Goal: Communication & Community: Answer question/provide support

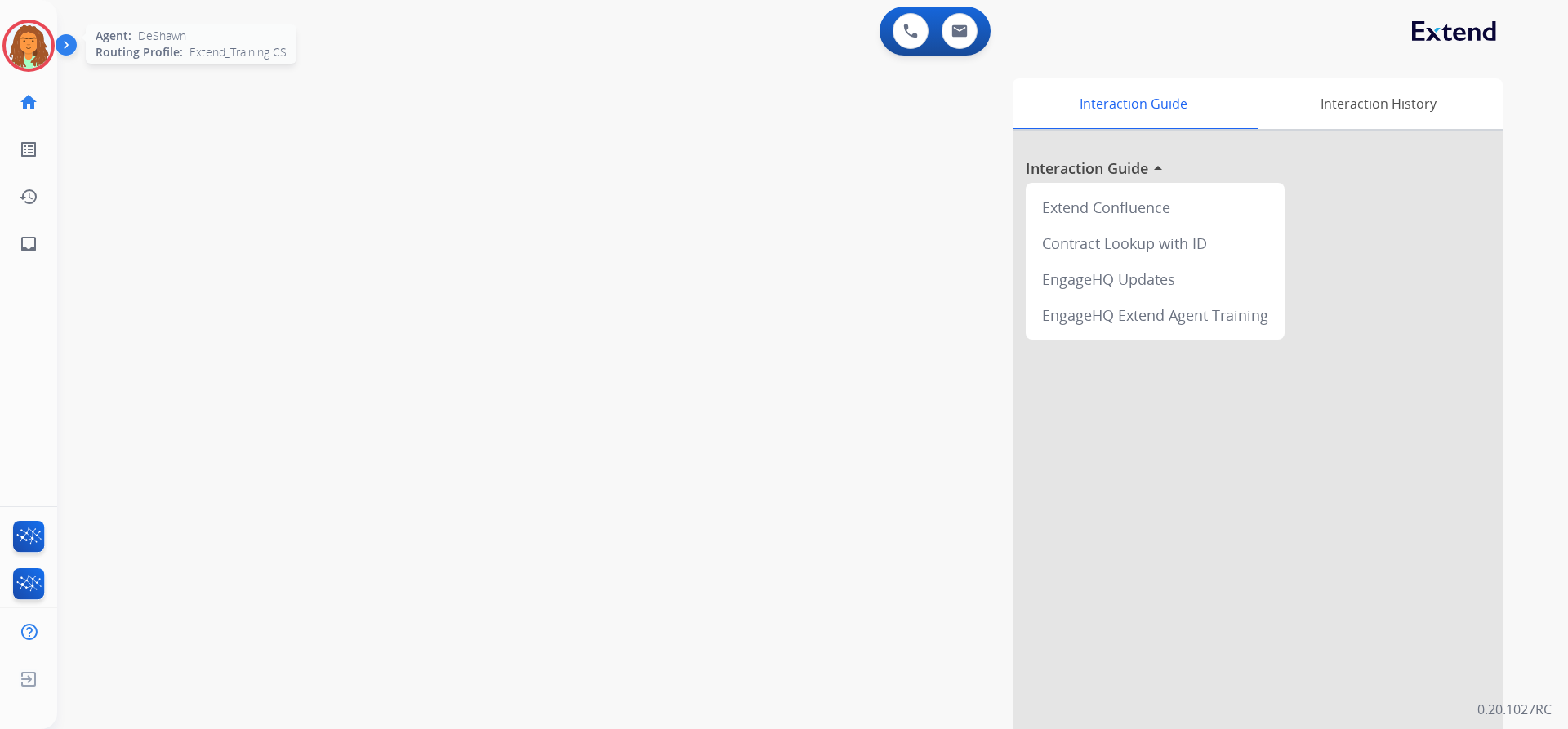
click at [29, 40] on img at bounding box center [29, 46] width 46 height 46
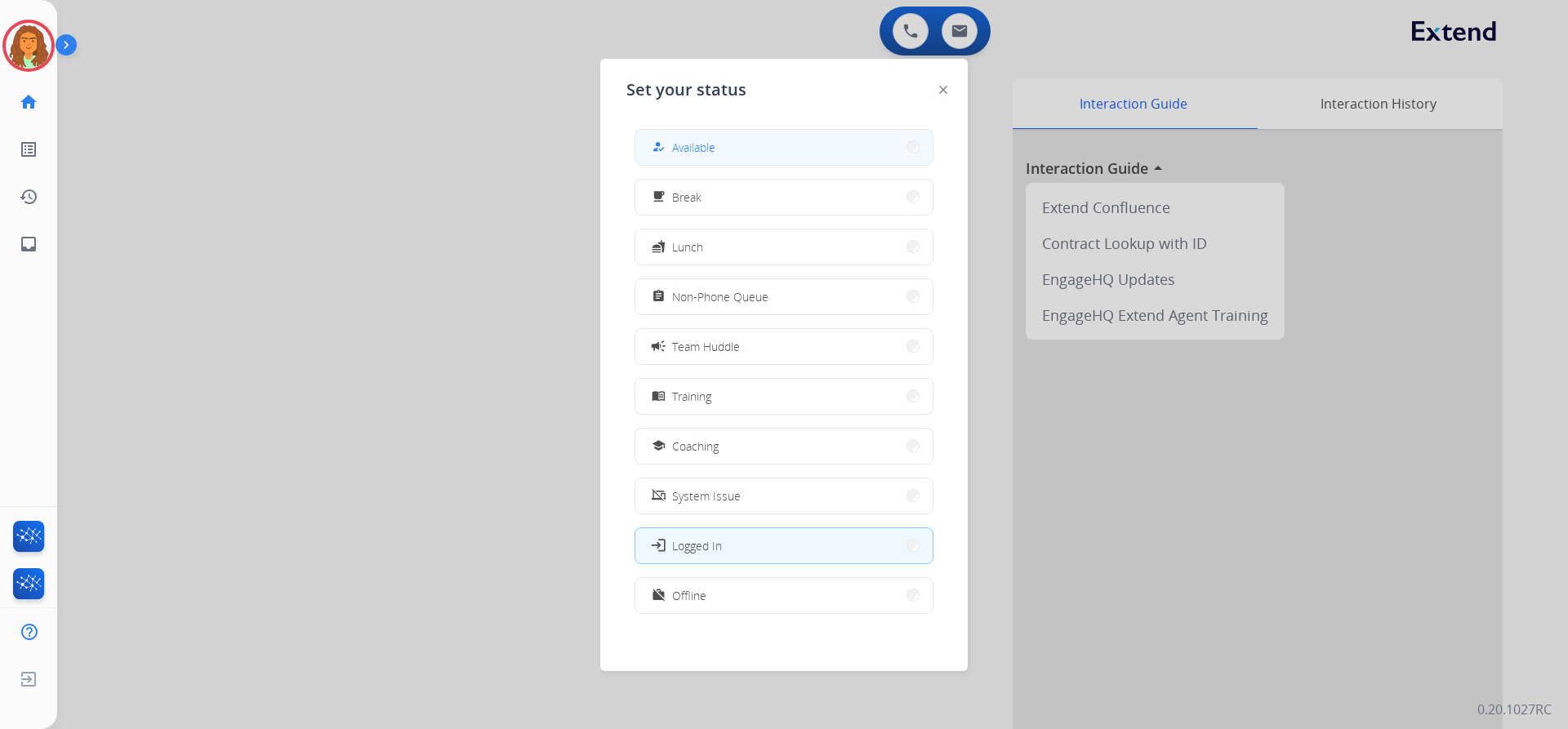
click at [705, 139] on span "Available" at bounding box center [693, 147] width 43 height 18
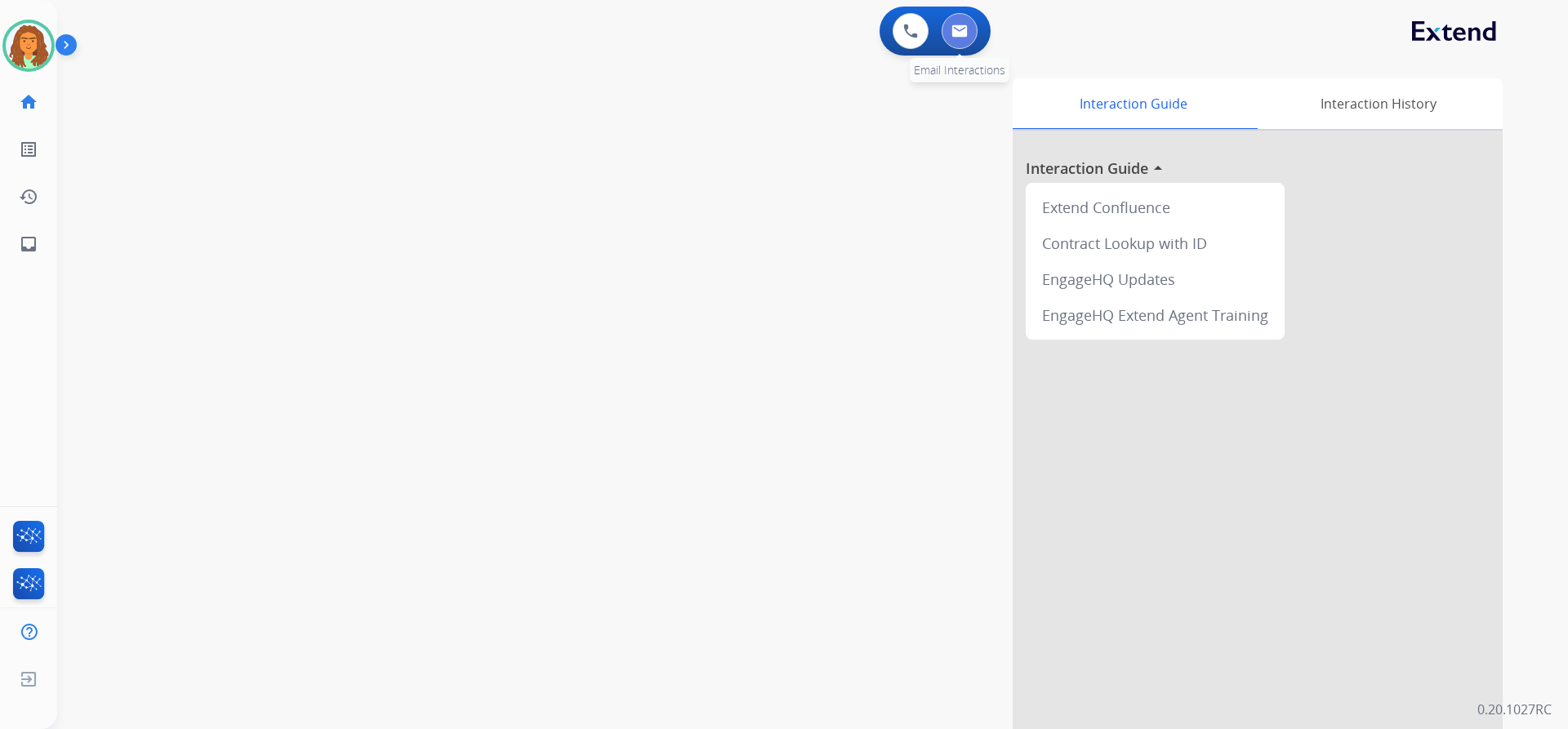
click at [758, 30] on img at bounding box center [959, 31] width 17 height 13
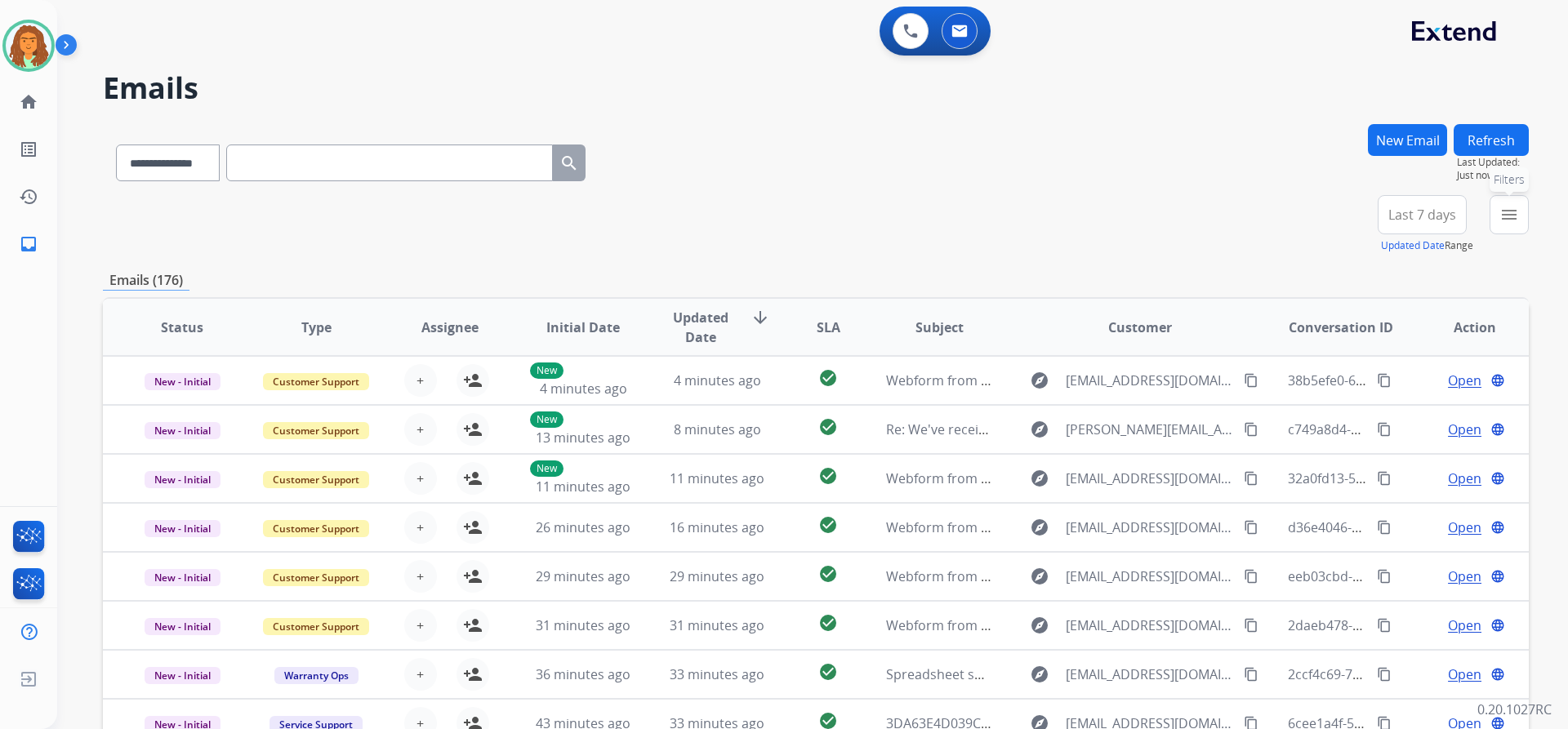
click at [758, 212] on mat-icon "menu" at bounding box center [1509, 215] width 19 height 19
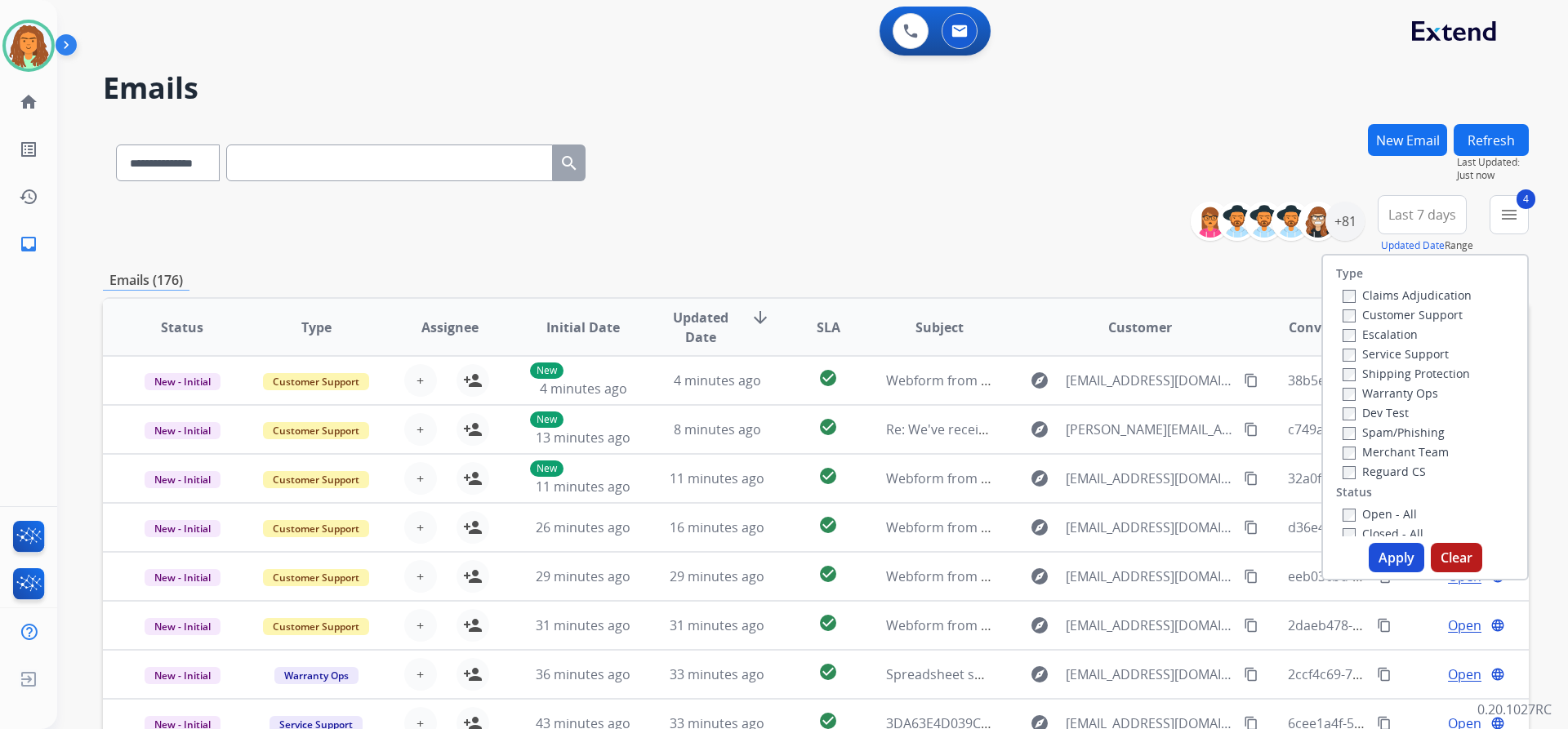
click at [758, 555] on button "Apply" at bounding box center [1396, 558] width 55 height 30
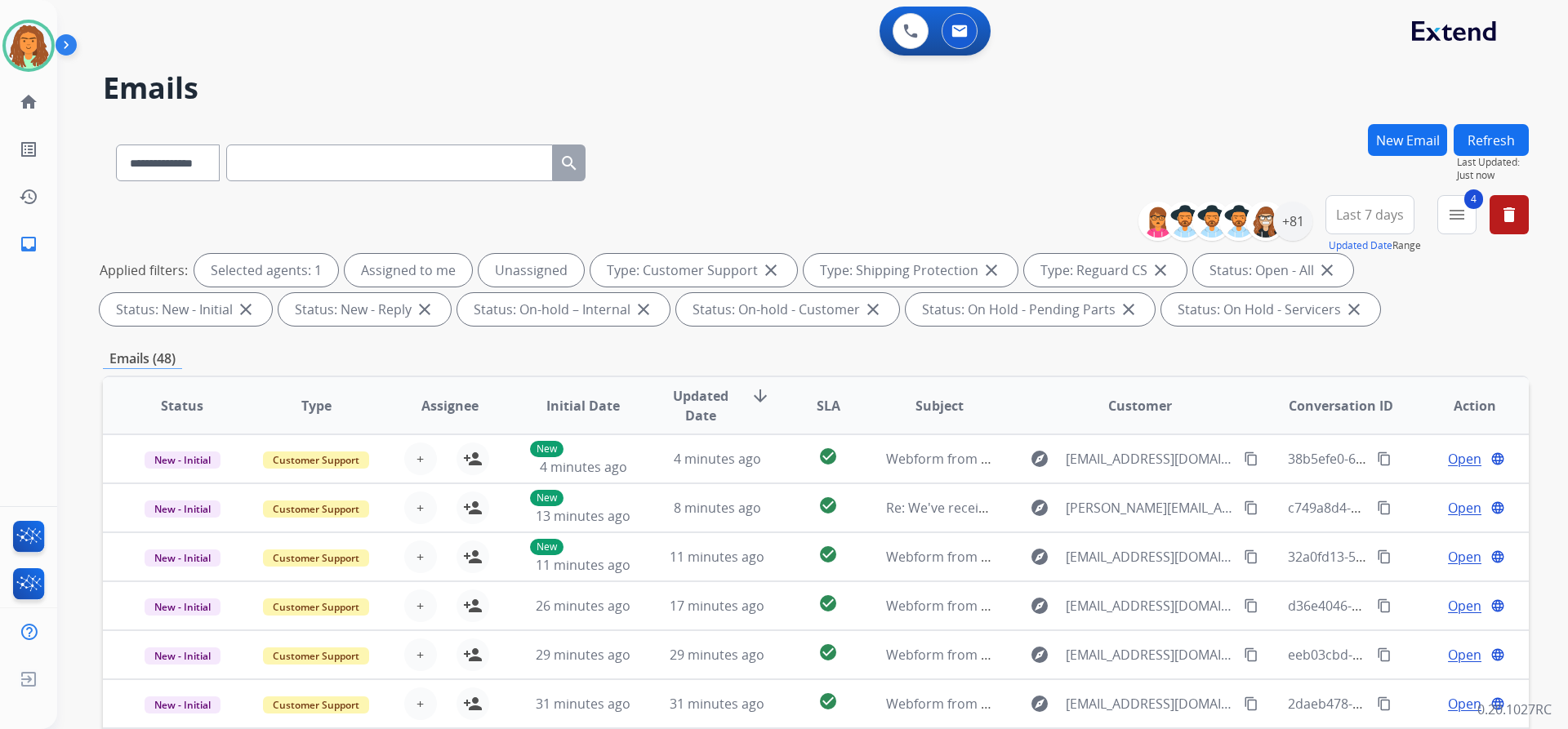
click at [758, 218] on span "Last 7 days" at bounding box center [1370, 214] width 68 height 6
click at [758, 411] on div "Last 90 days" at bounding box center [1364, 413] width 89 height 25
click at [758, 326] on div "**********" at bounding box center [815, 263] width 1426 height 137
click at [758, 219] on div "+131" at bounding box center [1292, 221] width 39 height 39
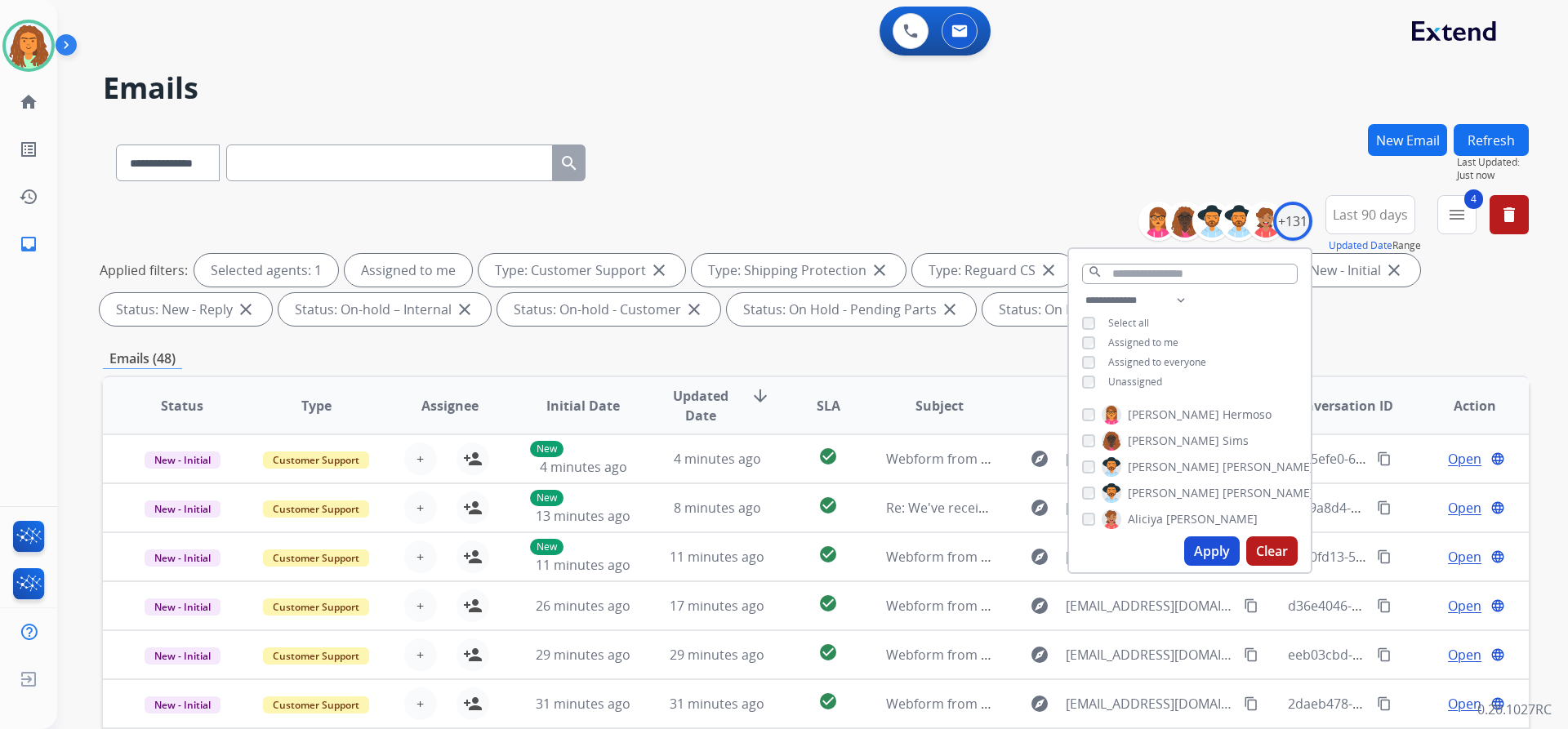
click at [758, 547] on button "Apply" at bounding box center [1212, 552] width 55 height 30
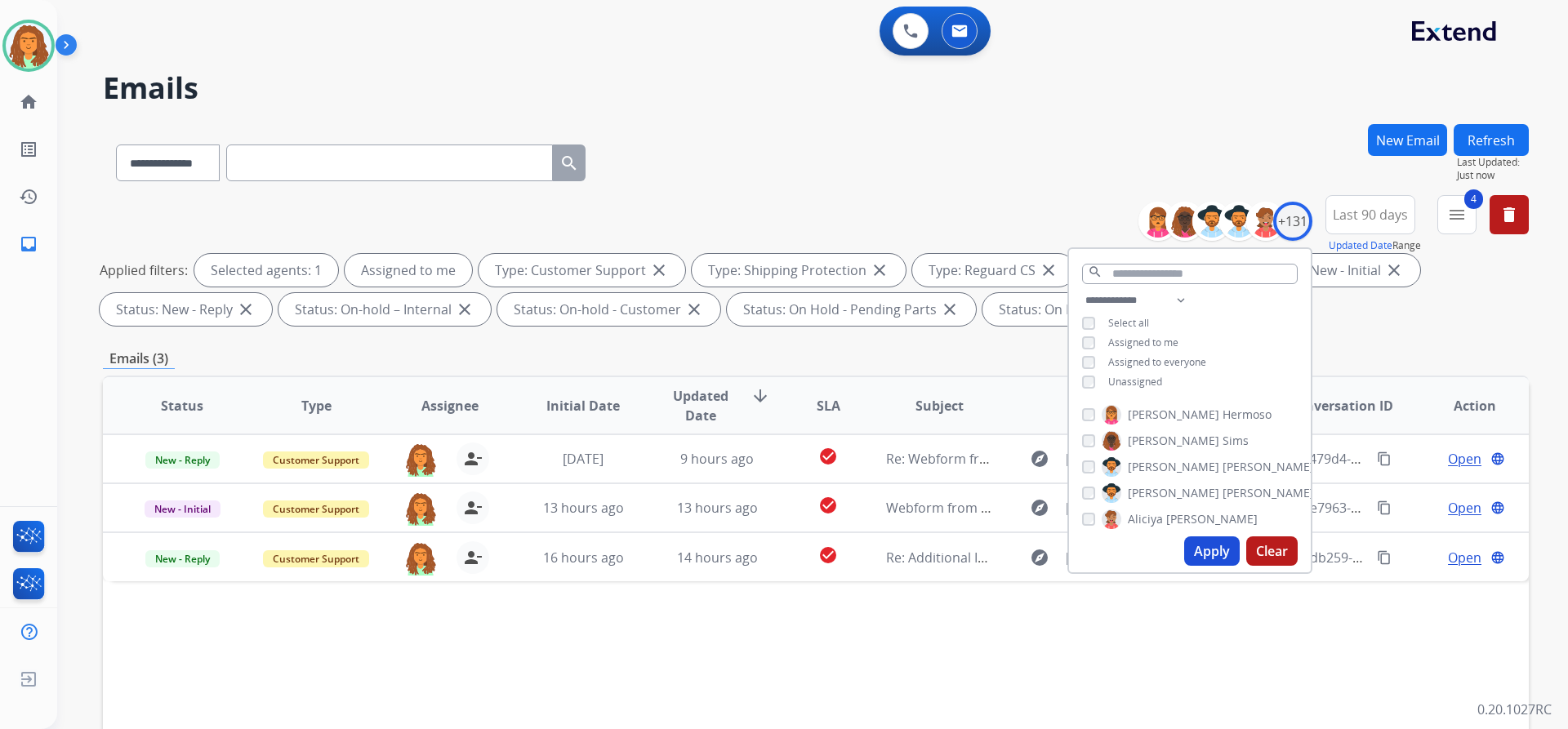
click at [758, 354] on div "Emails (3)" at bounding box center [815, 358] width 1426 height 20
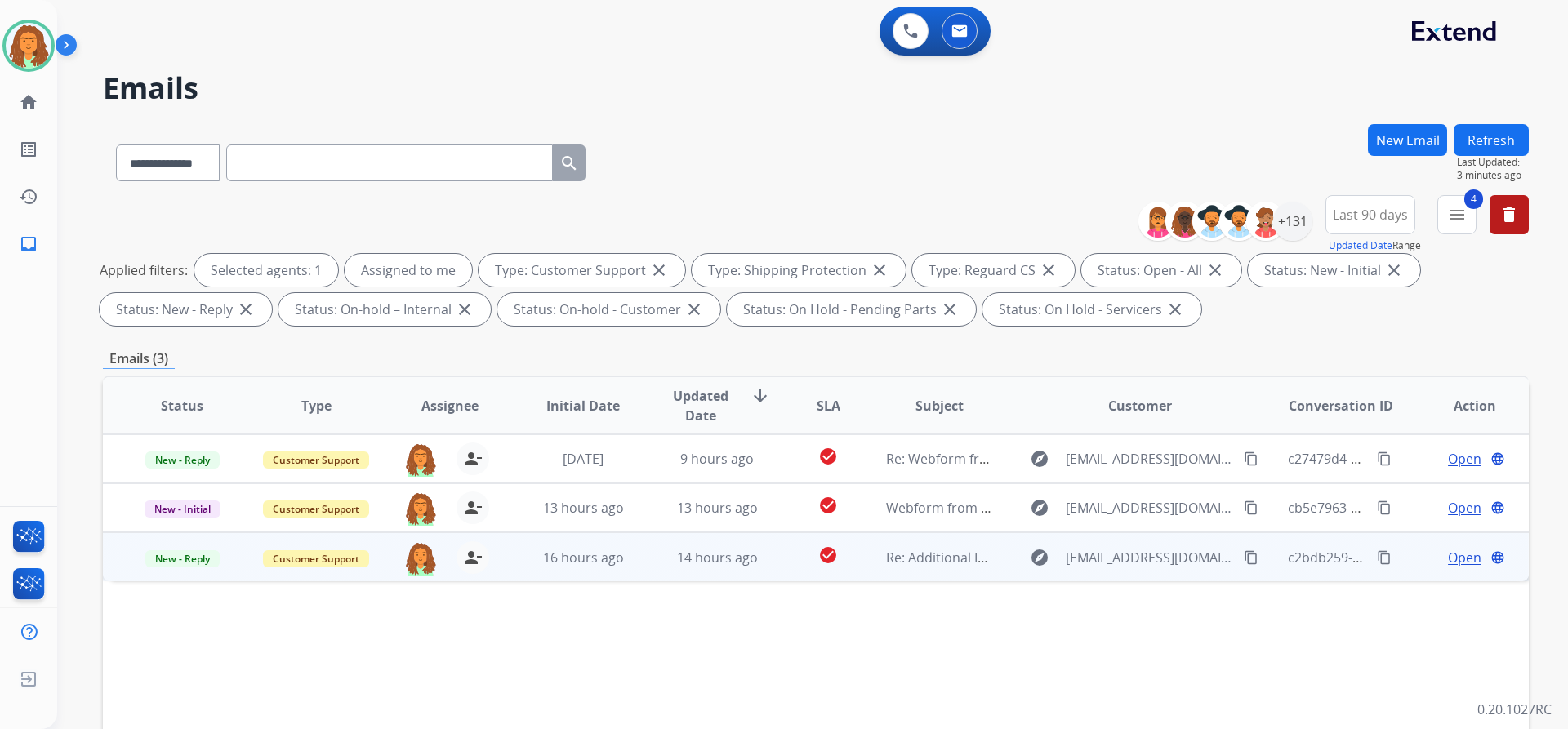
click at [758, 565] on td "check_circle" at bounding box center [815, 557] width 89 height 49
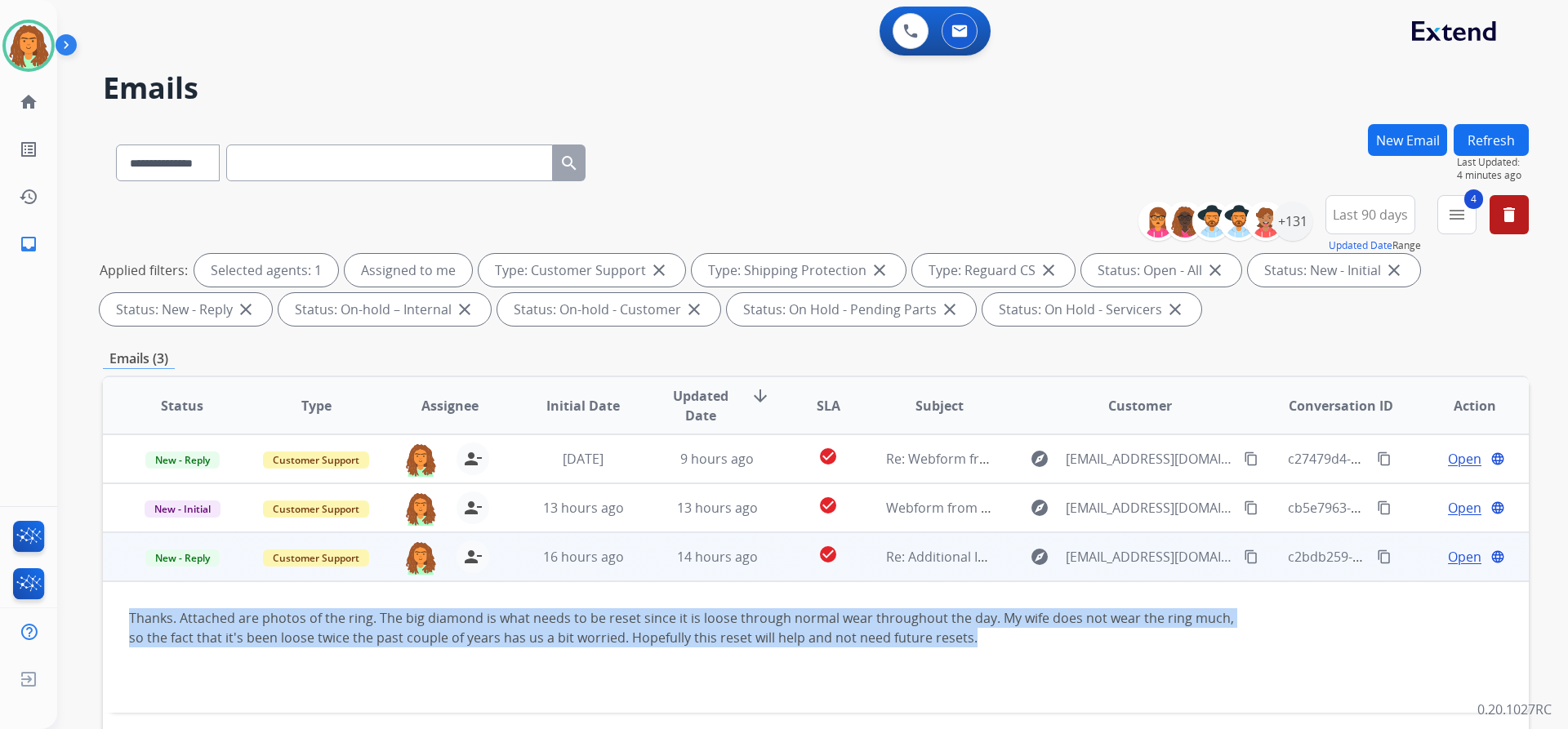
drag, startPoint x: 124, startPoint y: 618, endPoint x: 968, endPoint y: 628, distance: 844.1
click at [758, 628] on td "Thanks. Attached are photos of the ring. The big diamond is what needs to be re…" at bounding box center [682, 647] width 1159 height 132
copy div "Thanks. Attached are photos of the ring. The big diamond is what needs to be re…"
click at [758, 557] on mat-icon "content_copy" at bounding box center [1251, 556] width 15 height 15
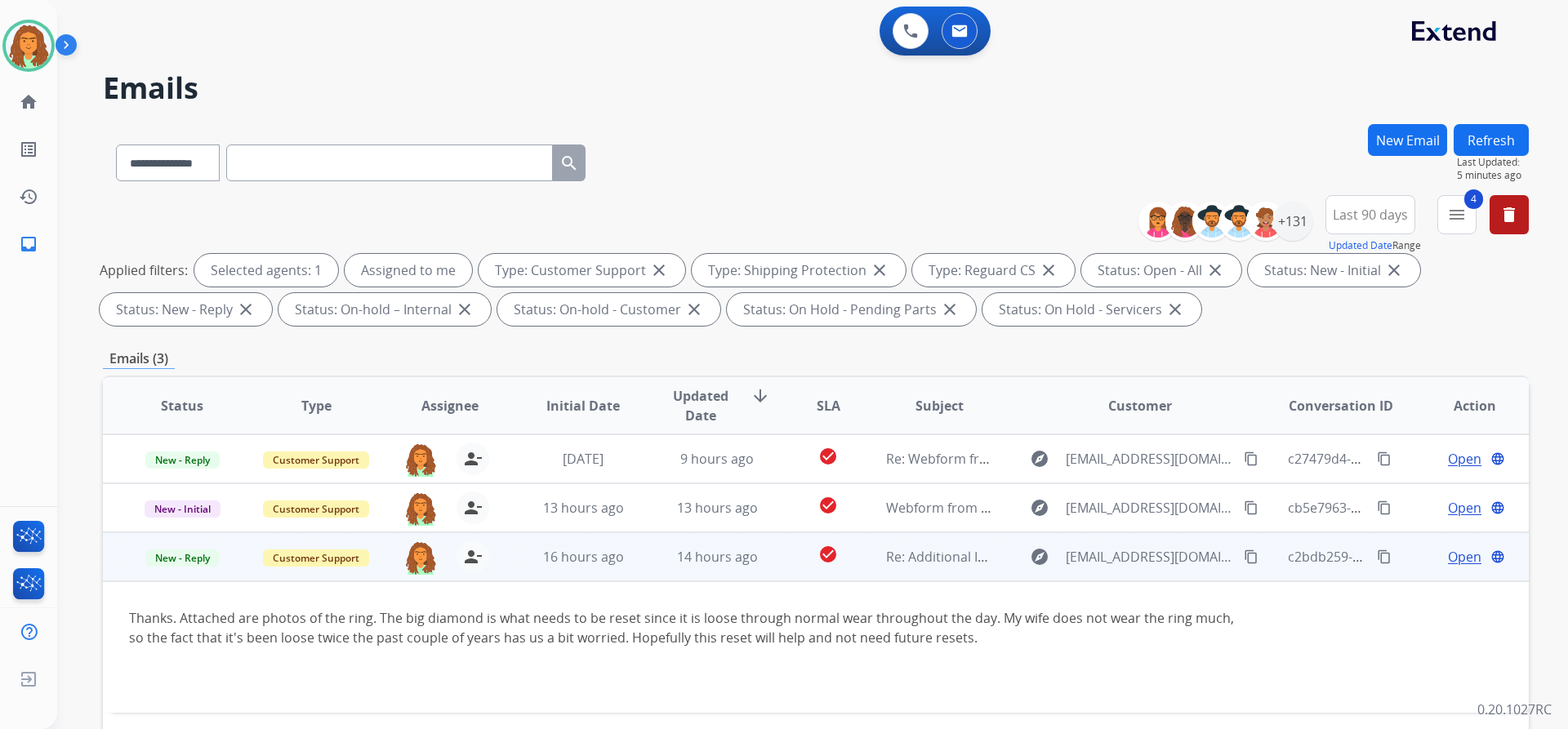
click at [758, 561] on span "Open" at bounding box center [1464, 557] width 33 height 19
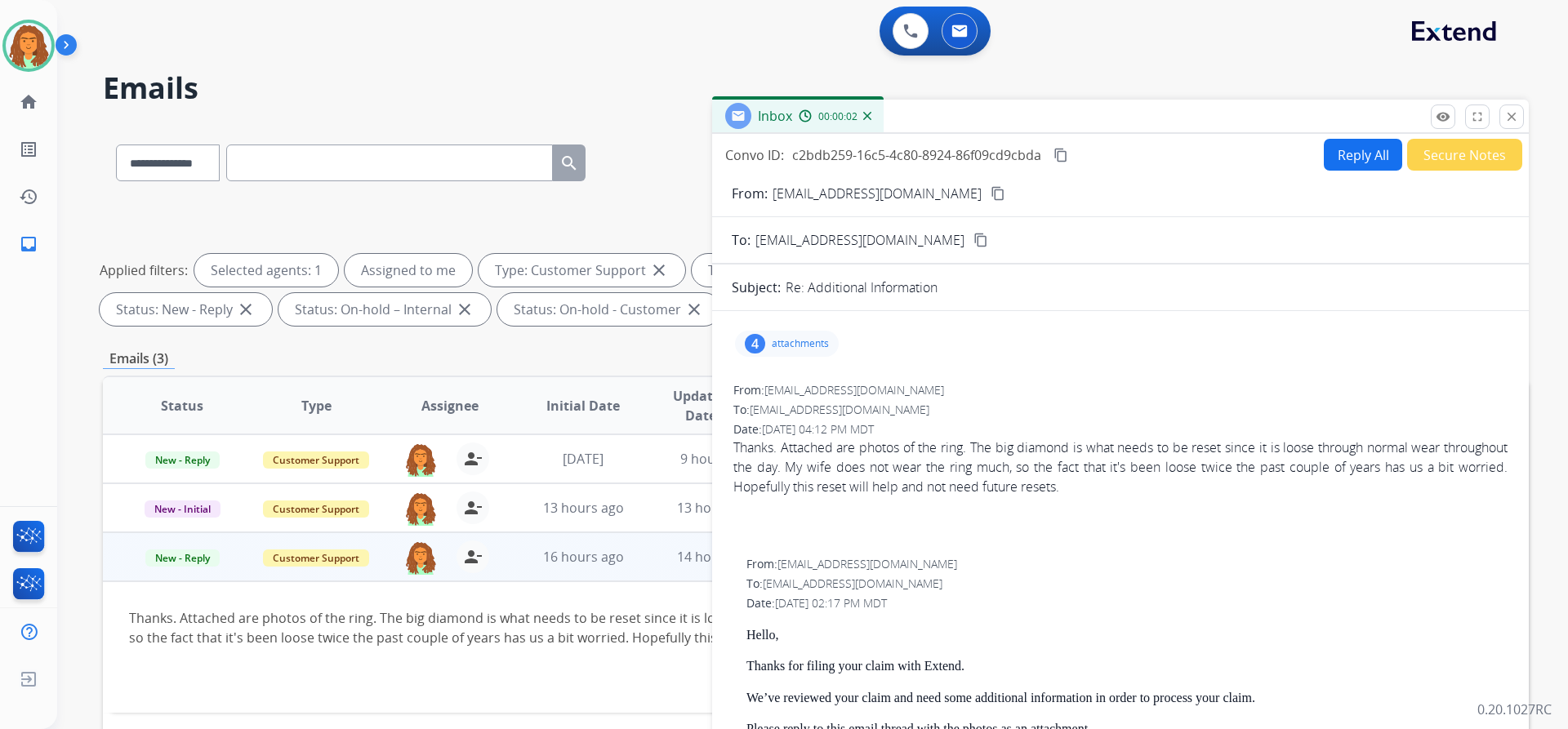
click at [755, 340] on div "4" at bounding box center [755, 344] width 20 height 19
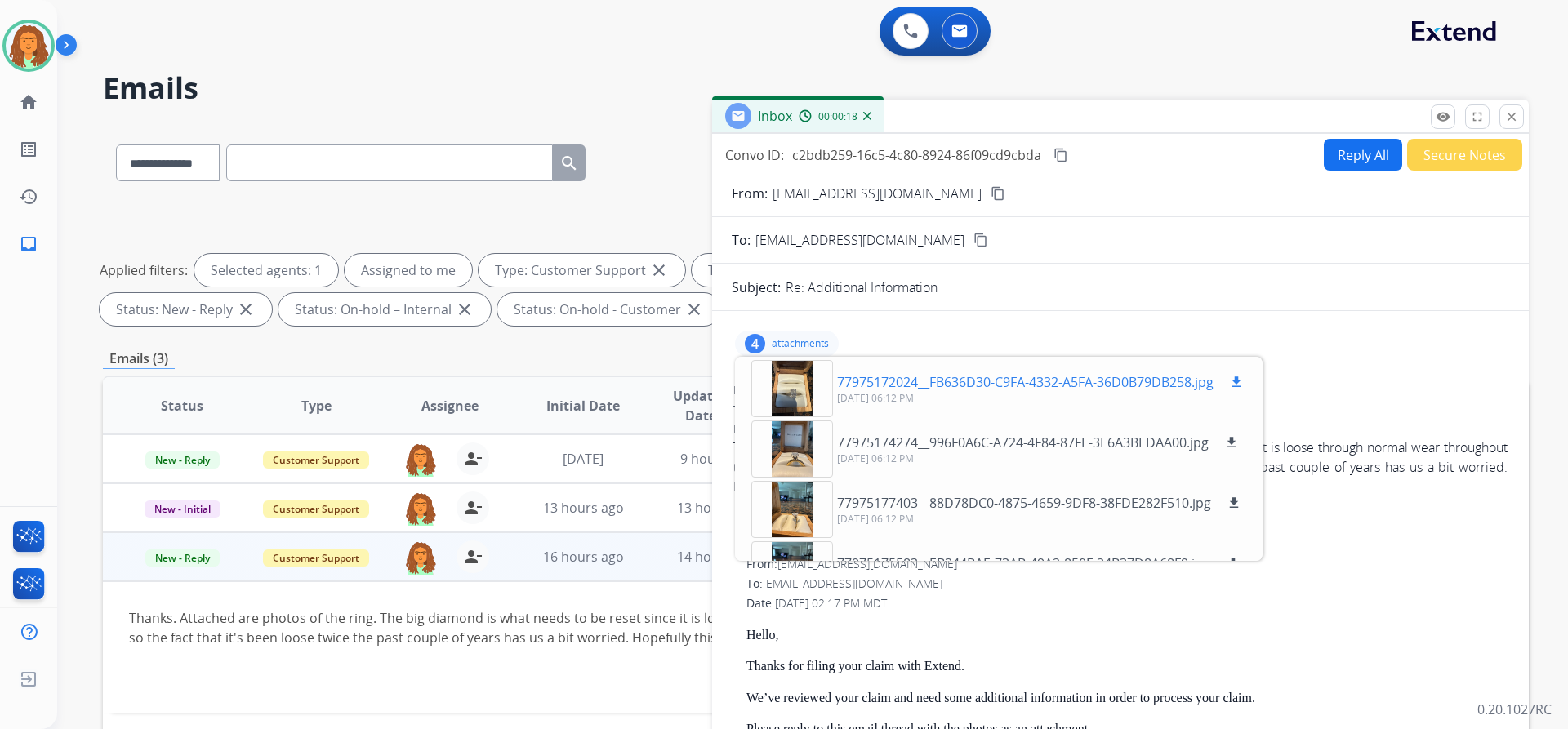
click at [758, 388] on div at bounding box center [791, 388] width 82 height 57
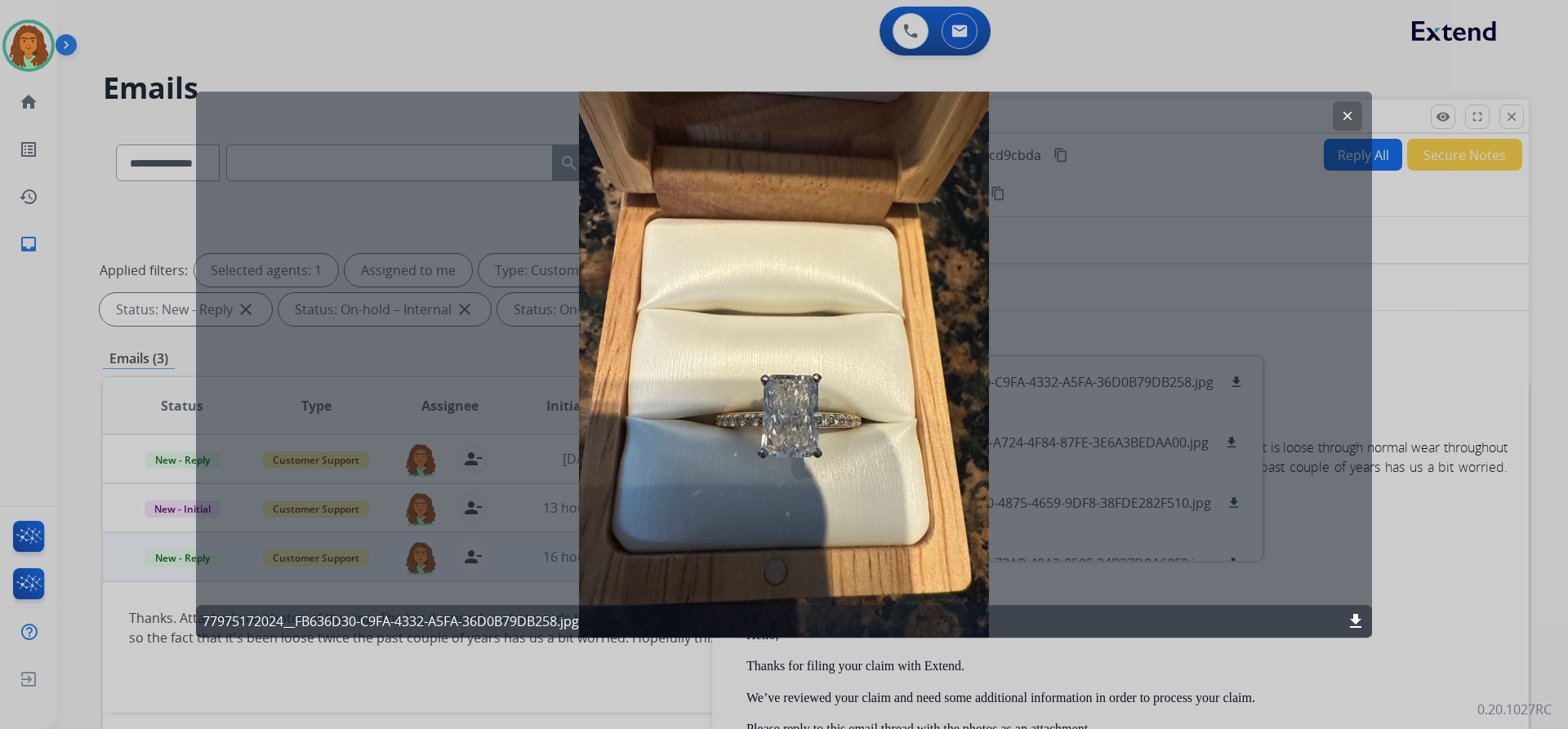
click at [758, 112] on mat-icon "clear" at bounding box center [1347, 116] width 15 height 15
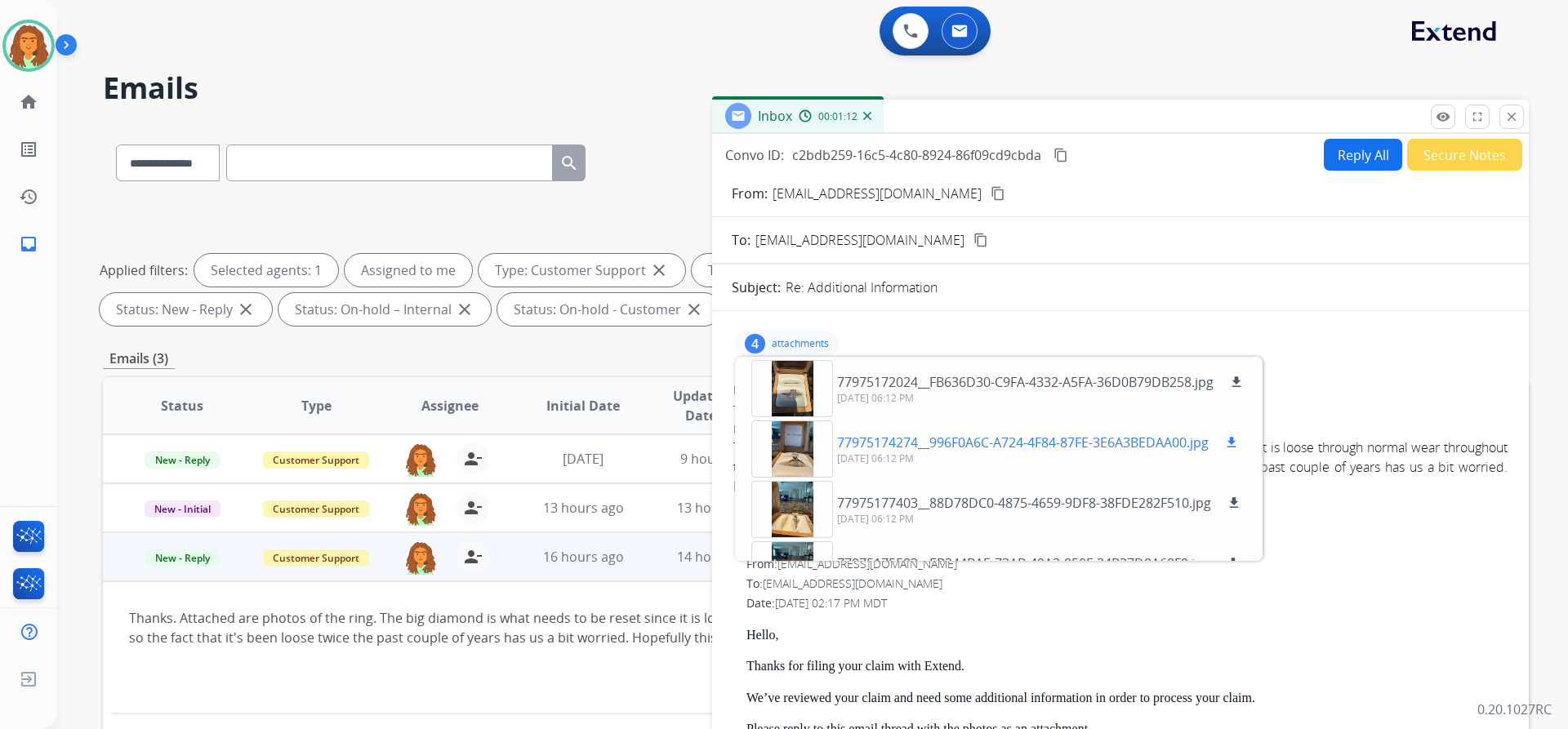
click at [758, 449] on div at bounding box center [791, 448] width 82 height 57
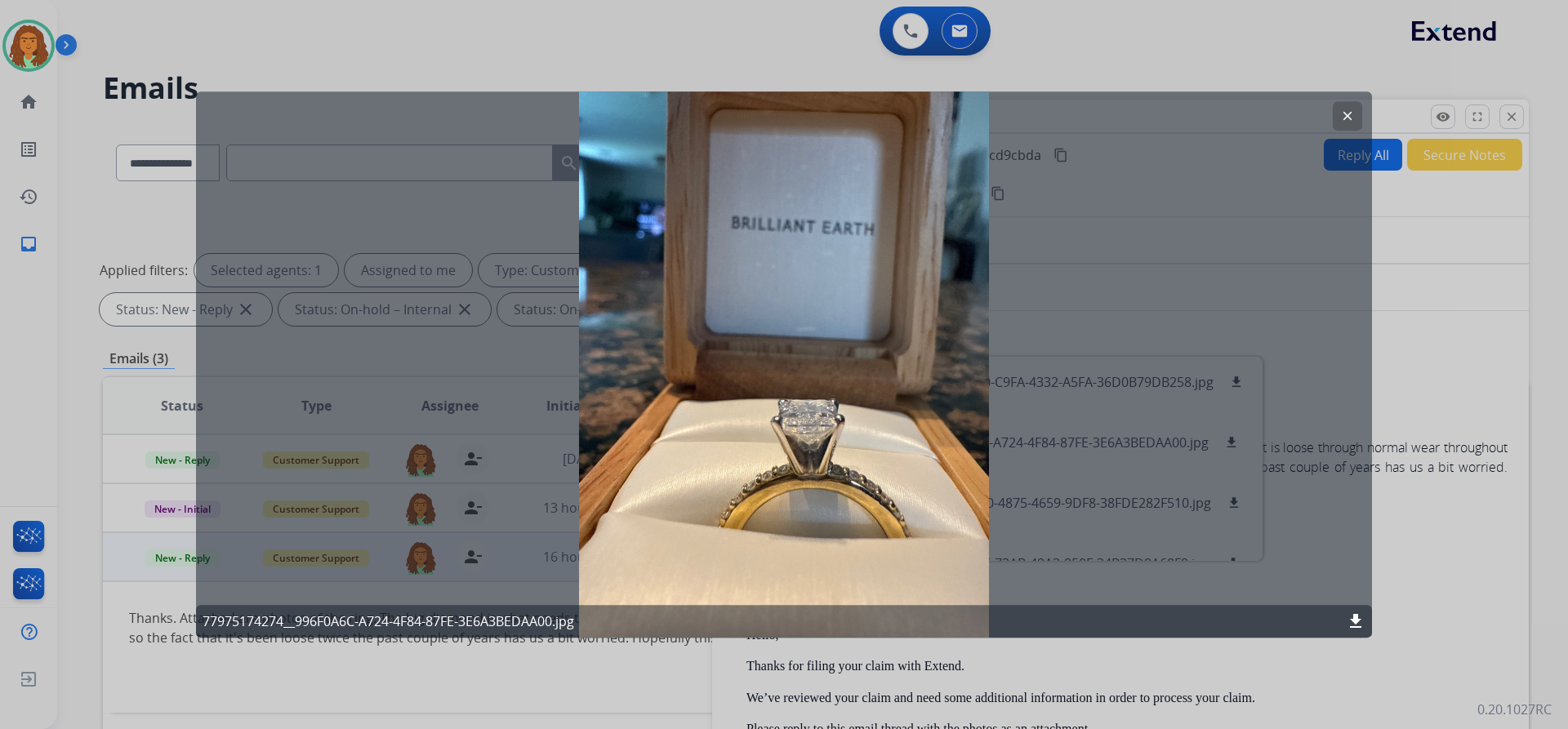
click at [758, 117] on mat-icon "clear" at bounding box center [1347, 116] width 15 height 15
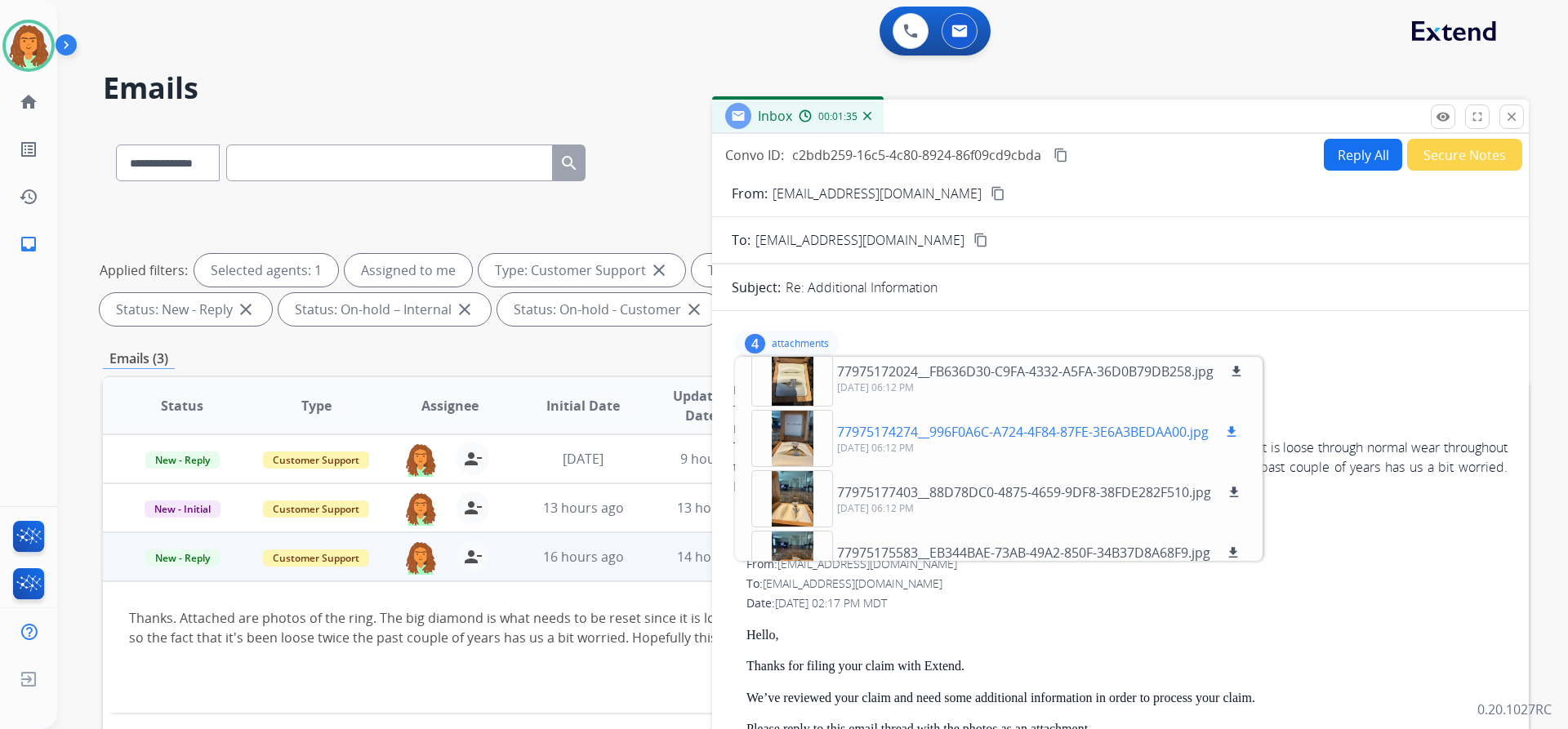
scroll to position [41, 0]
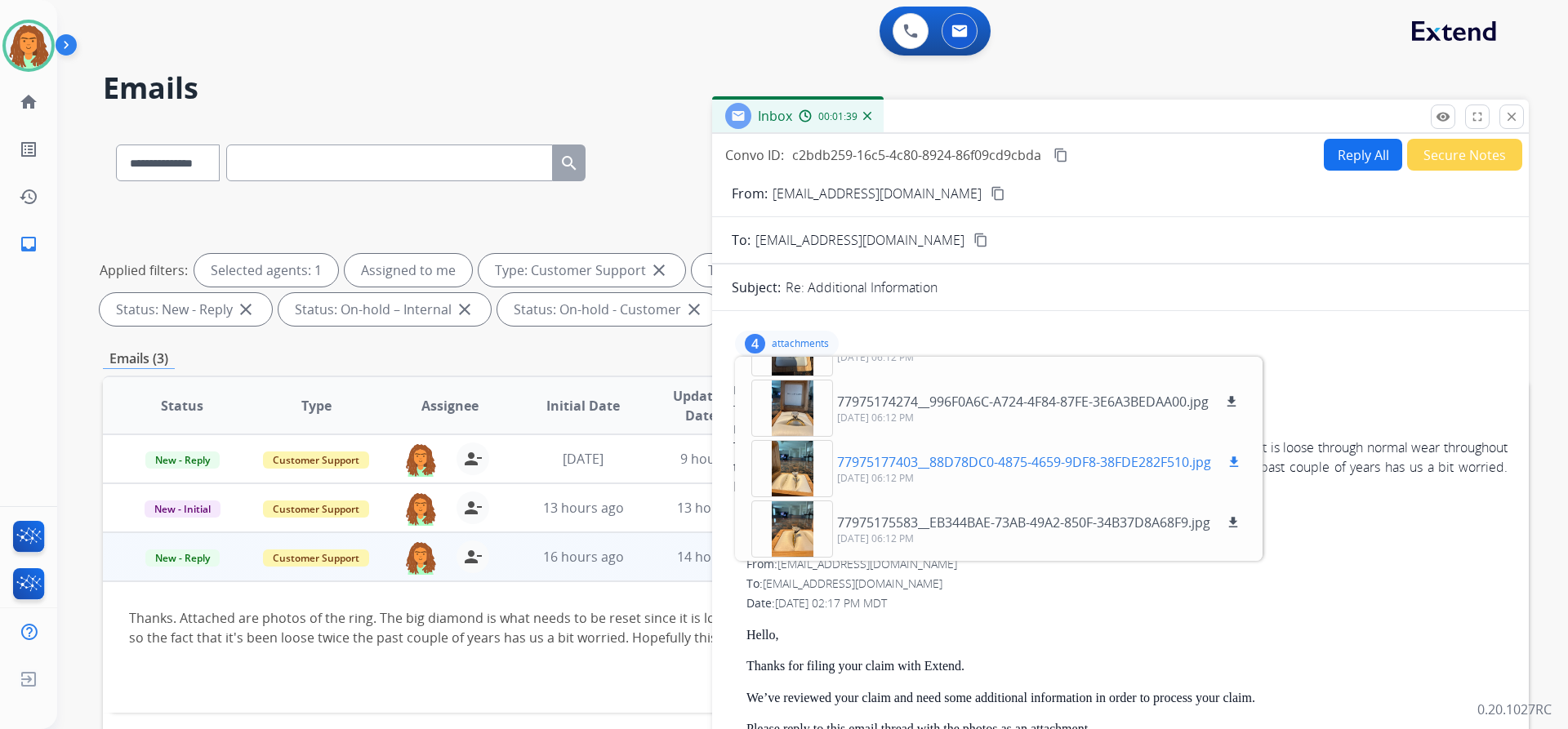
click at [758, 467] on div at bounding box center [791, 468] width 82 height 57
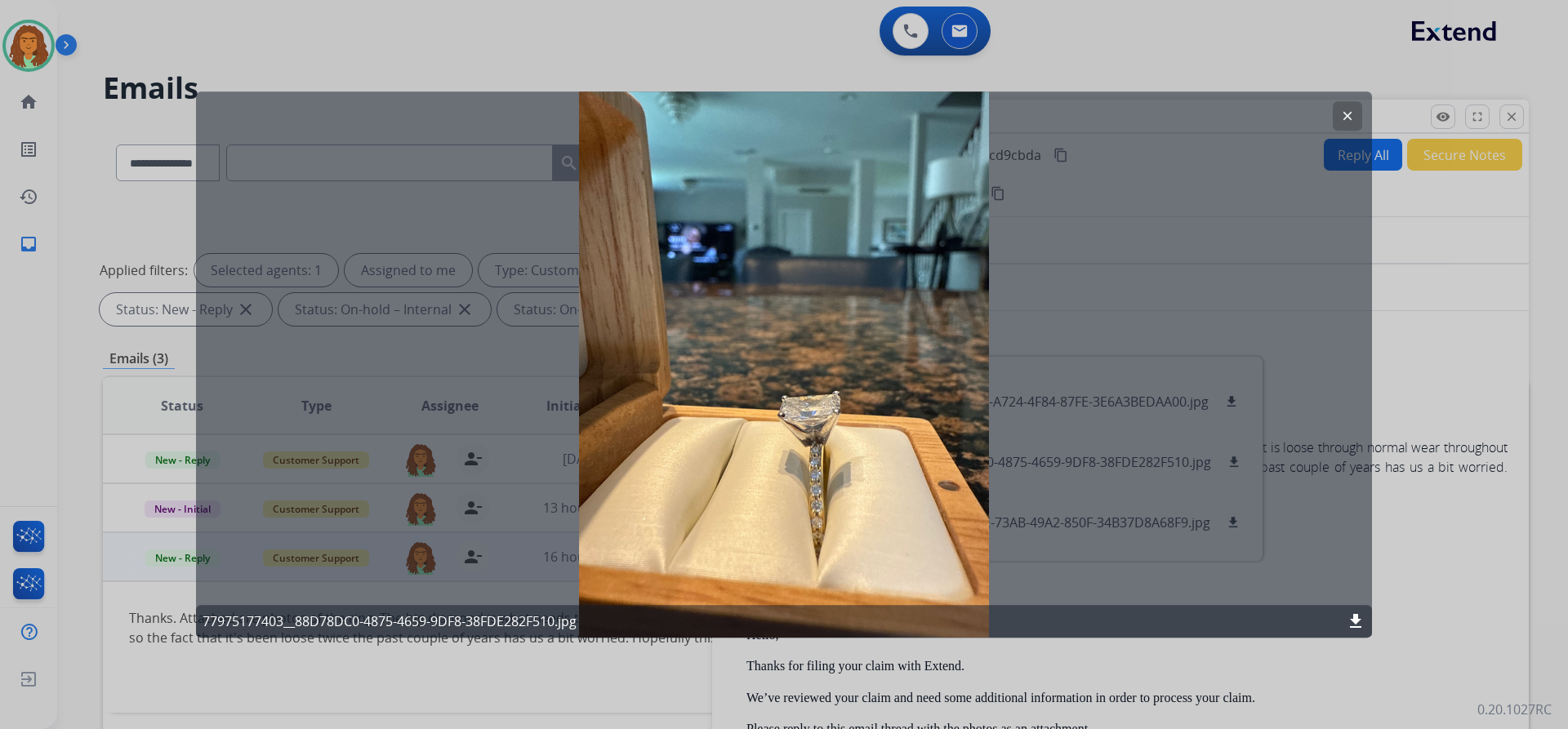
click at [758, 116] on button "clear" at bounding box center [1348, 116] width 30 height 30
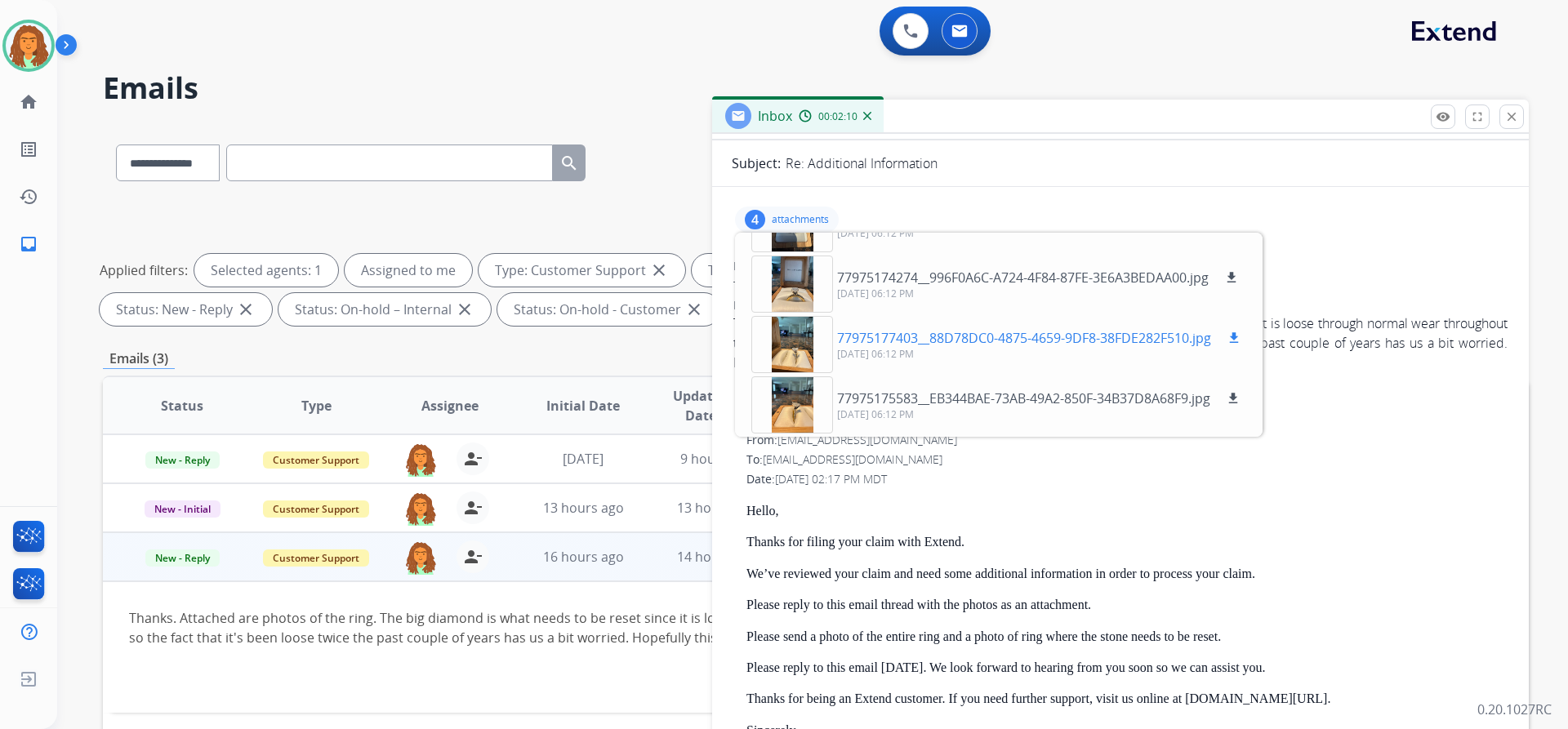
scroll to position [163, 0]
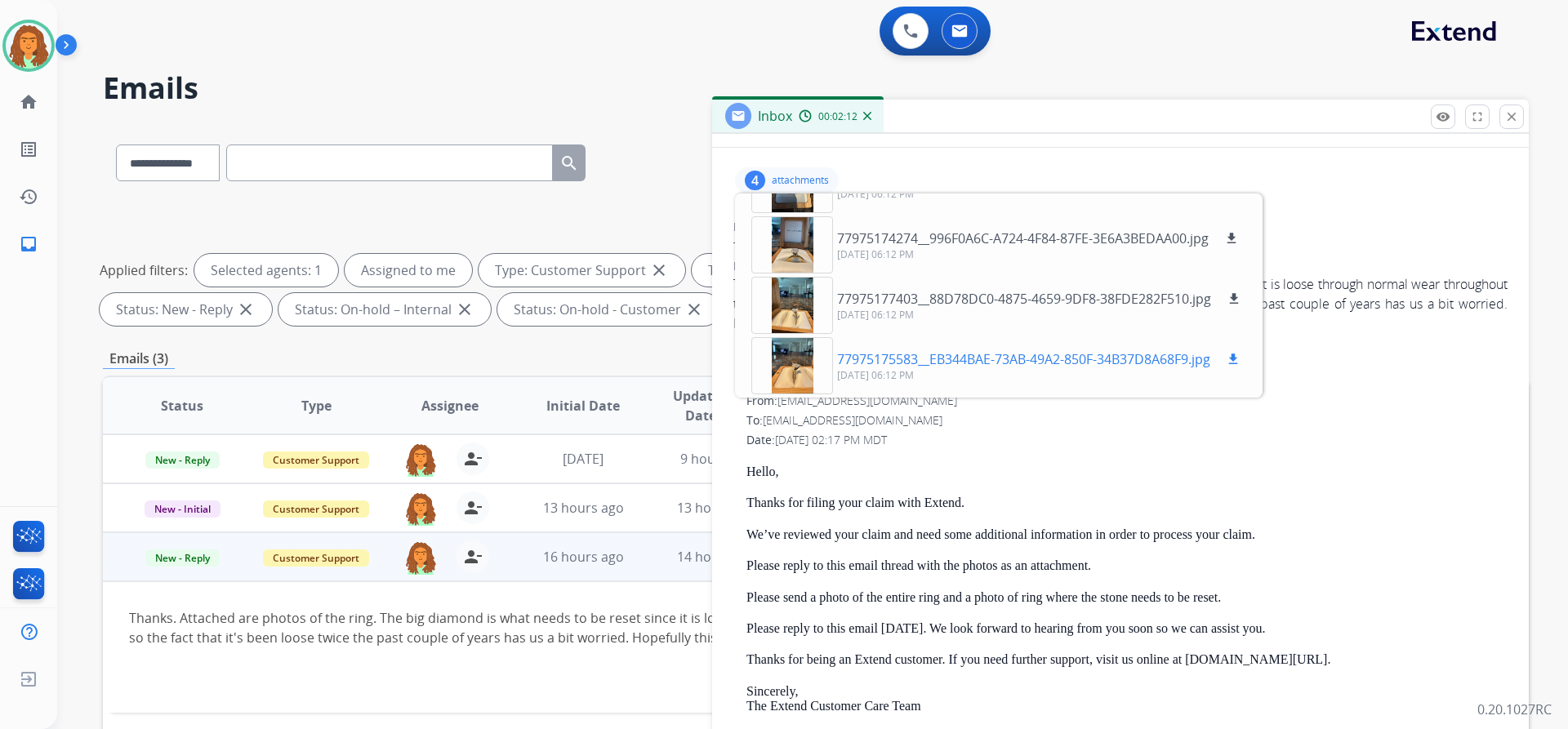
click at [758, 368] on div at bounding box center [791, 365] width 82 height 57
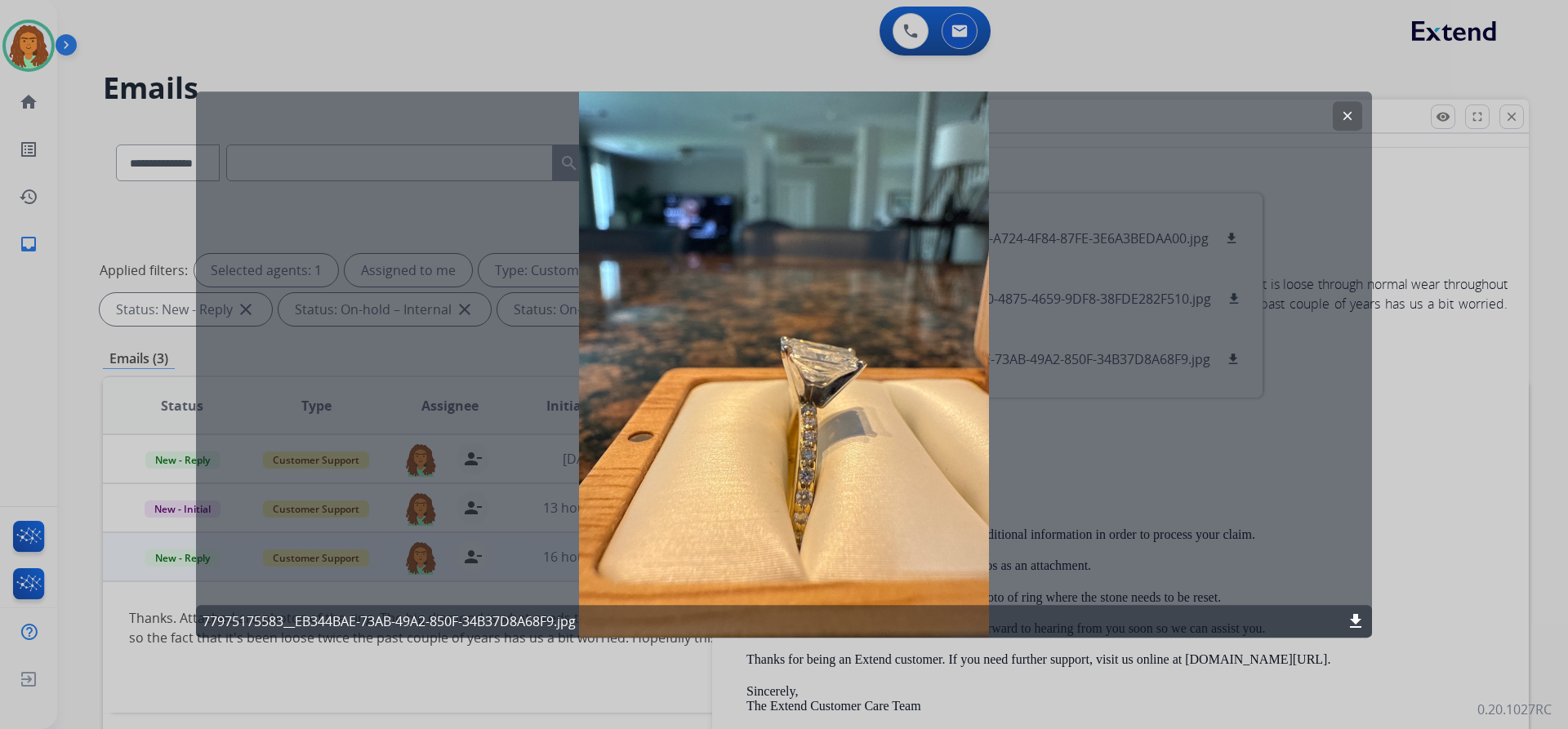
click at [758, 113] on button "clear" at bounding box center [1348, 116] width 30 height 30
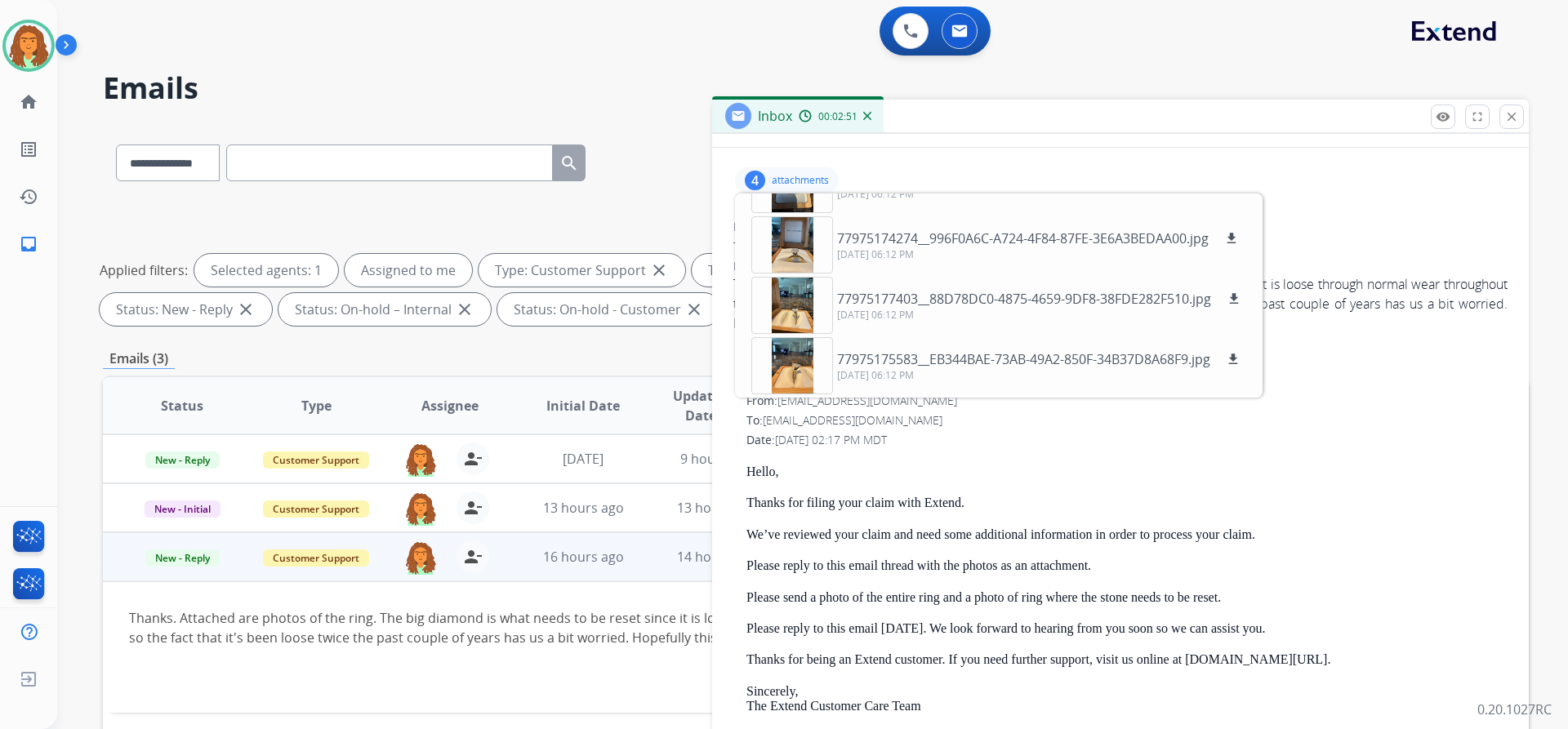
click at [758, 179] on p "attachments" at bounding box center [800, 180] width 57 height 13
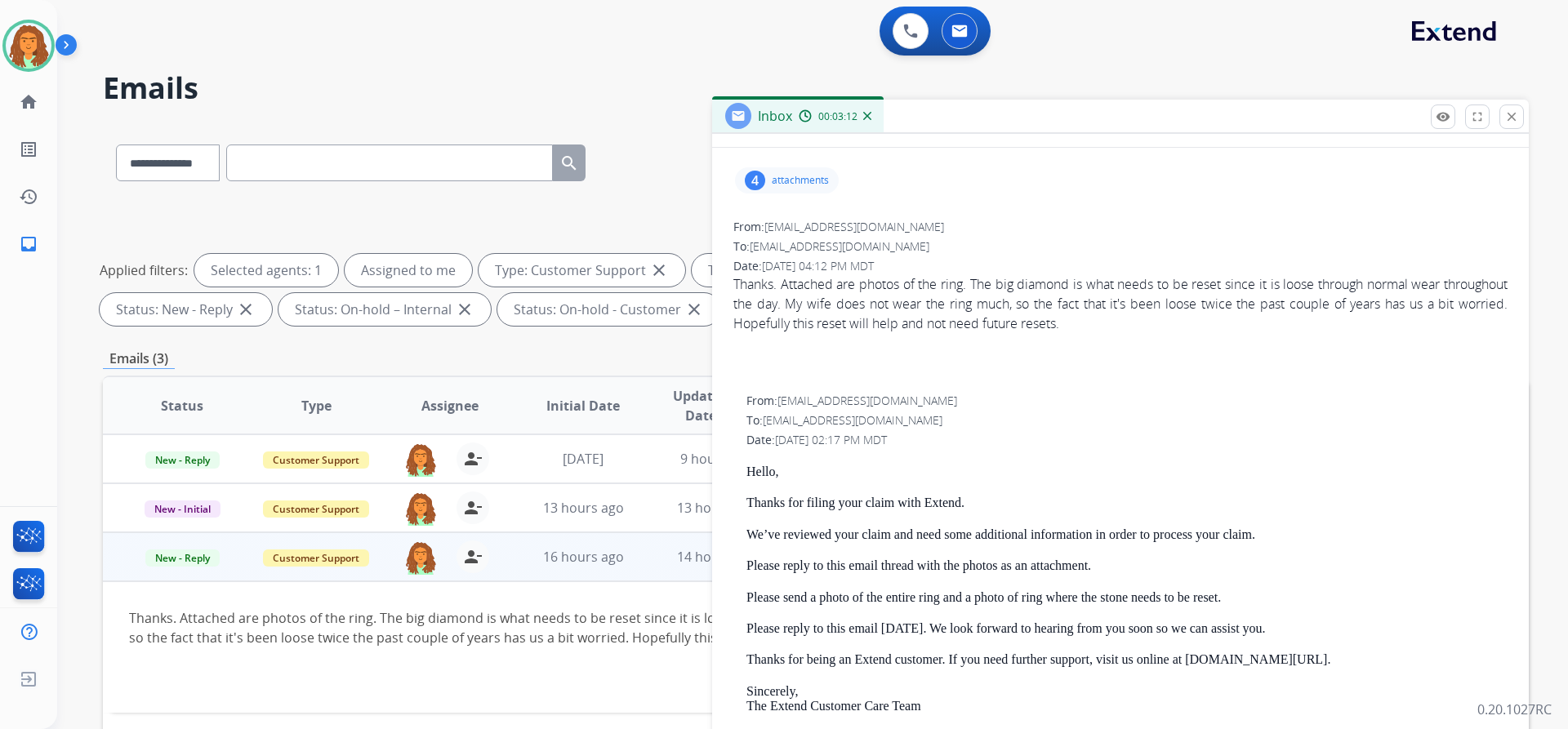
click at [758, 176] on p "attachments" at bounding box center [800, 180] width 57 height 13
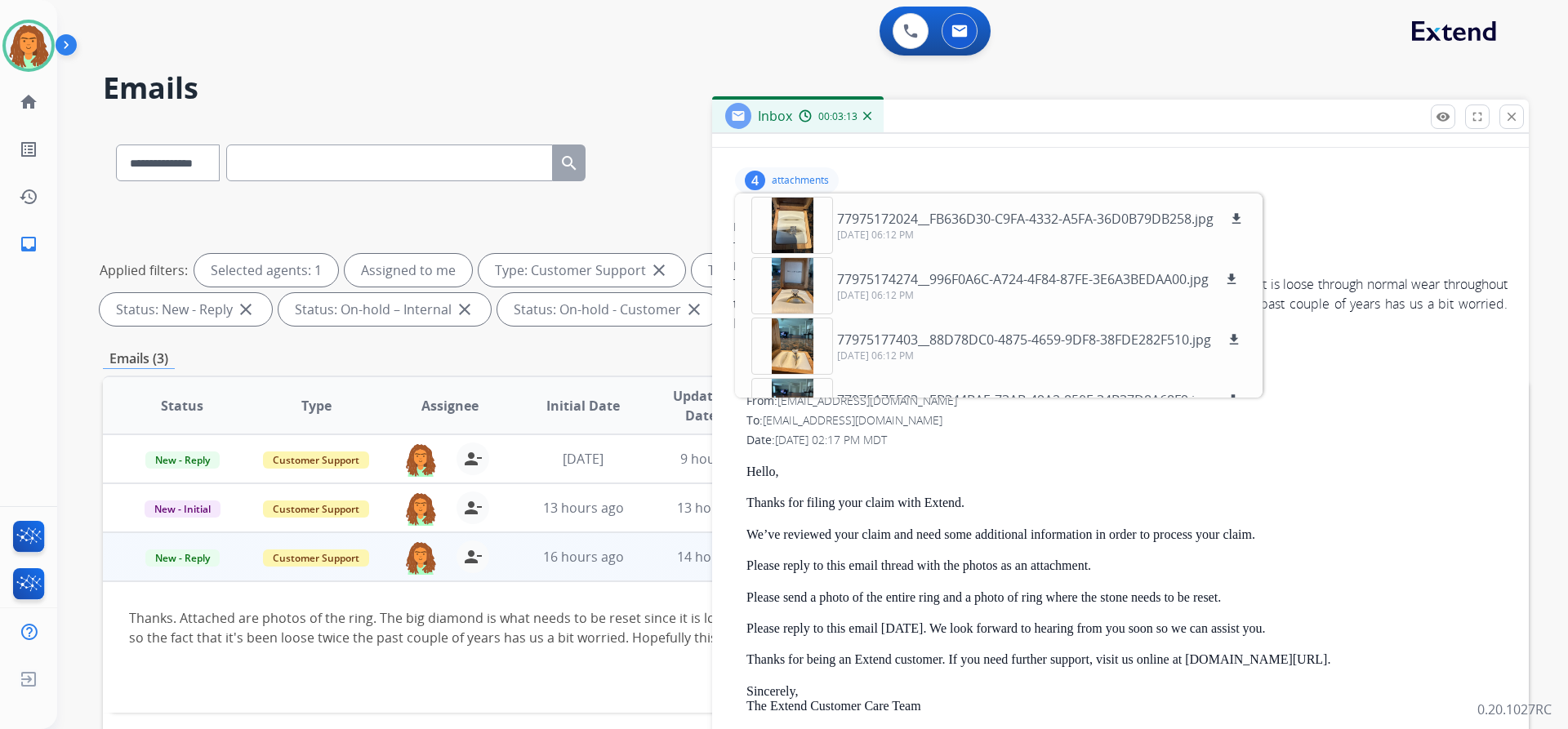
click at [758, 176] on p "attachments" at bounding box center [800, 180] width 57 height 13
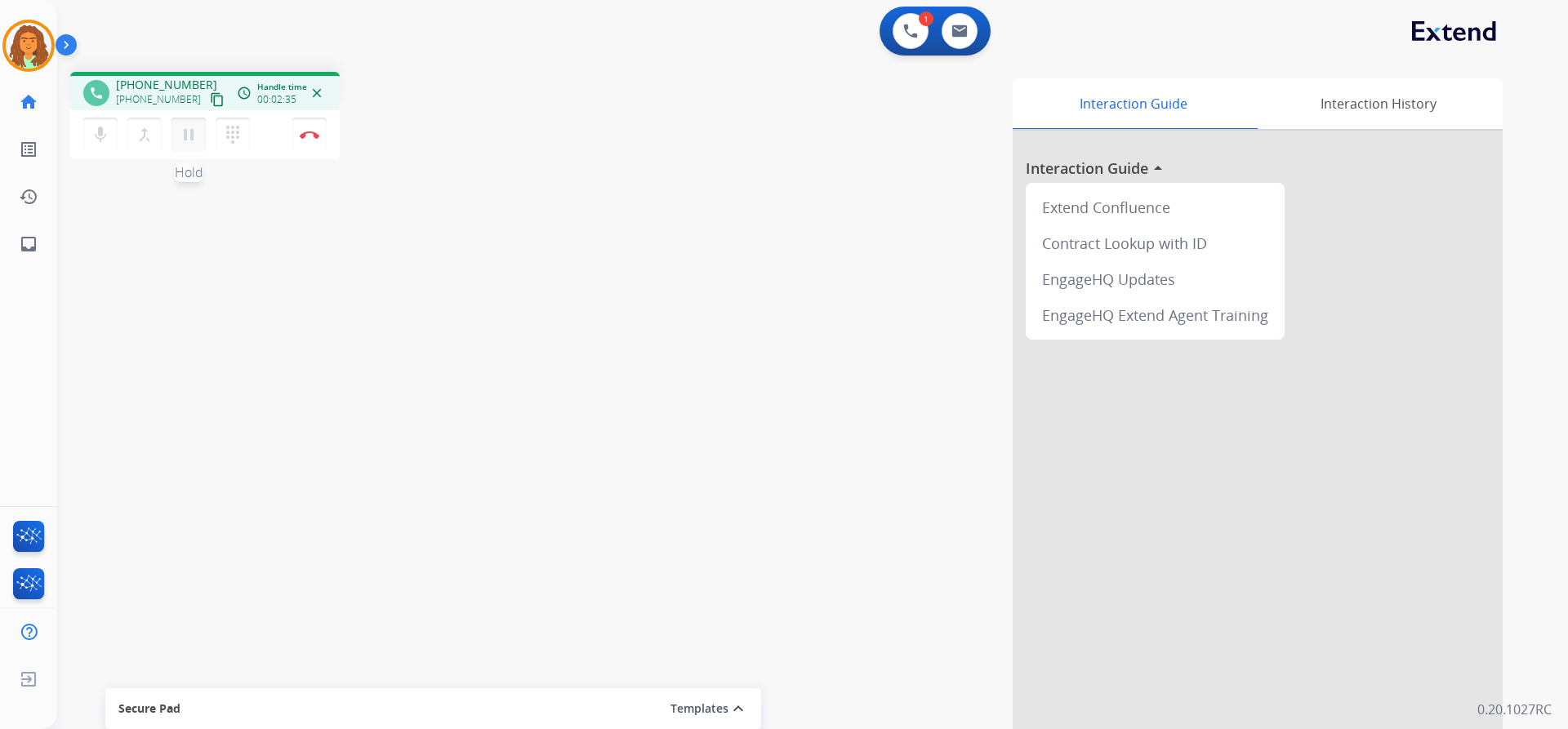
click at [184, 141] on mat-icon "pause" at bounding box center [189, 134] width 19 height 19
click at [186, 136] on mat-icon "play_arrow" at bounding box center [189, 134] width 19 height 19
click at [186, 136] on mat-icon "pause" at bounding box center [189, 134] width 19 height 19
click at [185, 134] on mat-icon "play_arrow" at bounding box center [189, 134] width 19 height 19
click at [182, 129] on mat-icon "pause" at bounding box center [189, 134] width 19 height 19
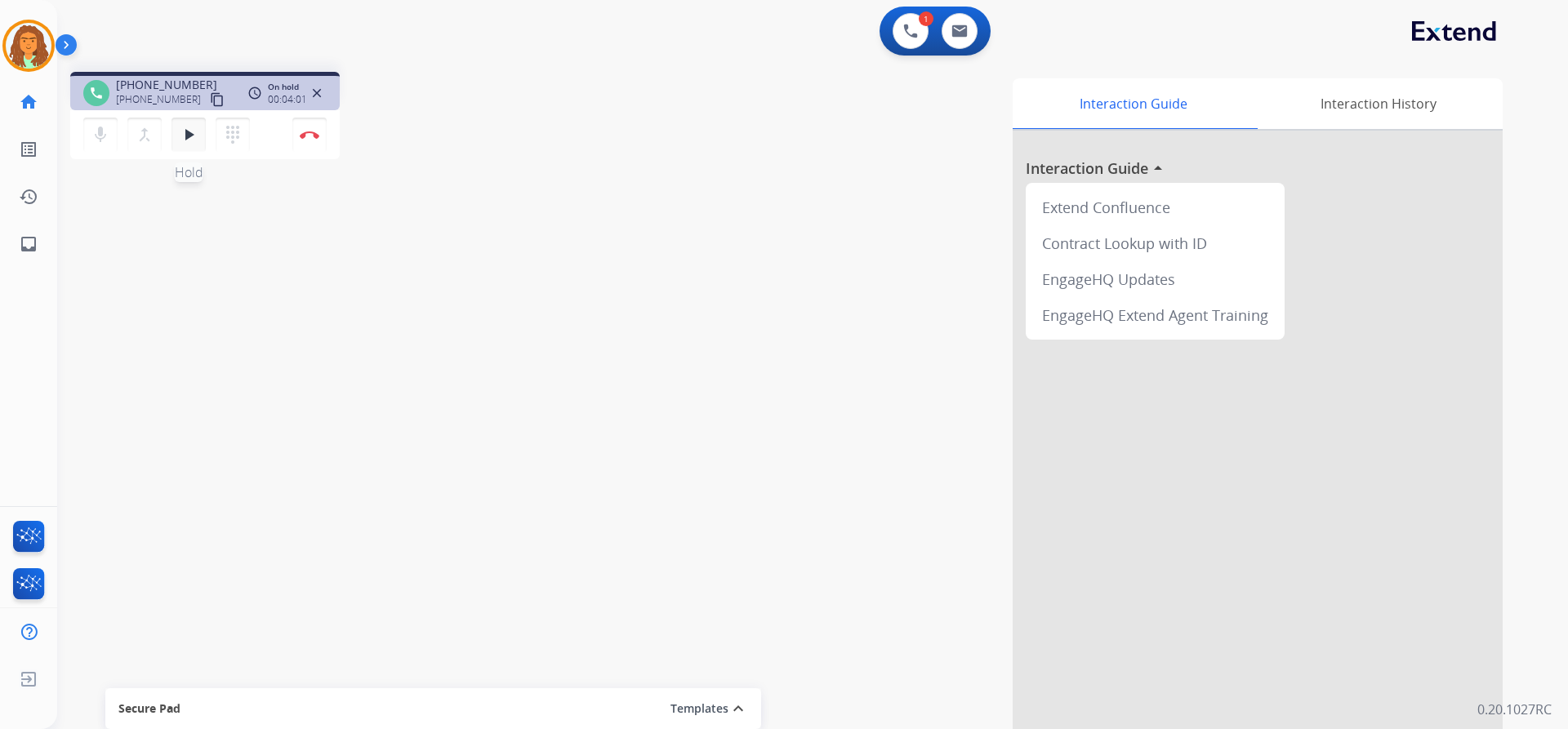
click at [190, 138] on mat-icon "play_arrow" at bounding box center [189, 134] width 19 height 19
click at [190, 130] on button "pause Hold" at bounding box center [188, 134] width 34 height 34
click at [239, 138] on mat-icon "dialpad" at bounding box center [233, 134] width 19 height 19
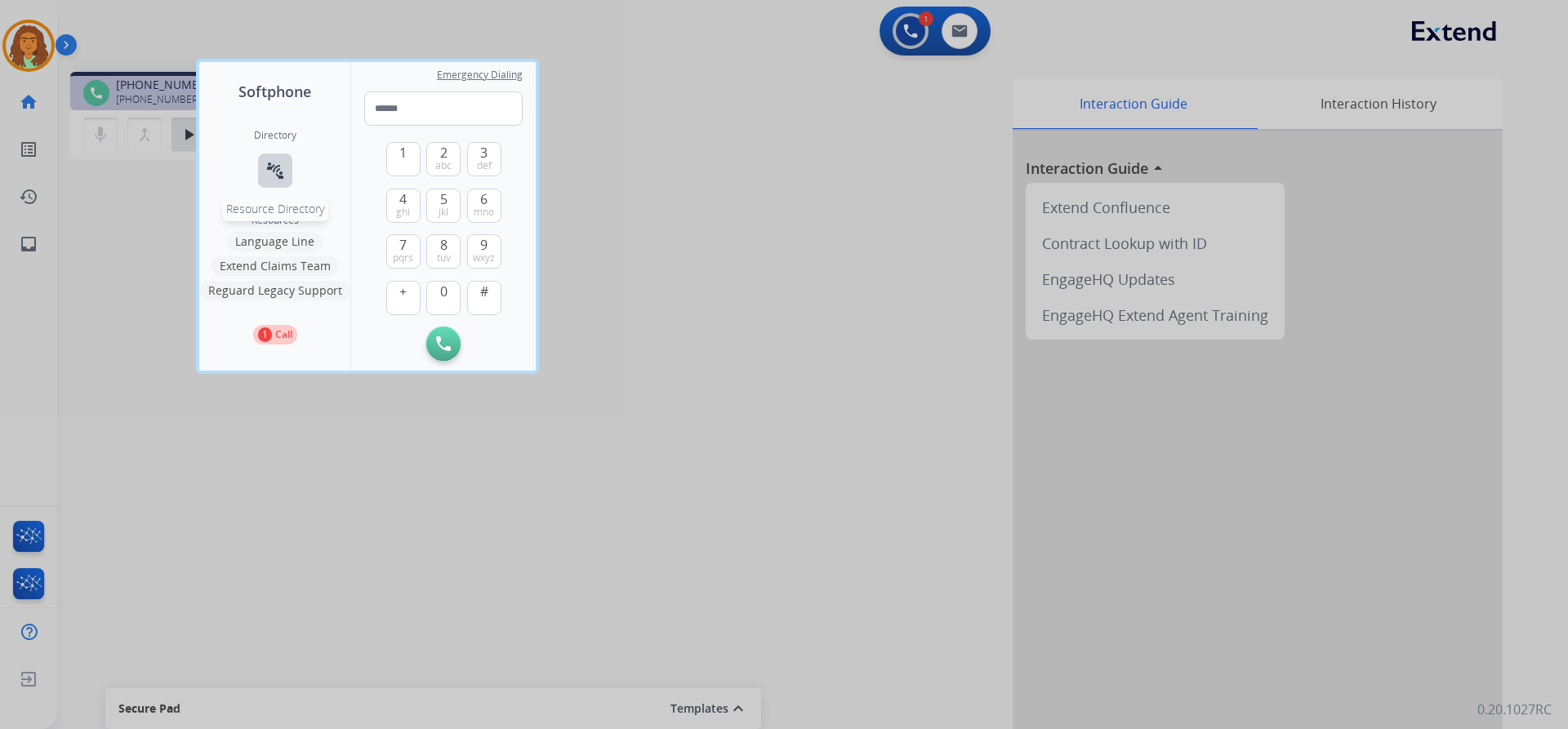
click at [289, 168] on button "connect_without_contact Resource Directory" at bounding box center [275, 170] width 34 height 34
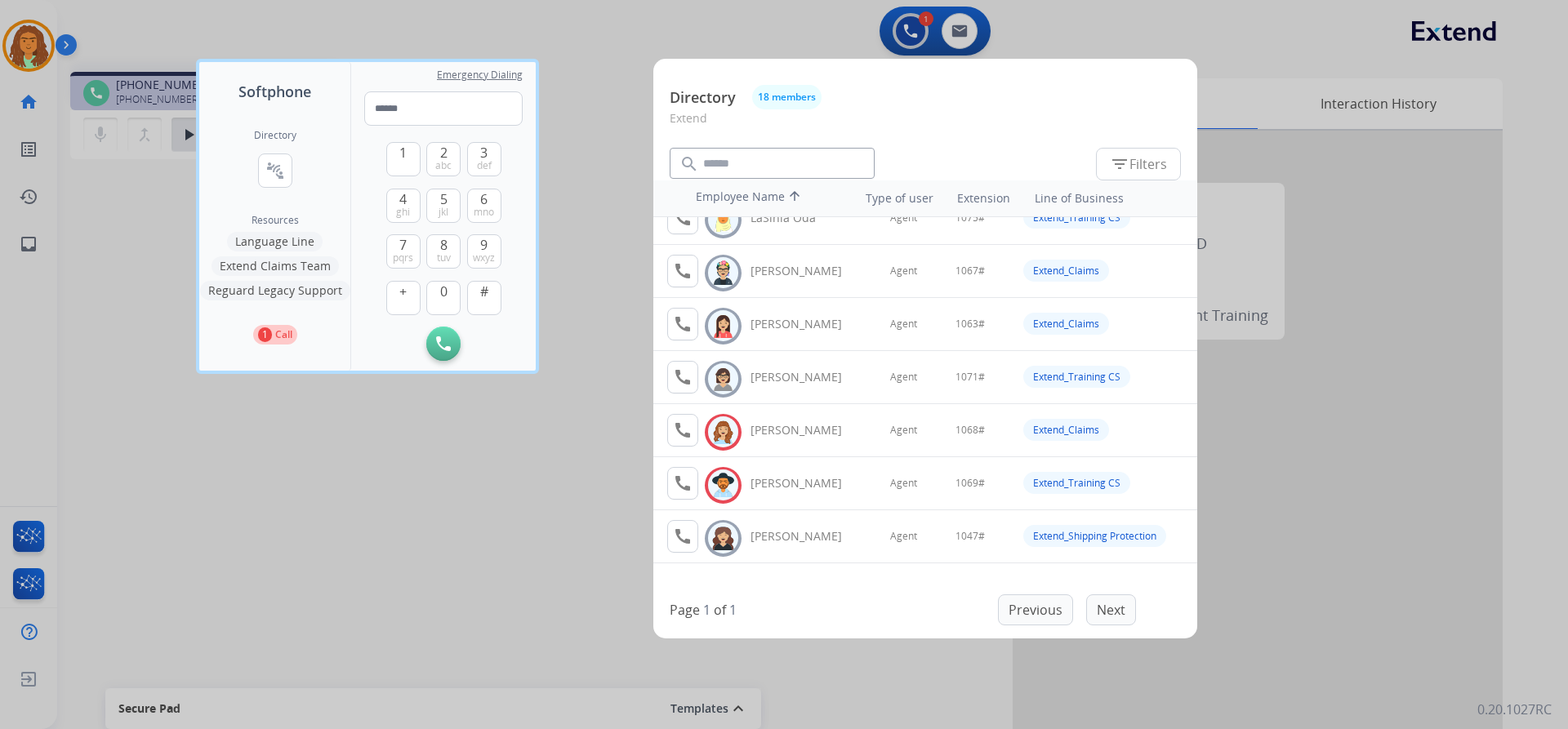
scroll to position [622, 0]
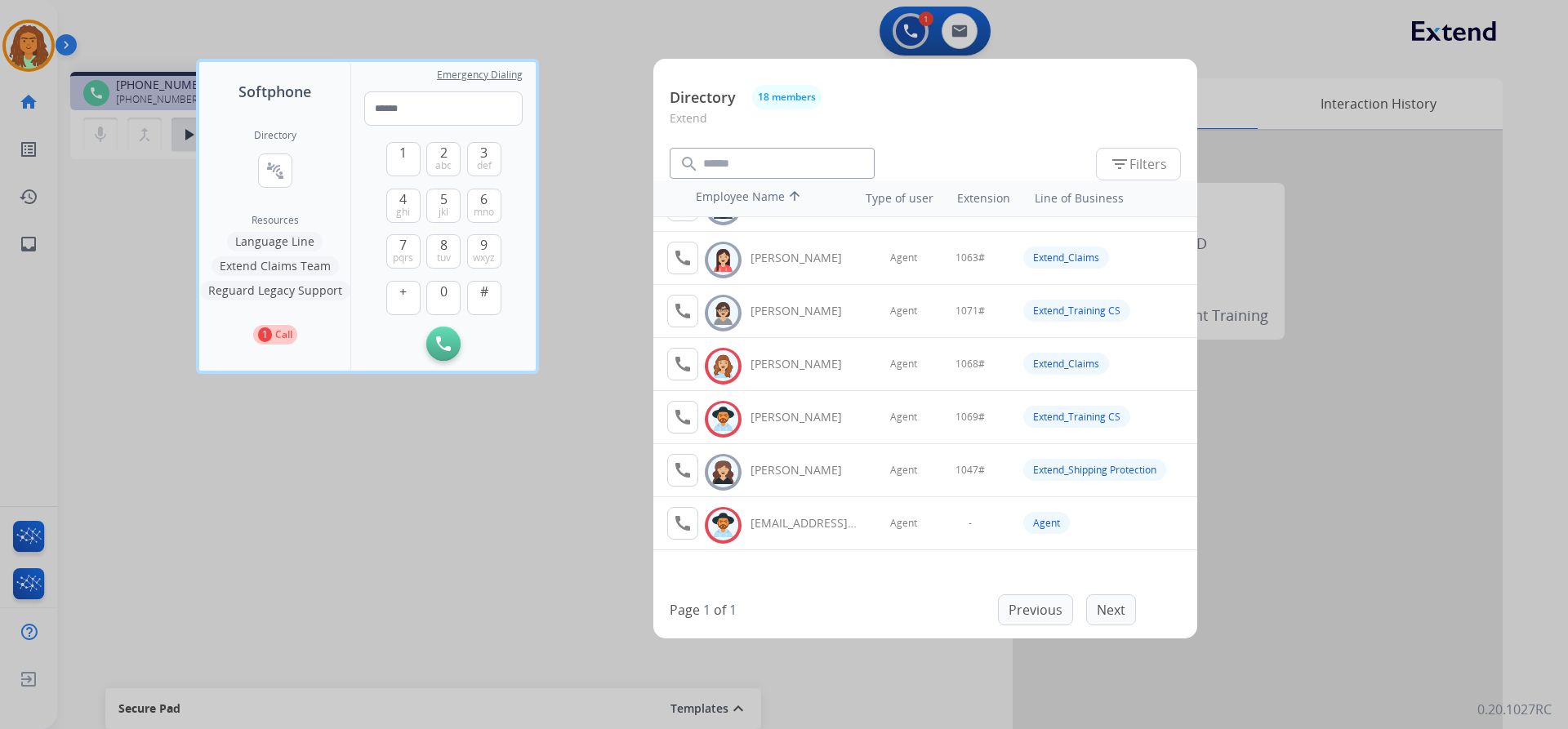
drag, startPoint x: 340, startPoint y: 638, endPoint x: 336, endPoint y: 627, distance: 11.7
click at [339, 631] on div at bounding box center [784, 364] width 1568 height 729
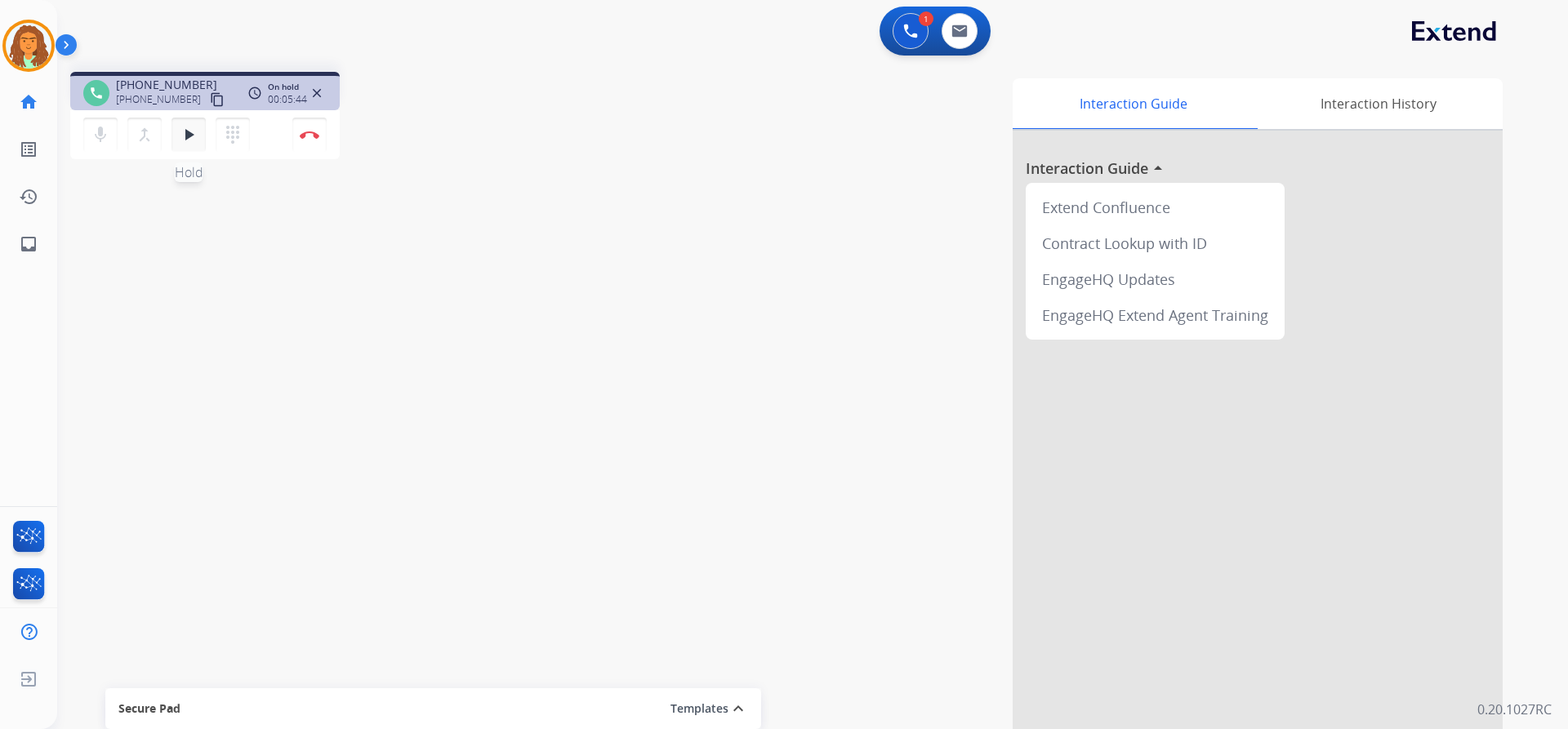
click at [181, 141] on mat-icon "play_arrow" at bounding box center [189, 134] width 19 height 19
click at [305, 135] on img at bounding box center [310, 134] width 19 height 8
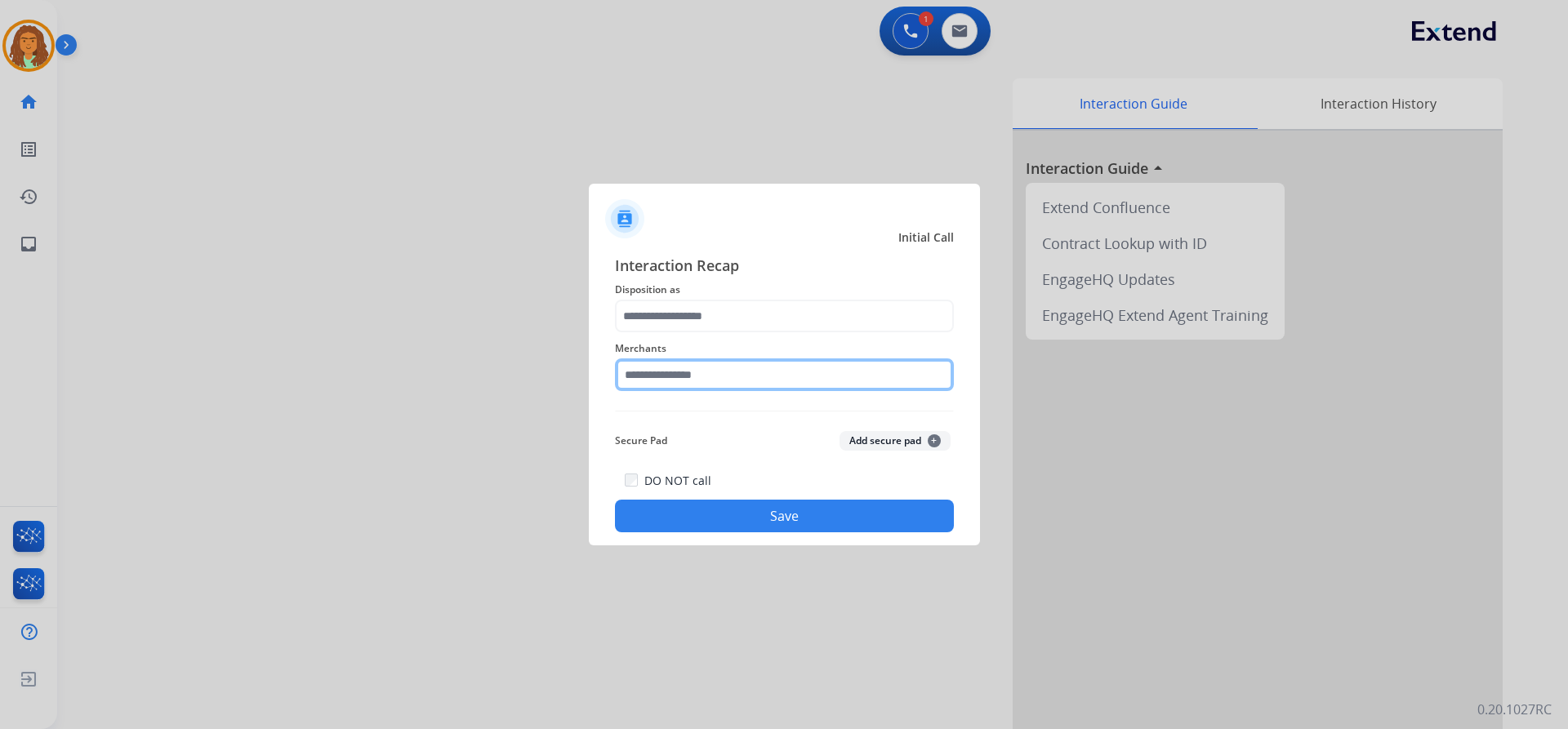
click at [726, 383] on input "text" at bounding box center [784, 375] width 339 height 32
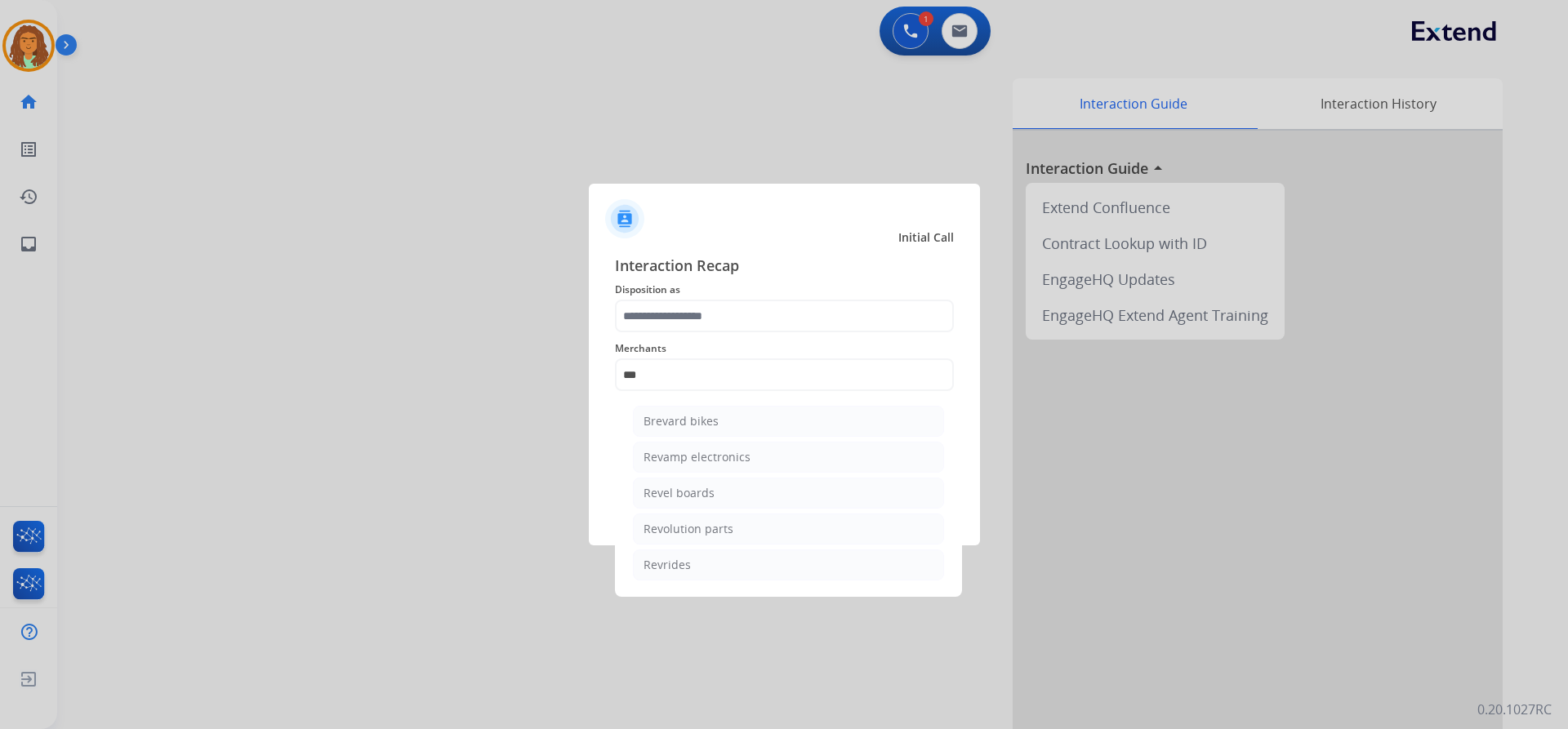
click at [694, 525] on div "Revolution parts" at bounding box center [688, 529] width 89 height 17
type input "**********"
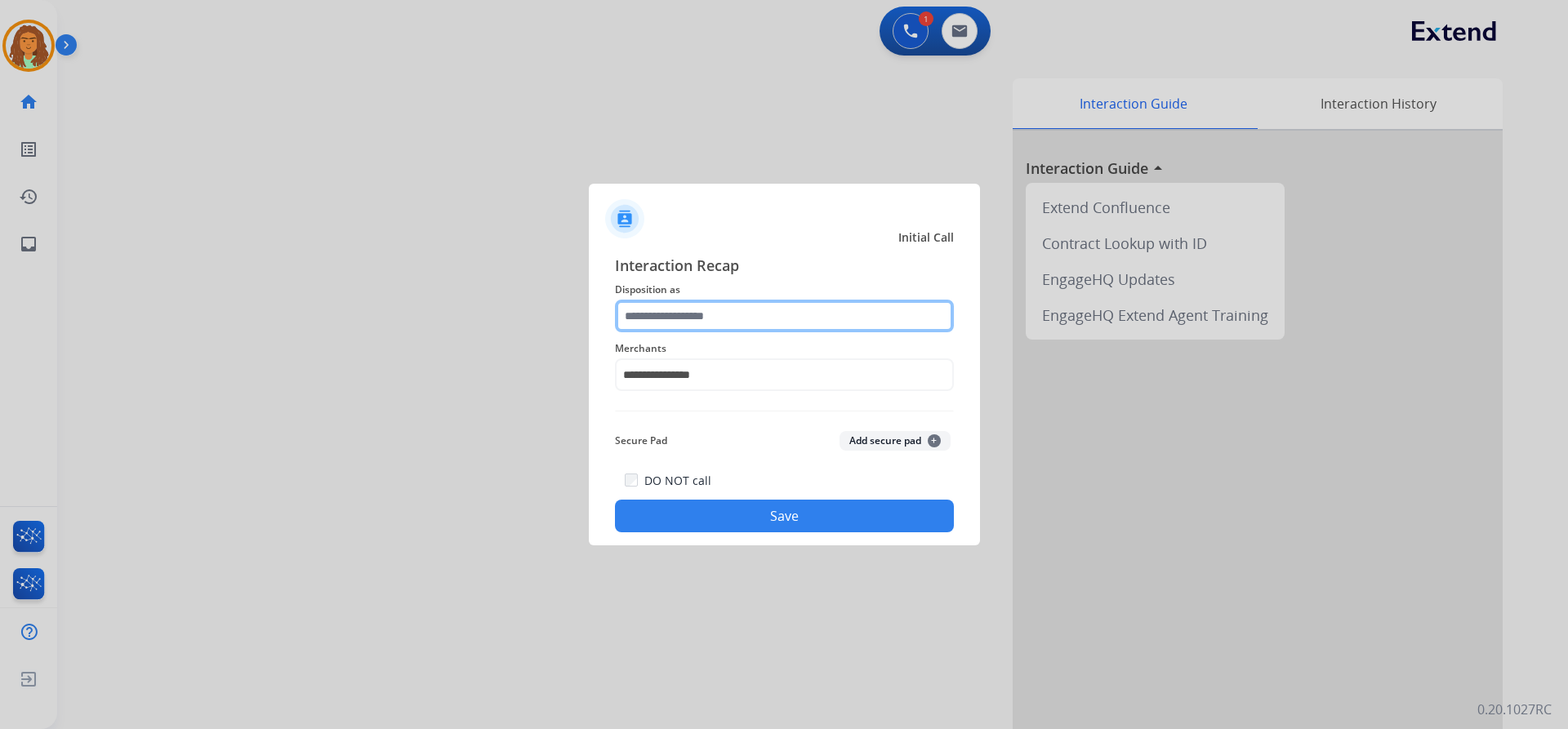
click at [727, 311] on input "text" at bounding box center [784, 316] width 339 height 32
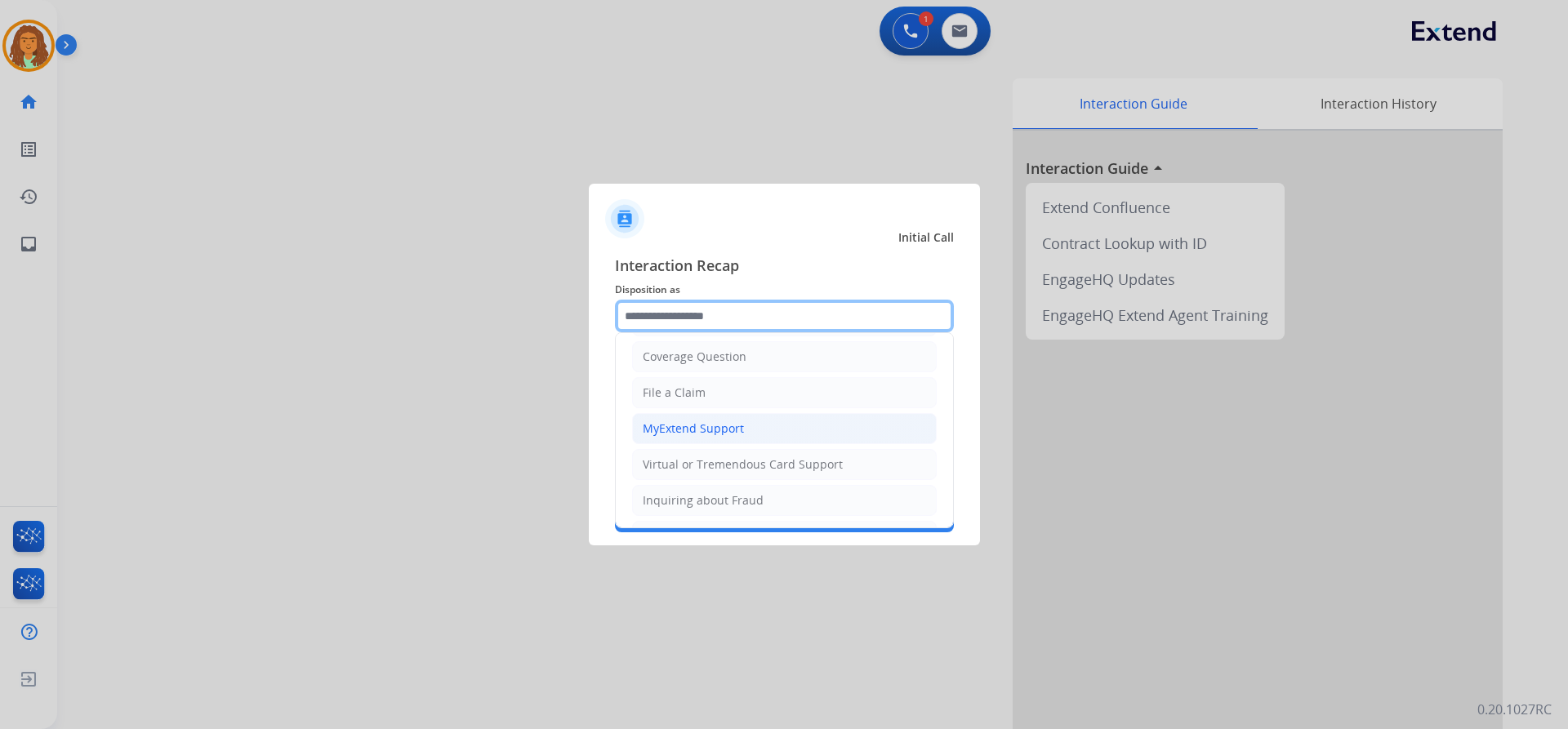
scroll to position [163, 0]
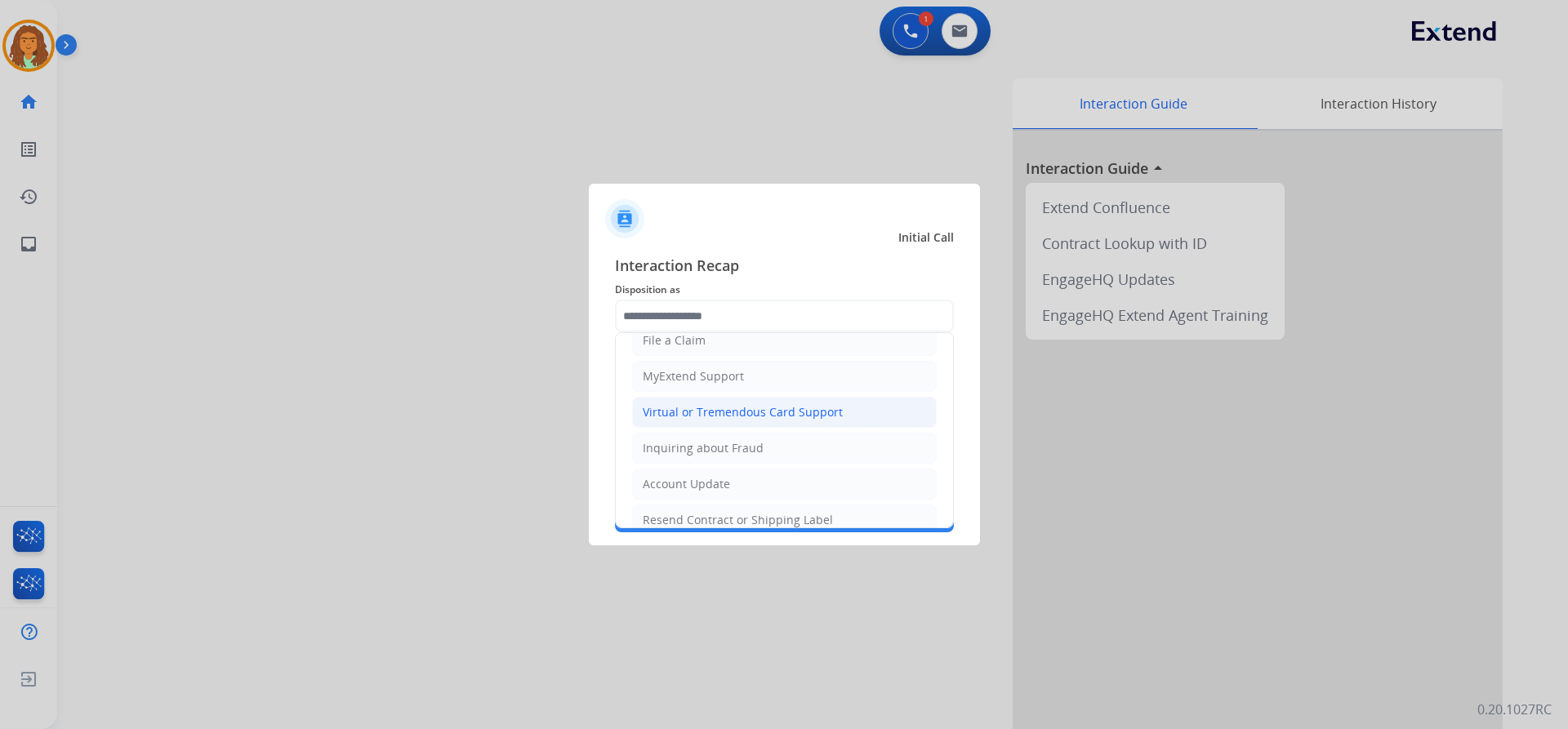
click at [748, 412] on div "Virtual or Tremendous Card Support" at bounding box center [743, 412] width 200 height 17
type input "**********"
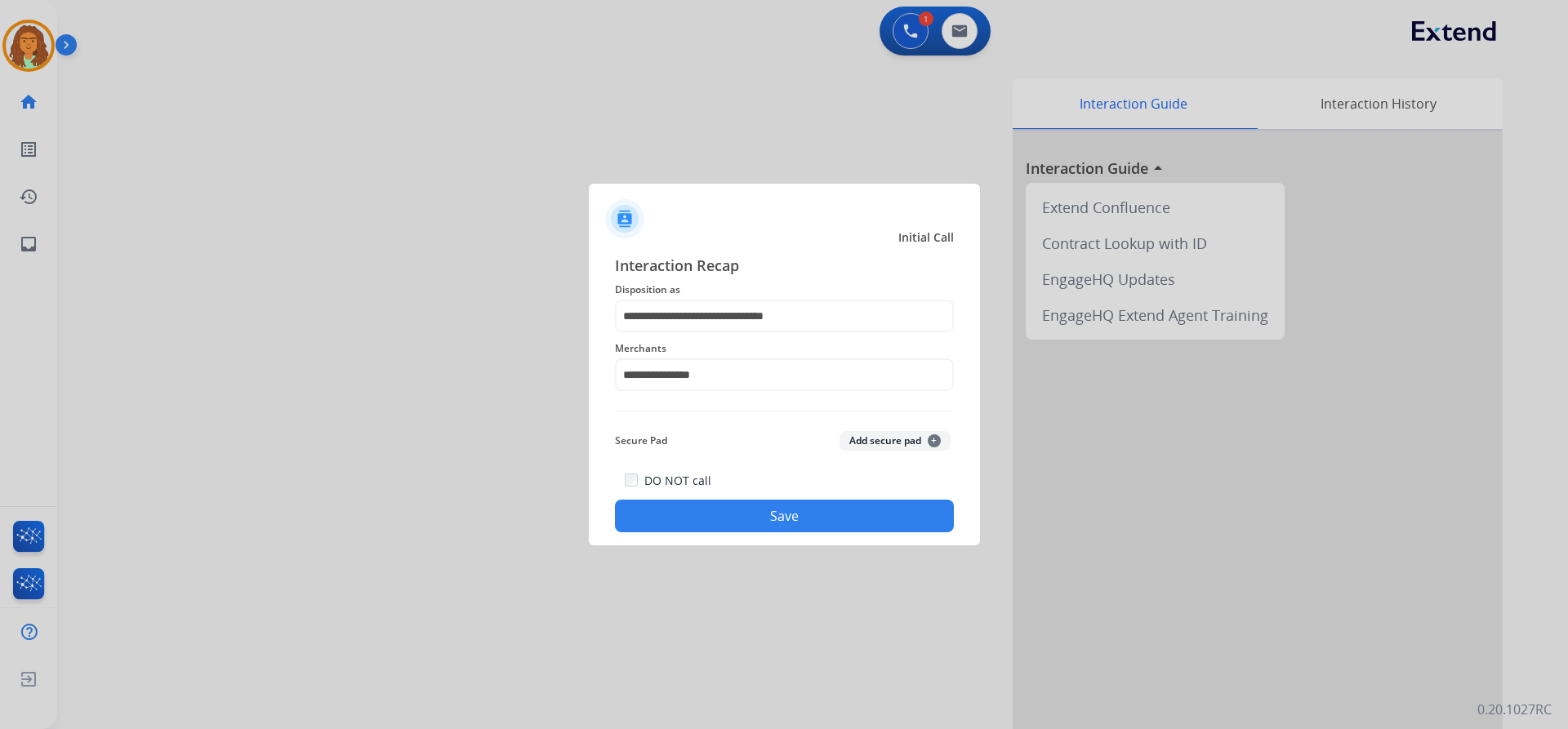
click at [721, 518] on button "Save" at bounding box center [784, 516] width 339 height 32
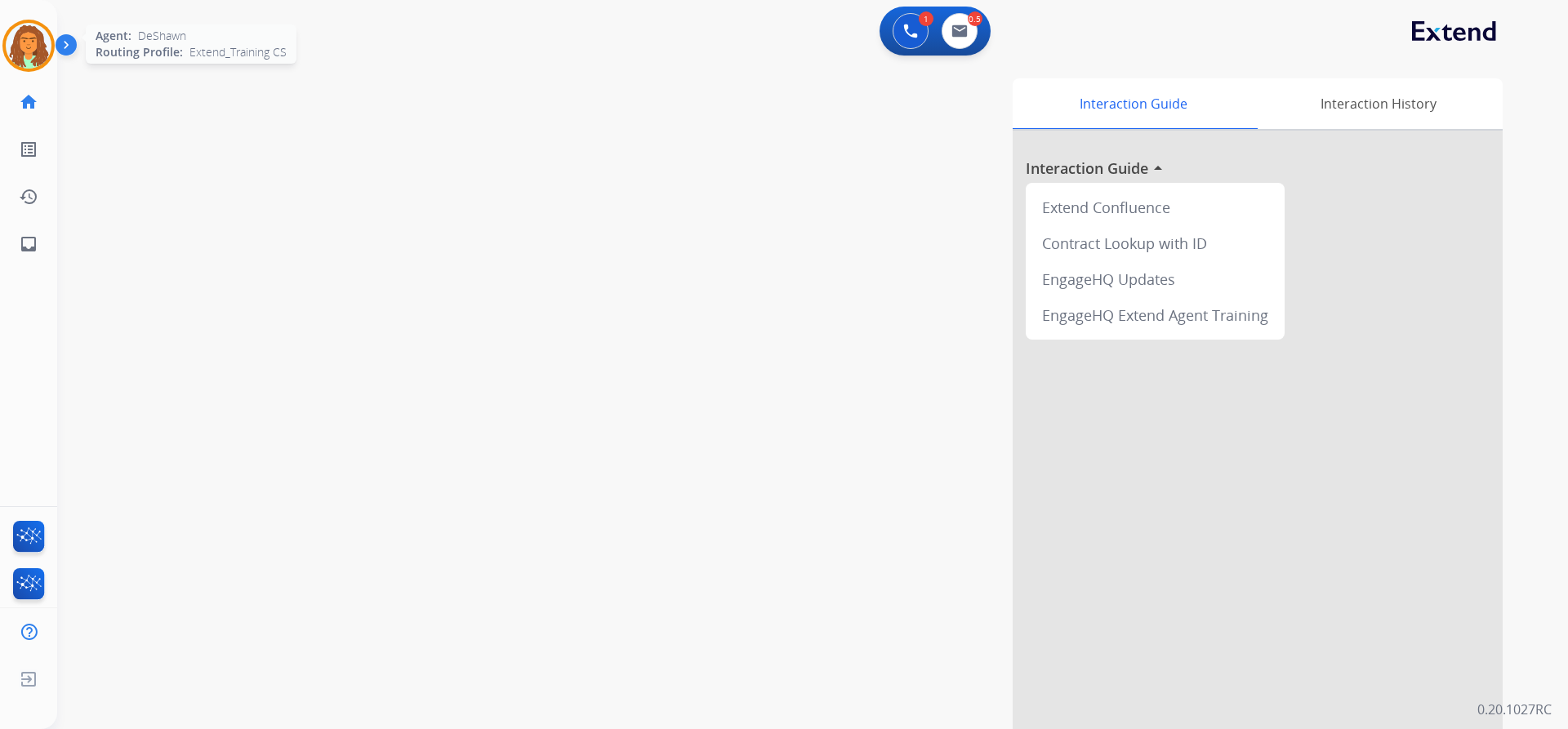
click at [18, 47] on img at bounding box center [29, 46] width 46 height 46
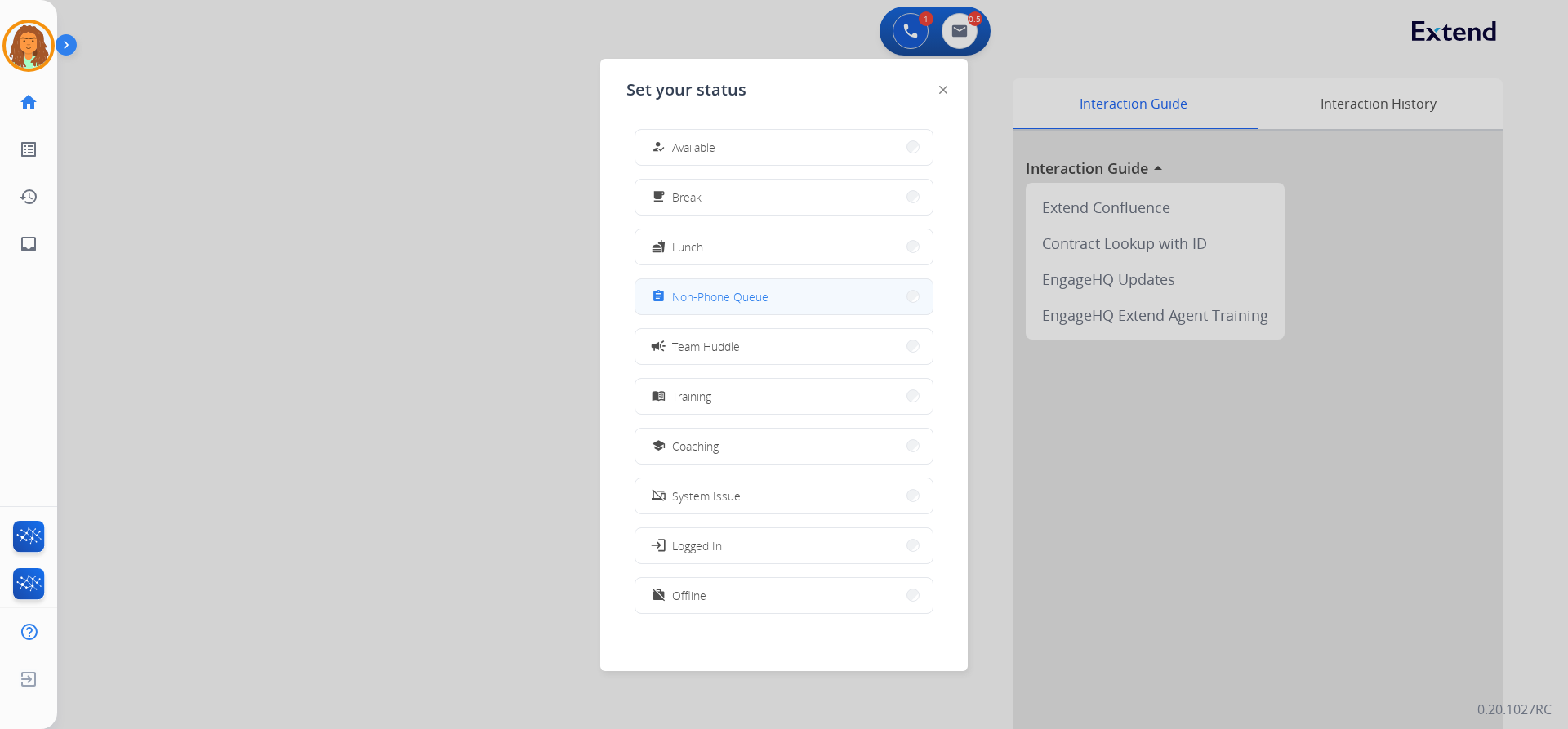
click at [747, 297] on span "Non-Phone Queue" at bounding box center [720, 297] width 97 height 18
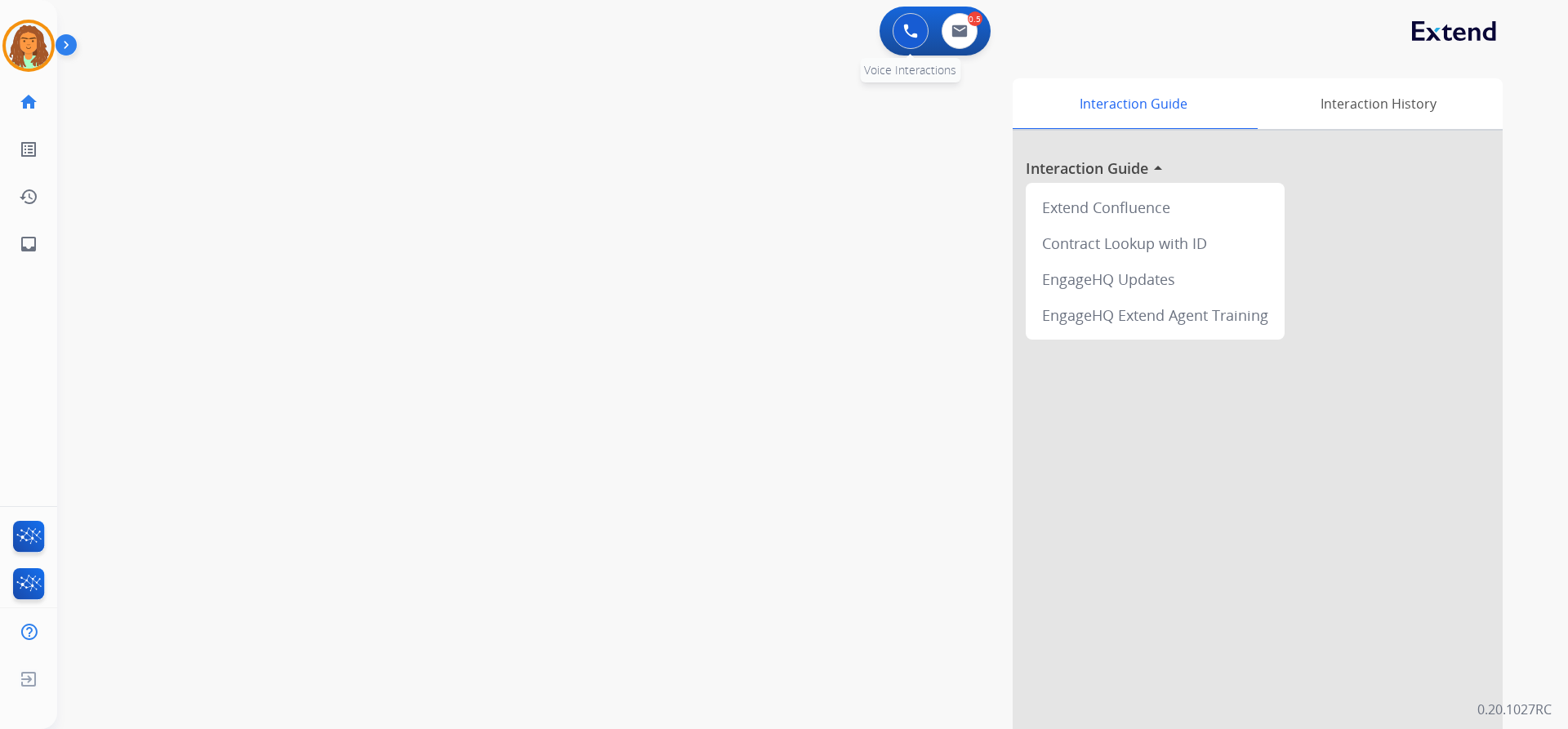
click at [758, 29] on img at bounding box center [910, 31] width 15 height 15
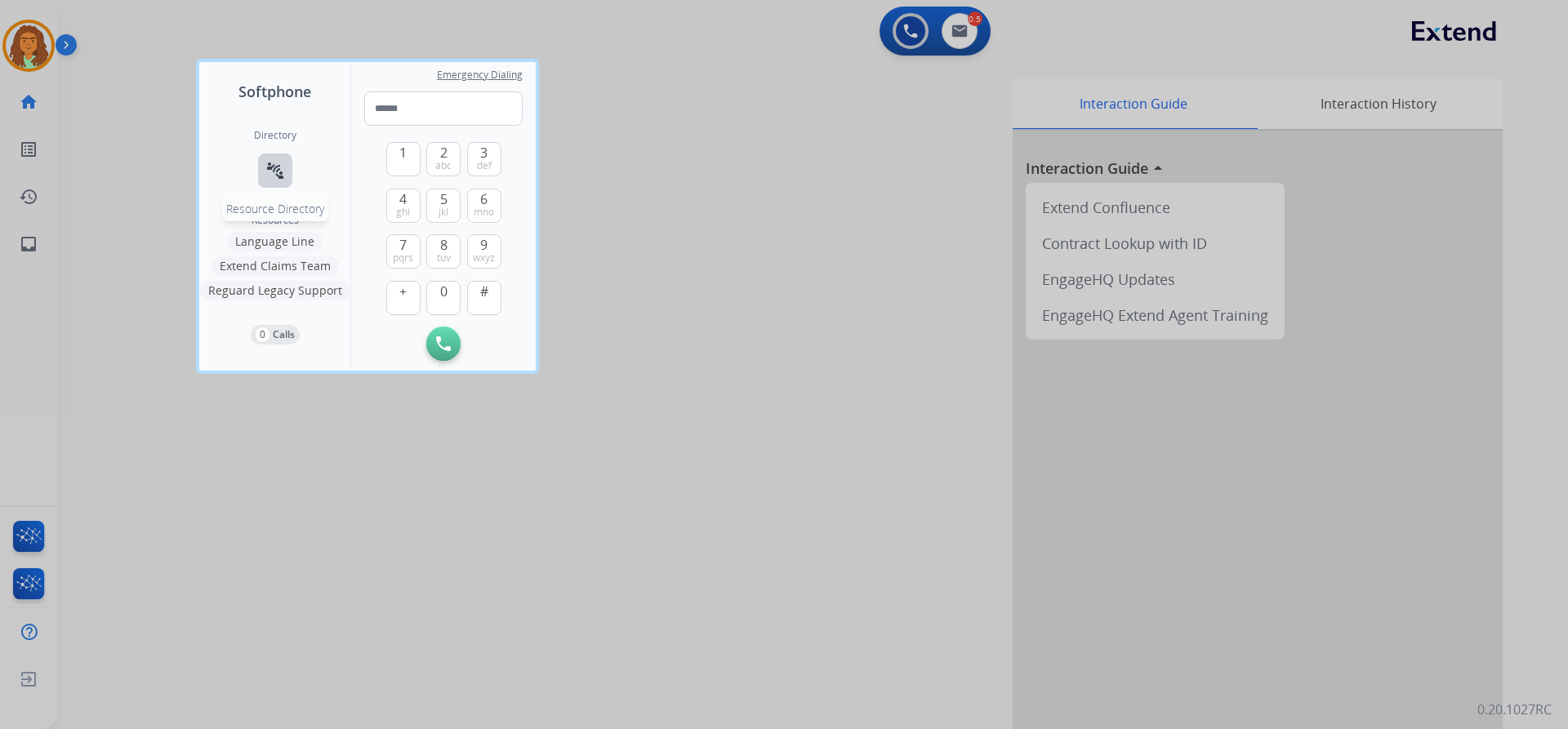
click at [277, 162] on mat-icon "connect_without_contact" at bounding box center [275, 170] width 19 height 19
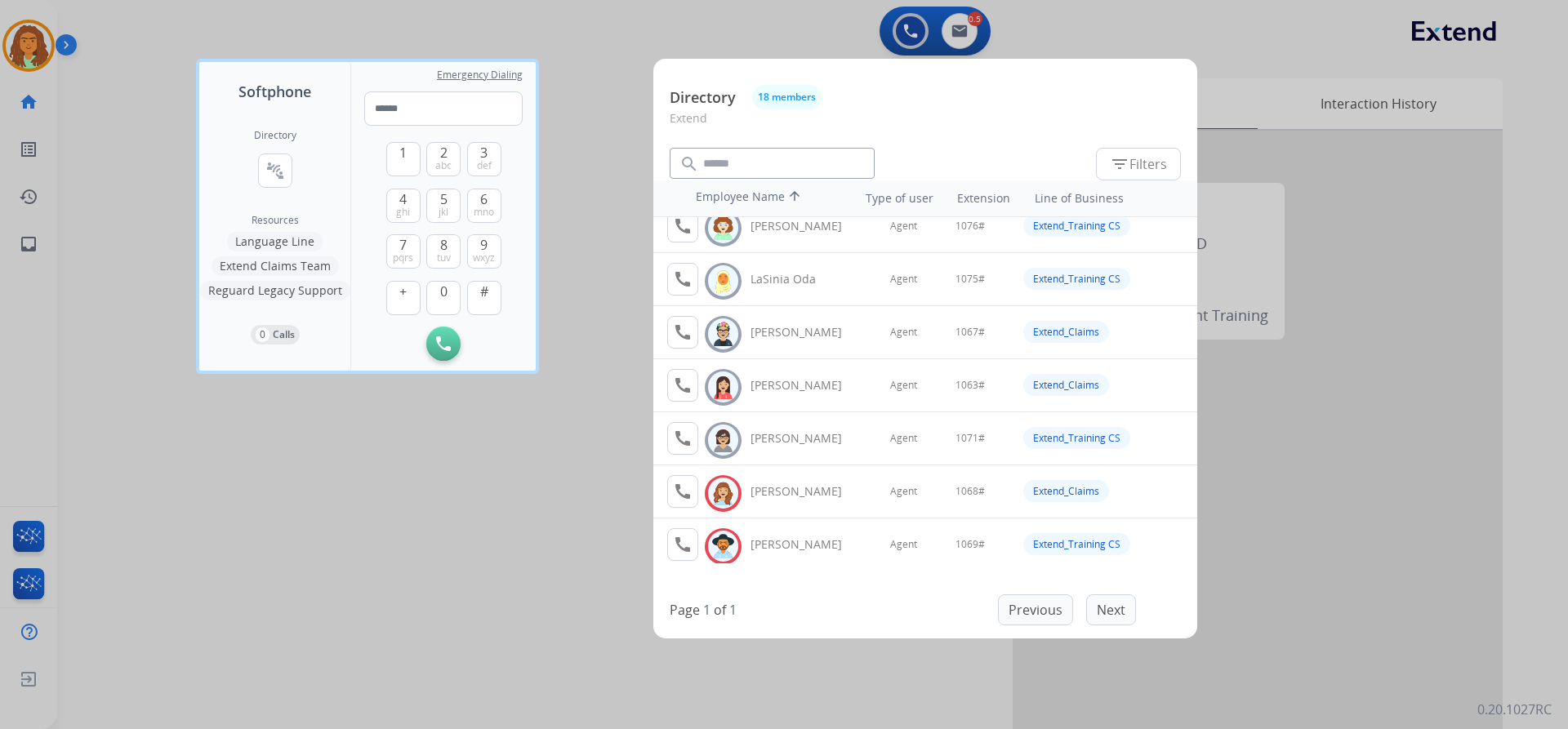
scroll to position [622, 0]
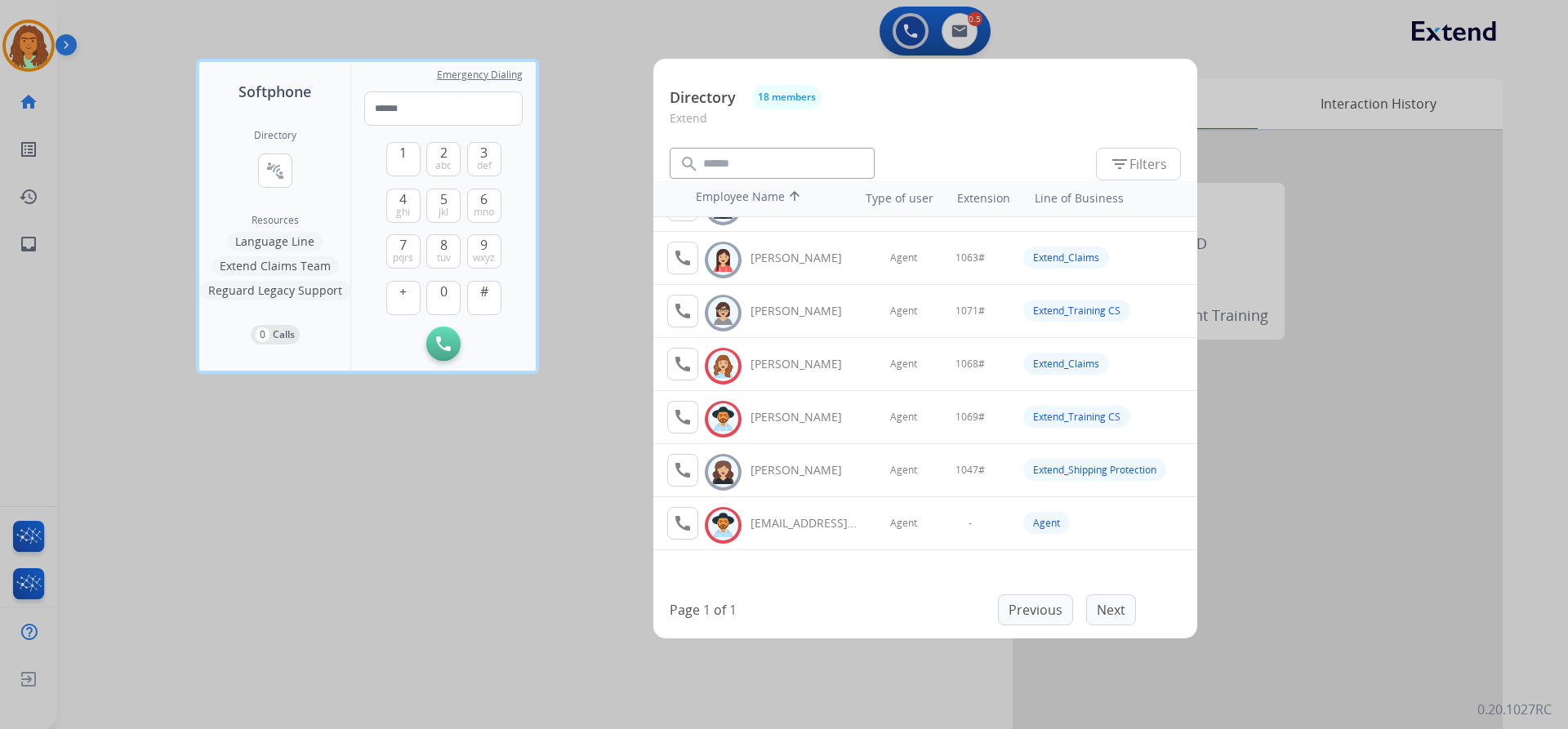
click at [455, 535] on div at bounding box center [784, 364] width 1568 height 729
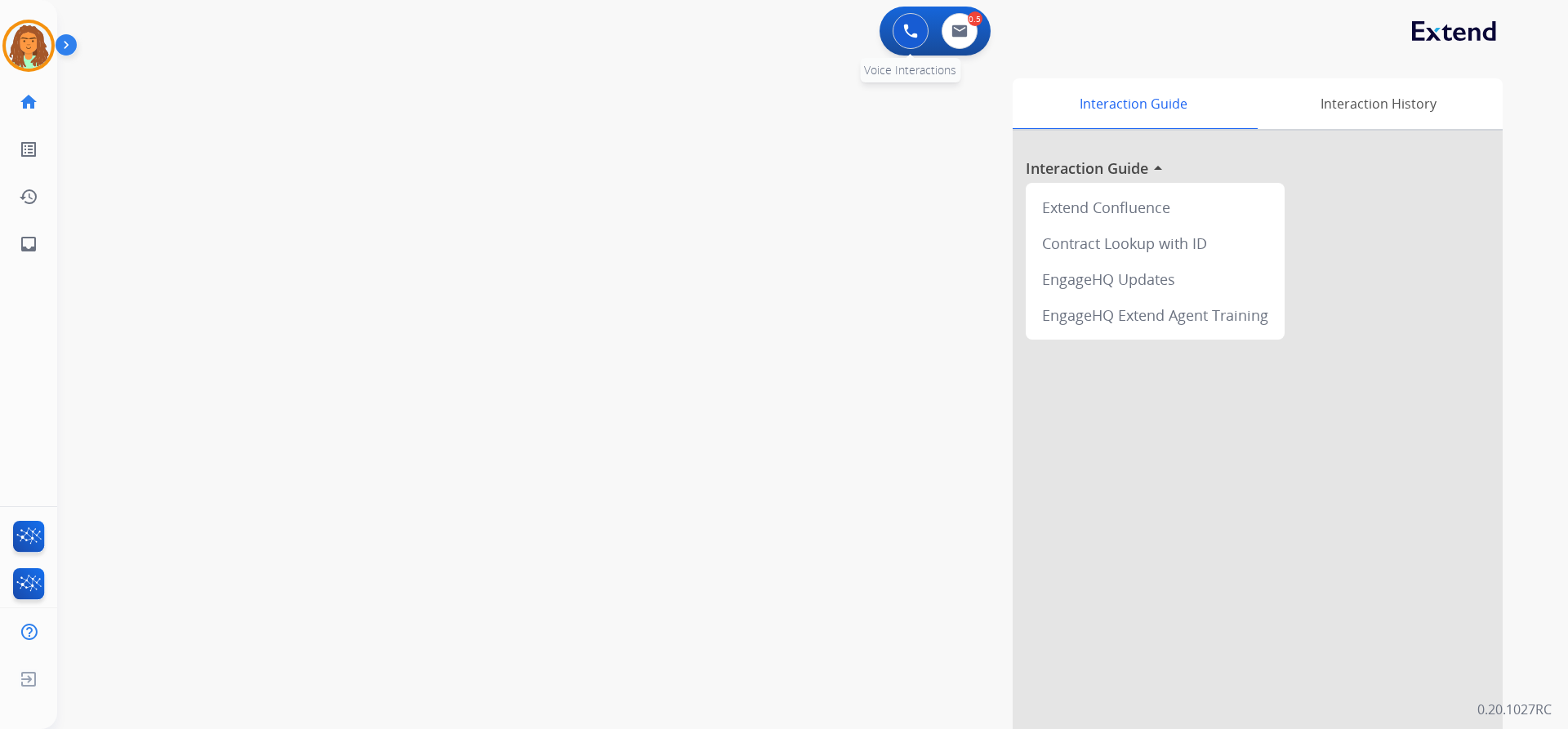
click at [758, 25] on button at bounding box center [910, 31] width 36 height 36
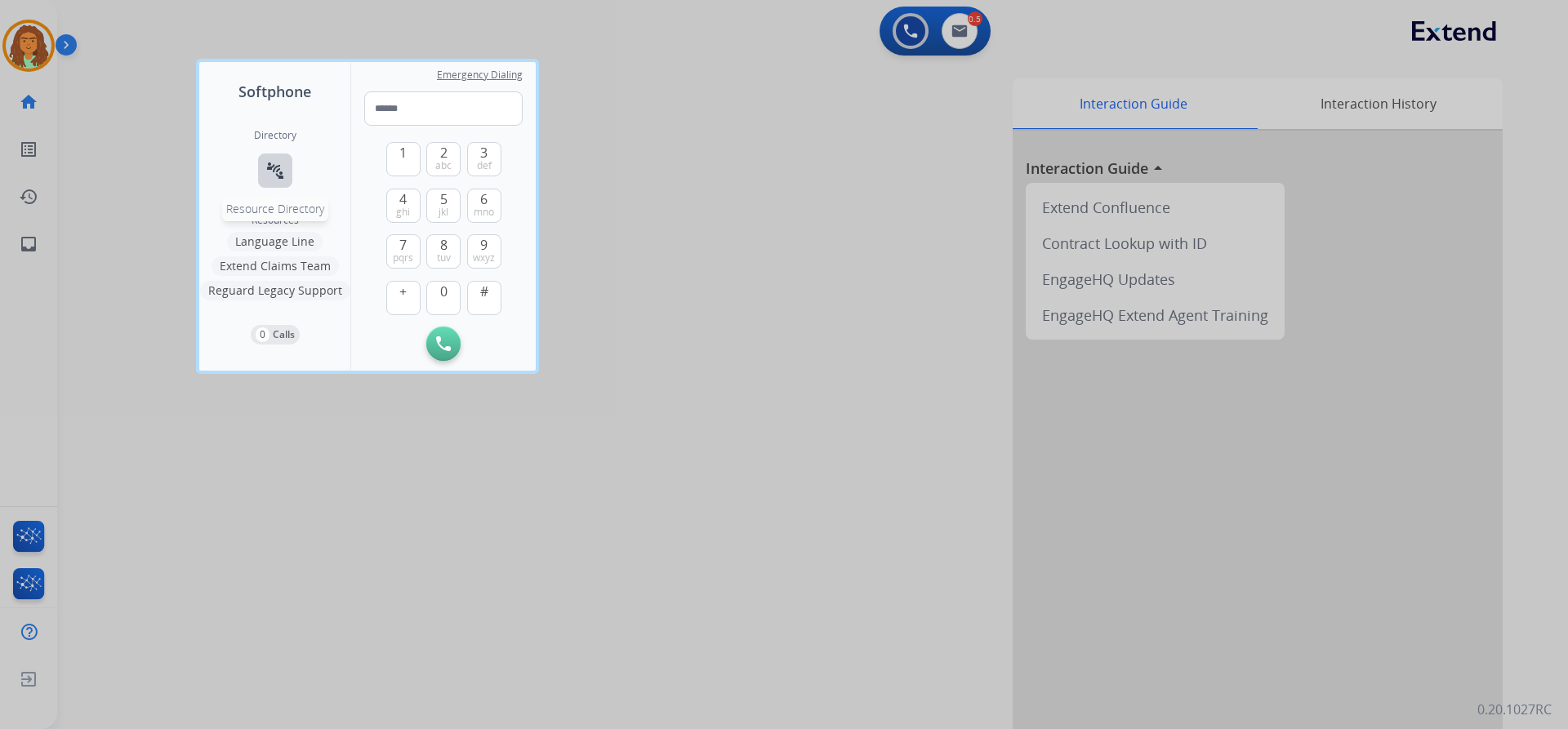
click at [291, 164] on div "Directory connect_without_contact Resource Directory" at bounding box center [275, 171] width 42 height 85
click at [273, 167] on mat-icon "connect_without_contact" at bounding box center [275, 170] width 19 height 19
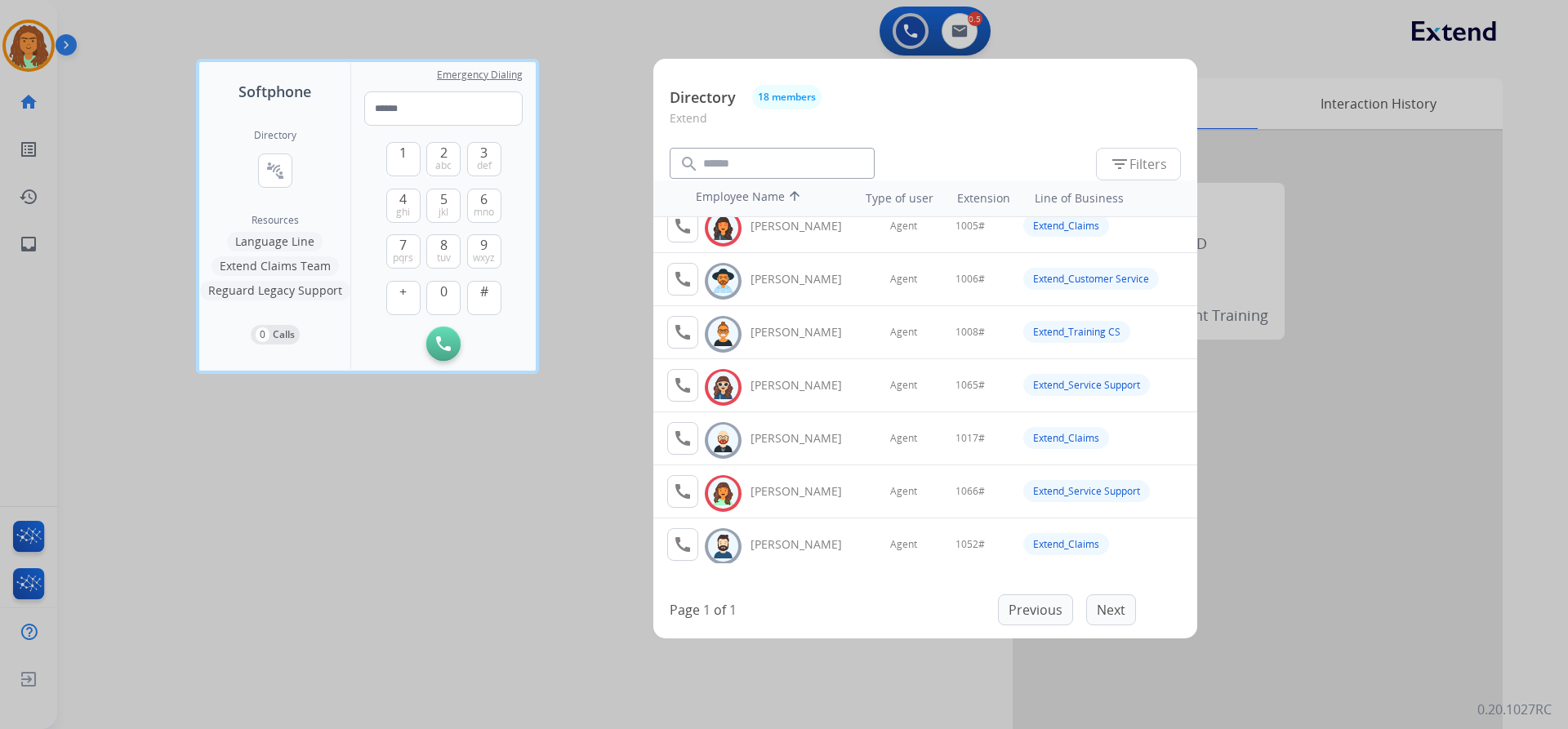
scroll to position [0, 0]
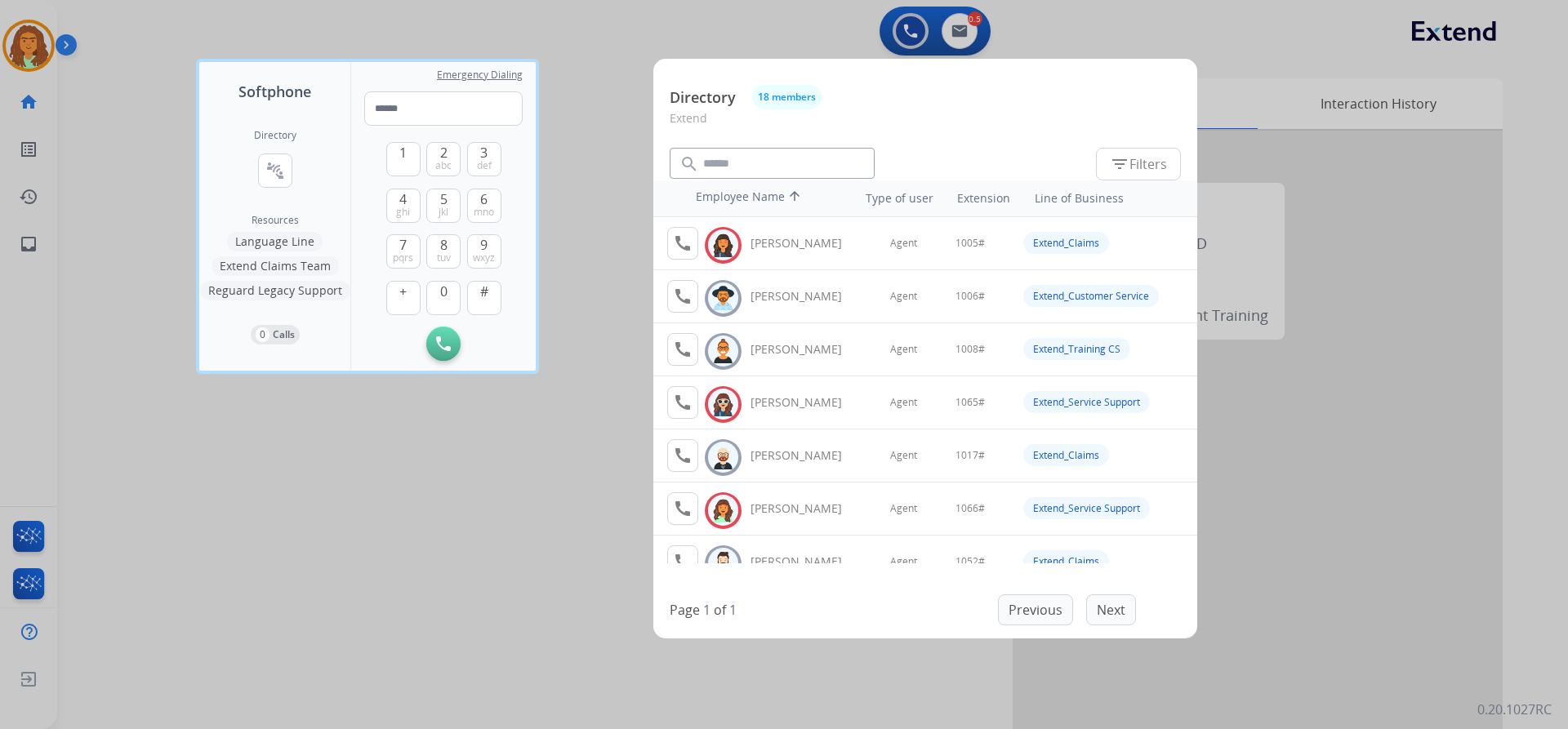
drag, startPoint x: 212, startPoint y: 587, endPoint x: 231, endPoint y: 554, distance: 38.1
click at [209, 570] on div at bounding box center [784, 364] width 1568 height 729
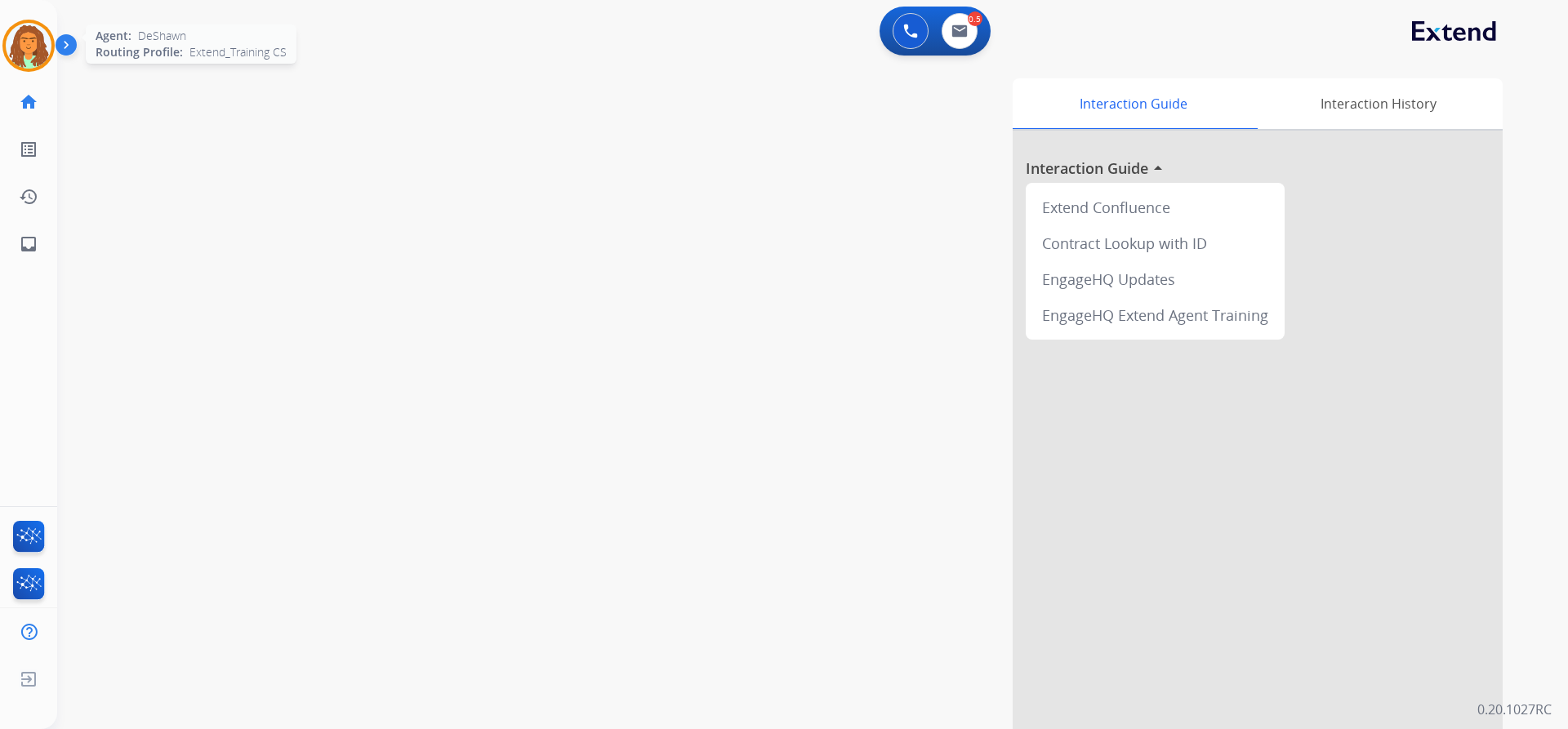
click at [4, 49] on div "Agent: DeShawn Routing Profile: Extend_Training CS" at bounding box center [29, 46] width 53 height 53
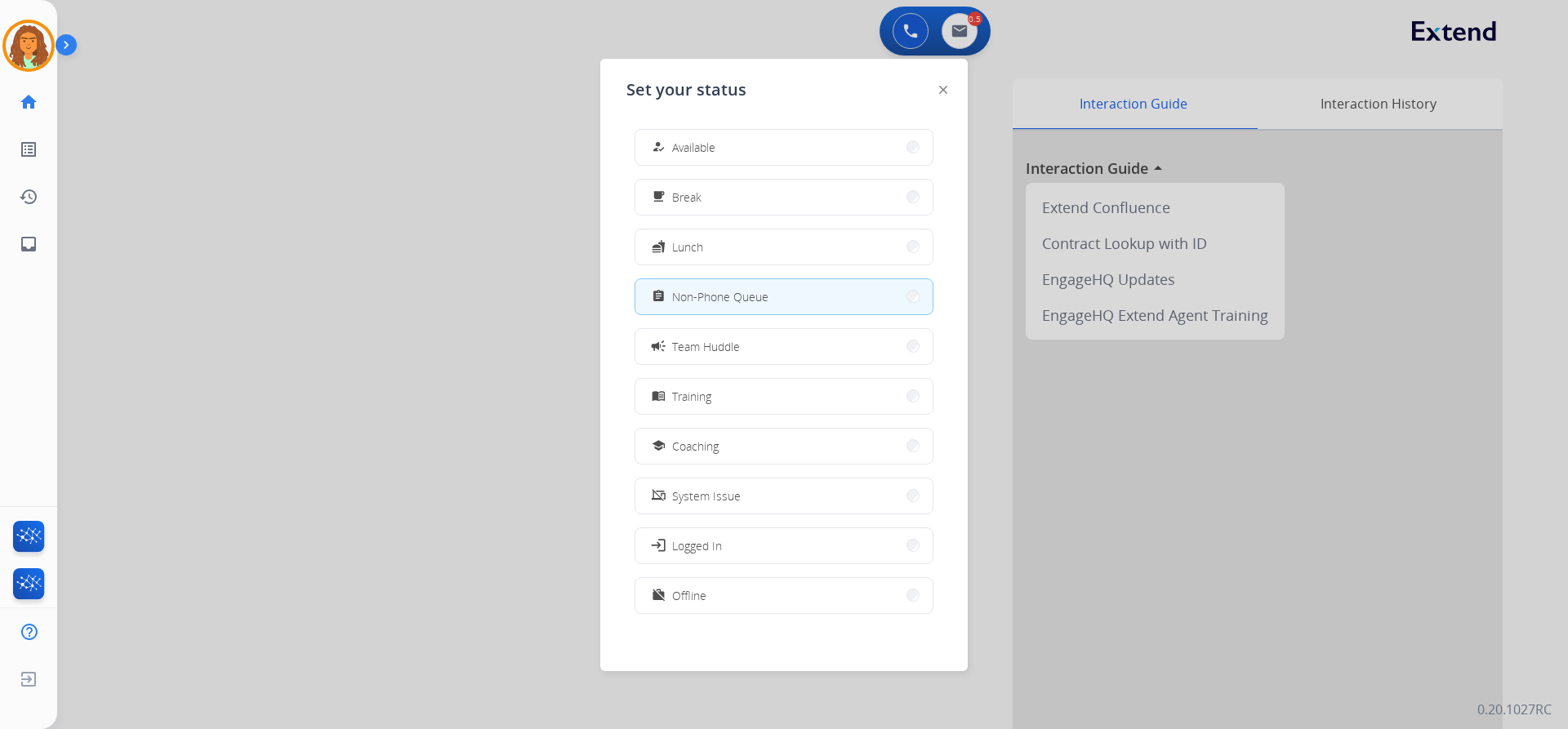
drag, startPoint x: 657, startPoint y: 139, endPoint x: 659, endPoint y: 147, distance: 8.2
click at [657, 145] on div "how_to_reg" at bounding box center [660, 147] width 24 height 19
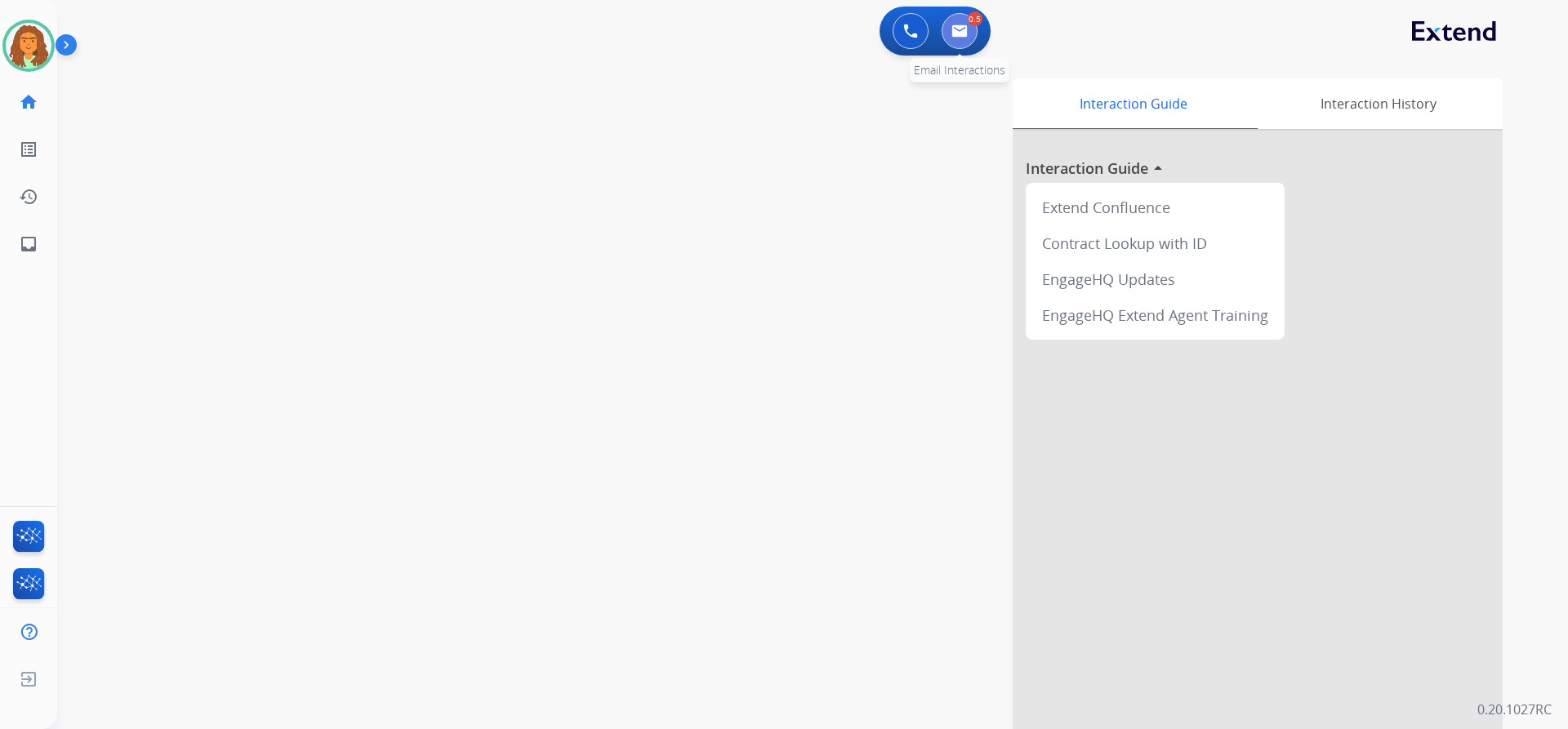
click at [758, 23] on button at bounding box center [959, 31] width 36 height 36
select select "**********"
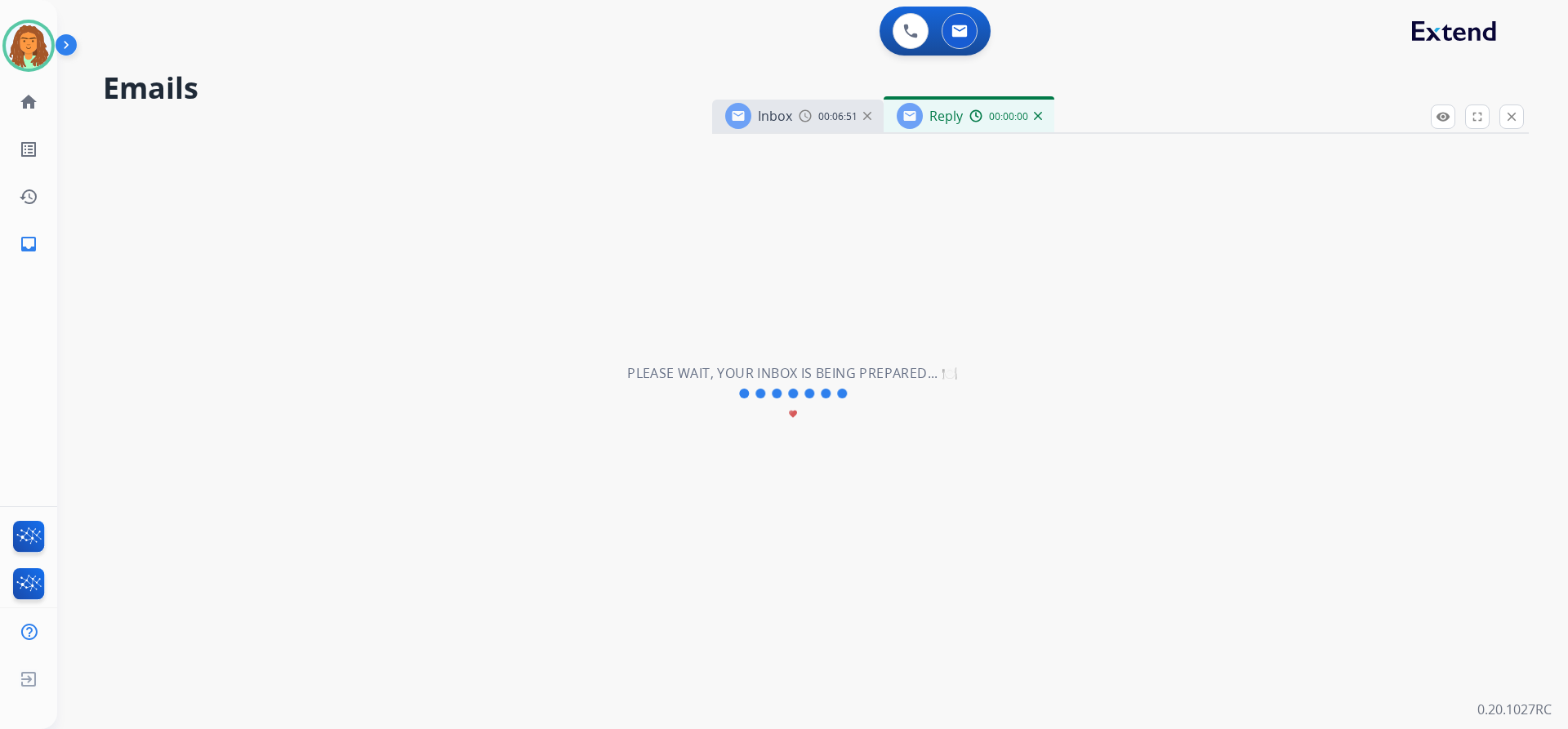
select select "**********"
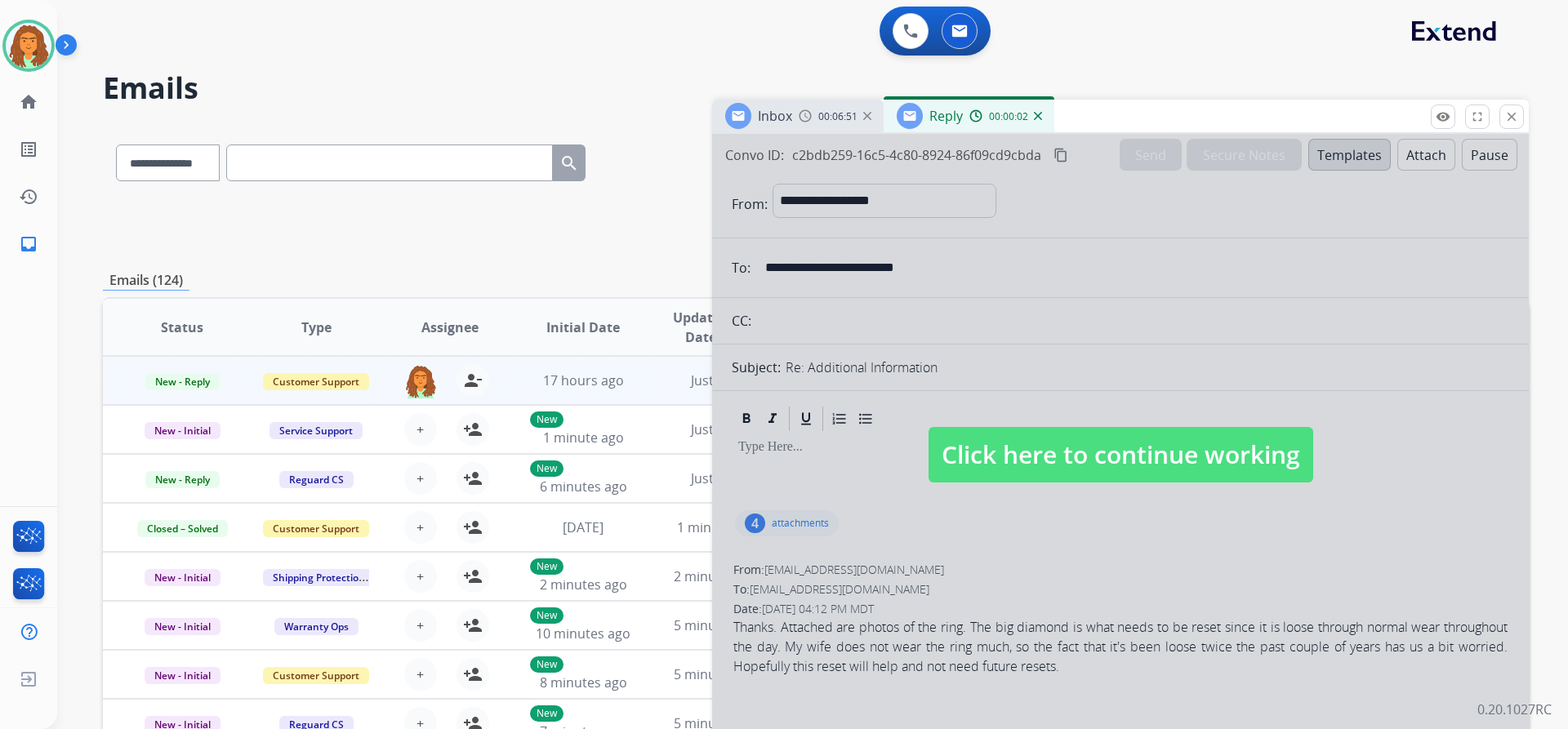
click at [758, 453] on span "Click here to continue working" at bounding box center [1121, 454] width 384 height 55
select select
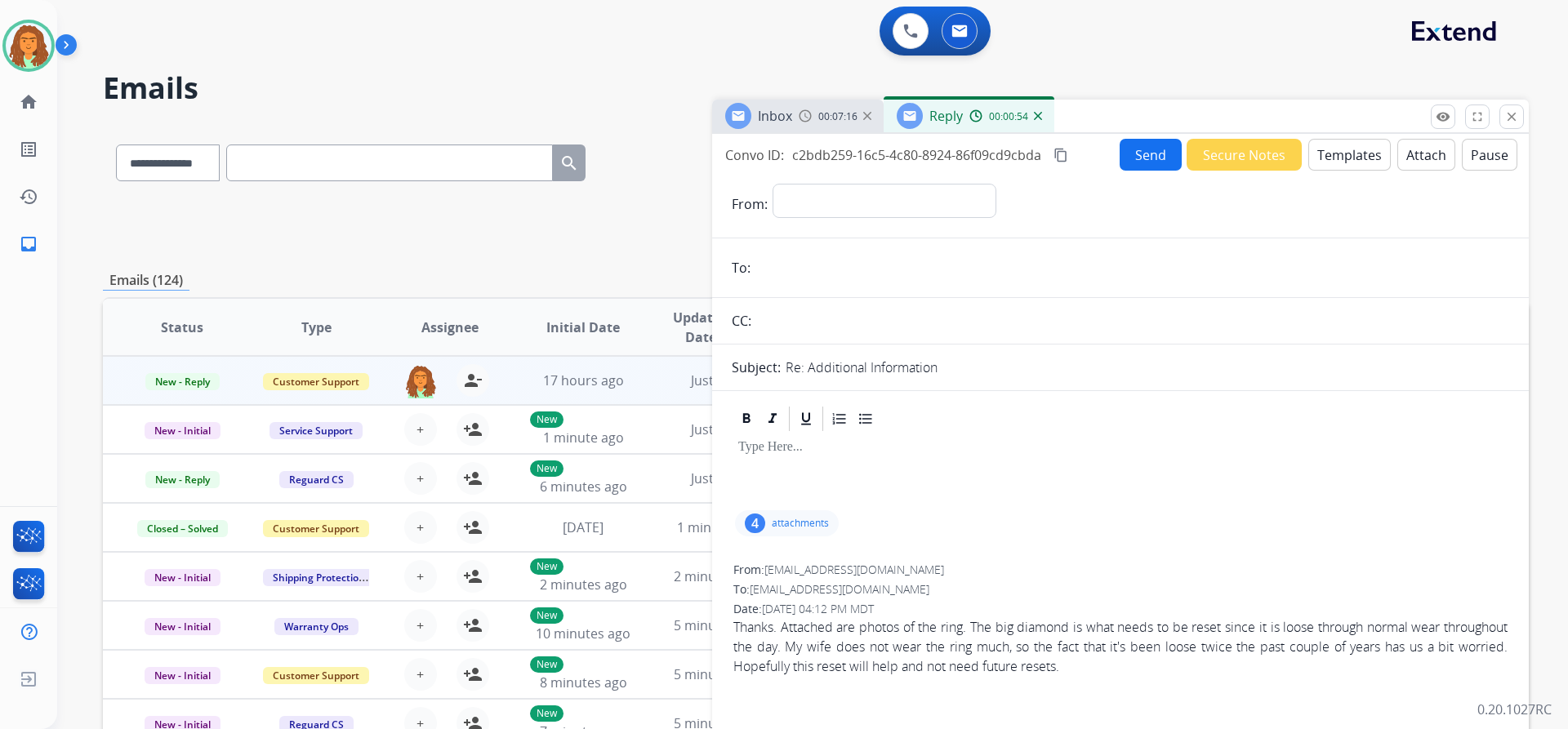
click at [758, 112] on mat-icon "close" at bounding box center [1511, 117] width 15 height 15
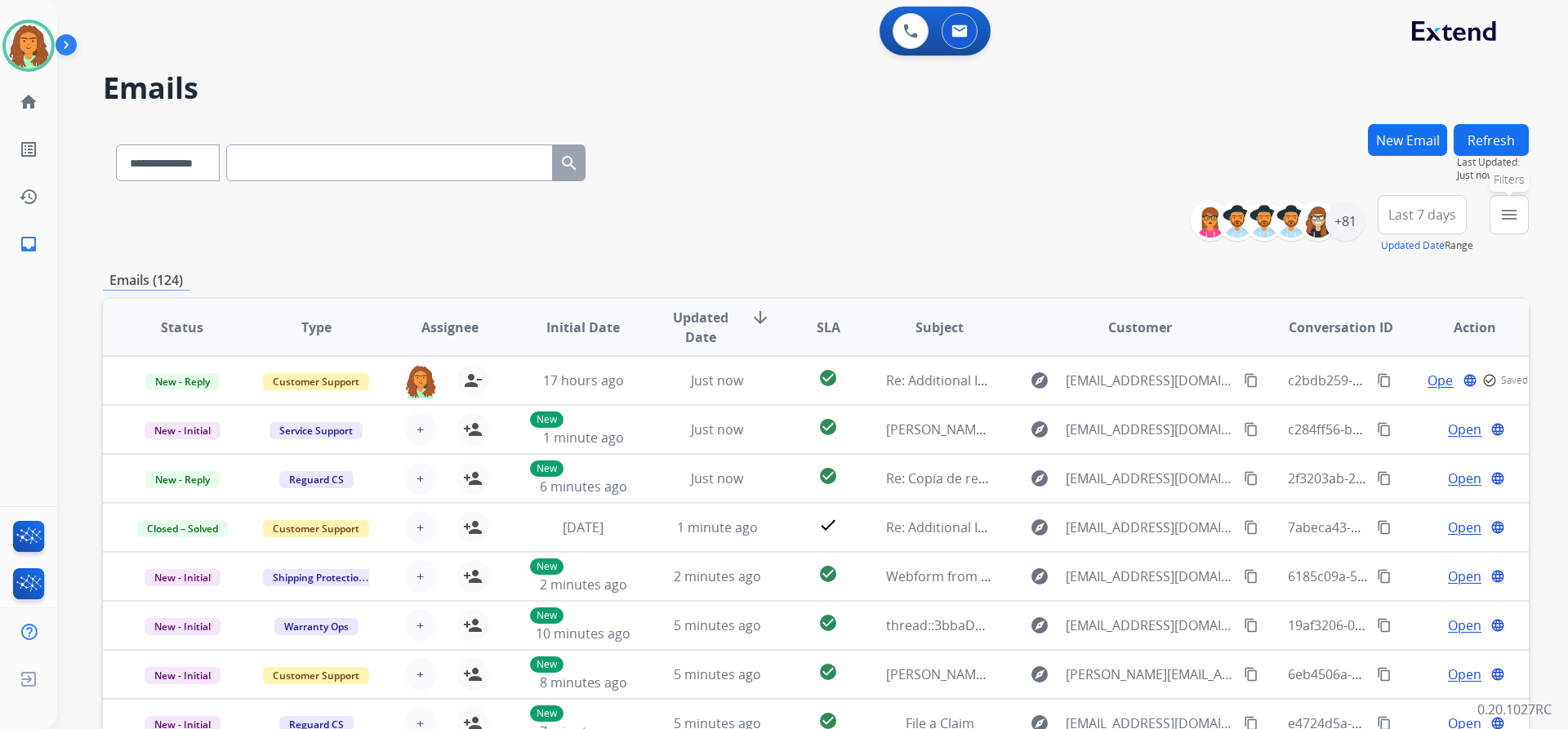
click at [758, 218] on mat-icon "menu" at bounding box center [1509, 215] width 19 height 19
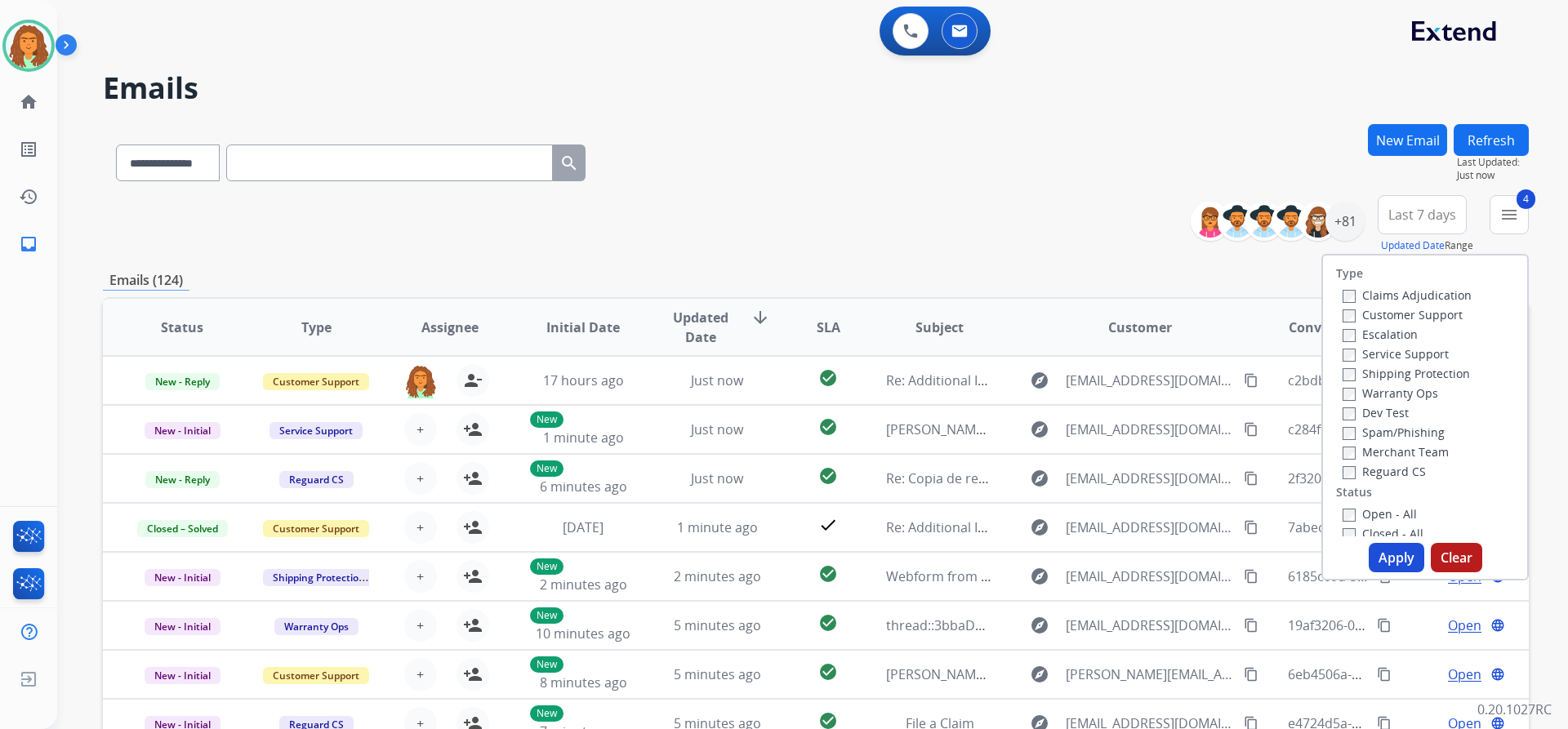
click at [758, 553] on button "Apply" at bounding box center [1396, 558] width 55 height 30
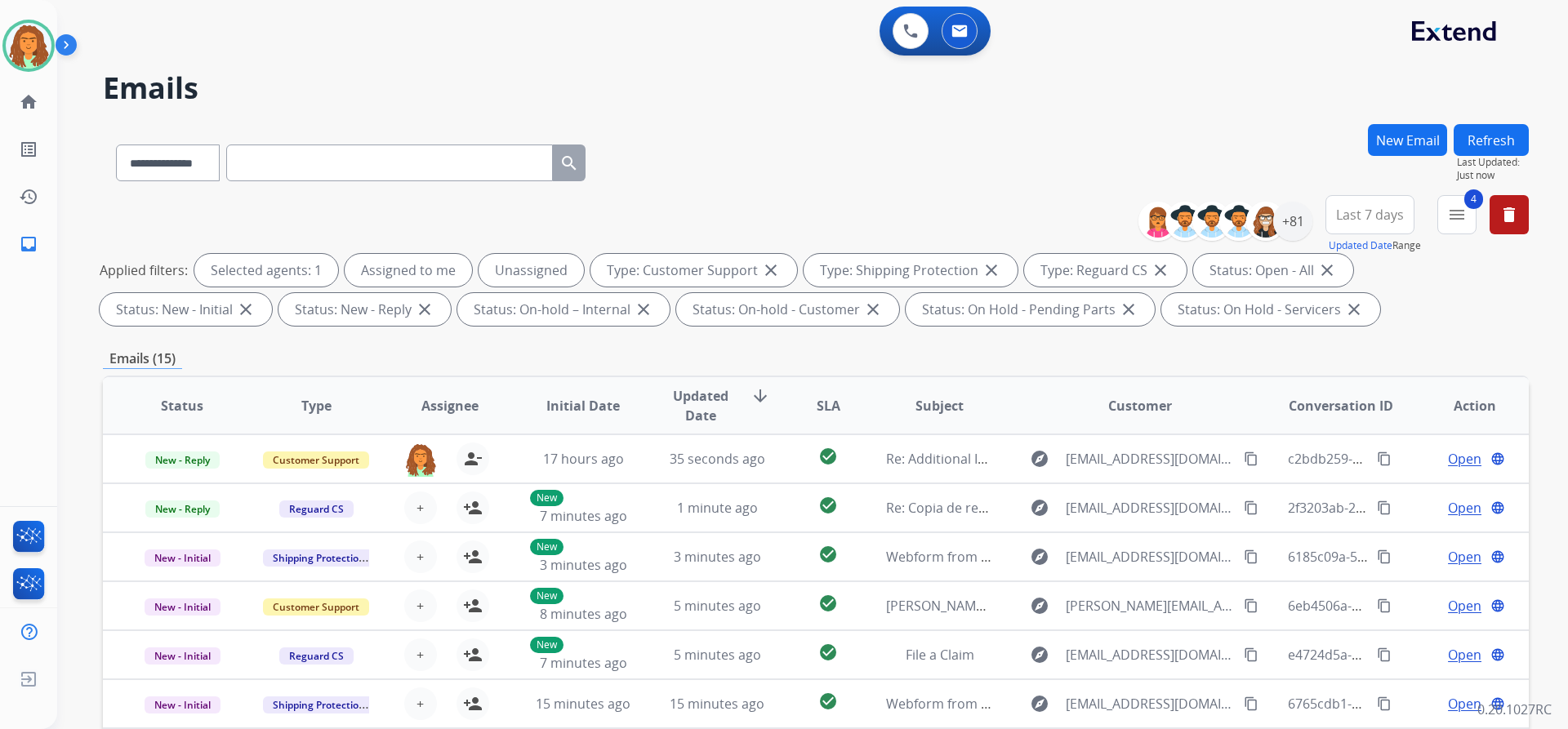
click at [758, 211] on span "Last 7 days" at bounding box center [1370, 214] width 68 height 6
click at [758, 418] on div "Last 90 days" at bounding box center [1364, 413] width 89 height 25
click at [758, 337] on div "**********" at bounding box center [815, 565] width 1426 height 883
click at [758, 224] on div "+131" at bounding box center [1292, 221] width 39 height 39
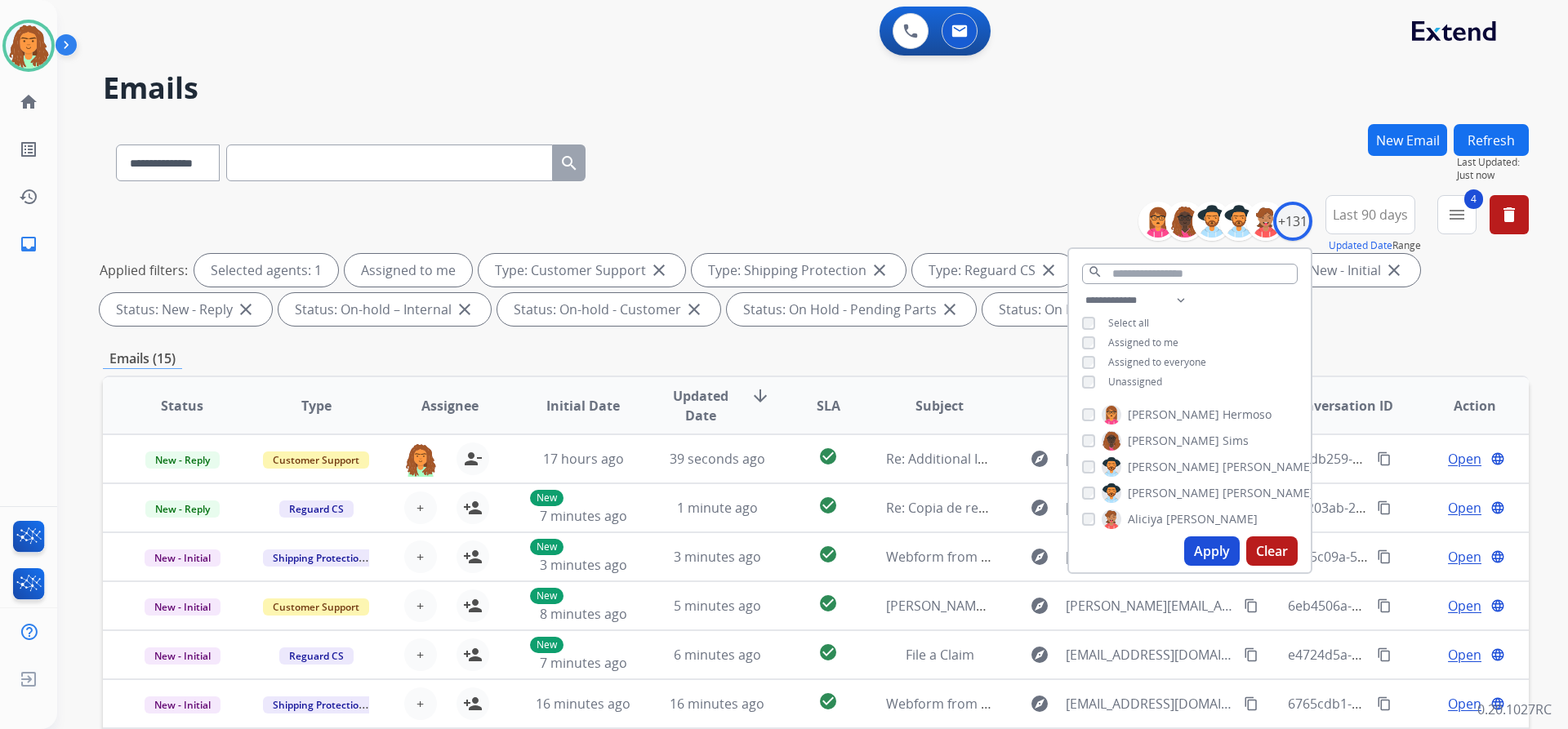
click at [758, 548] on button "Apply" at bounding box center [1212, 552] width 55 height 30
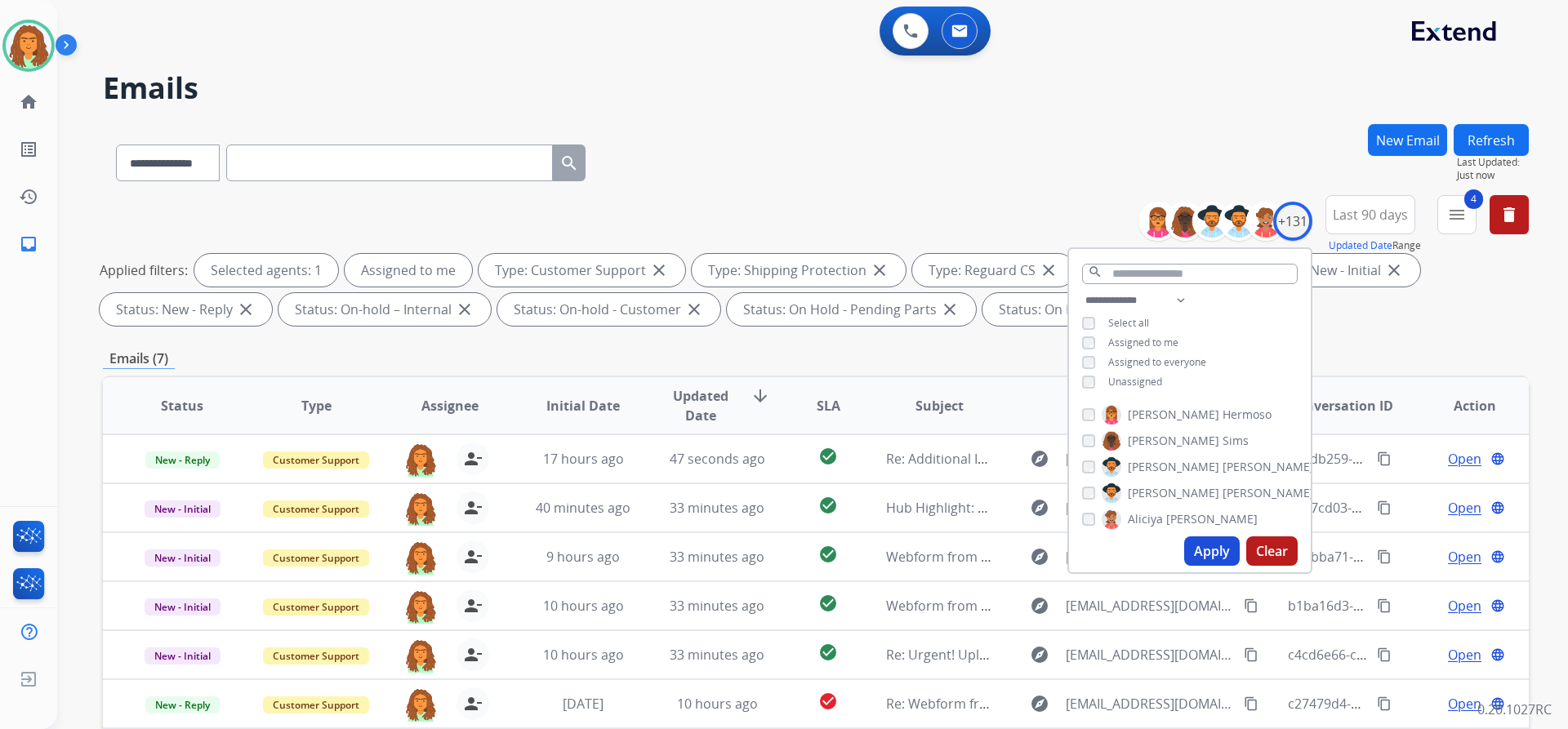
click at [758, 326] on div "**********" at bounding box center [815, 263] width 1426 height 137
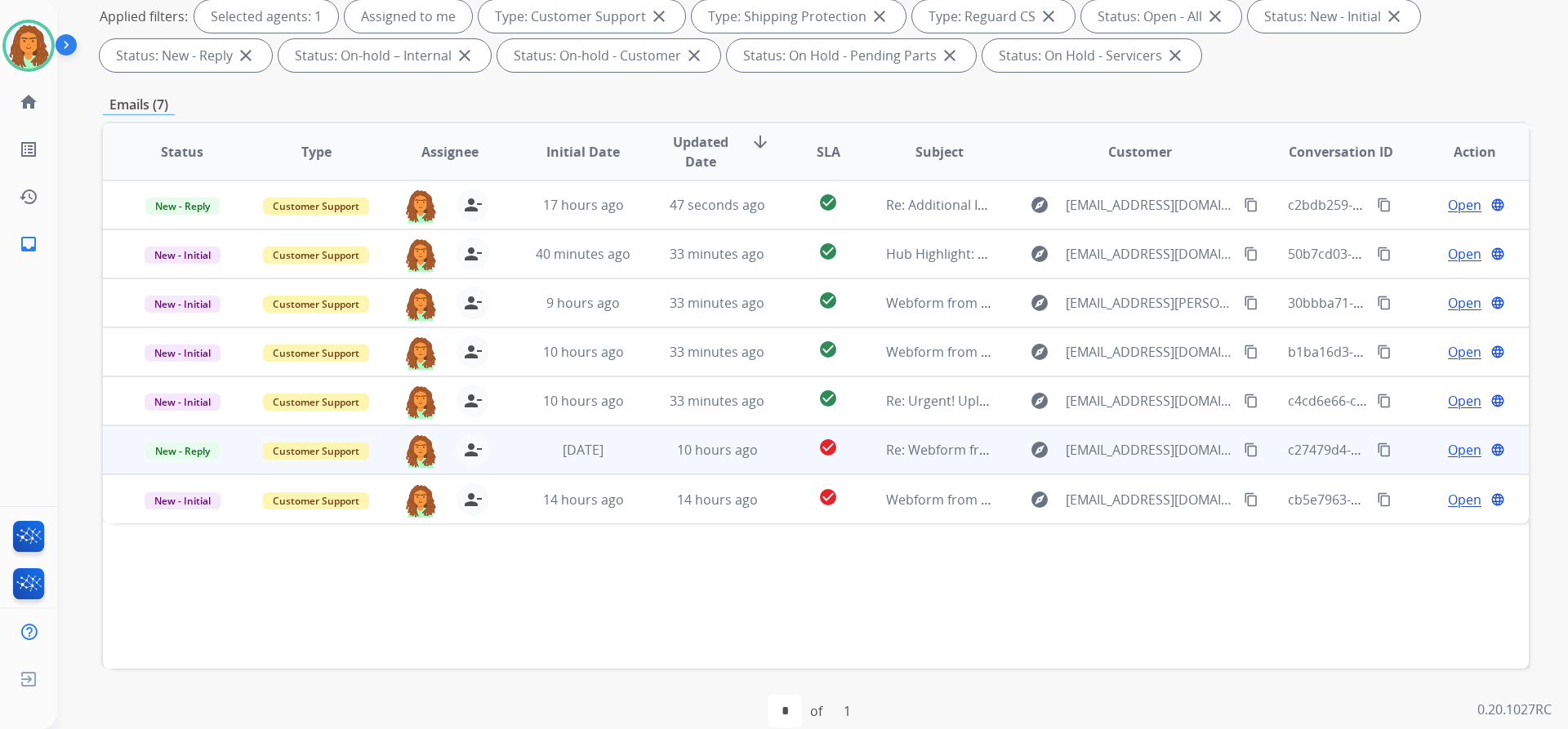
scroll to position [278, 0]
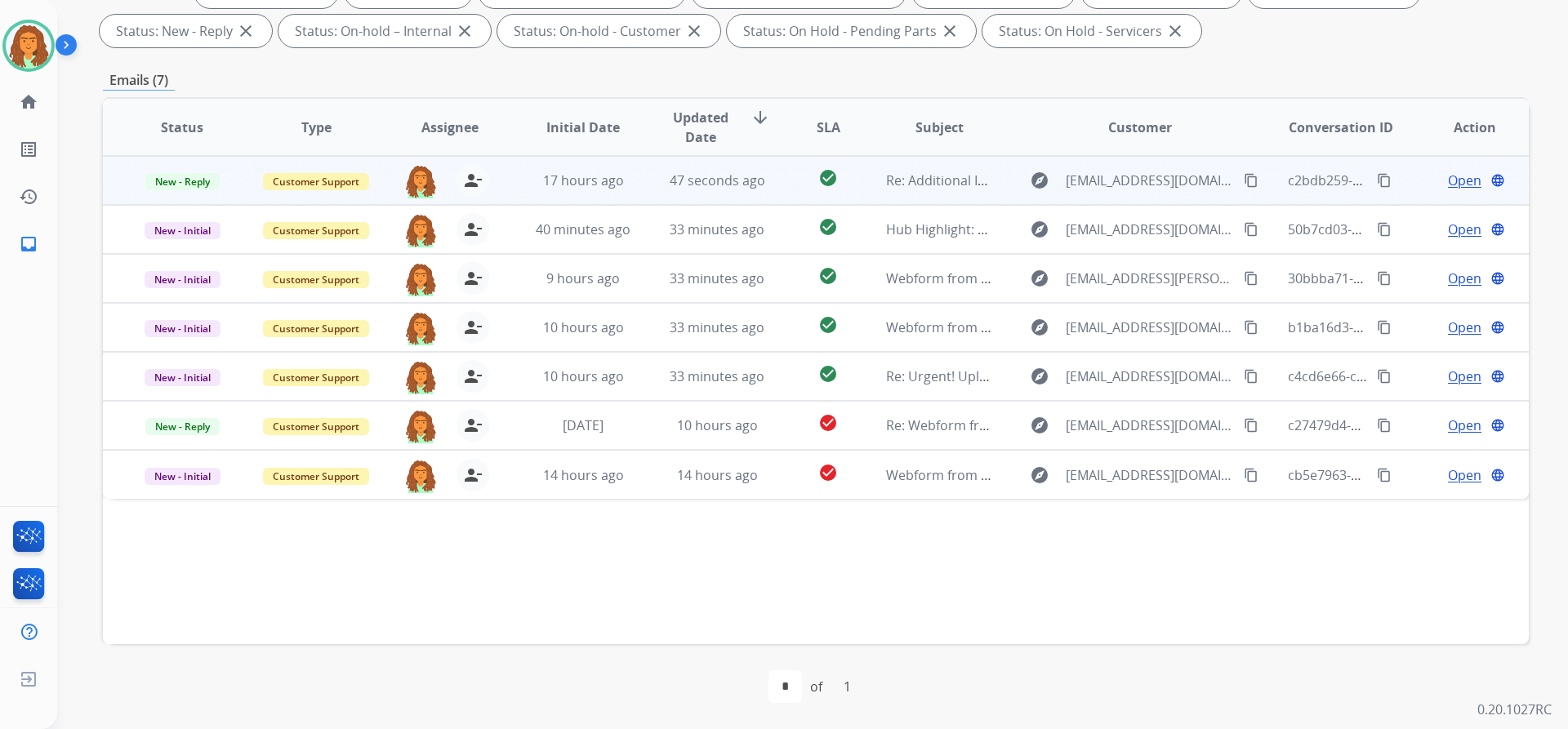
click at [758, 190] on td "check_circle" at bounding box center [815, 181] width 89 height 49
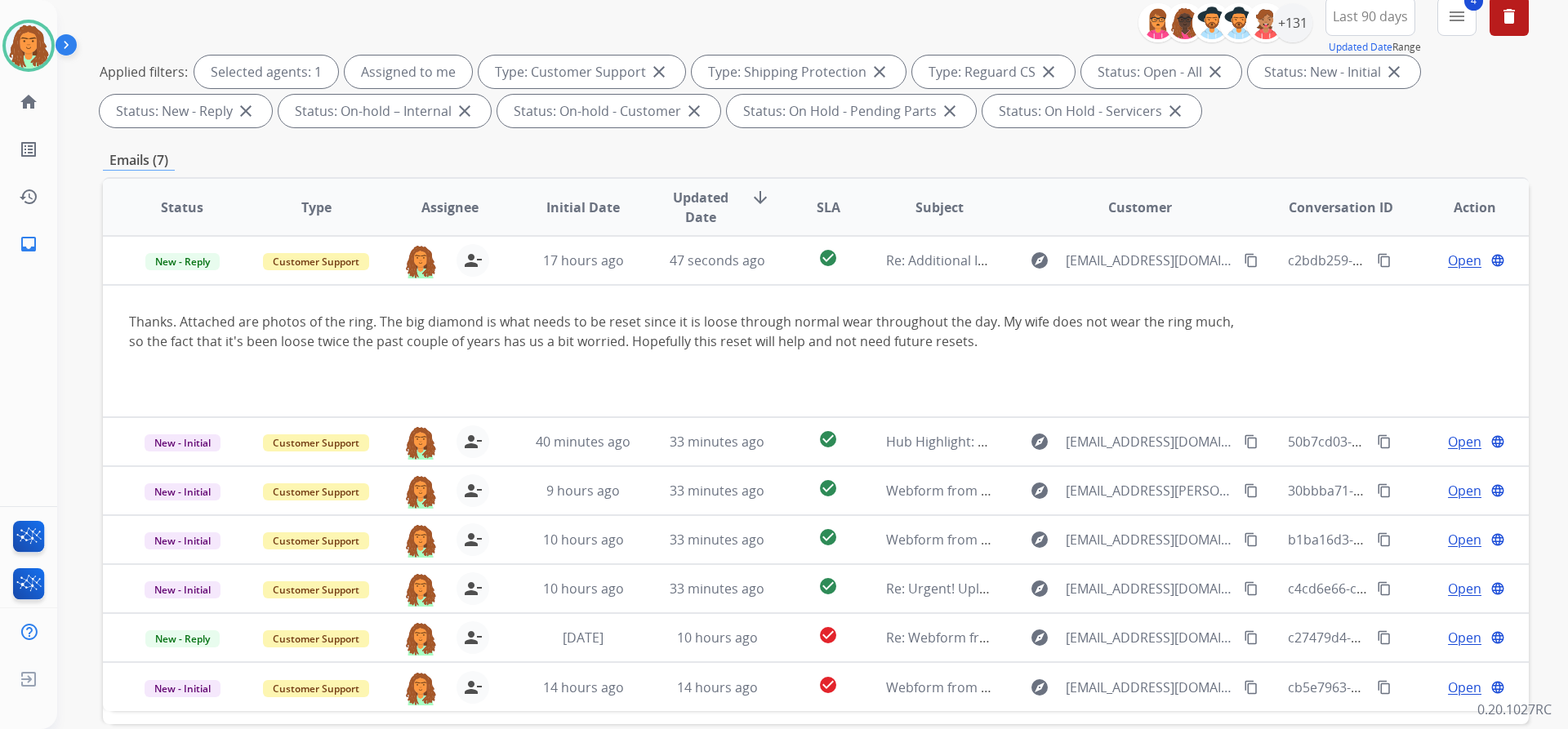
scroll to position [33, 0]
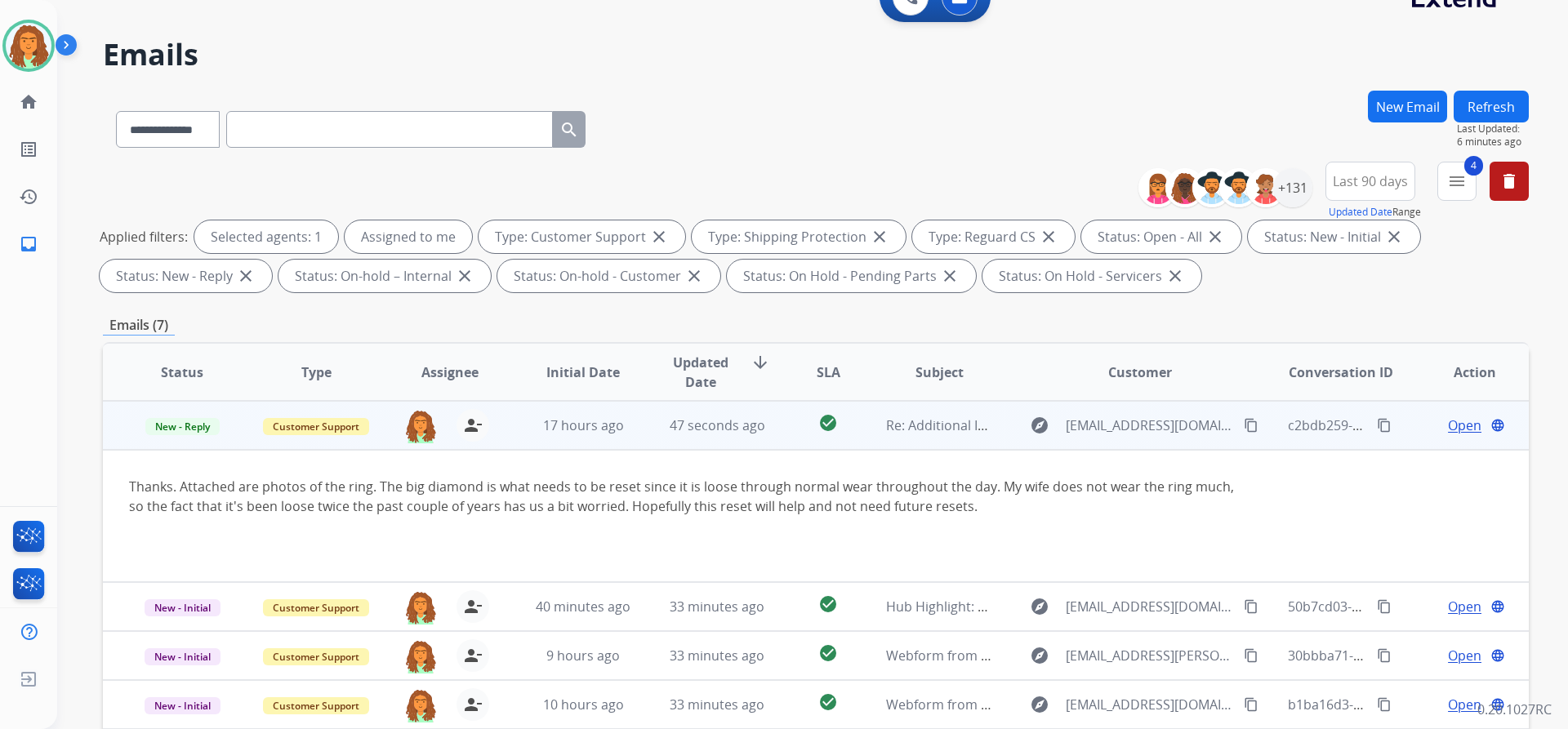
click at [758, 425] on span "Open" at bounding box center [1464, 425] width 33 height 19
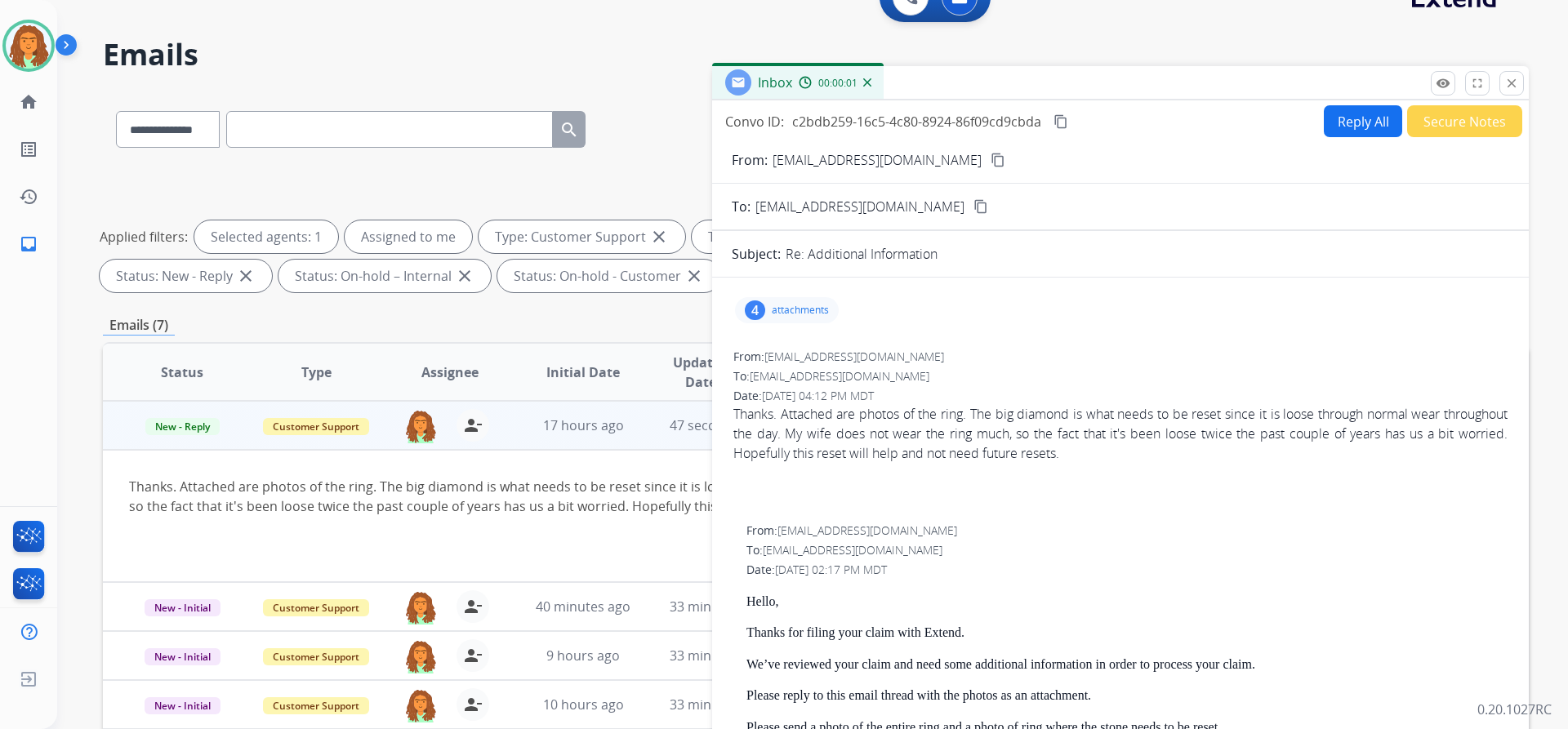
click at [758, 123] on button "Reply All" at bounding box center [1363, 121] width 78 height 32
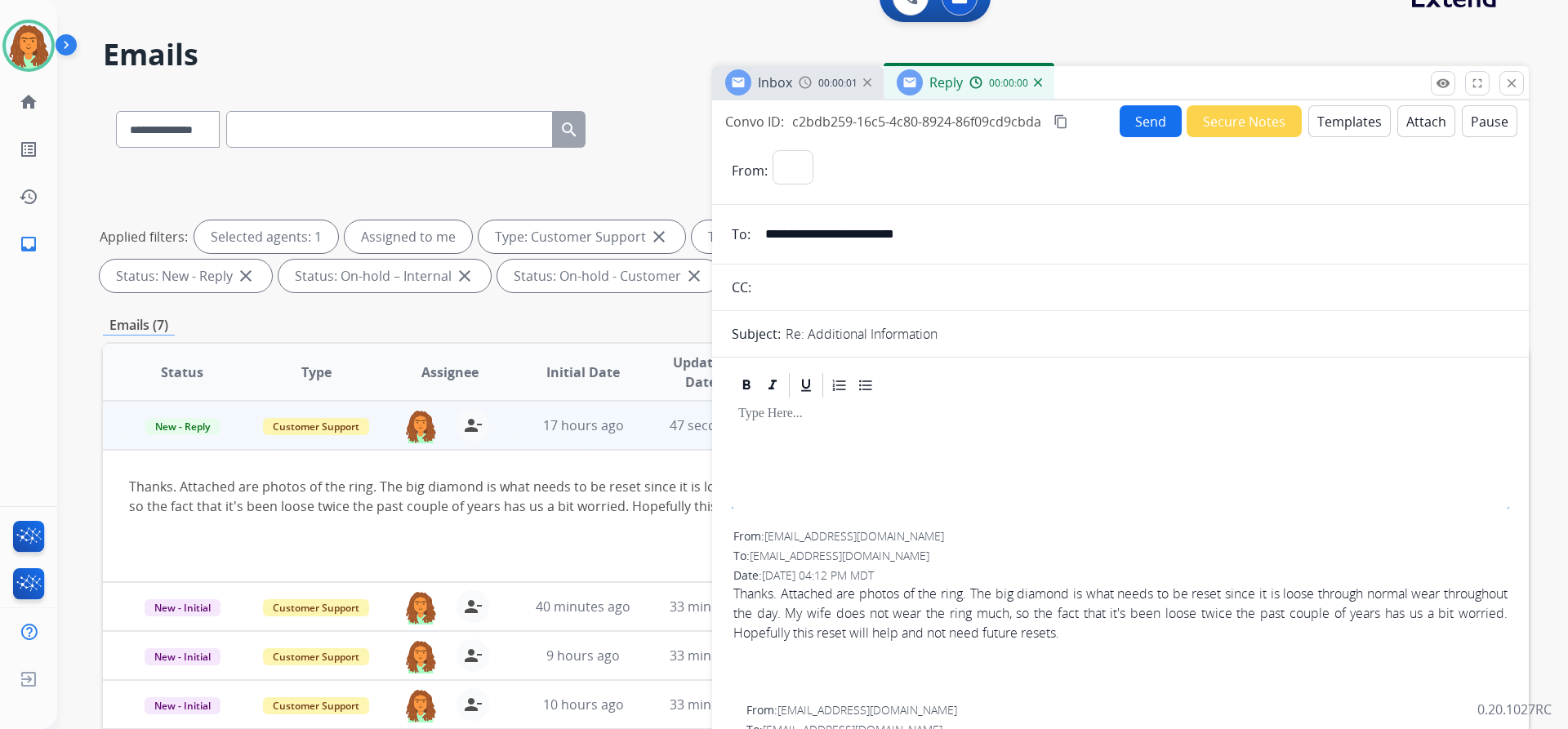
select select "**********"
click at [758, 123] on button "Templates" at bounding box center [1350, 121] width 82 height 32
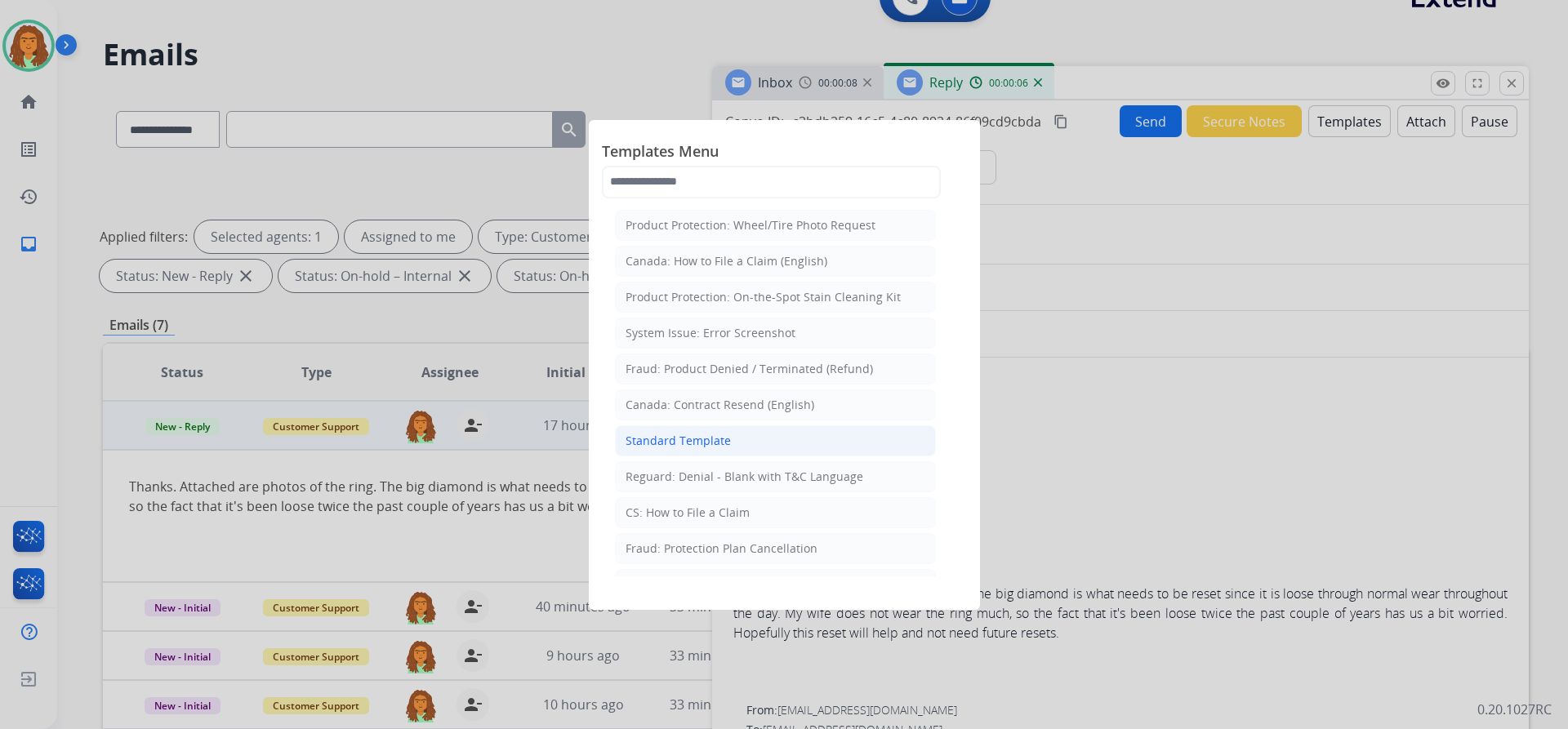
click at [710, 438] on div "Standard Template" at bounding box center [678, 440] width 105 height 17
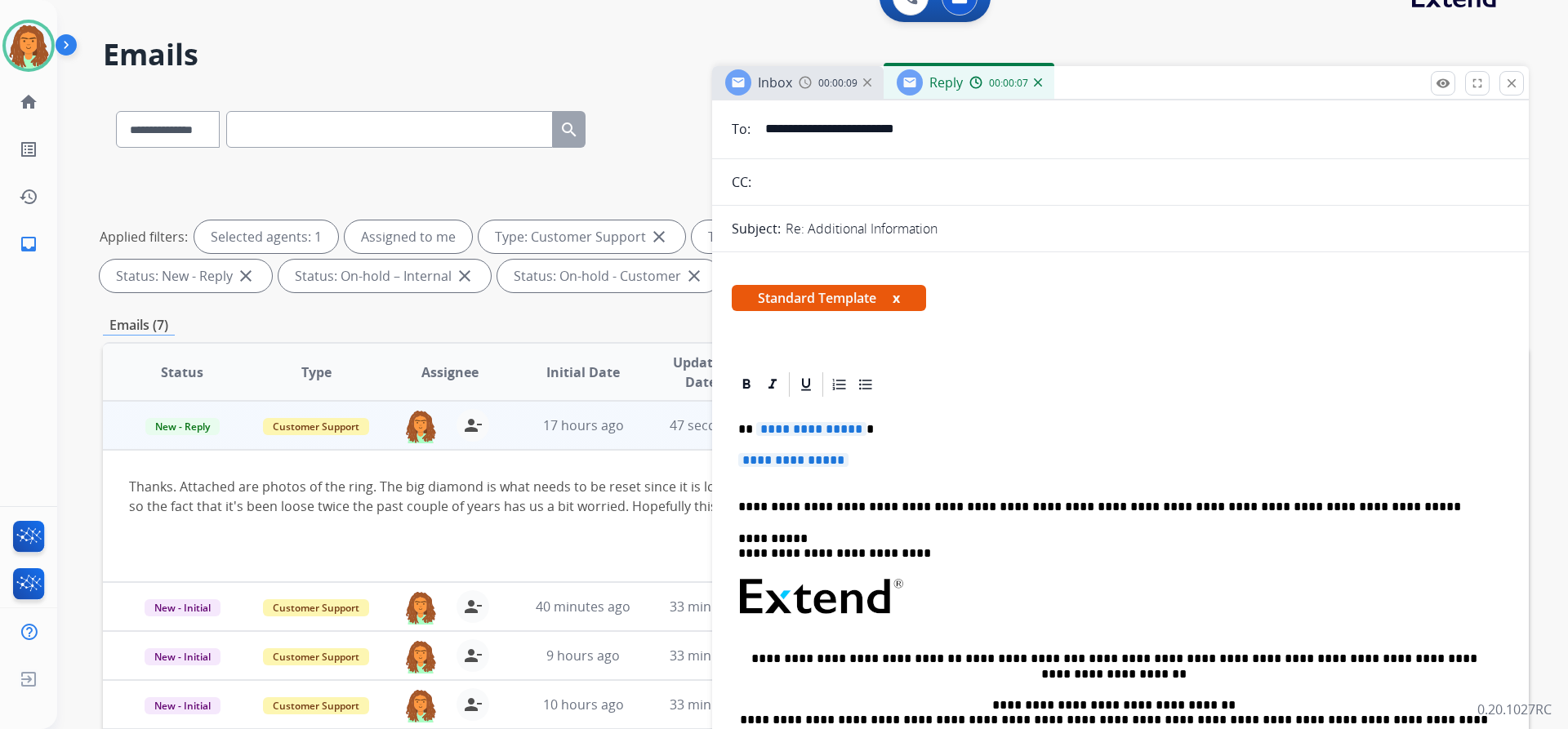
scroll to position [245, 0]
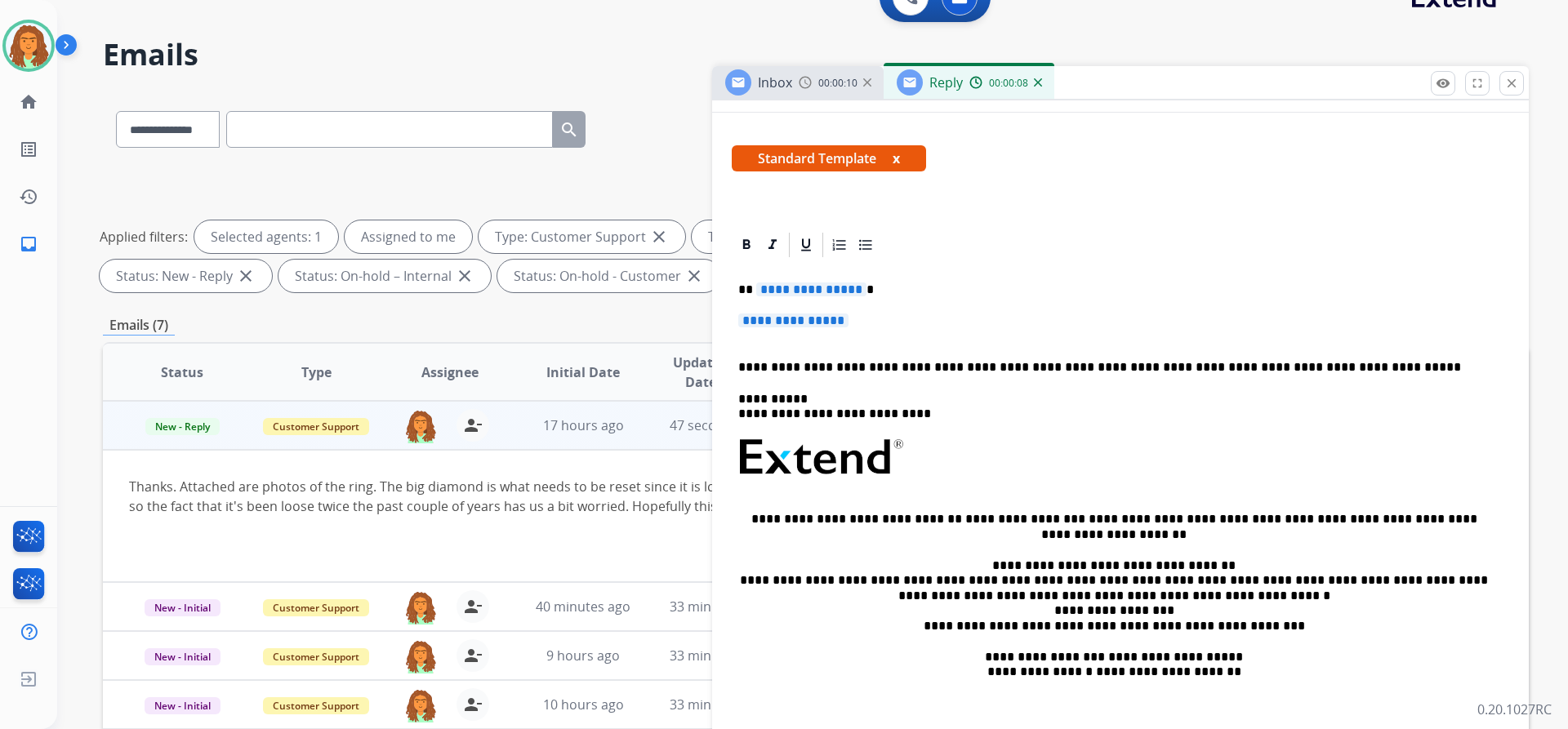
click at [758, 288] on span "**********" at bounding box center [812, 289] width 111 height 14
click at [758, 324] on span "**********" at bounding box center [793, 320] width 111 height 14
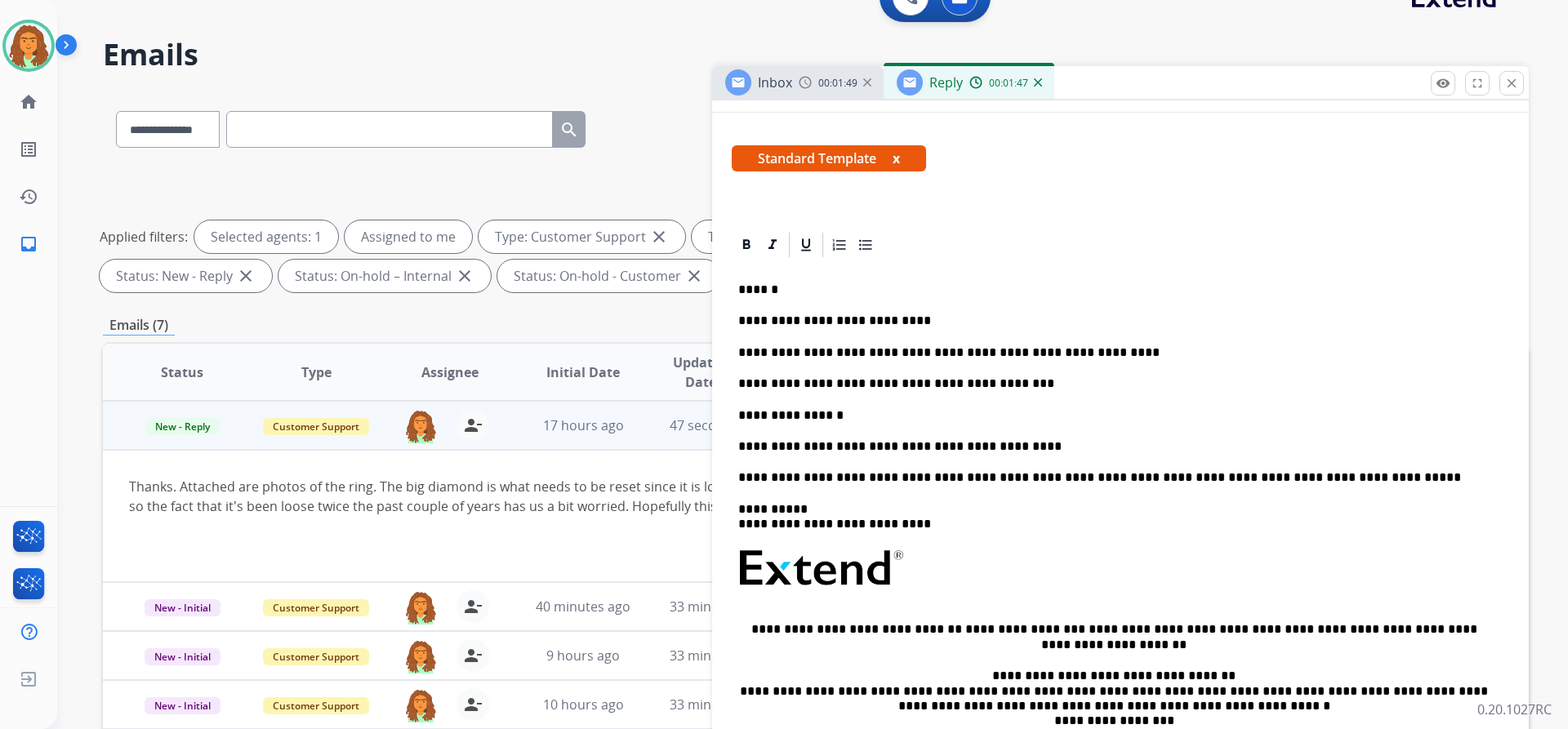
click at [758, 445] on p "**********" at bounding box center [1113, 447] width 751 height 15
click at [758, 447] on p "**********" at bounding box center [1113, 447] width 751 height 15
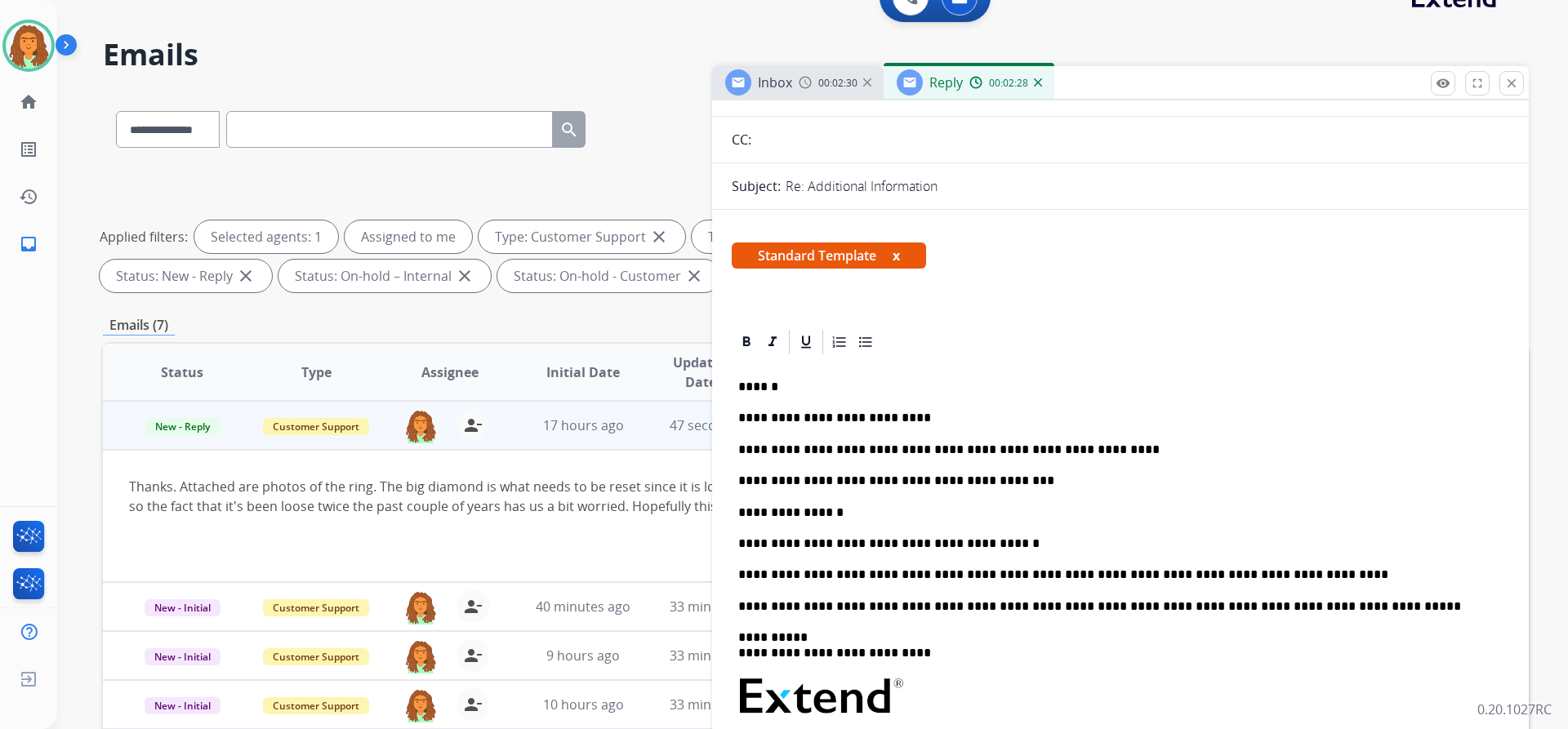
scroll to position [0, 0]
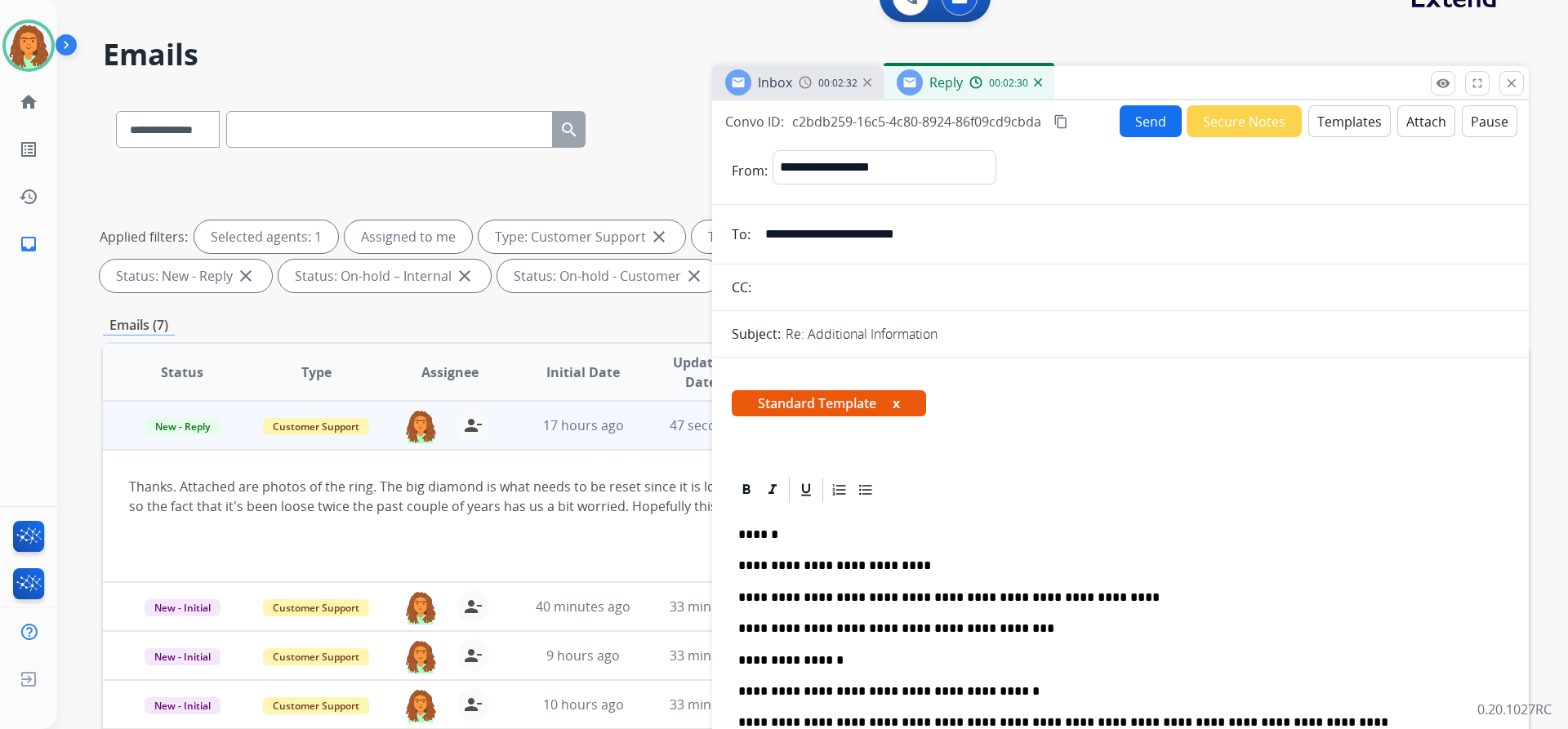
click at [758, 122] on mat-icon "content_copy" at bounding box center [1061, 121] width 15 height 15
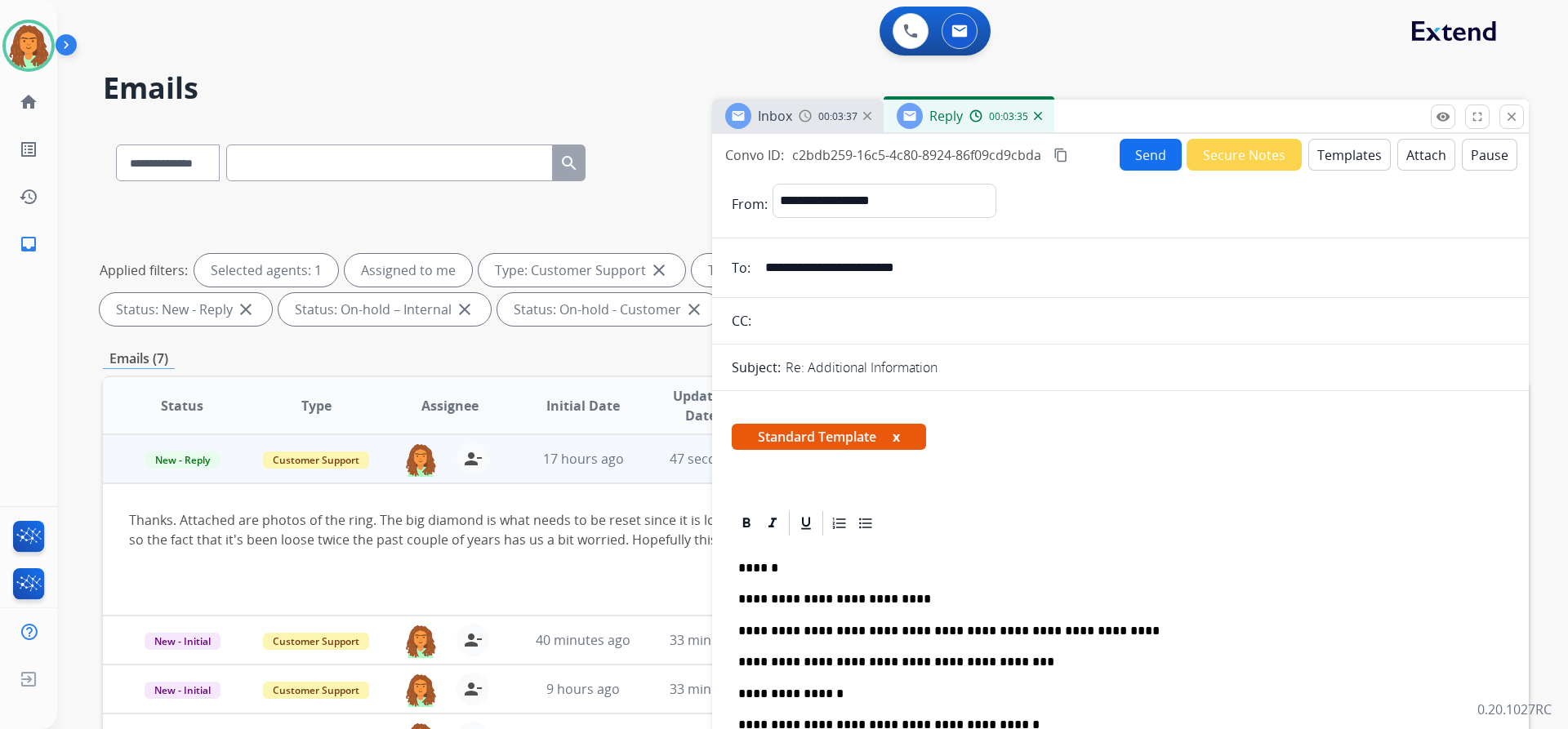
click at [758, 159] on button "Send" at bounding box center [1150, 154] width 62 height 32
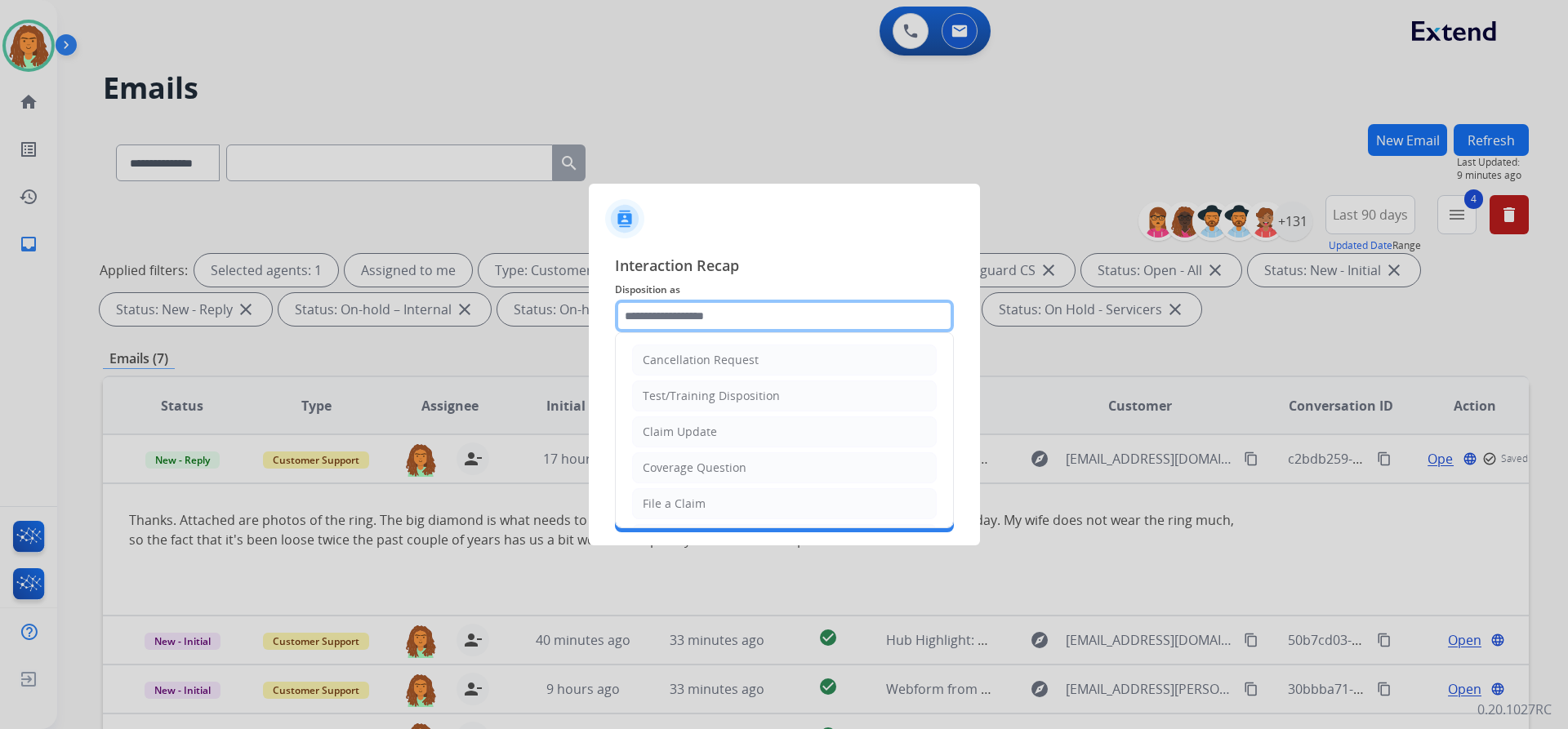
click at [660, 314] on input "text" at bounding box center [784, 316] width 339 height 32
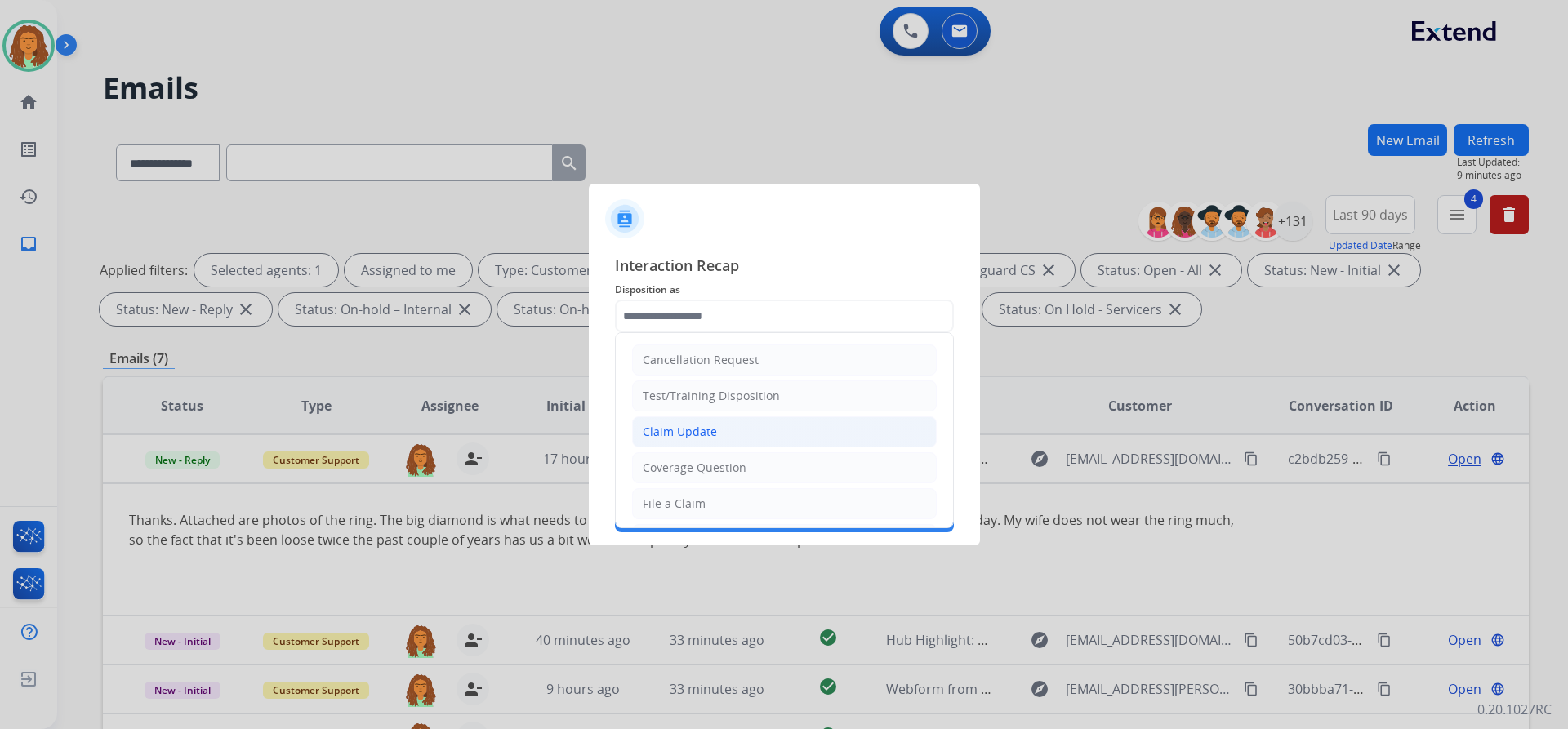
click at [691, 425] on div "Claim Update" at bounding box center [680, 432] width 75 height 17
type input "**********"
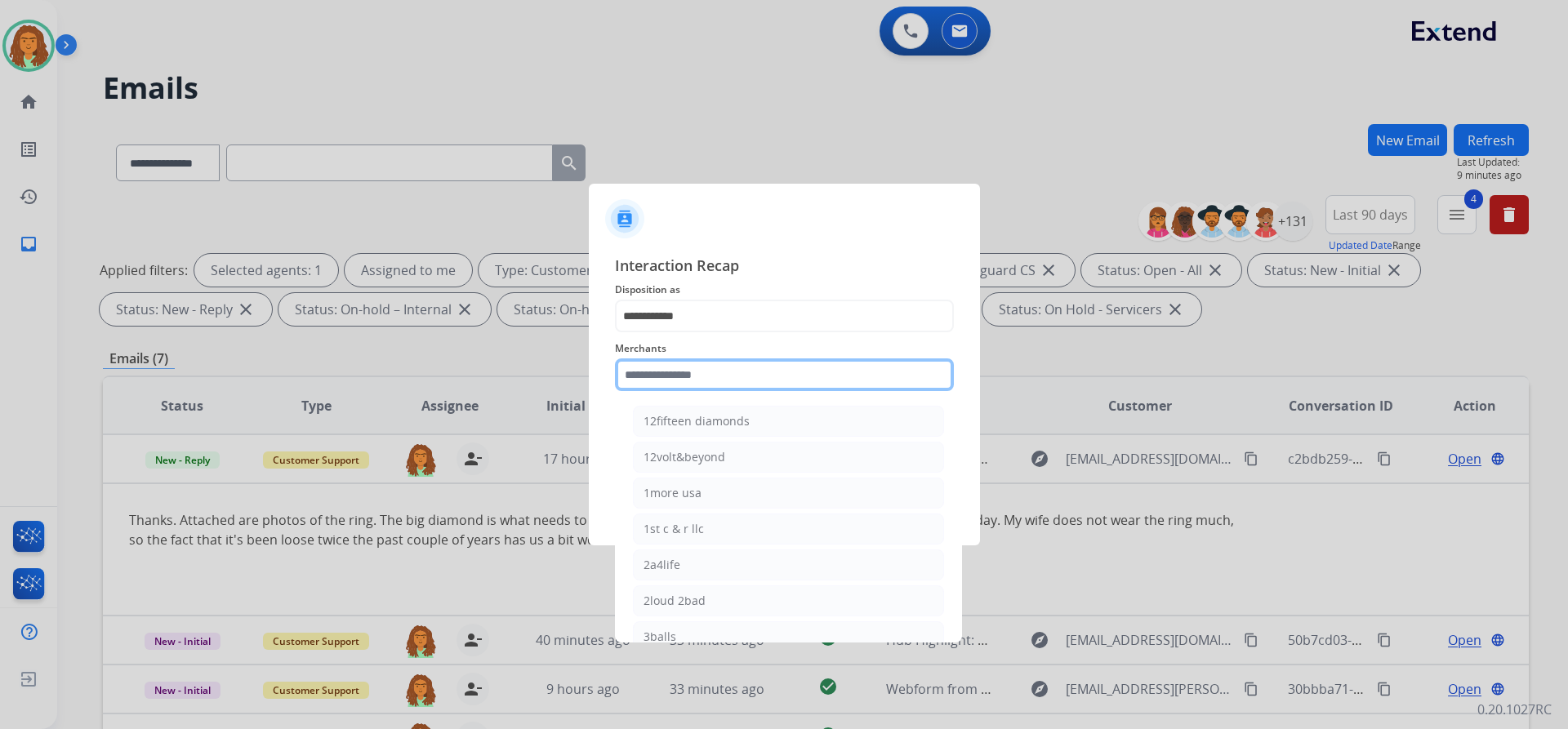
click at [681, 367] on input "text" at bounding box center [784, 375] width 339 height 32
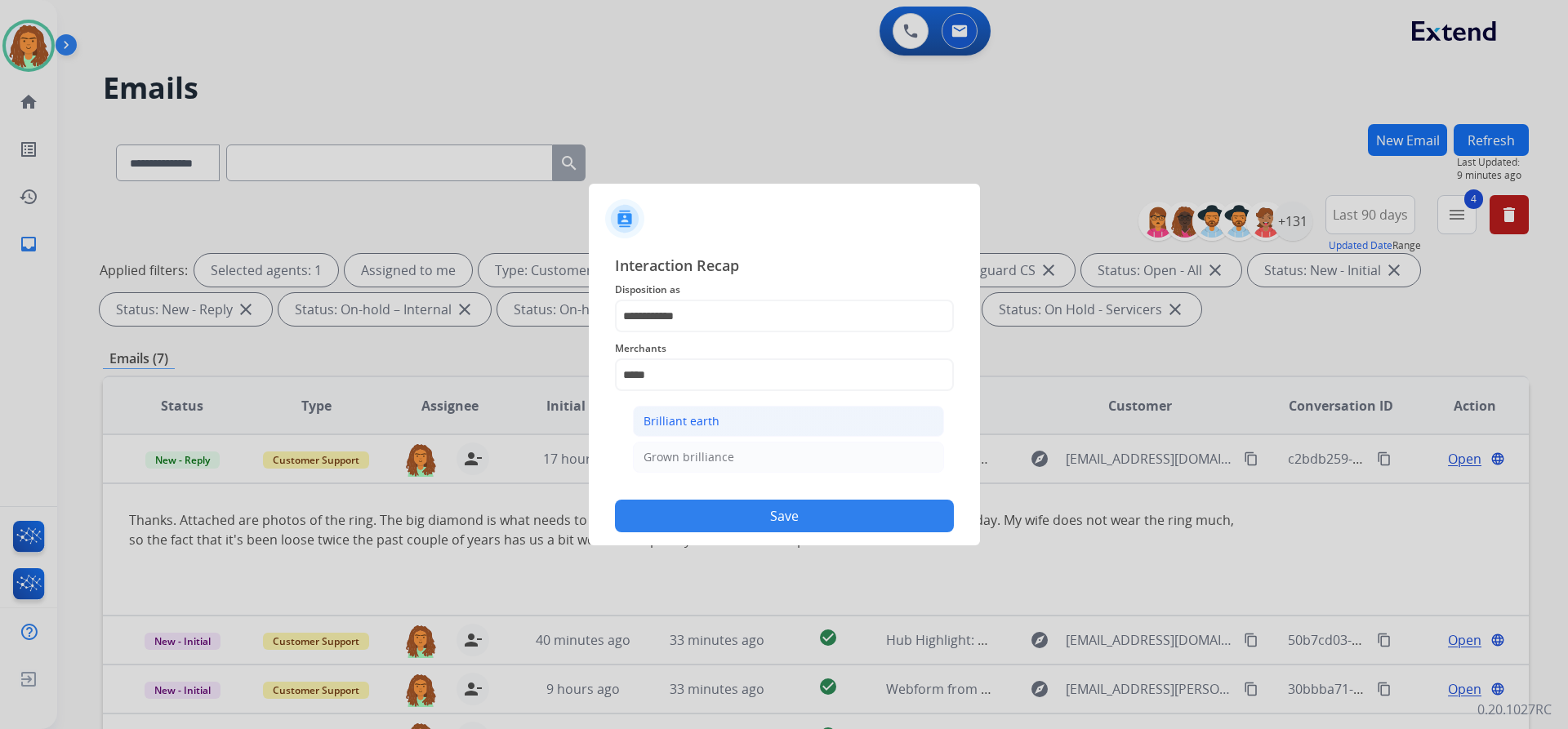
click at [694, 418] on div "Brilliant earth" at bounding box center [681, 421] width 76 height 17
type input "**********"
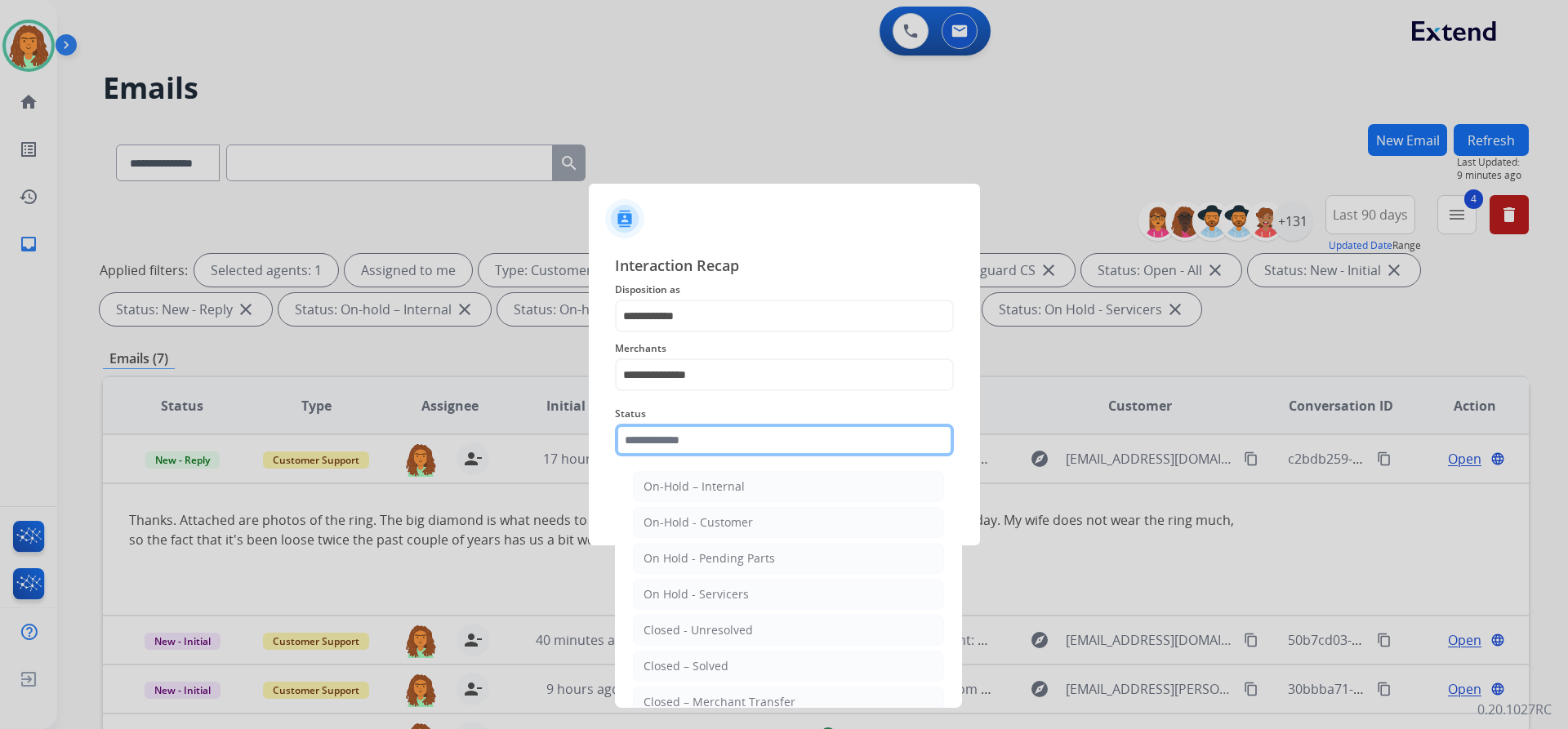
click at [686, 439] on input "text" at bounding box center [784, 440] width 339 height 32
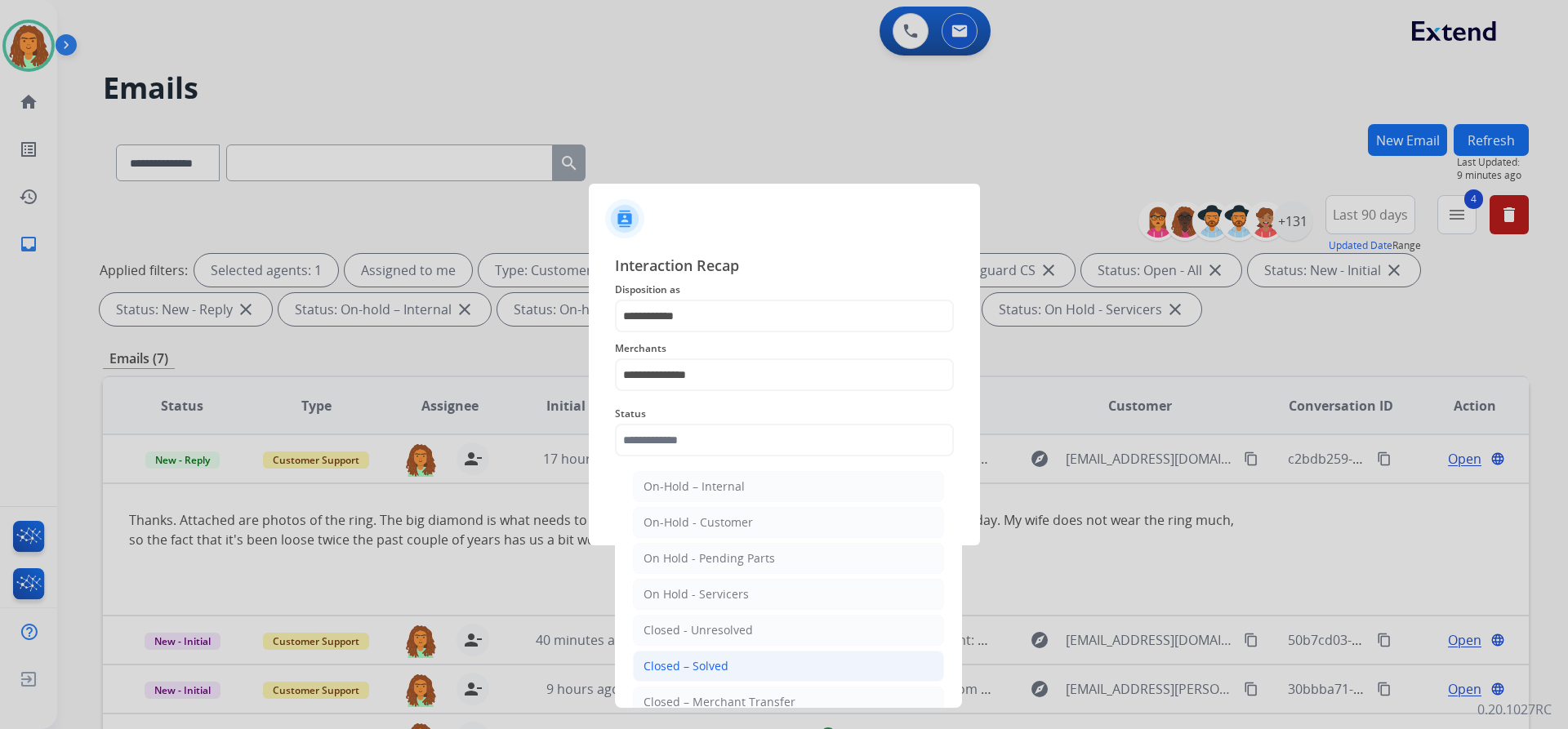
click at [713, 663] on div "Closed – Solved" at bounding box center [685, 666] width 85 height 17
type input "**********"
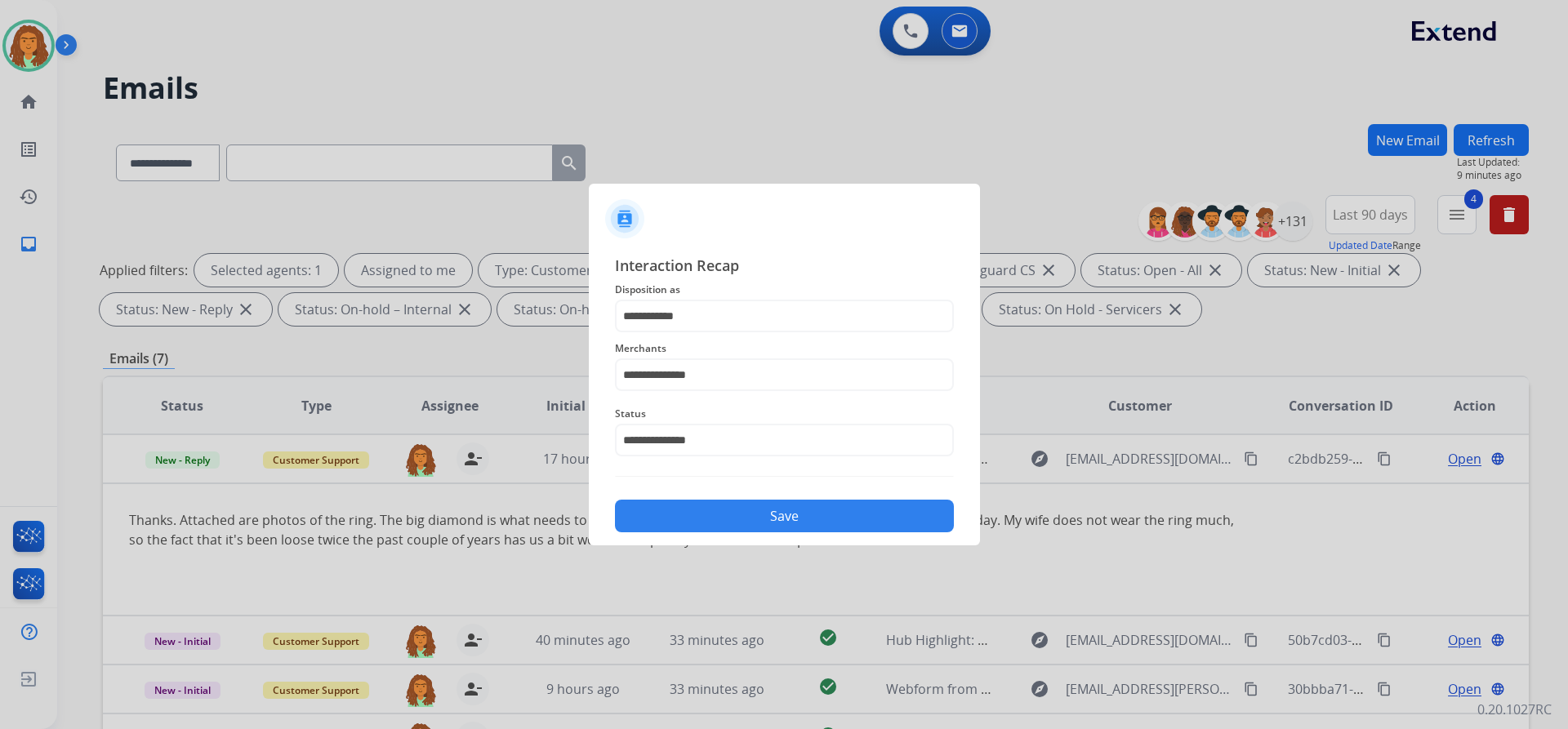
click at [736, 517] on button "Save" at bounding box center [784, 516] width 339 height 32
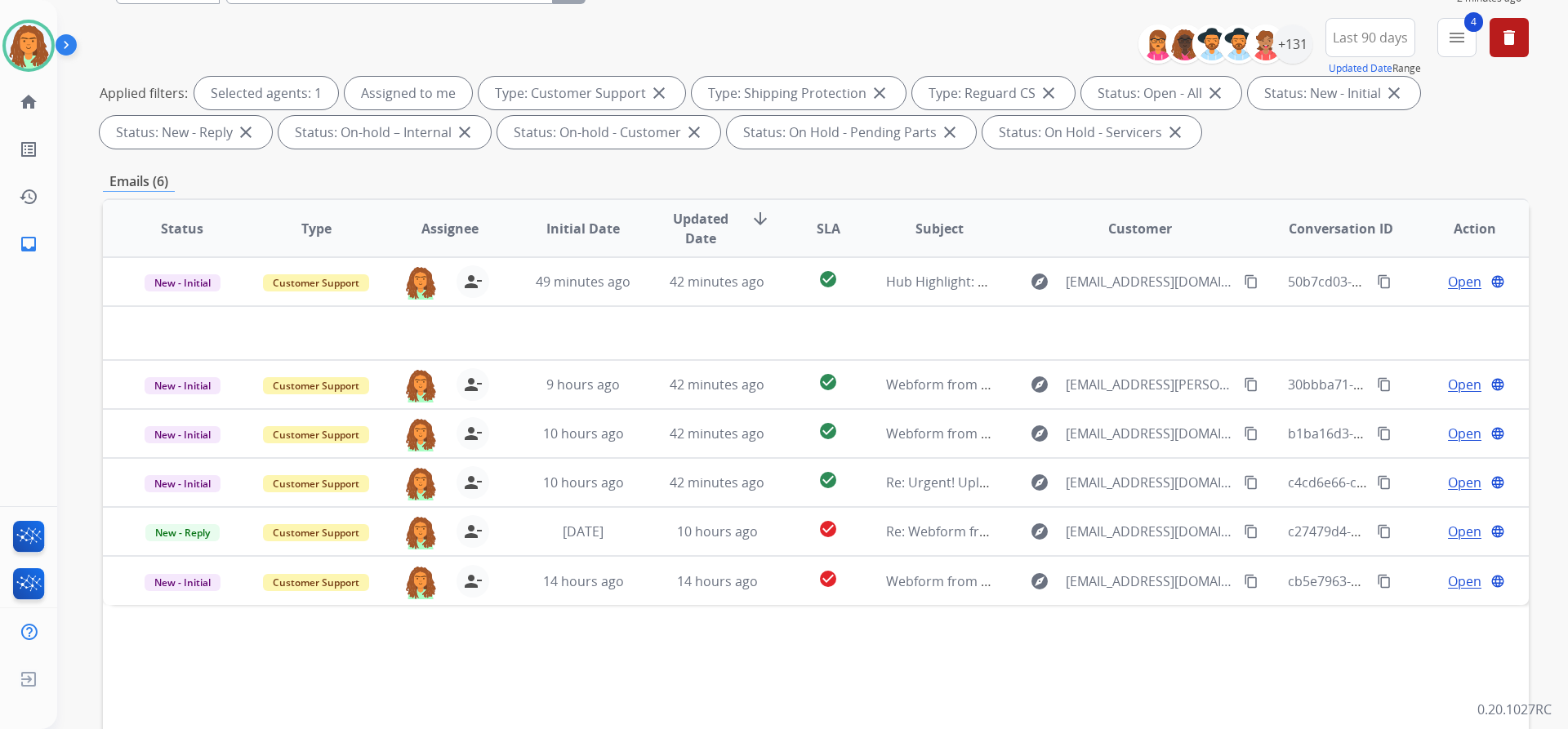
scroll to position [245, 0]
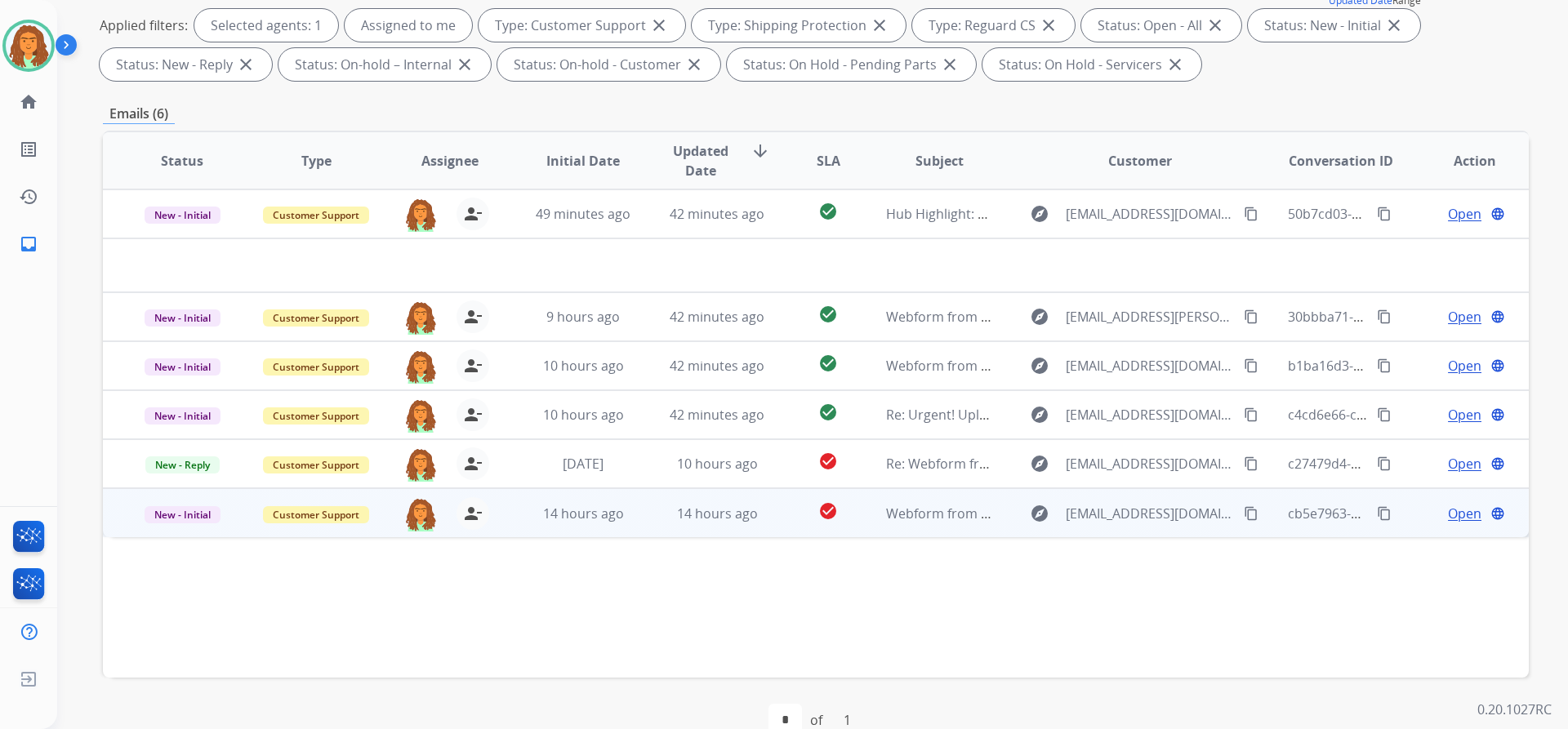
click at [638, 523] on td "14 hours ago" at bounding box center [705, 513] width 134 height 49
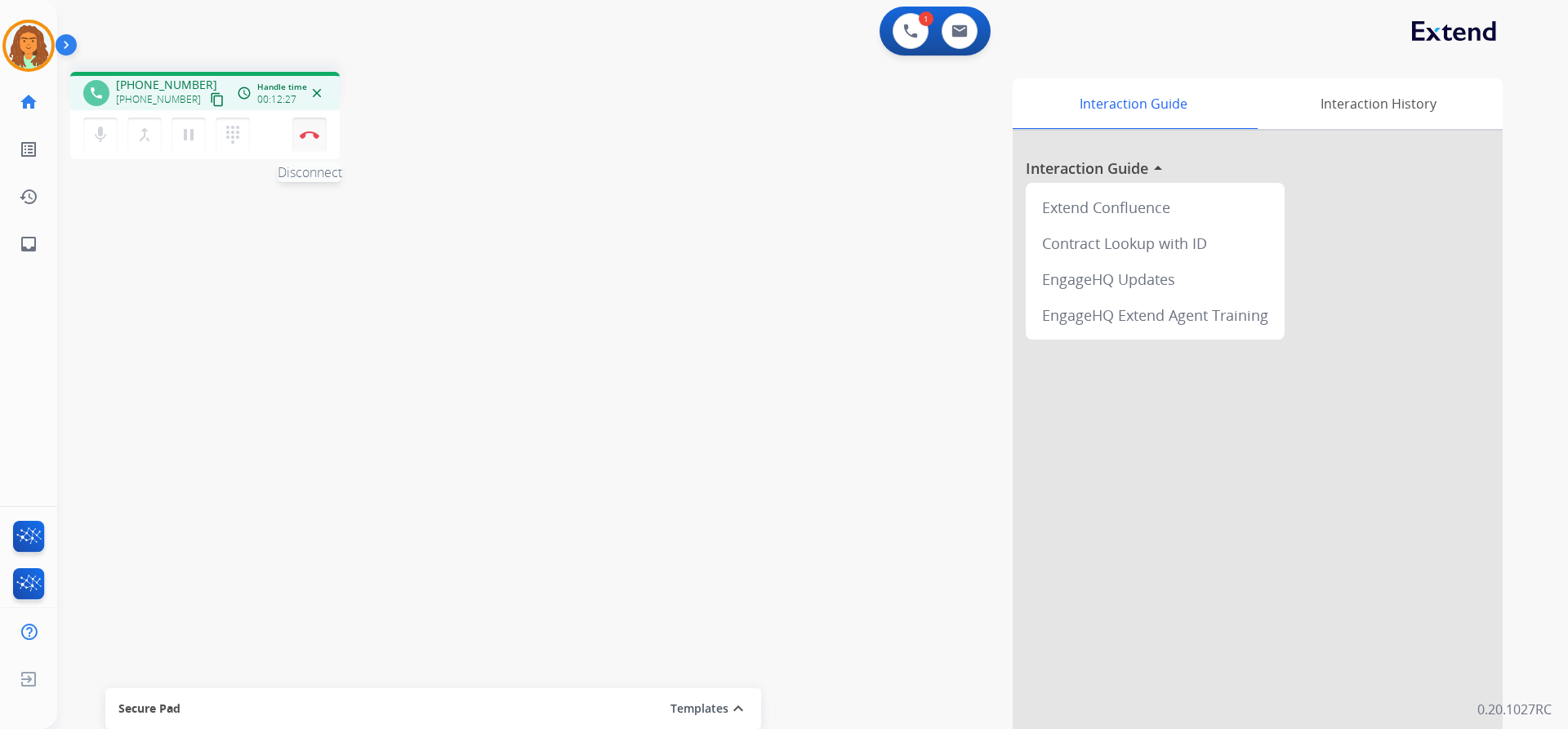
click at [311, 135] on img at bounding box center [310, 134] width 19 height 8
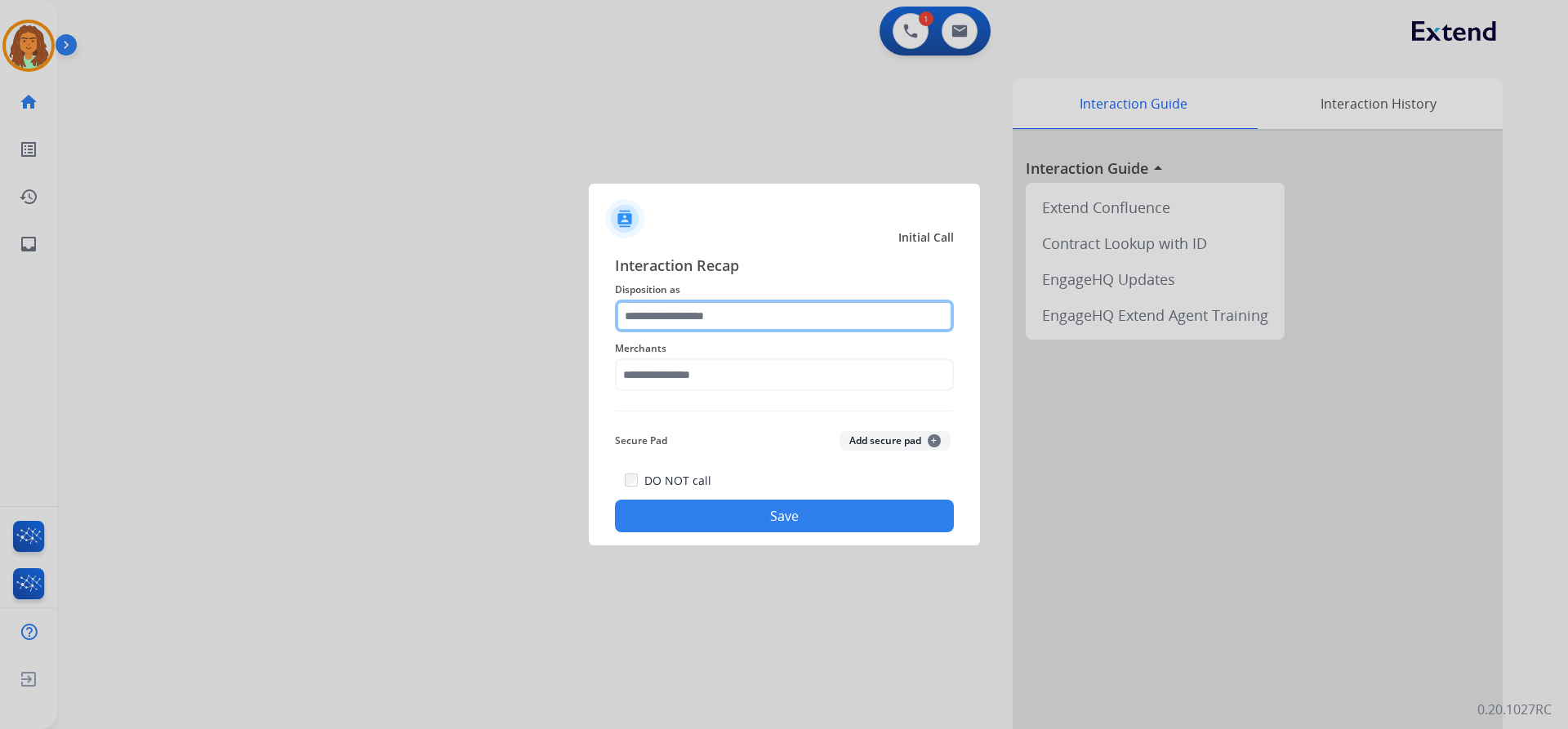
click at [667, 314] on input "text" at bounding box center [784, 316] width 339 height 32
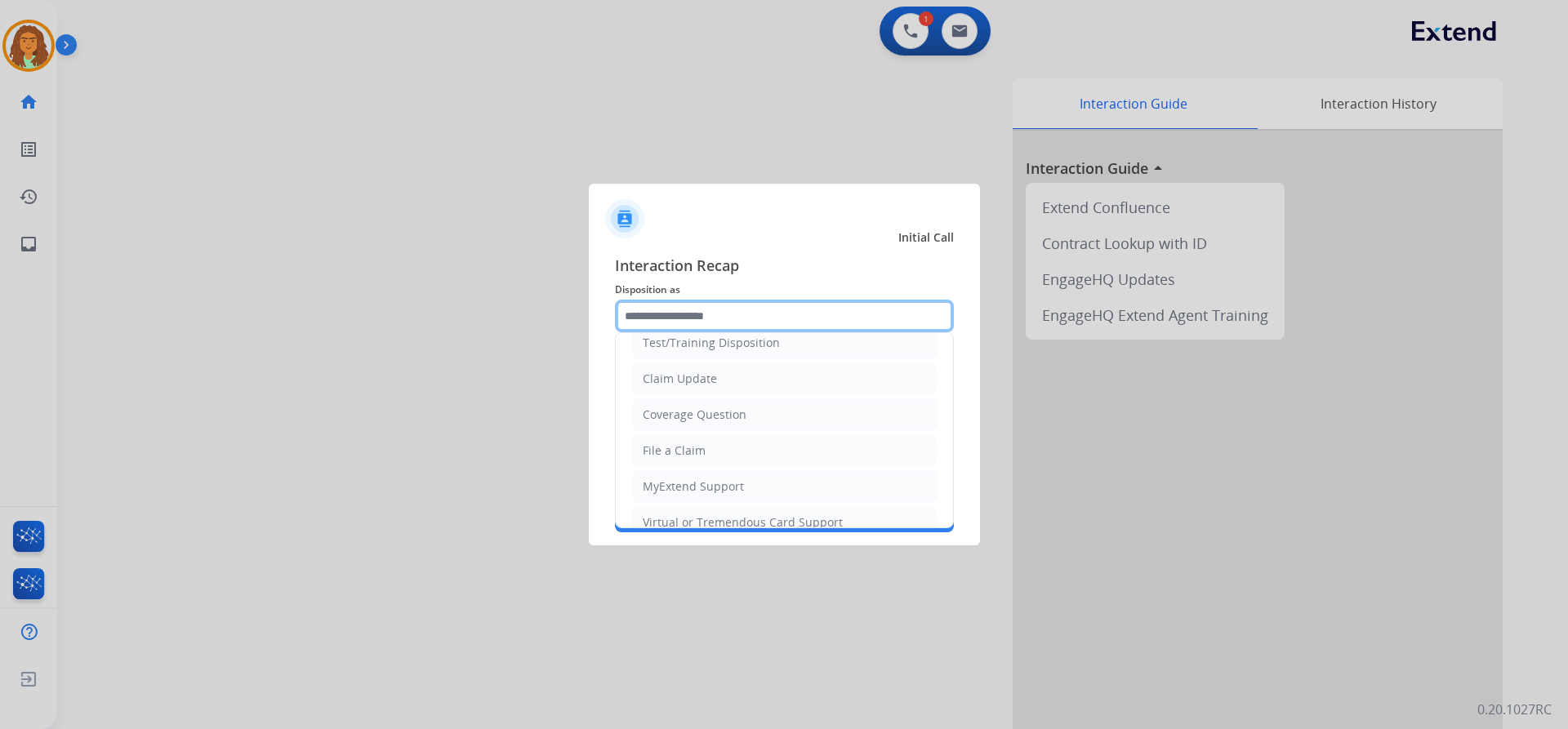
scroll to position [82, 0]
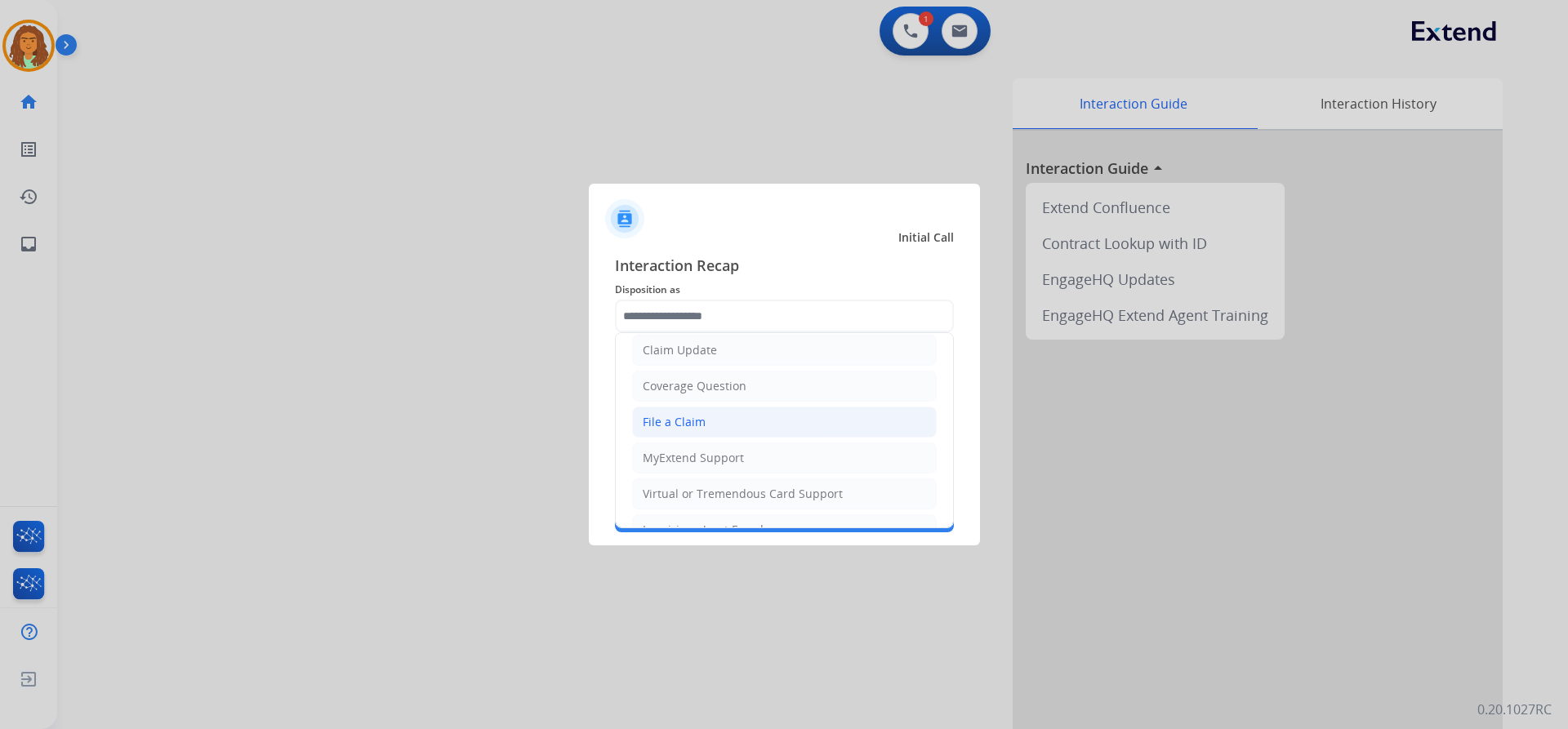
click at [692, 426] on div "File a Claim" at bounding box center [675, 422] width 63 height 17
type input "**********"
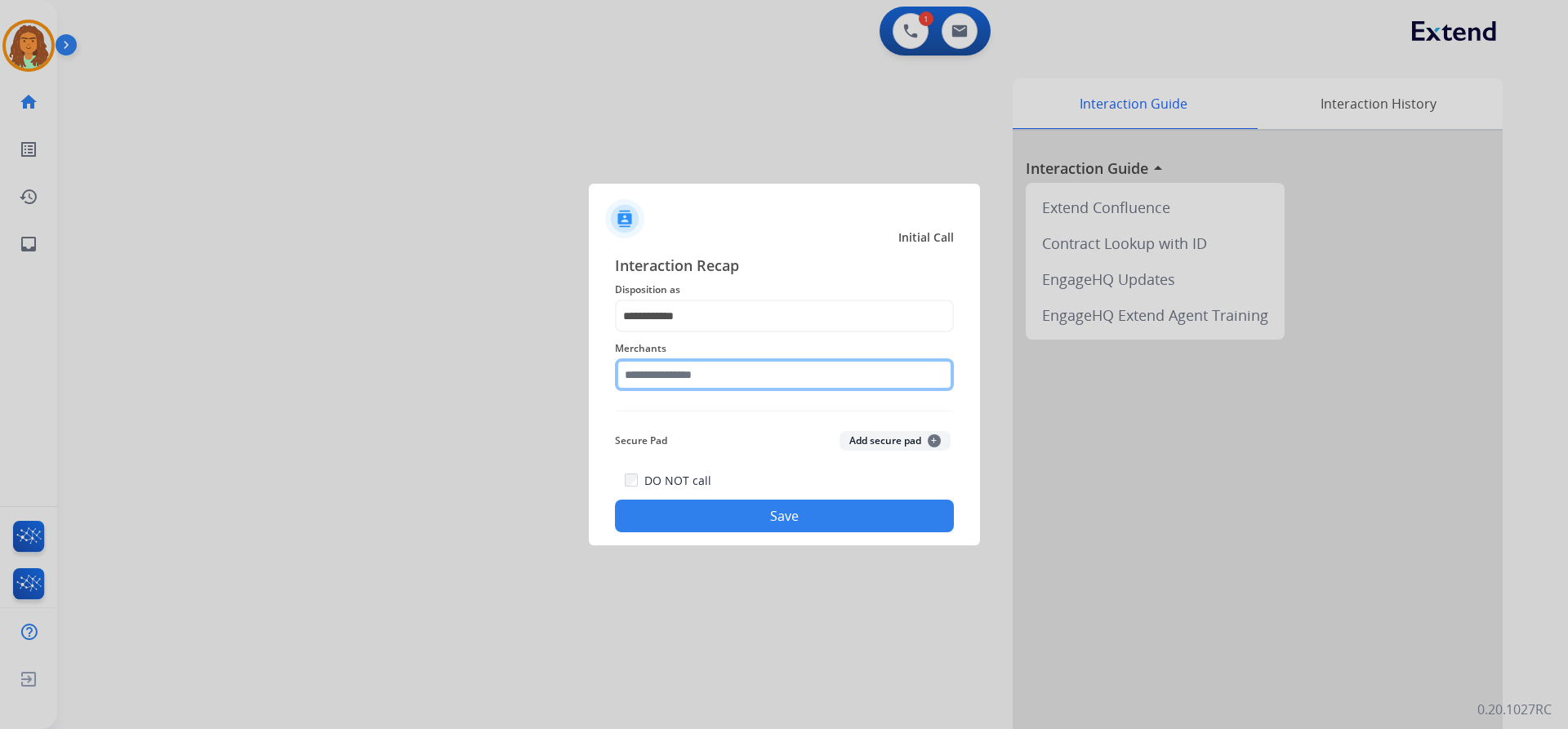
click at [640, 375] on input "text" at bounding box center [784, 375] width 339 height 32
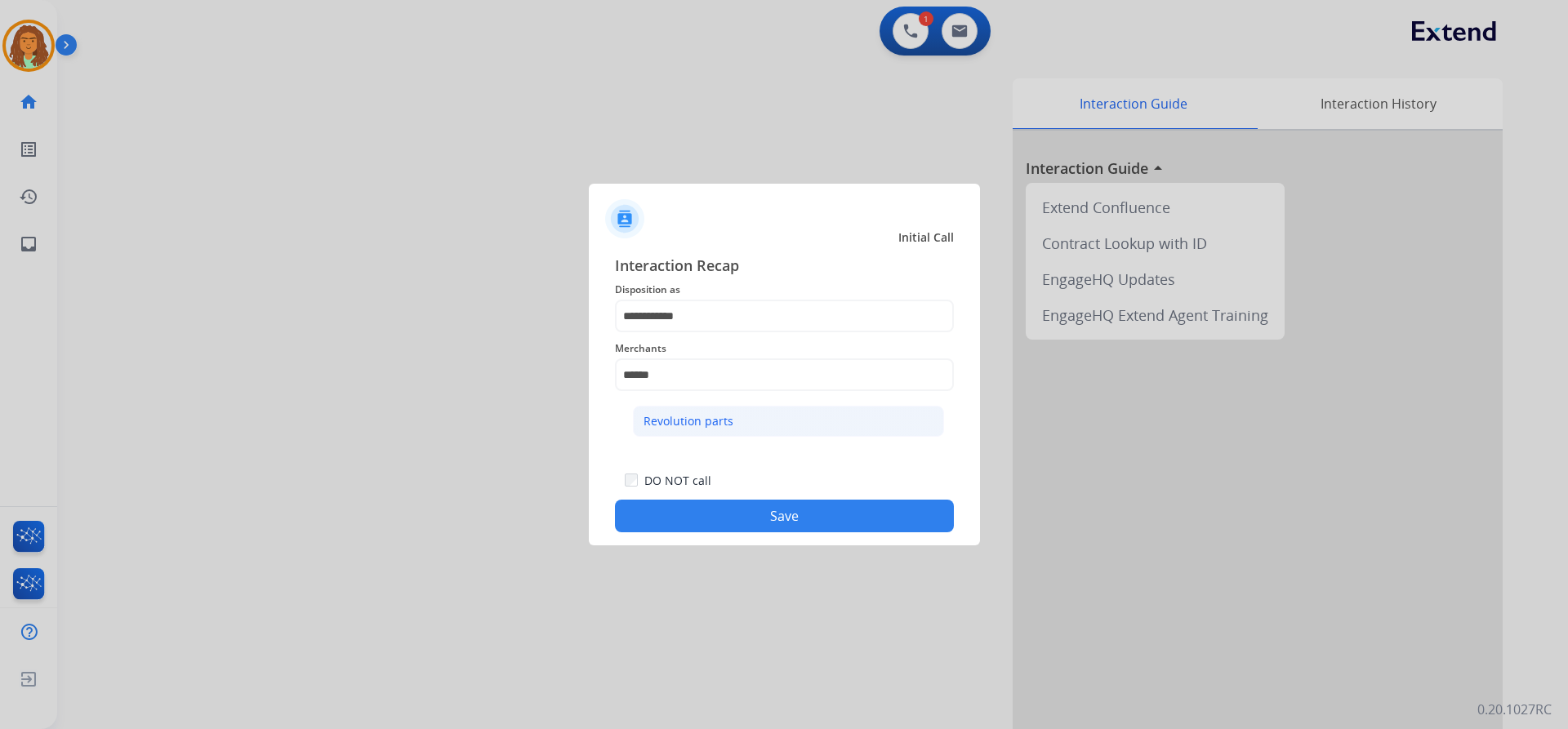
click at [702, 418] on div "Revolution parts" at bounding box center [688, 421] width 89 height 17
type input "**********"
click at [758, 511] on button "Save" at bounding box center [784, 516] width 339 height 32
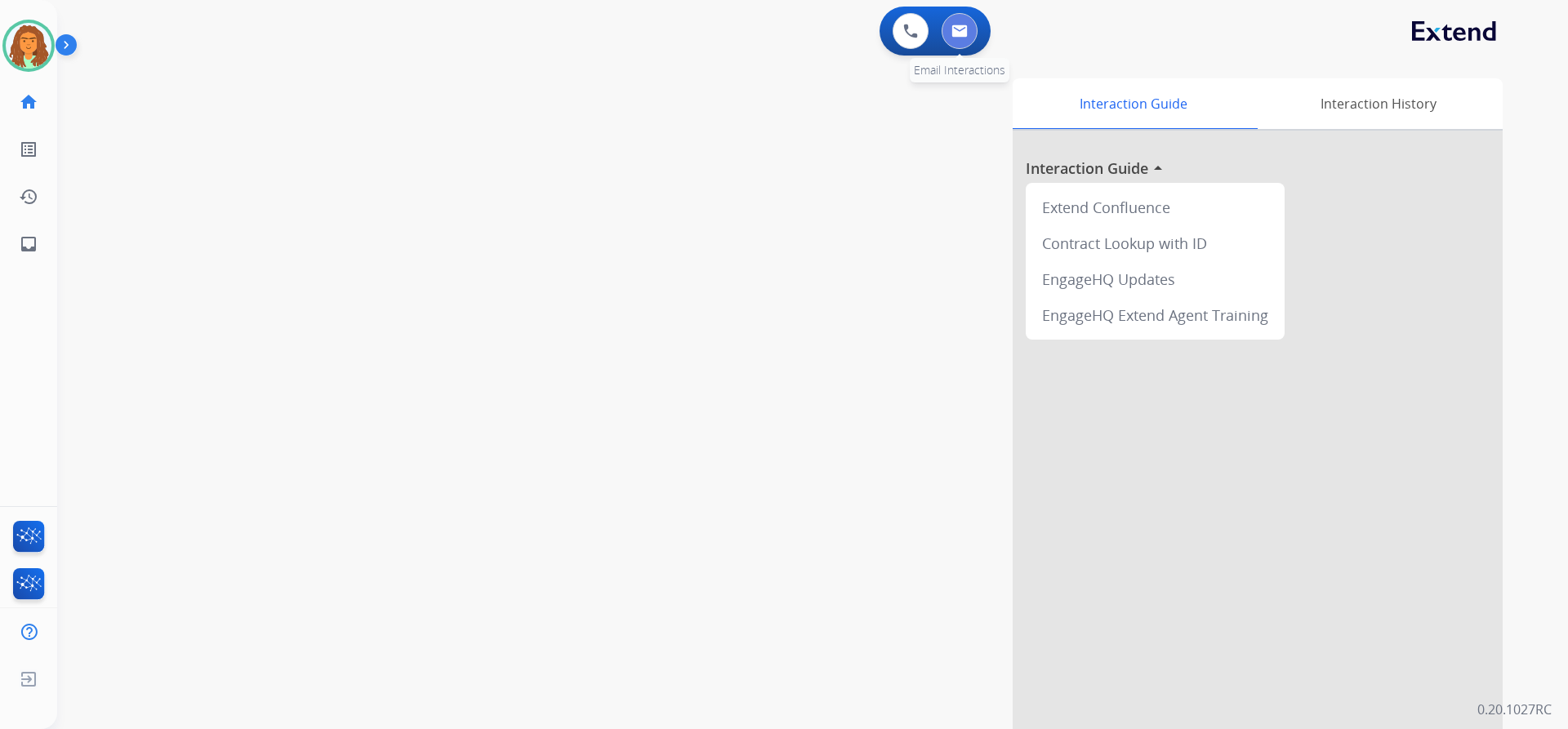
click at [758, 28] on img at bounding box center [959, 31] width 17 height 13
select select "**********"
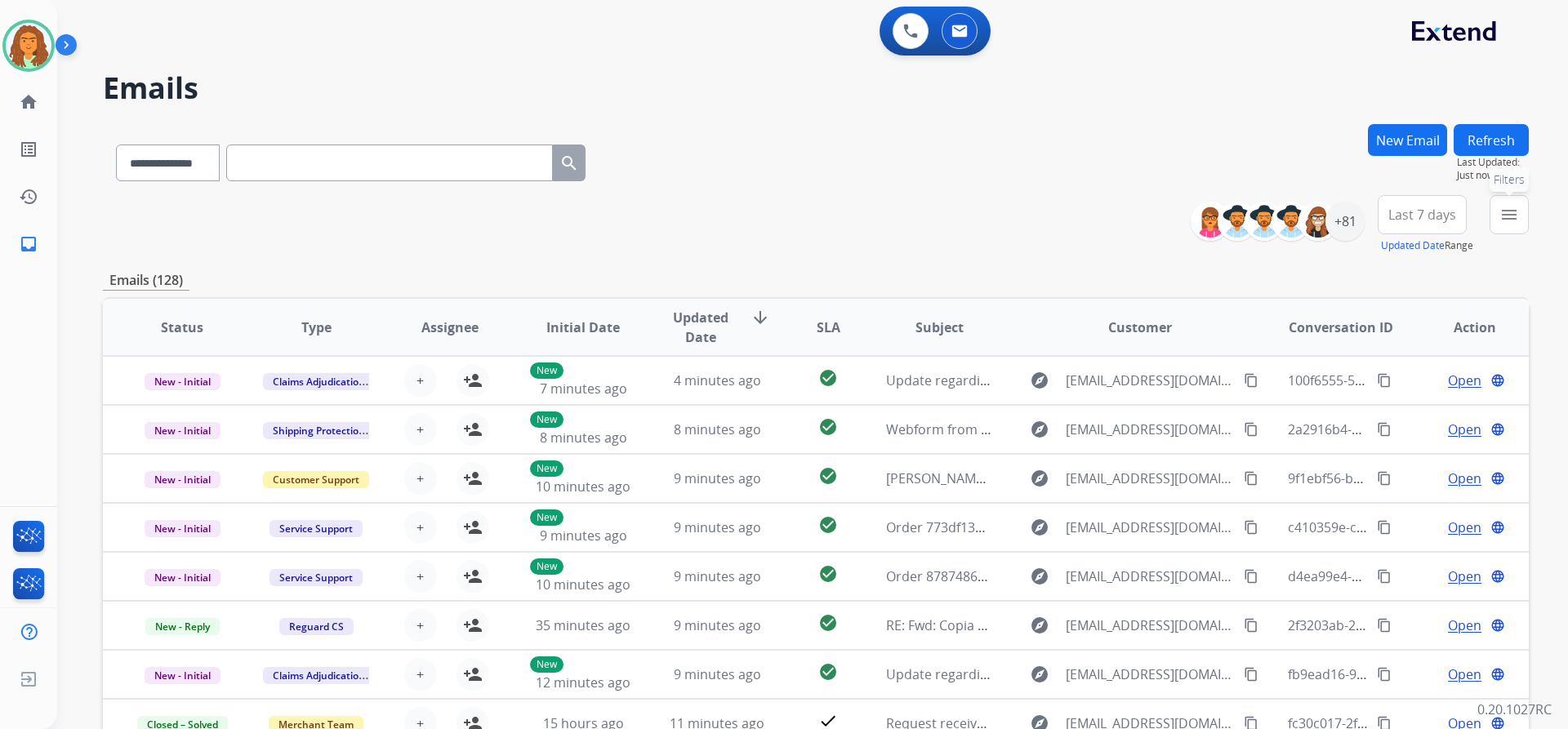
click at [758, 208] on mat-icon "menu" at bounding box center [1509, 215] width 19 height 19
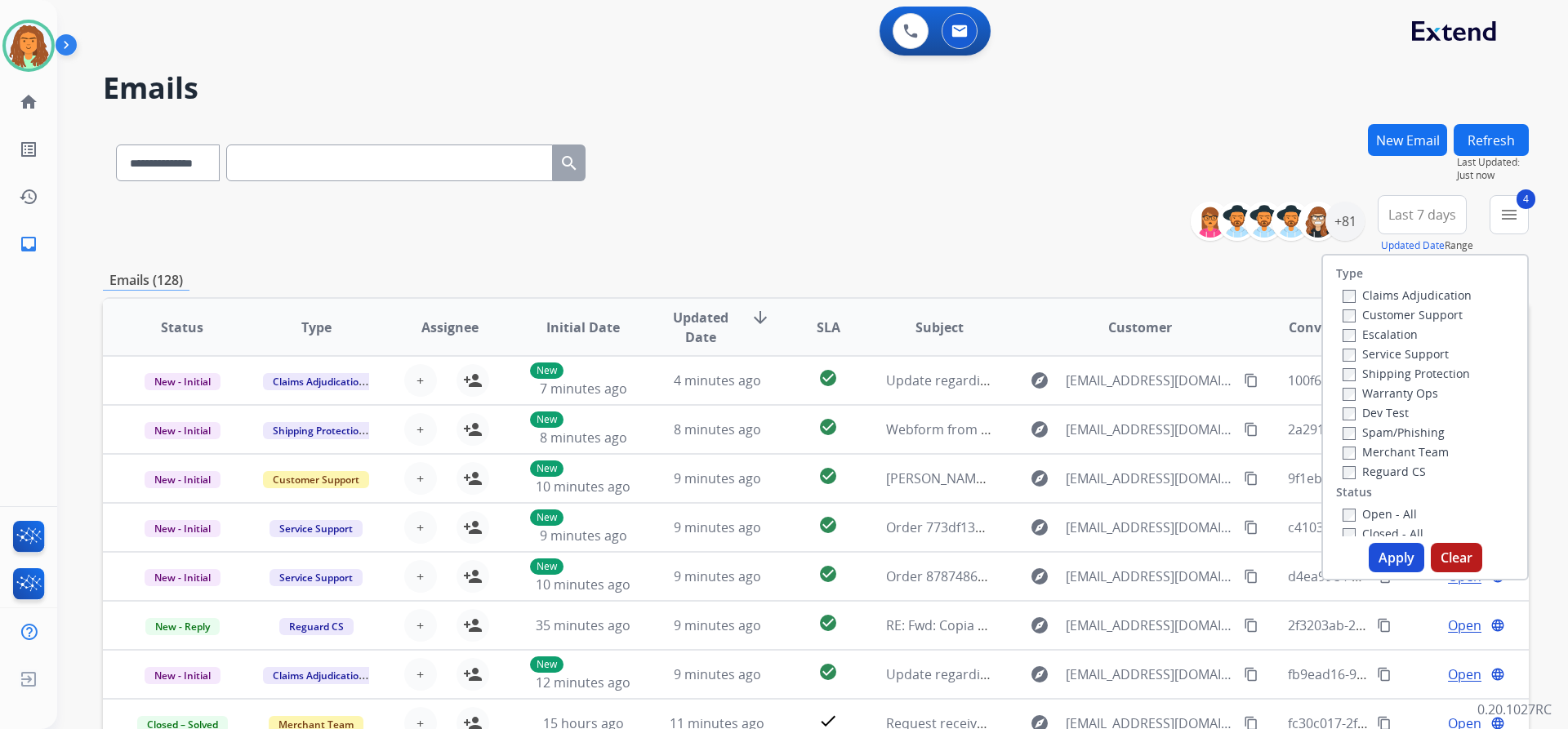
click at [758, 557] on button "Apply" at bounding box center [1396, 558] width 55 height 30
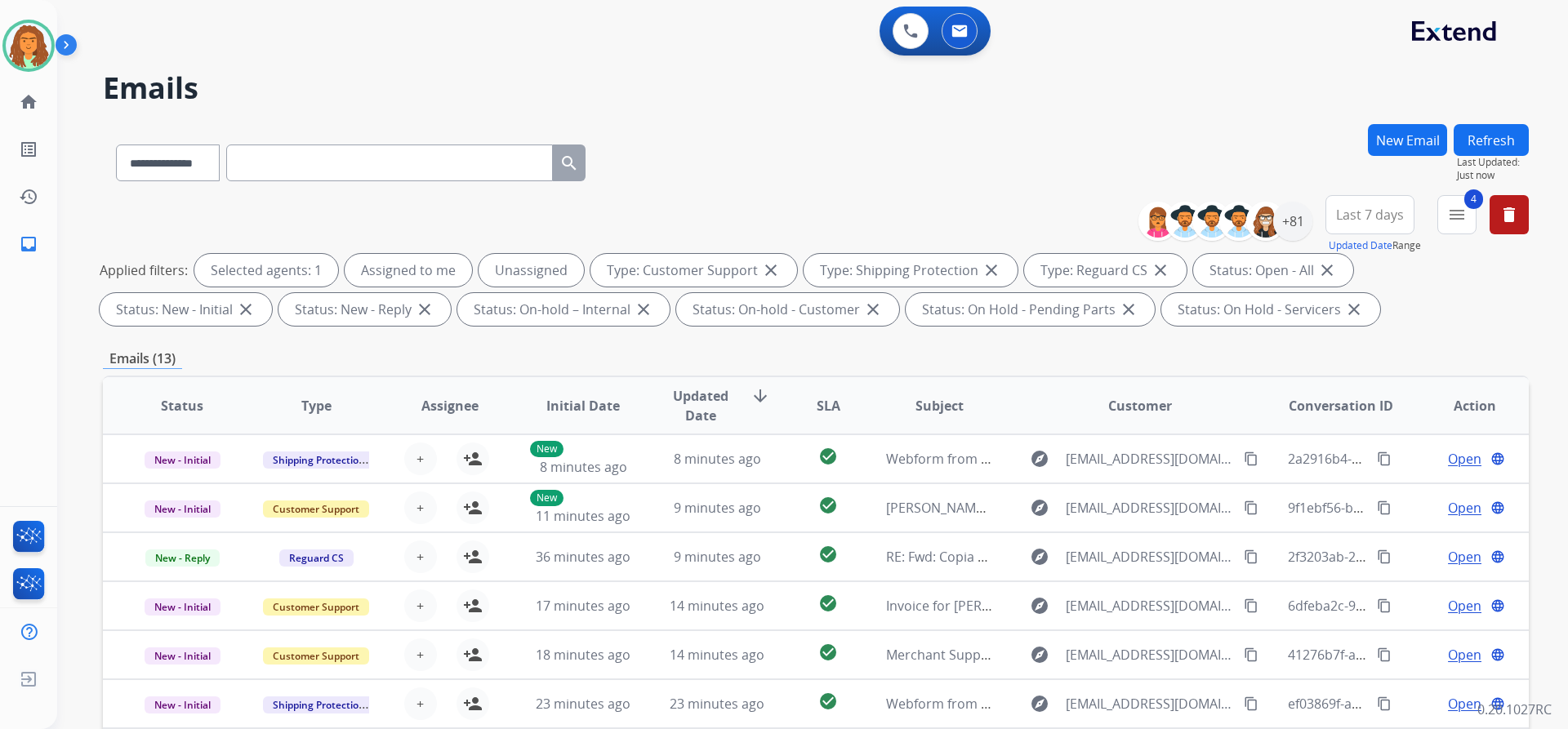
click at [758, 218] on span "Last 7 days" at bounding box center [1370, 214] width 68 height 6
click at [758, 418] on div "Last 90 days" at bounding box center [1364, 413] width 89 height 25
click at [758, 219] on div "+131" at bounding box center [1292, 221] width 39 height 39
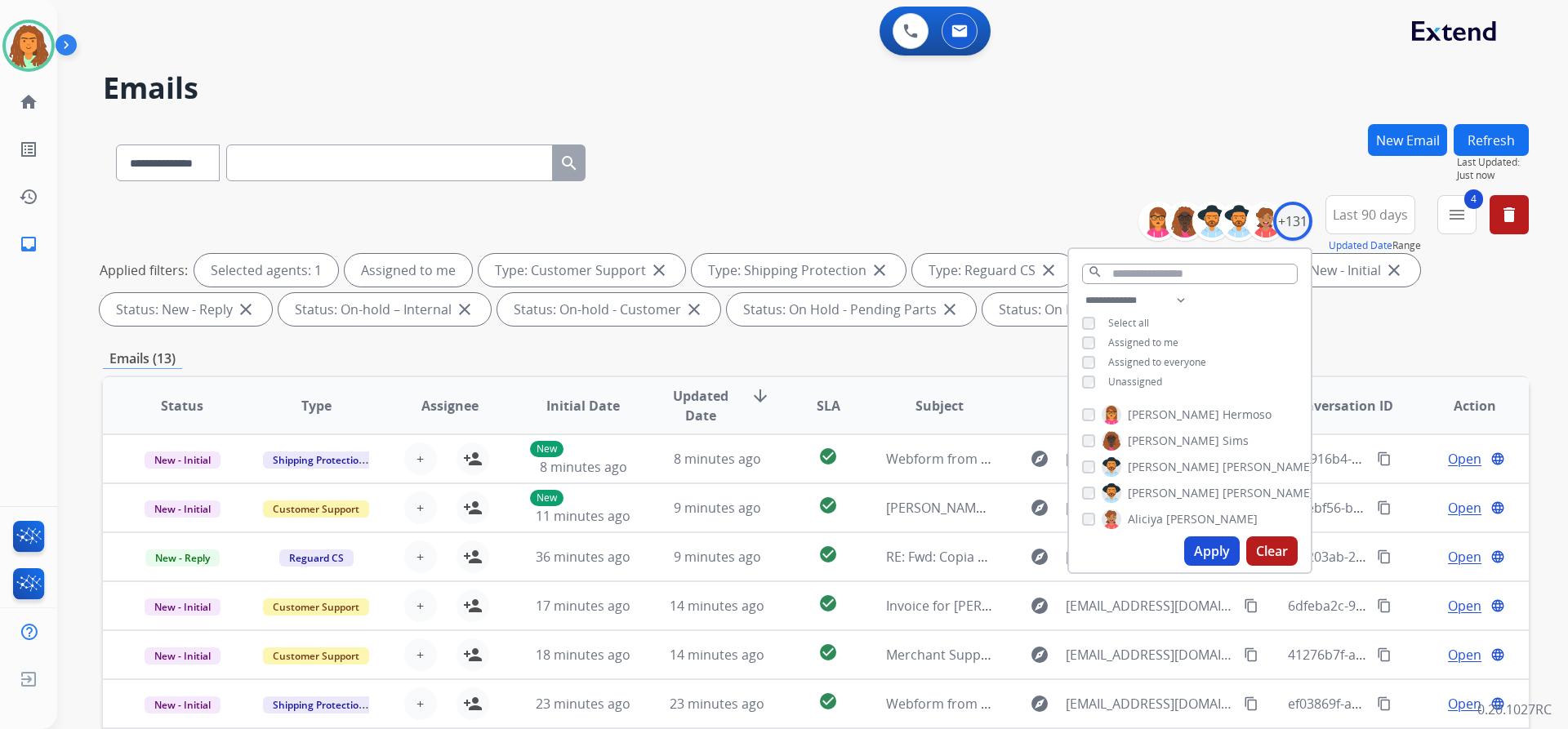
click at [758, 550] on button "Apply" at bounding box center [1212, 552] width 55 height 30
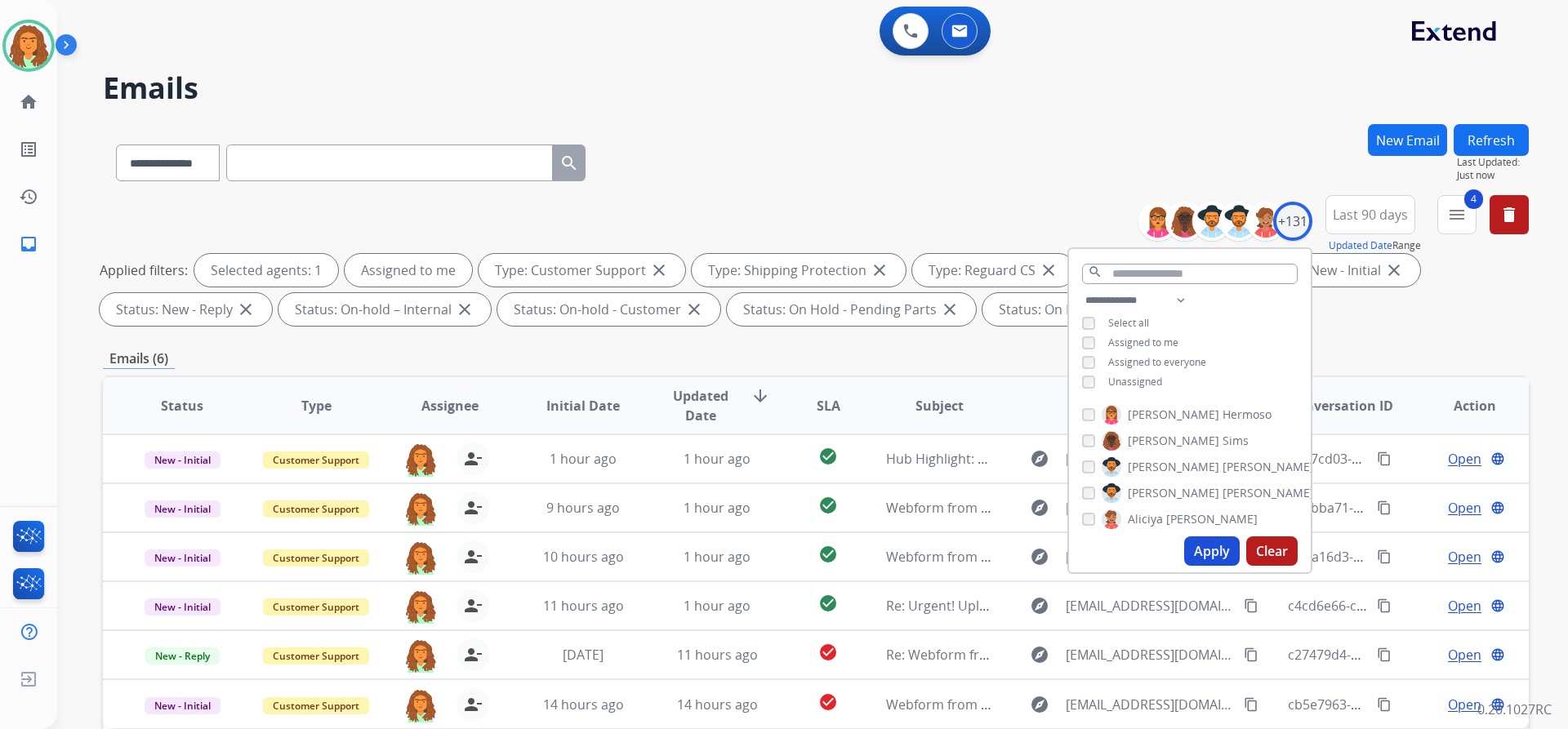
click at [758, 334] on div "**********" at bounding box center [815, 565] width 1426 height 883
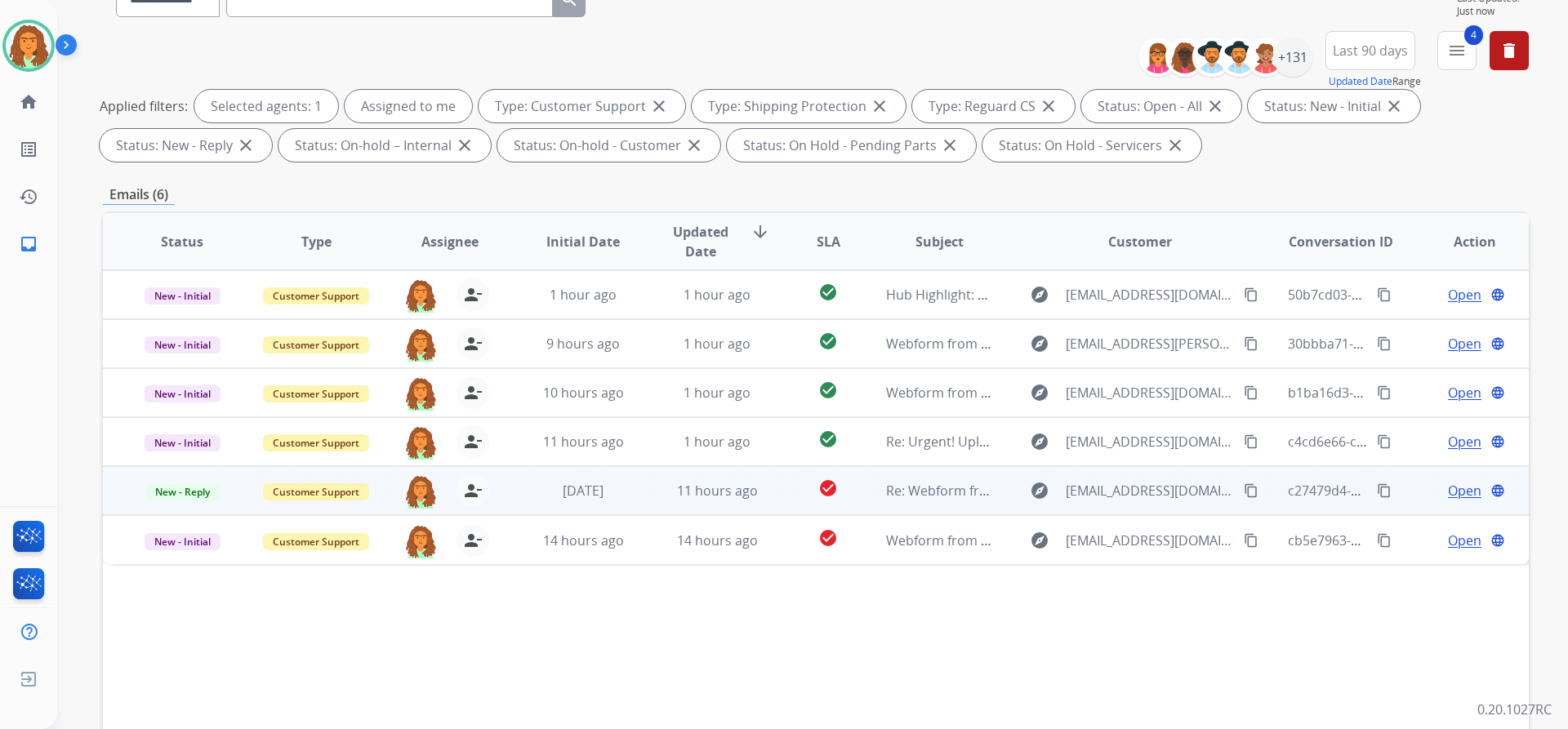
scroll to position [278, 0]
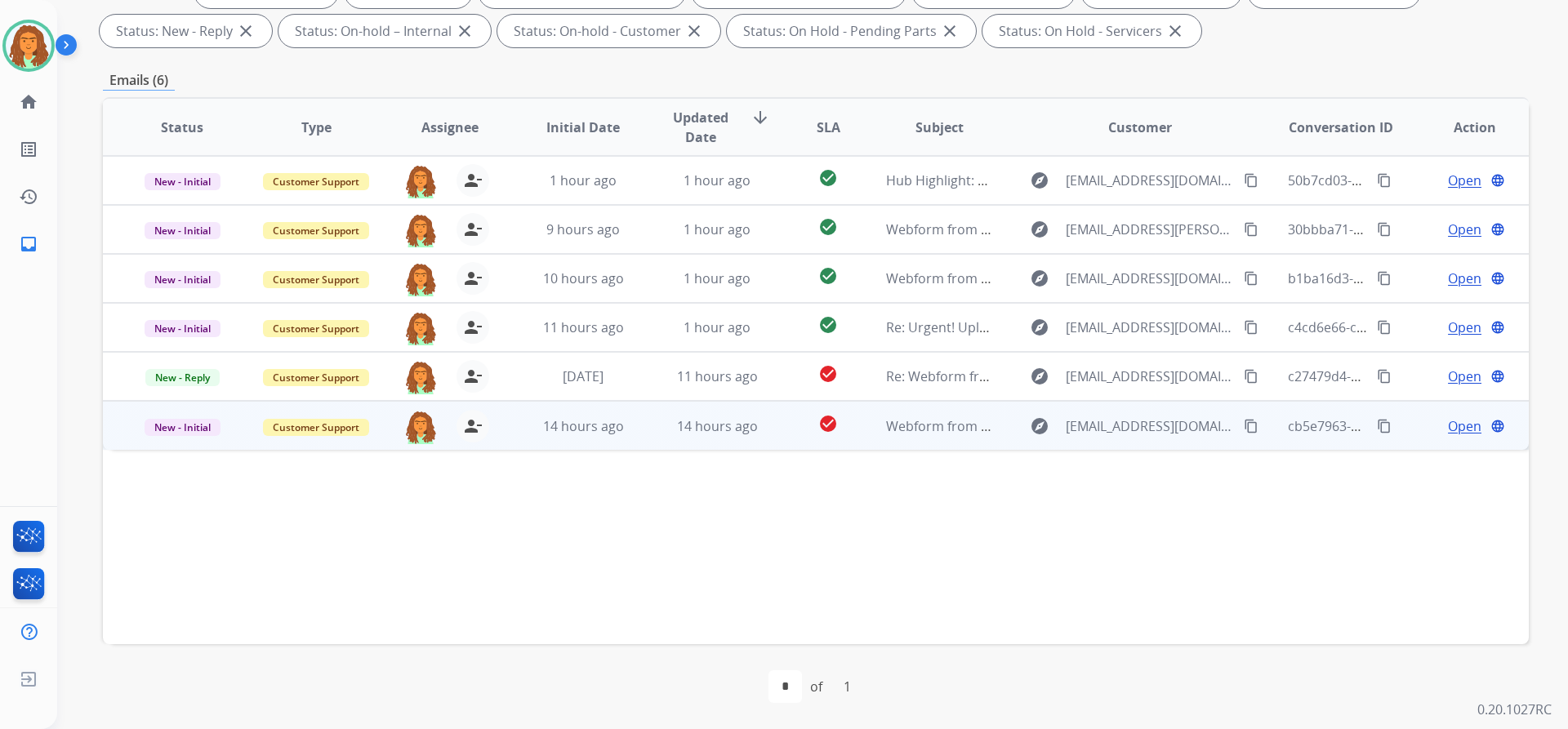
click at [758, 429] on td "check_circle" at bounding box center [815, 425] width 89 height 49
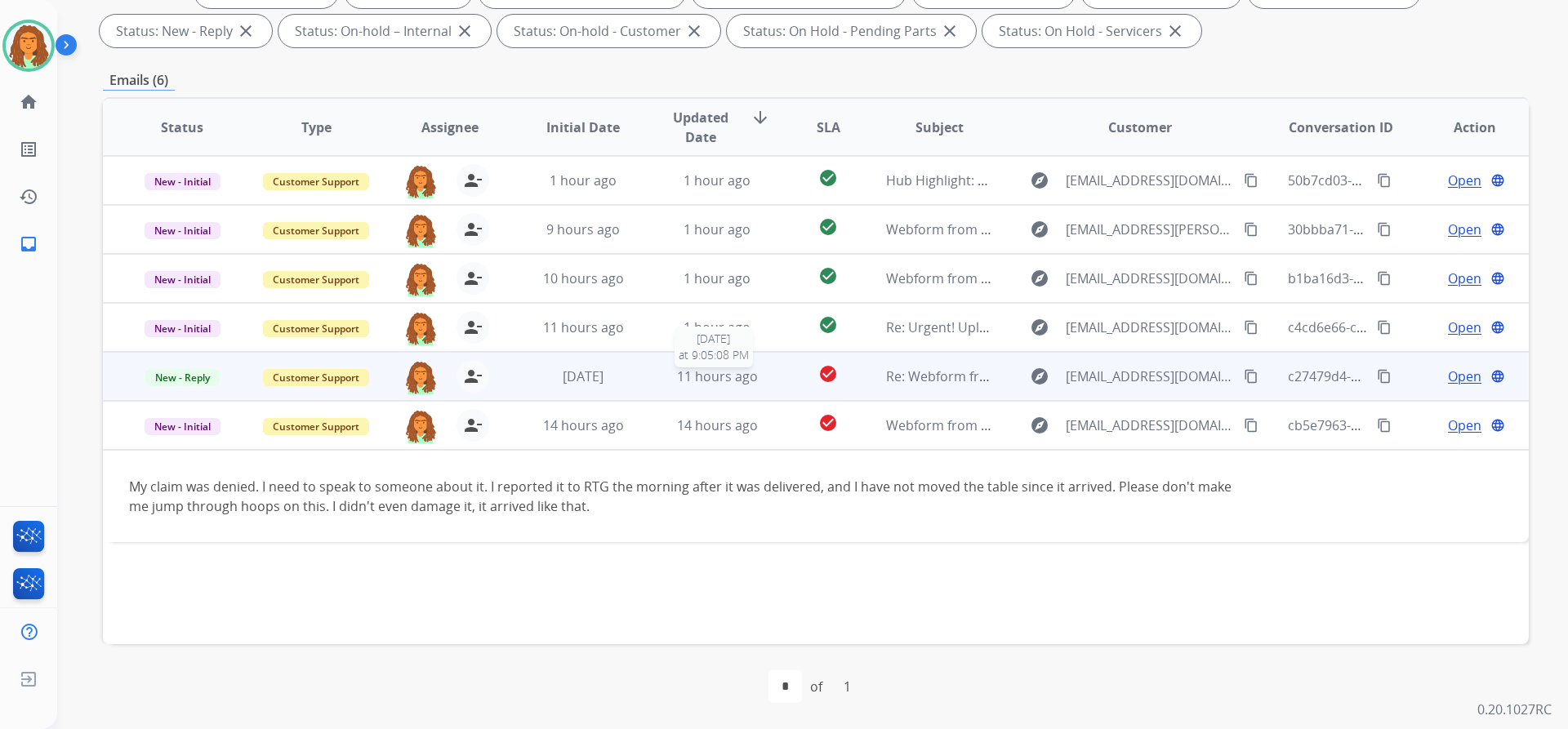
click at [677, 381] on span "11 hours ago" at bounding box center [718, 376] width 81 height 18
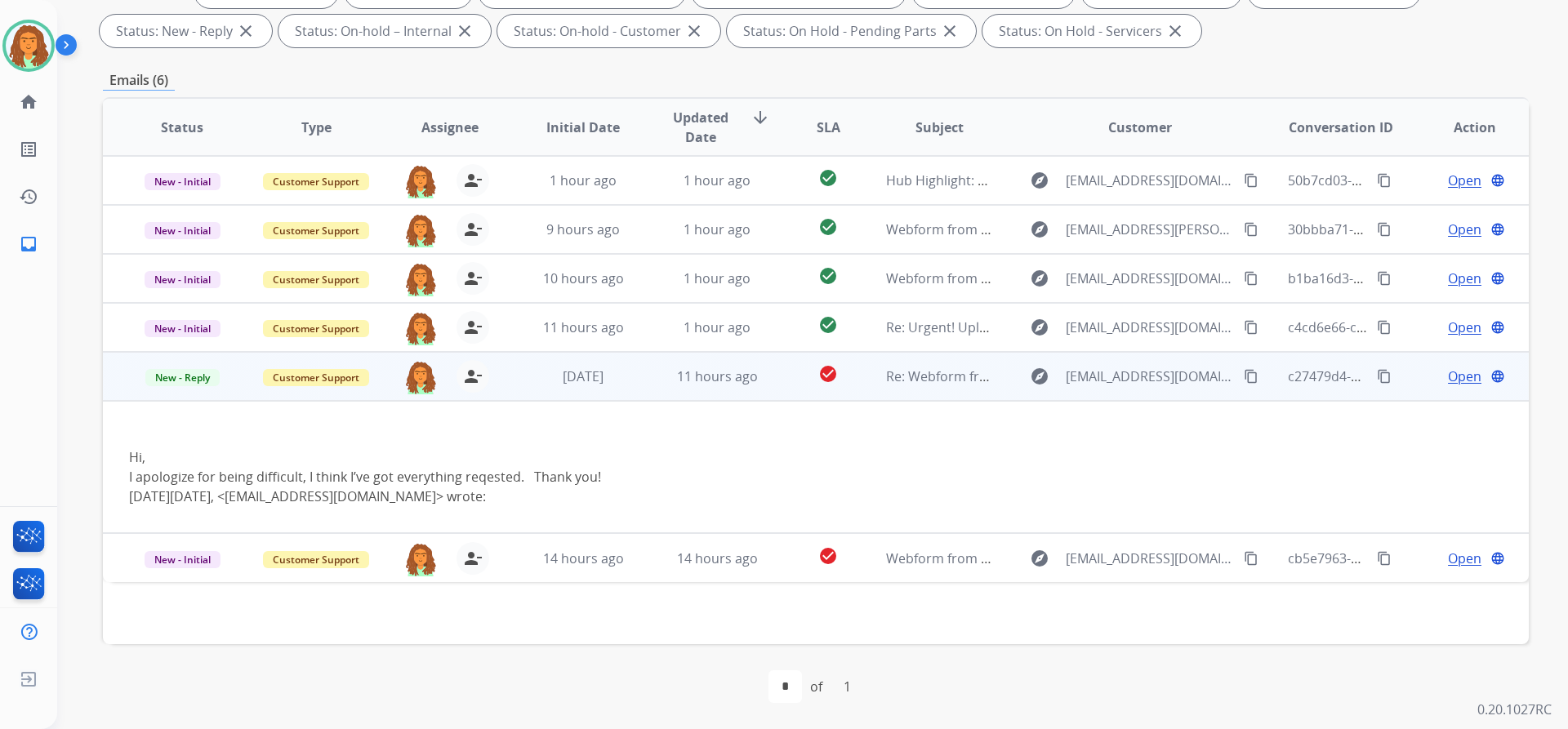
click at [758, 375] on mat-icon "content_copy" at bounding box center [1251, 376] width 15 height 15
click at [758, 373] on span "Open" at bounding box center [1464, 376] width 33 height 19
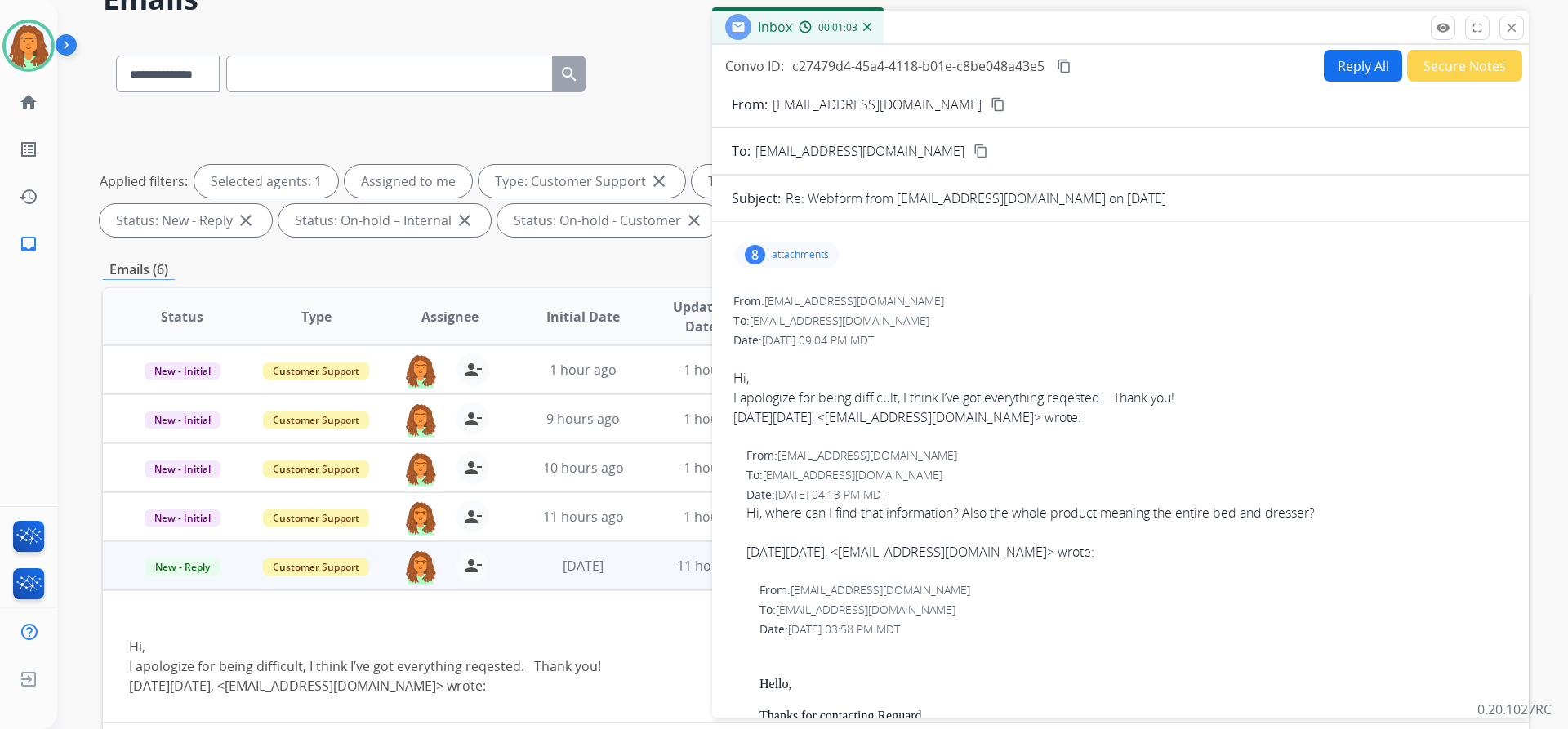
scroll to position [33, 0]
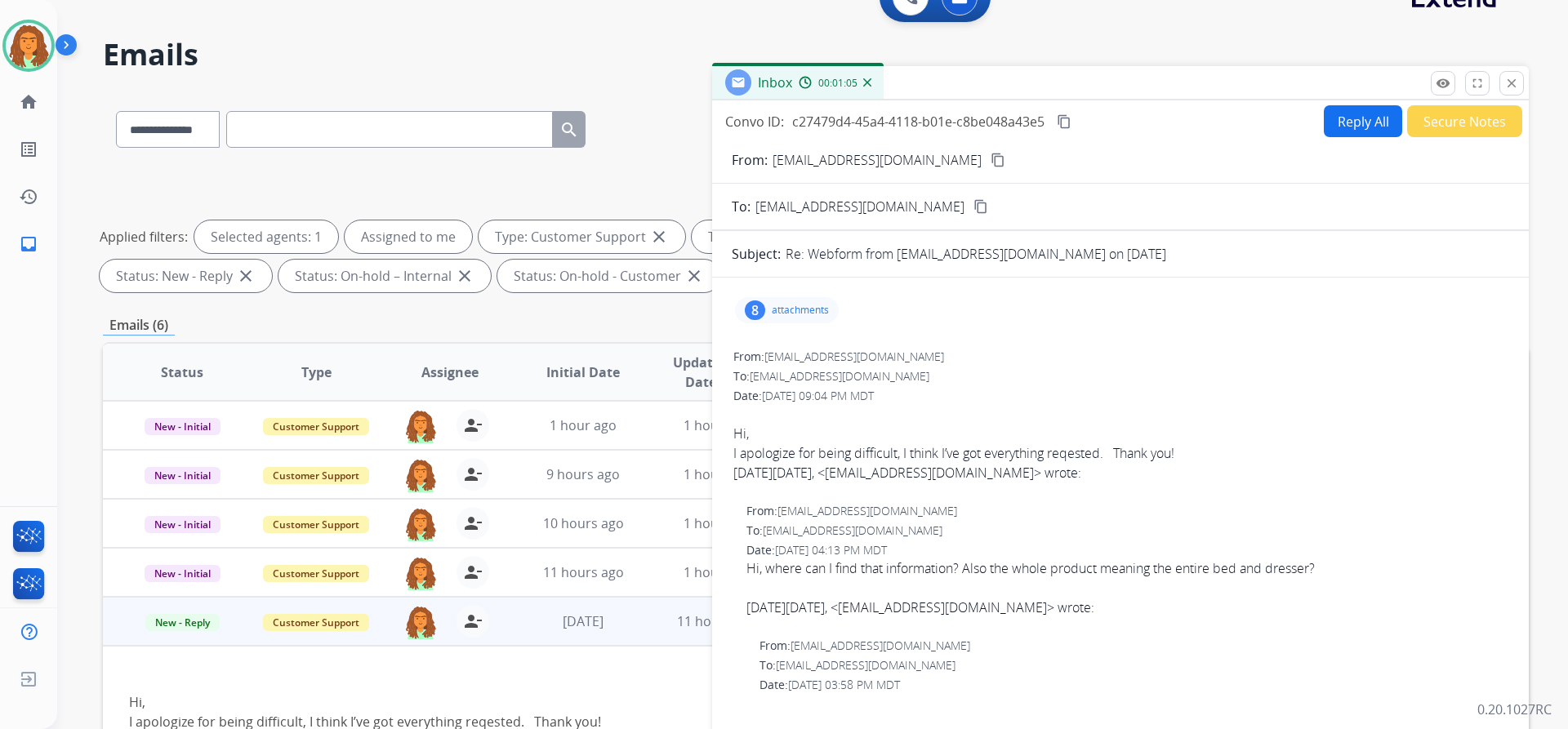
click at [758, 305] on div "8 attachments" at bounding box center [787, 311] width 104 height 26
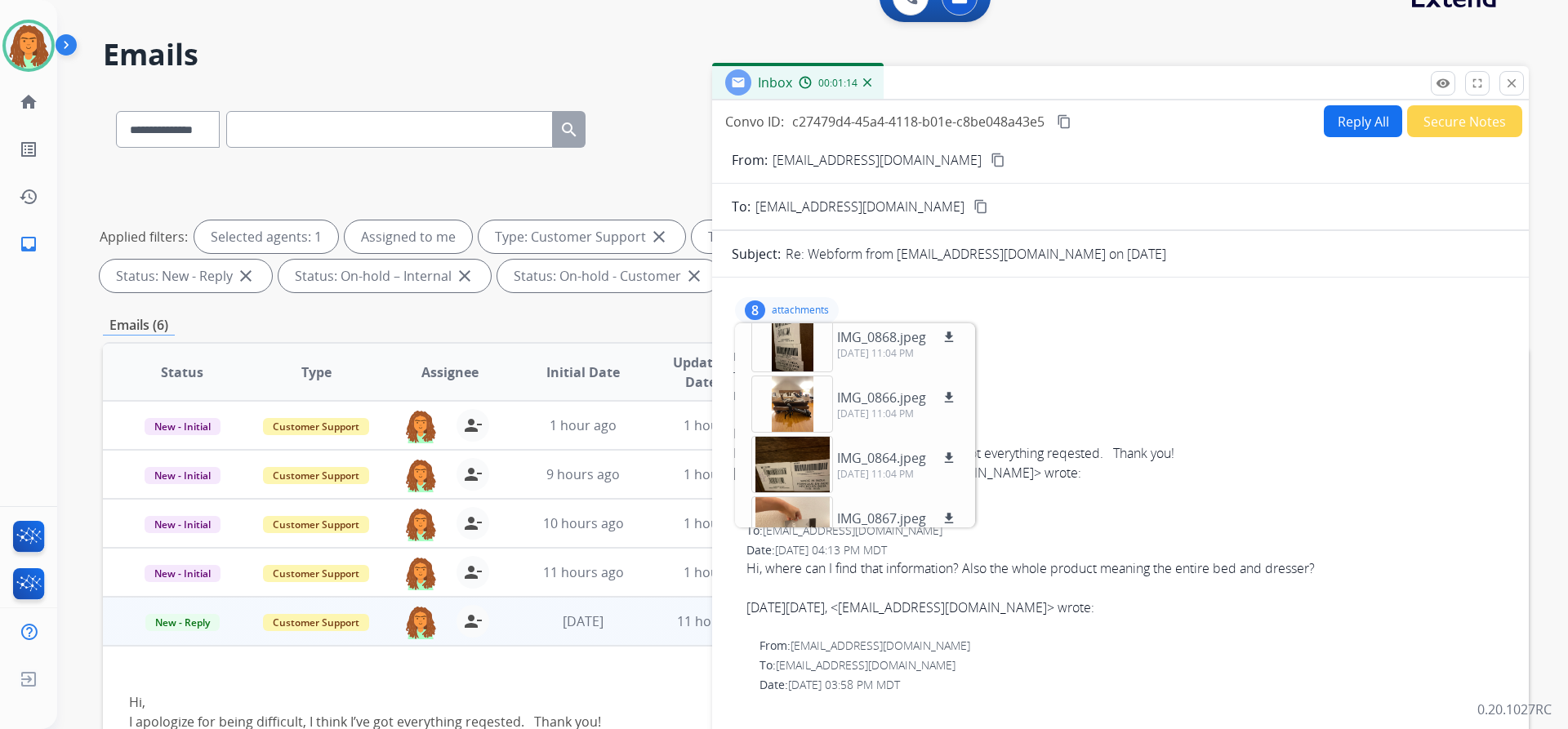
scroll to position [0, 0]
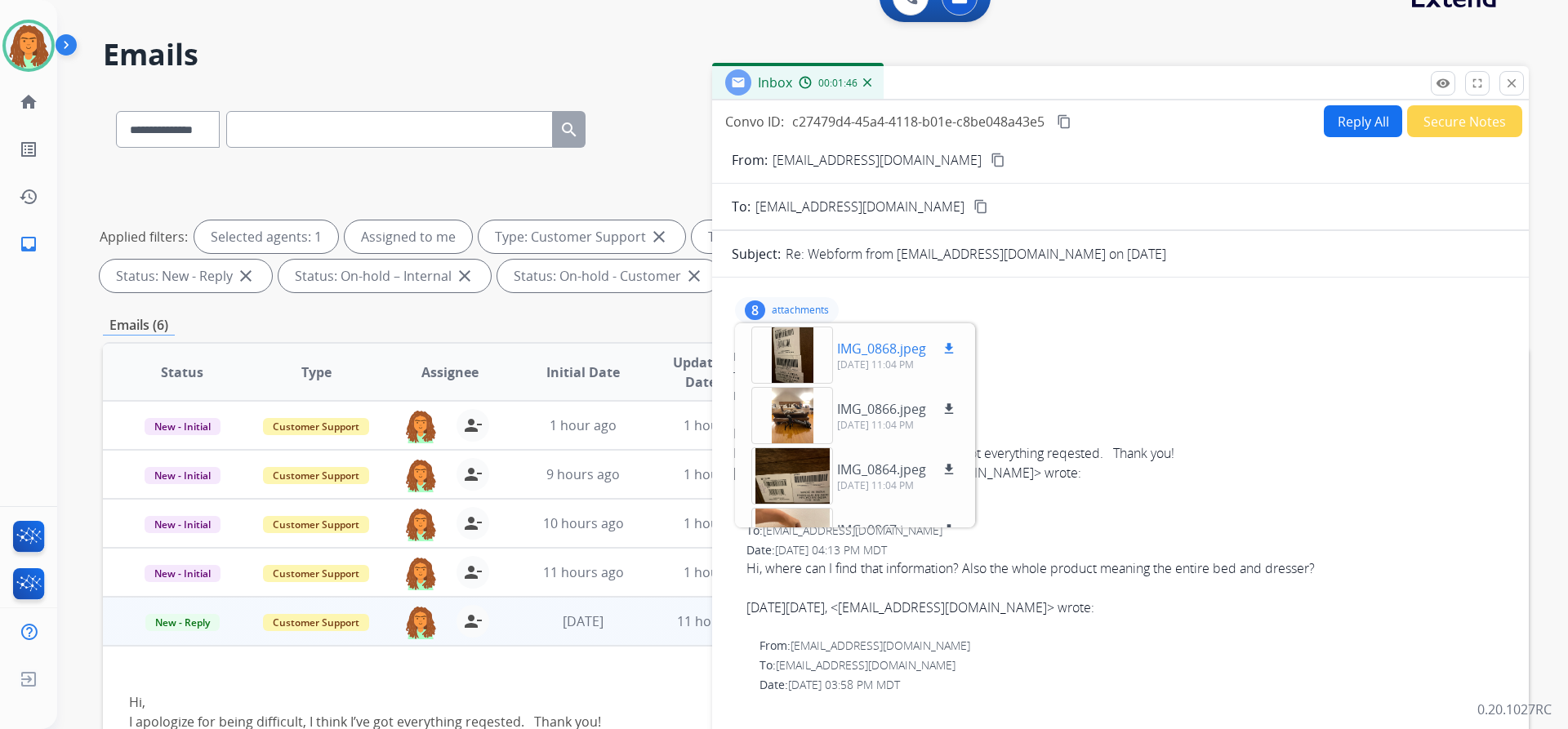
click at [758, 348] on div at bounding box center [791, 354] width 82 height 57
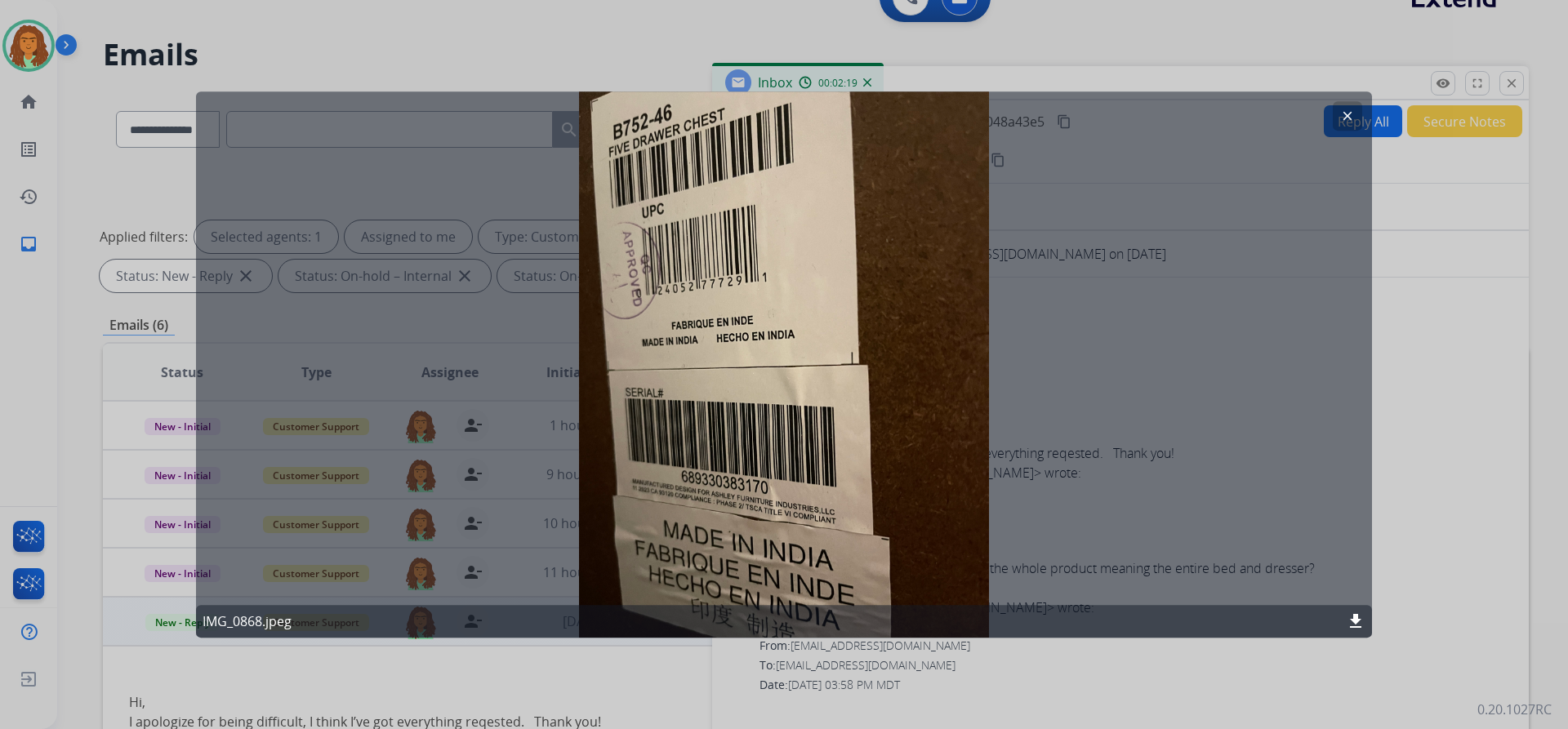
click at [758, 112] on mat-icon "clear" at bounding box center [1347, 116] width 15 height 15
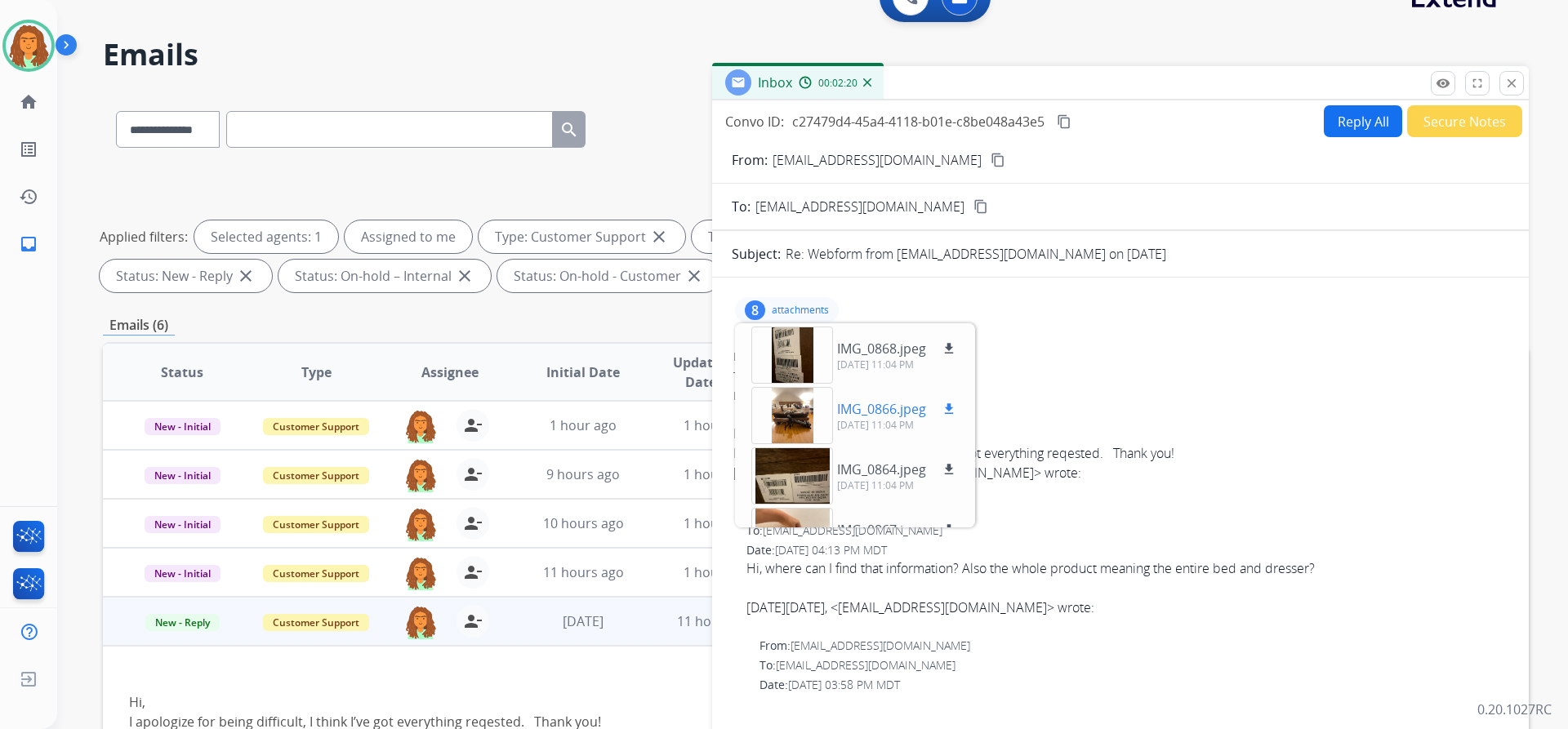
click at [758, 407] on div at bounding box center [791, 415] width 82 height 57
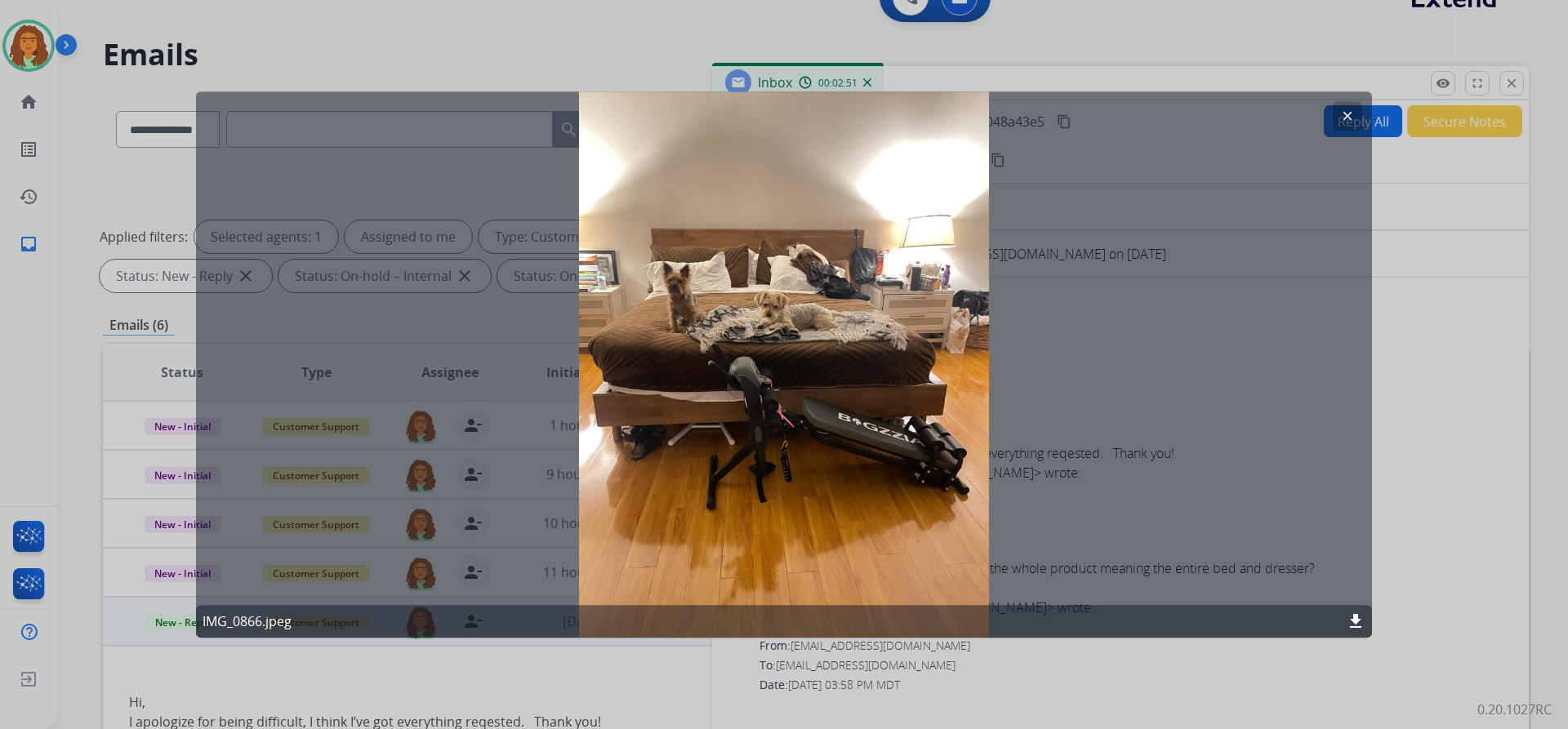
click at [758, 113] on mat-icon "clear" at bounding box center [1347, 116] width 15 height 15
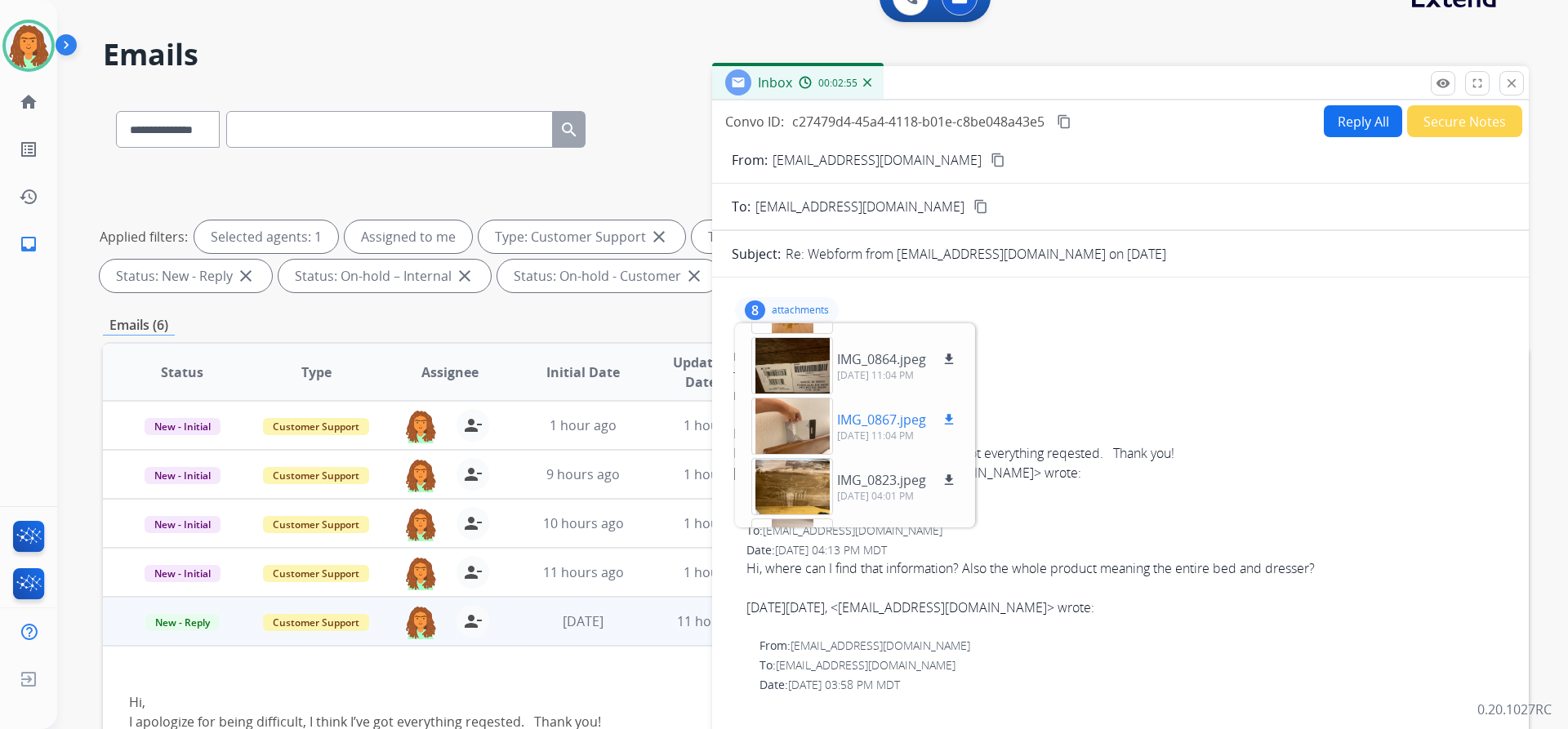
scroll to position [82, 0]
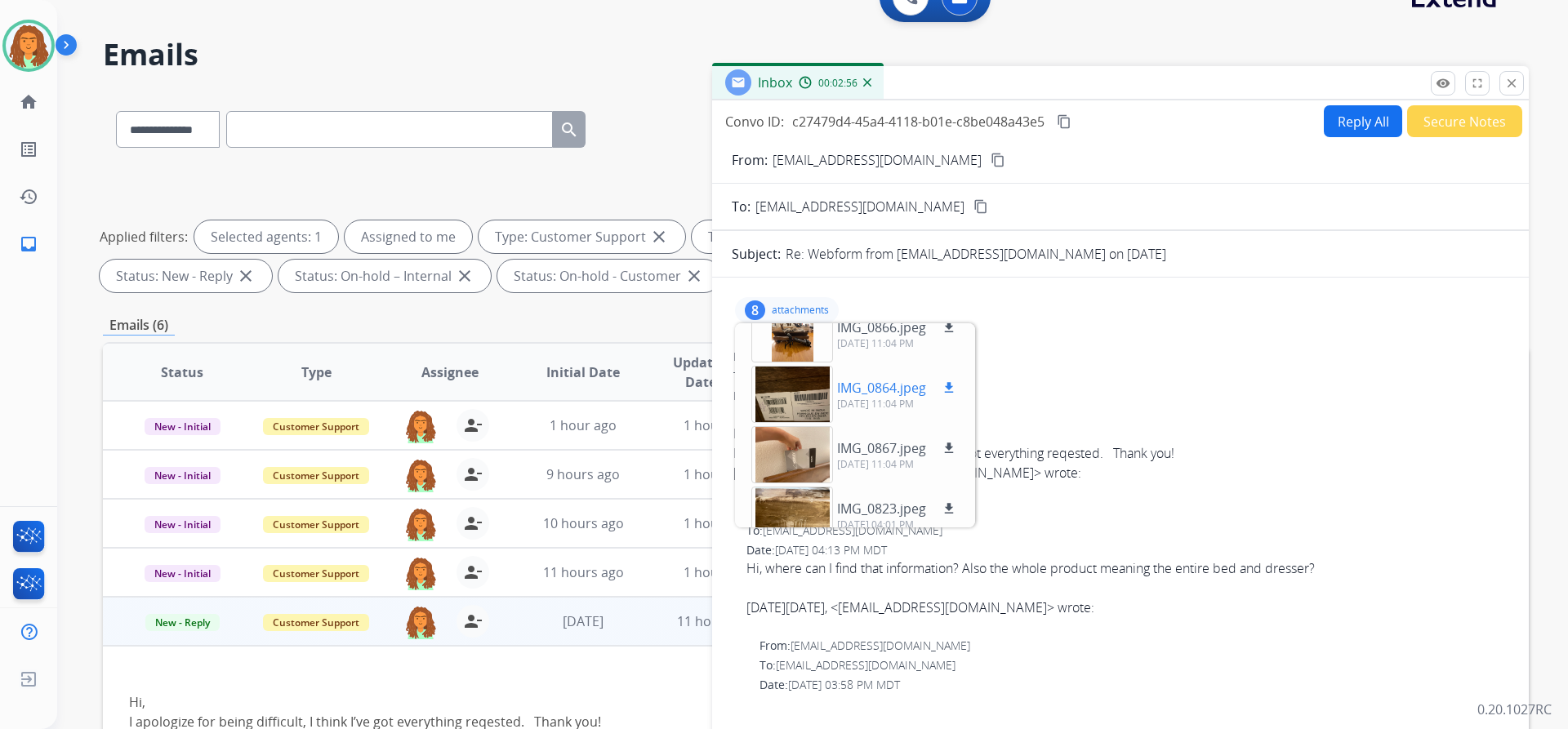
click at [758, 389] on div at bounding box center [791, 394] width 82 height 57
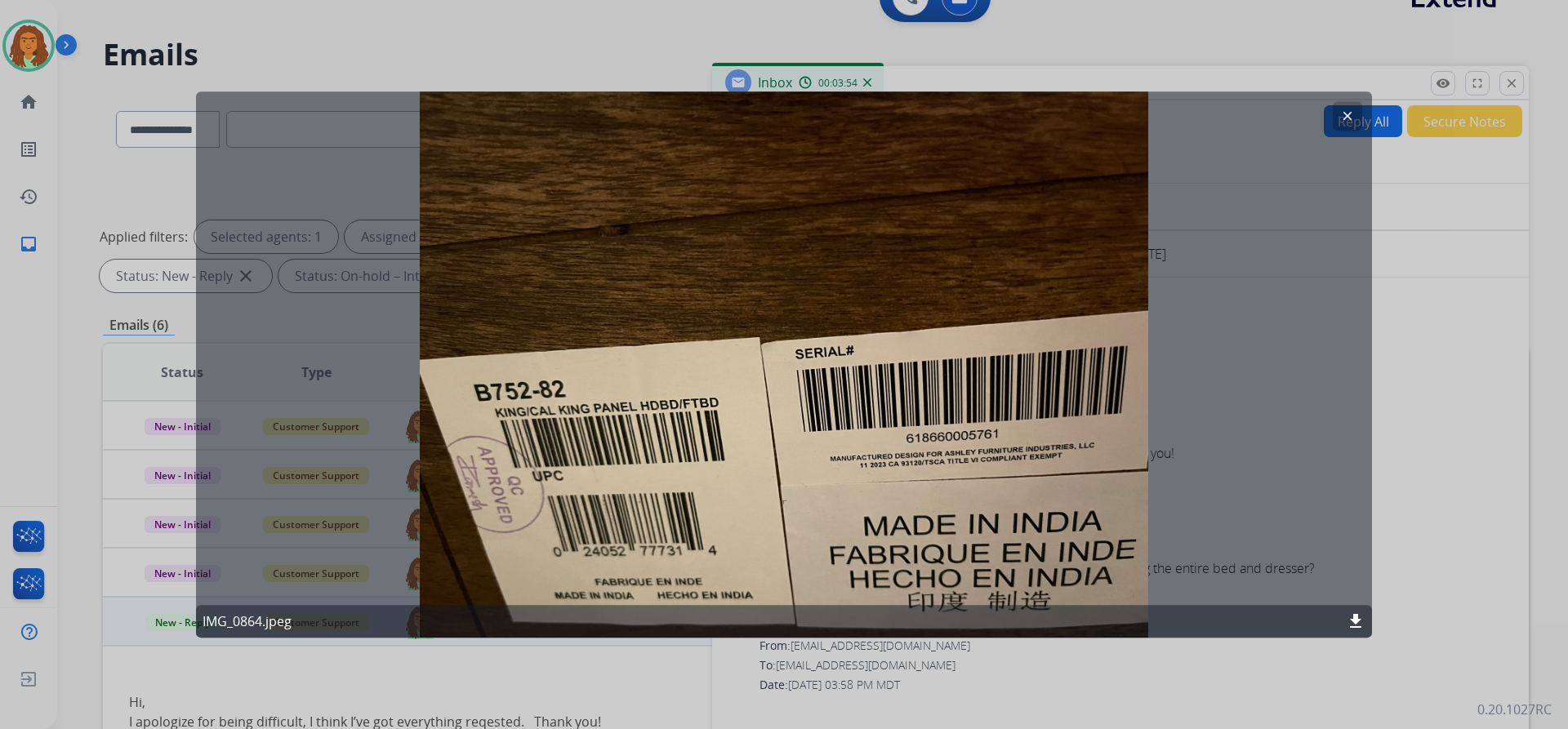
click at [758, 118] on mat-icon "clear" at bounding box center [1347, 116] width 15 height 15
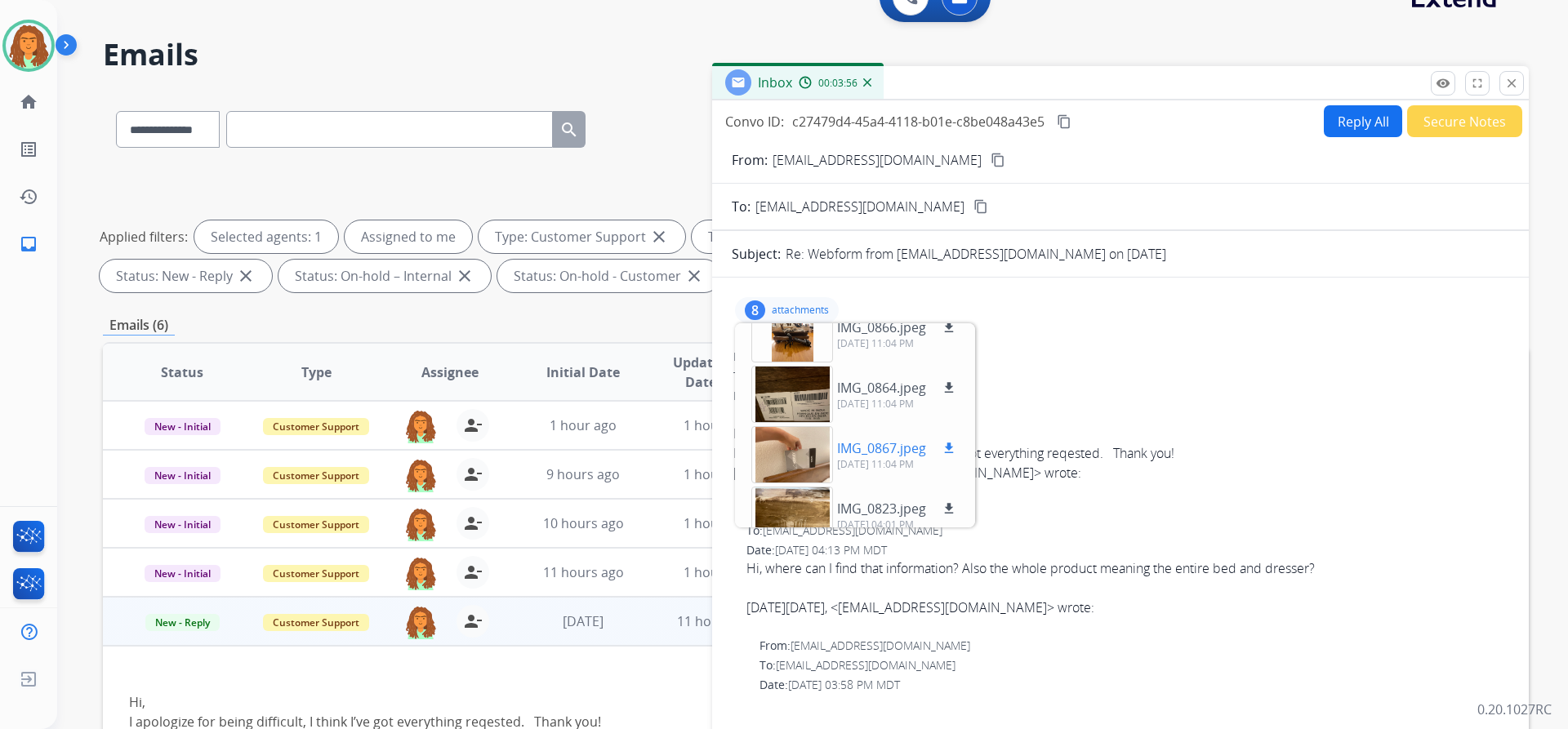
click at [758, 456] on div at bounding box center [791, 454] width 82 height 57
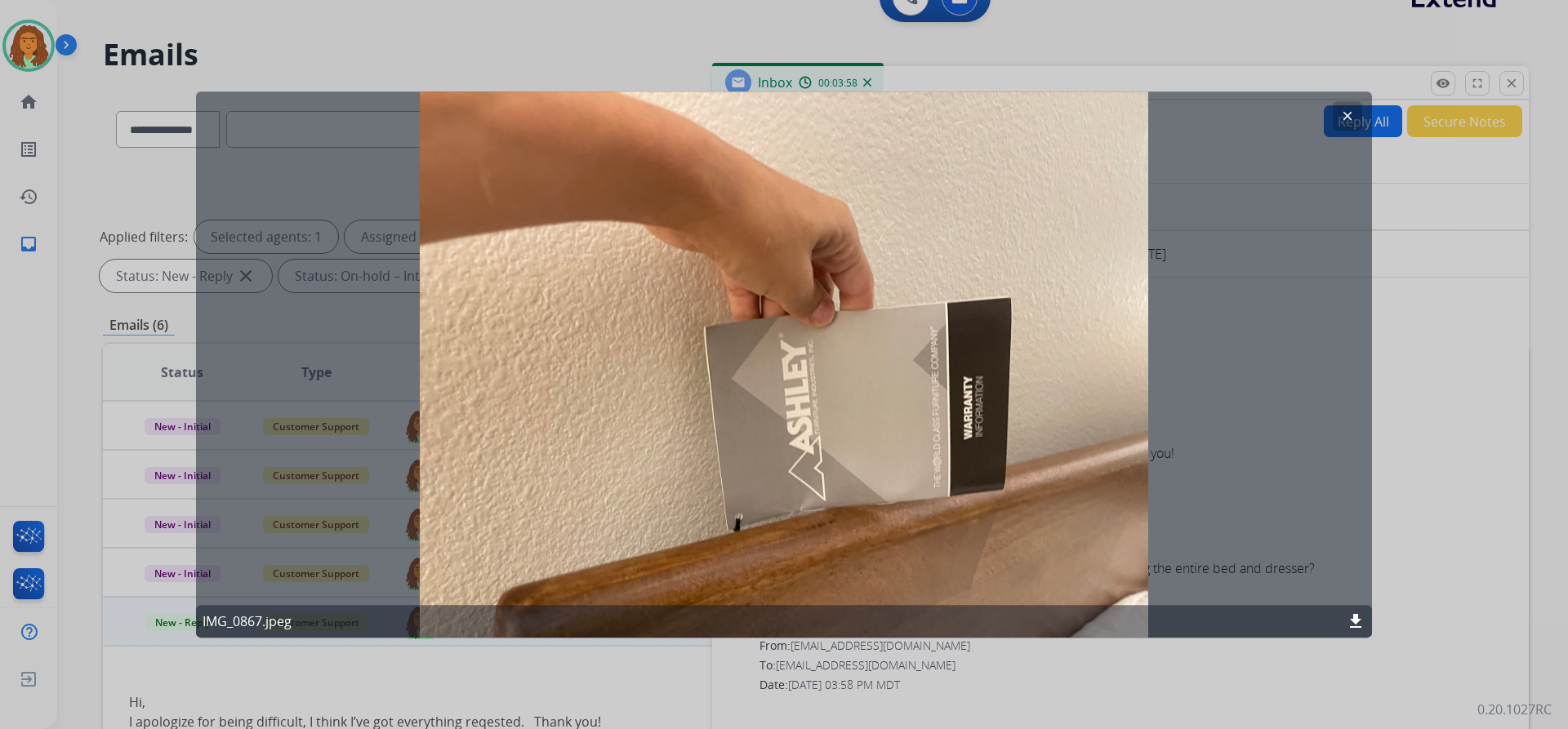
click at [758, 115] on mat-icon "clear" at bounding box center [1347, 116] width 15 height 15
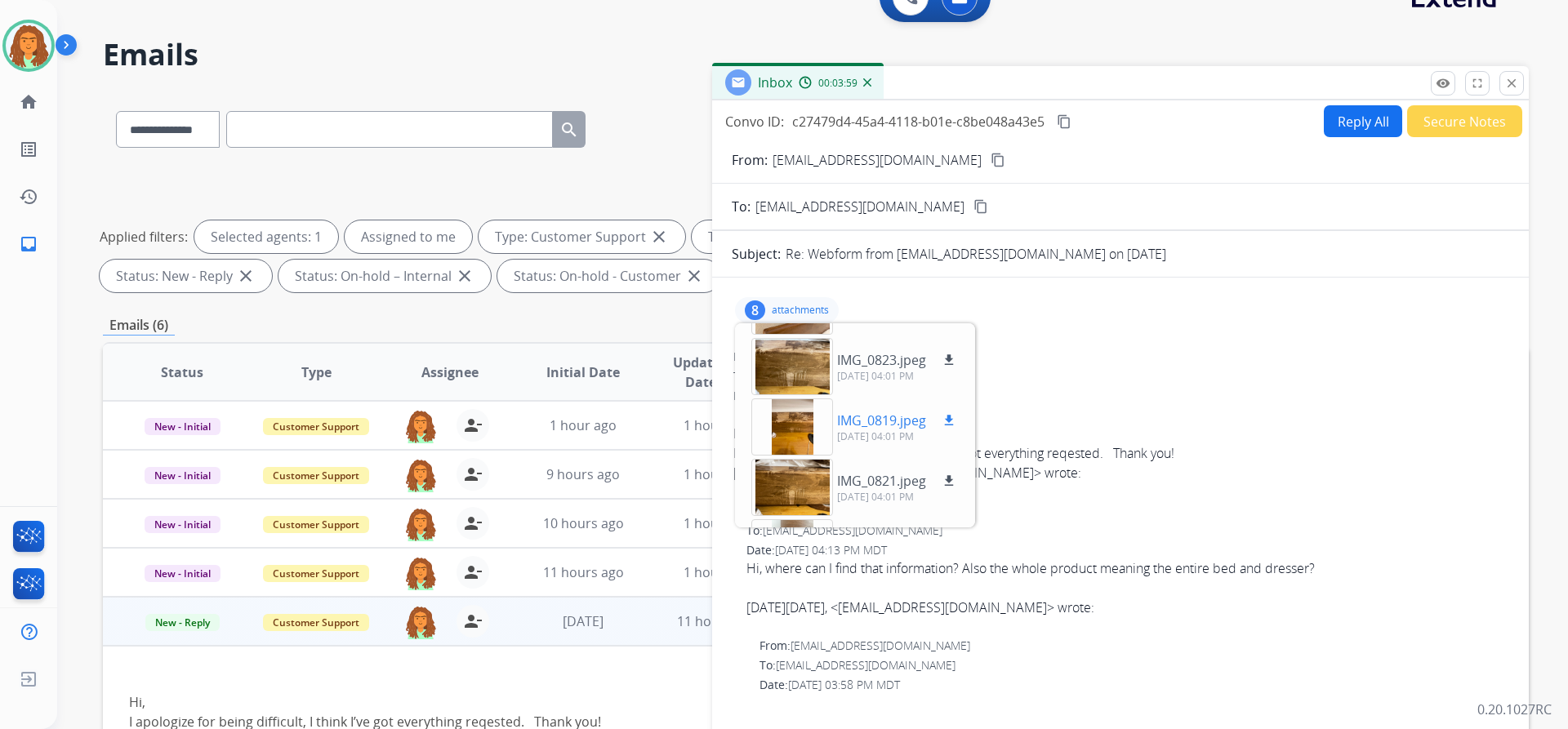
scroll to position [245, 0]
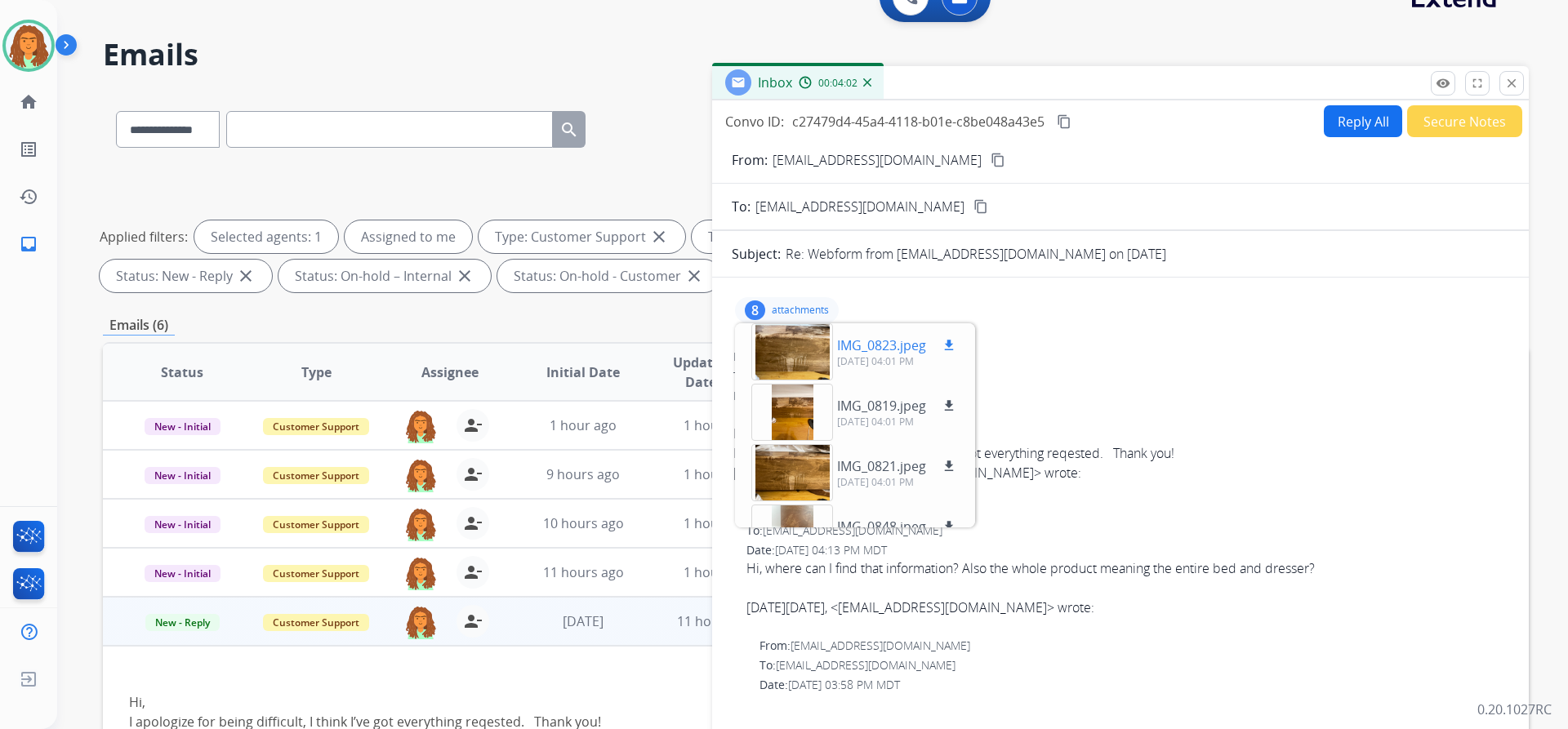
click at [758, 347] on div at bounding box center [791, 352] width 82 height 57
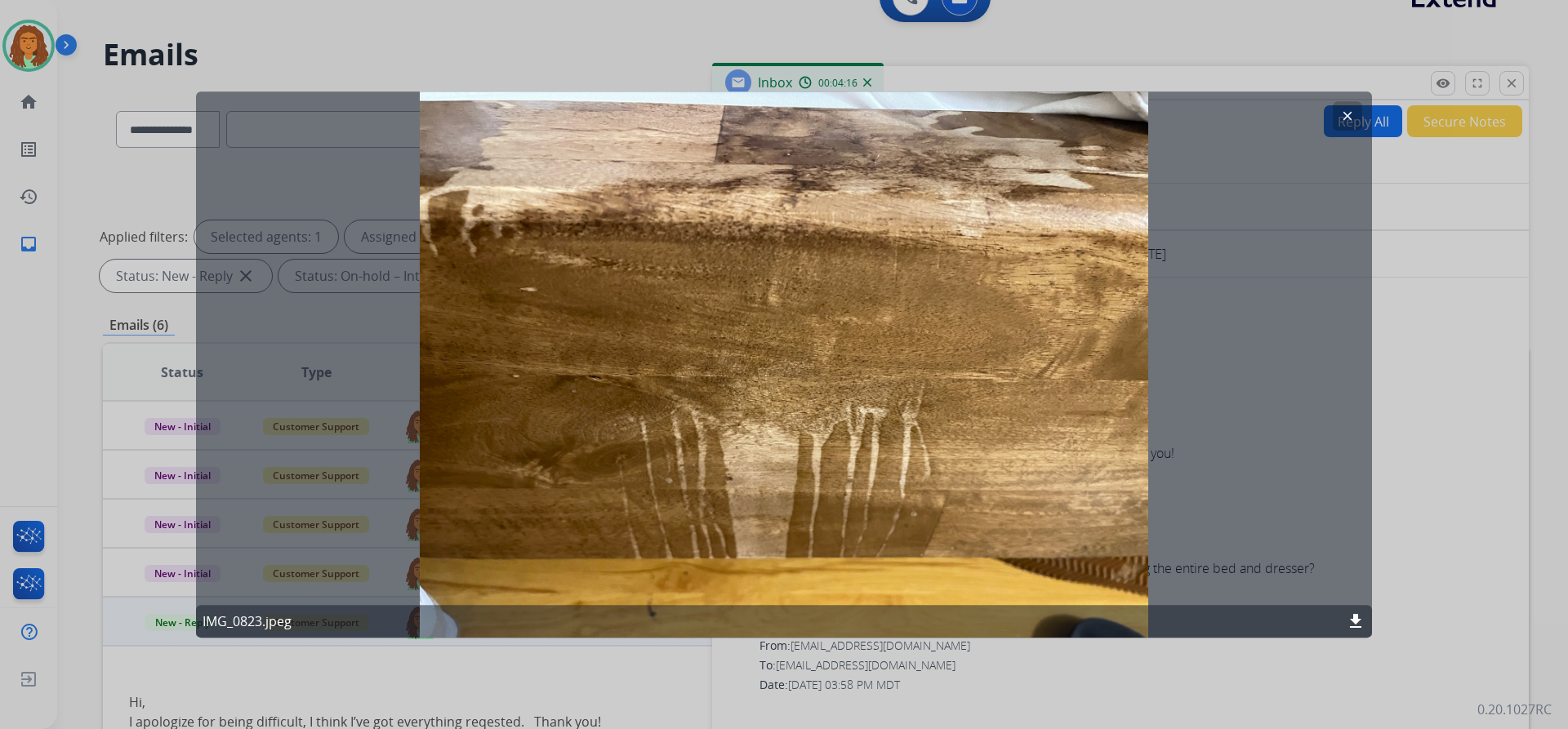
drag, startPoint x: 1344, startPoint y: 118, endPoint x: 1198, endPoint y: 147, distance: 148.9
click at [758, 117] on mat-icon "clear" at bounding box center [1347, 116] width 15 height 15
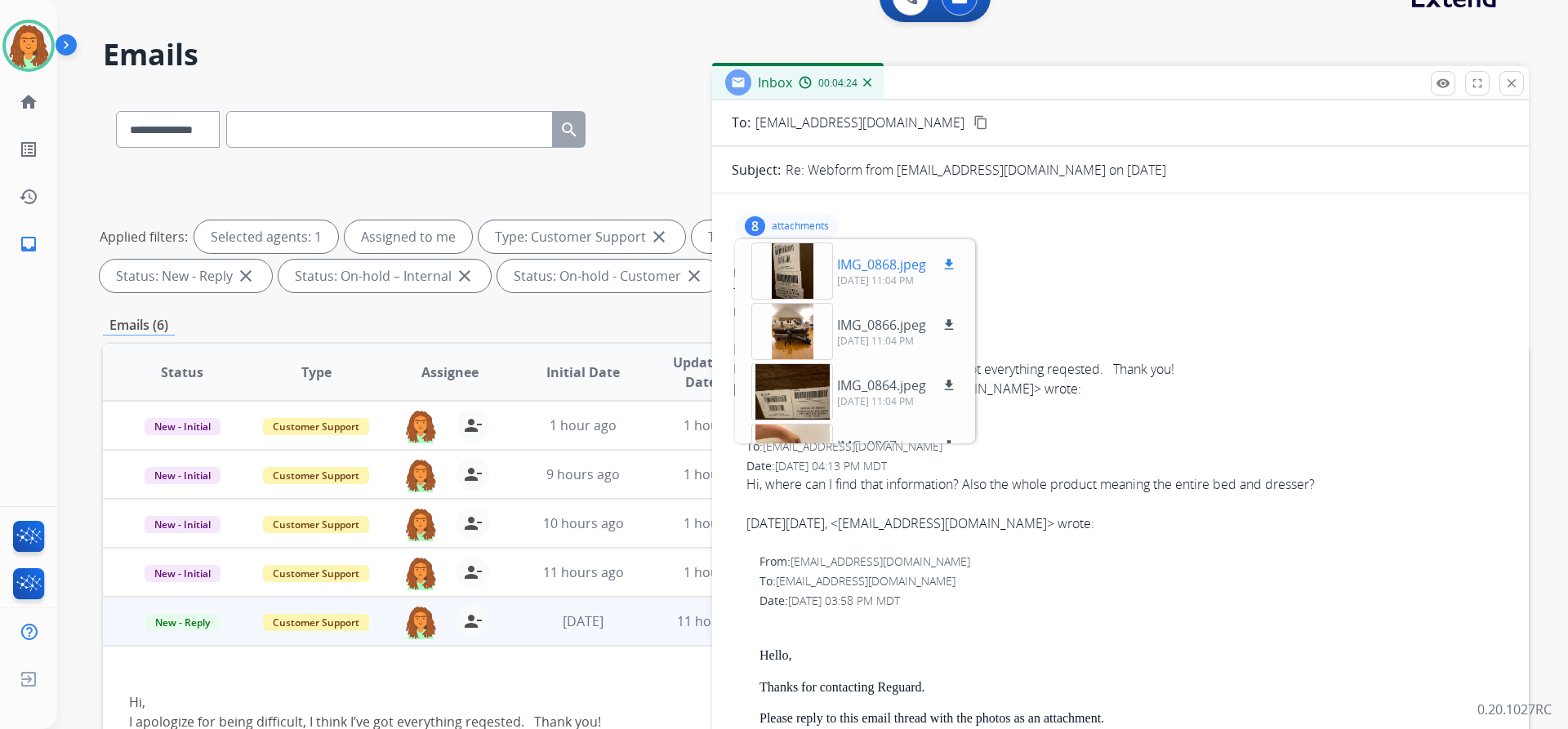
scroll to position [0, 0]
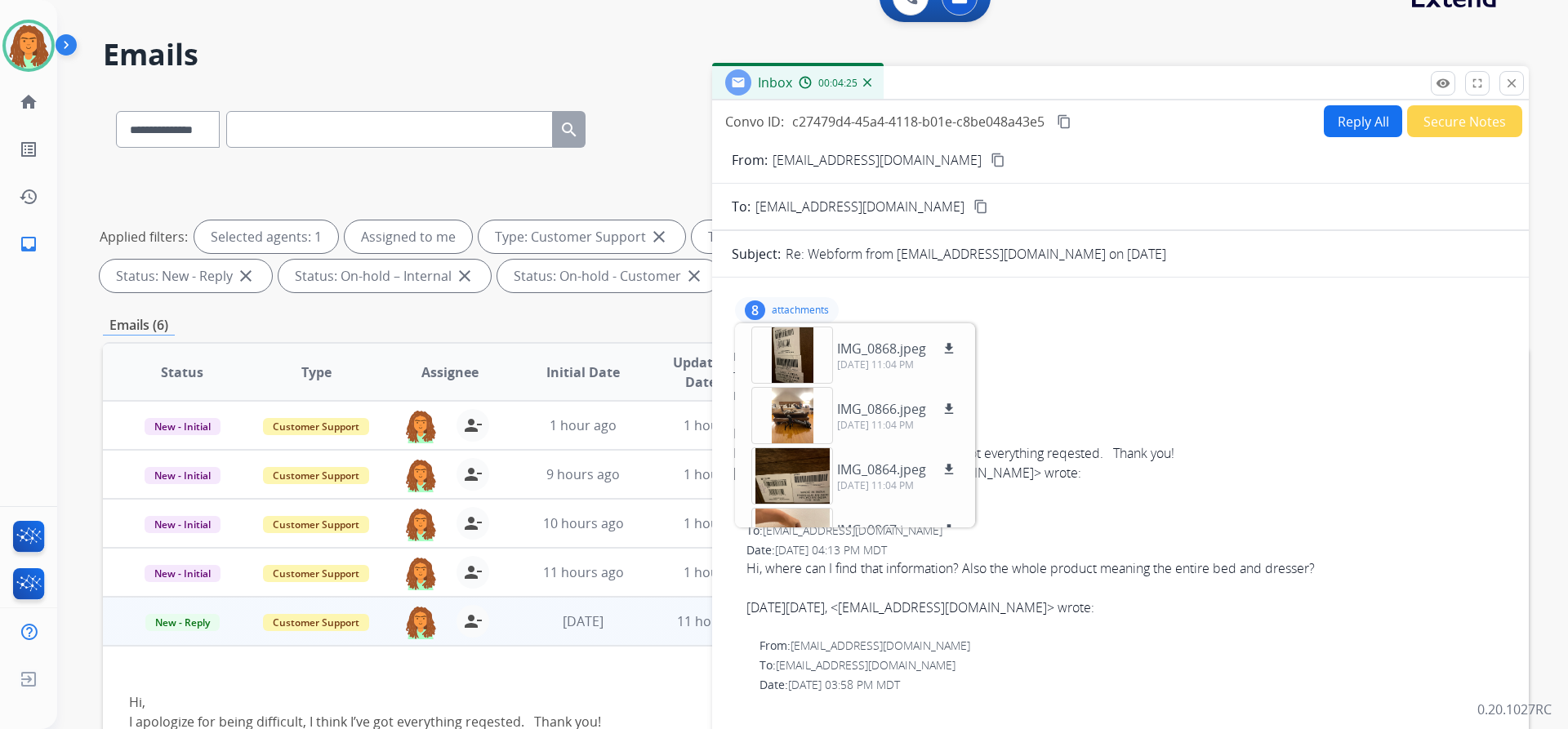
click at [758, 304] on p "attachments" at bounding box center [800, 310] width 57 height 13
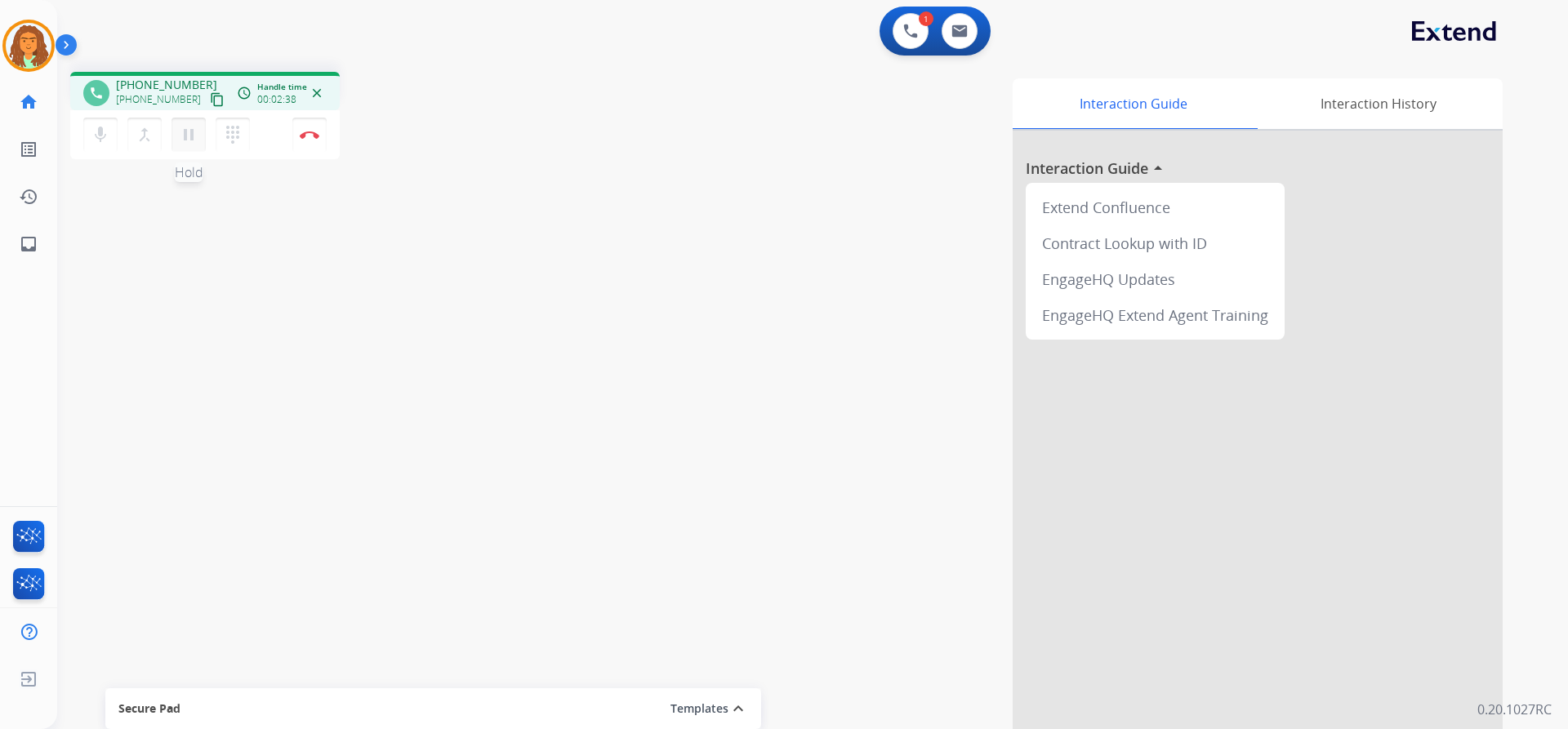
click at [187, 131] on mat-icon "pause" at bounding box center [189, 134] width 19 height 19
click at [189, 142] on mat-icon "play_arrow" at bounding box center [189, 134] width 19 height 19
click at [315, 122] on button "Disconnect" at bounding box center [309, 134] width 34 height 34
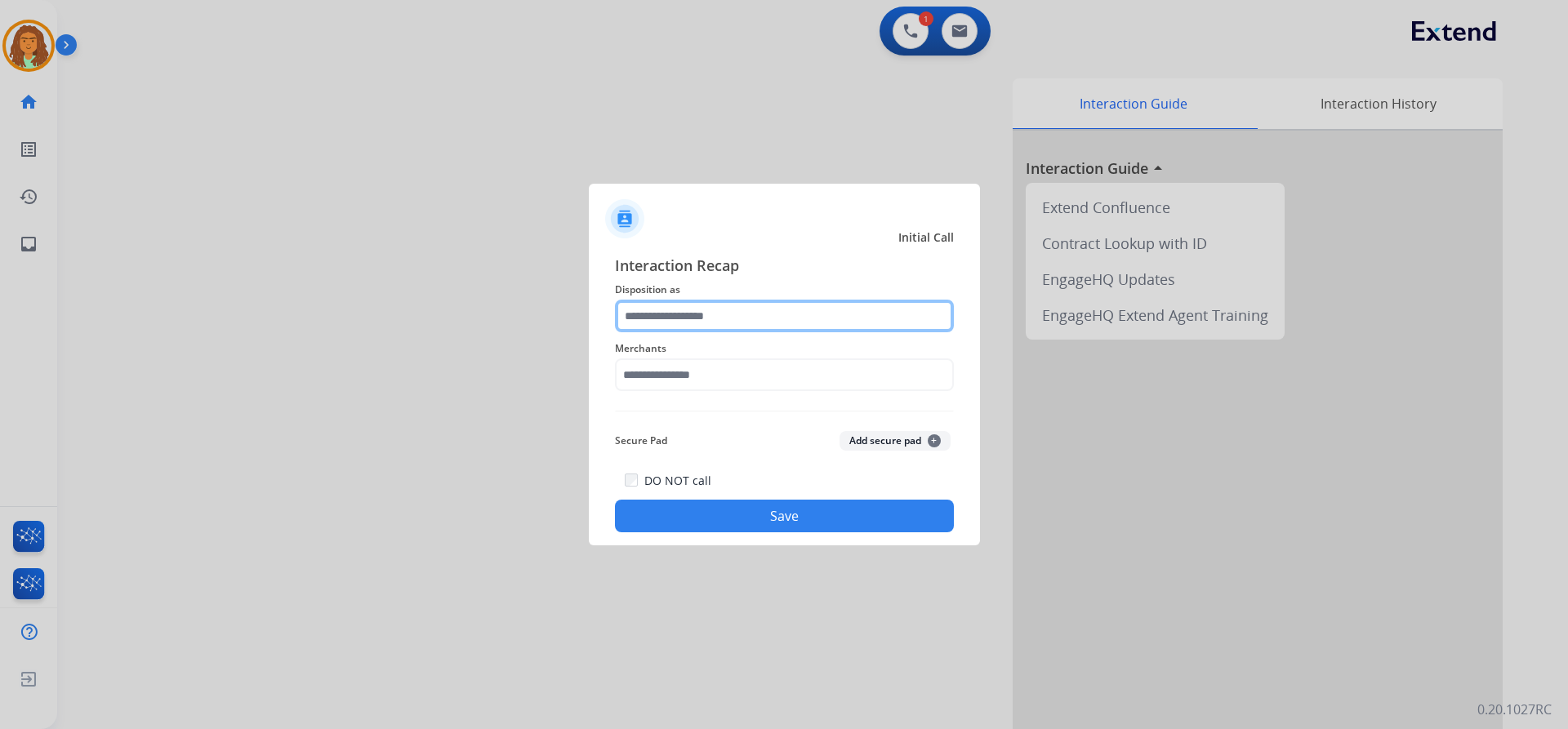
click at [715, 301] on input "text" at bounding box center [784, 316] width 339 height 32
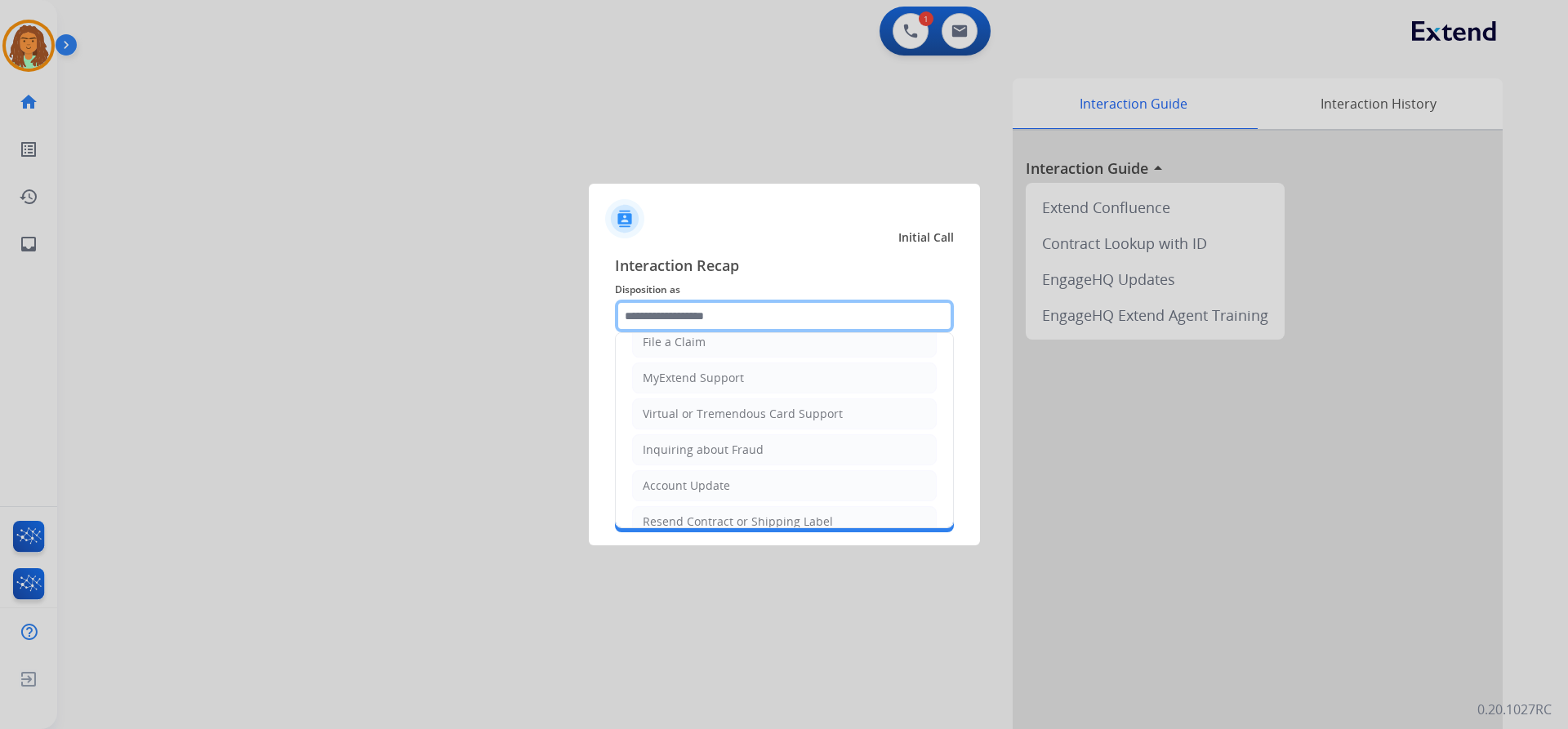
scroll to position [163, 0]
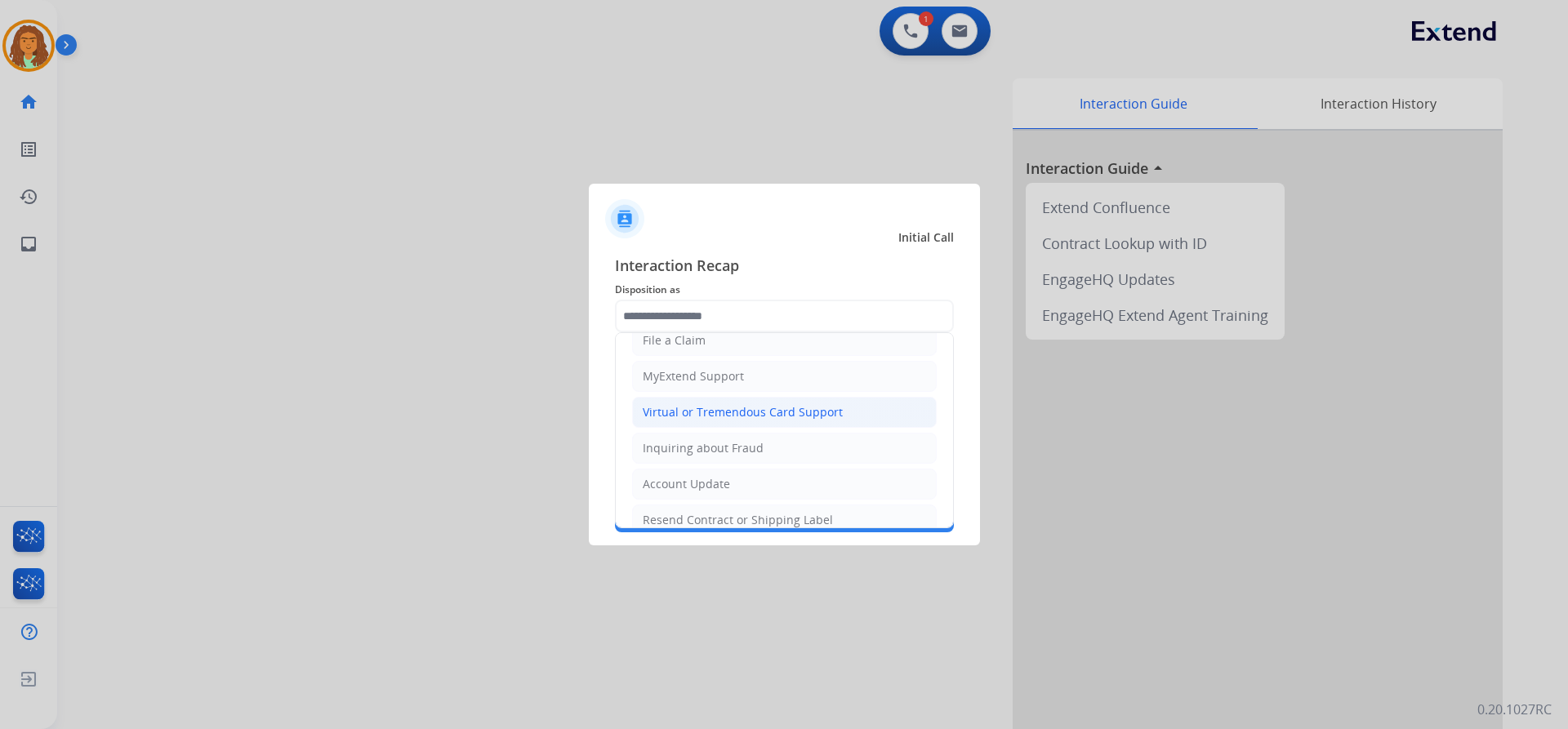
click at [735, 407] on div "Virtual or Tremendous Card Support" at bounding box center [743, 412] width 200 height 17
type input "**********"
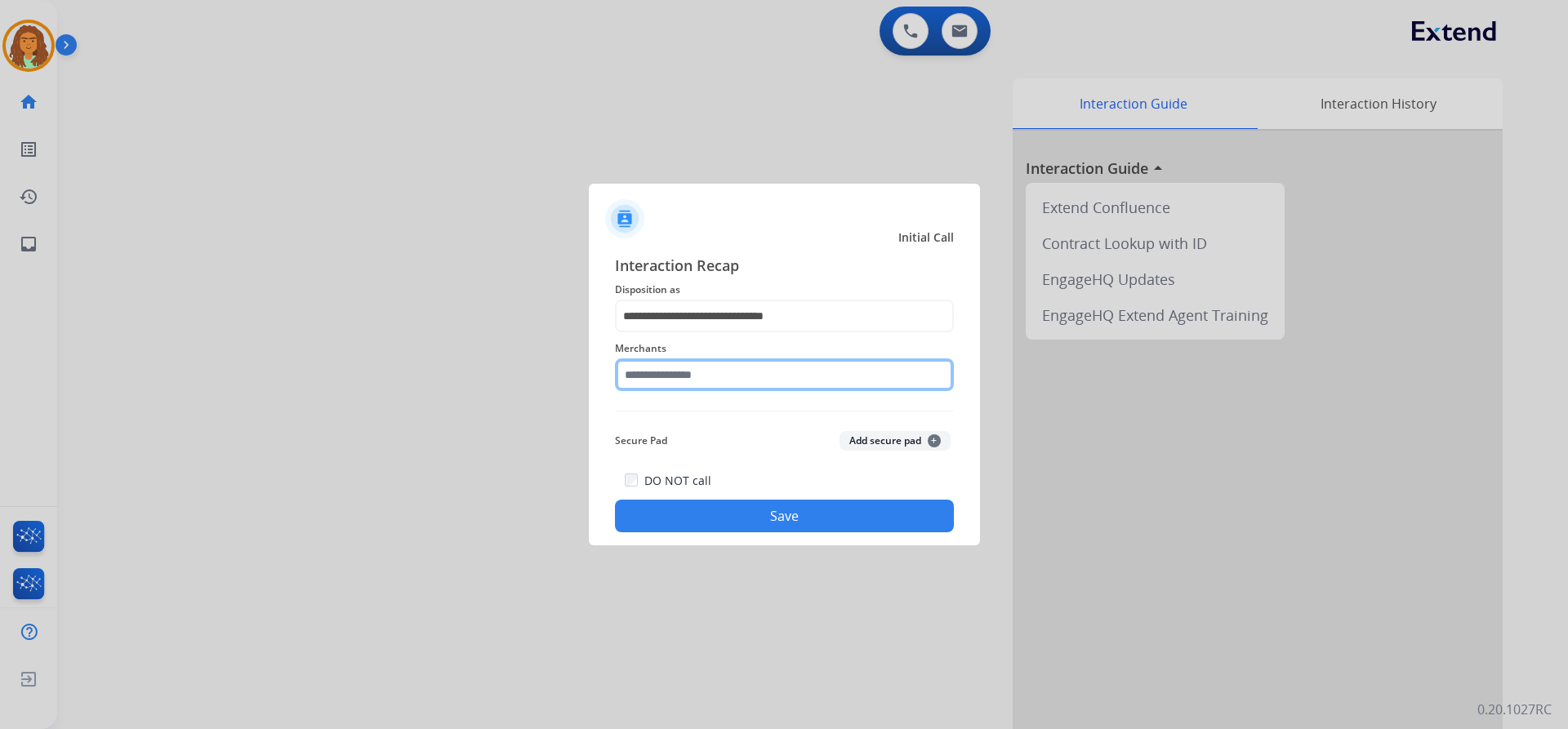
click at [691, 371] on input "text" at bounding box center [784, 375] width 339 height 32
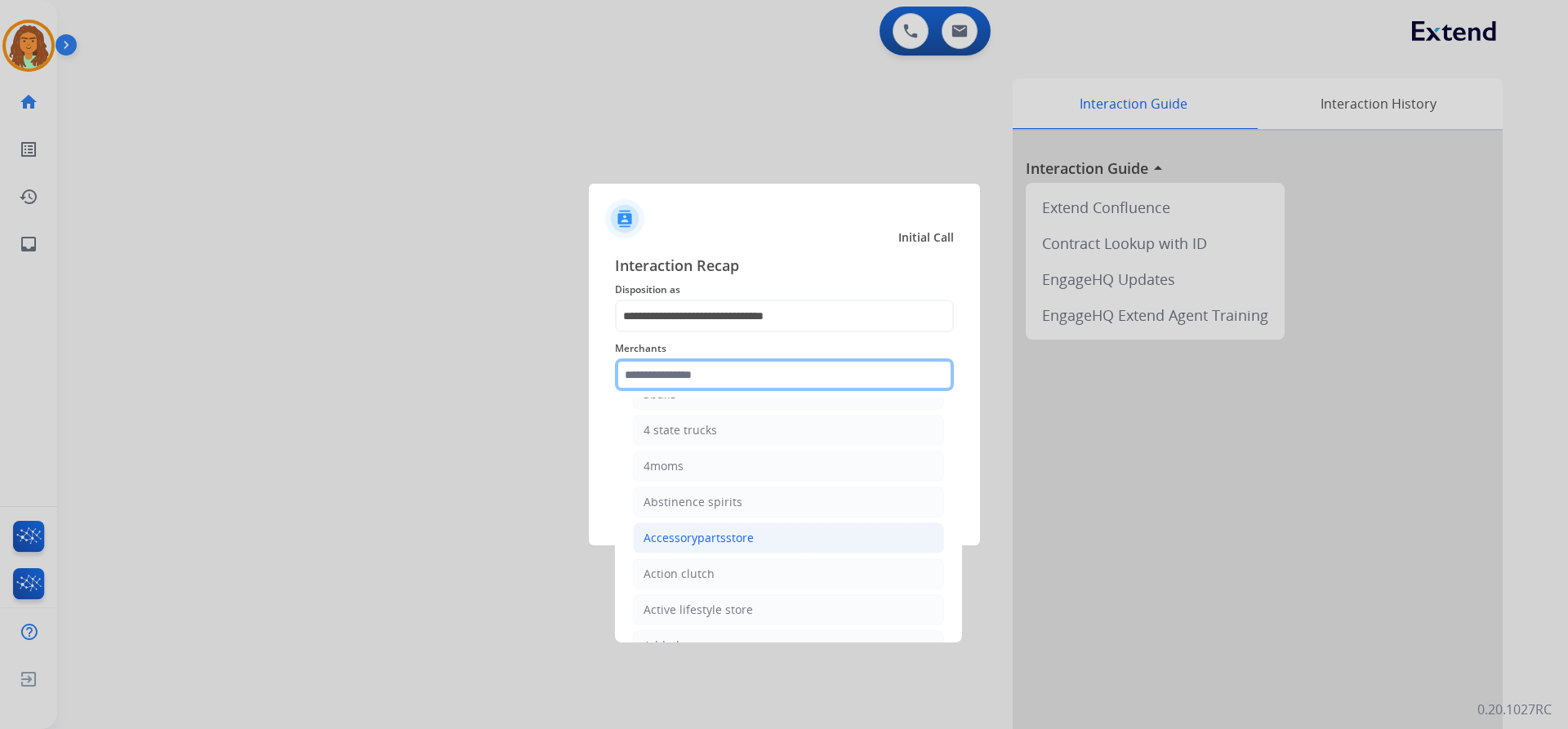
scroll to position [245, 0]
click at [683, 377] on input "text" at bounding box center [784, 375] width 339 height 32
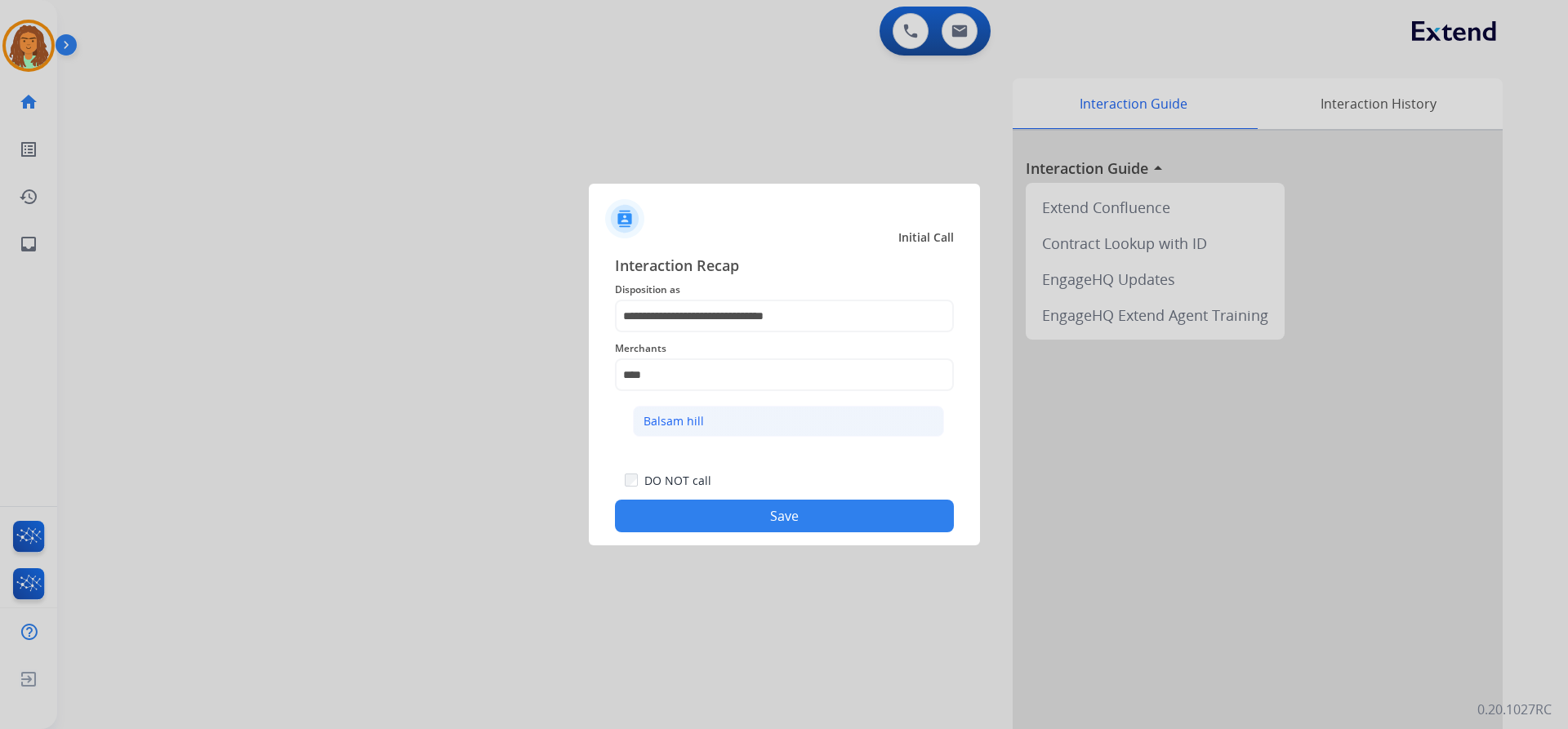
click at [661, 419] on div "Balsam hill" at bounding box center [673, 421] width 61 height 17
type input "**********"
click at [758, 517] on button "Save" at bounding box center [784, 516] width 339 height 32
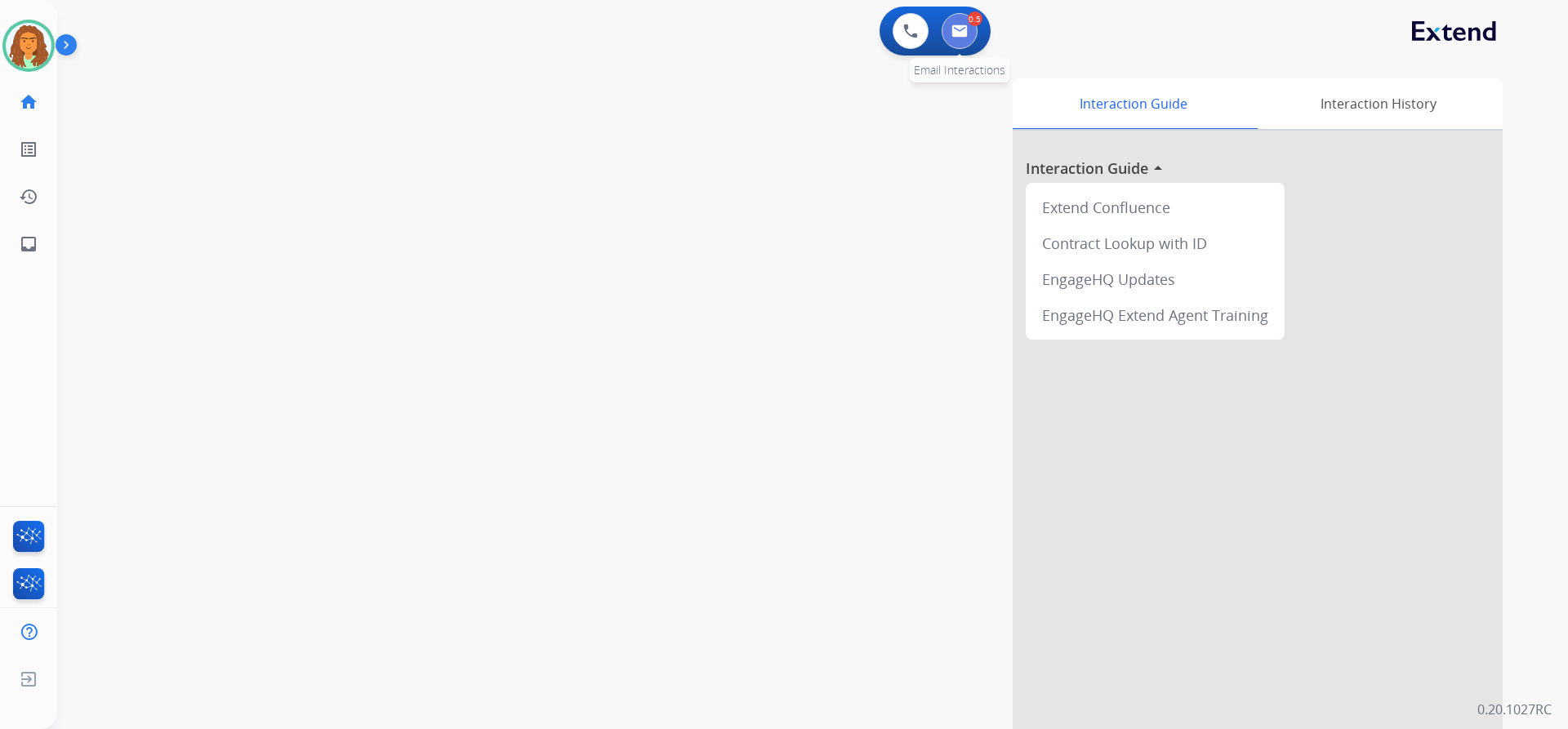
click at [758, 30] on button at bounding box center [959, 31] width 36 height 36
select select "**********"
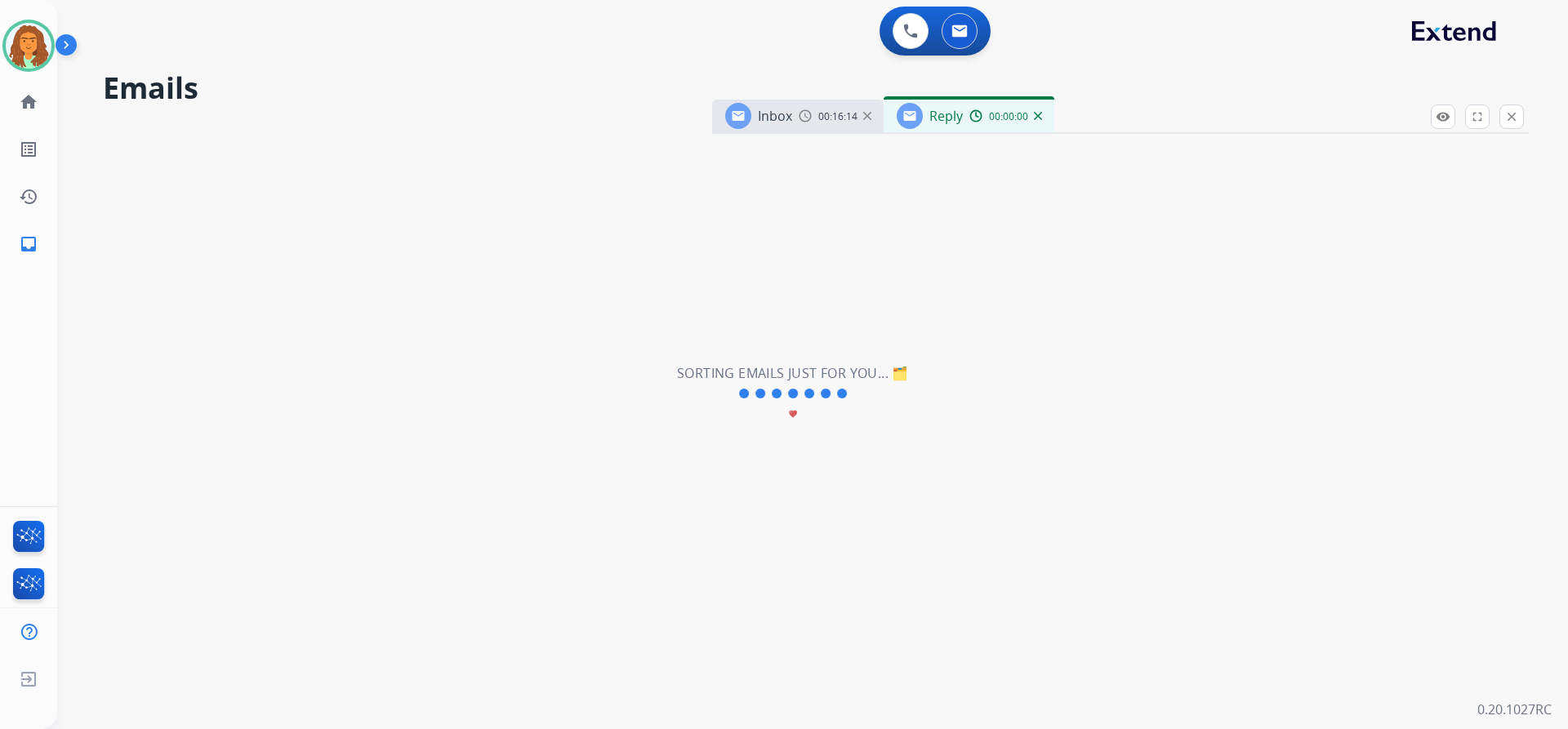
select select "**********"
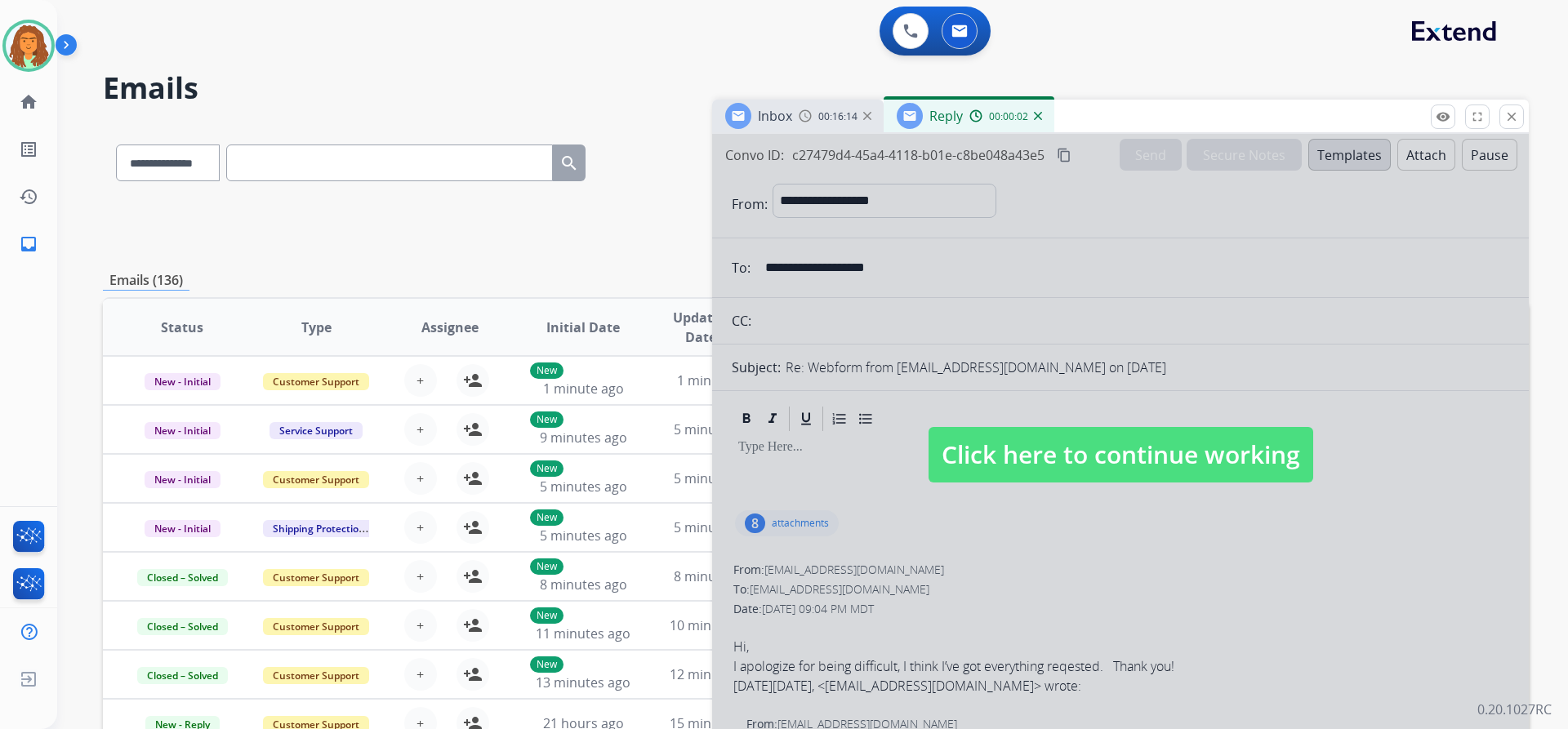
click at [758, 459] on span "Click here to continue working" at bounding box center [1121, 454] width 384 height 55
select select
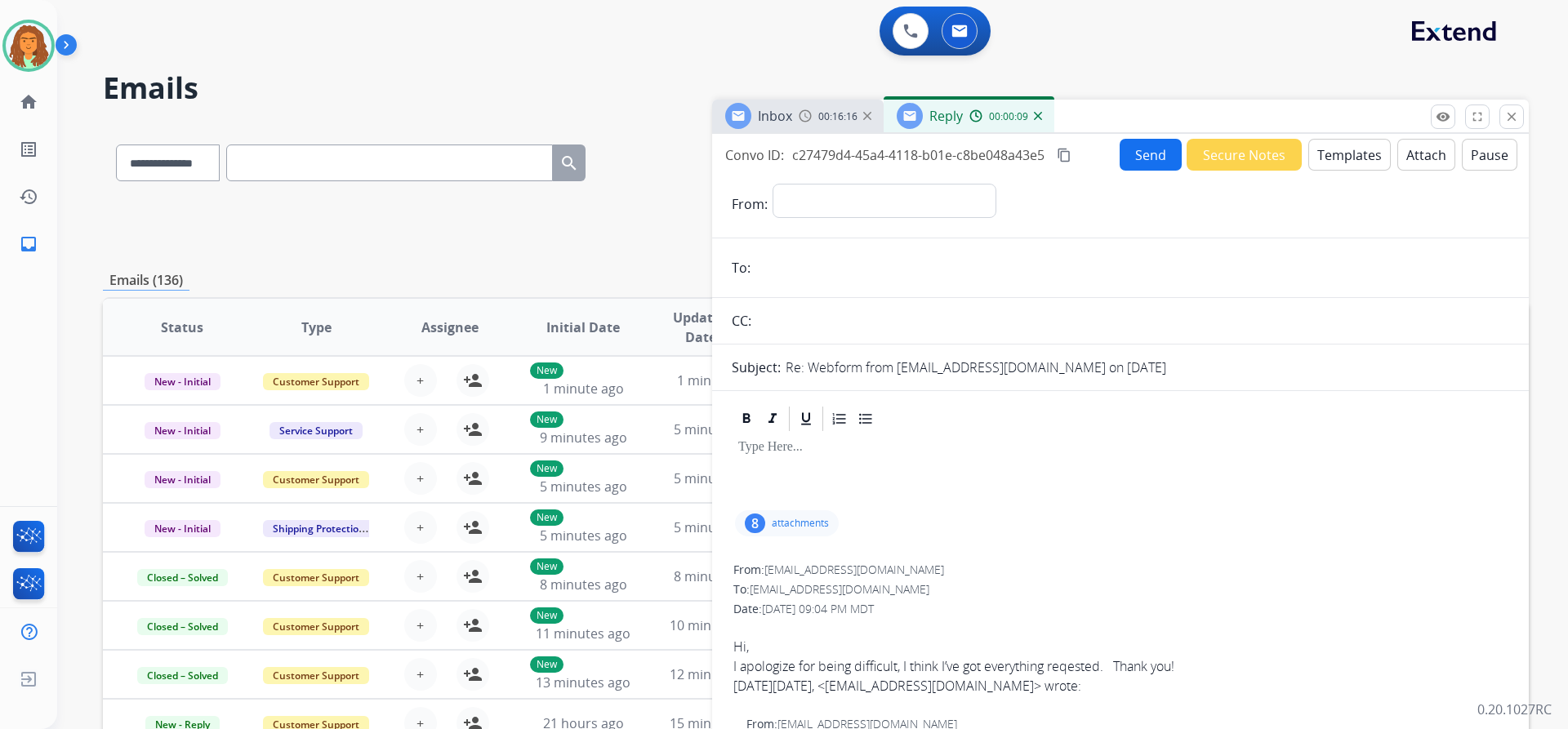
drag, startPoint x: 1516, startPoint y: 114, endPoint x: 1374, endPoint y: 112, distance: 142.0
click at [758, 114] on mat-icon "close" at bounding box center [1511, 117] width 15 height 15
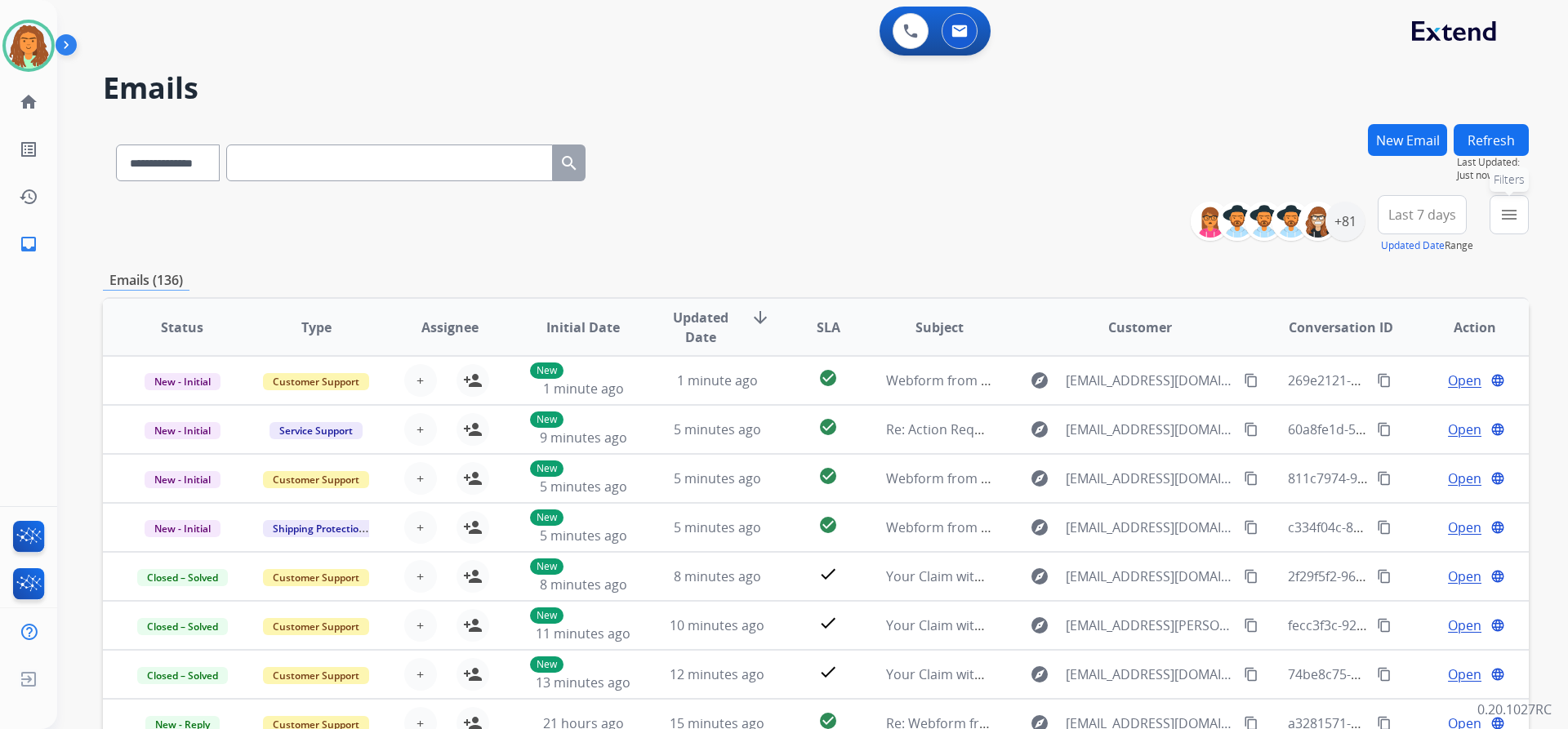
click at [758, 212] on mat-icon "menu" at bounding box center [1509, 215] width 19 height 19
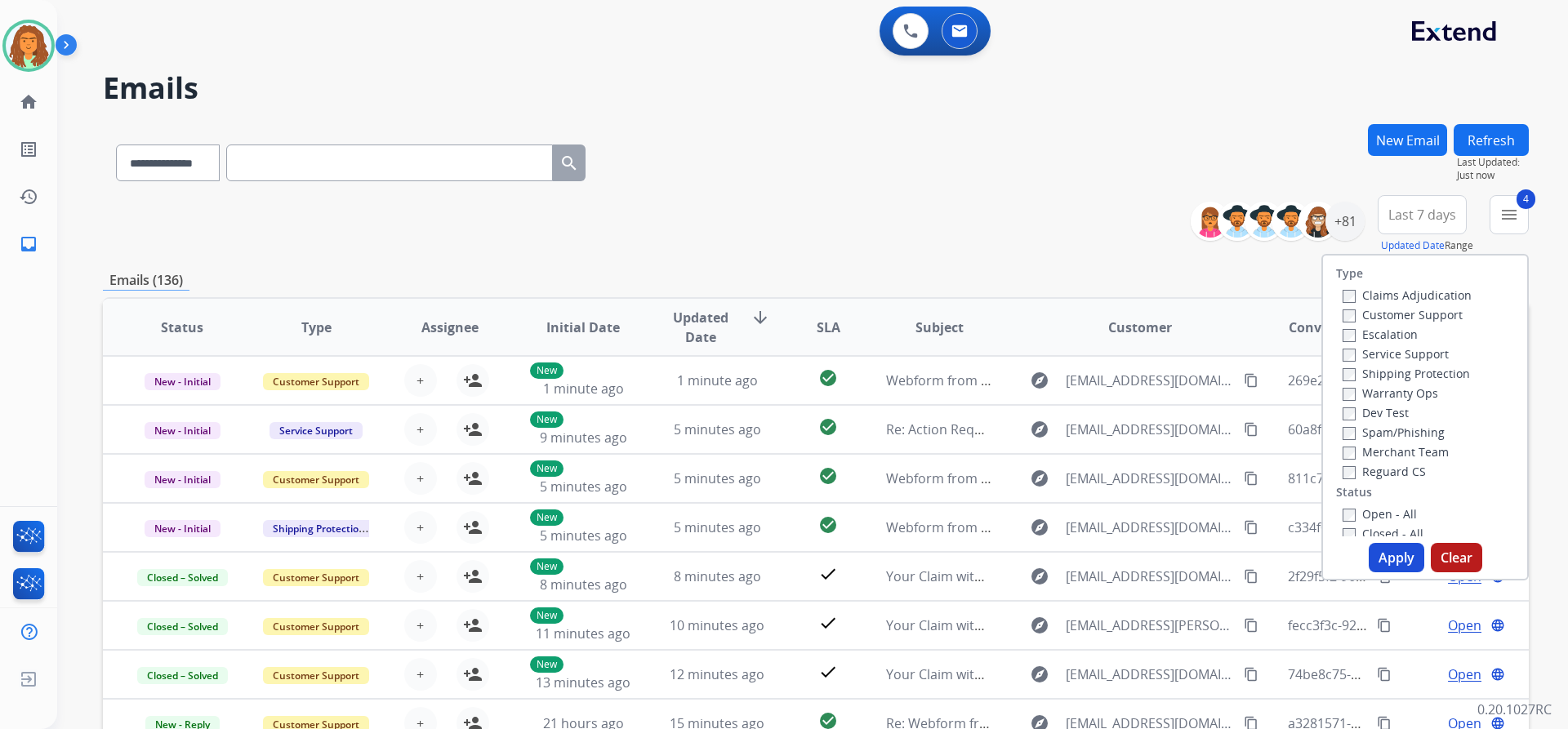
drag, startPoint x: 1398, startPoint y: 556, endPoint x: 1371, endPoint y: 524, distance: 41.9
click at [758, 556] on button "Apply" at bounding box center [1396, 558] width 55 height 30
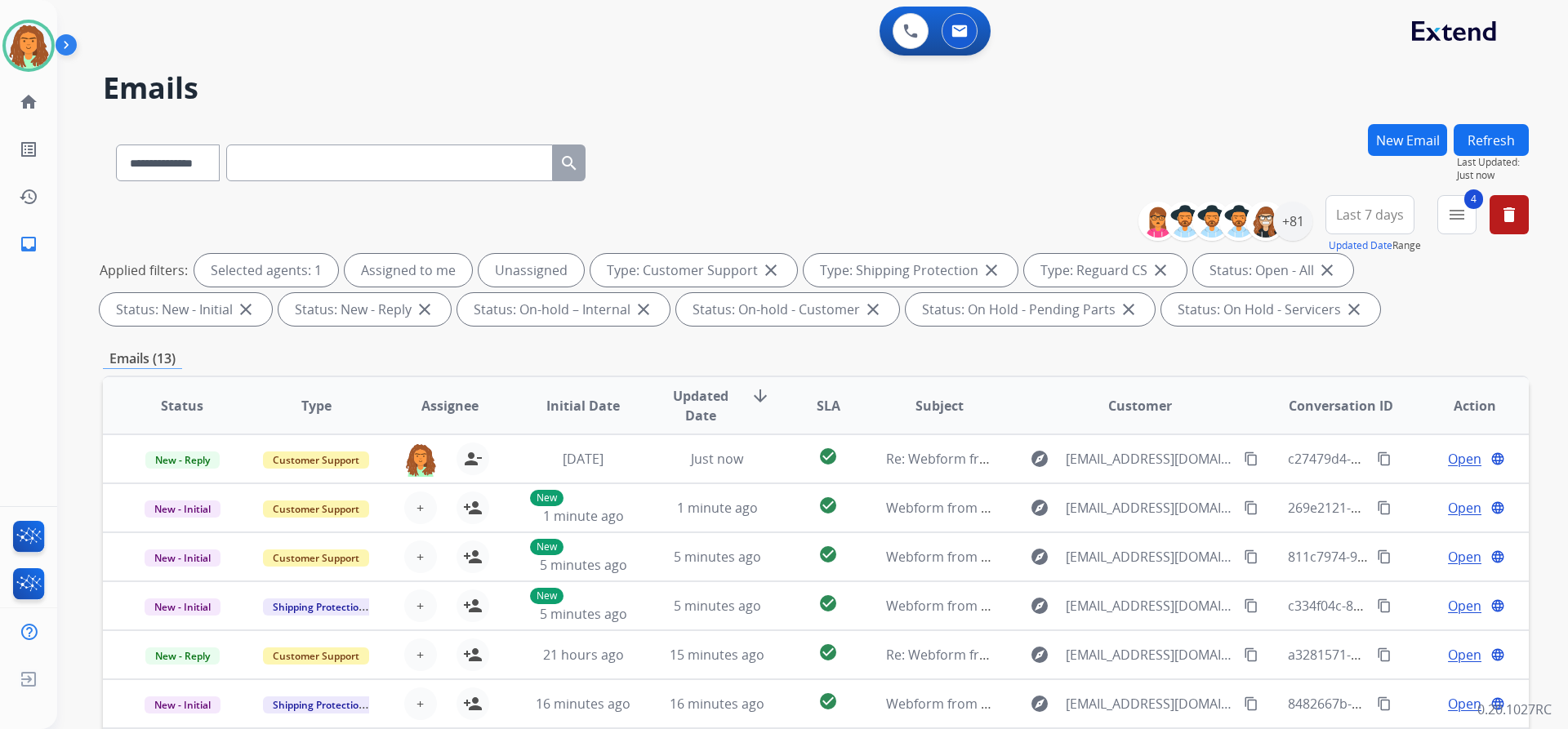
click at [758, 218] on span "Last 7 days" at bounding box center [1370, 214] width 68 height 6
click at [758, 411] on div "Last 90 days" at bounding box center [1364, 413] width 89 height 25
click at [758, 337] on div "**********" at bounding box center [815, 565] width 1426 height 883
click at [758, 224] on div "+131" at bounding box center [1292, 221] width 39 height 39
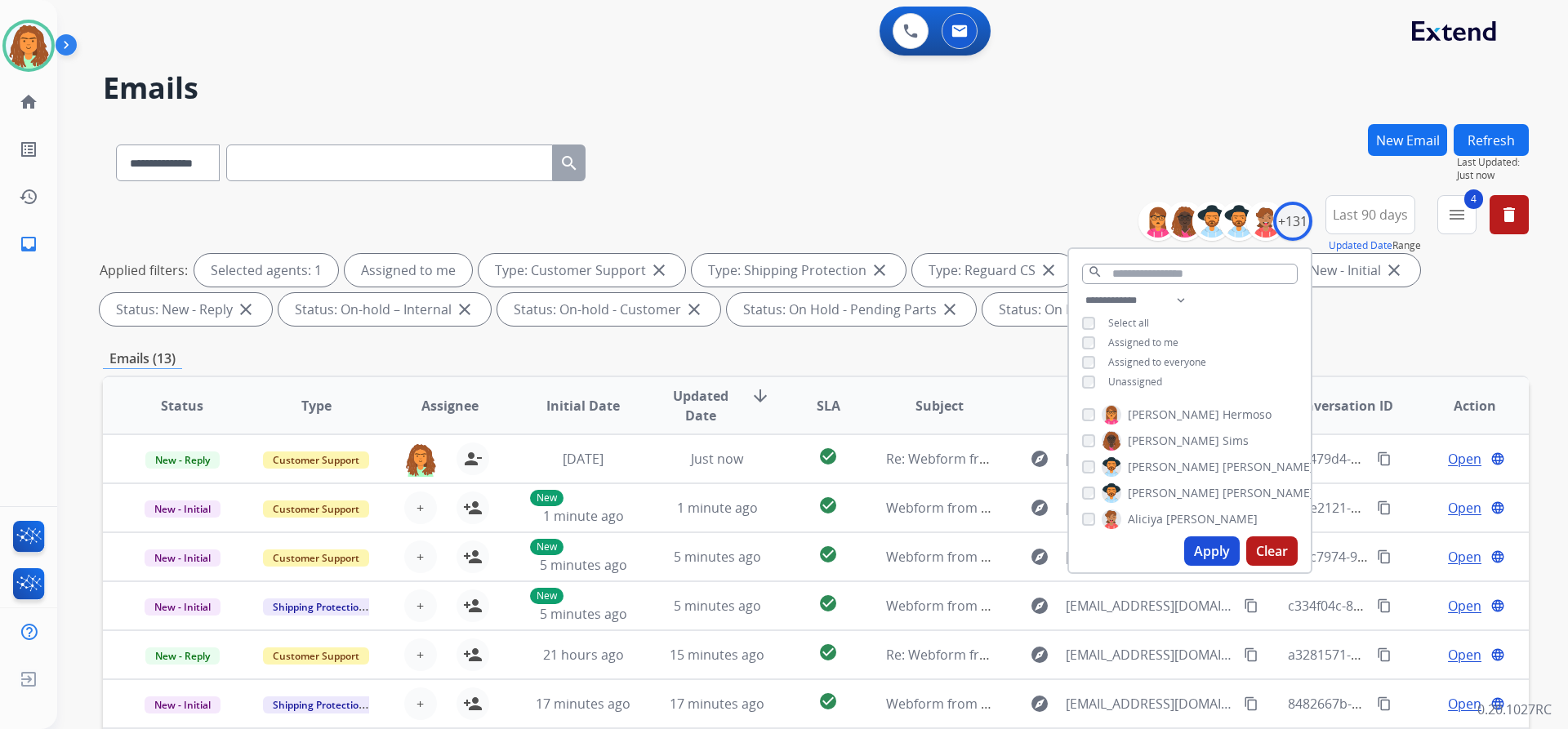
click at [758, 548] on button "Apply" at bounding box center [1212, 552] width 55 height 30
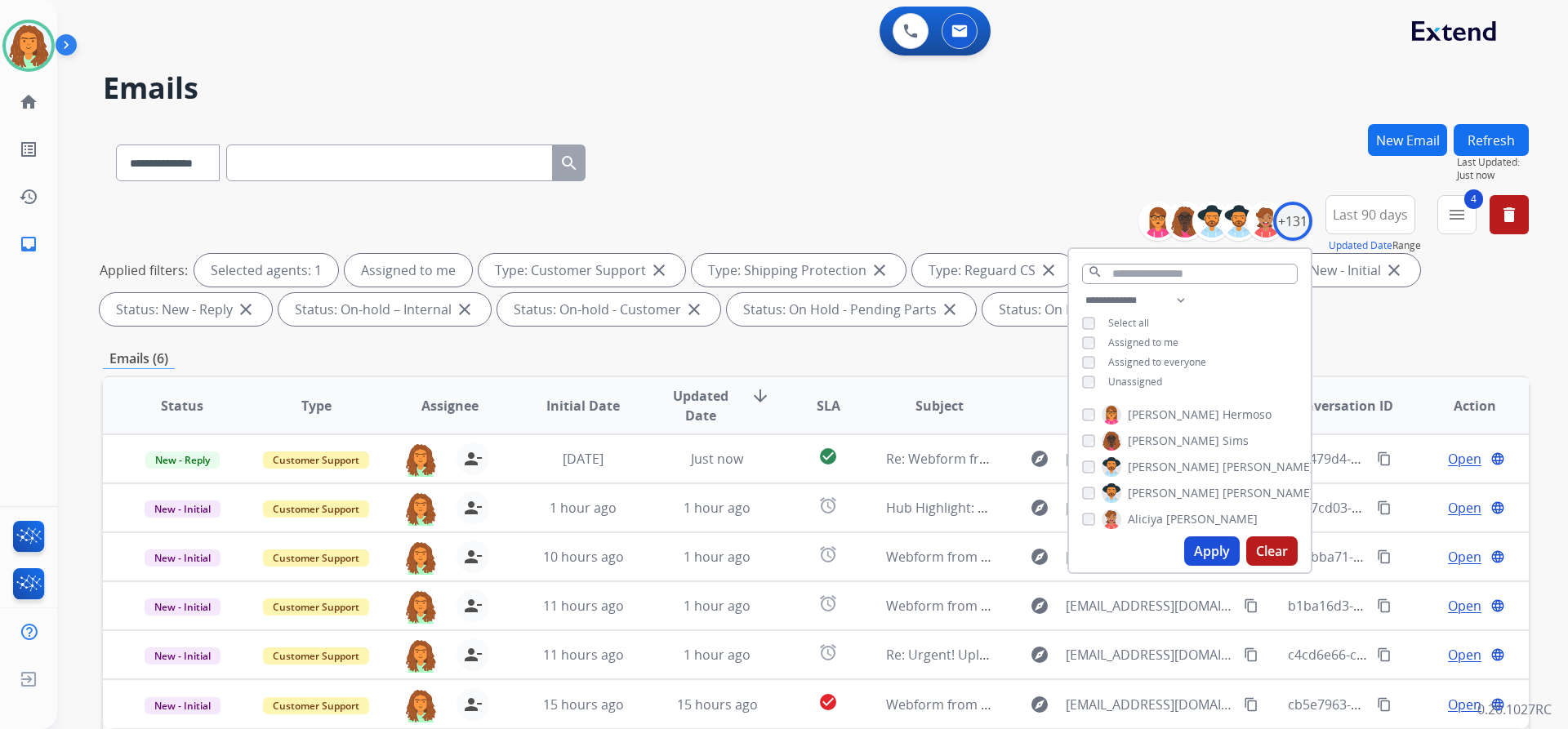
click at [758, 348] on div "Emails (6)" at bounding box center [815, 358] width 1426 height 20
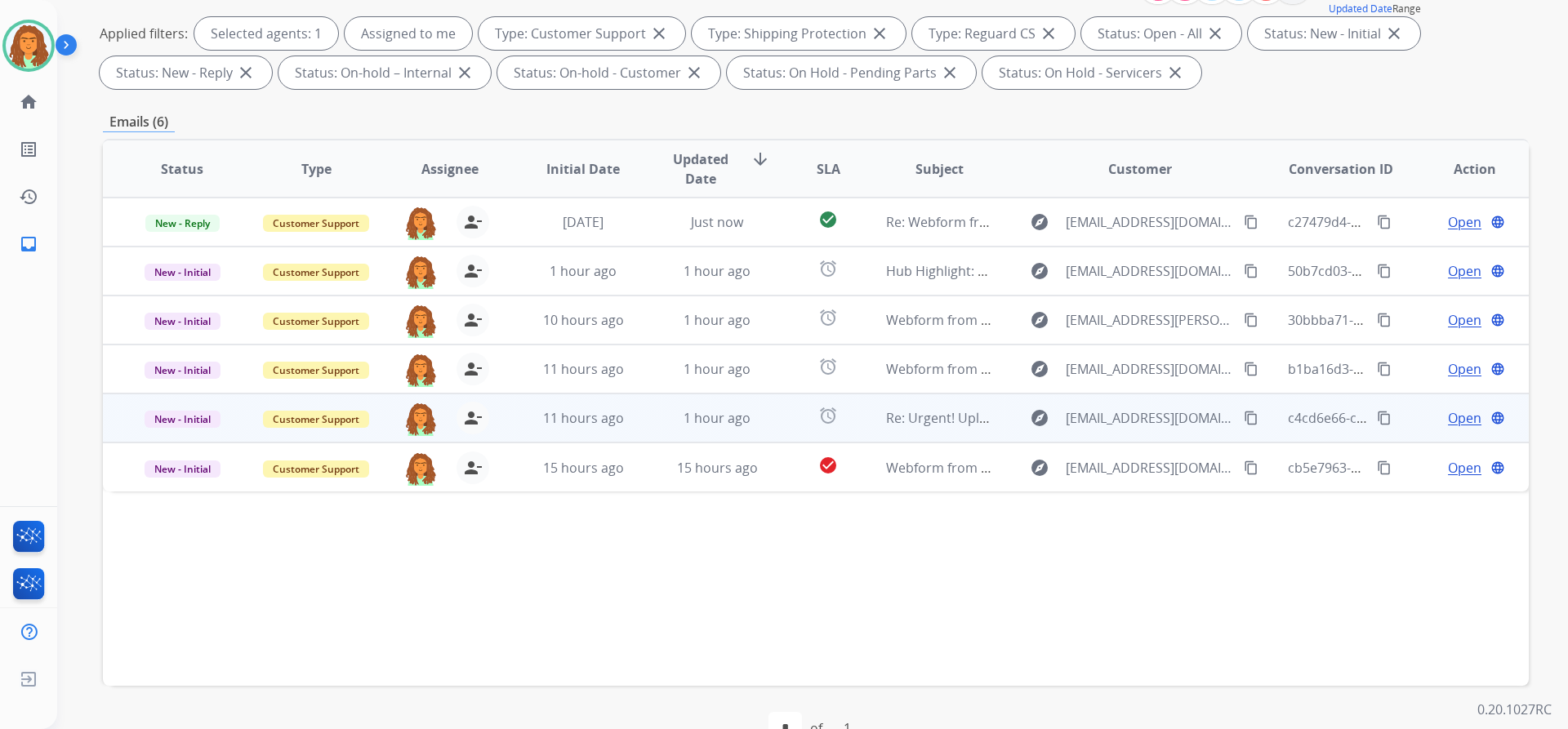
scroll to position [278, 0]
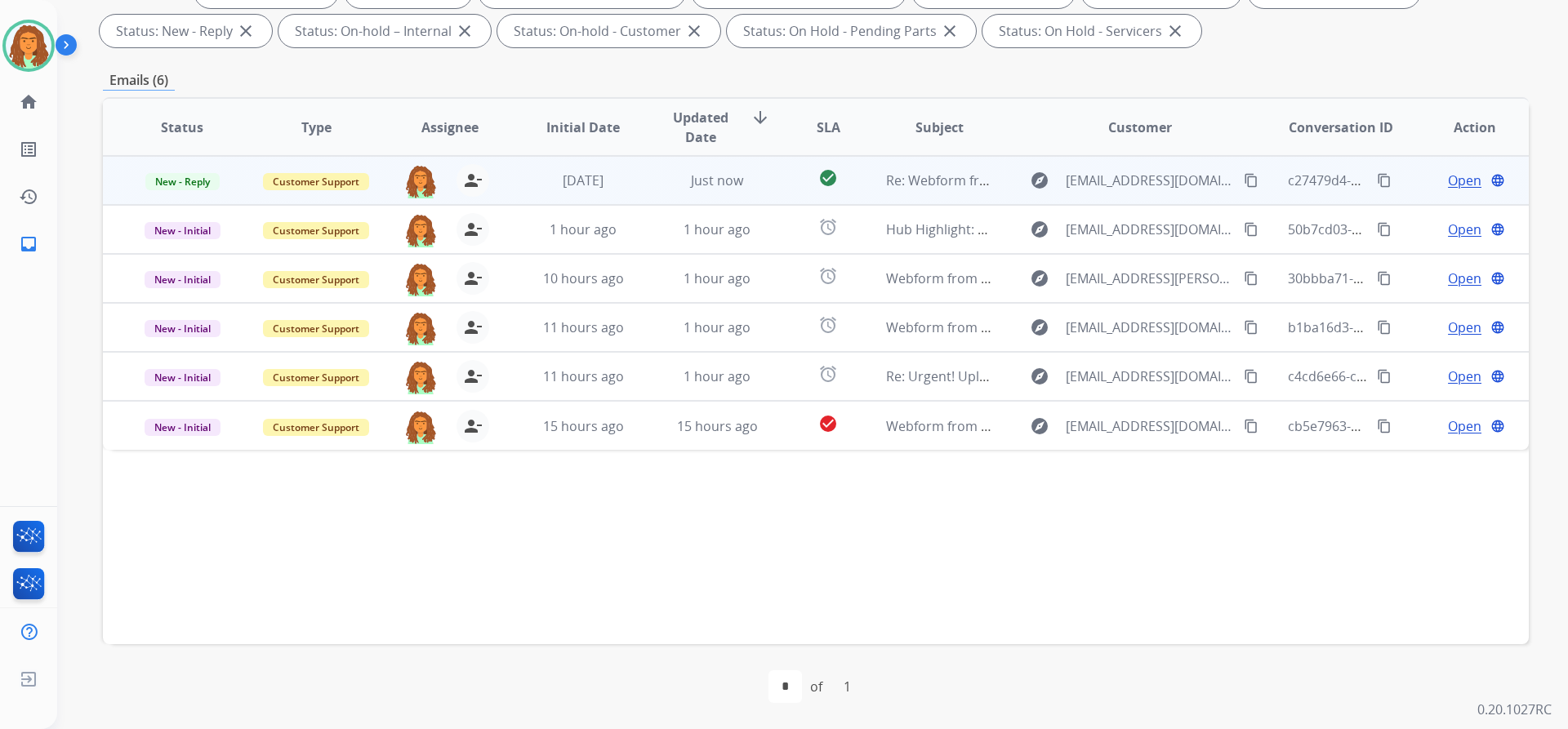
click at [758, 189] on td "check_circle" at bounding box center [815, 181] width 89 height 49
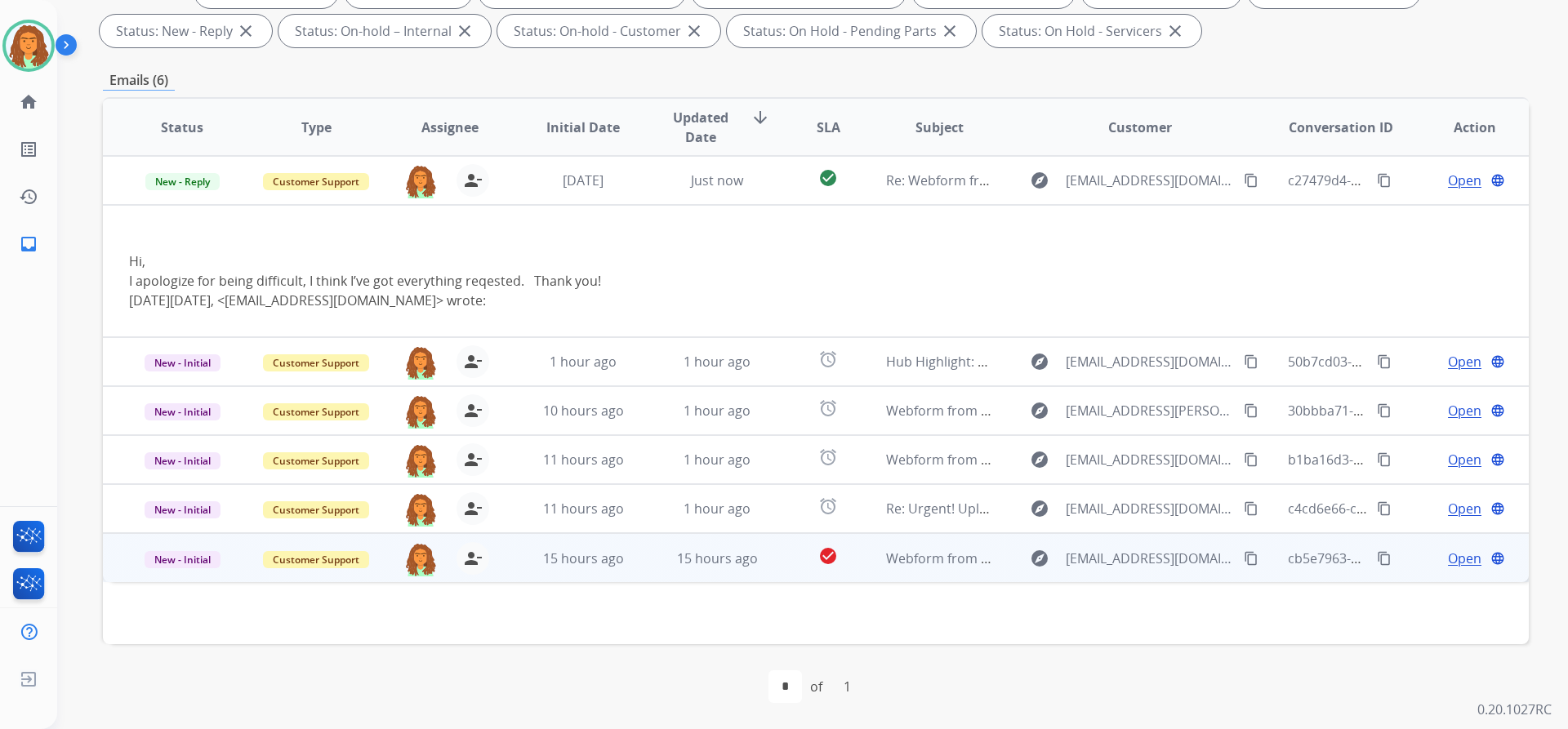
click at [758, 569] on td "15 hours ago" at bounding box center [705, 558] width 134 height 49
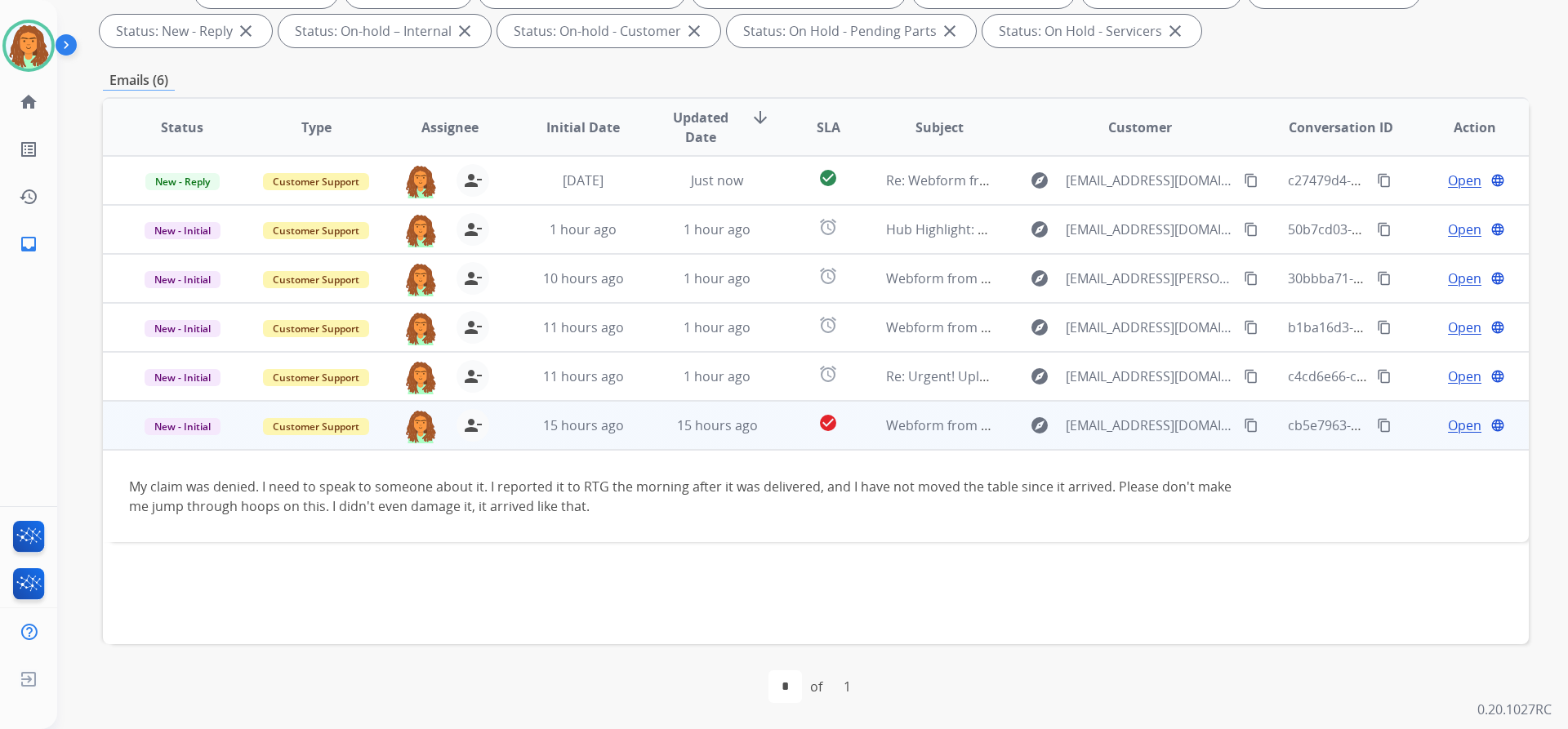
click at [758, 425] on mat-icon "content_copy" at bounding box center [1251, 425] width 15 height 15
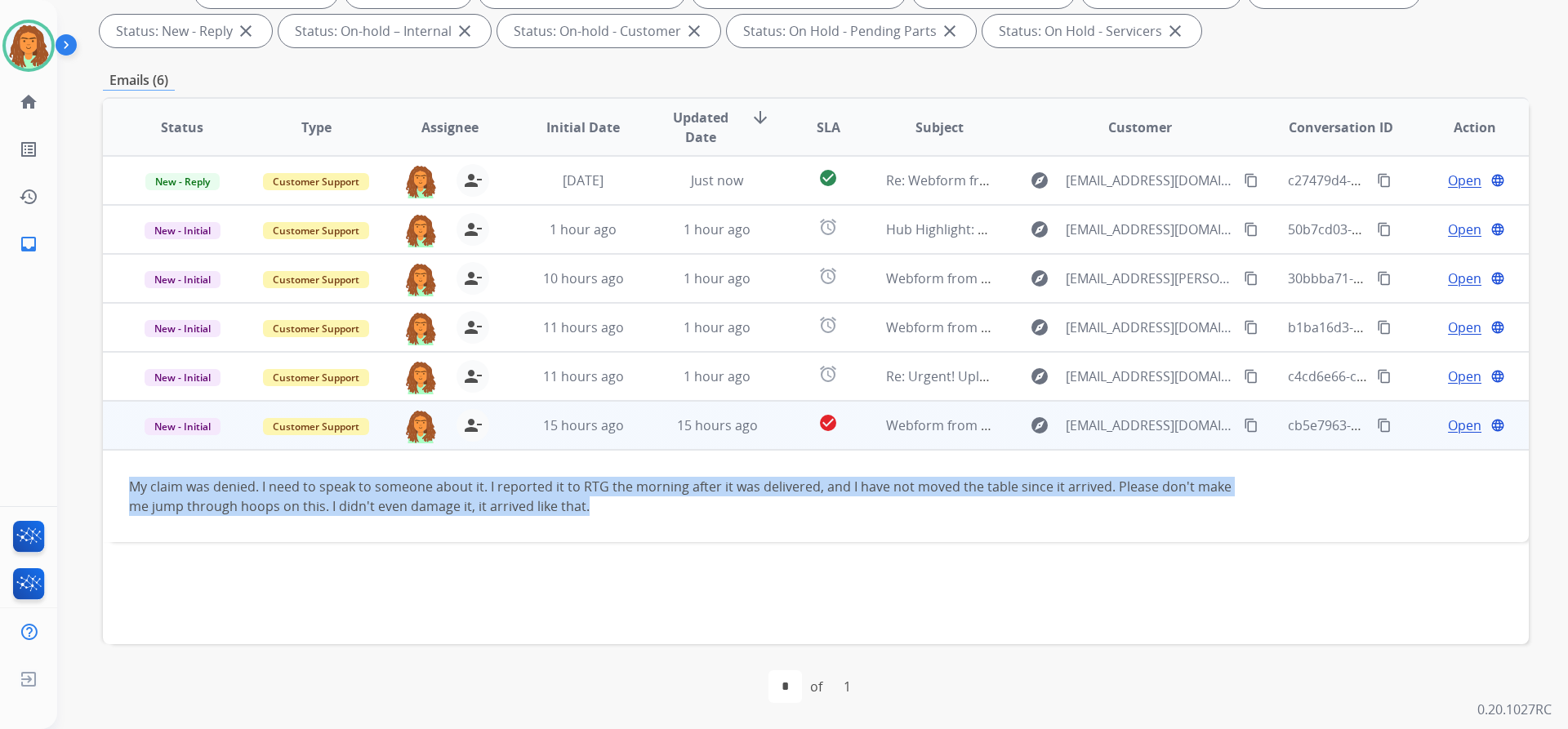
drag, startPoint x: 123, startPoint y: 484, endPoint x: 591, endPoint y: 517, distance: 469.2
click at [591, 517] on td "My claim was denied. I need to speak to someone about it. I reported it to RTG …" at bounding box center [682, 496] width 1159 height 92
copy div "My claim was denied. I need to speak to someone about it. I reported it to RTG …"
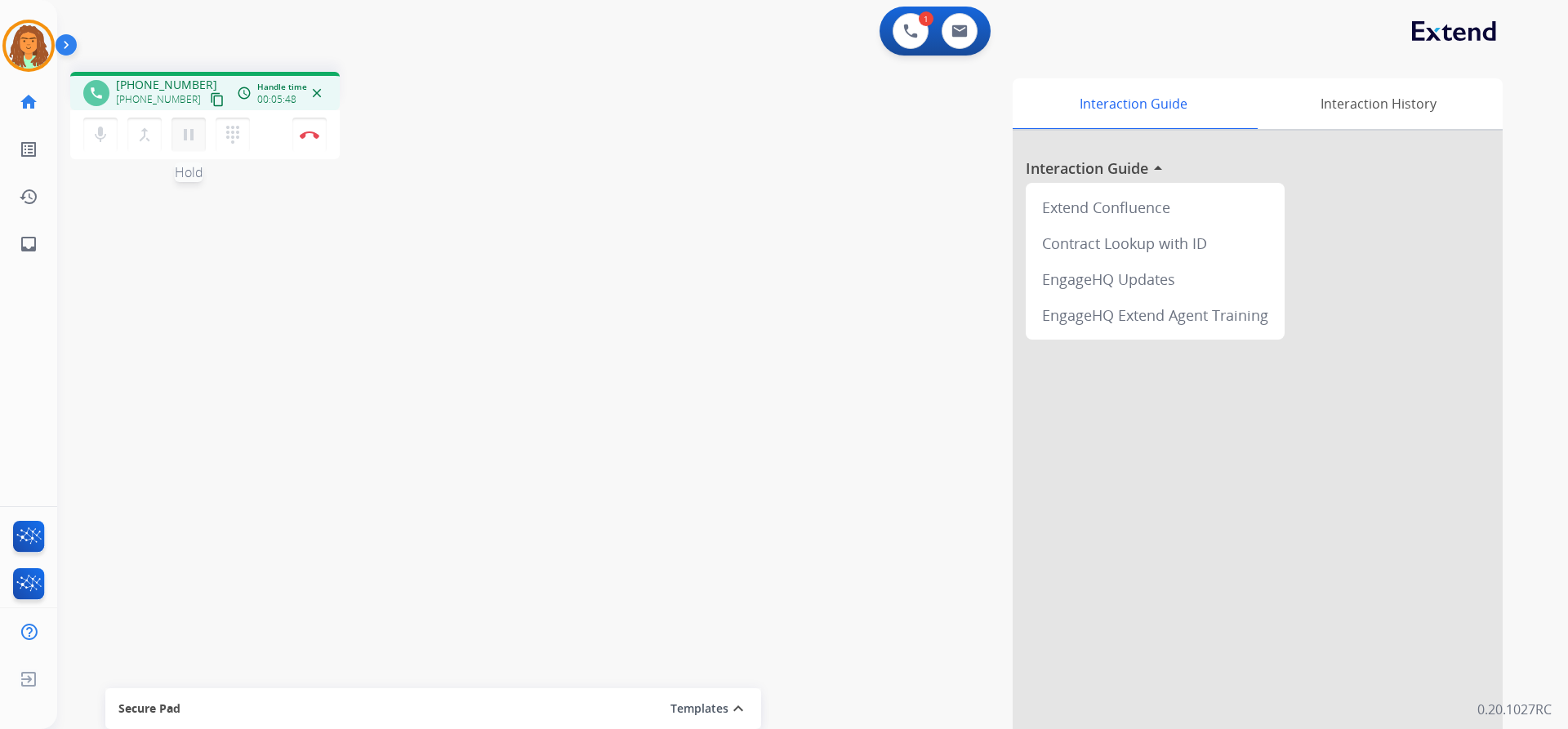
click at [186, 127] on mat-icon "pause" at bounding box center [189, 134] width 19 height 19
click at [191, 137] on mat-icon "play_arrow" at bounding box center [189, 134] width 19 height 19
click at [192, 146] on button "pause Hold" at bounding box center [188, 134] width 34 height 34
click at [186, 125] on mat-icon "play_arrow" at bounding box center [189, 134] width 19 height 19
click at [190, 138] on mat-icon "pause" at bounding box center [189, 134] width 19 height 19
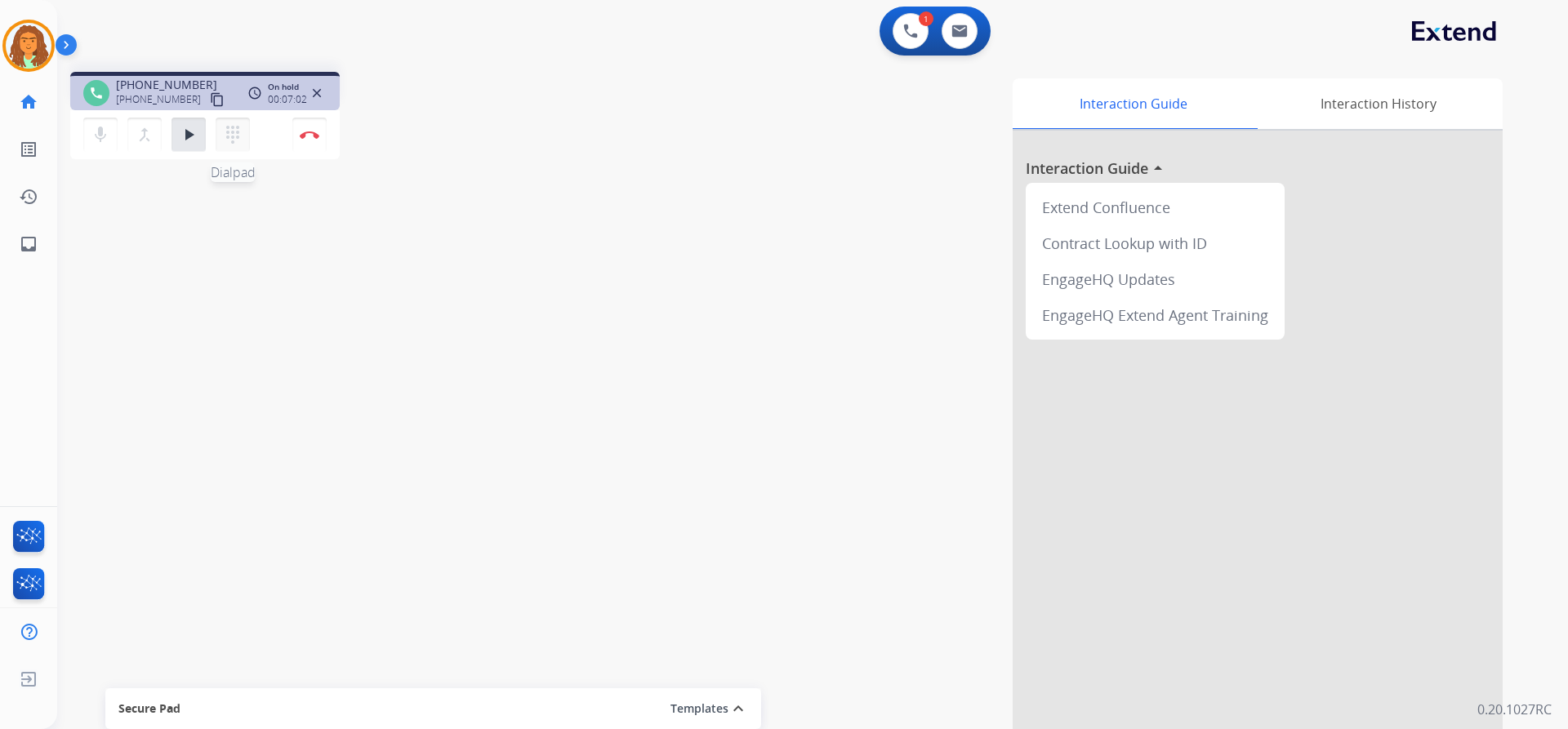
click at [234, 133] on mat-icon "dialpad" at bounding box center [233, 134] width 19 height 19
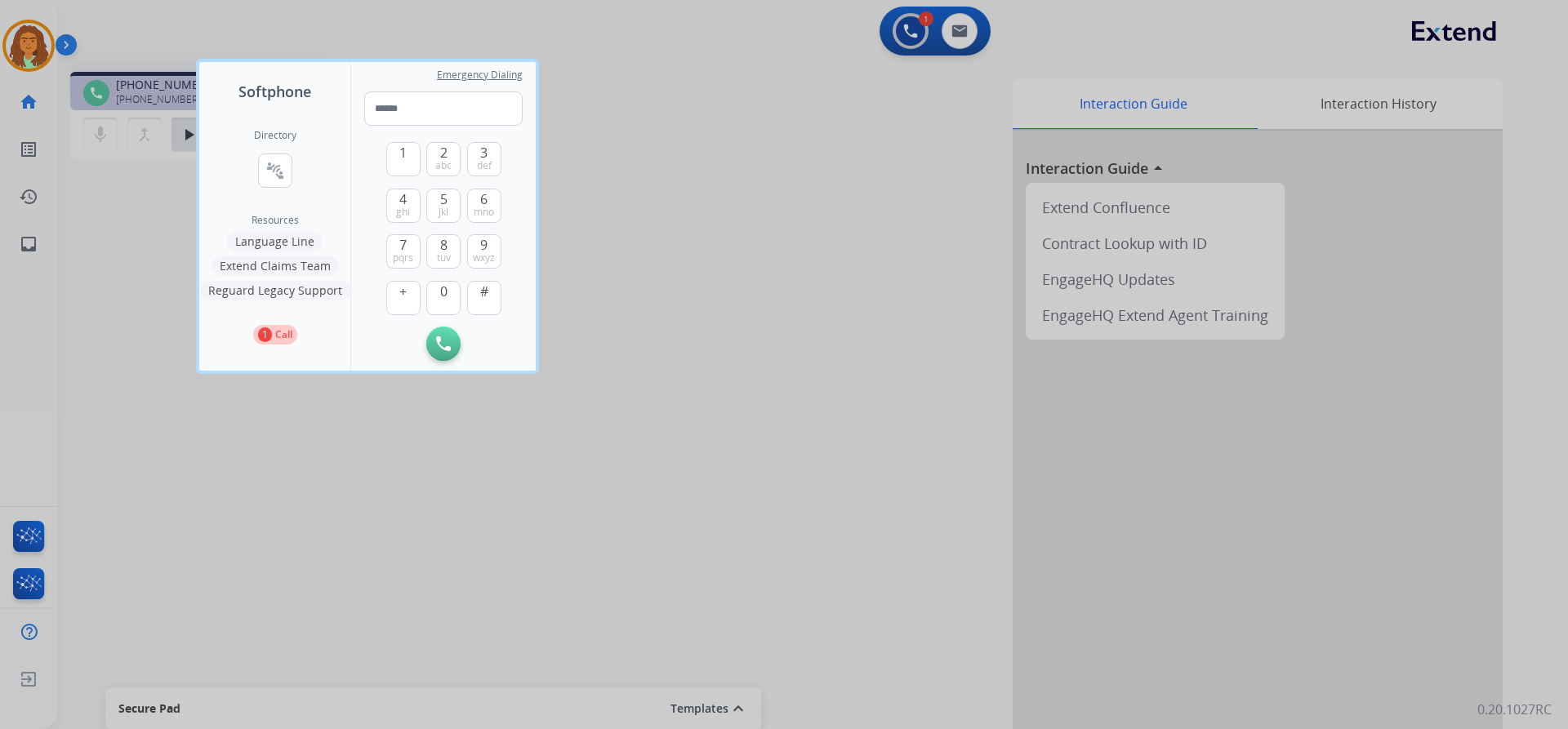
click at [270, 266] on button "Extend Claims Team" at bounding box center [275, 266] width 127 height 19
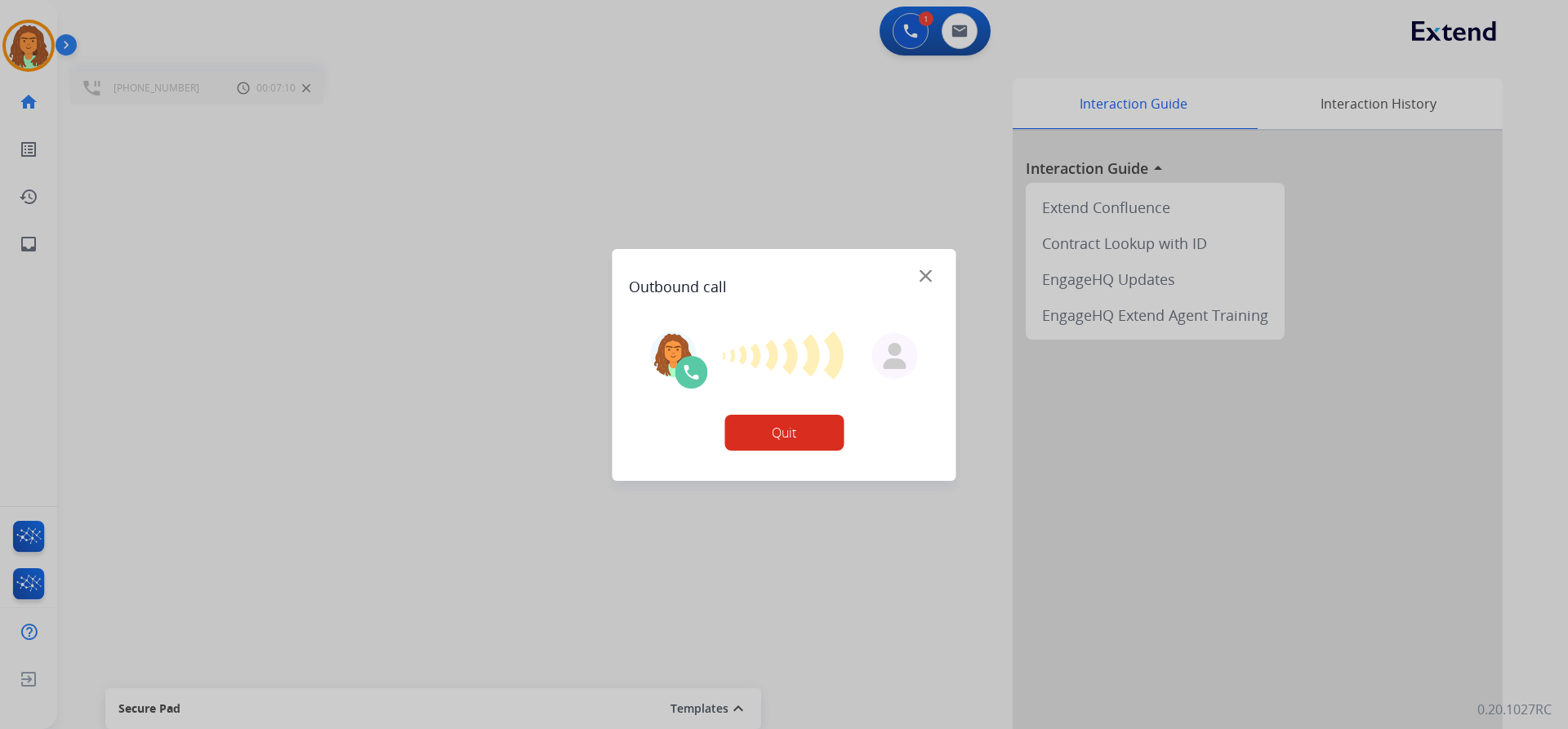
click at [758, 435] on div "Outbound call Quit Outbound call Quit Schedule interaction + Add to my list Cus…" at bounding box center [784, 364] width 1568 height 729
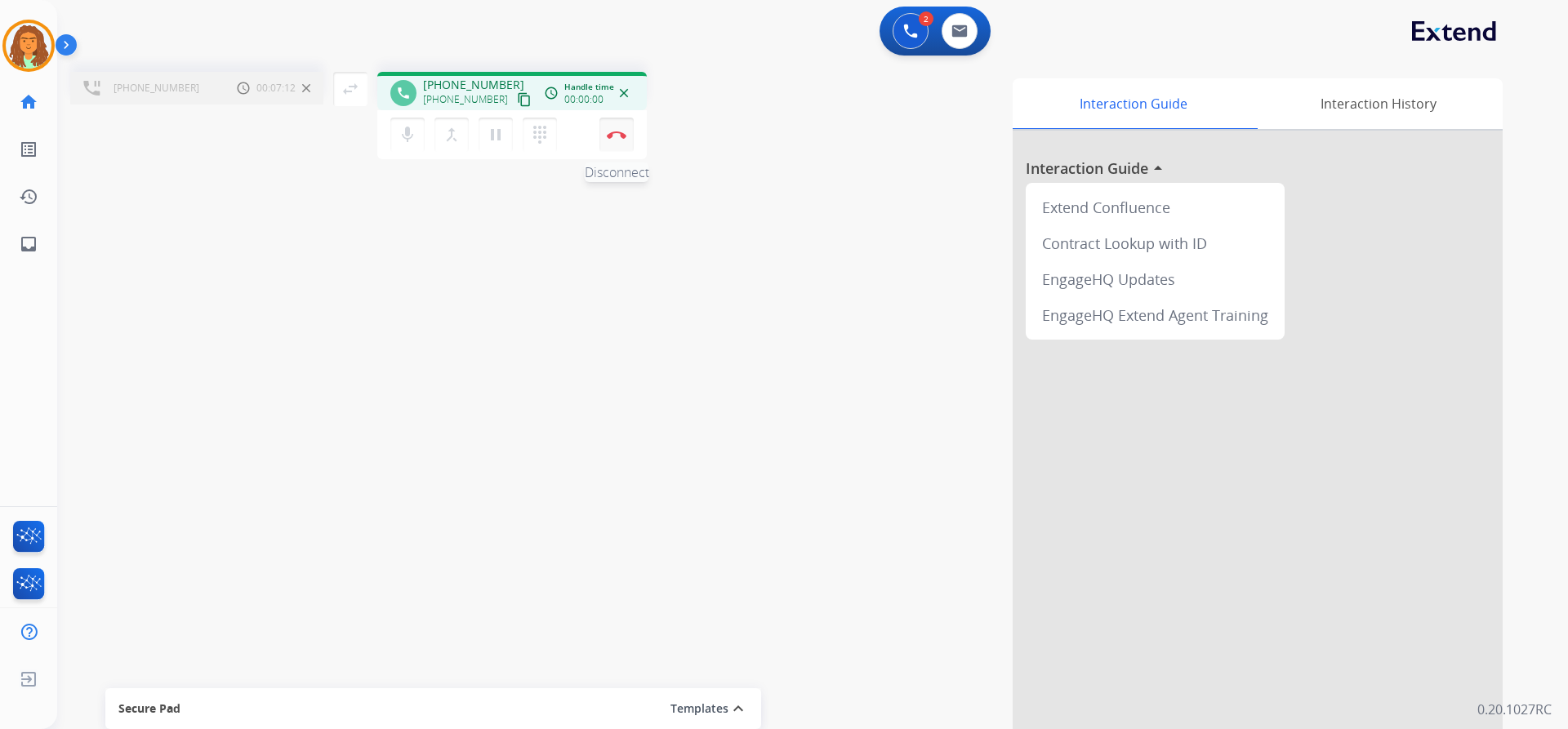
click at [619, 136] on img at bounding box center [617, 134] width 19 height 8
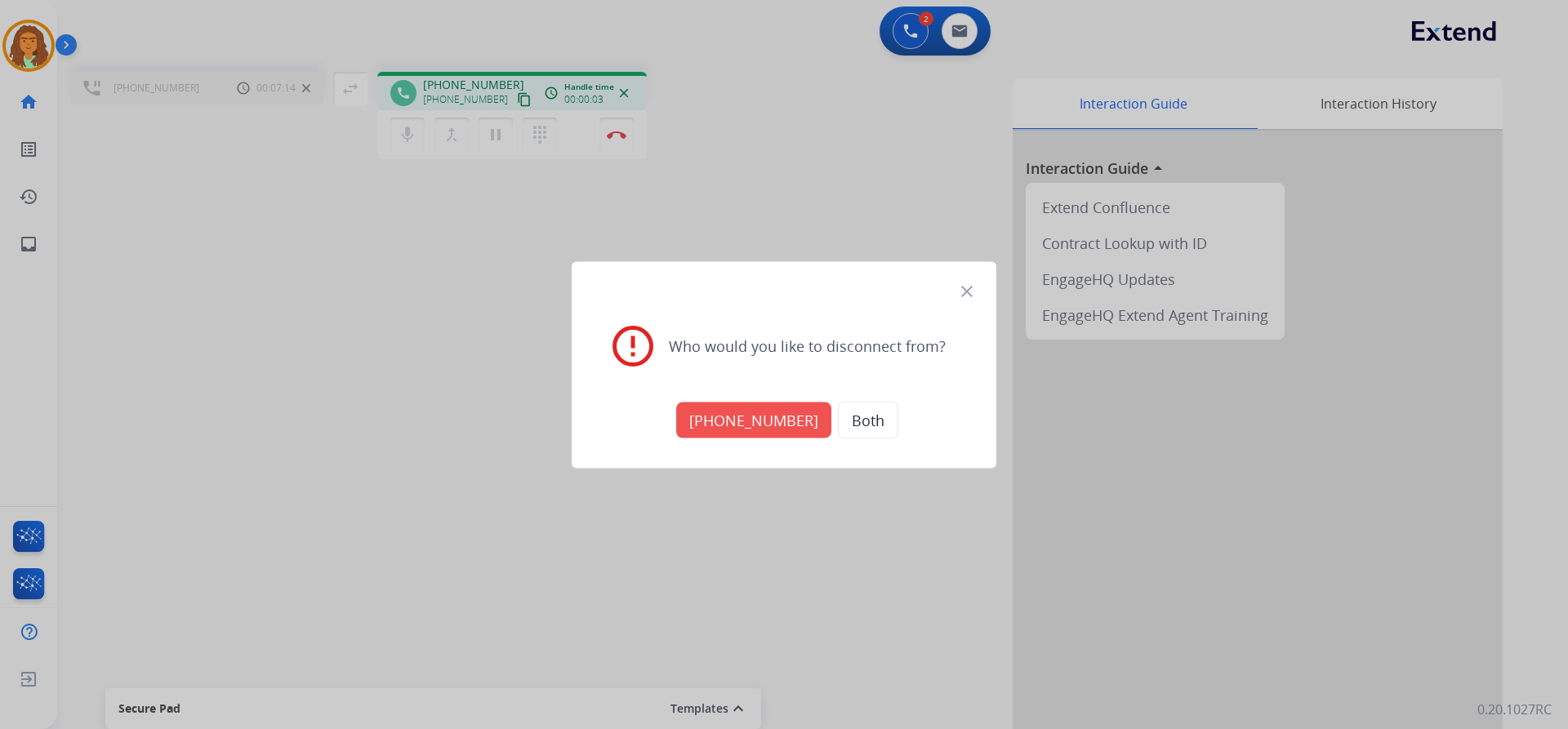
click at [752, 418] on button "+17134291060" at bounding box center [754, 419] width 155 height 36
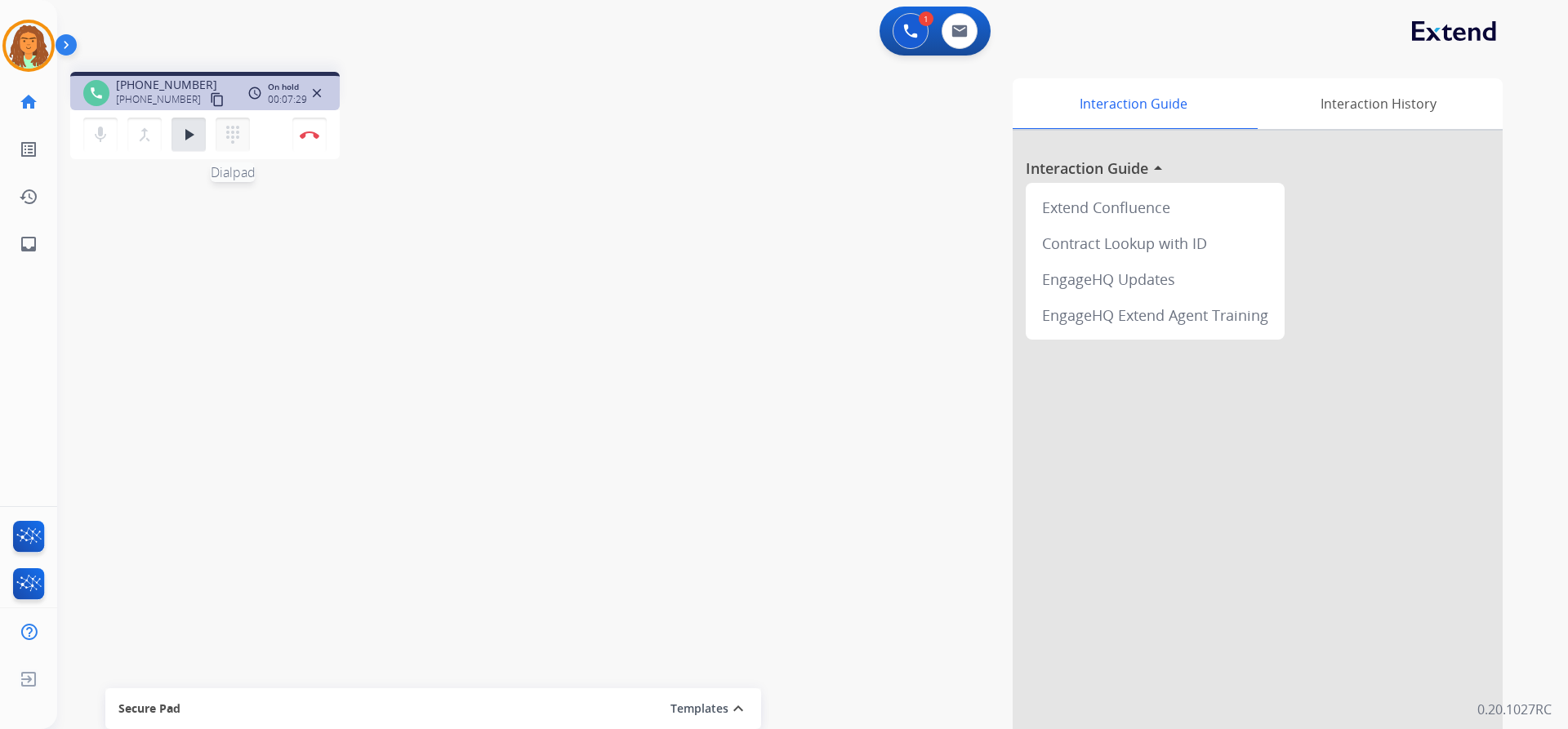
click at [238, 139] on mat-icon "dialpad" at bounding box center [233, 134] width 19 height 19
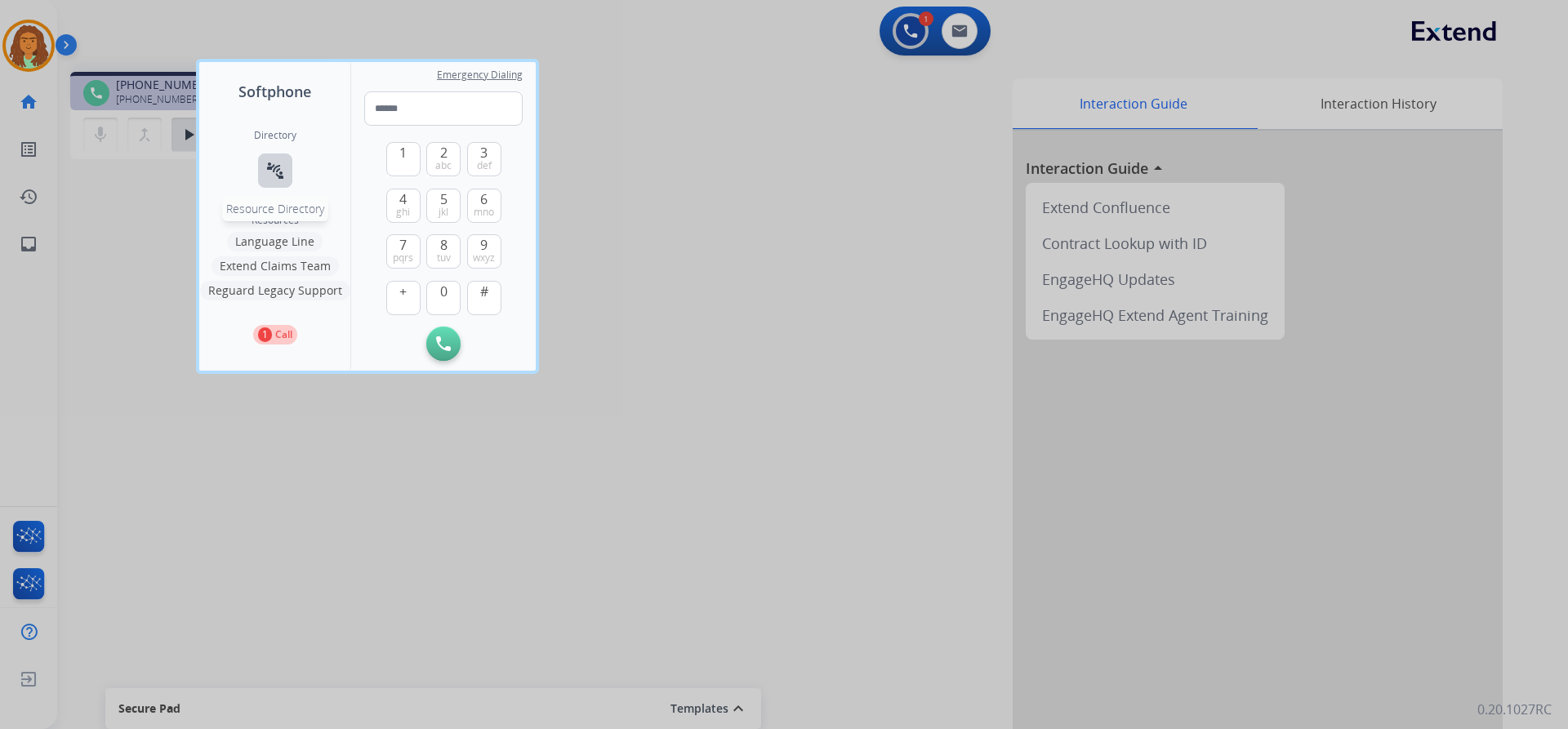
click at [276, 168] on mat-icon "connect_without_contact" at bounding box center [275, 170] width 19 height 19
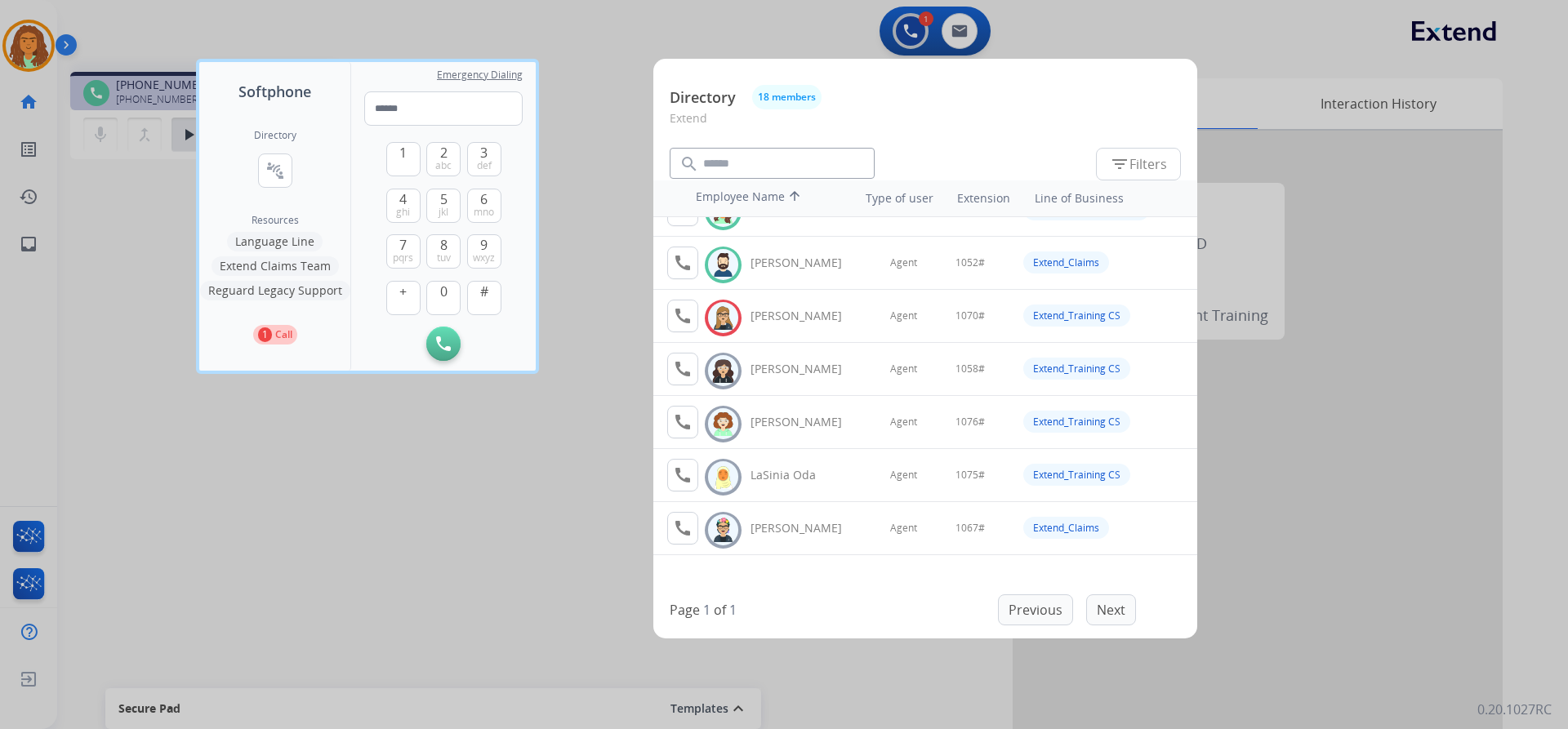
scroll to position [296, 0]
click at [741, 161] on input "text" at bounding box center [772, 162] width 205 height 31
type input "*"
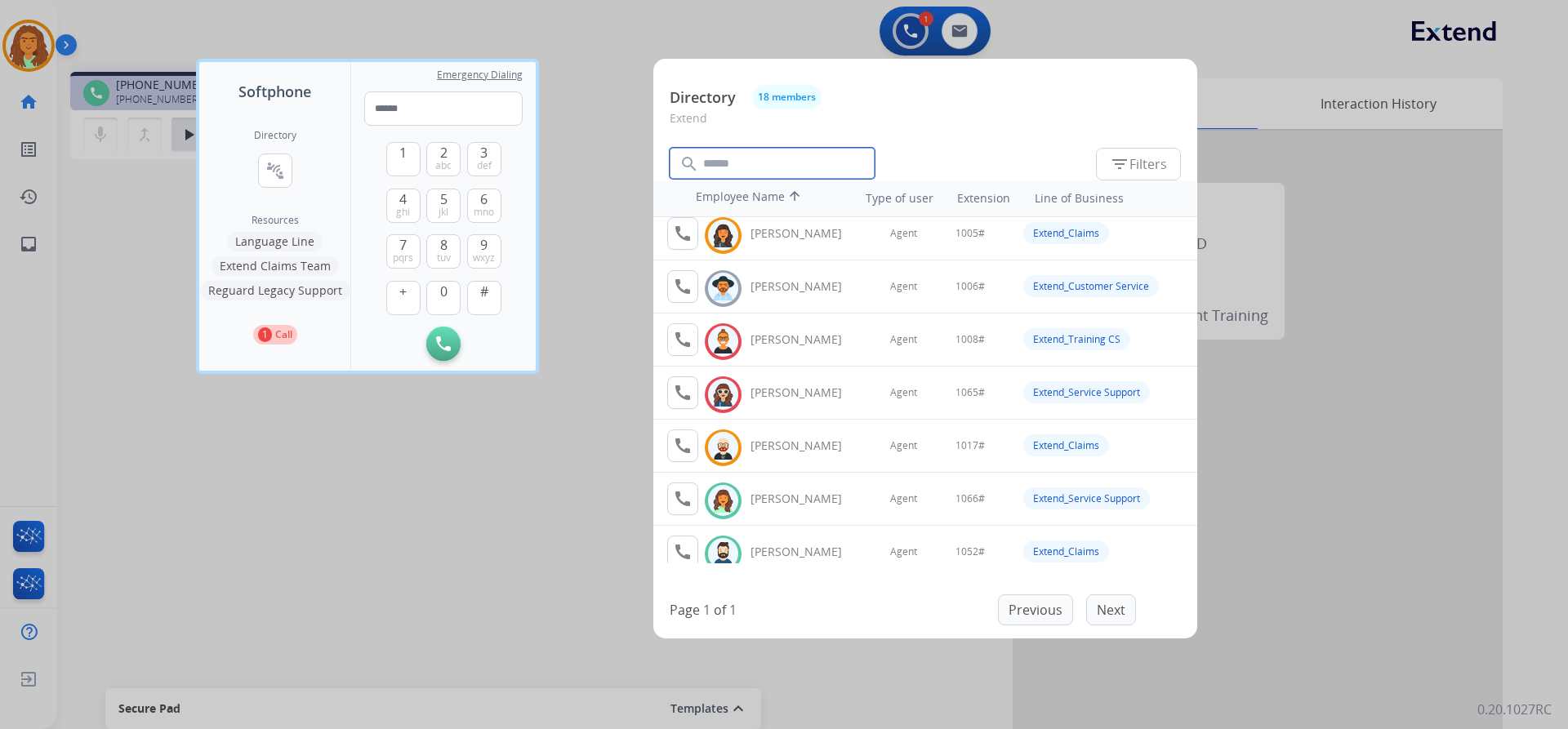
scroll to position [0, 0]
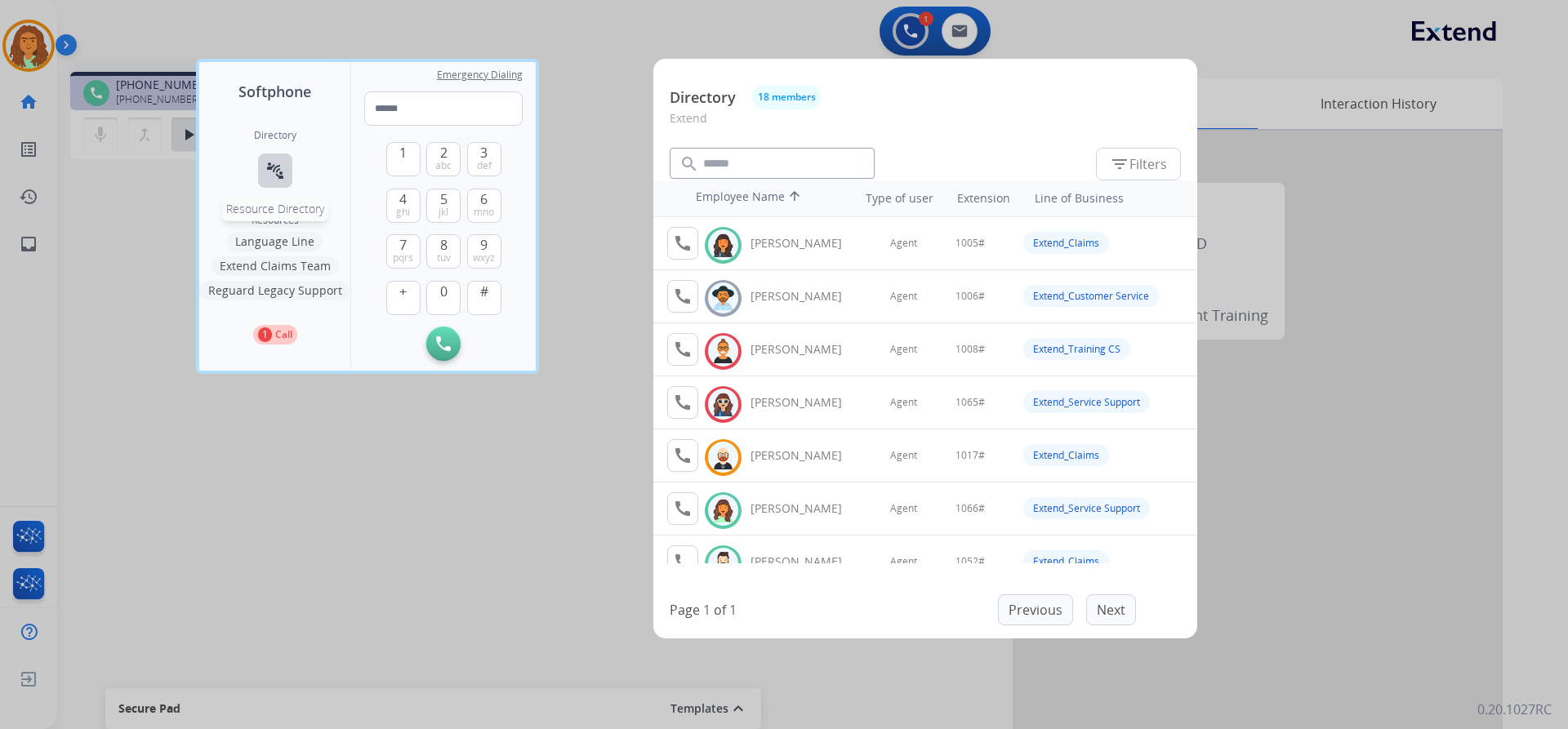
click at [274, 171] on mat-icon "connect_without_contact" at bounding box center [275, 170] width 19 height 19
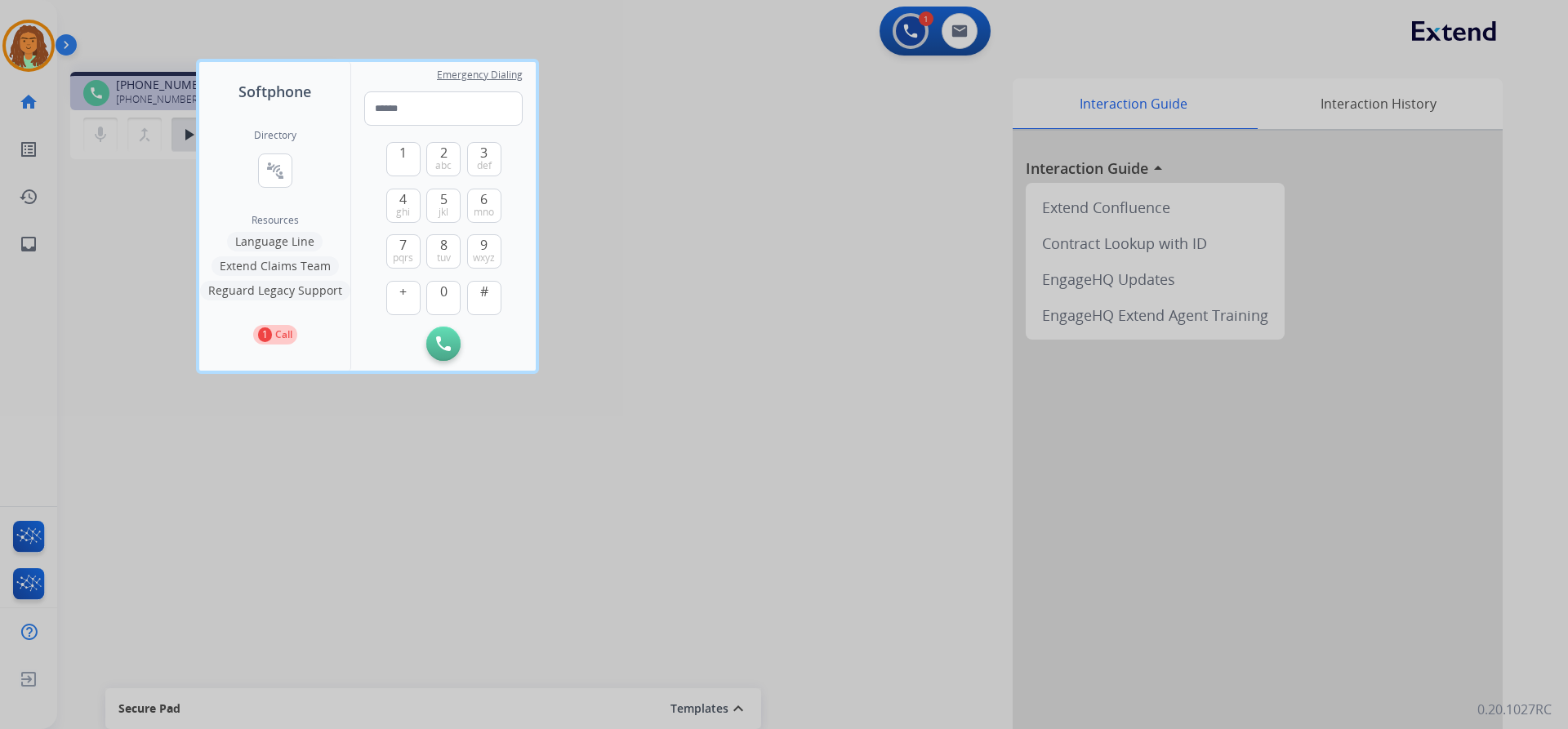
click at [277, 265] on button "Extend Claims Team" at bounding box center [275, 266] width 127 height 19
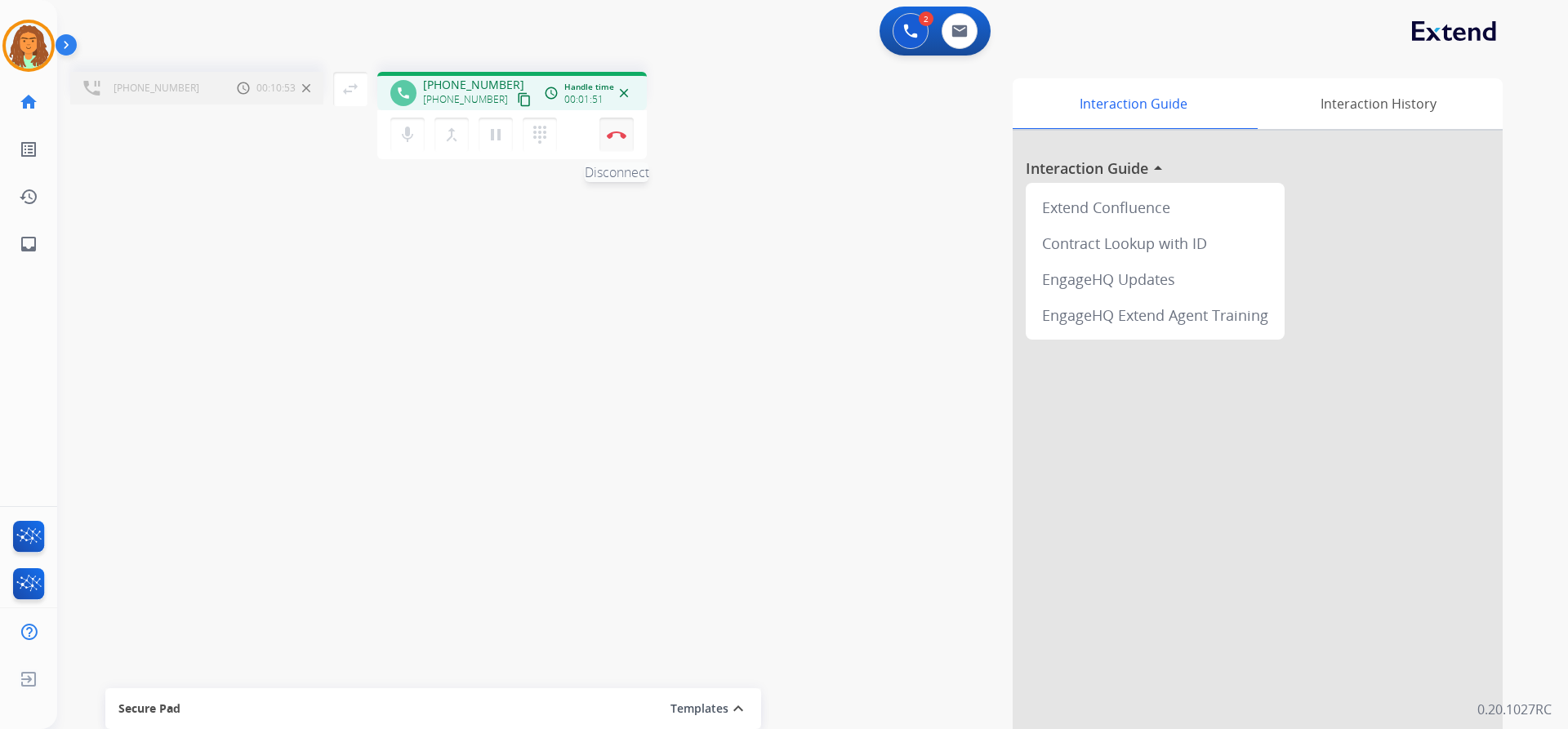
click at [617, 142] on button "Disconnect" at bounding box center [616, 134] width 34 height 34
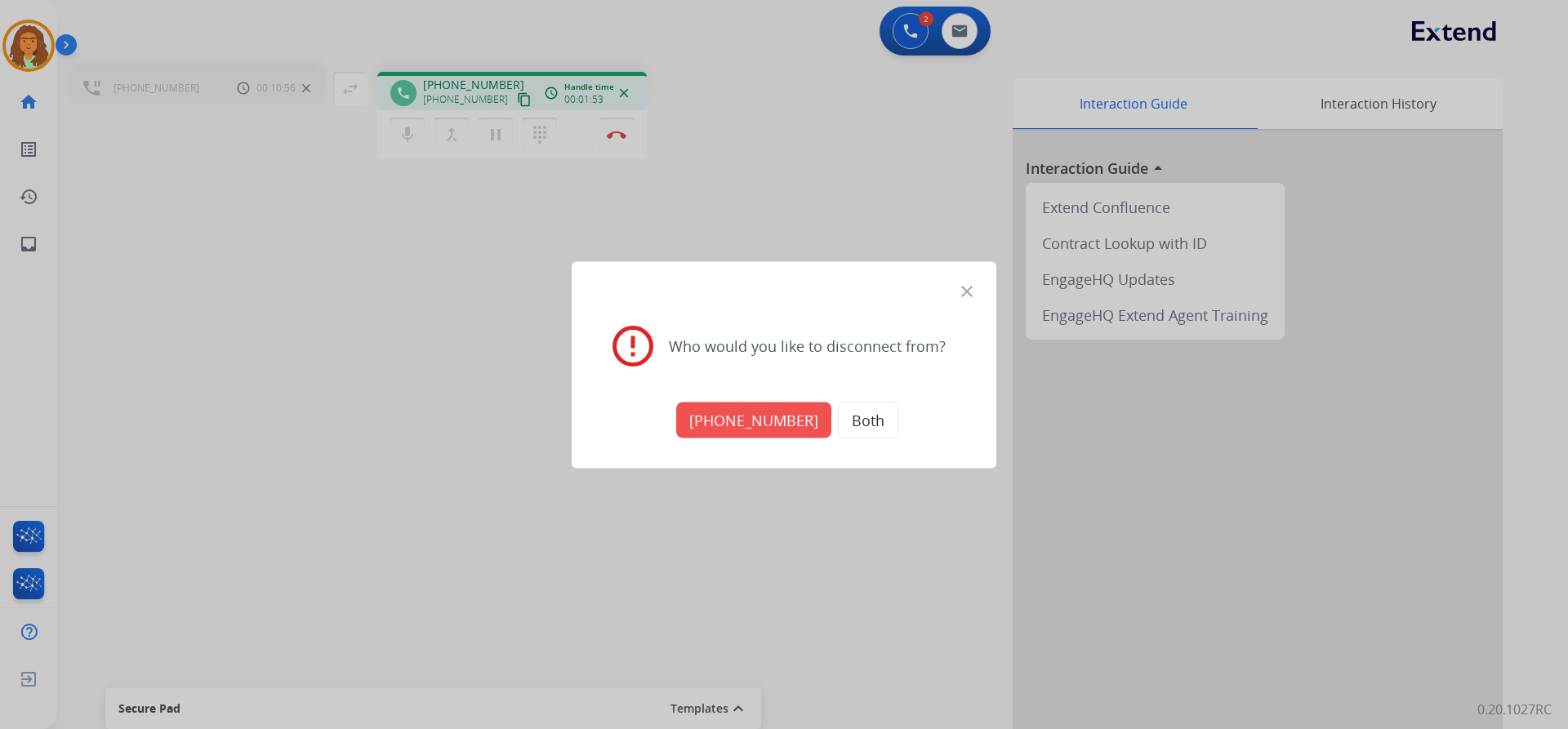
click at [749, 418] on button "+17134291060" at bounding box center [754, 419] width 155 height 36
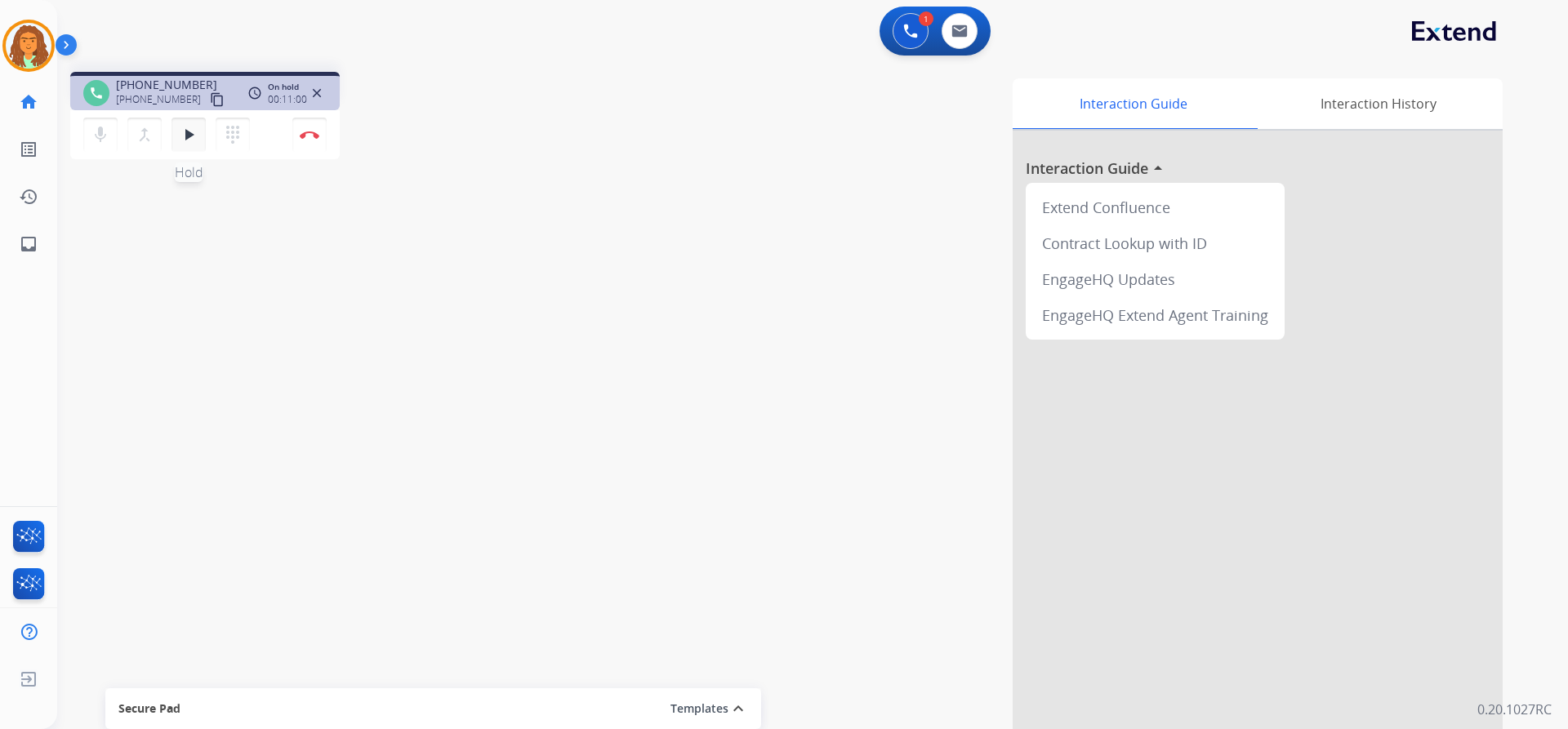
click at [188, 131] on mat-icon "play_arrow" at bounding box center [189, 134] width 19 height 19
click at [305, 132] on img at bounding box center [310, 134] width 19 height 8
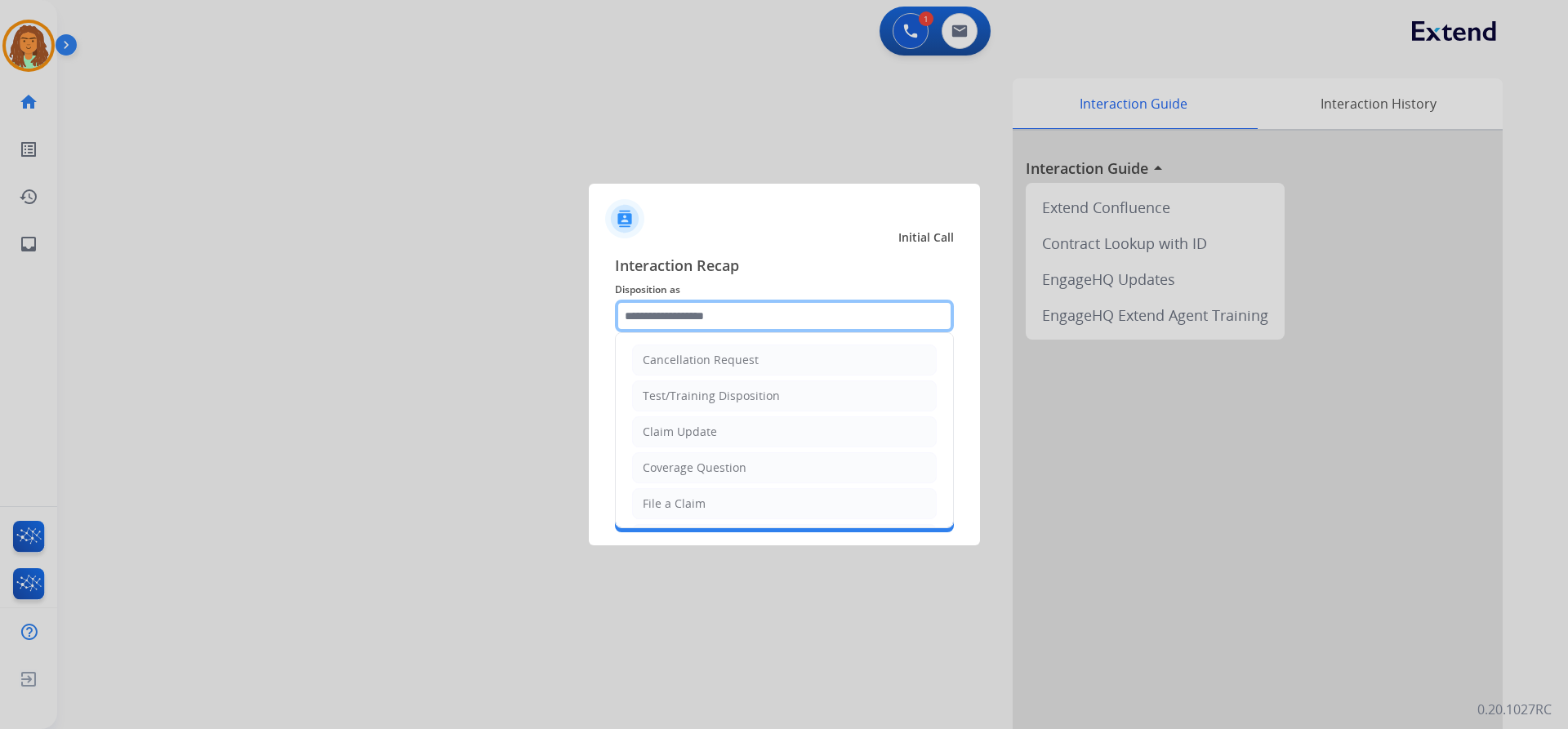
click at [673, 307] on input "text" at bounding box center [784, 316] width 339 height 32
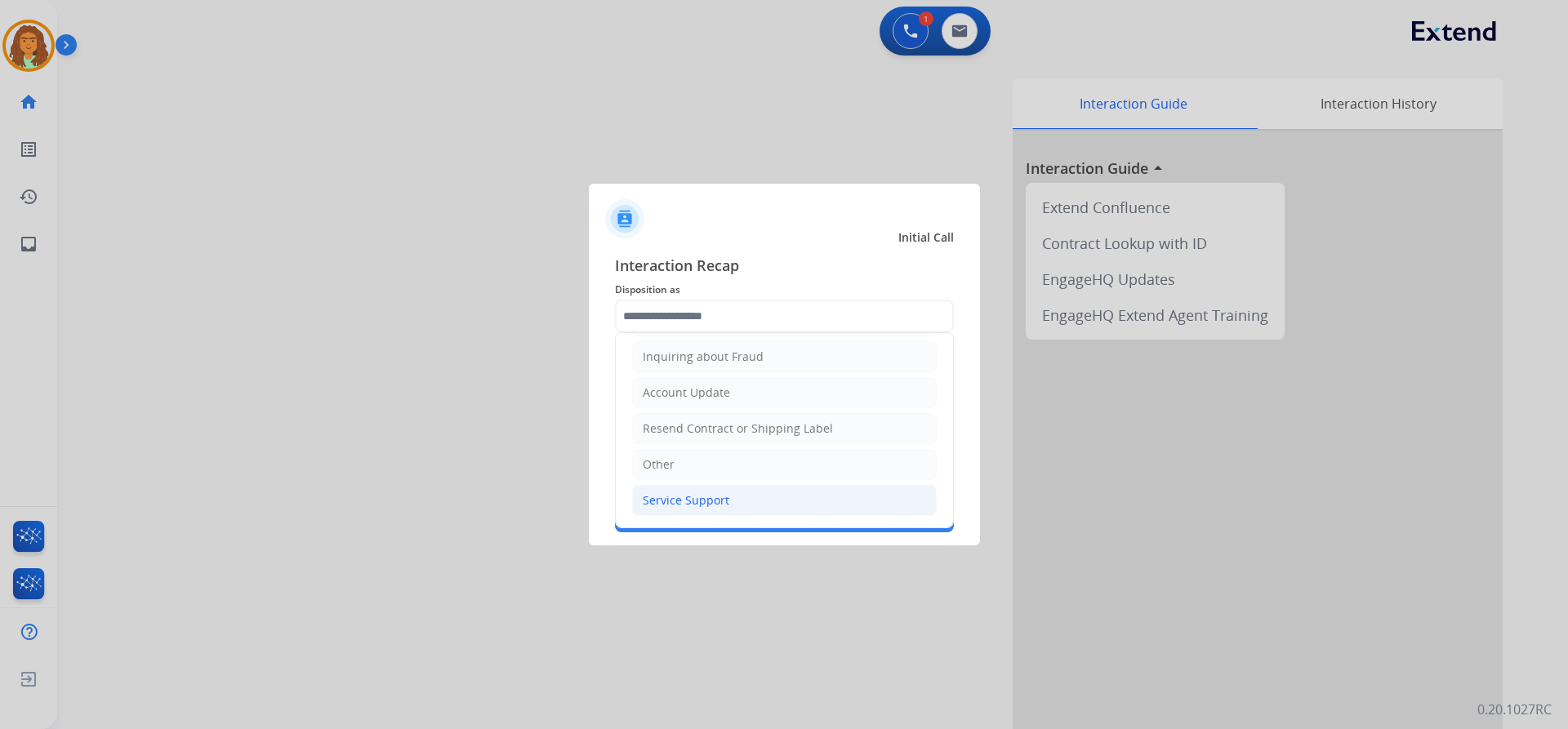
click at [713, 503] on div "Service Support" at bounding box center [686, 500] width 87 height 17
type input "**********"
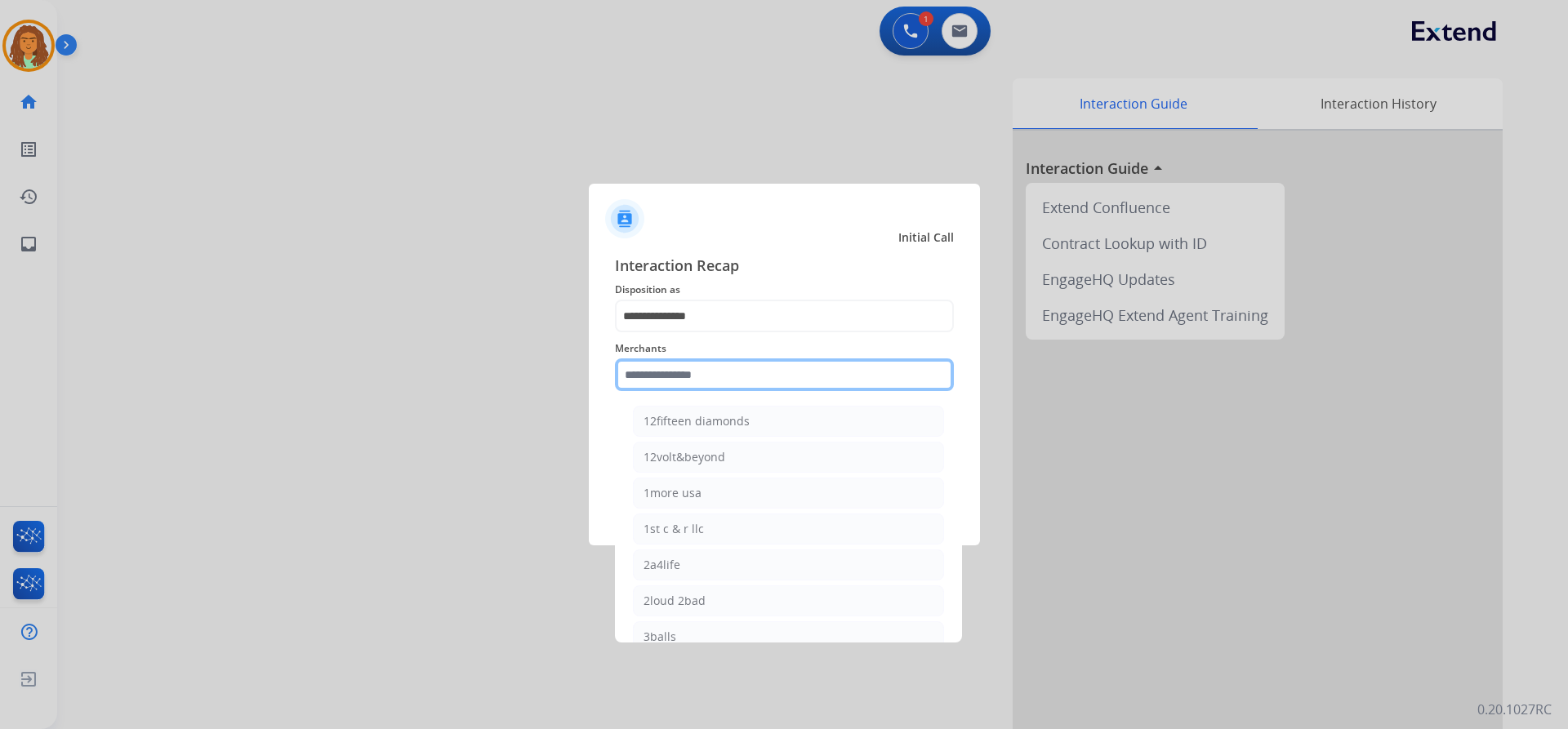
click at [672, 374] on input "text" at bounding box center [784, 375] width 339 height 32
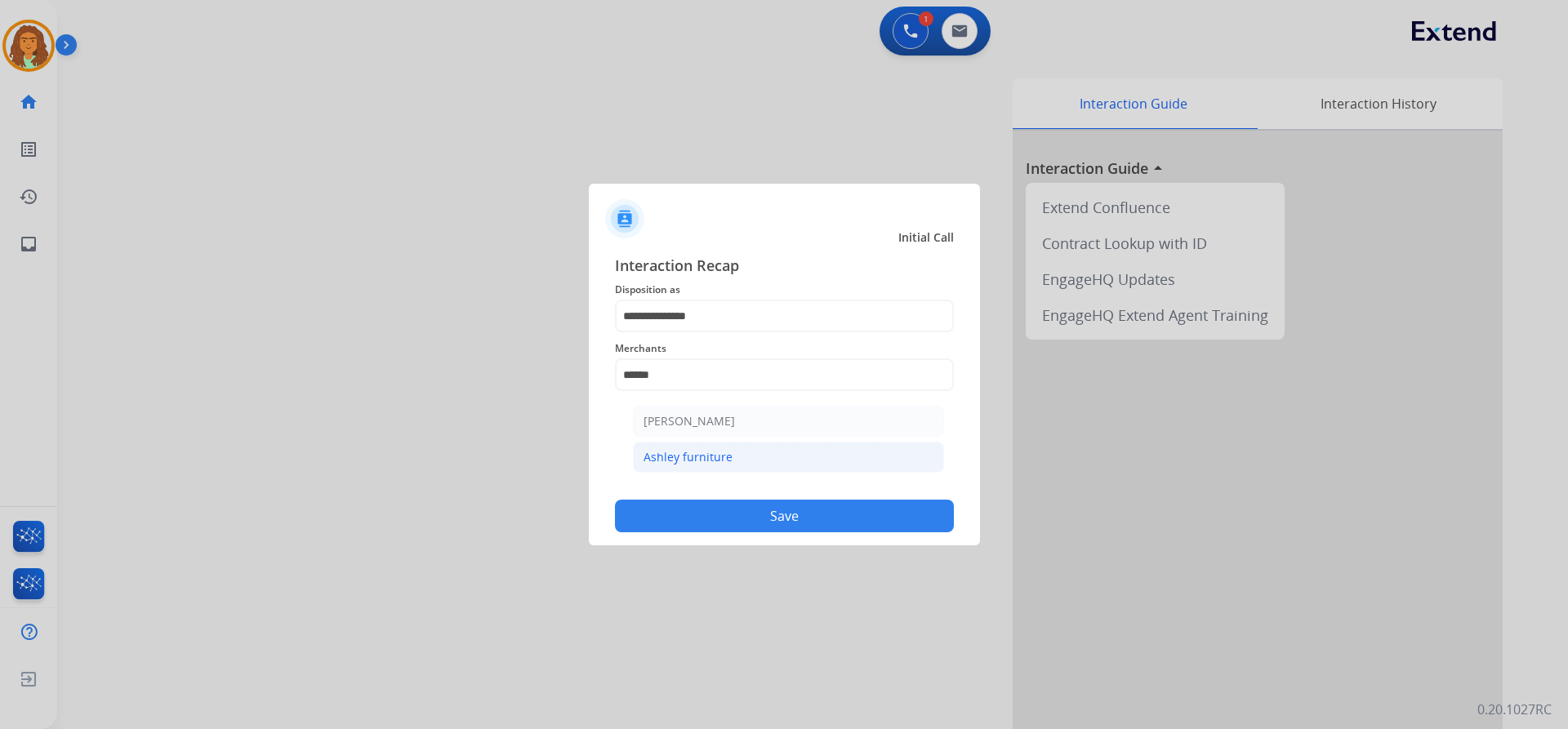
click at [666, 455] on div "Ashley furniture" at bounding box center [687, 457] width 89 height 17
type input "**********"
click at [758, 513] on button "Save" at bounding box center [784, 516] width 339 height 32
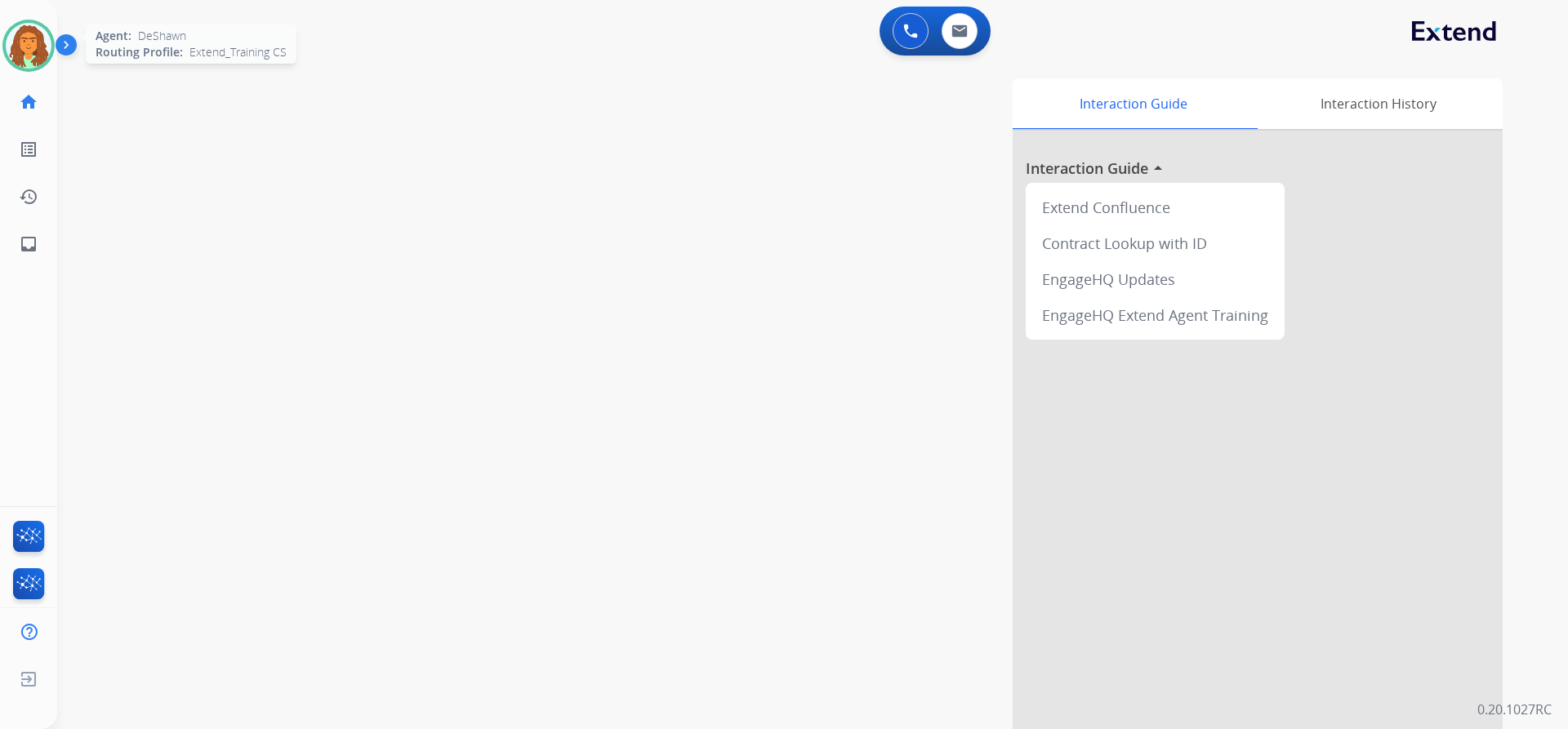
click at [41, 39] on img at bounding box center [29, 46] width 46 height 46
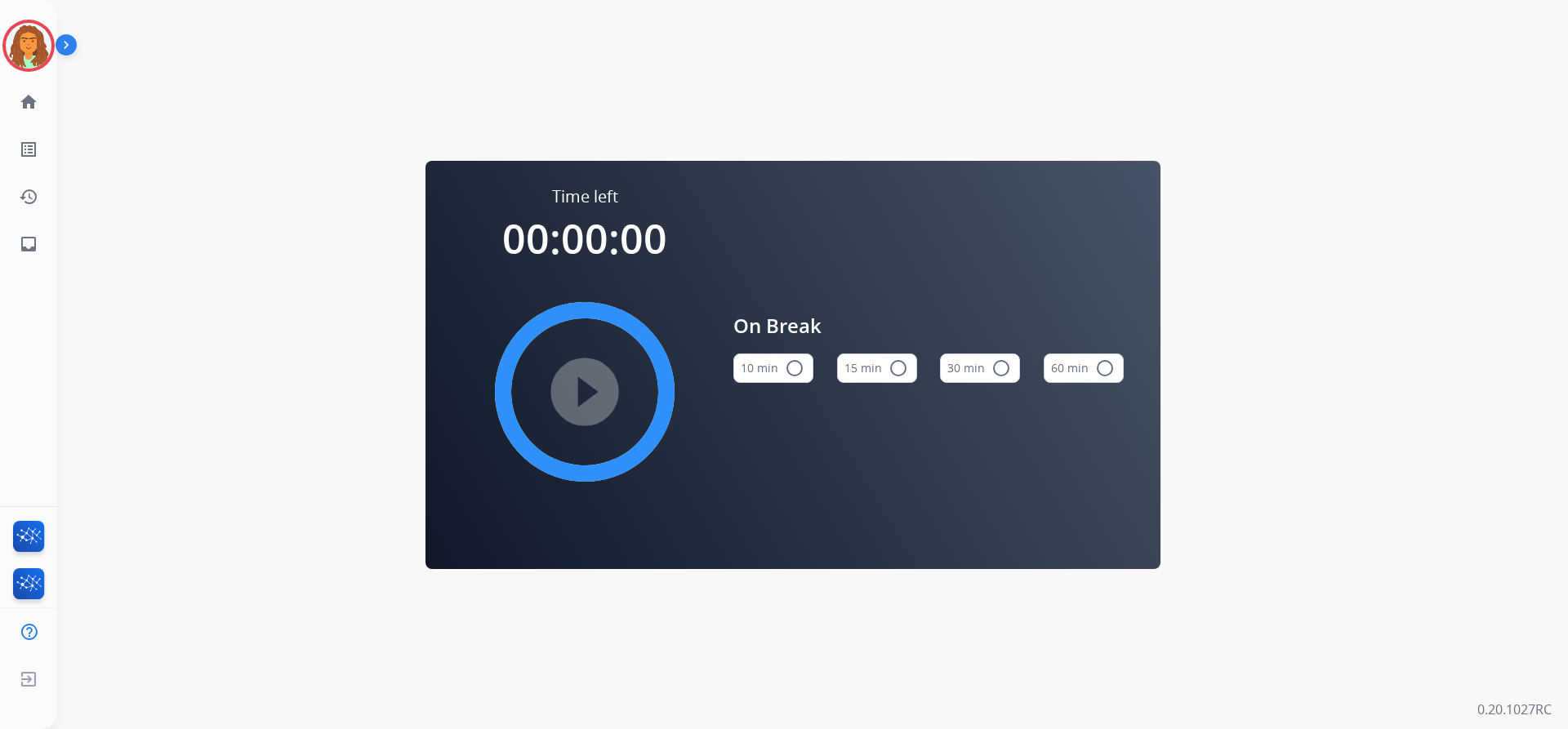
click at [758, 368] on mat-icon "radio_button_unchecked" at bounding box center [794, 368] width 19 height 19
click at [595, 384] on mat-icon "play_circle_filled" at bounding box center [584, 392] width 19 height 19
click at [32, 36] on img at bounding box center [29, 46] width 46 height 46
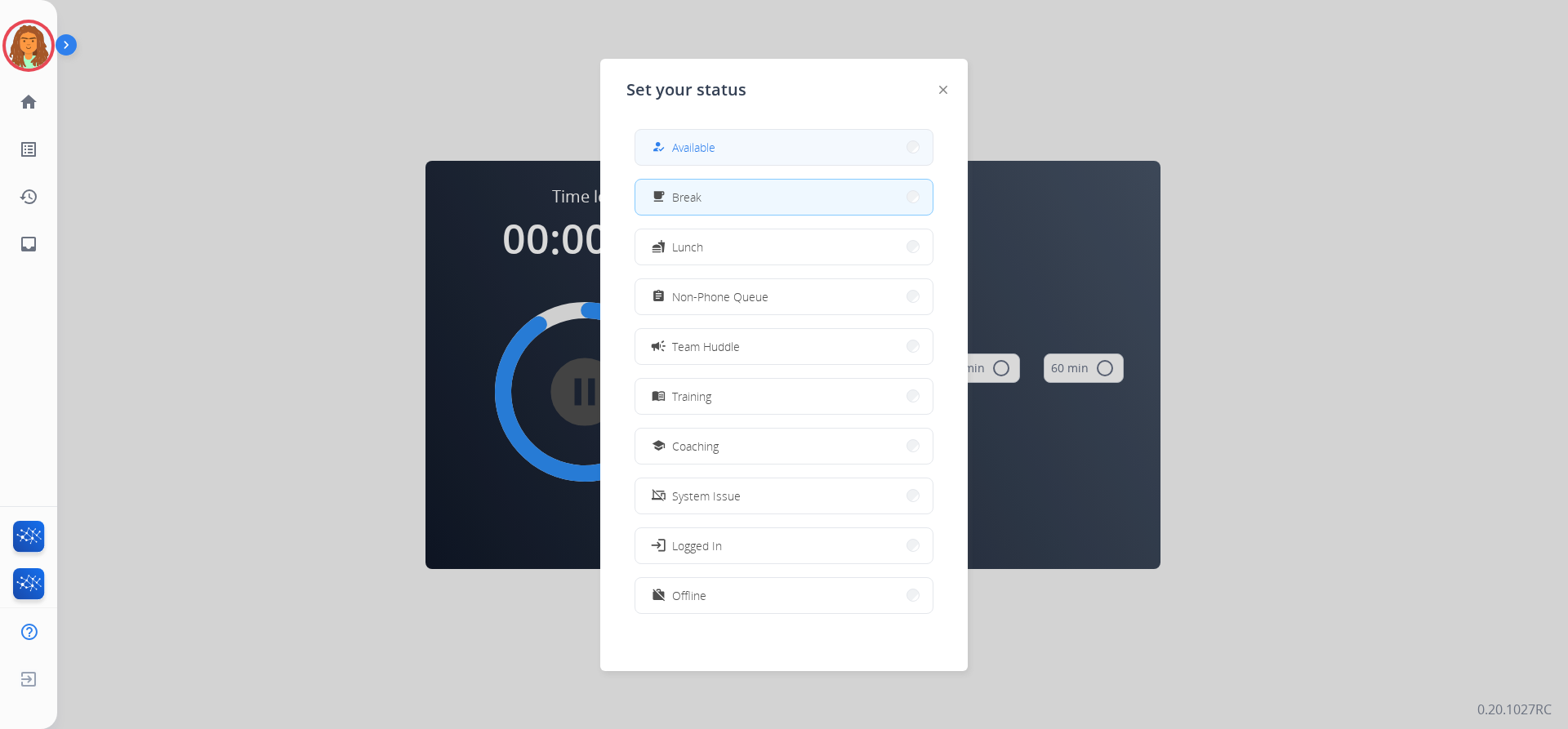
click at [744, 146] on button "how_to_reg Available" at bounding box center [784, 147] width 297 height 35
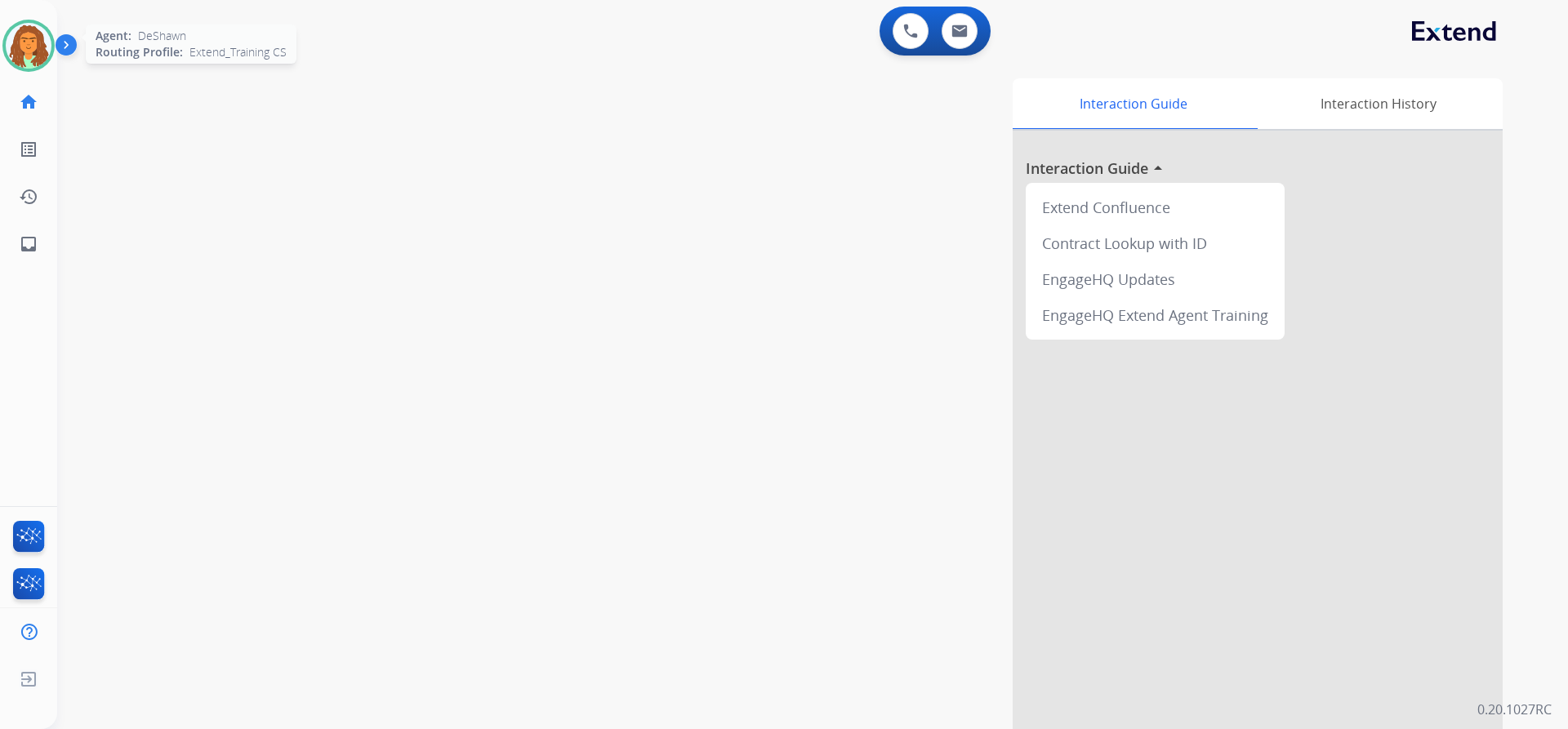
click at [48, 46] on img at bounding box center [29, 46] width 46 height 46
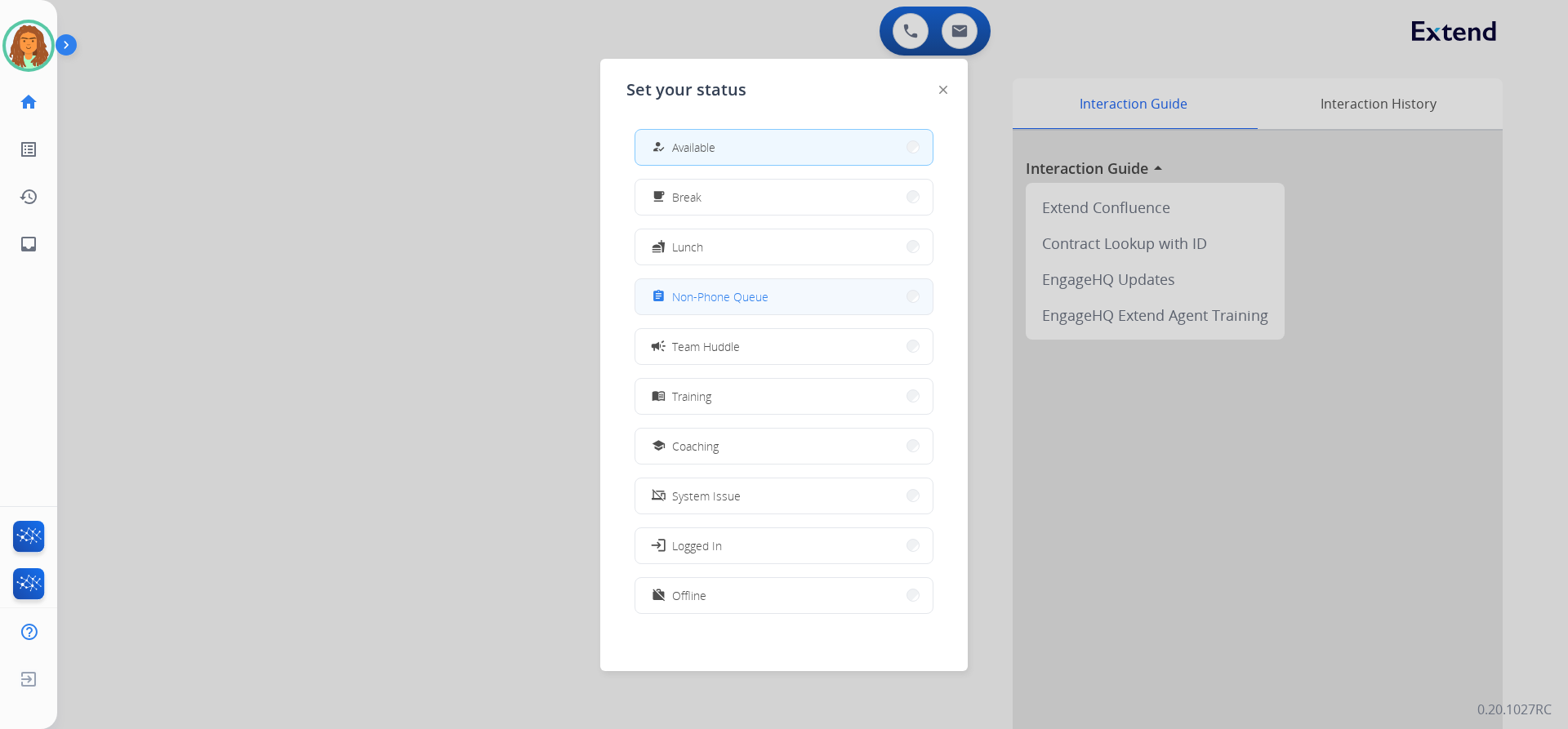
click at [726, 292] on span "Non-Phone Queue" at bounding box center [720, 297] width 97 height 18
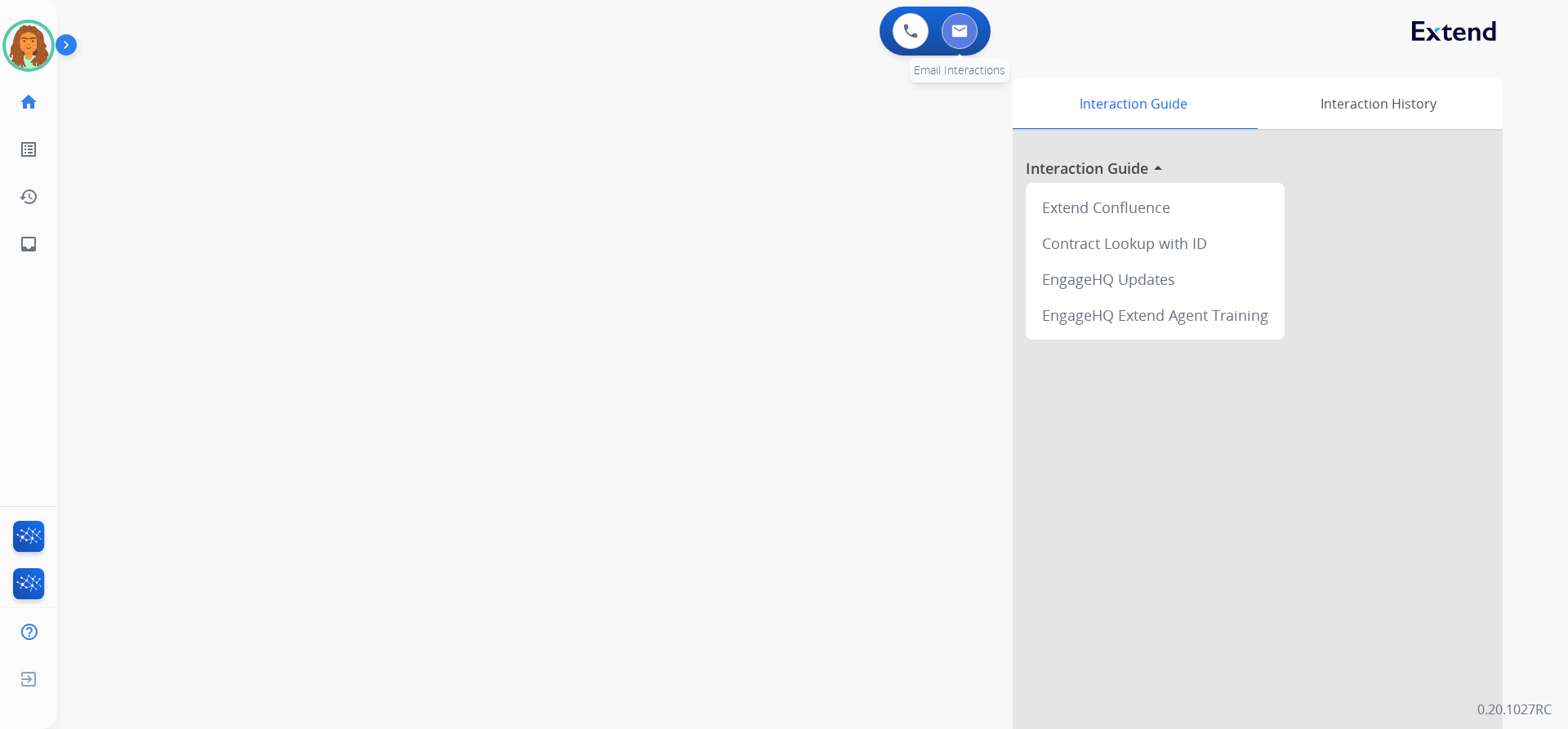
click at [758, 25] on img at bounding box center [959, 31] width 17 height 13
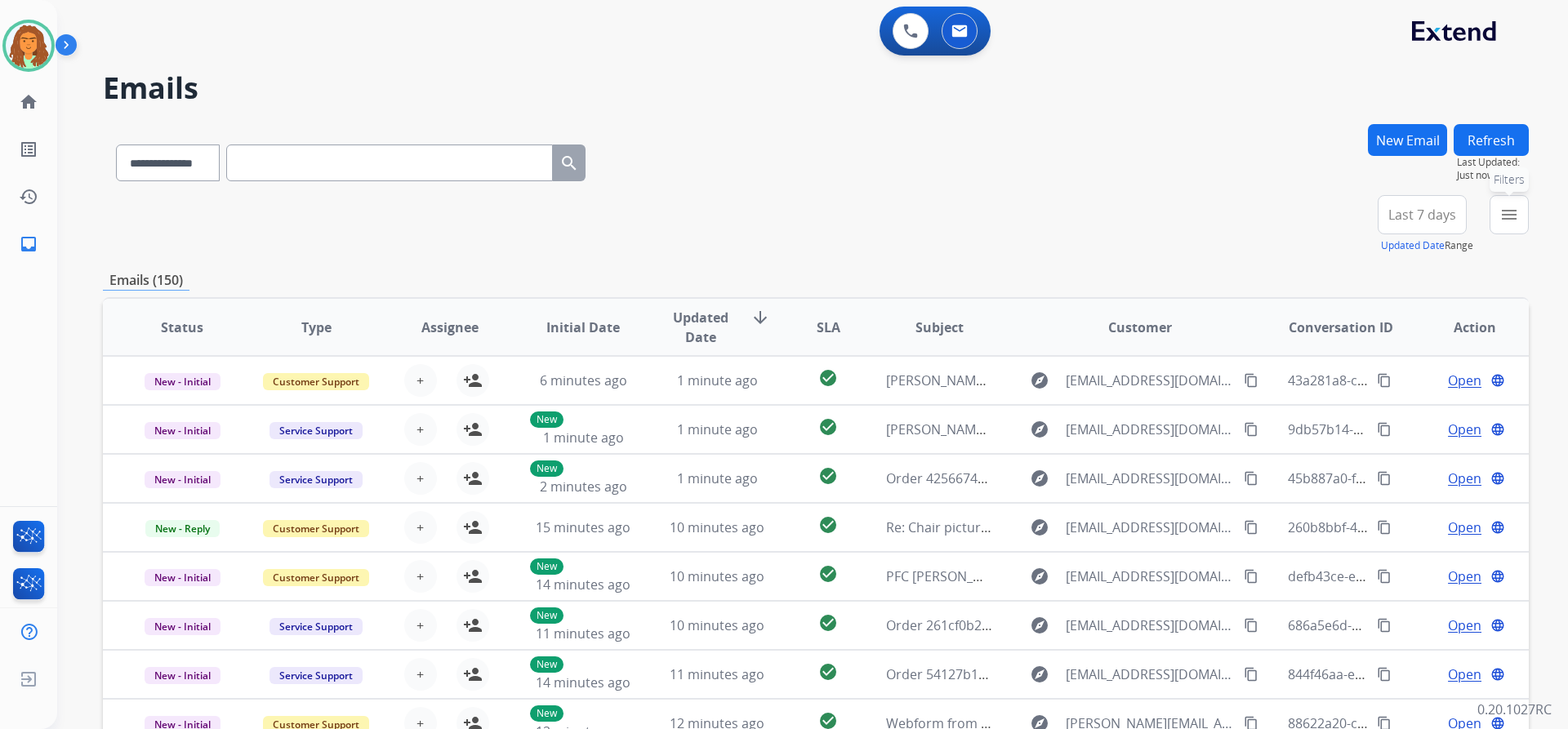
click at [758, 205] on mat-icon "menu" at bounding box center [1509, 215] width 19 height 19
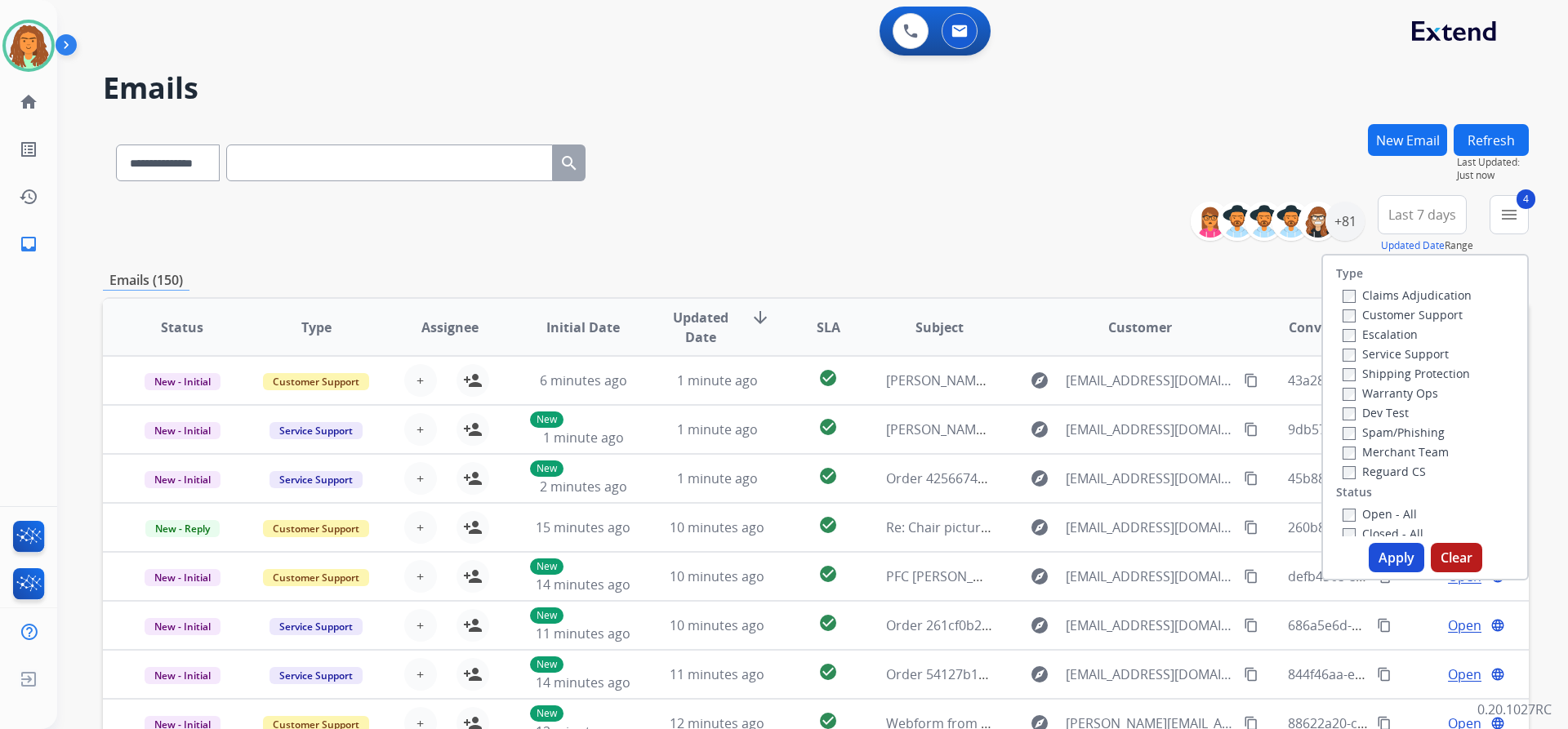
click at [758, 561] on button "Apply" at bounding box center [1396, 558] width 55 height 30
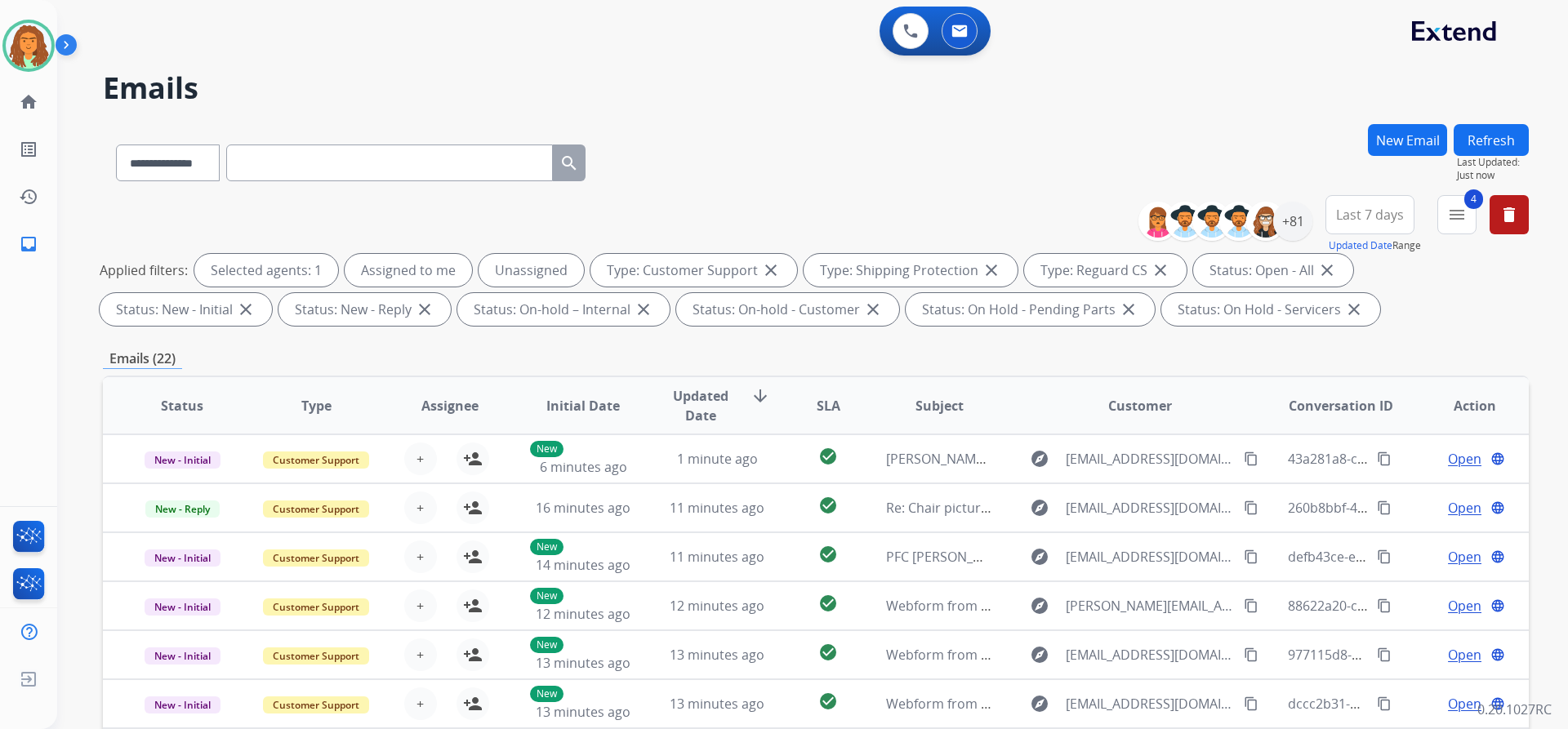
click at [758, 218] on span "Last 7 days" at bounding box center [1370, 214] width 68 height 6
click at [758, 414] on div "Last 90 days" at bounding box center [1364, 413] width 89 height 25
click at [758, 336] on div "**********" at bounding box center [815, 565] width 1426 height 883
click at [758, 225] on div "+130" at bounding box center [1292, 221] width 39 height 39
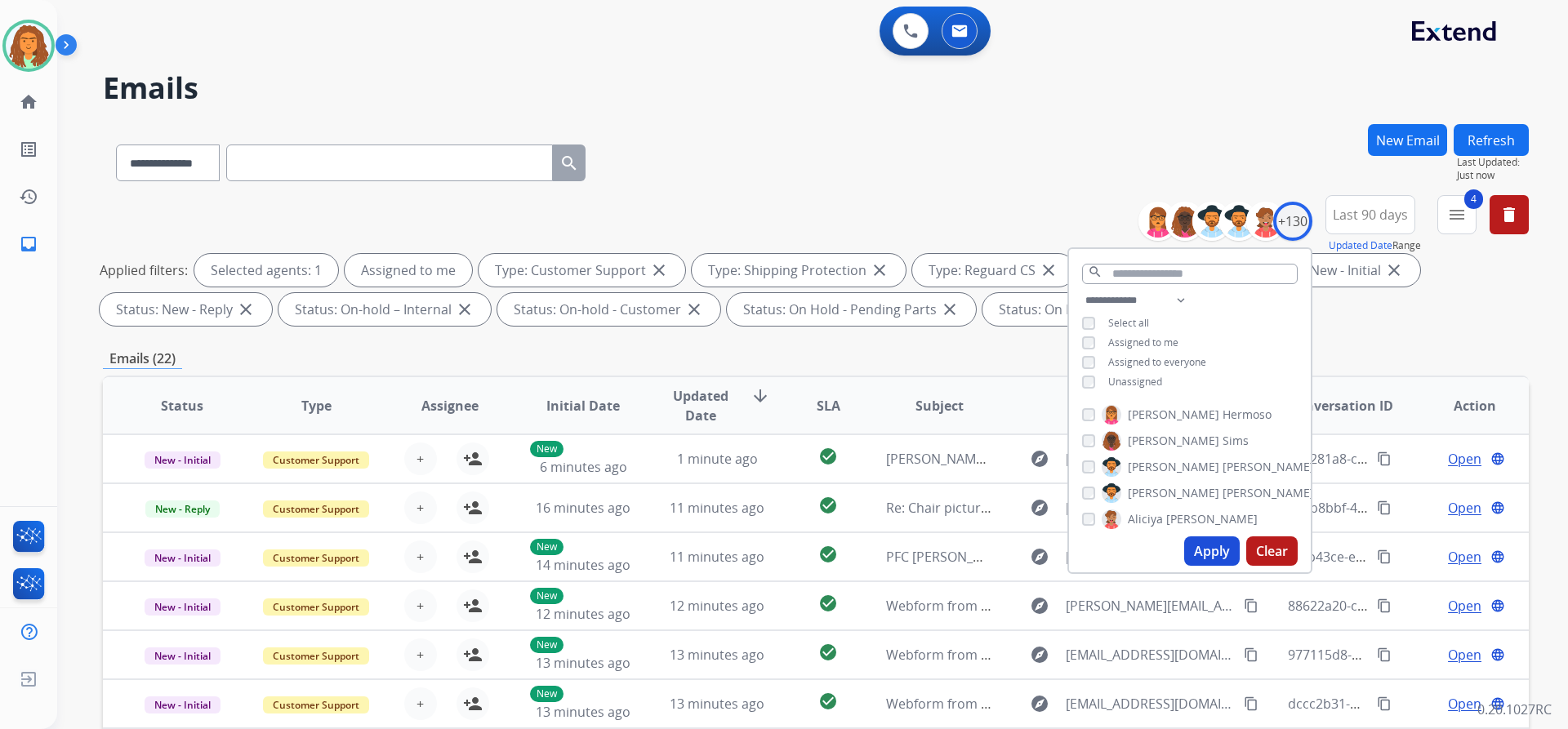
click at [758, 548] on button "Apply" at bounding box center [1212, 552] width 55 height 30
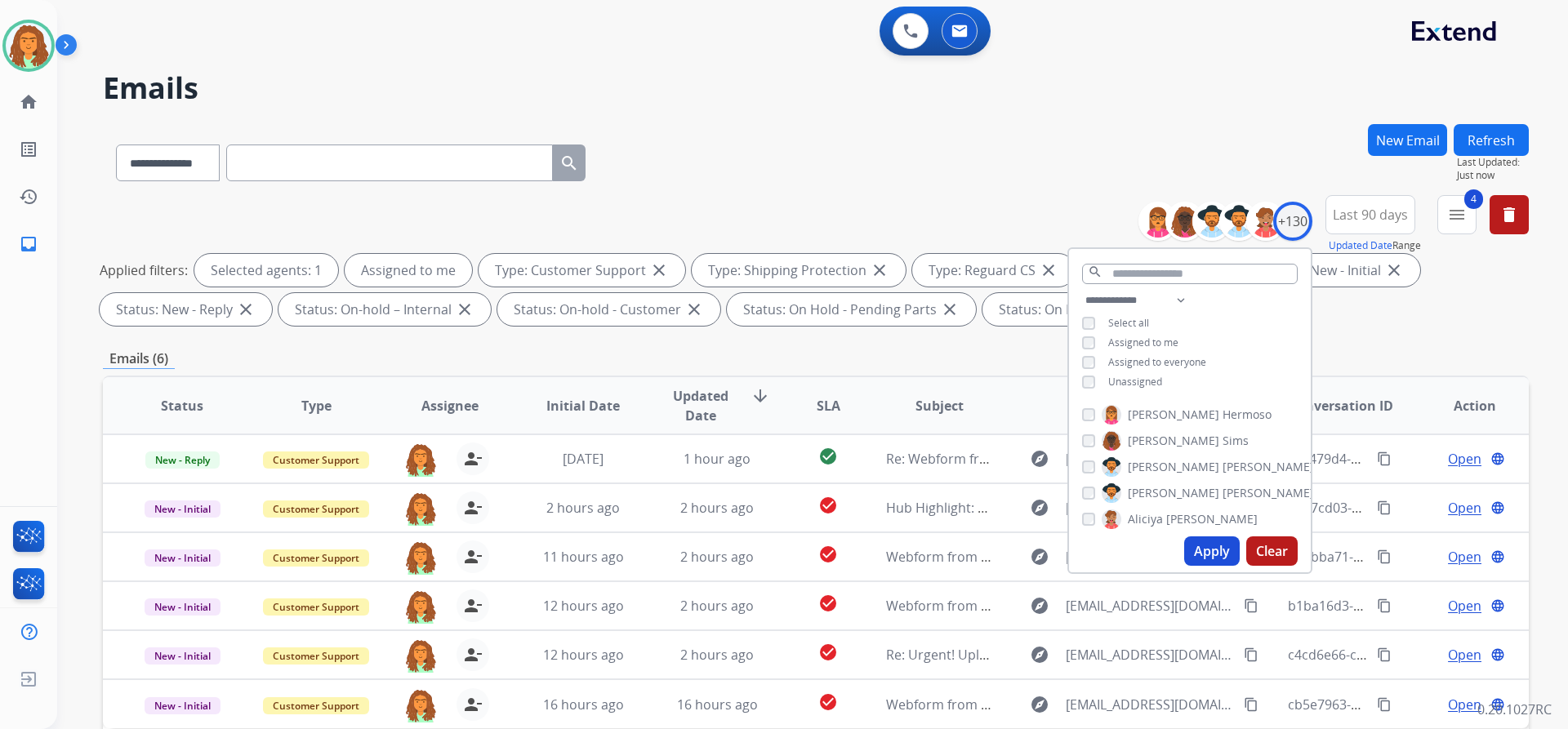
click at [758, 330] on div "**********" at bounding box center [815, 263] width 1426 height 137
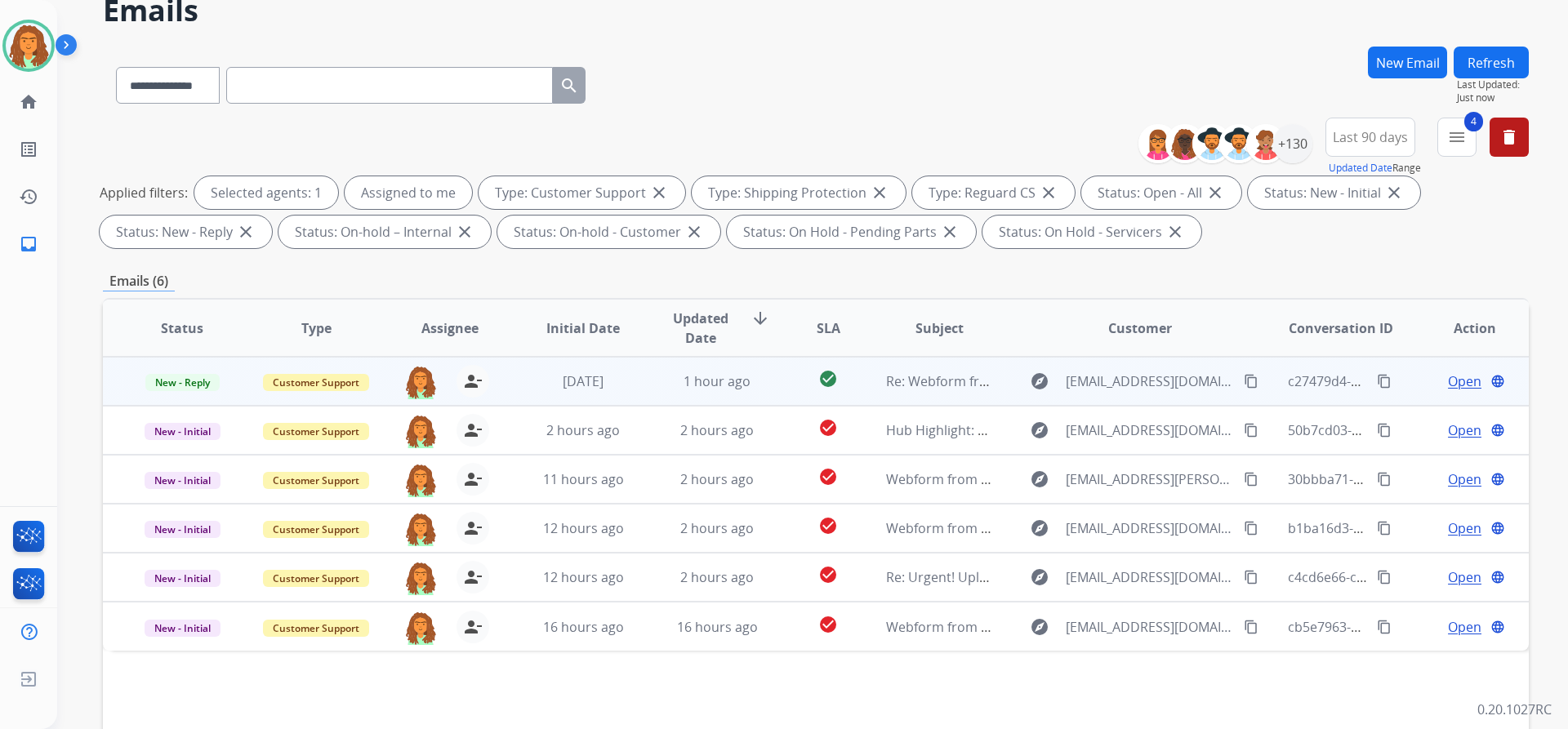
scroll to position [82, 0]
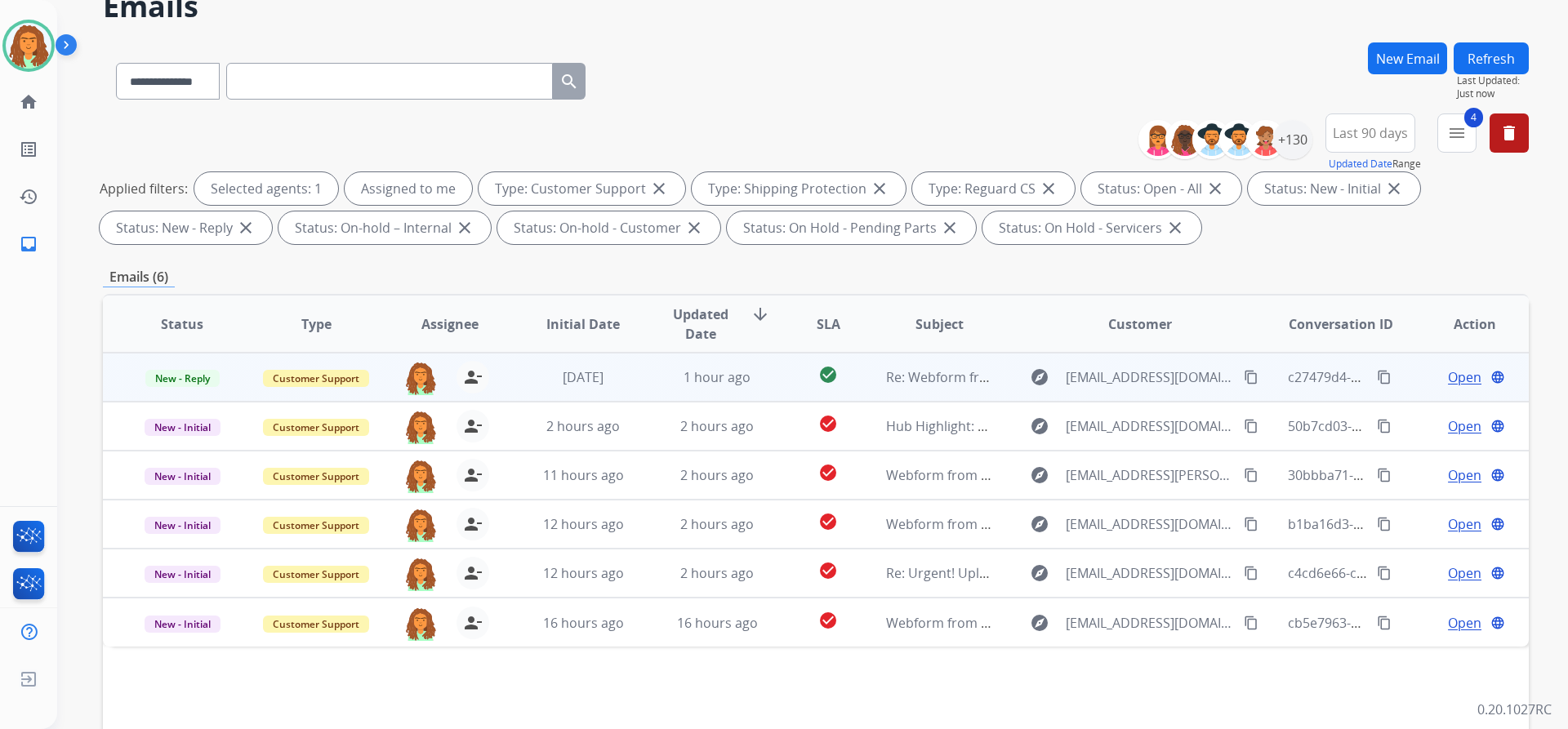
click at [758, 377] on span "Open" at bounding box center [1464, 377] width 33 height 19
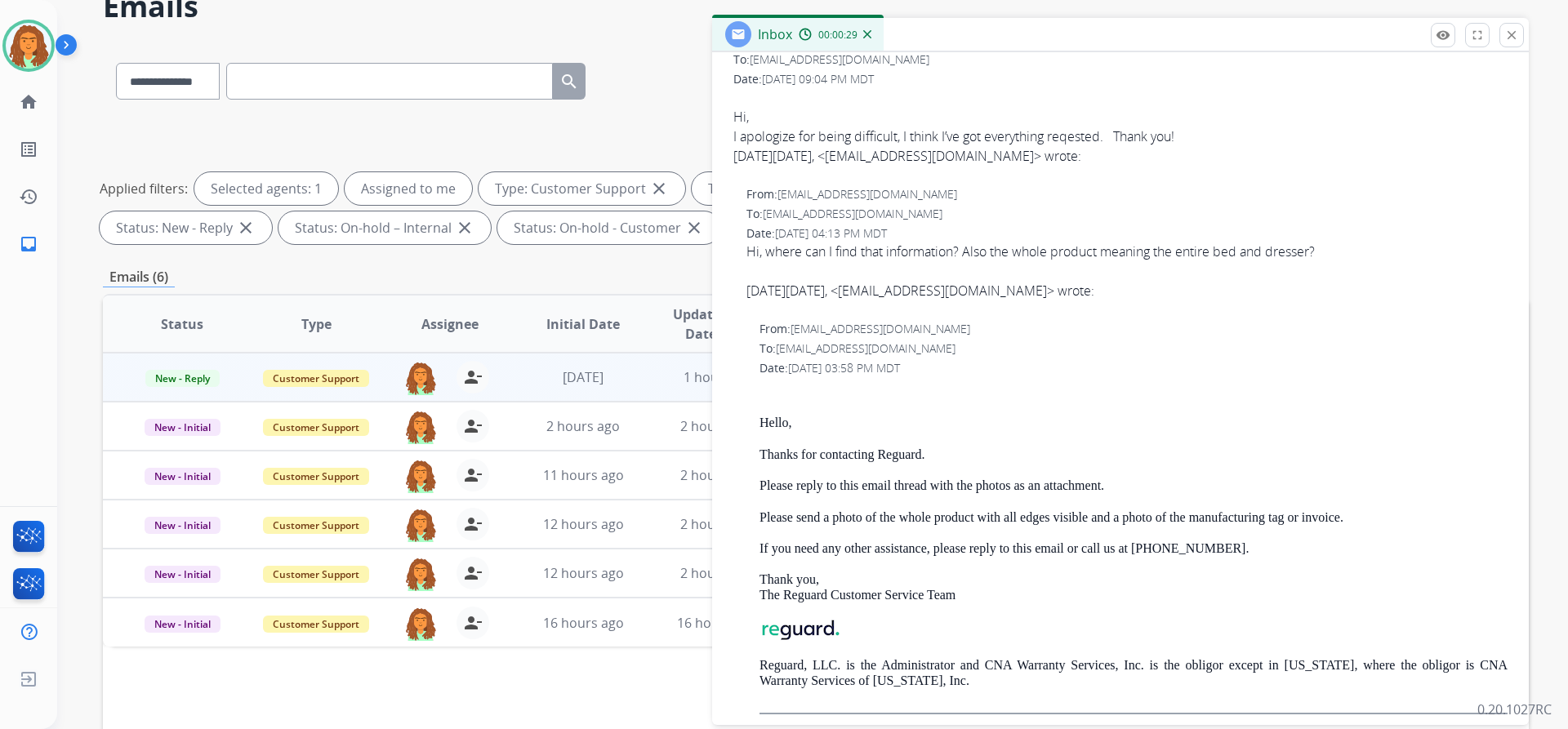
scroll to position [0, 0]
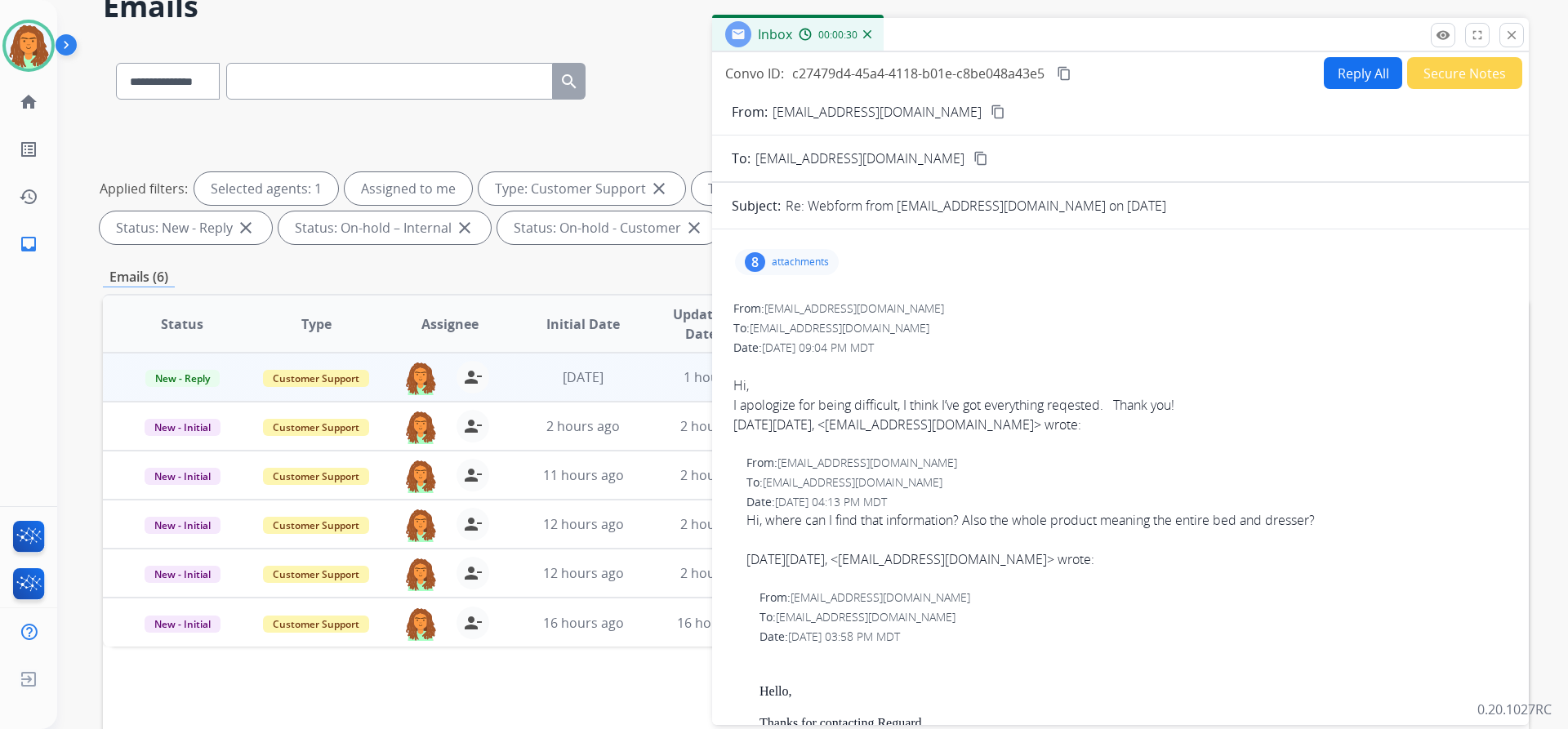
click at [758, 71] on button "Reply All" at bounding box center [1363, 73] width 78 height 32
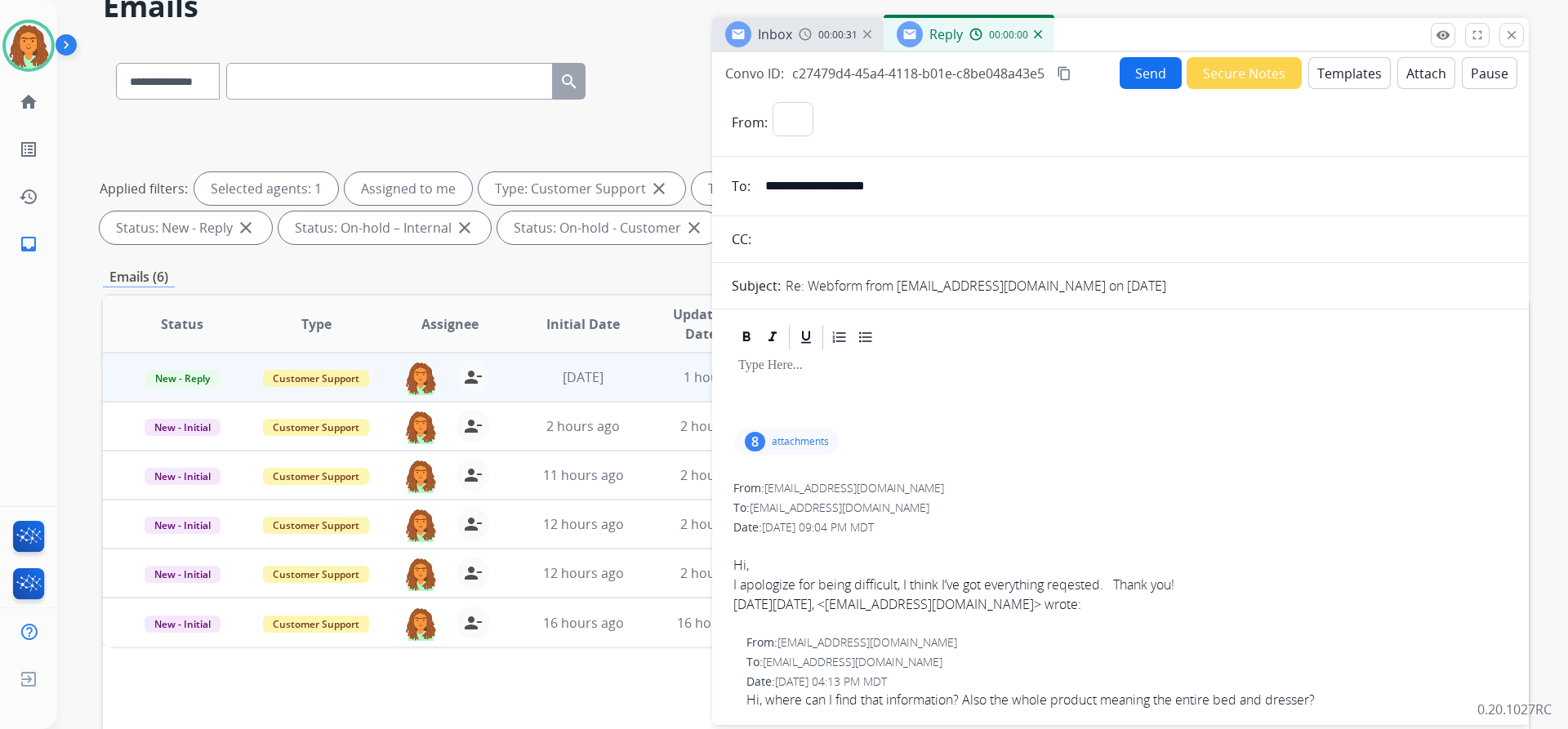
select select "**********"
click at [758, 78] on button "Templates" at bounding box center [1350, 73] width 82 height 32
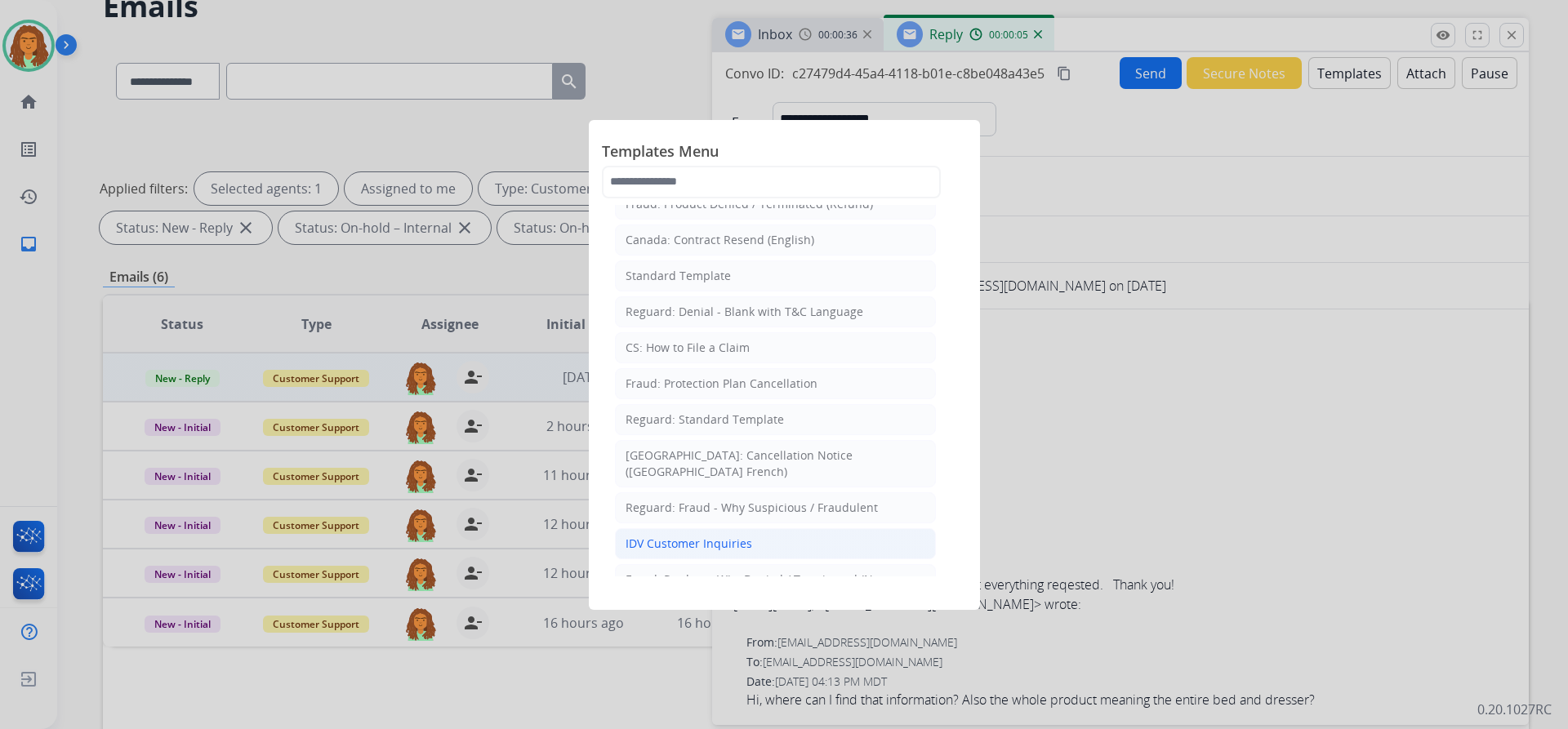
scroll to position [163, 0]
click at [685, 419] on div "Reguard: Standard Template" at bounding box center [705, 421] width 159 height 17
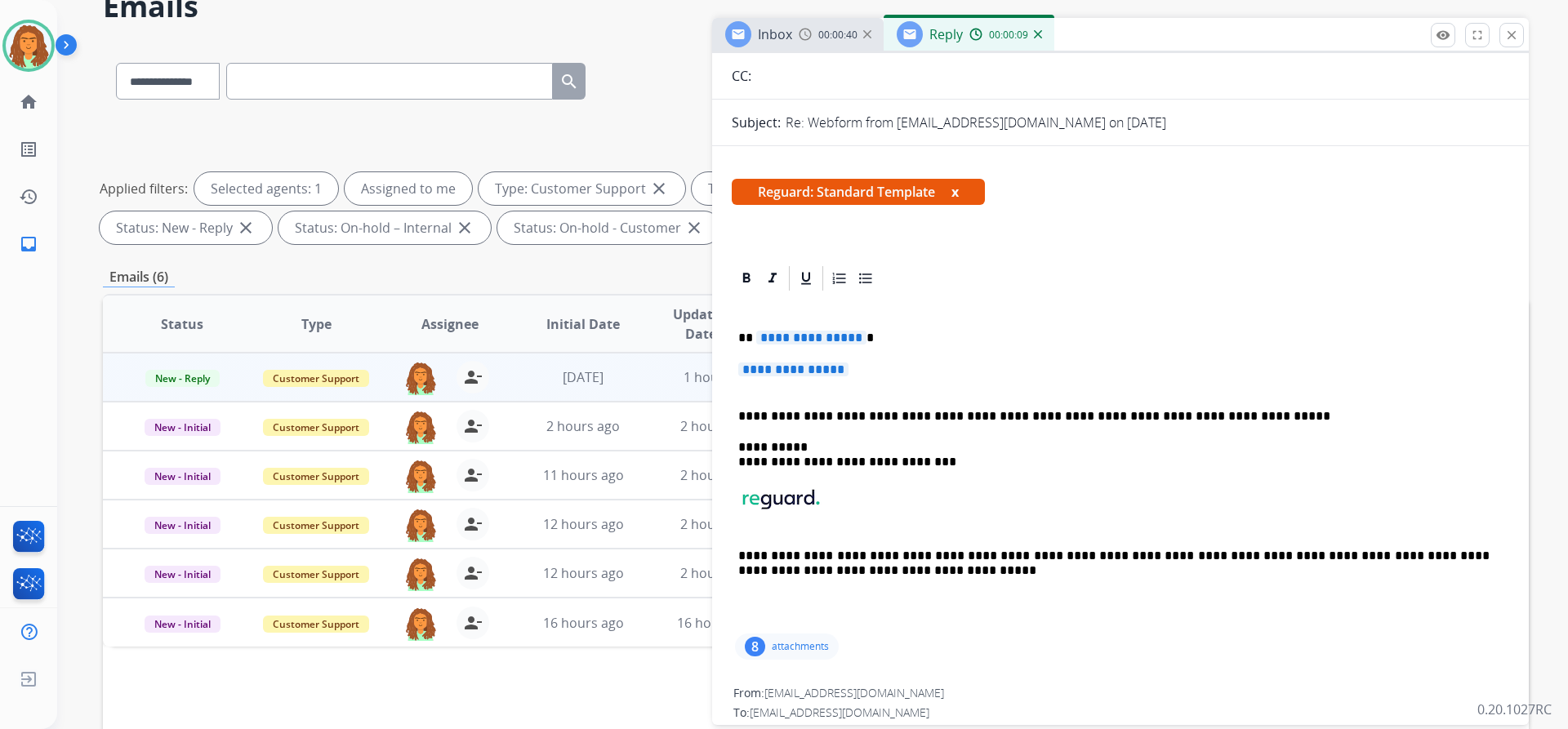
click at [758, 335] on span "**********" at bounding box center [812, 338] width 111 height 14
click at [749, 367] on span "**********" at bounding box center [793, 369] width 111 height 14
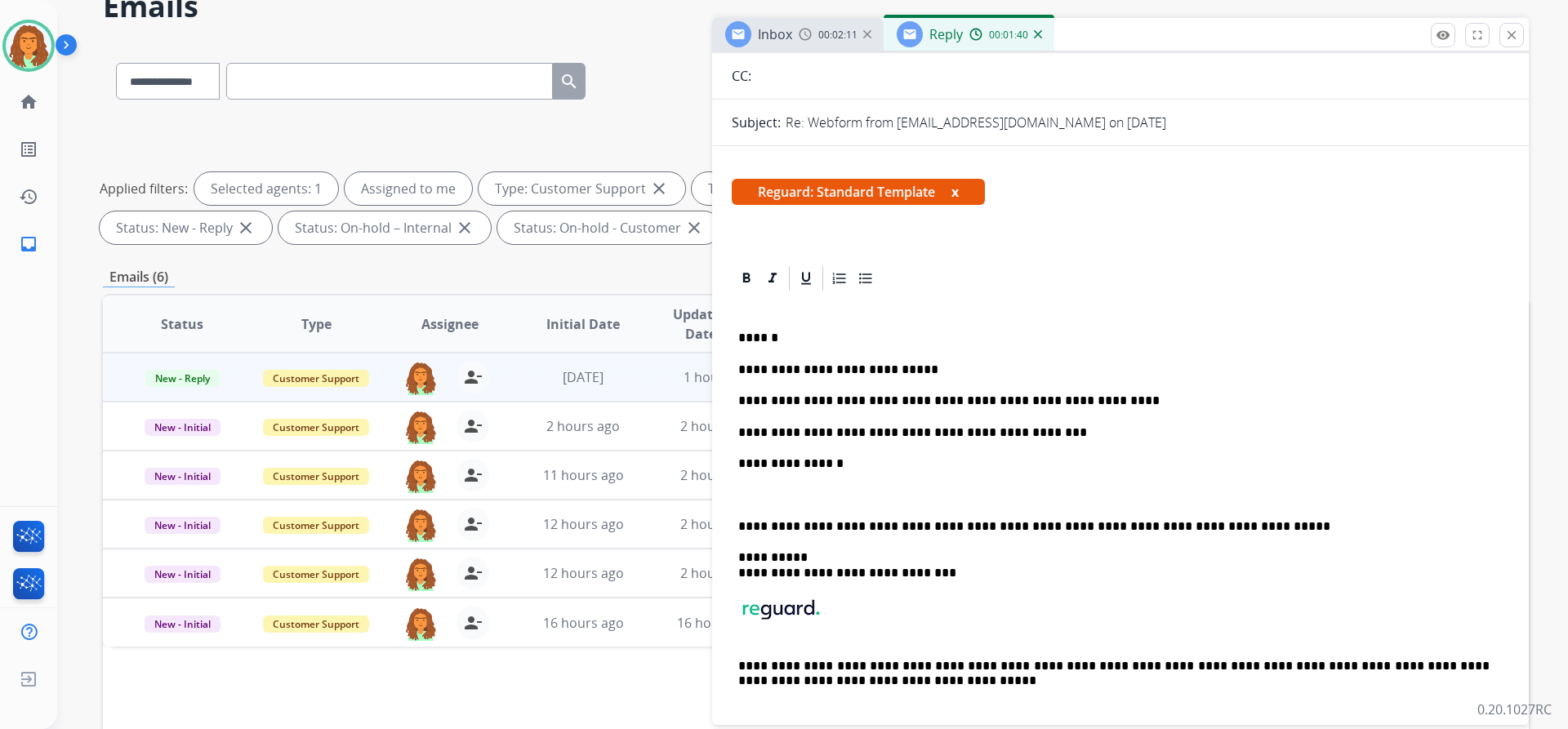
click at [745, 488] on p at bounding box center [1120, 495] width 764 height 15
drag, startPoint x: 850, startPoint y: 462, endPoint x: 726, endPoint y: 454, distance: 124.3
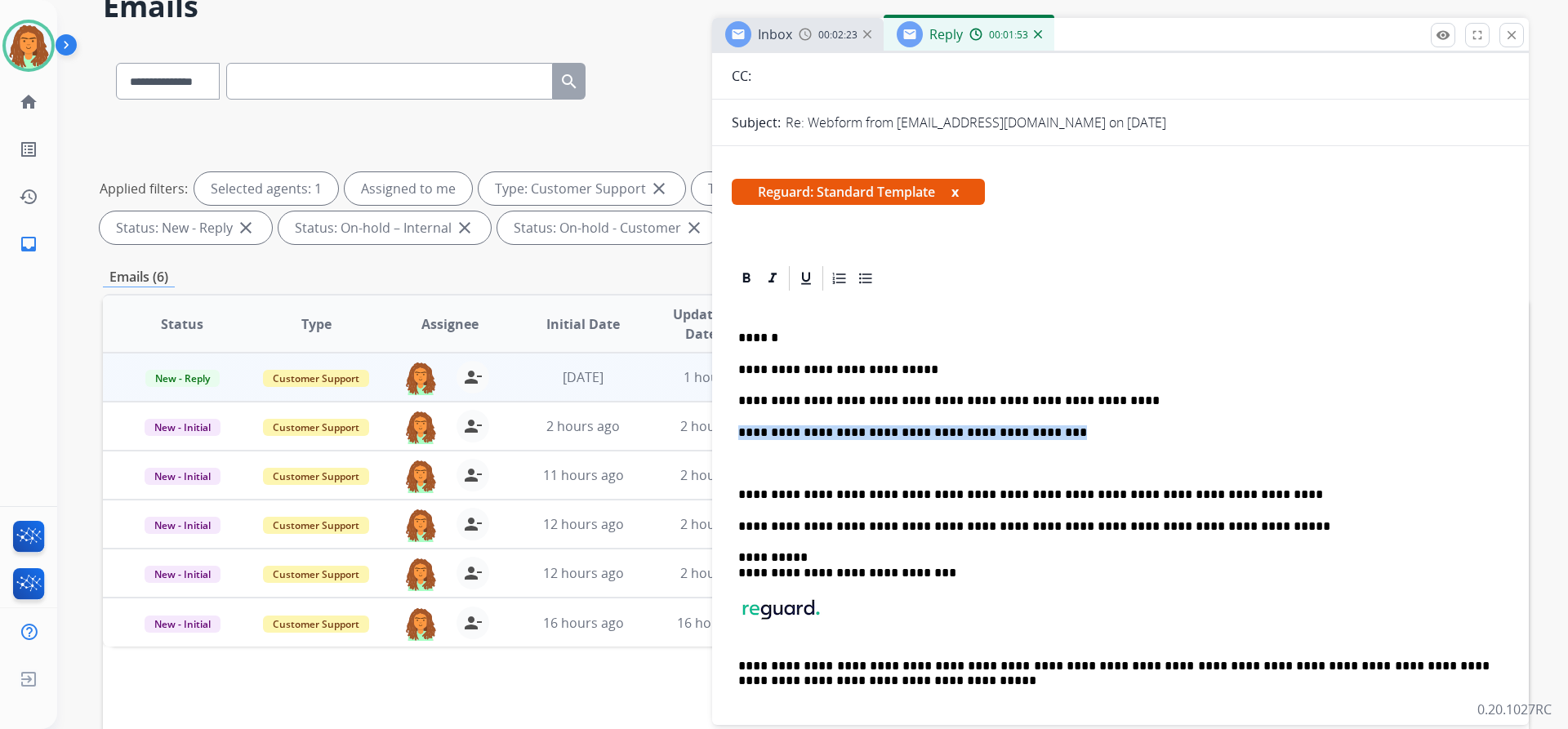
drag, startPoint x: 1034, startPoint y: 433, endPoint x: 729, endPoint y: 433, distance: 305.0
click at [735, 491] on div "**********" at bounding box center [1121, 517] width 777 height 448
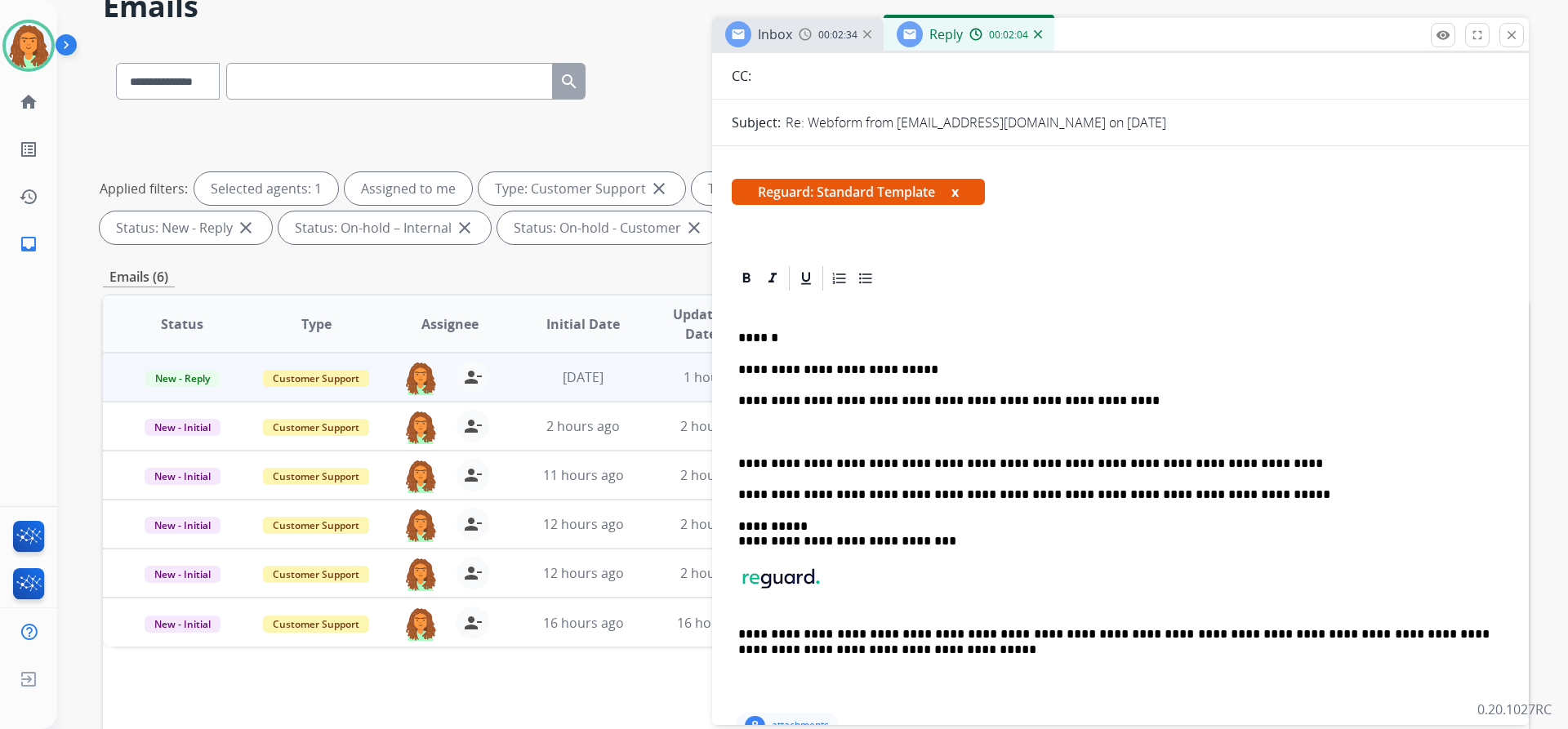
click at [748, 431] on p at bounding box center [1113, 432] width 751 height 15
click at [758, 464] on p "**********" at bounding box center [1113, 463] width 751 height 15
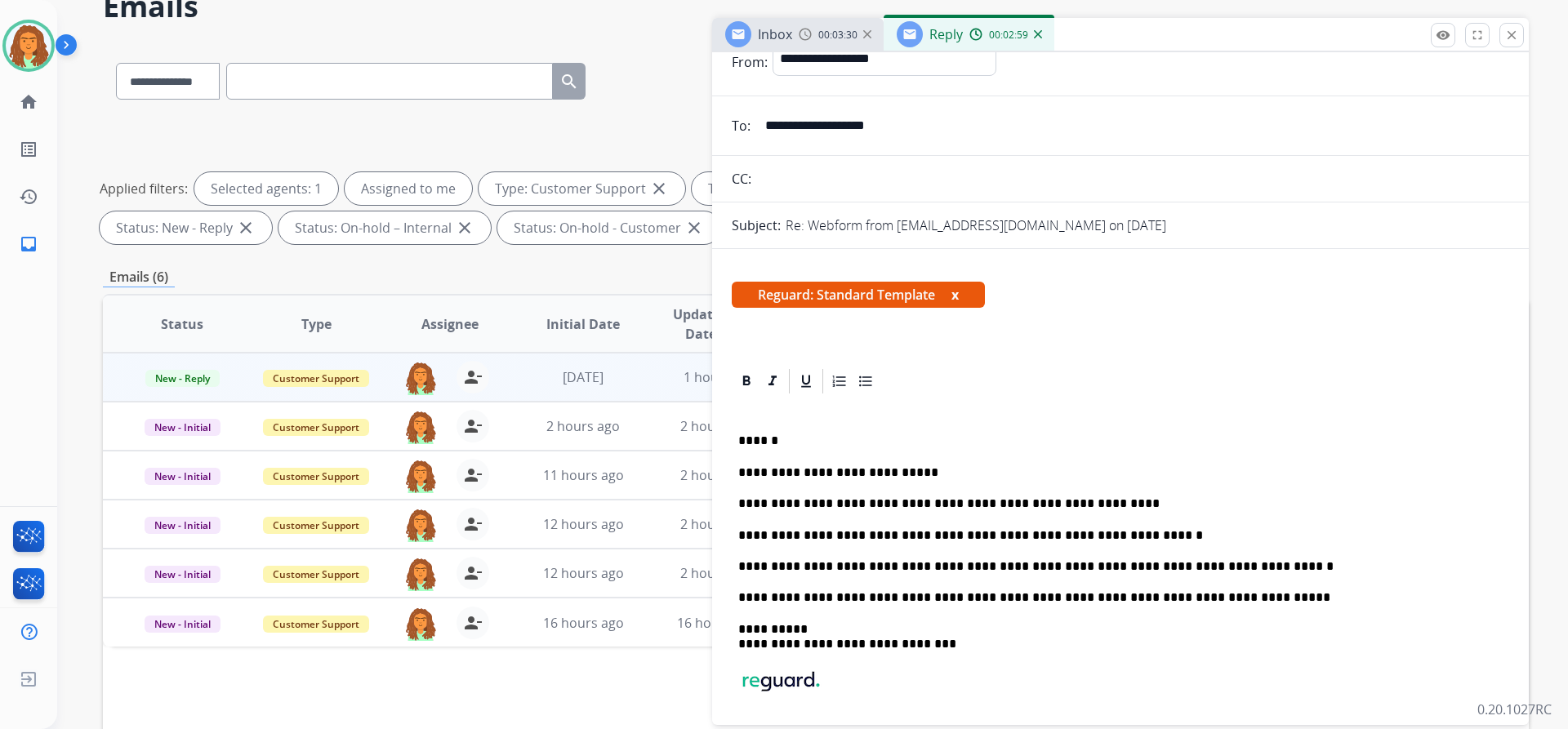
scroll to position [0, 0]
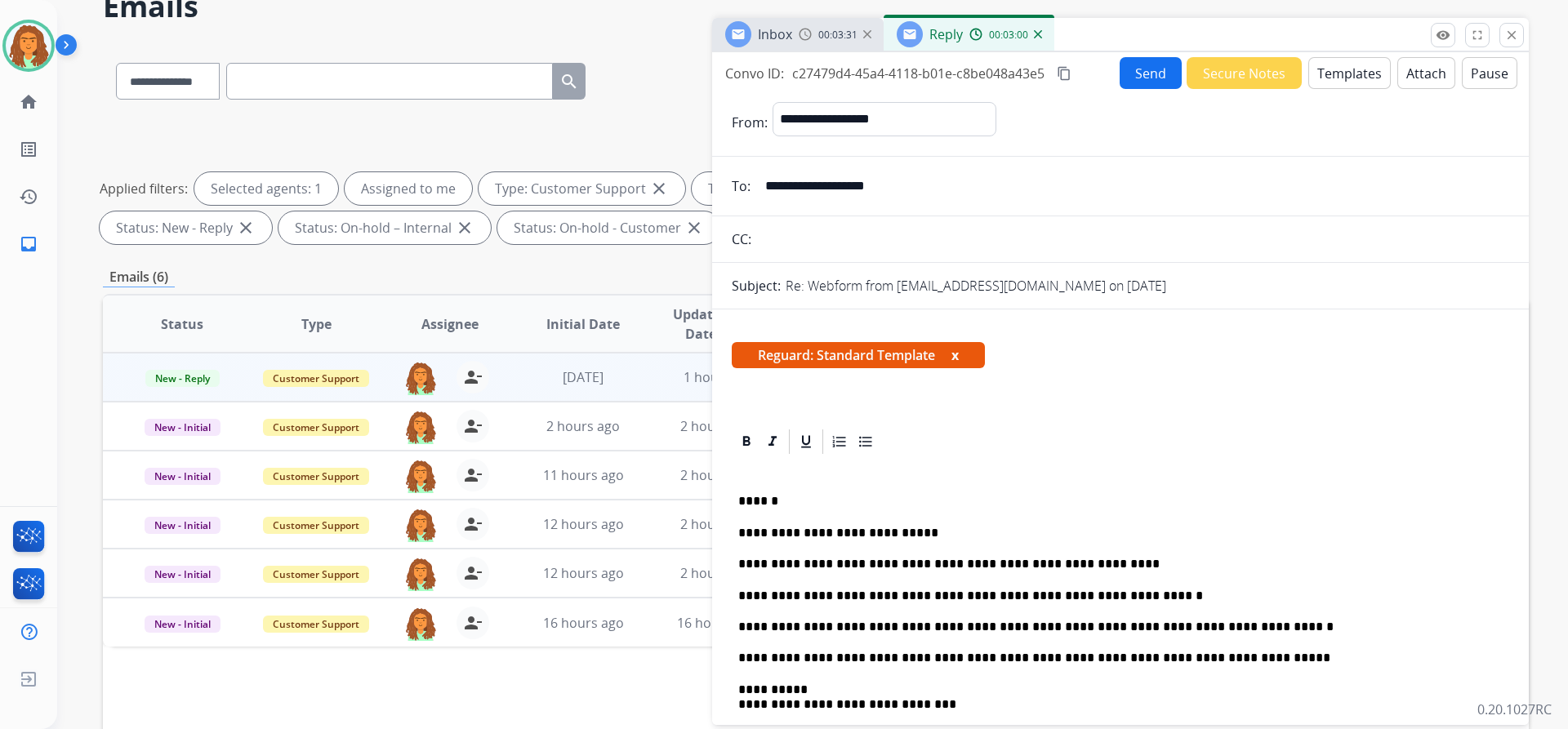
click at [758, 70] on mat-icon "content_copy" at bounding box center [1063, 73] width 15 height 15
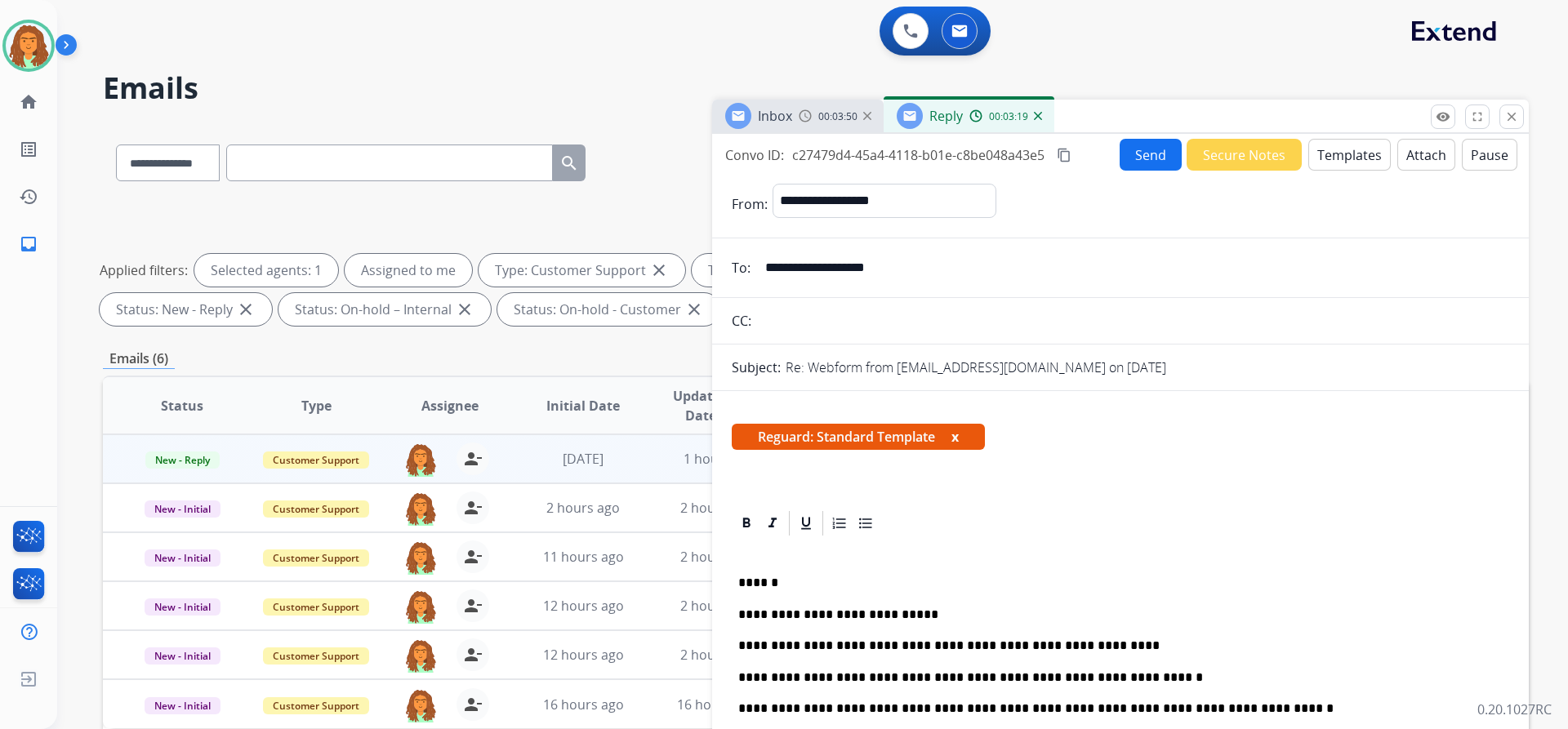
click at [758, 154] on button "Send" at bounding box center [1150, 154] width 62 height 32
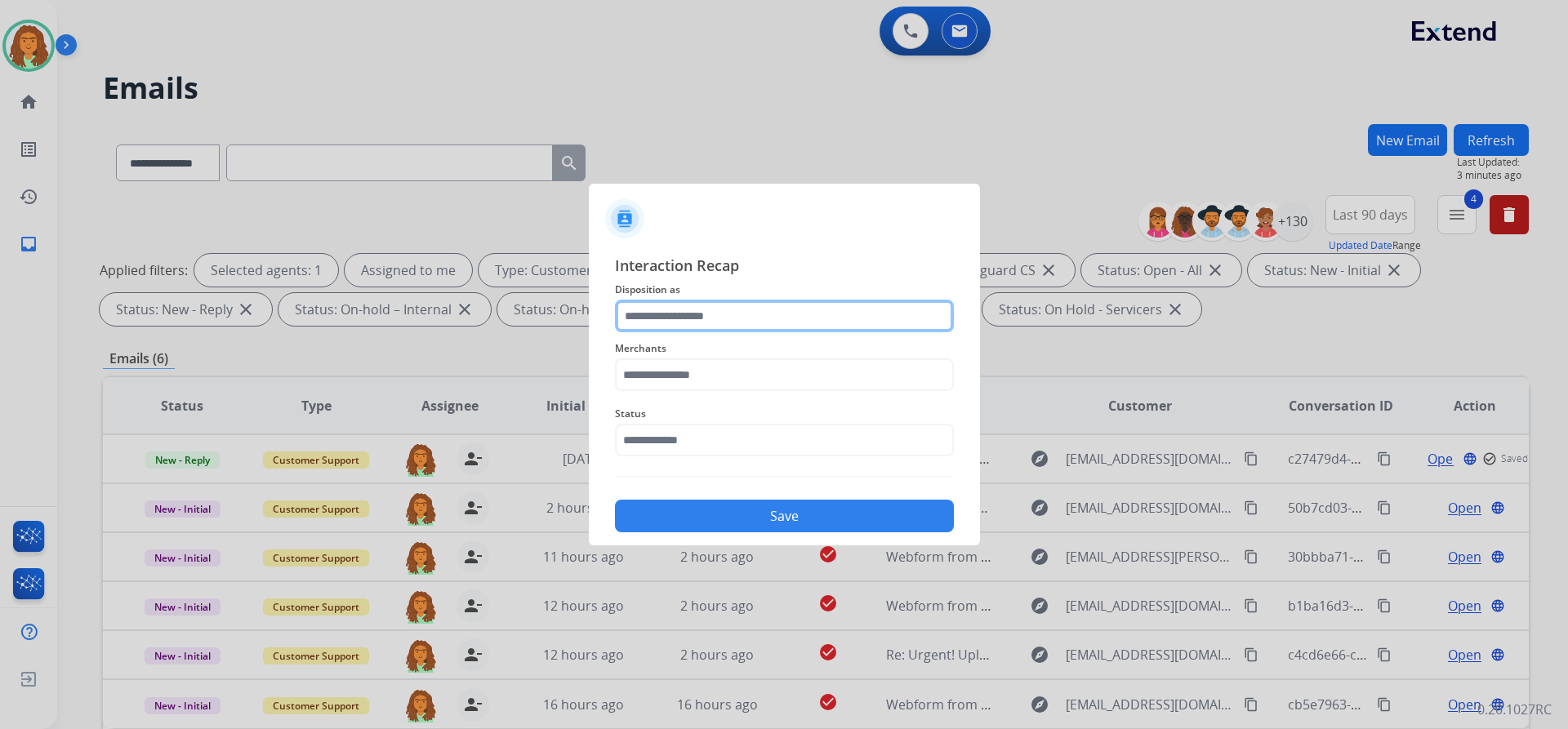
click at [672, 314] on input "text" at bounding box center [784, 316] width 339 height 32
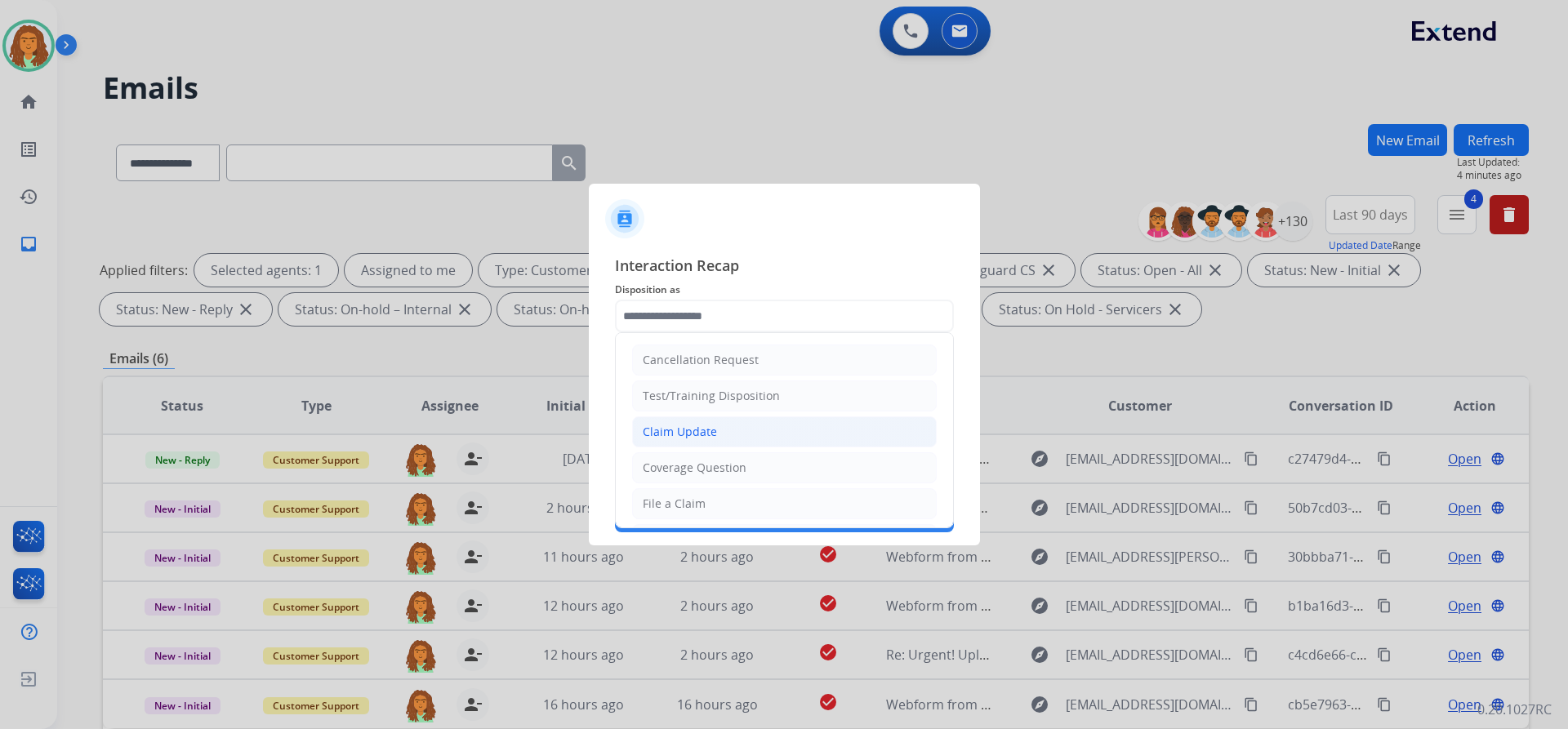
click at [677, 425] on div "Claim Update" at bounding box center [680, 432] width 75 height 17
type input "**********"
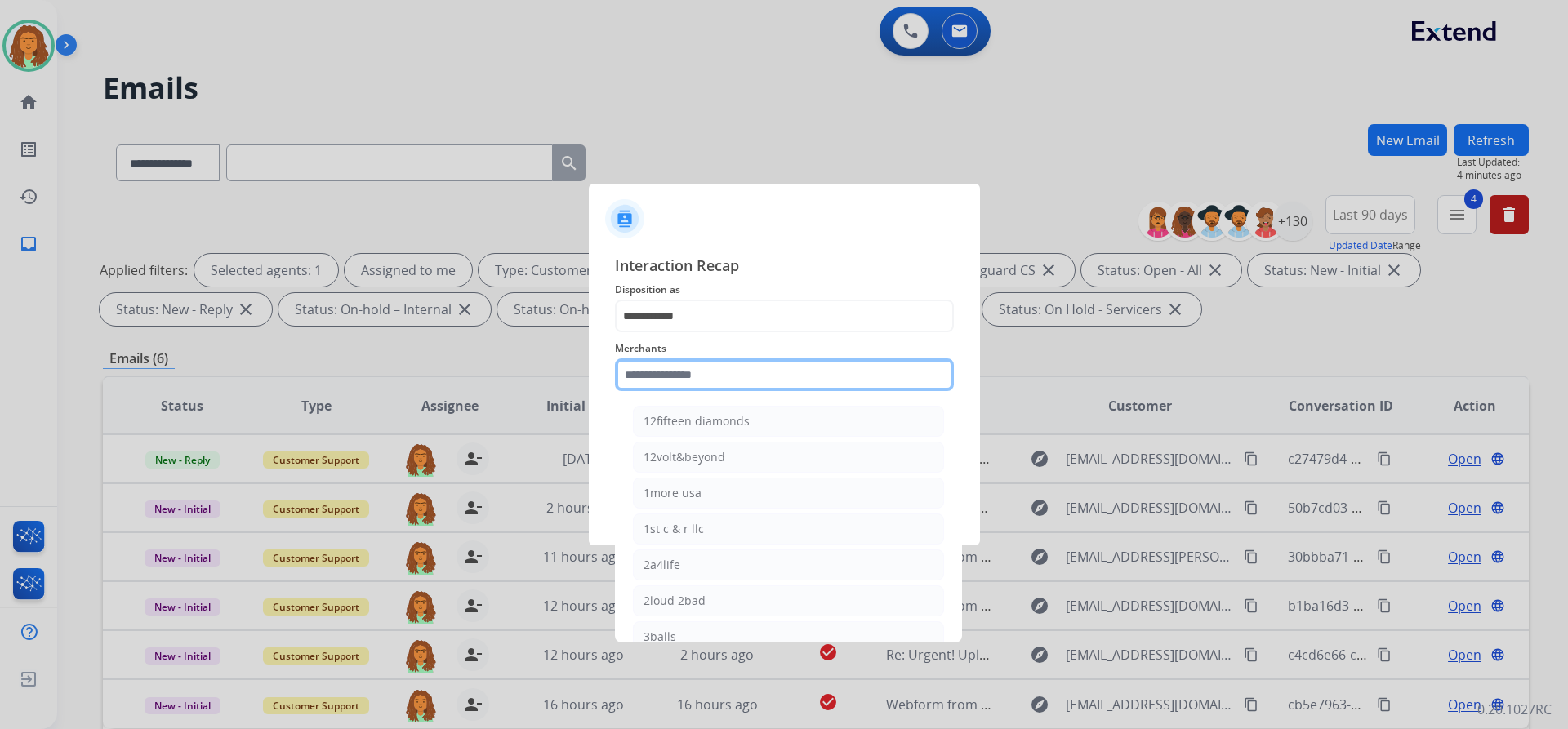
click at [674, 381] on input "text" at bounding box center [784, 375] width 339 height 32
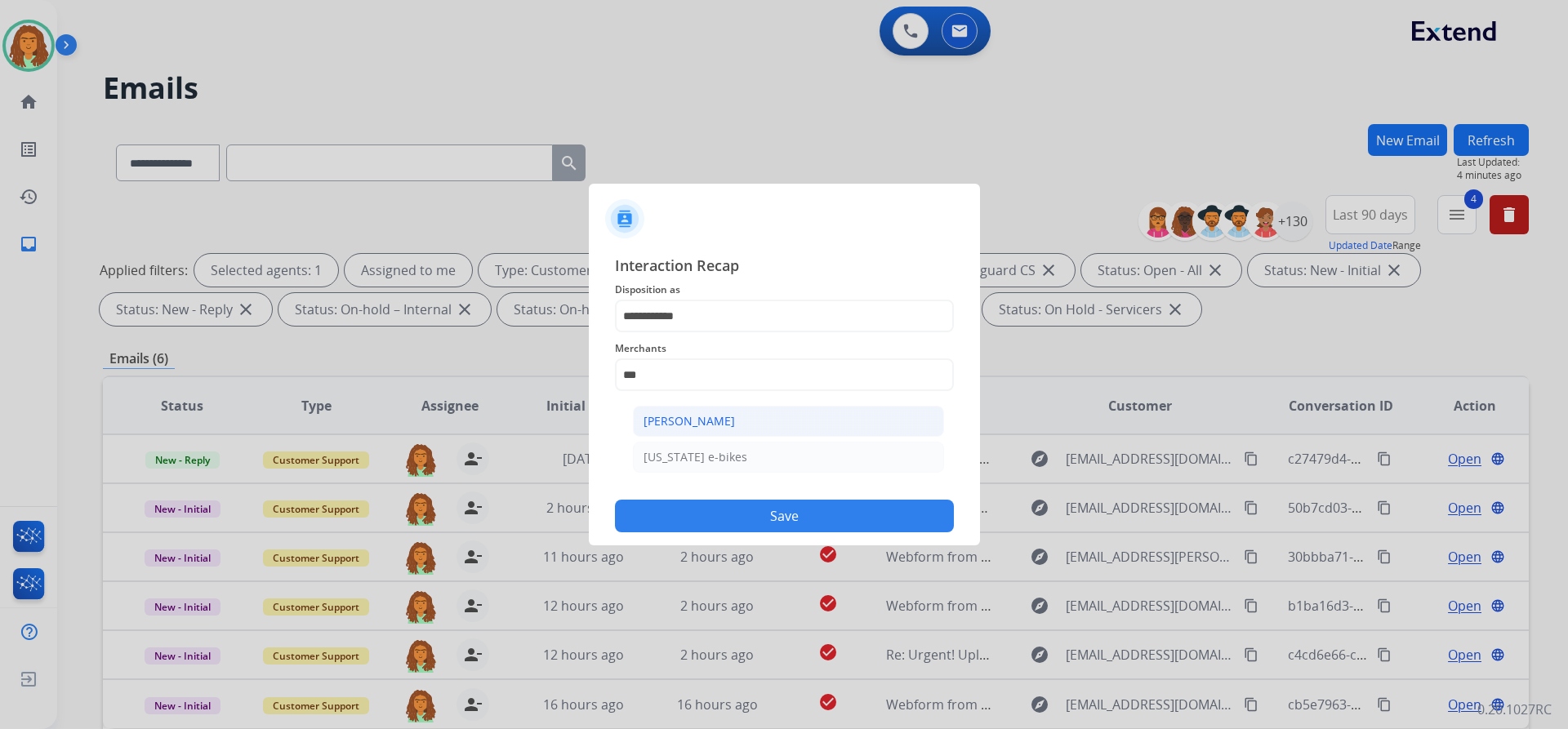
click at [678, 418] on div "Ashley - Reguard" at bounding box center [689, 421] width 91 height 17
type input "**********"
click at [696, 444] on input "text" at bounding box center [784, 440] width 339 height 32
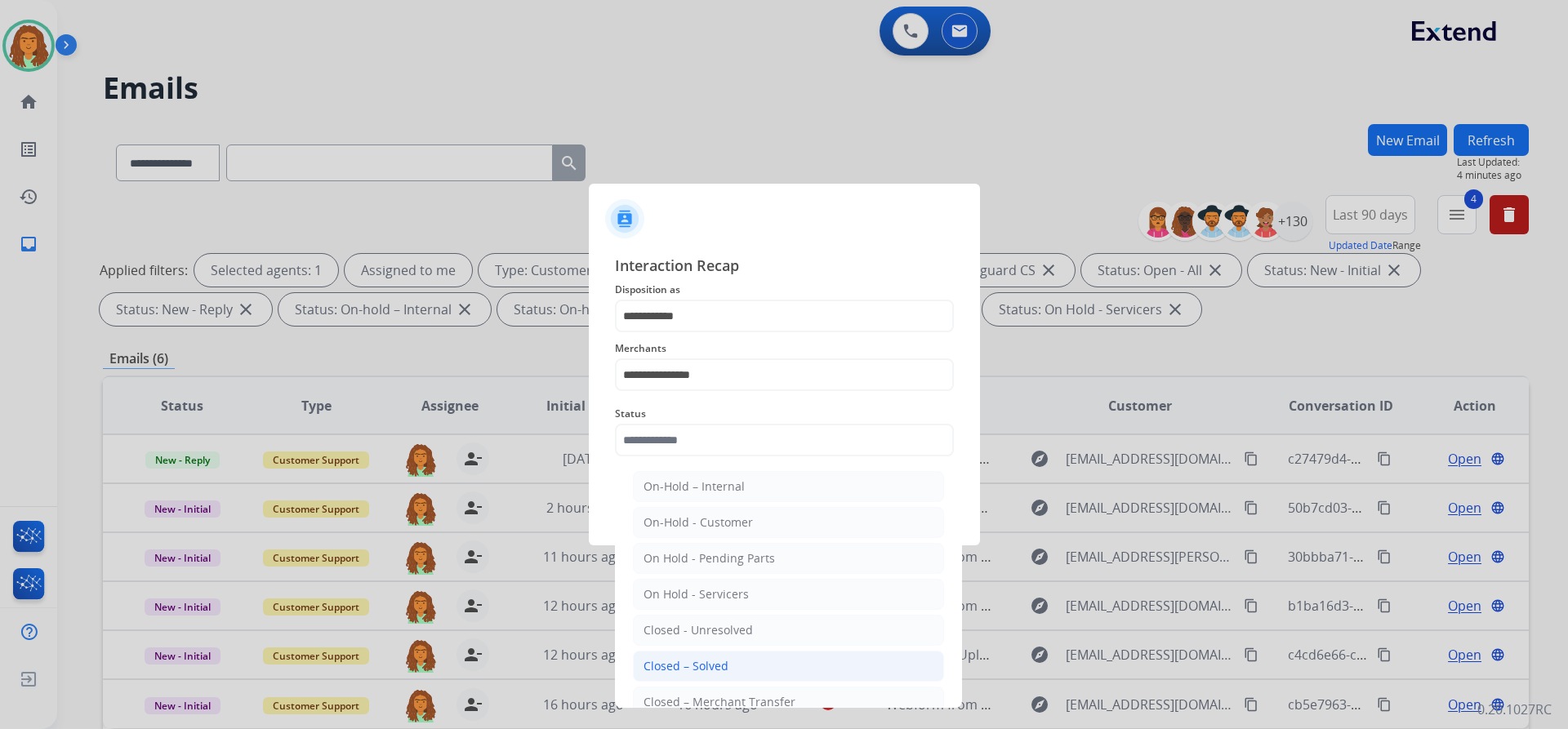
drag, startPoint x: 687, startPoint y: 662, endPoint x: 691, endPoint y: 595, distance: 67.1
click at [687, 663] on div "Closed – Solved" at bounding box center [685, 666] width 85 height 17
type input "**********"
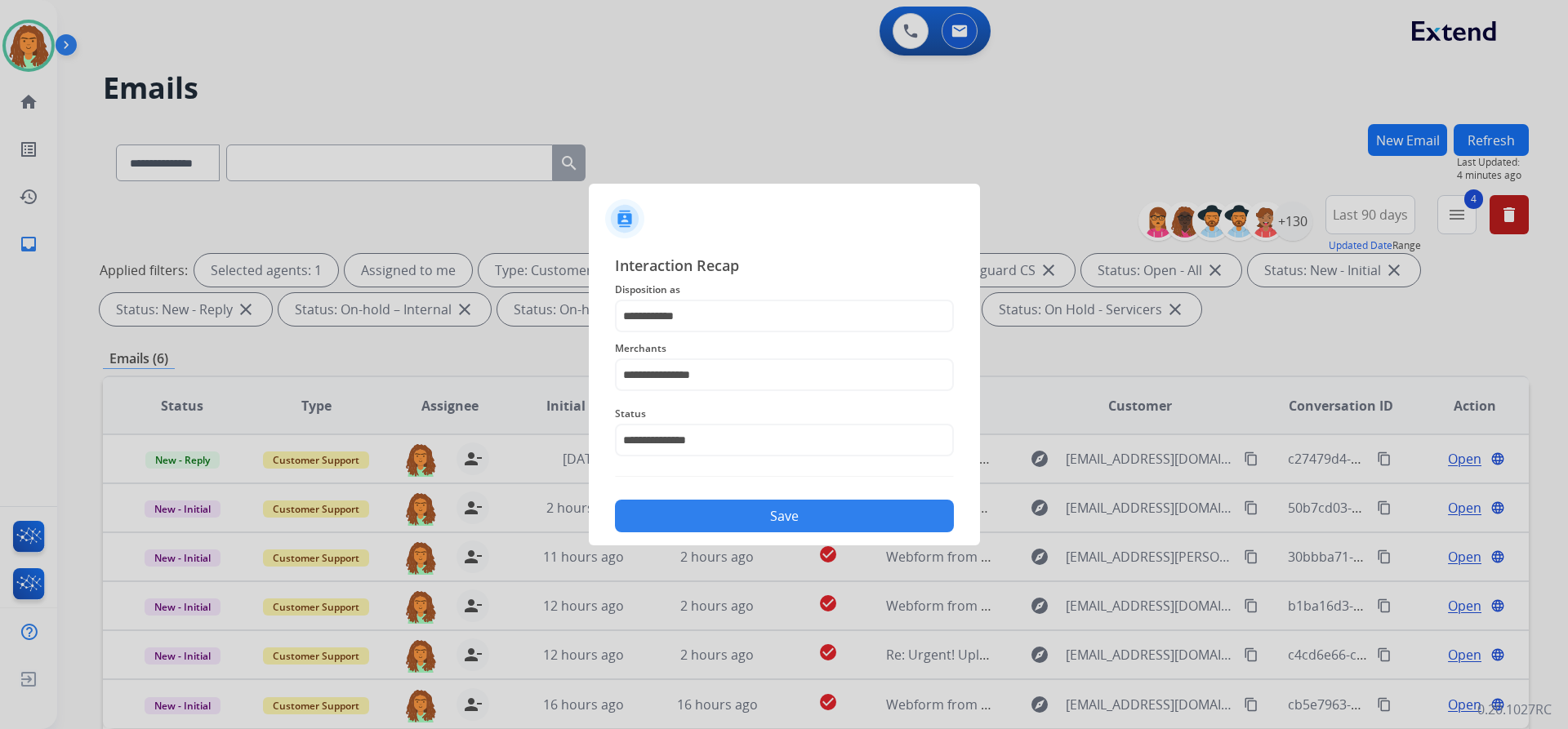
click at [758, 513] on button "Save" at bounding box center [784, 516] width 339 height 32
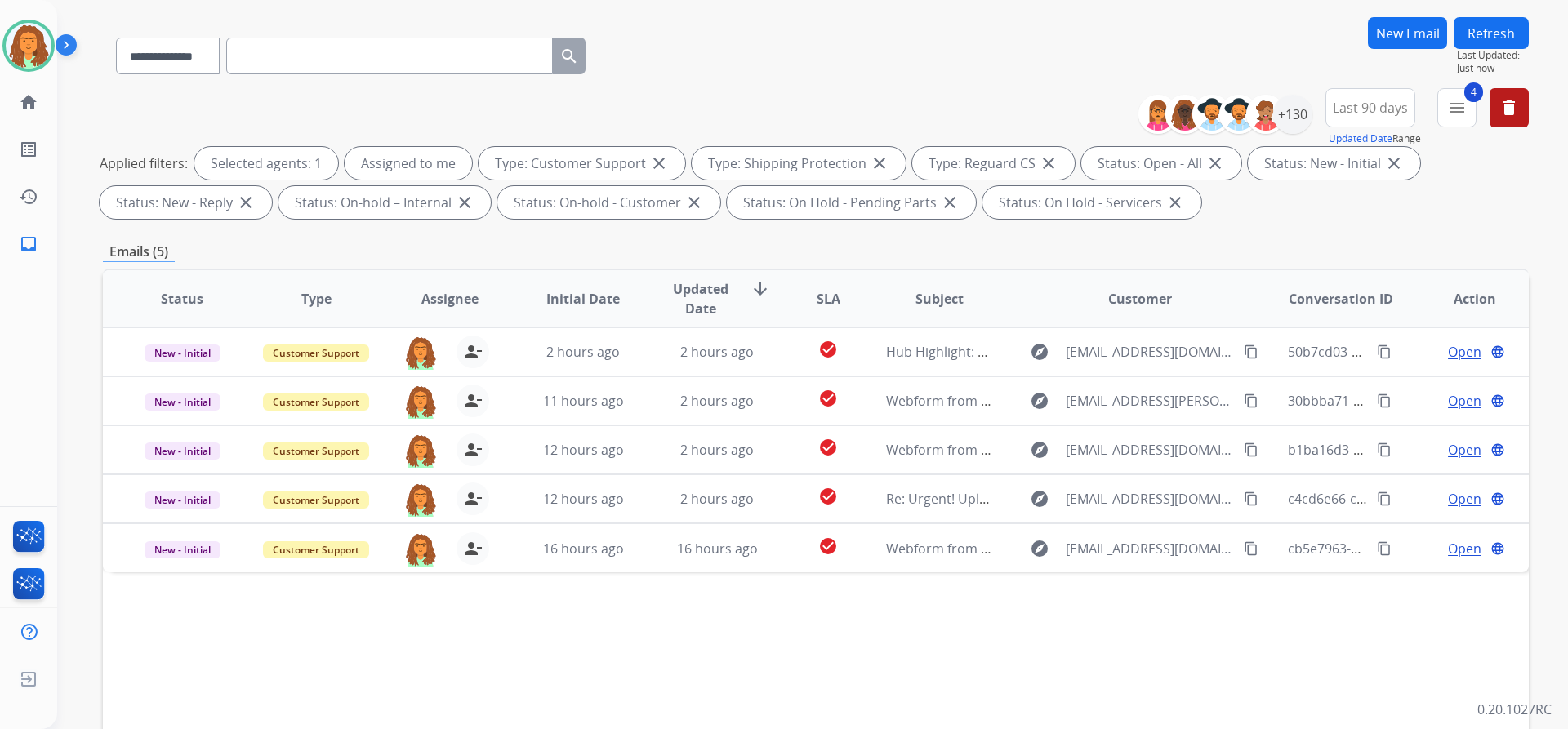
scroll to position [163, 0]
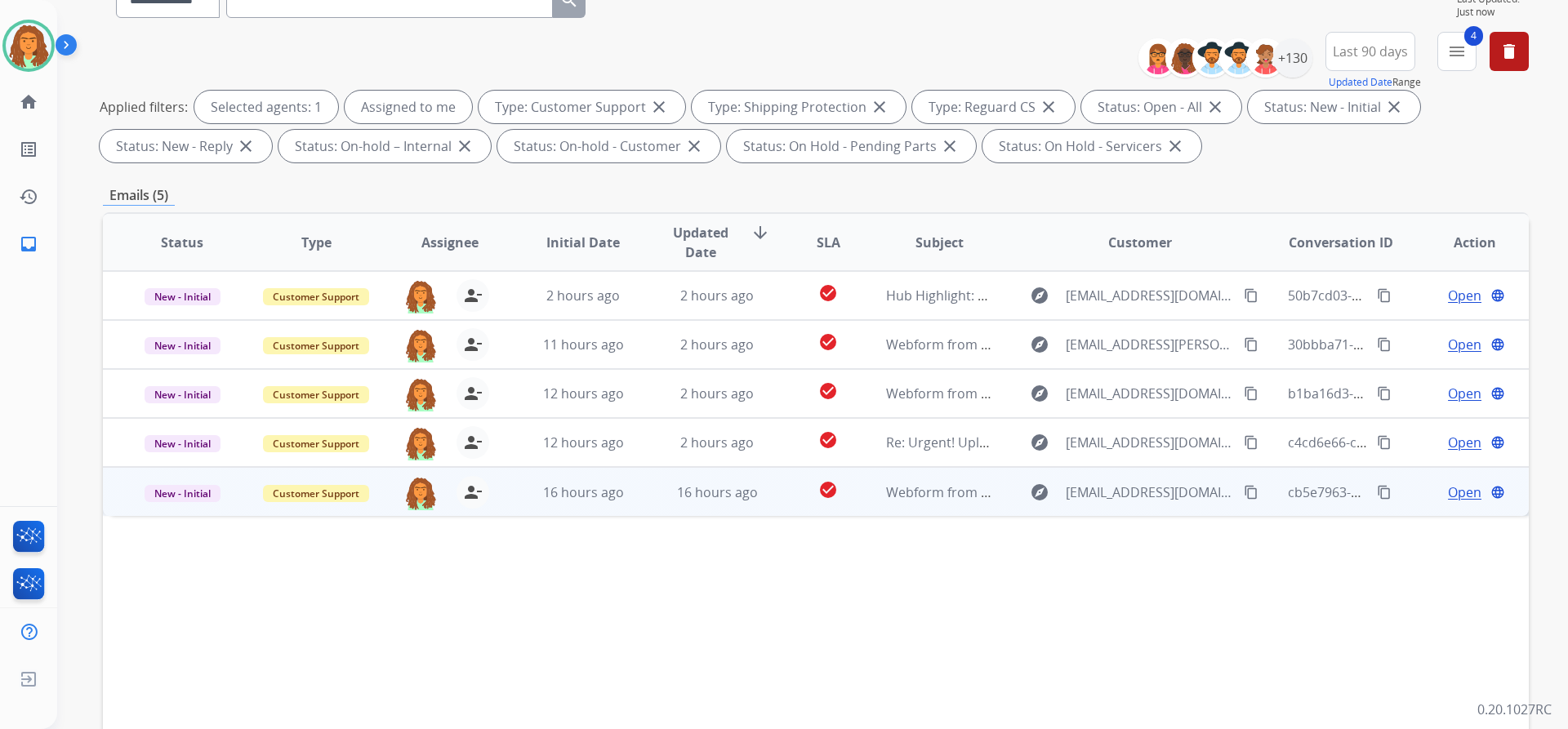
click at [758, 501] on td "check_circle" at bounding box center [815, 491] width 89 height 49
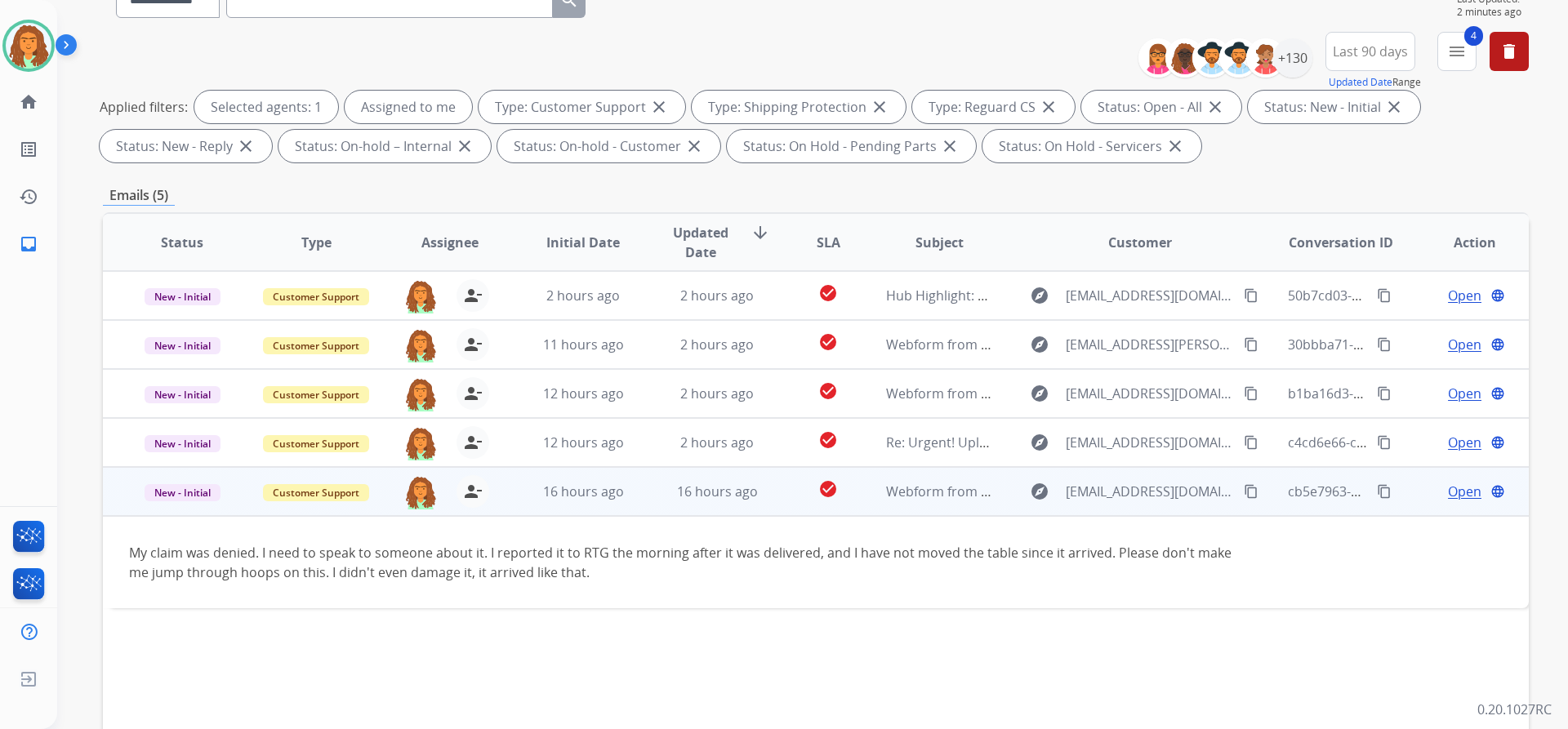
click at [758, 492] on span "Open" at bounding box center [1464, 491] width 33 height 19
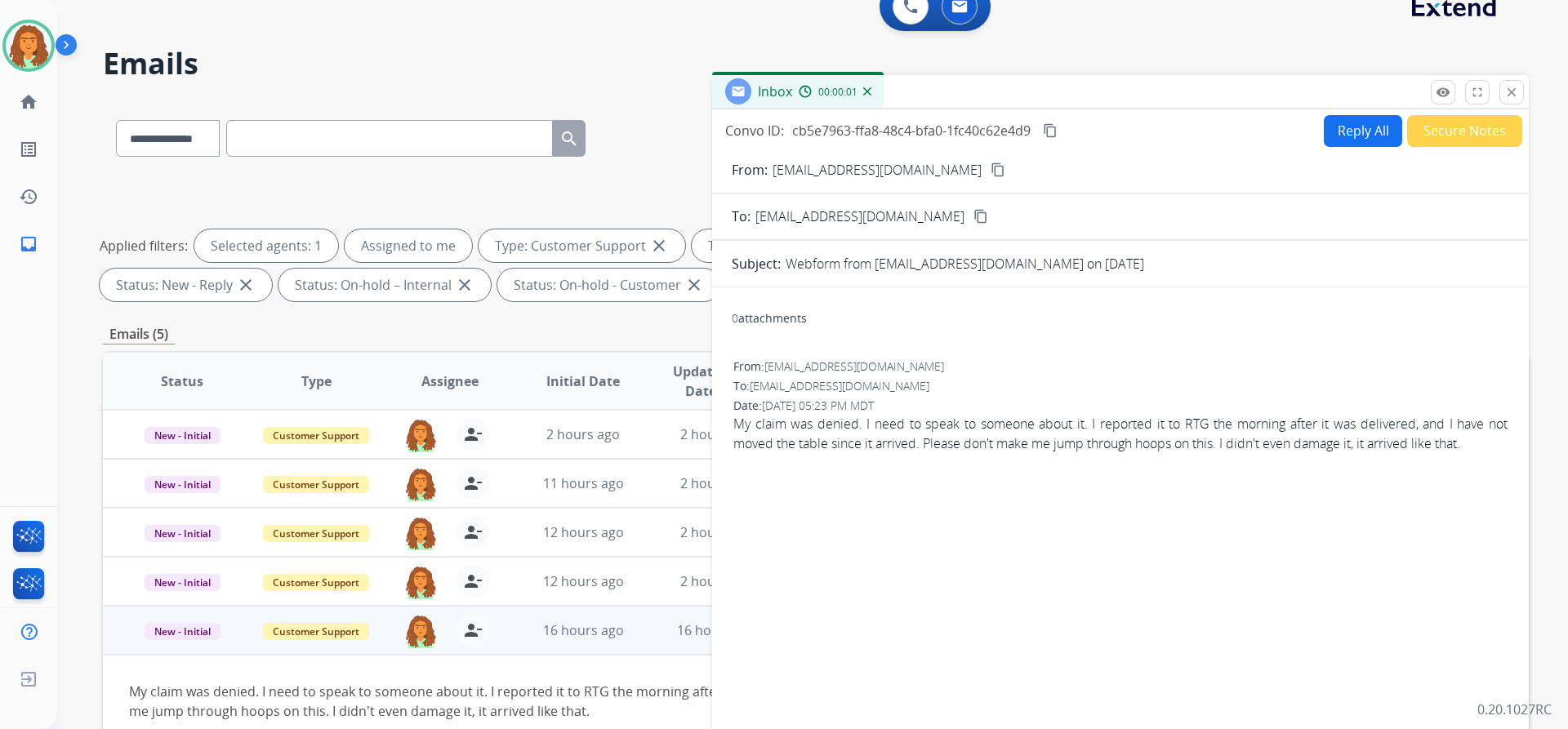
scroll to position [0, 0]
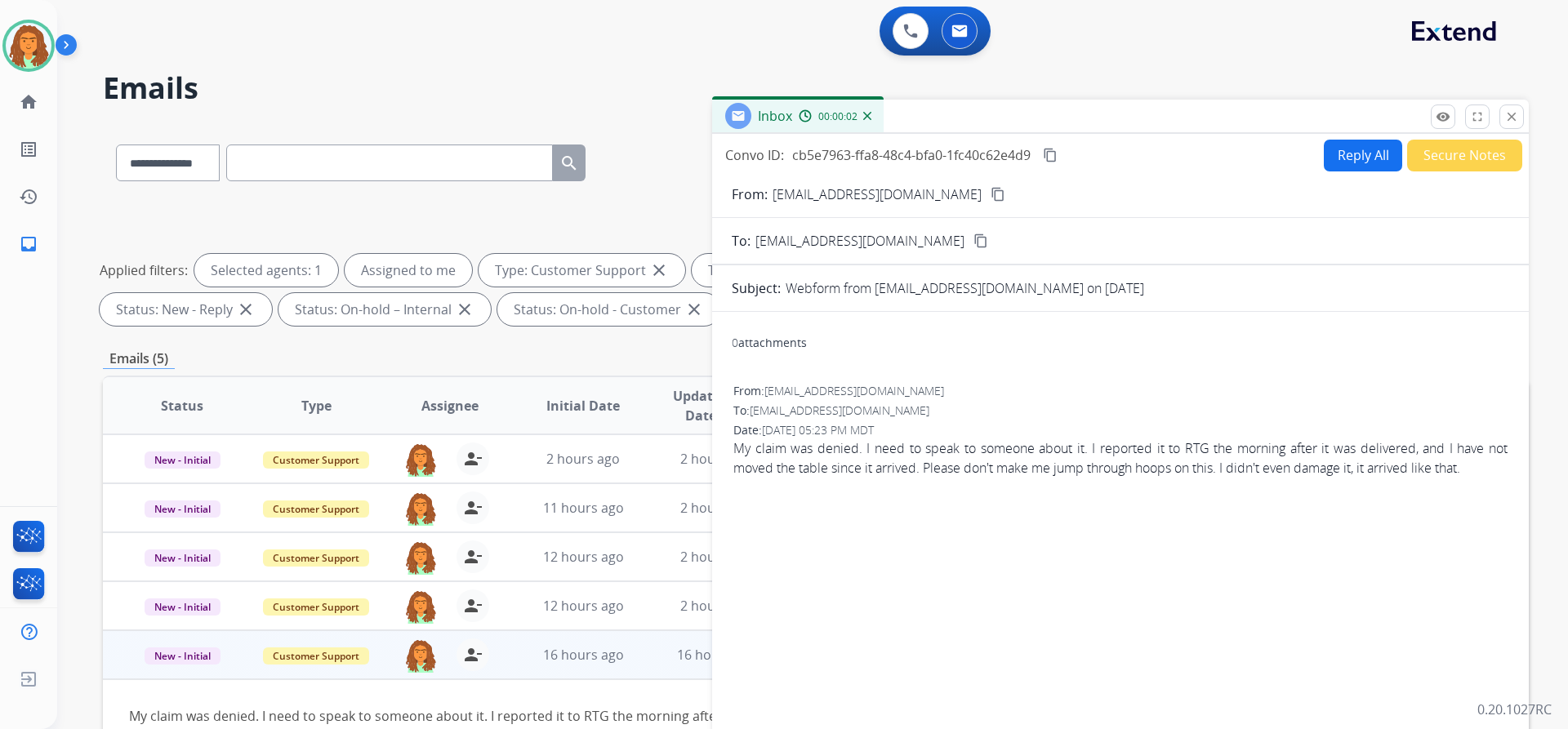
click at [758, 154] on button "Reply All" at bounding box center [1363, 155] width 78 height 32
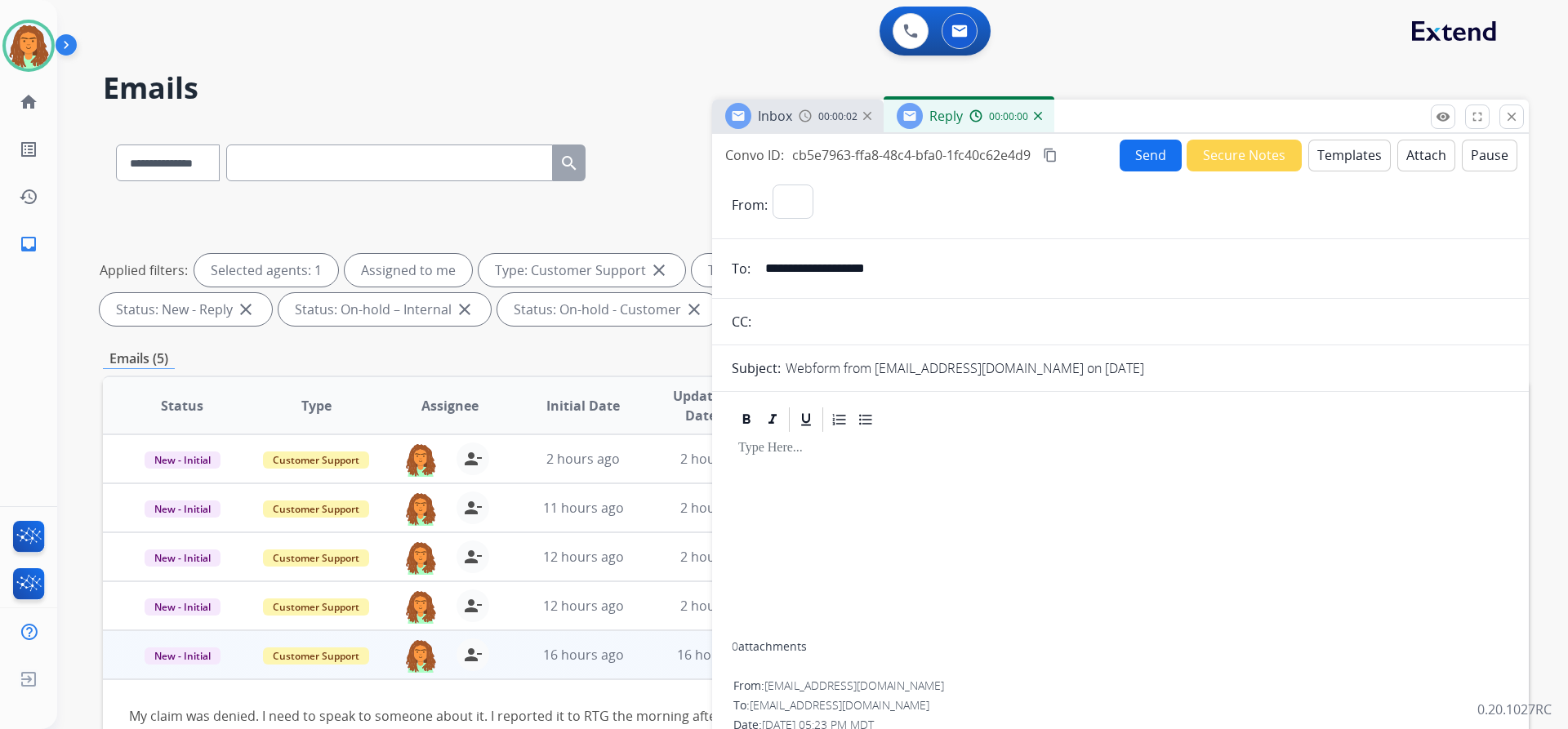
select select "**********"
click at [758, 154] on button "Templates" at bounding box center [1350, 155] width 82 height 32
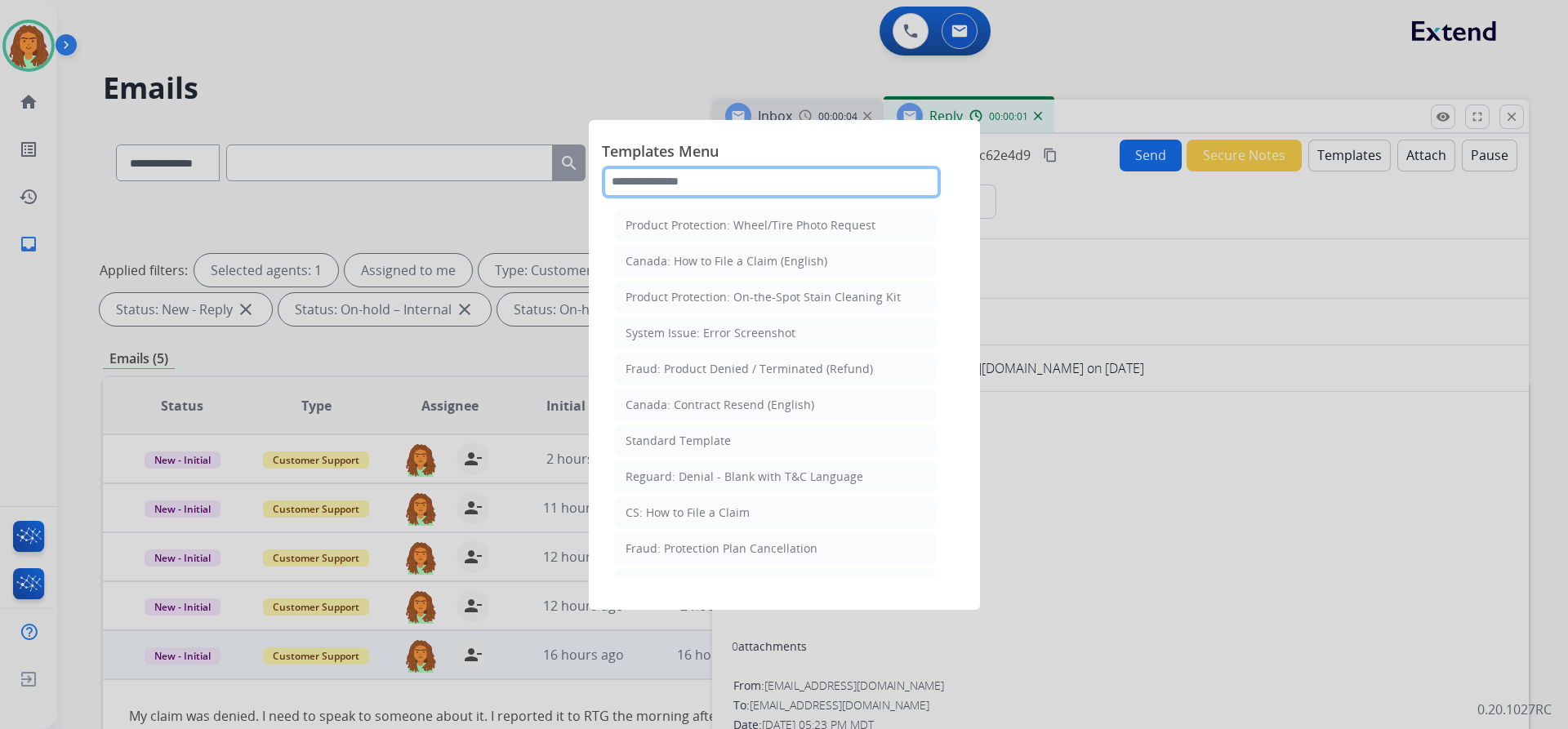
click at [678, 183] on input "text" at bounding box center [771, 182] width 339 height 32
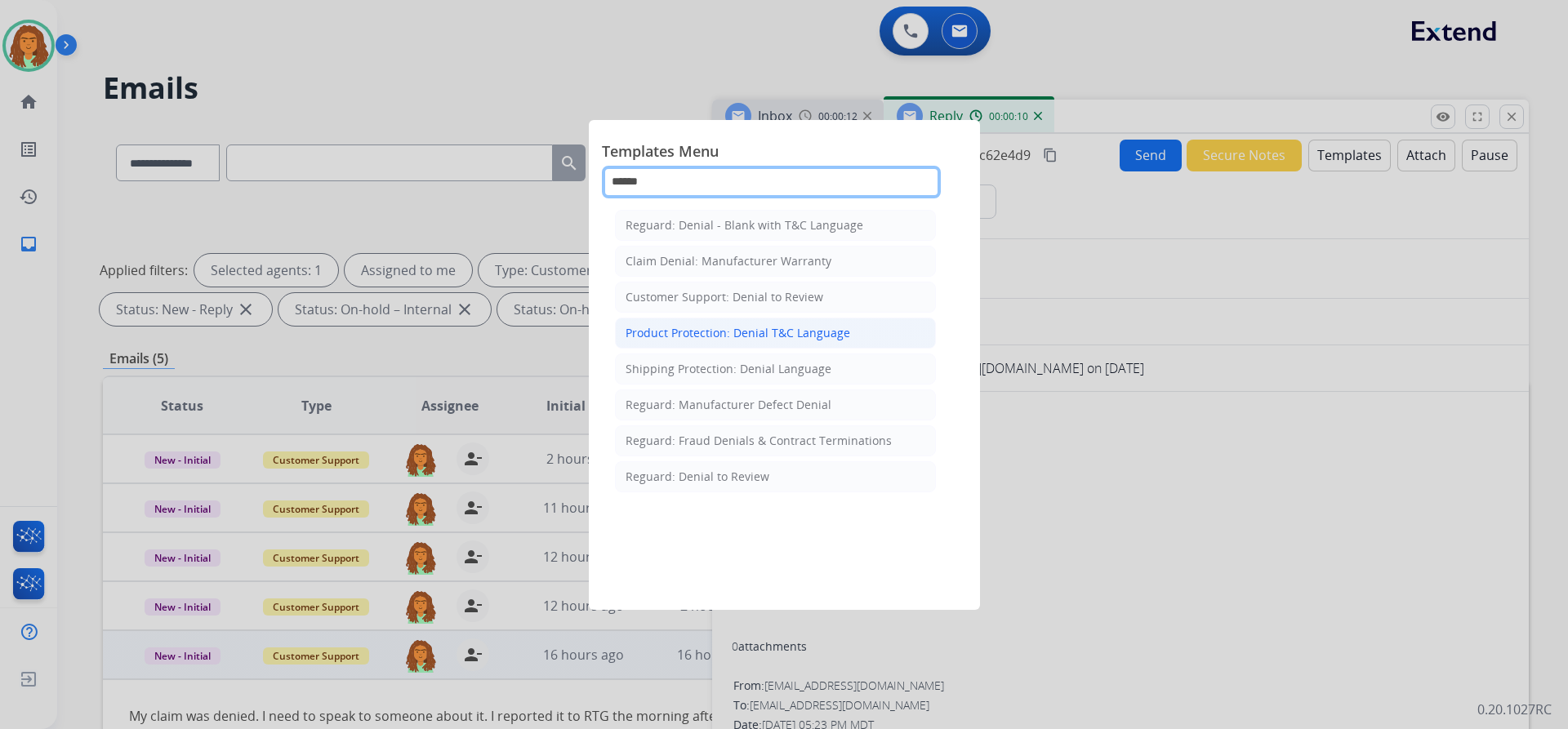
type input "******"
click at [674, 332] on div "Product Protection: Denial T&C Language" at bounding box center [738, 332] width 225 height 17
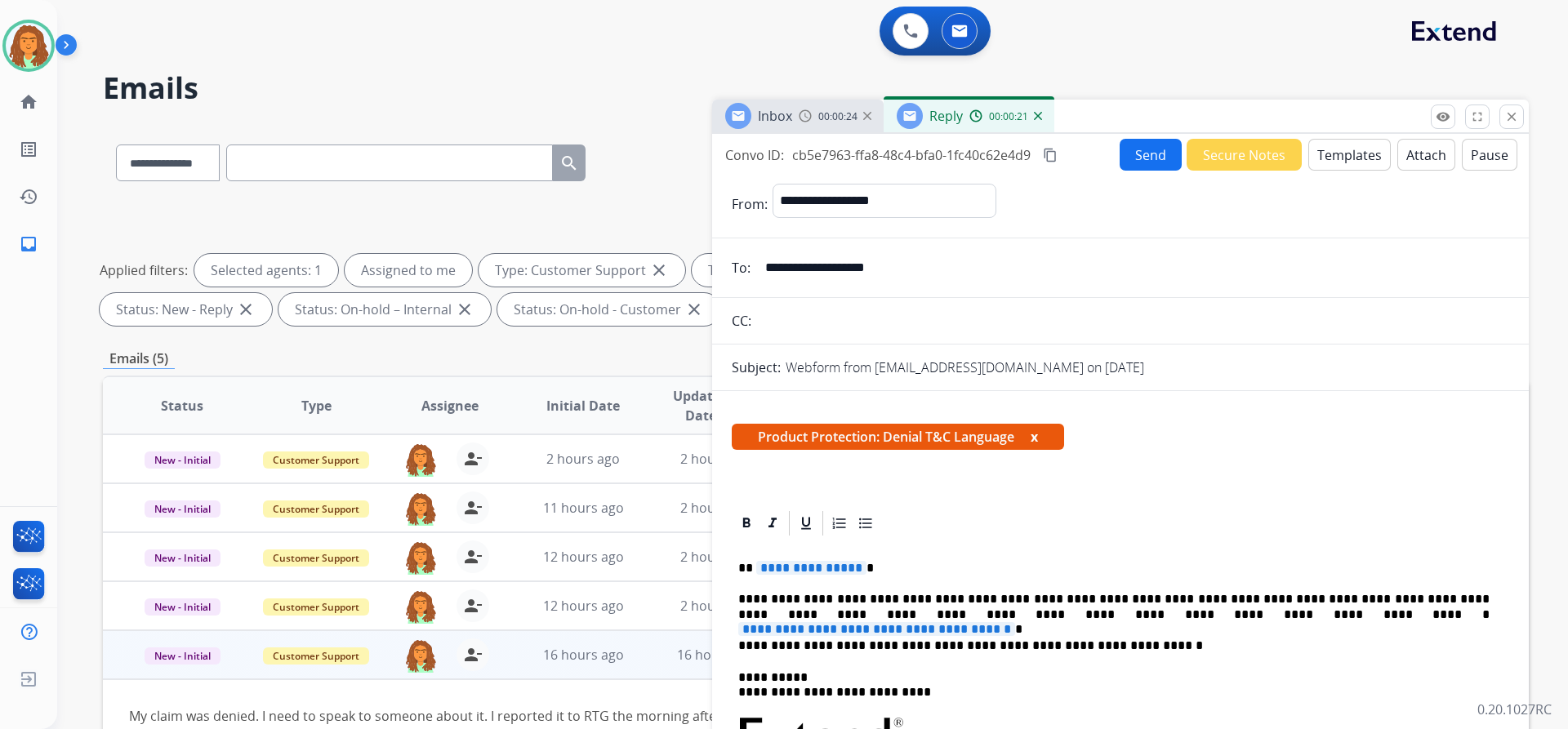
click at [758, 622] on span "**********" at bounding box center [877, 629] width 277 height 14
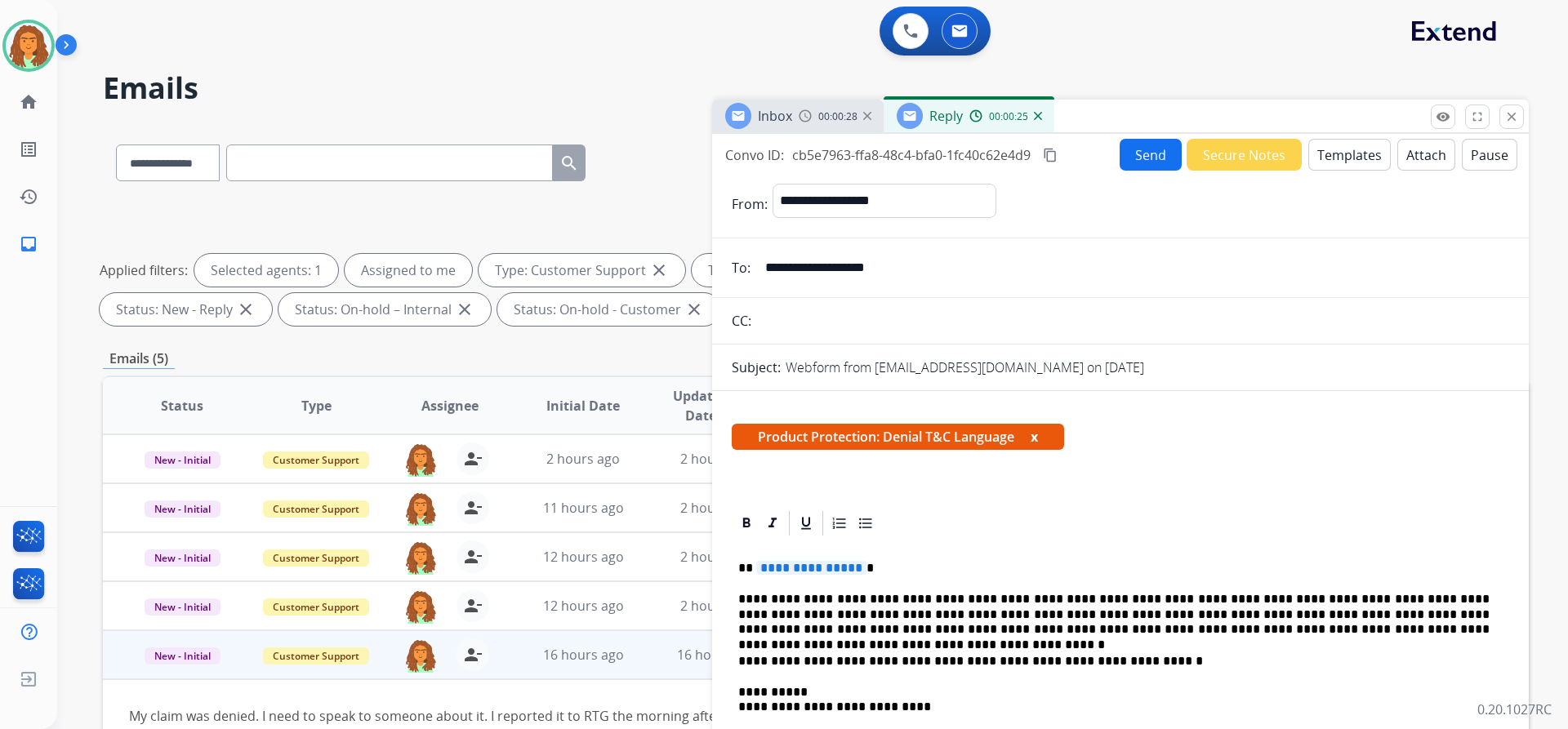
click at [758, 568] on span "**********" at bounding box center [812, 568] width 111 height 14
click at [758, 159] on button "Attach" at bounding box center [1427, 154] width 58 height 32
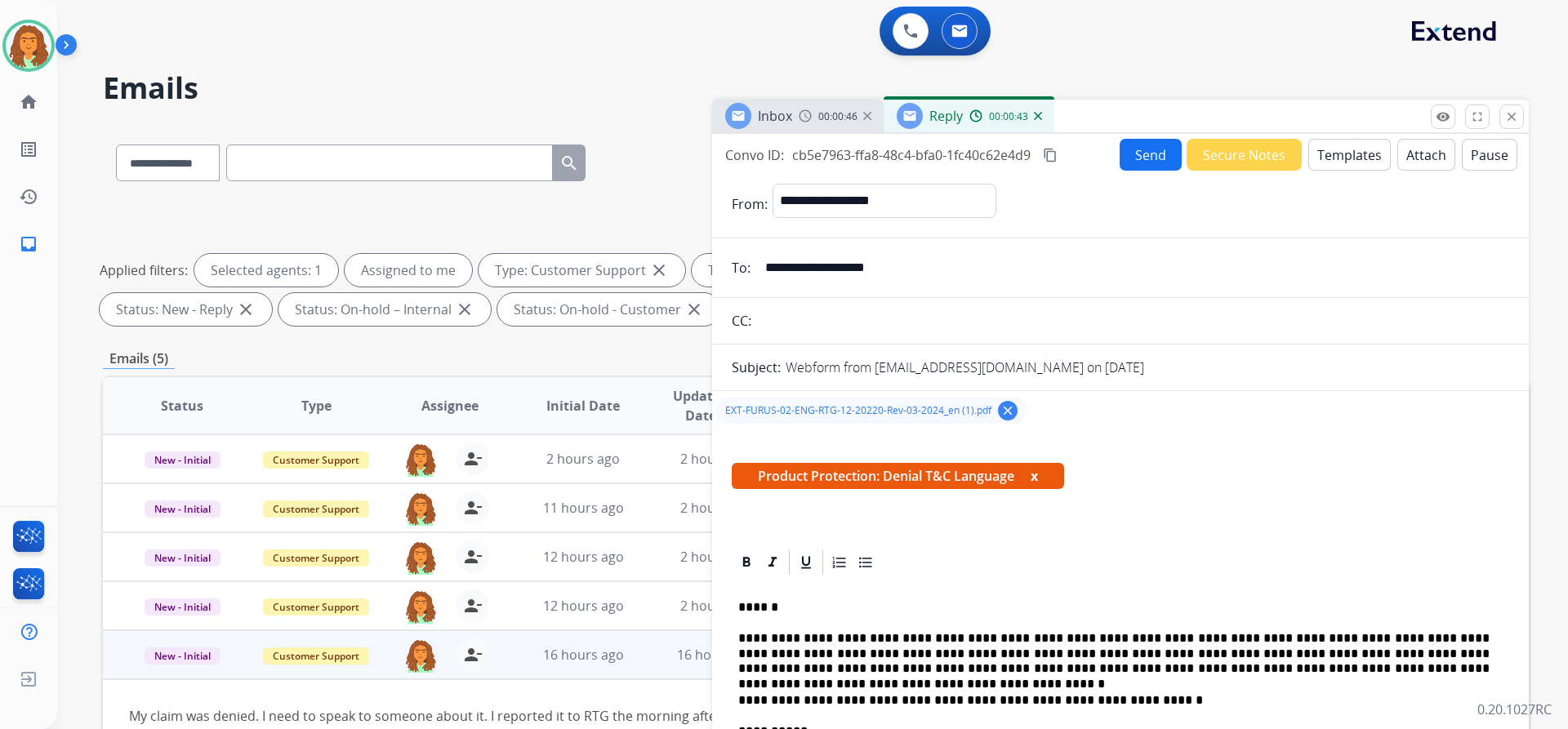
click at [758, 155] on mat-icon "content_copy" at bounding box center [1050, 154] width 15 height 15
click at [758, 156] on button "Send" at bounding box center [1150, 154] width 62 height 32
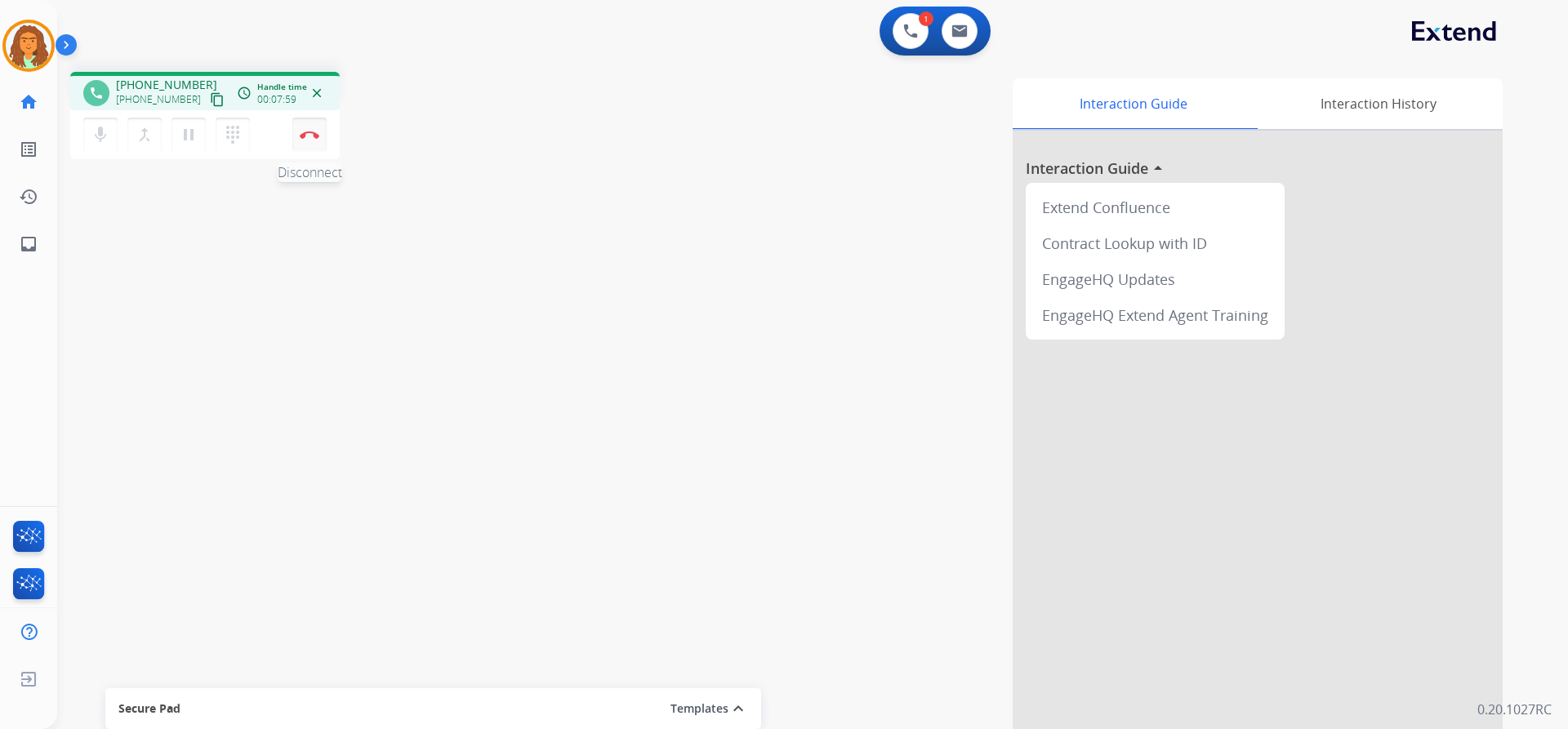
click at [310, 132] on img at bounding box center [310, 134] width 19 height 8
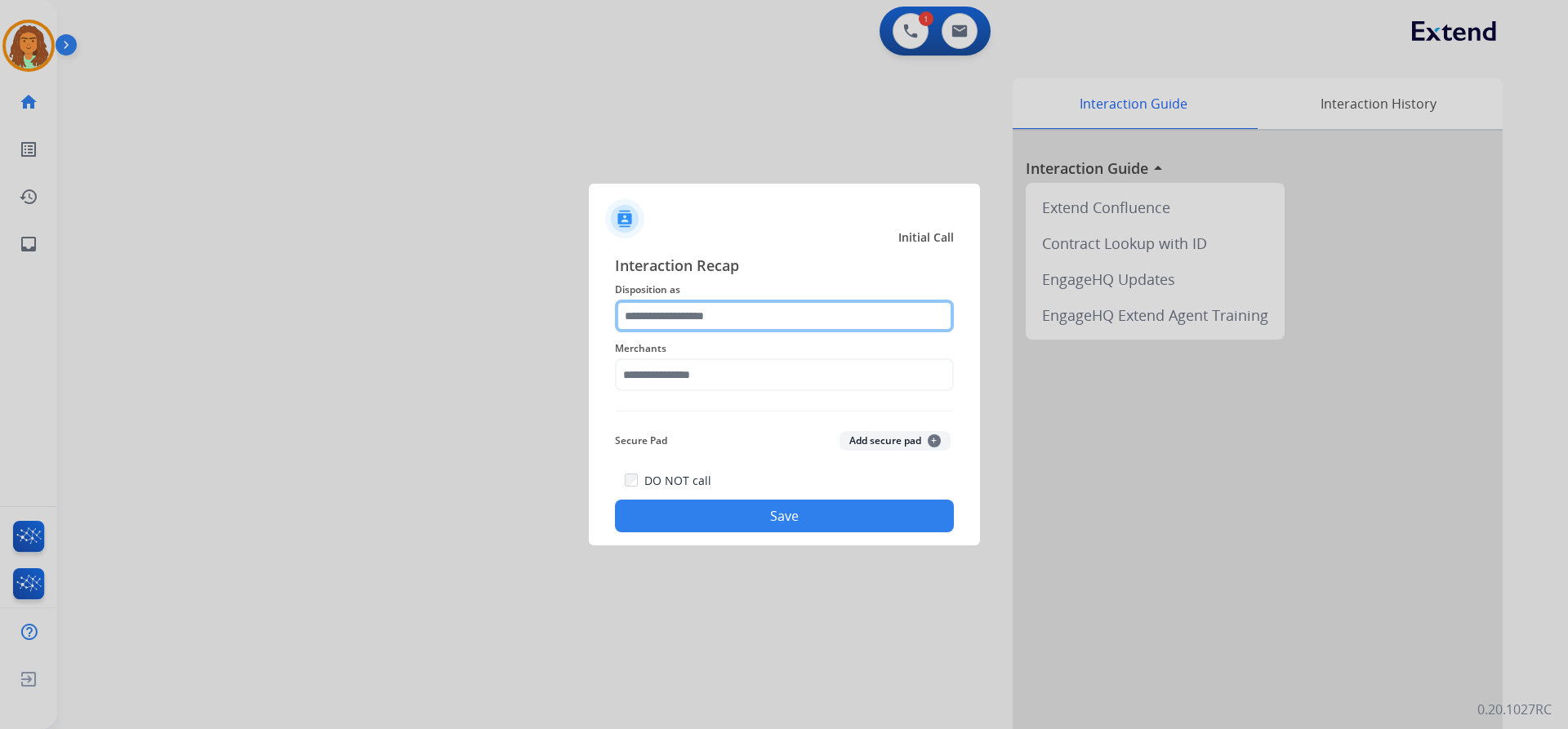
click at [695, 317] on input "text" at bounding box center [784, 316] width 339 height 32
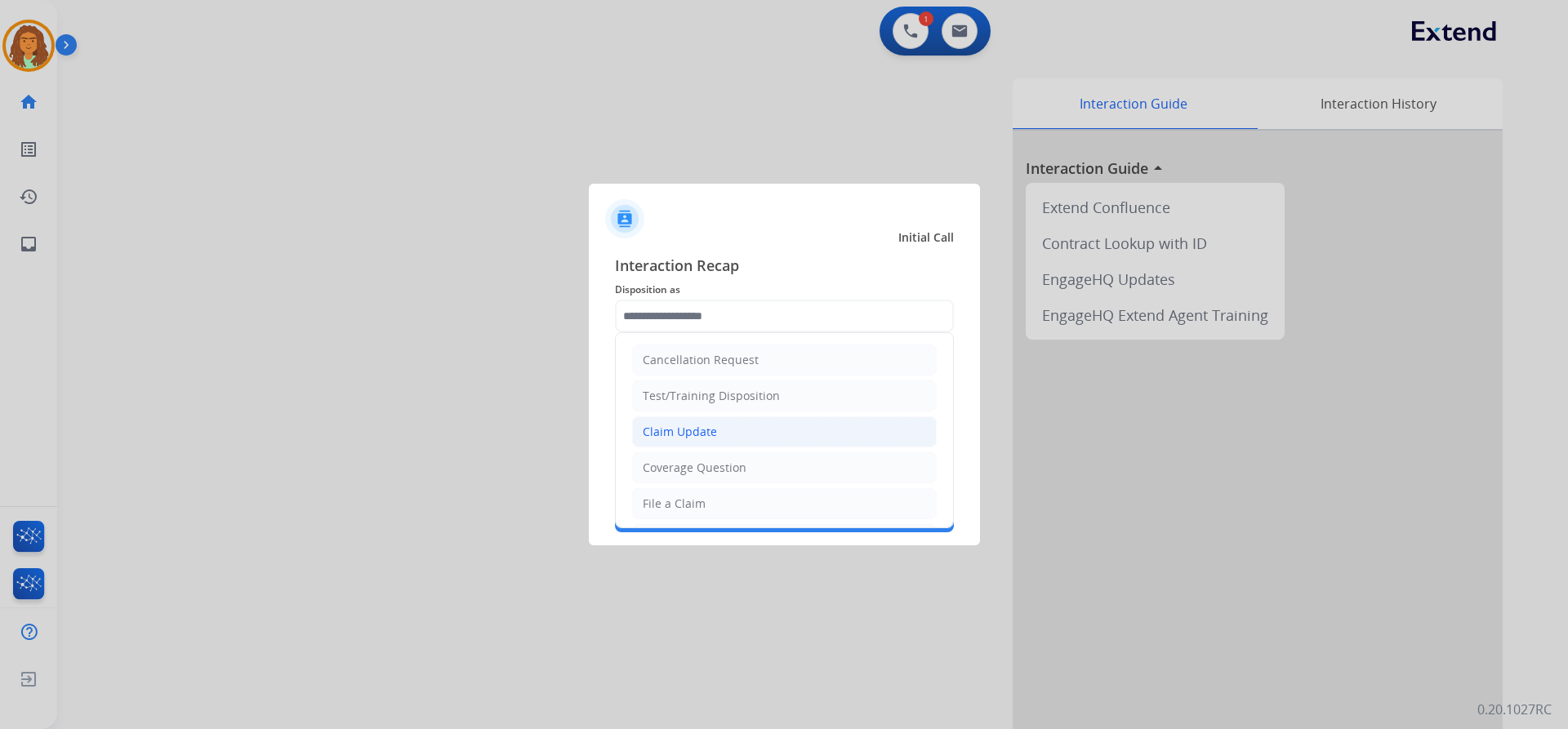
click at [693, 431] on div "Claim Update" at bounding box center [680, 432] width 75 height 17
type input "**********"
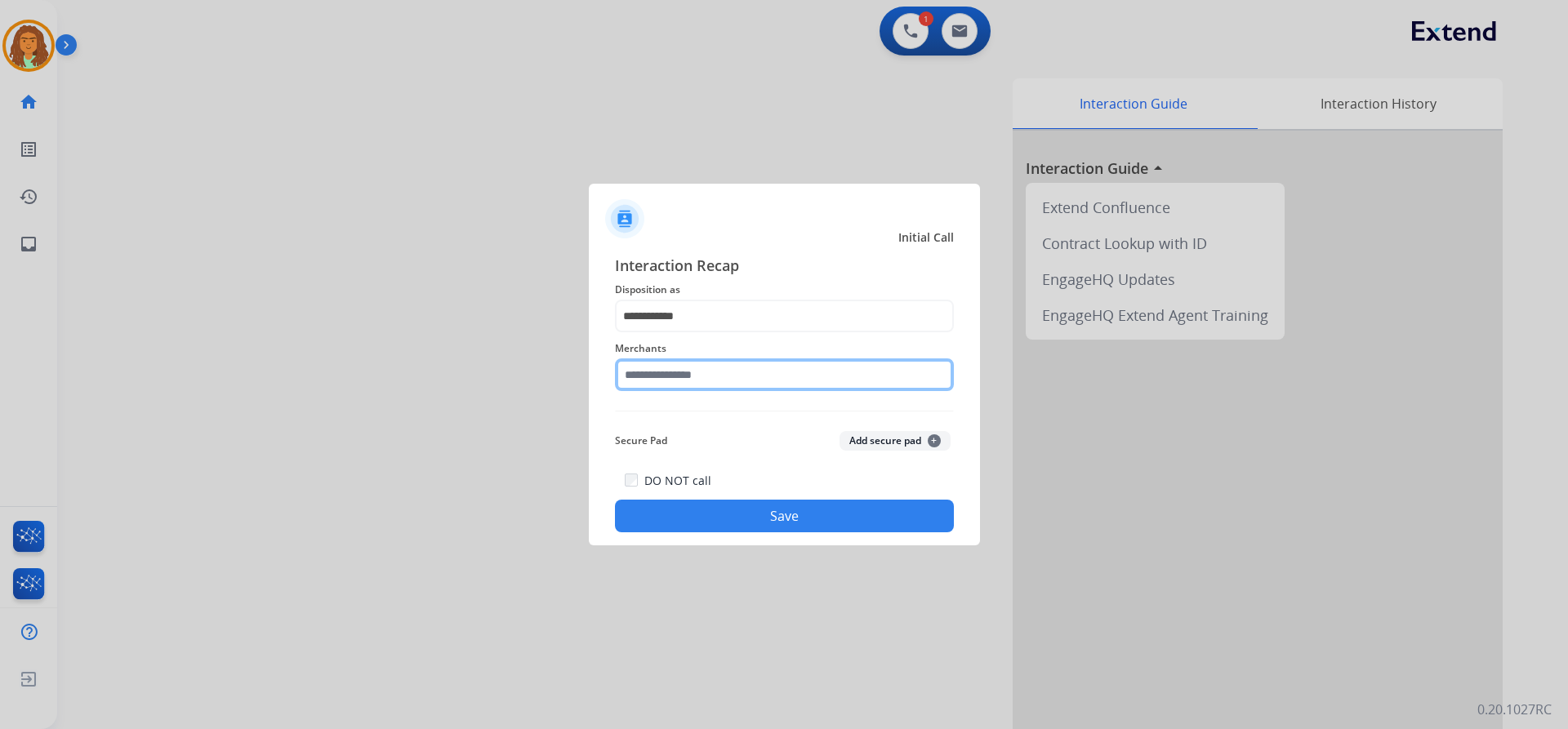
click at [674, 375] on input "text" at bounding box center [784, 375] width 339 height 32
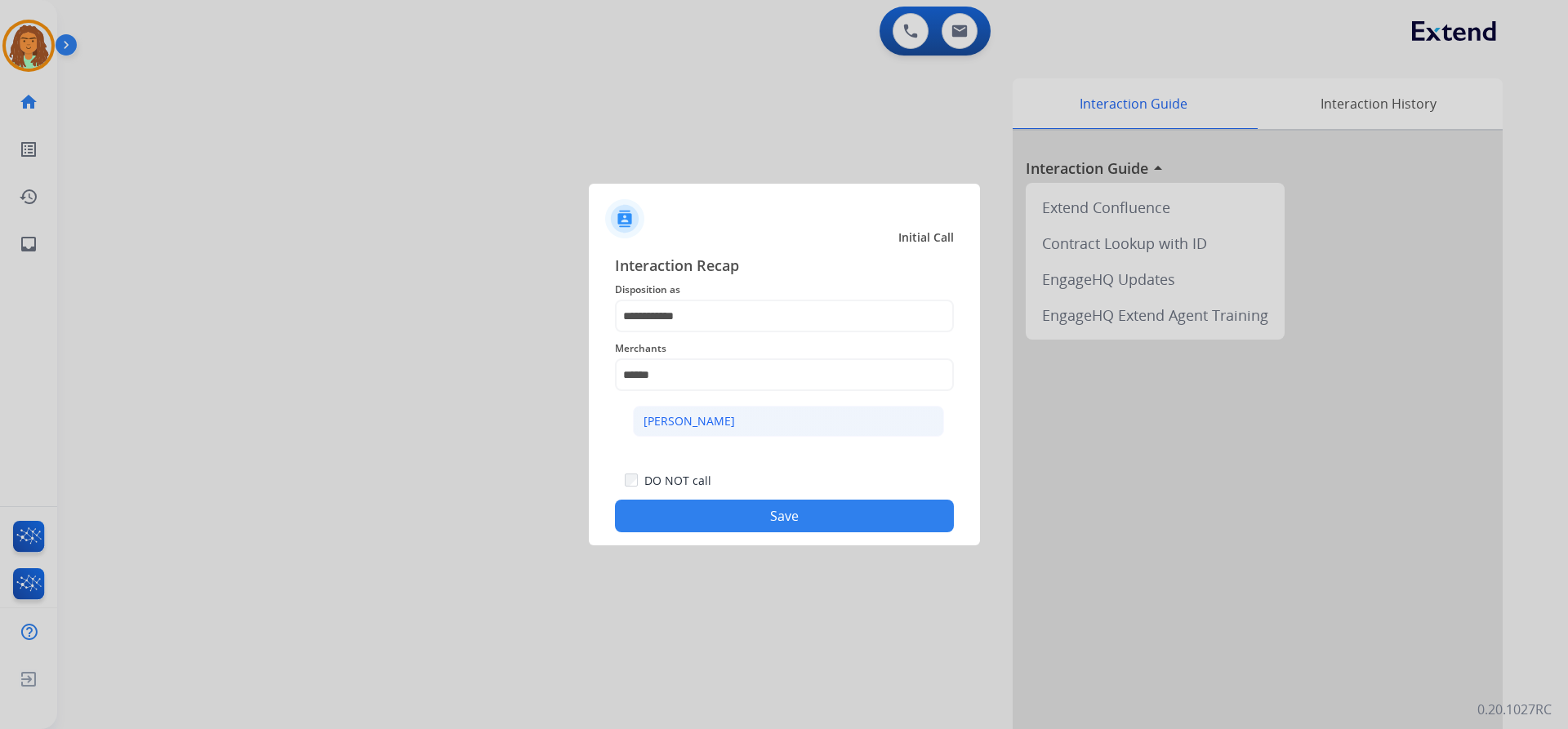
click at [724, 424] on div "Ashley - Reguard" at bounding box center [689, 421] width 91 height 17
type input "**********"
click at [758, 515] on button "Save" at bounding box center [784, 516] width 339 height 32
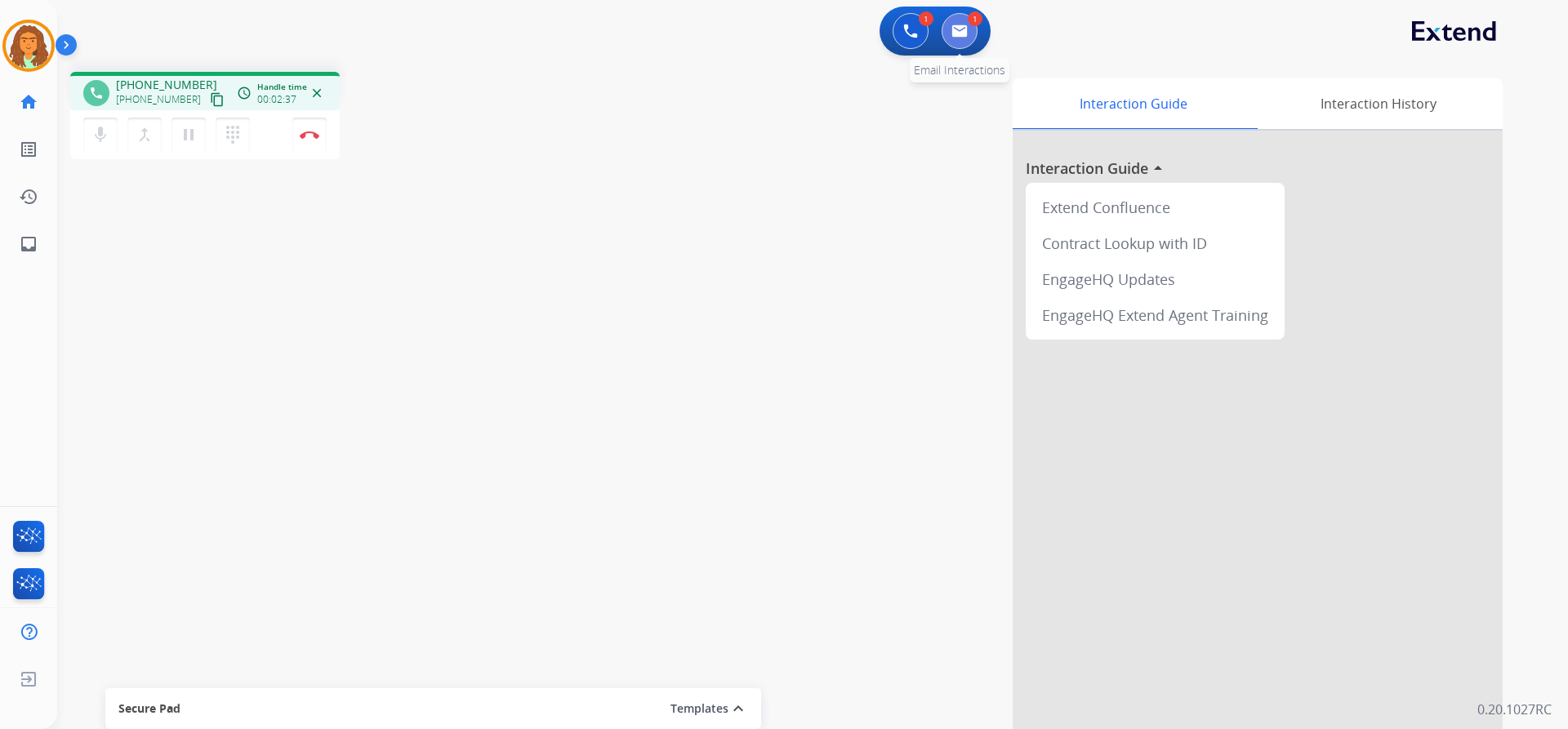
click at [758, 29] on img at bounding box center [959, 31] width 17 height 13
select select "**********"
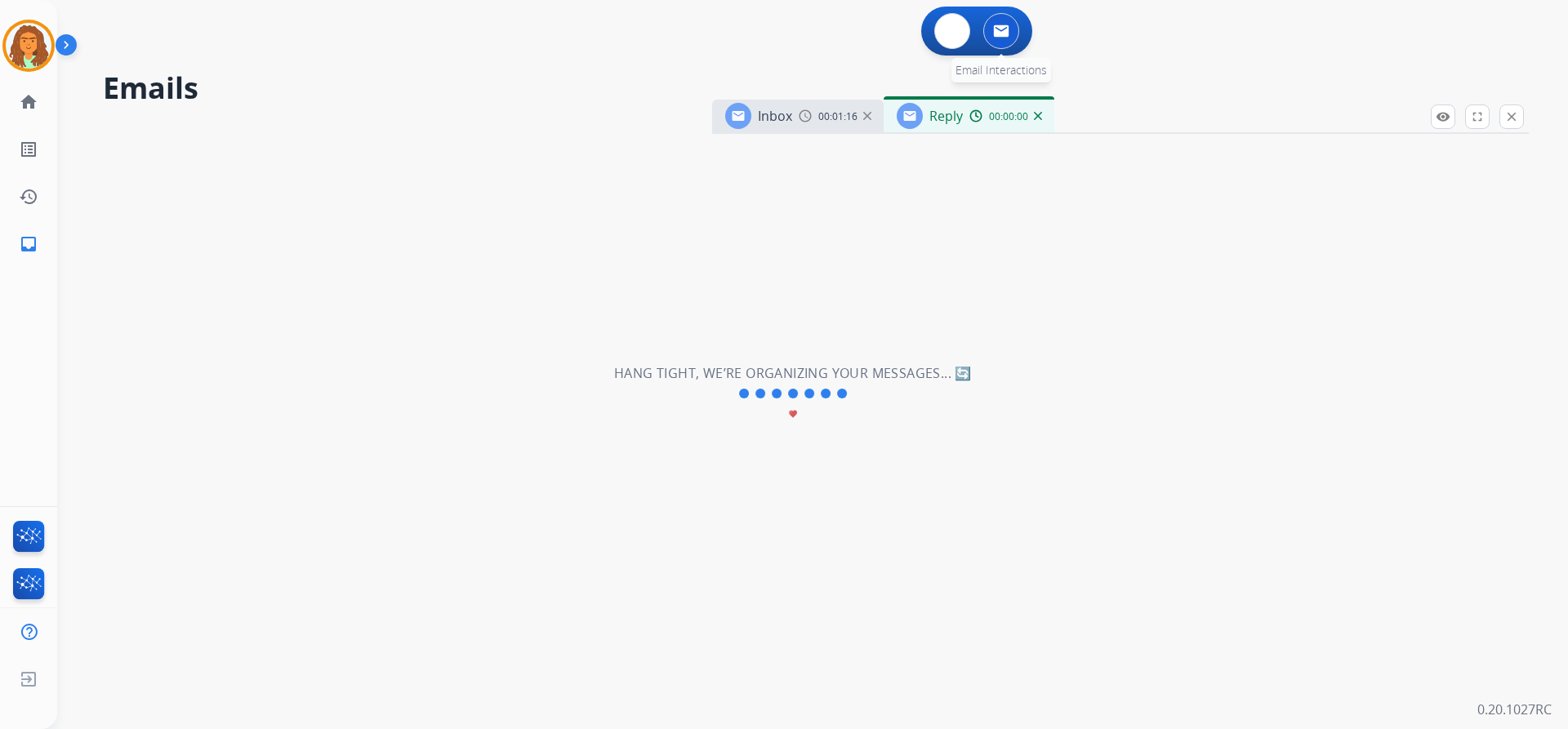
select select "**********"
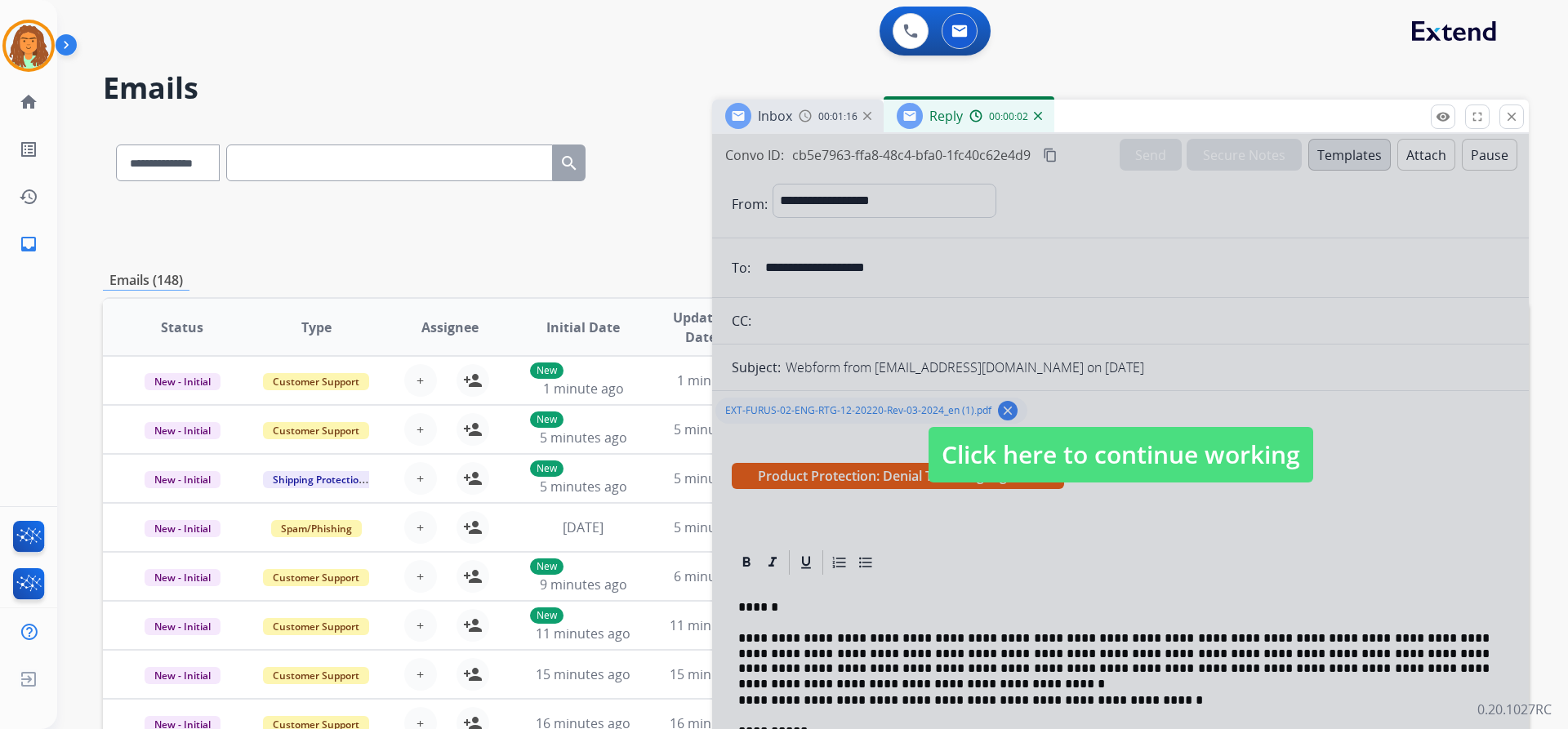
click at [758, 461] on span "Click here to continue working" at bounding box center [1121, 454] width 384 height 55
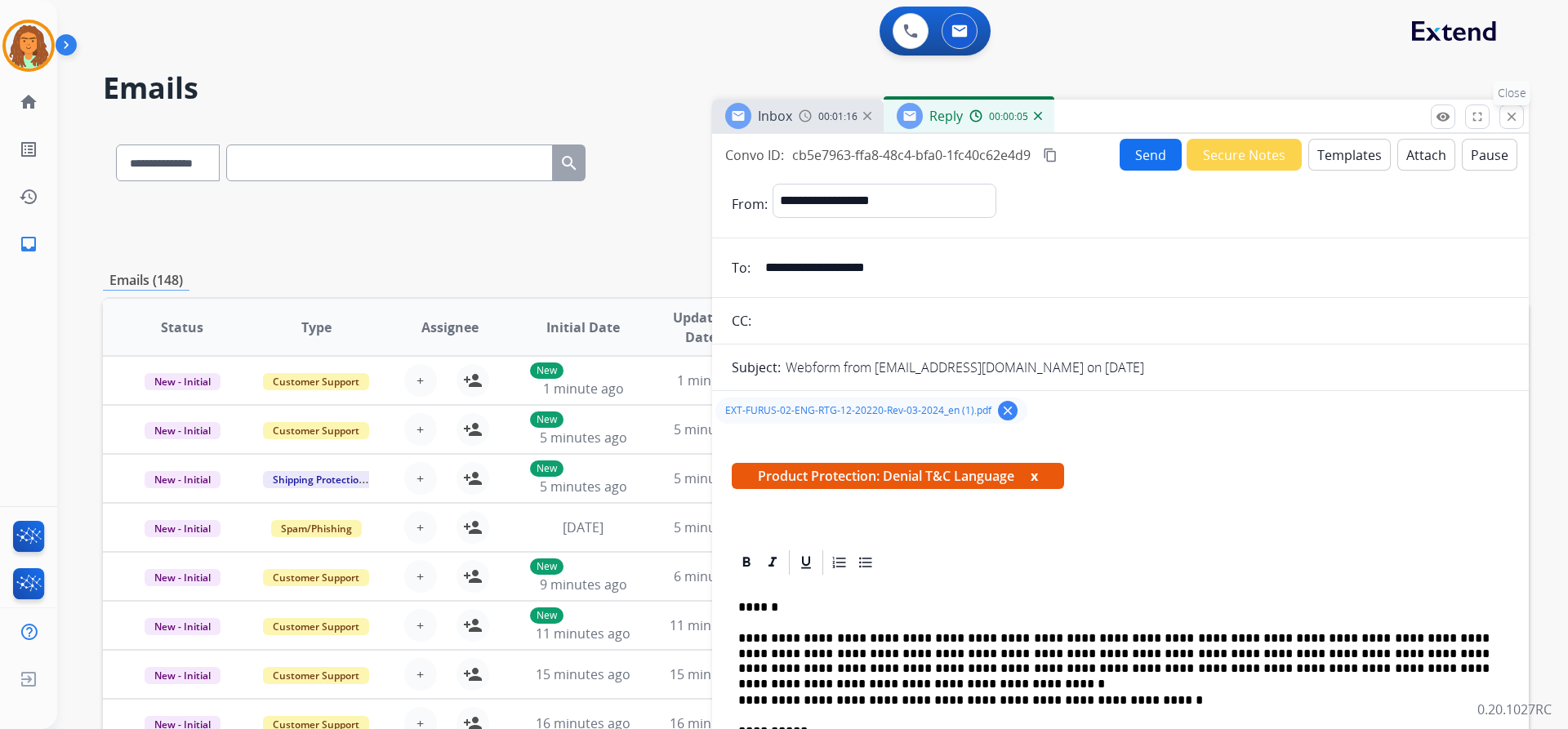
click at [758, 120] on button "close Close" at bounding box center [1512, 117] width 25 height 25
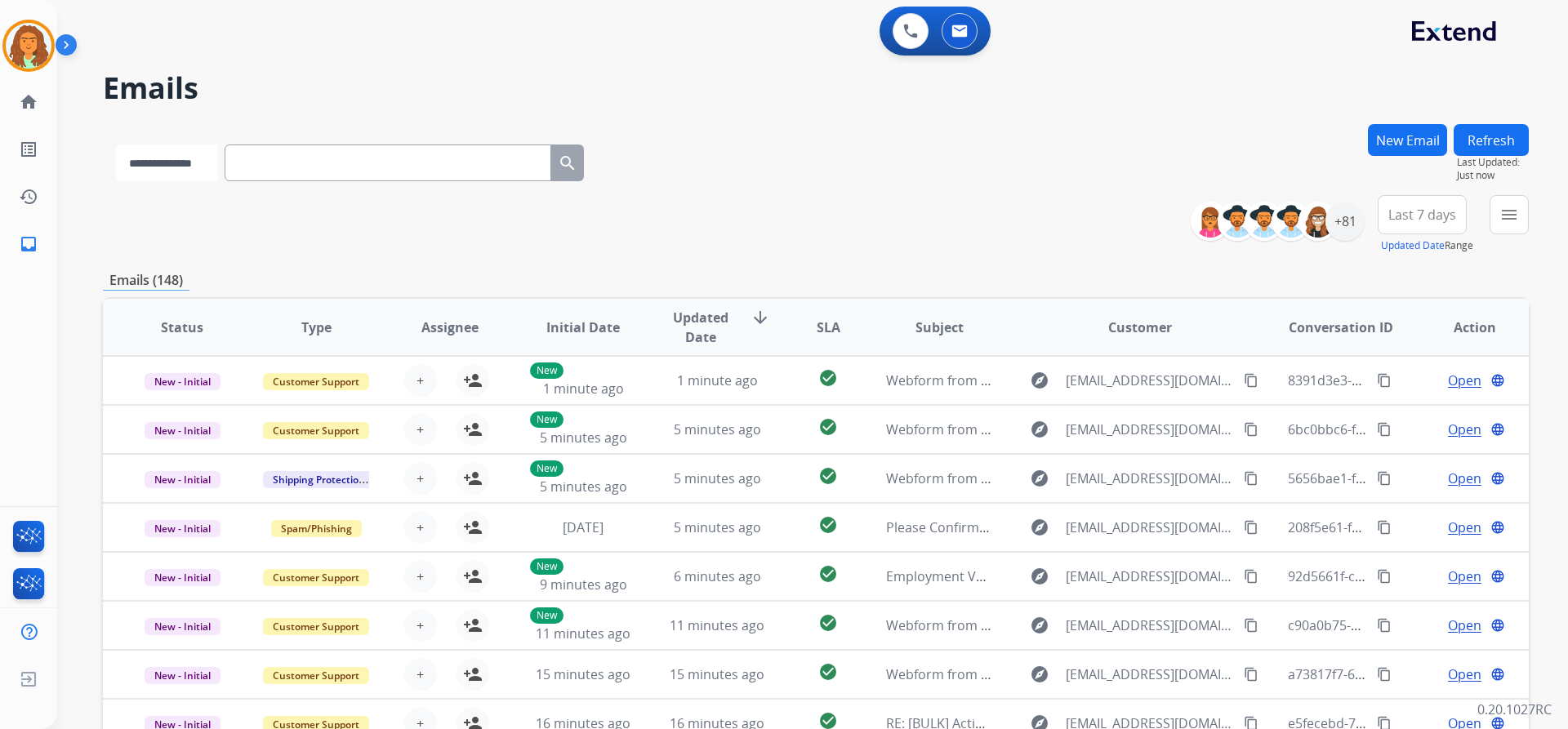
click at [212, 168] on select "**********" at bounding box center [167, 163] width 102 height 37
select select "**********"
click at [116, 145] on select "**********" at bounding box center [167, 163] width 102 height 37
click at [272, 153] on input "text" at bounding box center [390, 163] width 326 height 37
paste input "**********"
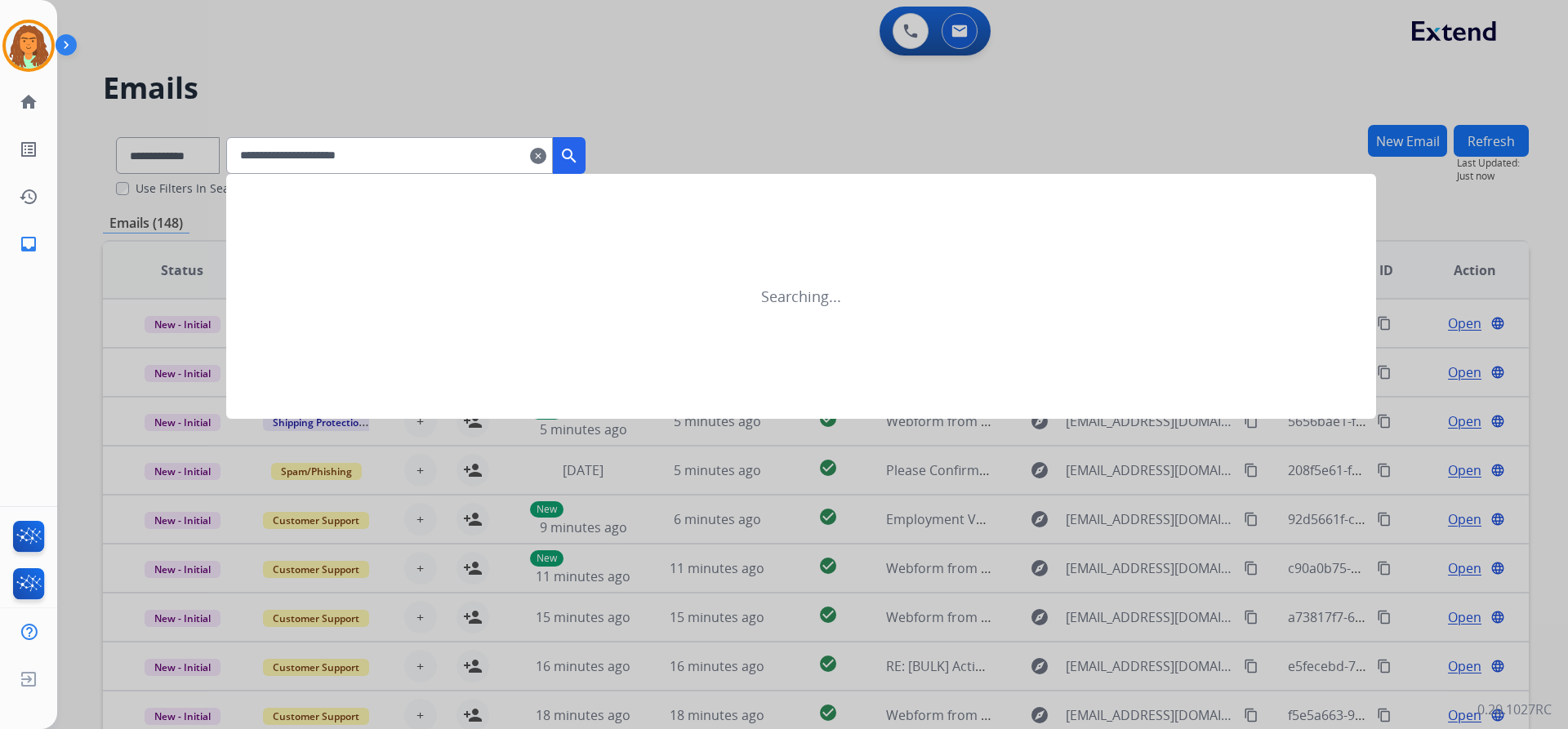
type input "**********"
click at [579, 153] on mat-icon "search" at bounding box center [569, 156] width 19 height 19
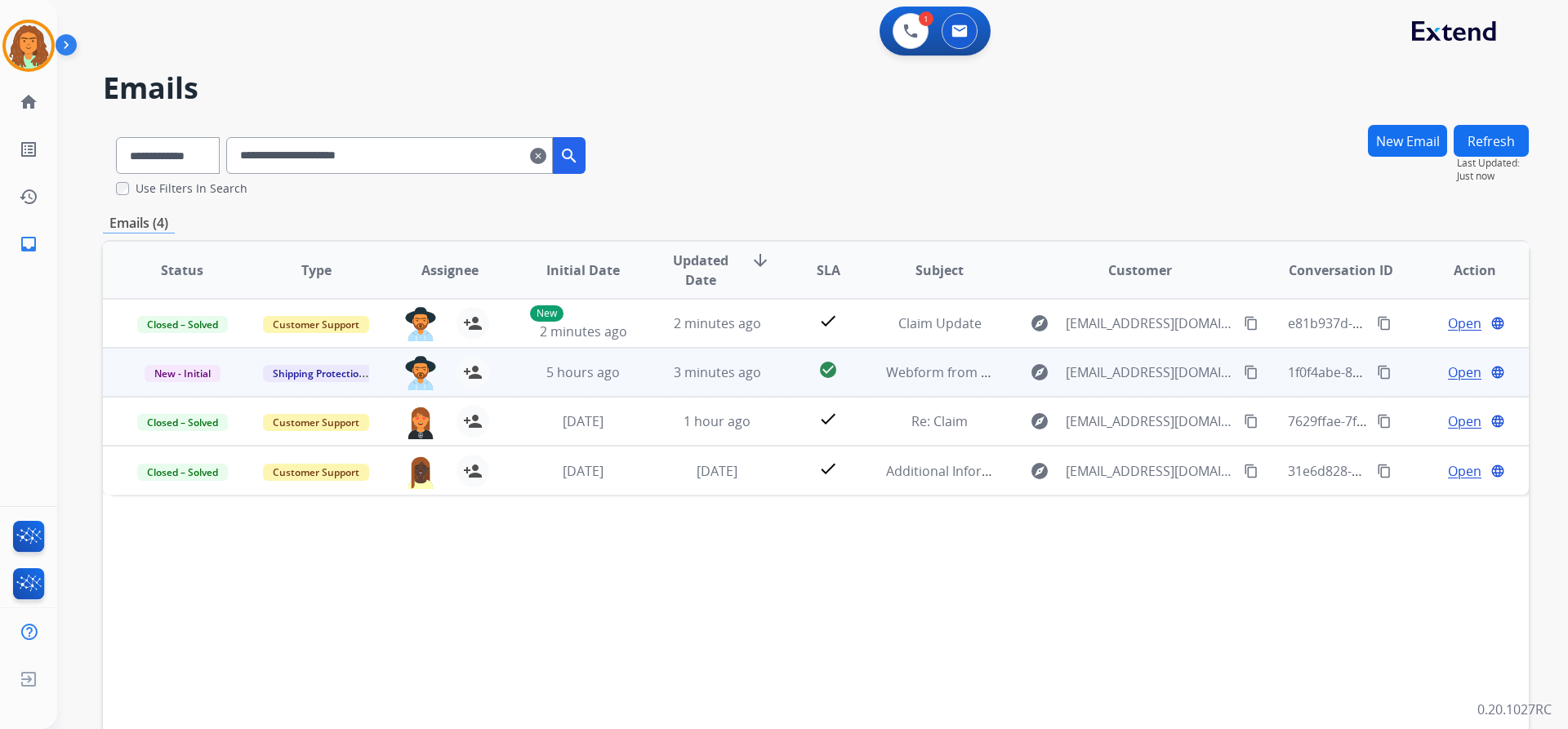
click at [537, 395] on td "5 hours ago" at bounding box center [570, 373] width 134 height 49
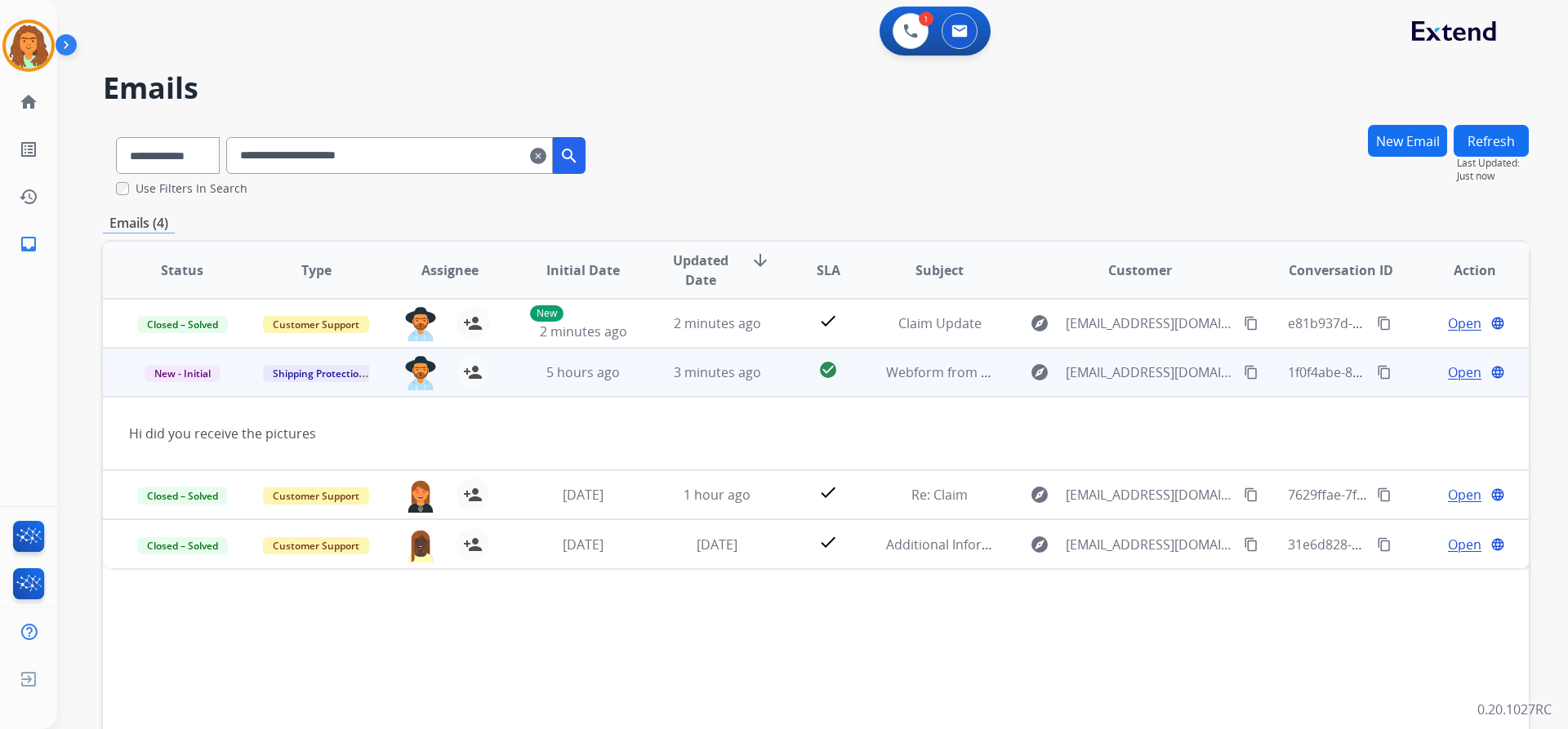
click at [521, 392] on td "5 hours ago" at bounding box center [570, 373] width 134 height 49
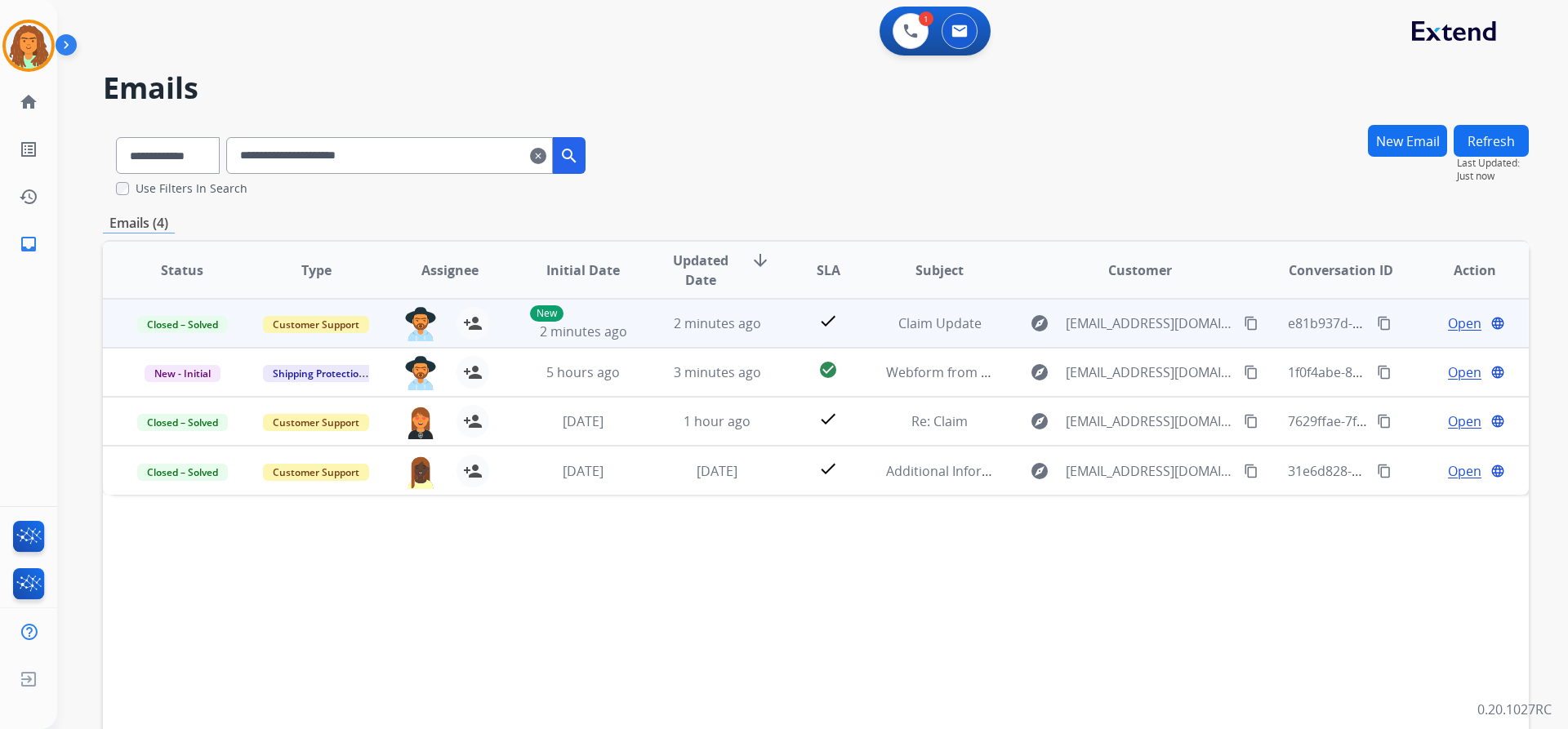
click at [520, 332] on td "New 2 minutes ago" at bounding box center [570, 324] width 134 height 49
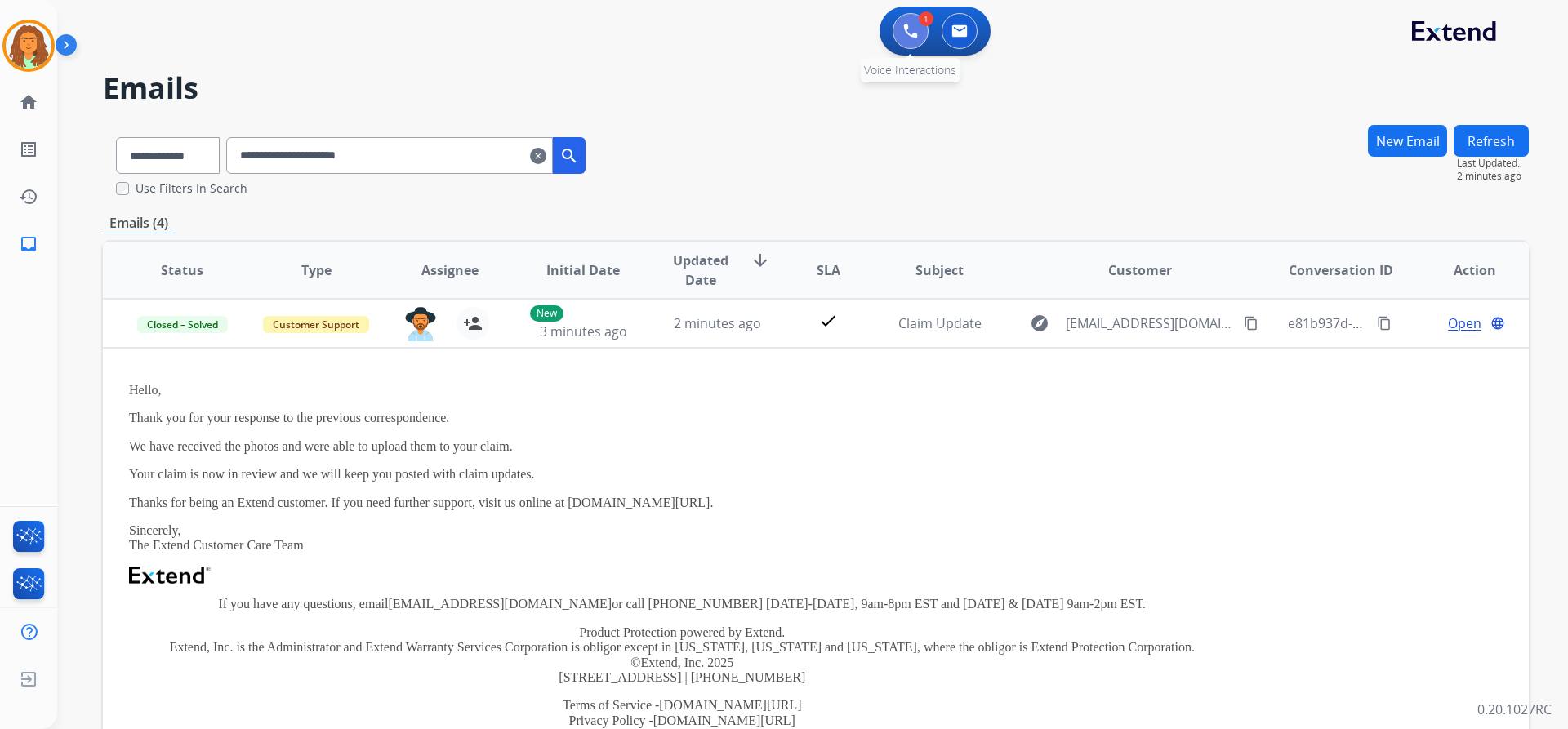
click at [758, 30] on button at bounding box center [910, 31] width 36 height 36
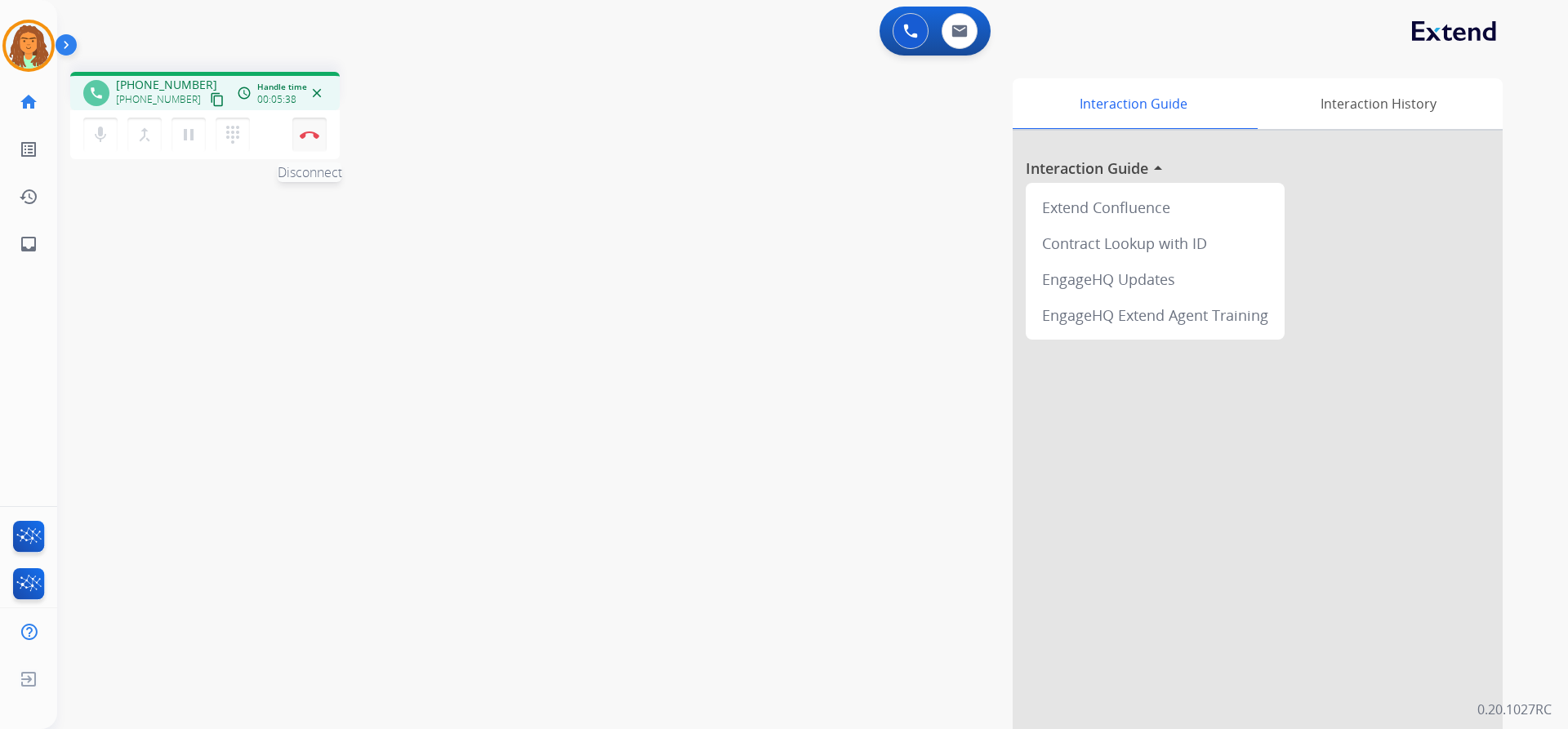
click at [308, 139] on button "Disconnect" at bounding box center [309, 134] width 34 height 34
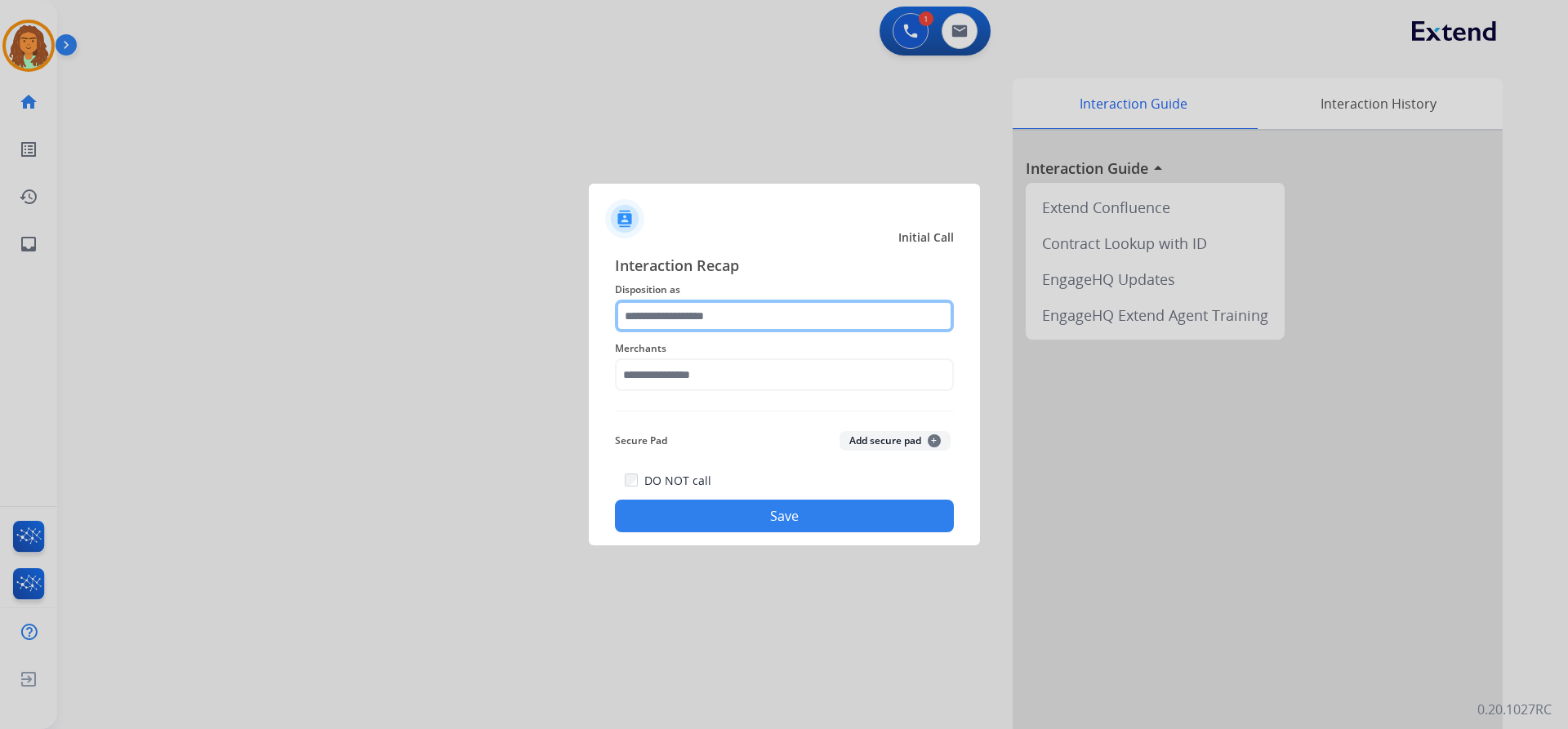
click at [666, 317] on input "text" at bounding box center [784, 316] width 339 height 32
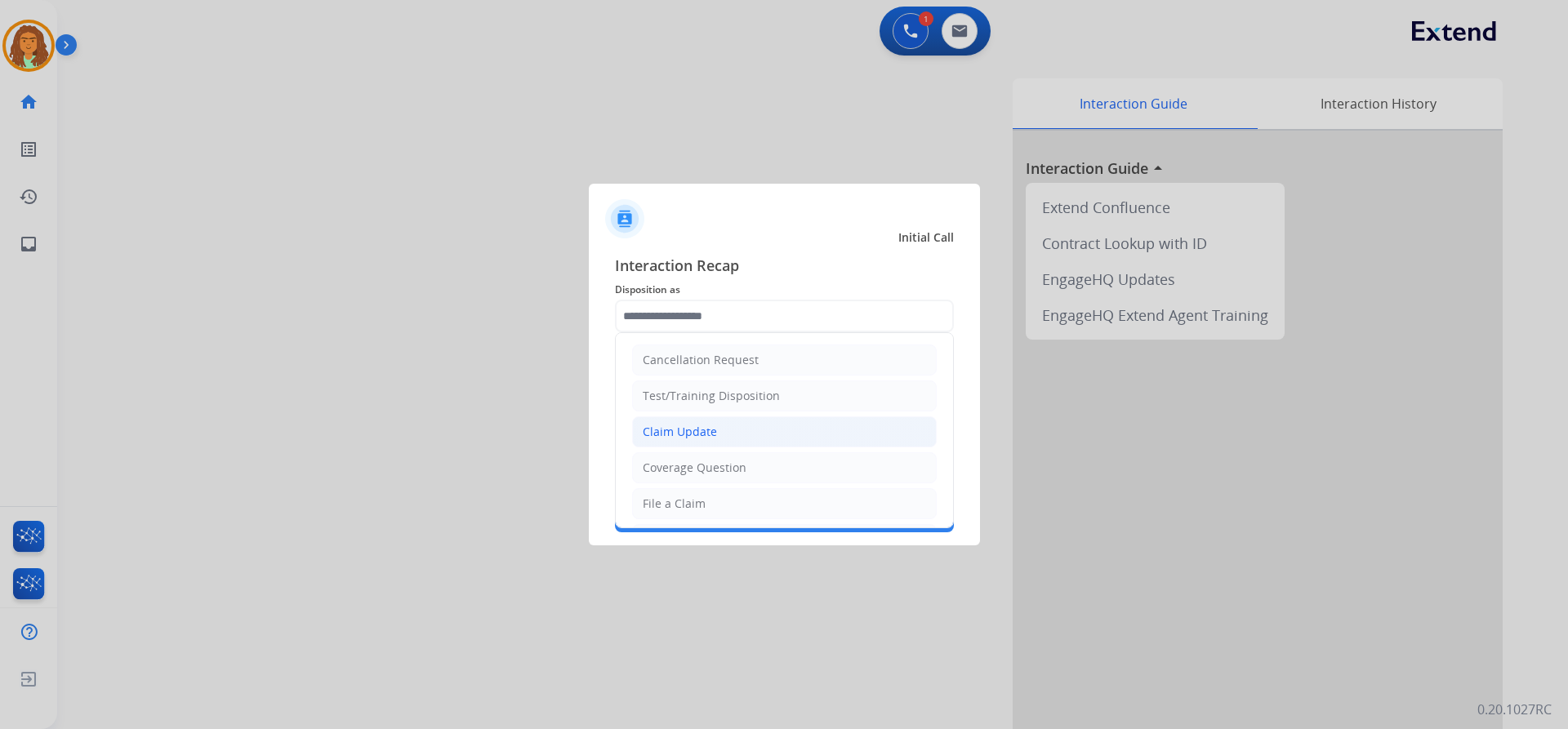
click at [691, 430] on div "Claim Update" at bounding box center [680, 432] width 75 height 17
type input "**********"
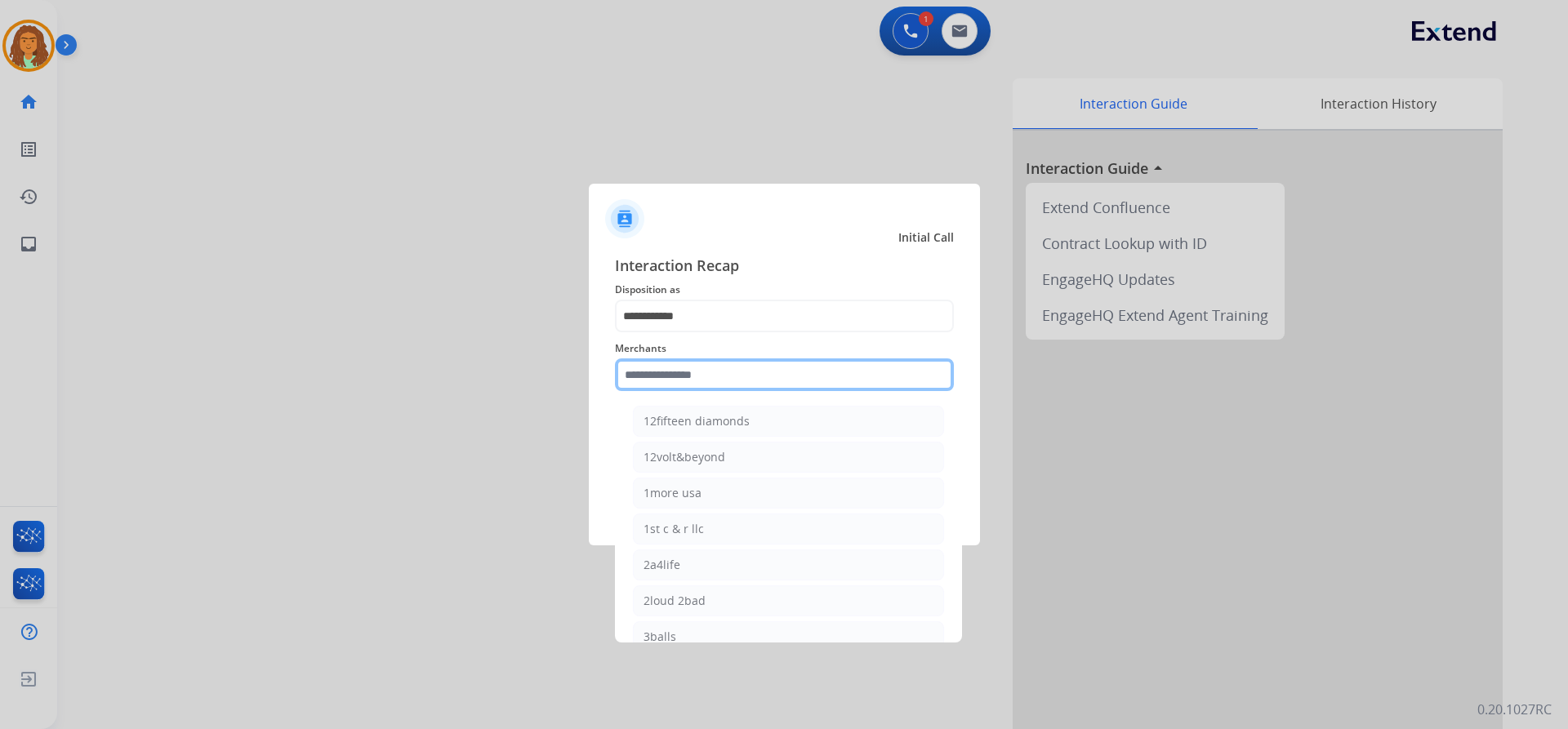
click at [666, 379] on input "text" at bounding box center [784, 375] width 339 height 32
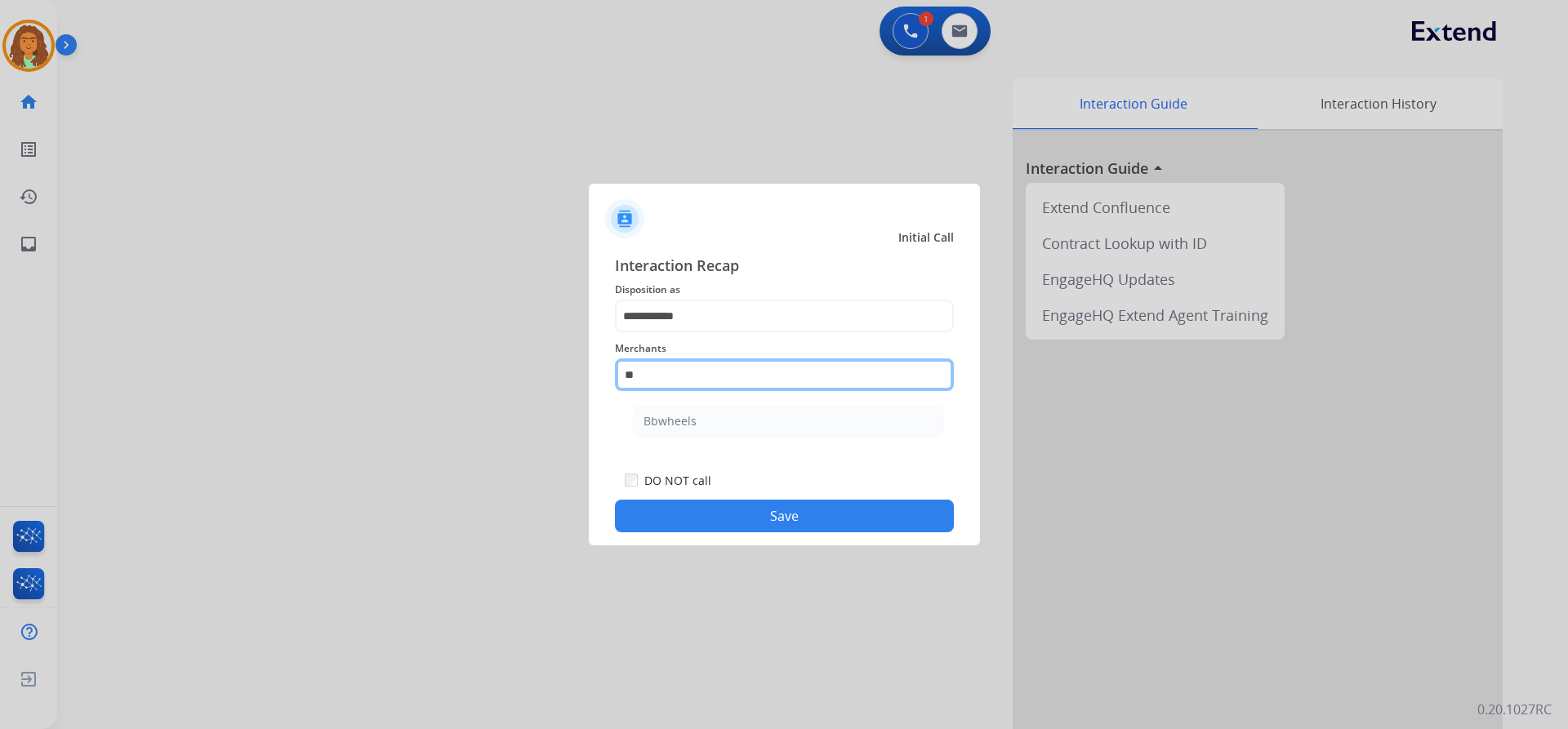
type input "*"
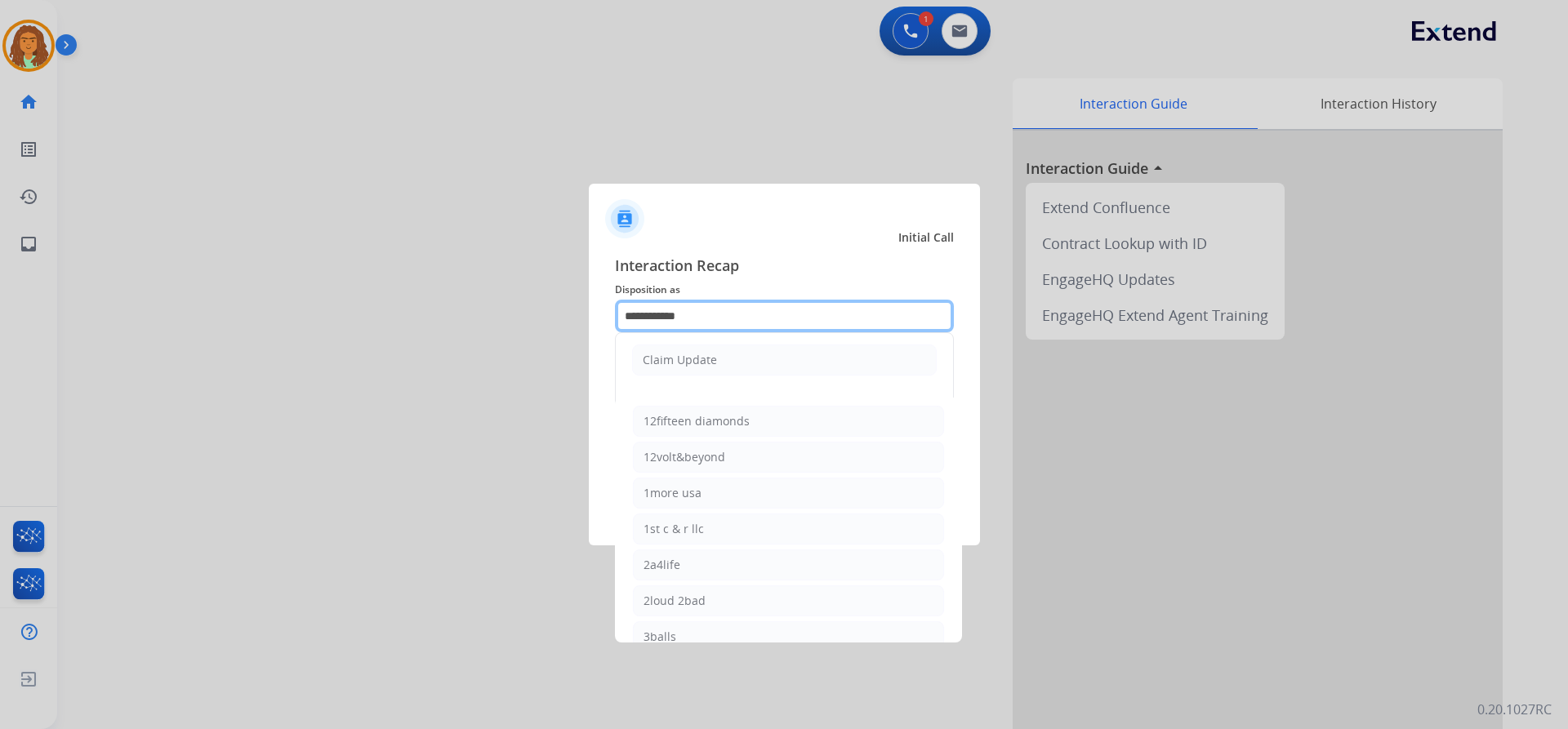
drag, startPoint x: 697, startPoint y: 314, endPoint x: 609, endPoint y: 317, distance: 88.1
click at [609, 317] on div "**********" at bounding box center [784, 393] width 391 height 304
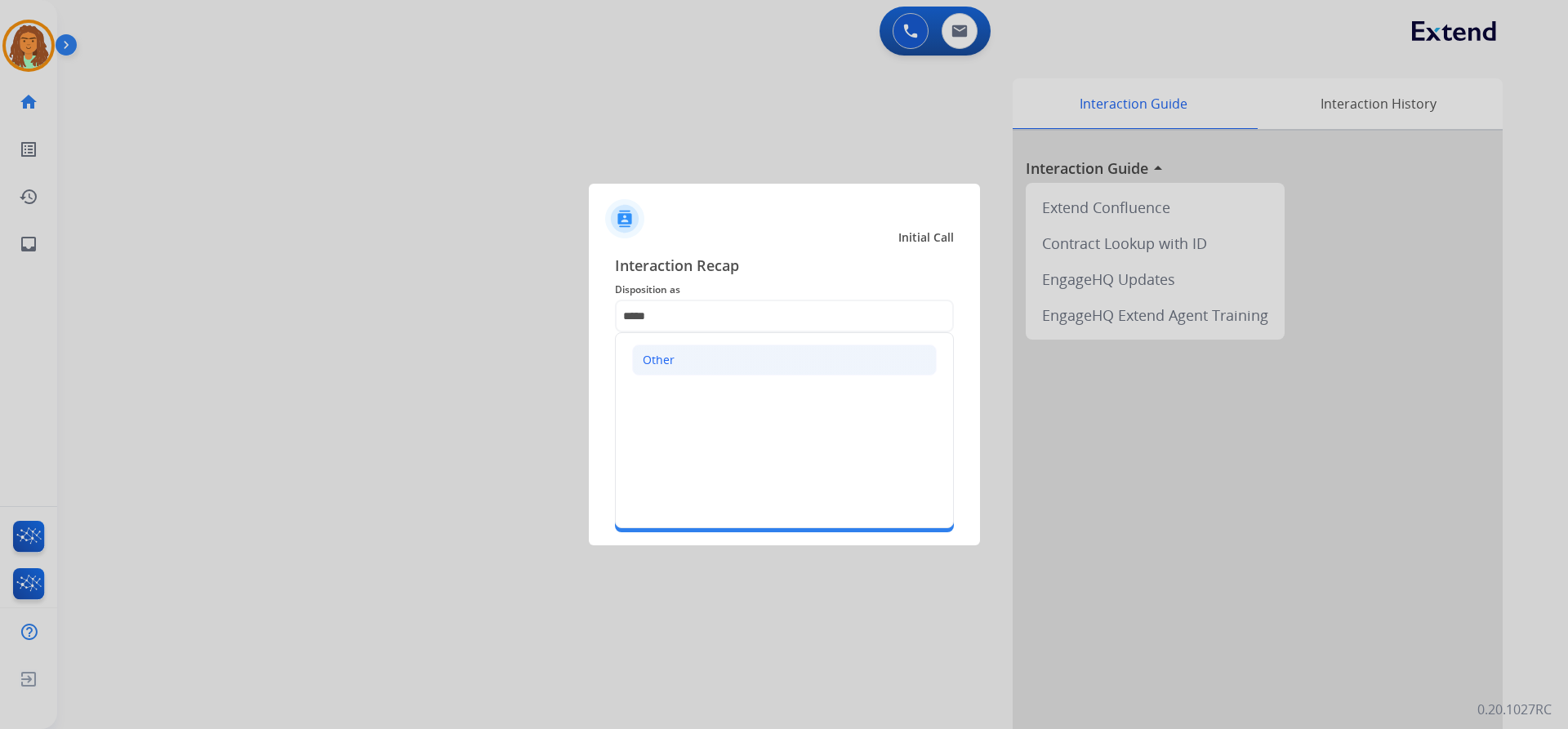
click at [674, 356] on li "Other" at bounding box center [784, 360] width 304 height 31
type input "*****"
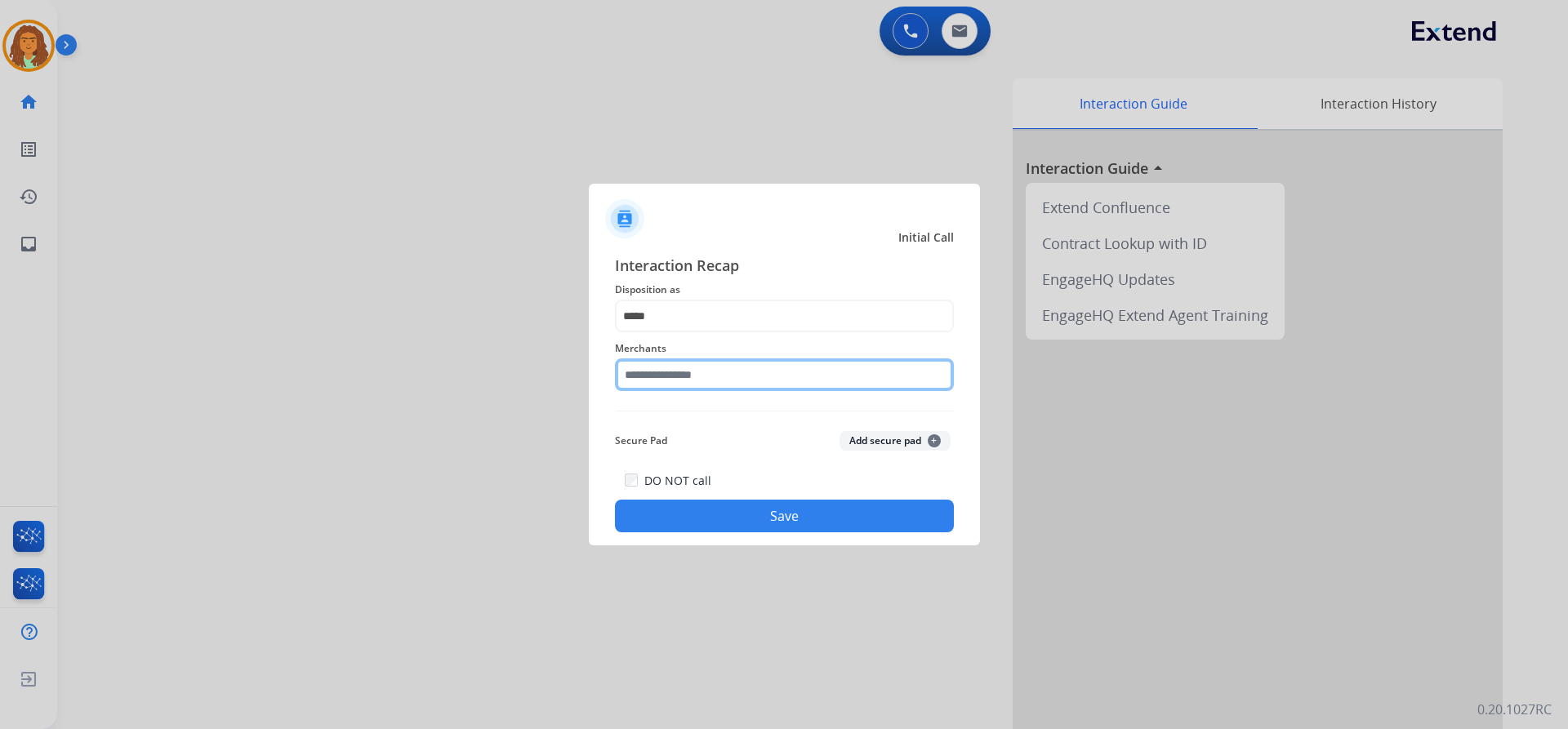
click at [647, 377] on input "text" at bounding box center [784, 375] width 339 height 32
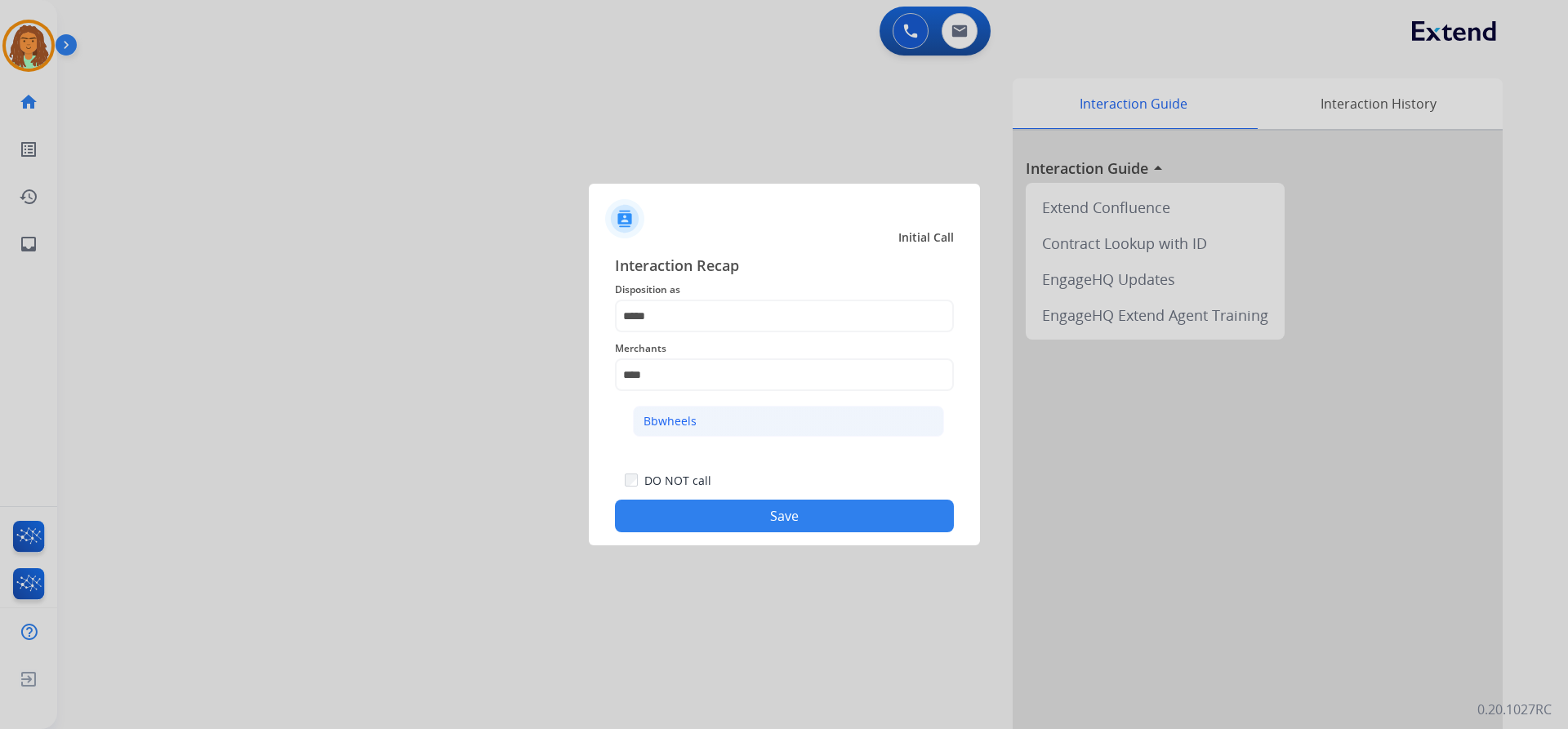
click at [671, 418] on div "Bbwheels" at bounding box center [669, 421] width 53 height 17
type input "********"
click at [758, 512] on button "Save" at bounding box center [784, 516] width 339 height 32
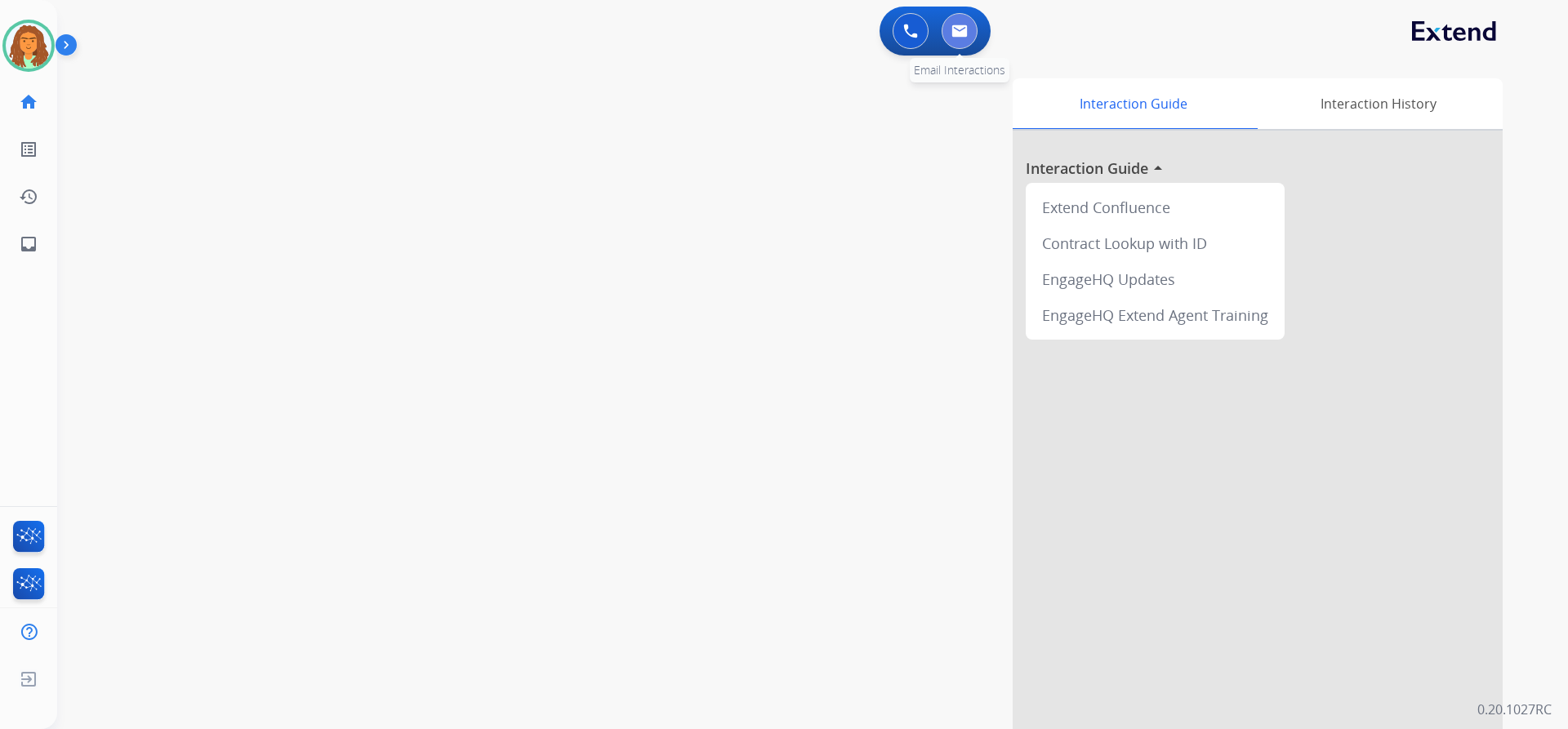
click at [758, 25] on img at bounding box center [959, 31] width 17 height 13
select select "**********"
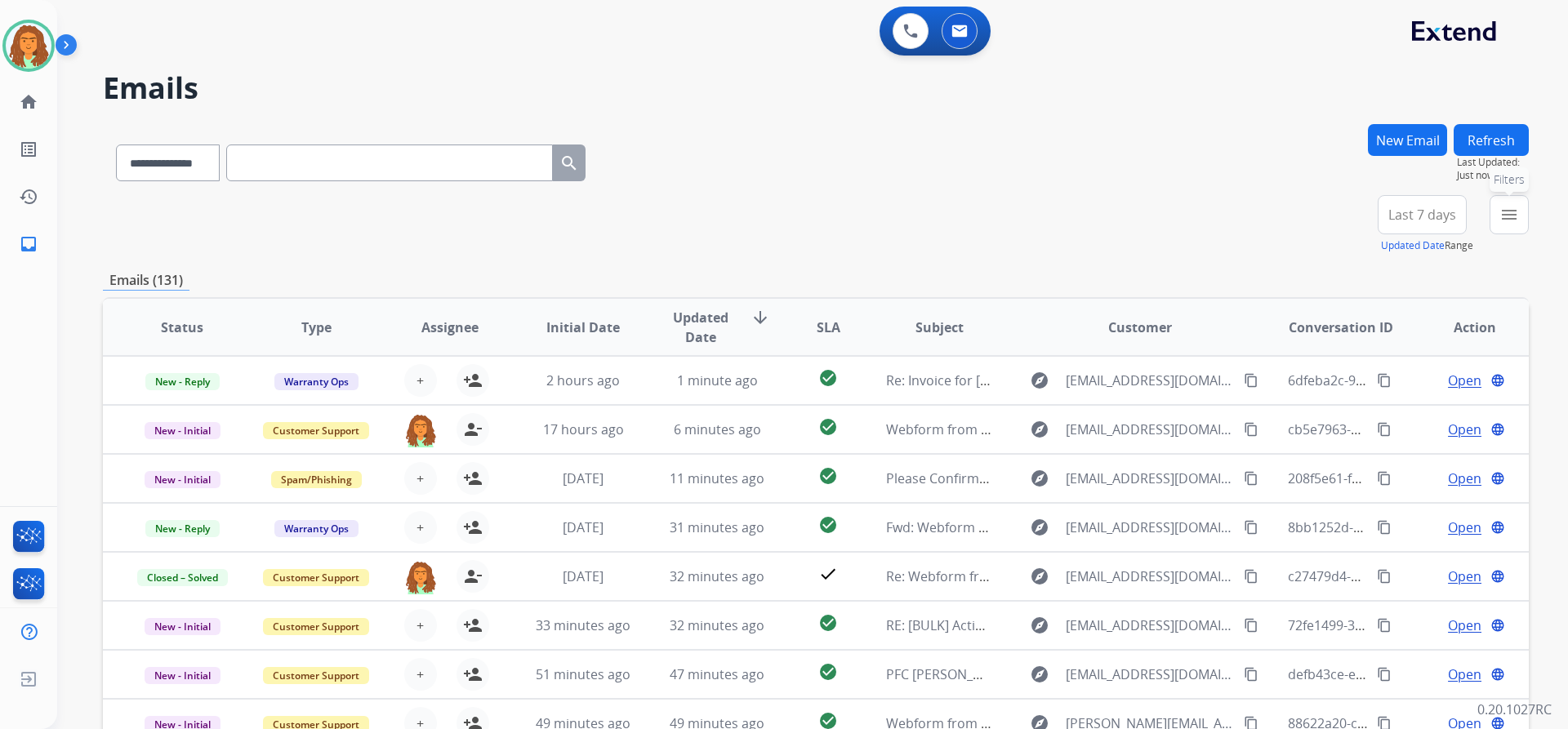
click at [758, 215] on button "menu Filters" at bounding box center [1509, 214] width 39 height 39
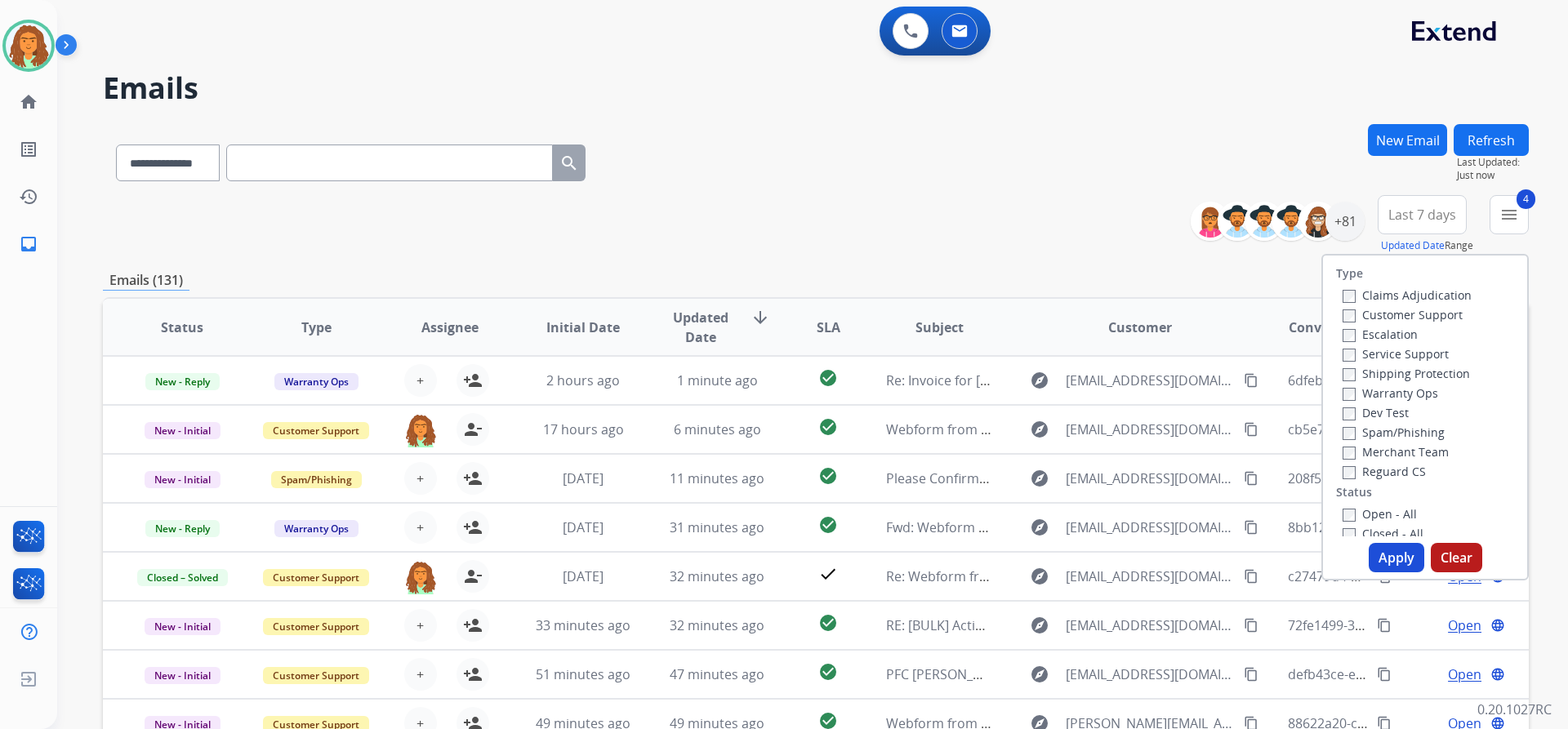
click at [758, 555] on button "Apply" at bounding box center [1396, 558] width 55 height 30
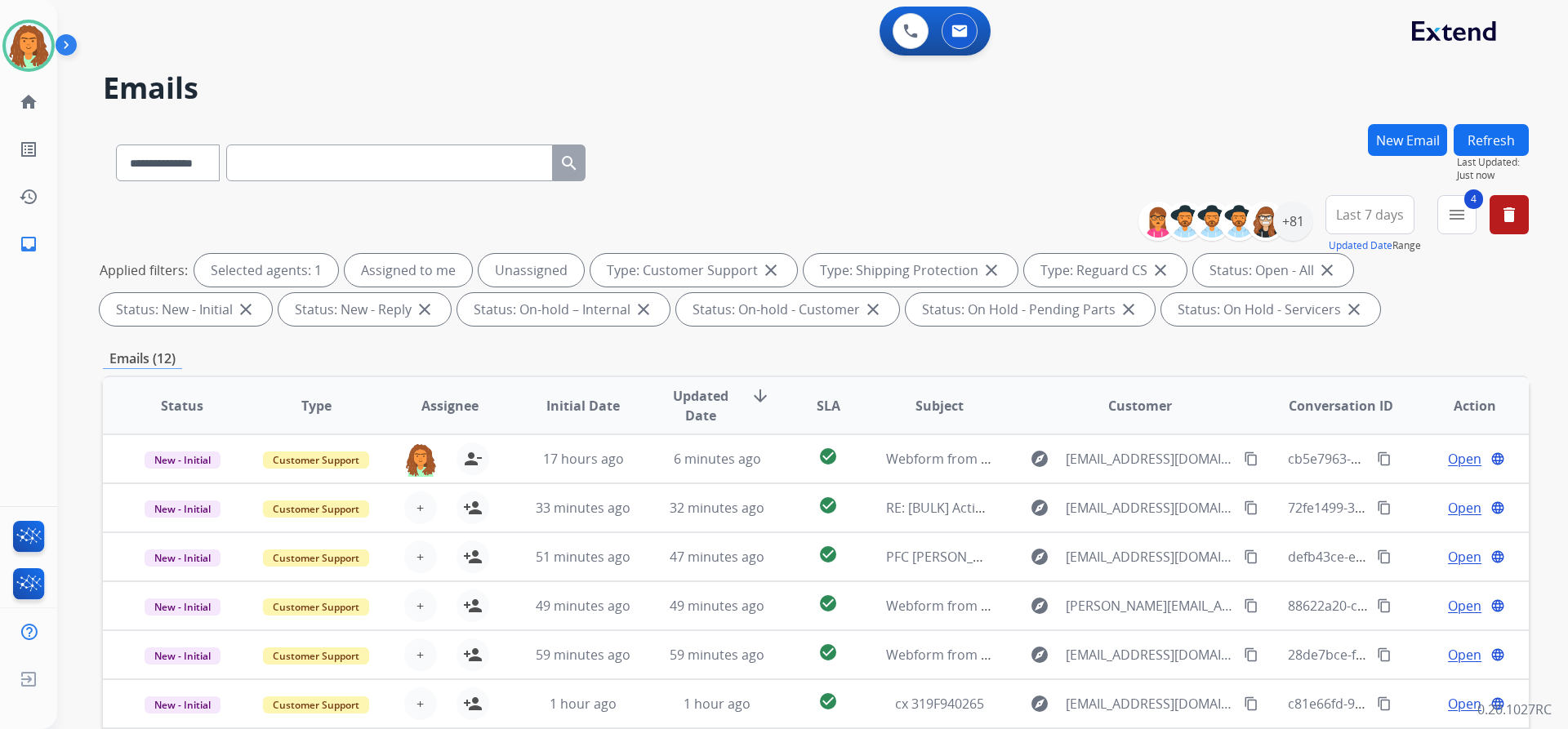
click at [758, 228] on button "Last 7 days" at bounding box center [1370, 214] width 89 height 39
click at [758, 411] on div "Last 90 days" at bounding box center [1364, 413] width 89 height 25
click at [758, 343] on div "**********" at bounding box center [815, 565] width 1426 height 883
click at [758, 218] on div "+130" at bounding box center [1292, 221] width 39 height 39
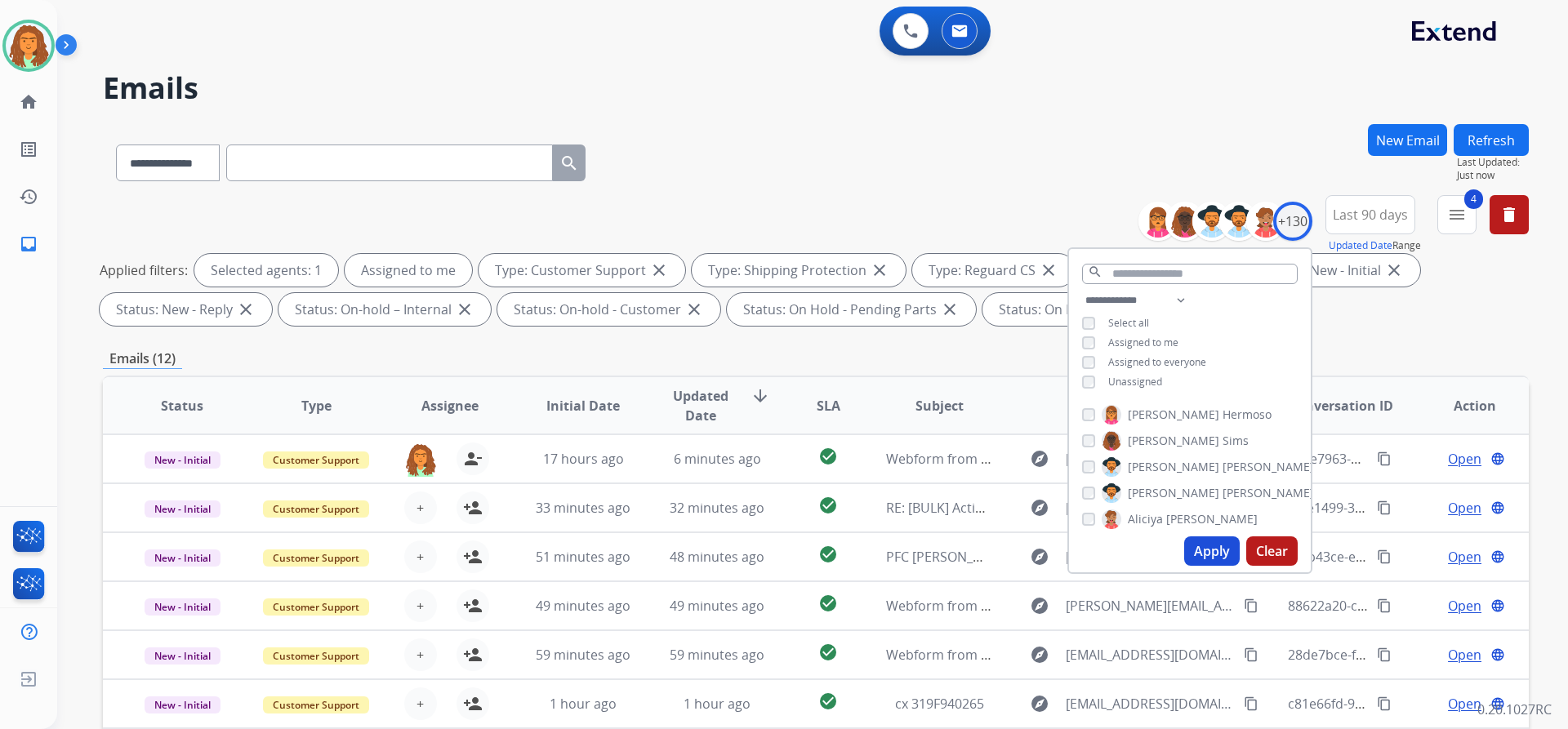
click at [758, 554] on button "Apply" at bounding box center [1212, 552] width 55 height 30
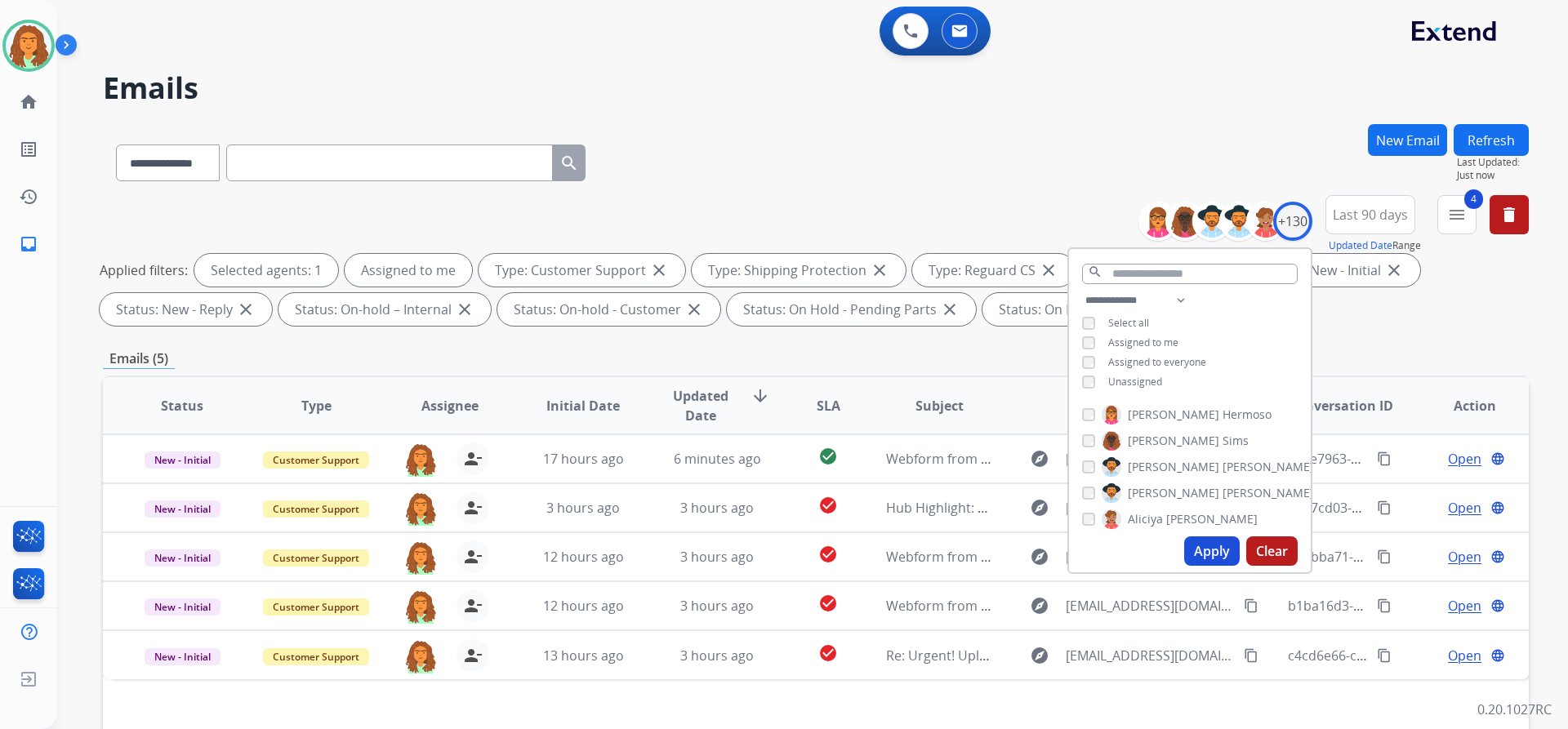
click at [758, 353] on div "Emails (5)" at bounding box center [815, 358] width 1426 height 20
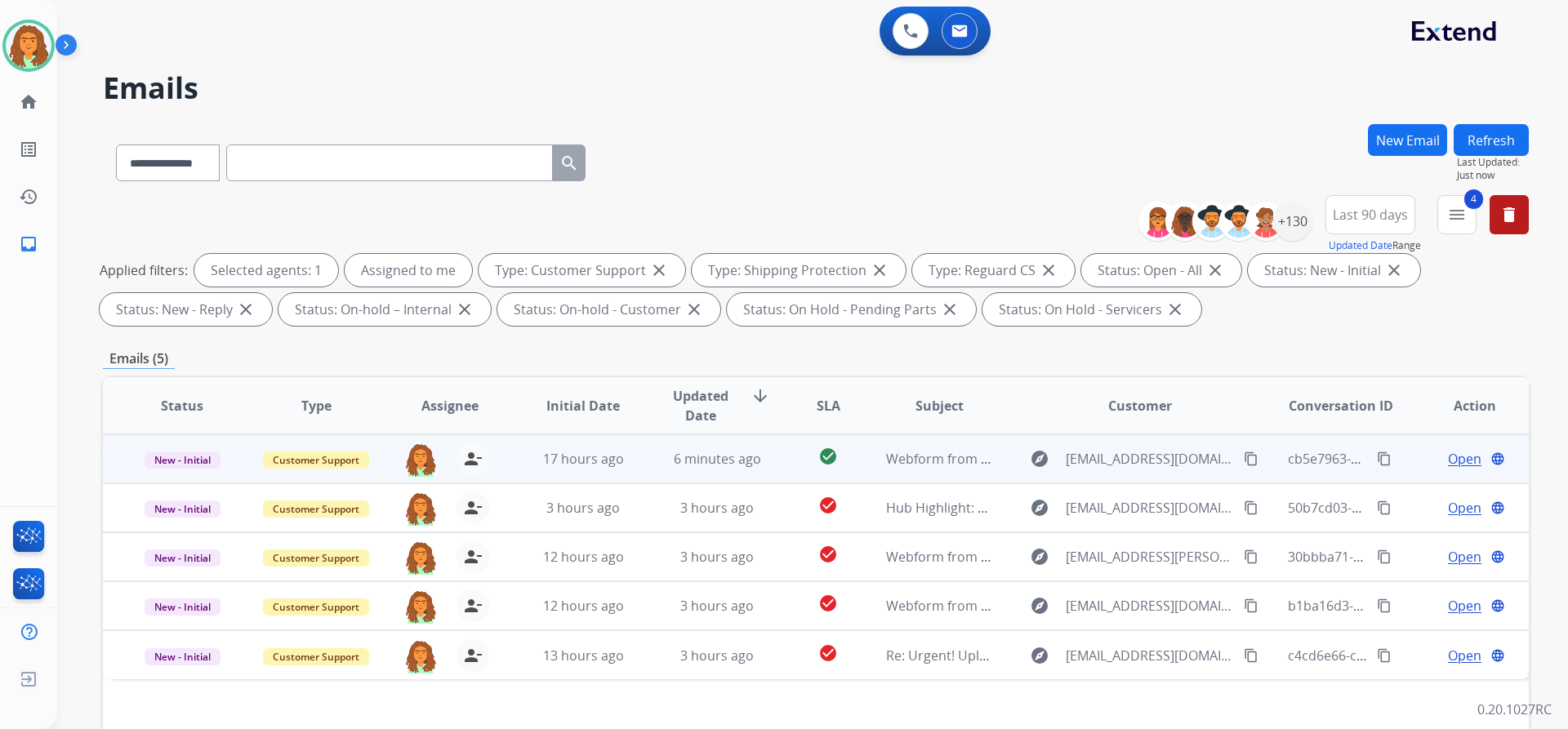
click at [758, 467] on td "Webform from [EMAIL_ADDRESS][DOMAIN_NAME] on [DATE]" at bounding box center [927, 459] width 134 height 49
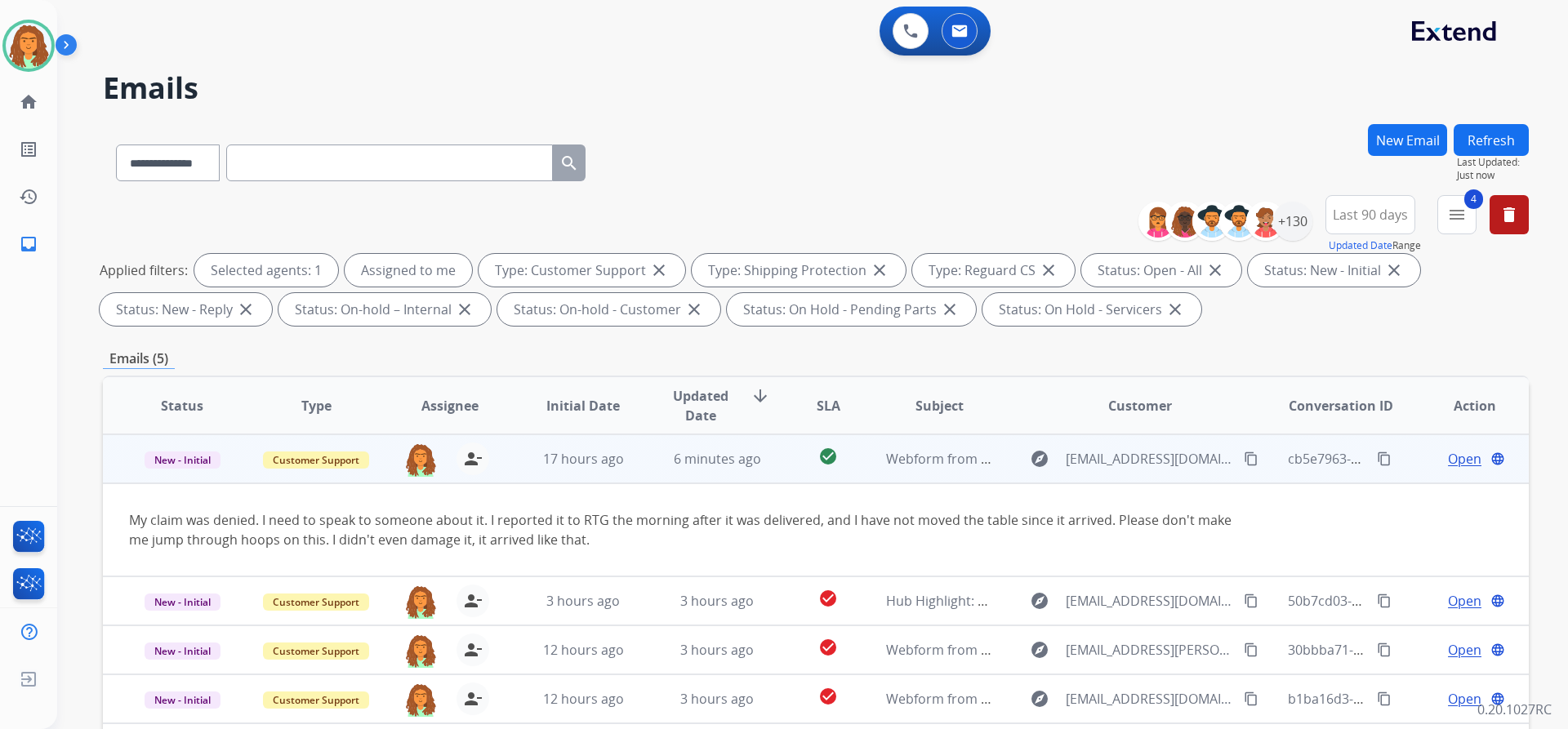
click at [758, 459] on span "Open" at bounding box center [1464, 459] width 33 height 19
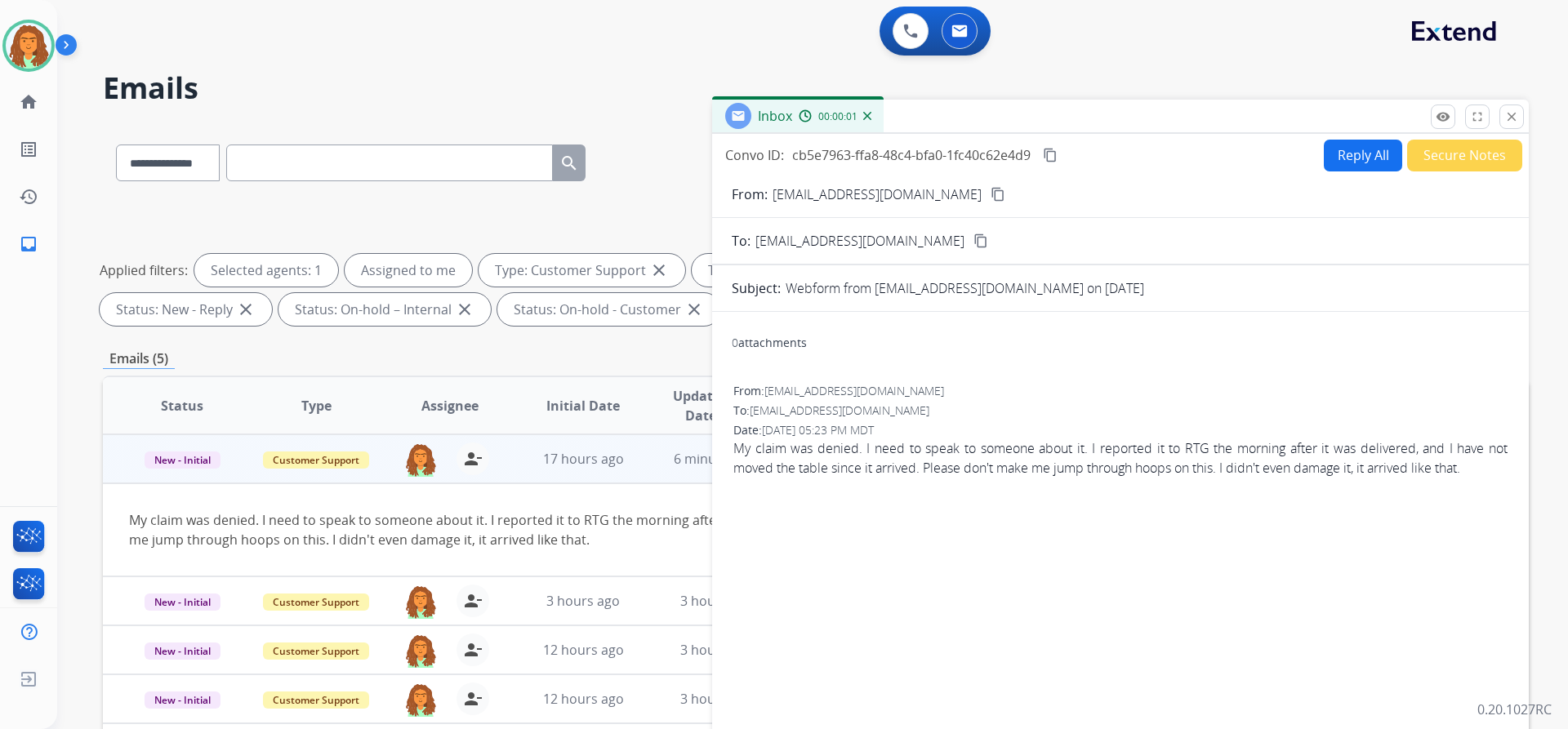
click at [758, 161] on button "Reply All" at bounding box center [1363, 155] width 78 height 32
select select "**********"
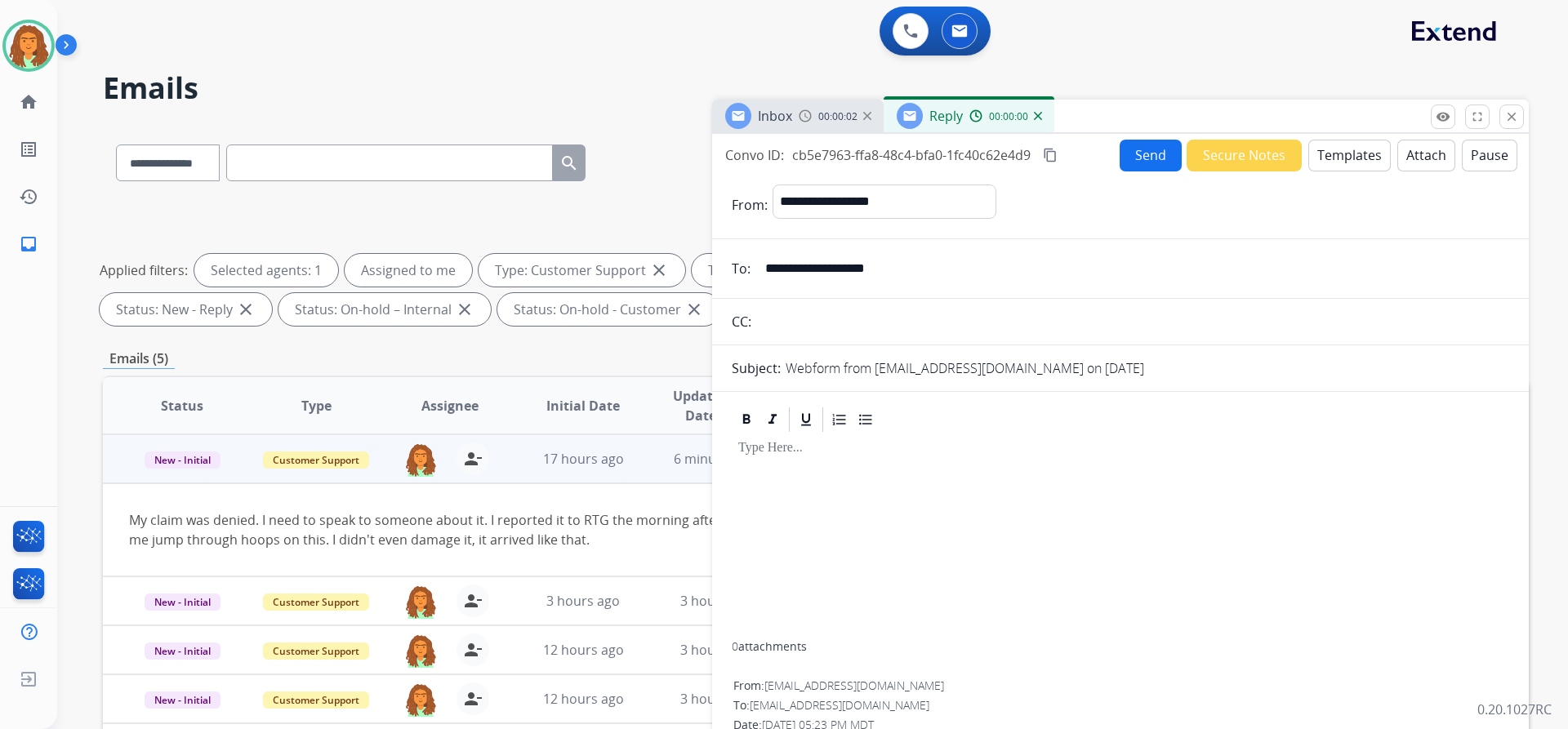
click at [758, 149] on button "Templates" at bounding box center [1350, 155] width 82 height 32
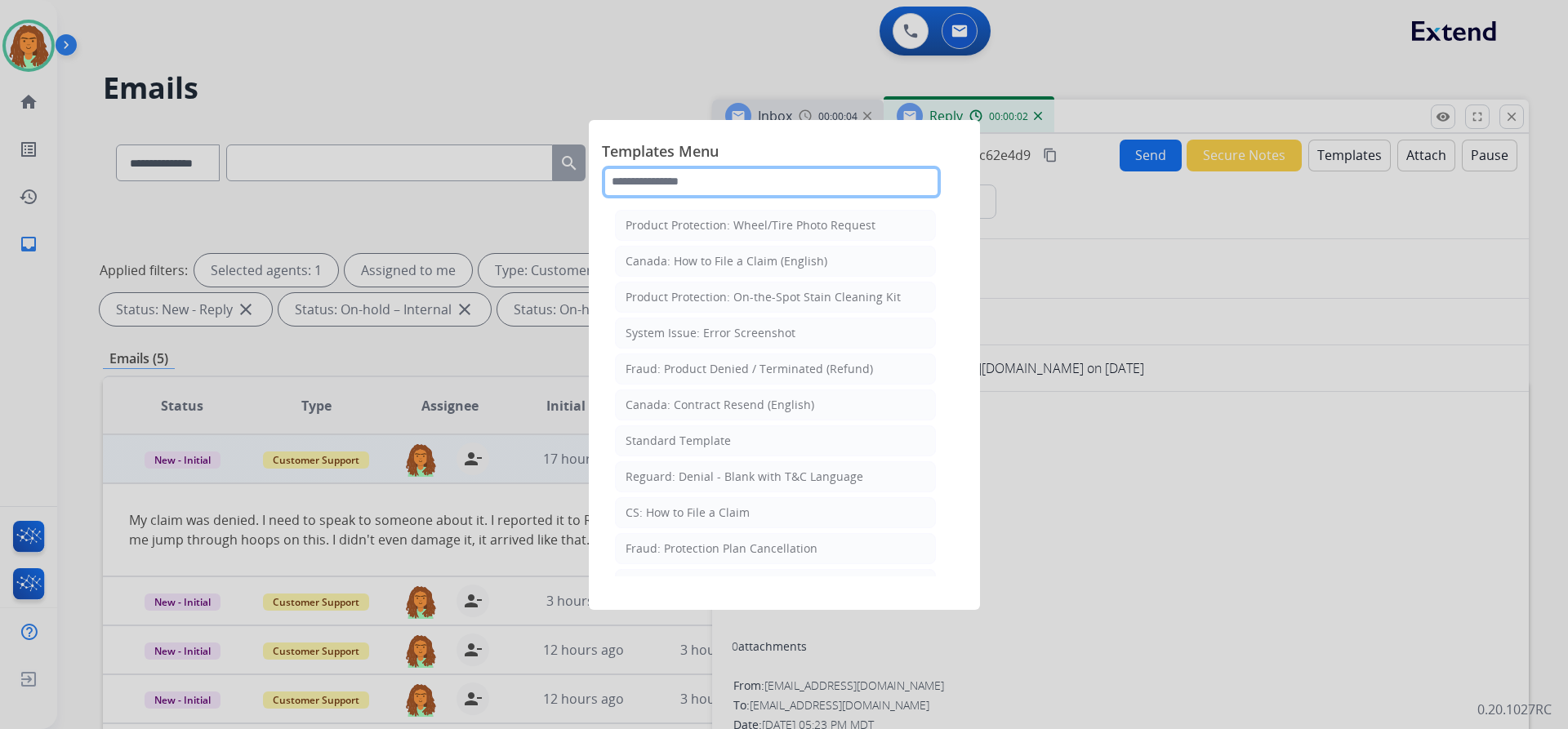
click at [655, 181] on input "text" at bounding box center [771, 182] width 339 height 32
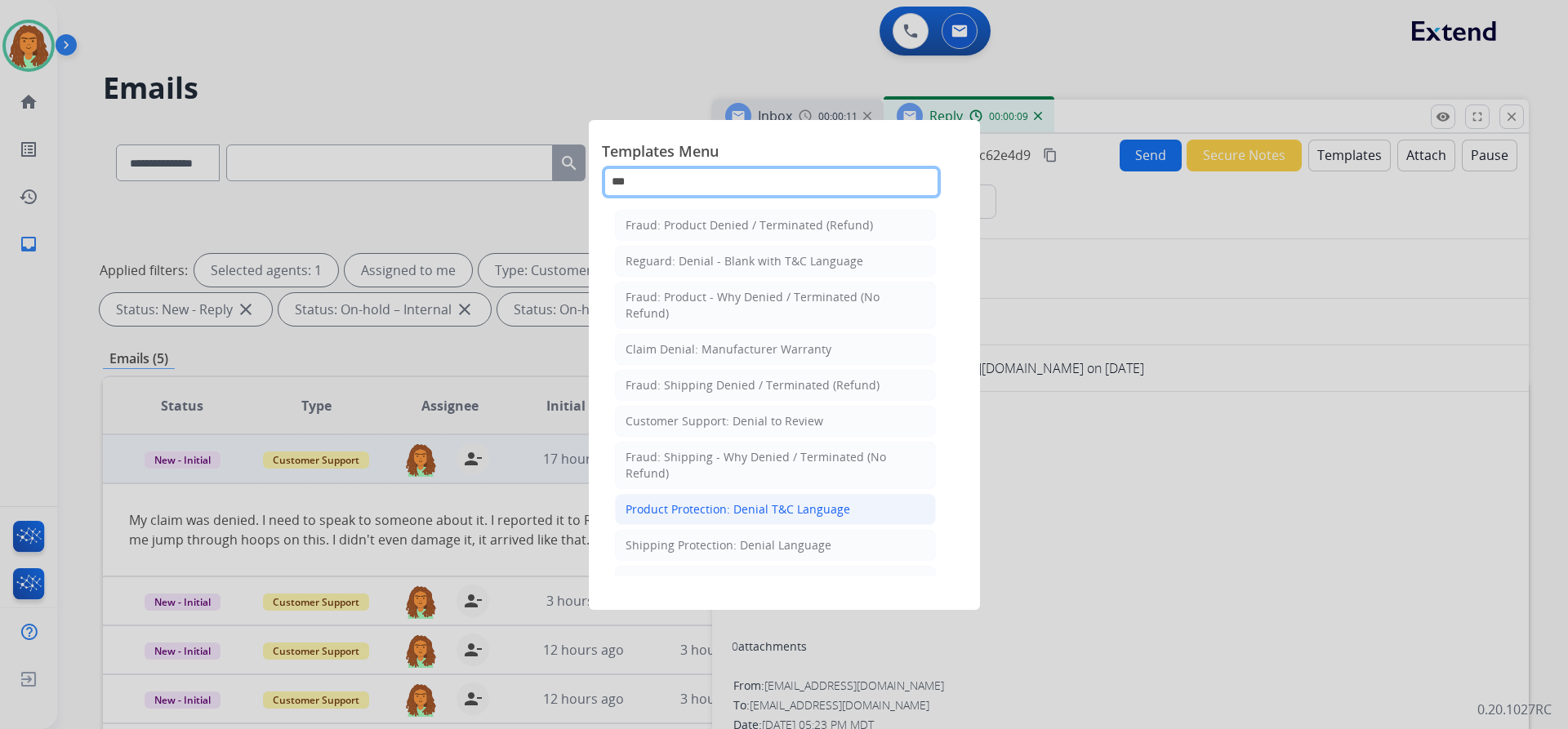
type input "***"
click at [746, 513] on div "Product Protection: Denial T&C Language" at bounding box center [738, 509] width 225 height 17
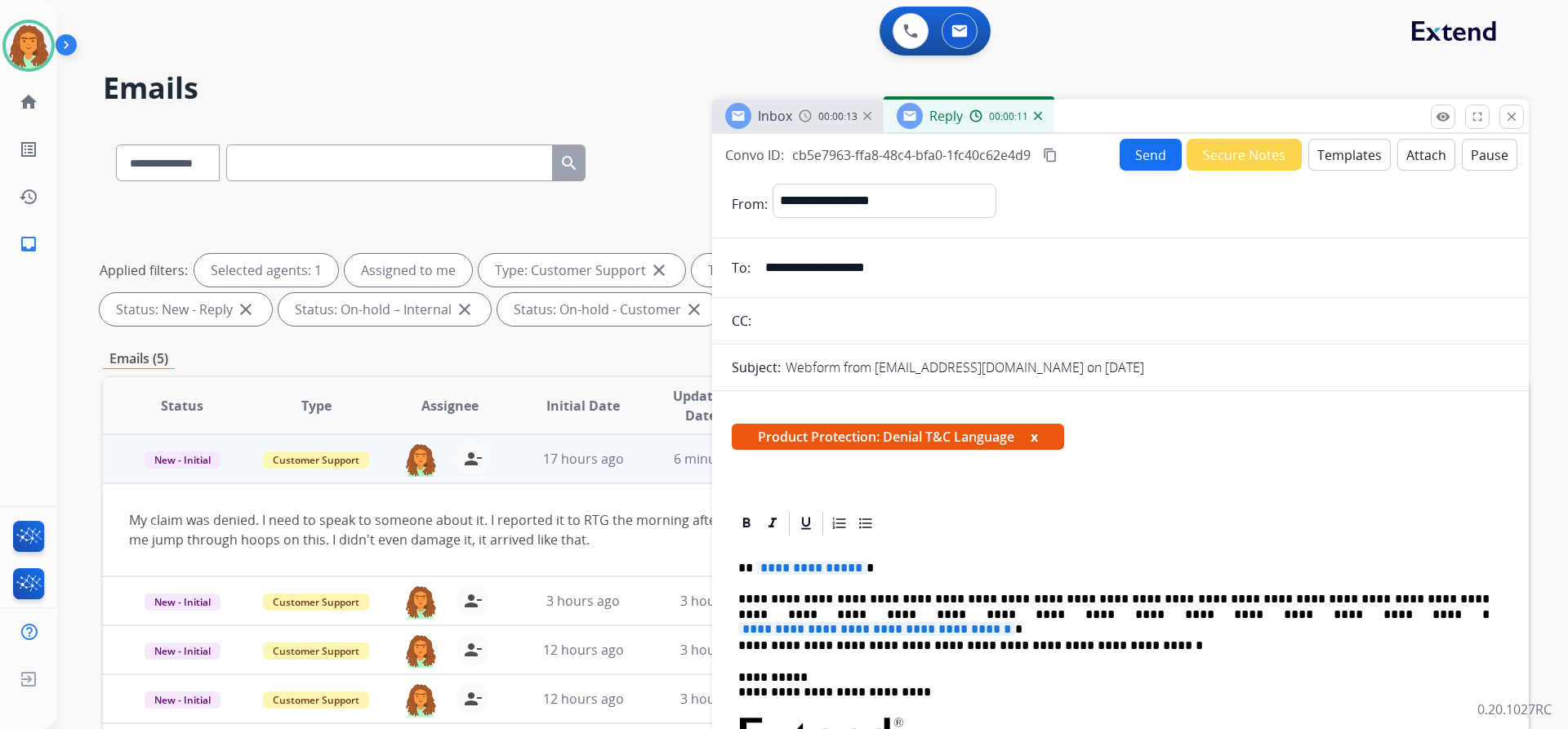
click at [758, 567] on span "**********" at bounding box center [812, 568] width 111 height 14
click at [758, 622] on span "**********" at bounding box center [877, 629] width 277 height 14
drag, startPoint x: 1022, startPoint y: 615, endPoint x: 962, endPoint y: 548, distance: 89.9
click at [758, 622] on span "**********" at bounding box center [877, 629] width 277 height 14
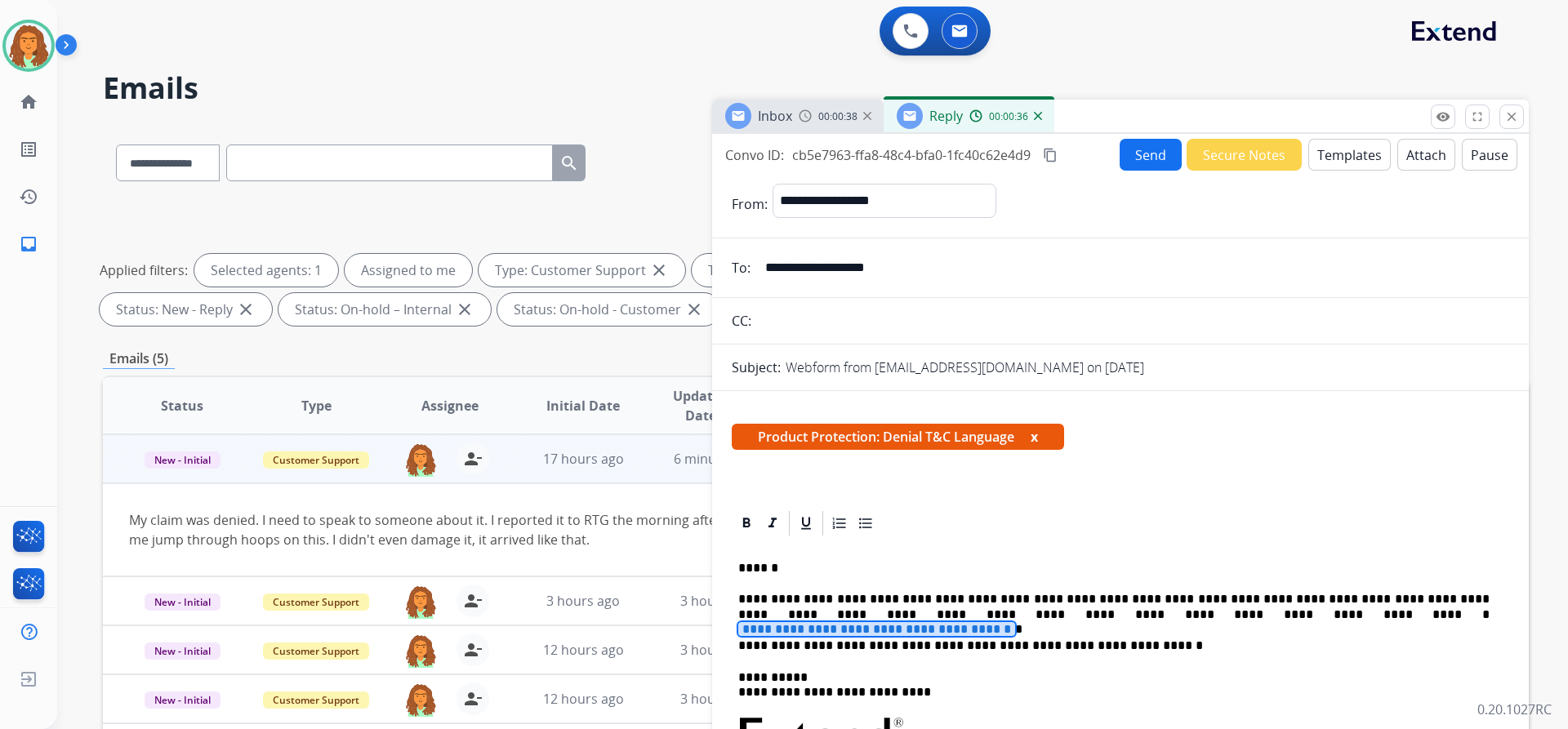
drag, startPoint x: 1025, startPoint y: 618, endPoint x: 1032, endPoint y: 611, distance: 9.9
click at [758, 622] on span "**********" at bounding box center [877, 629] width 277 height 14
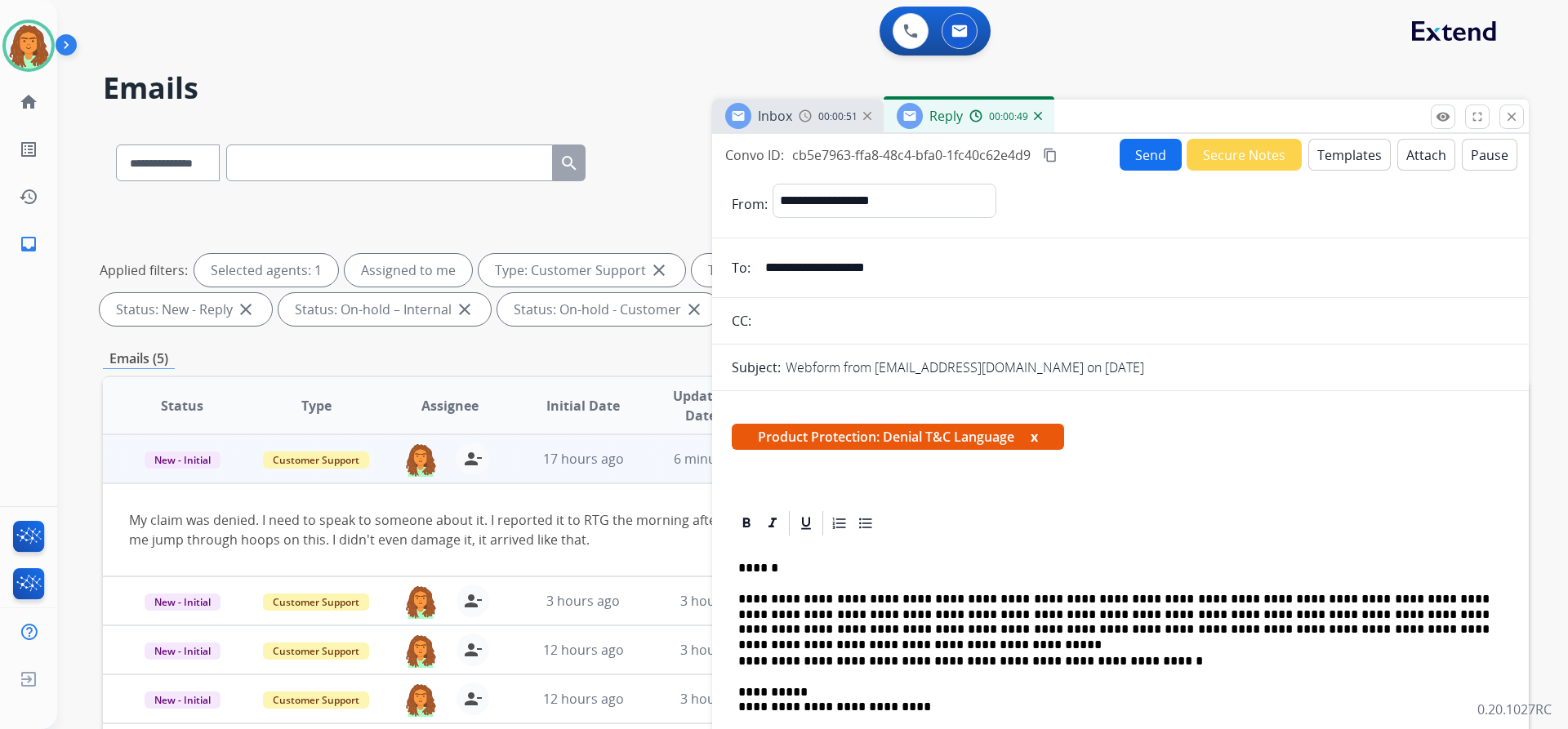
click at [758, 154] on button "Attach" at bounding box center [1427, 154] width 58 height 32
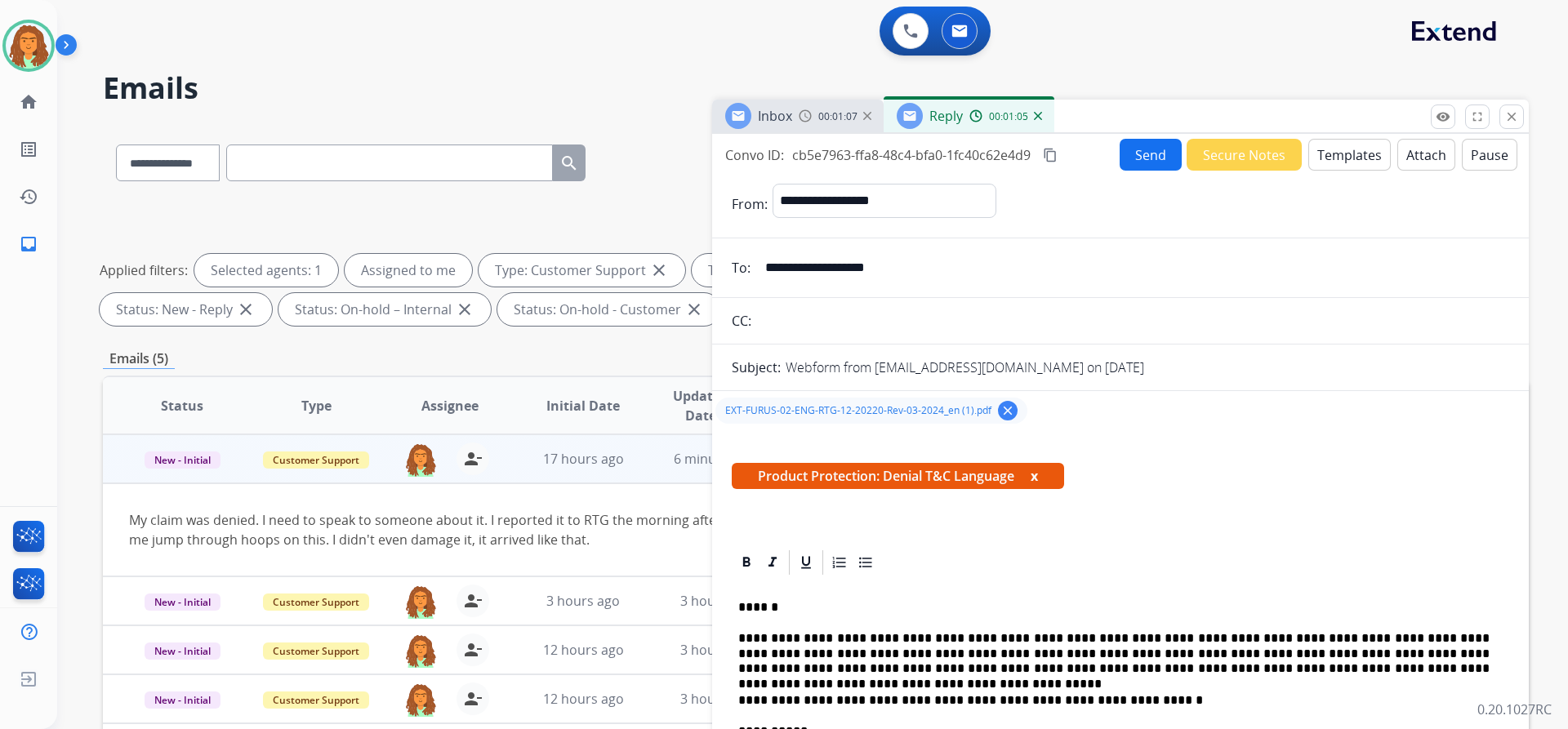
click at [758, 158] on button "Send" at bounding box center [1150, 154] width 62 height 32
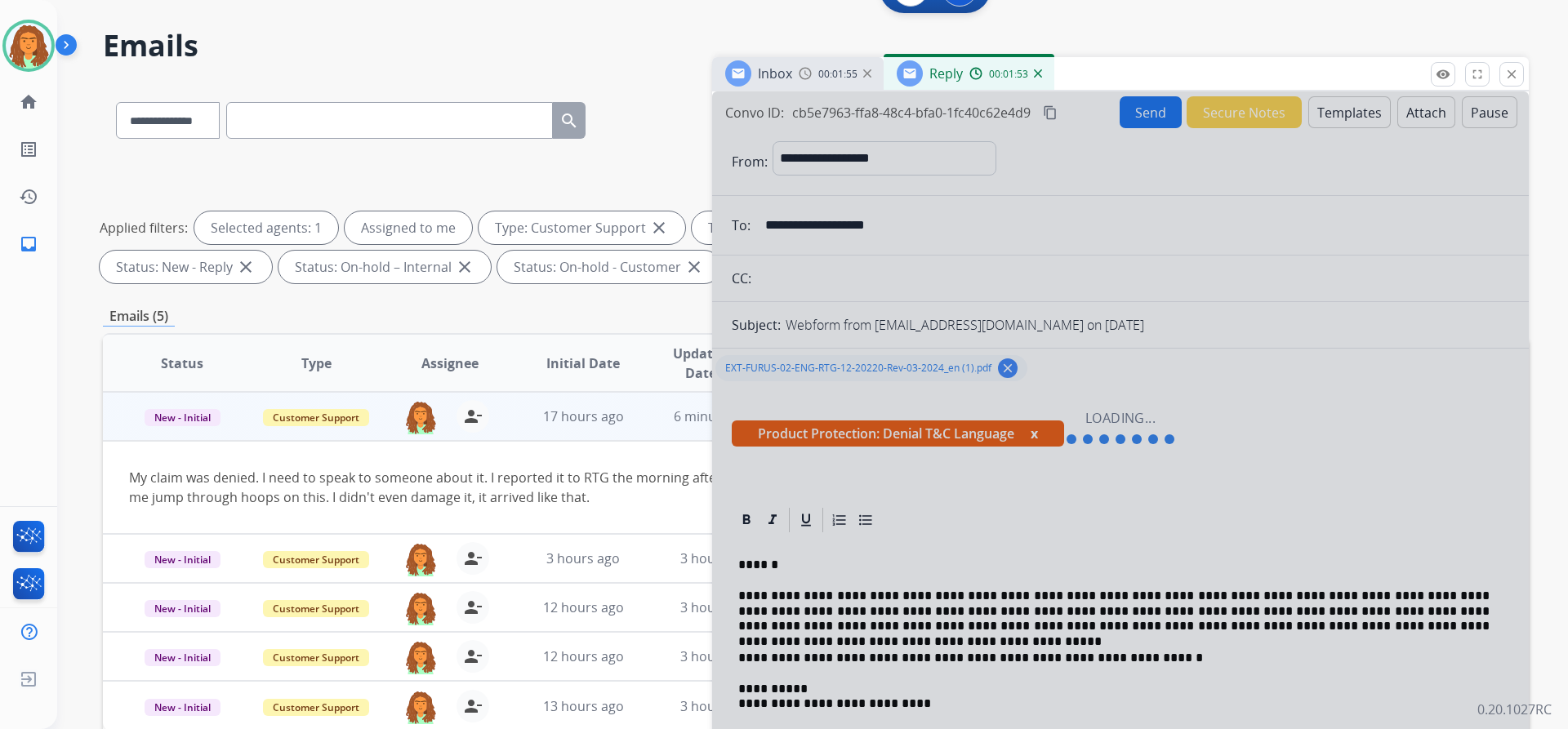
scroll to position [82, 0]
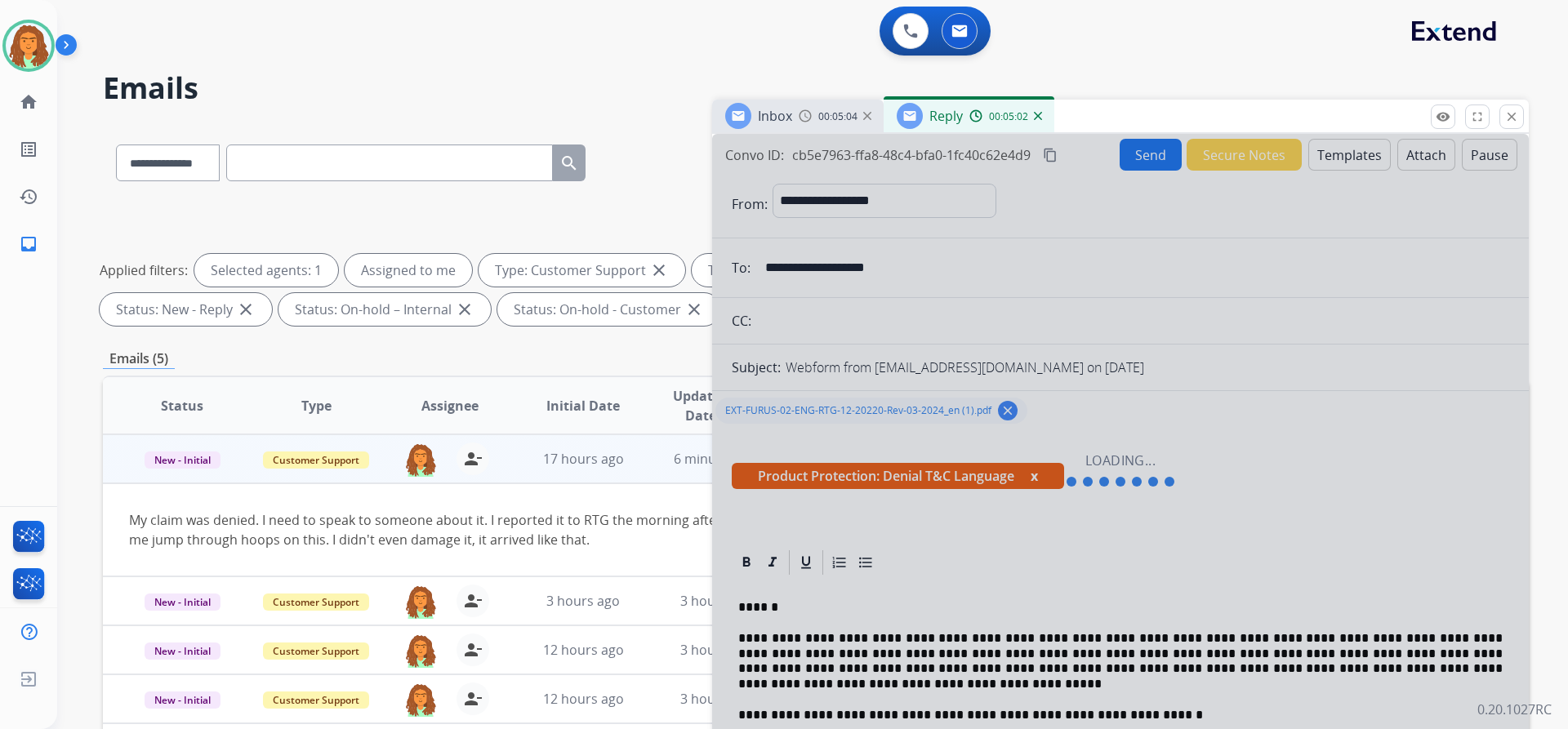
select select "**********"
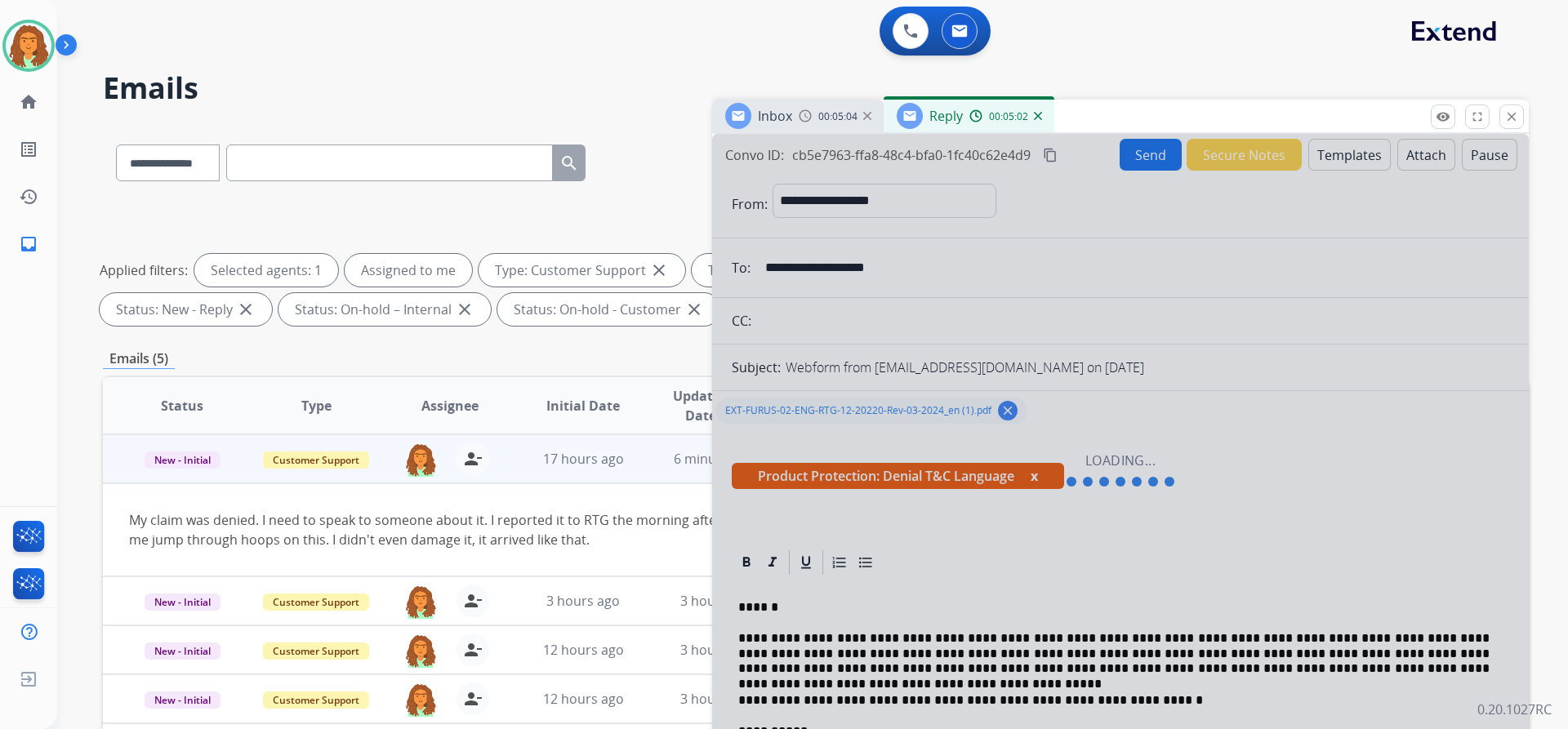
scroll to position [82, 0]
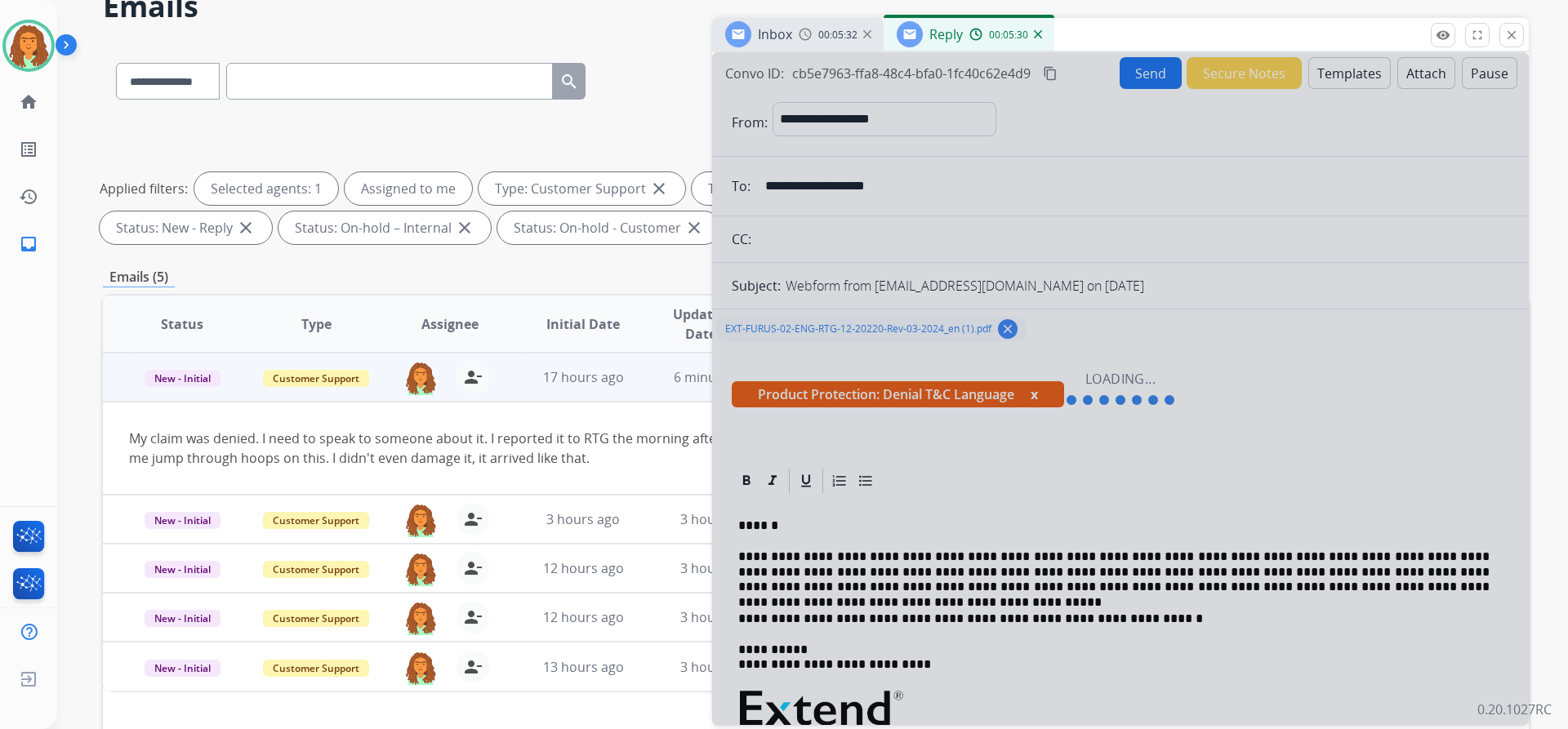
click at [1142, 428] on div at bounding box center [1121, 389] width 817 height 673
click at [1145, 413] on div at bounding box center [1121, 389] width 817 height 673
click at [1516, 40] on mat-icon "close" at bounding box center [1511, 35] width 15 height 15
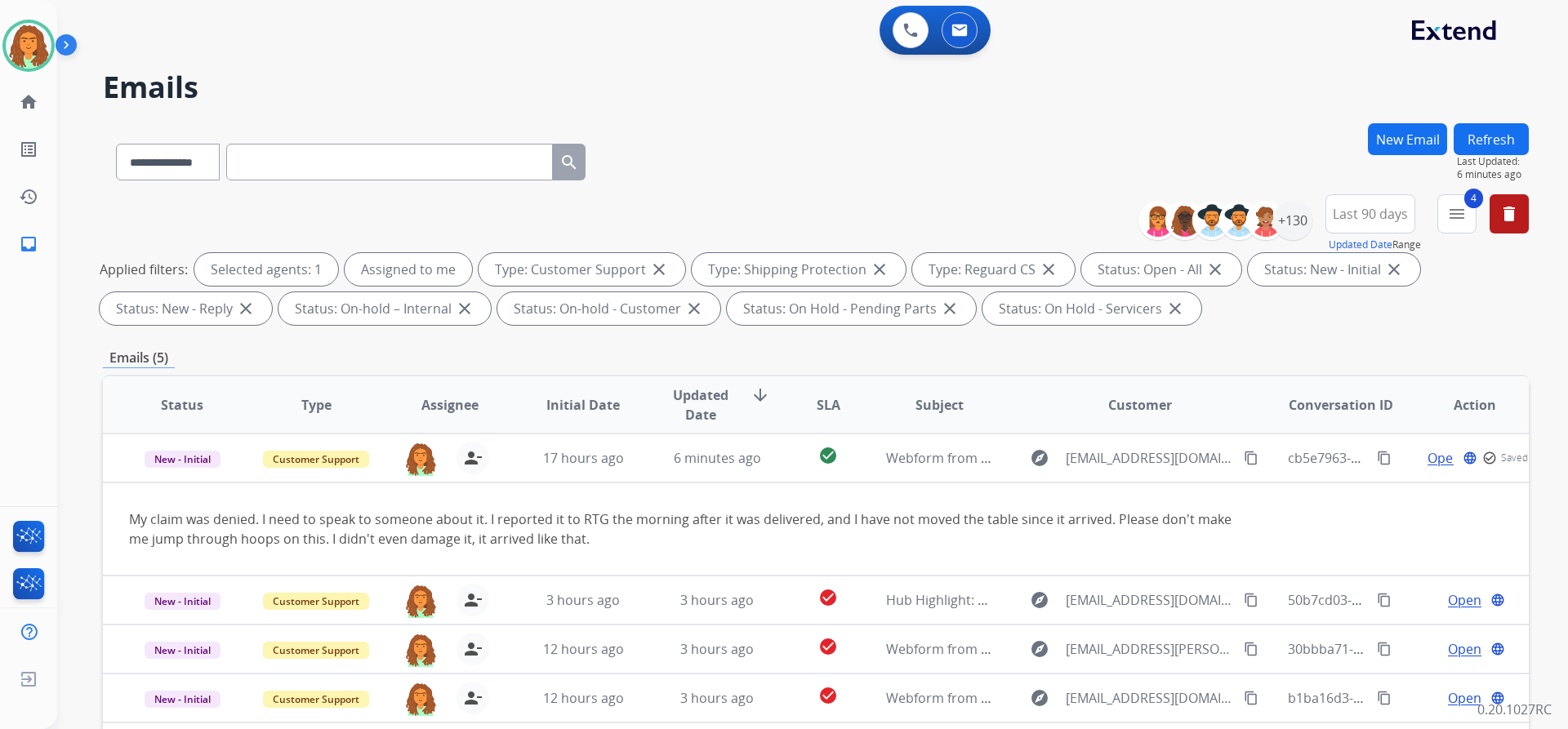
scroll to position [0, 0]
click at [348, 112] on div "**********" at bounding box center [792, 423] width 1471 height 729
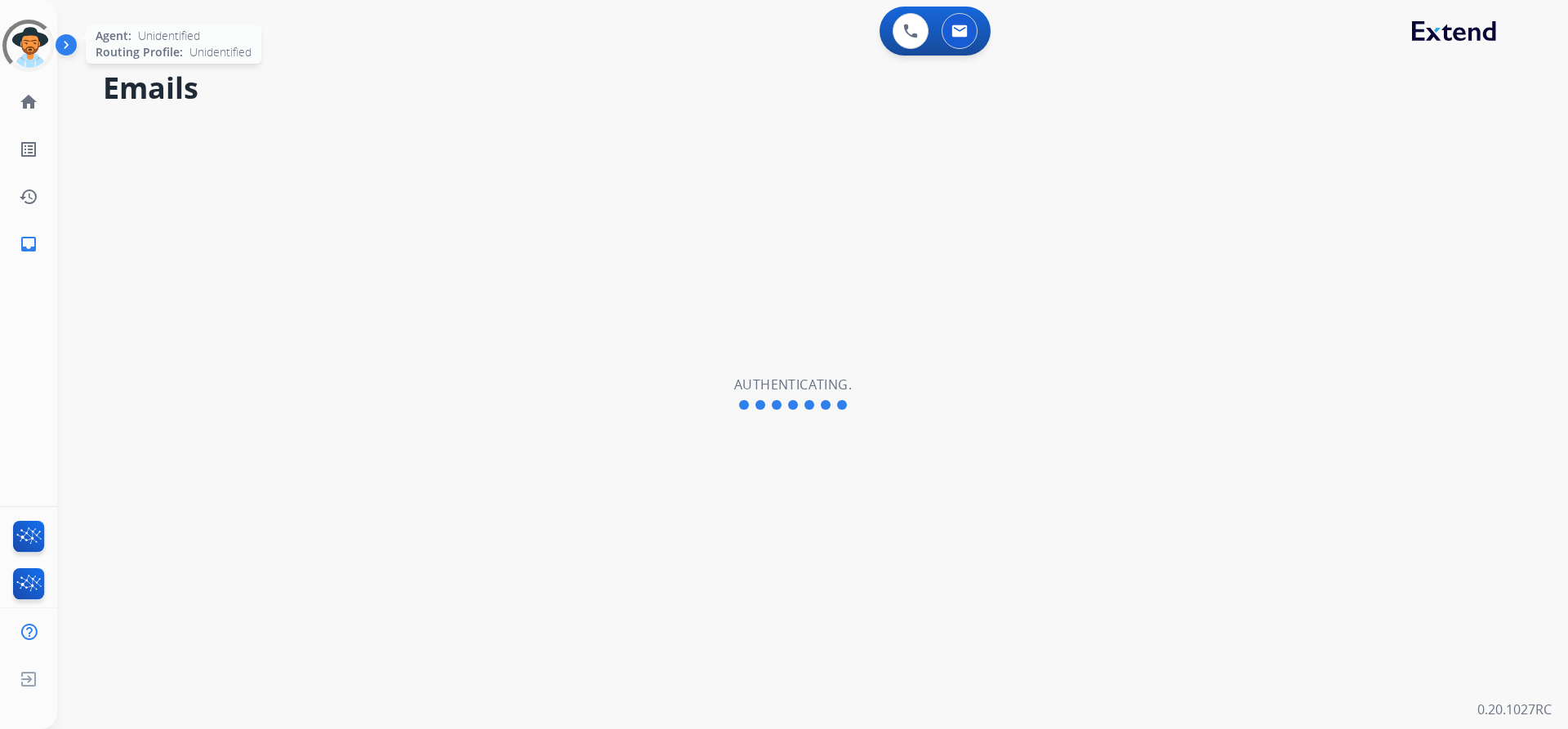
select select "**********"
click at [40, 49] on img at bounding box center [29, 46] width 46 height 46
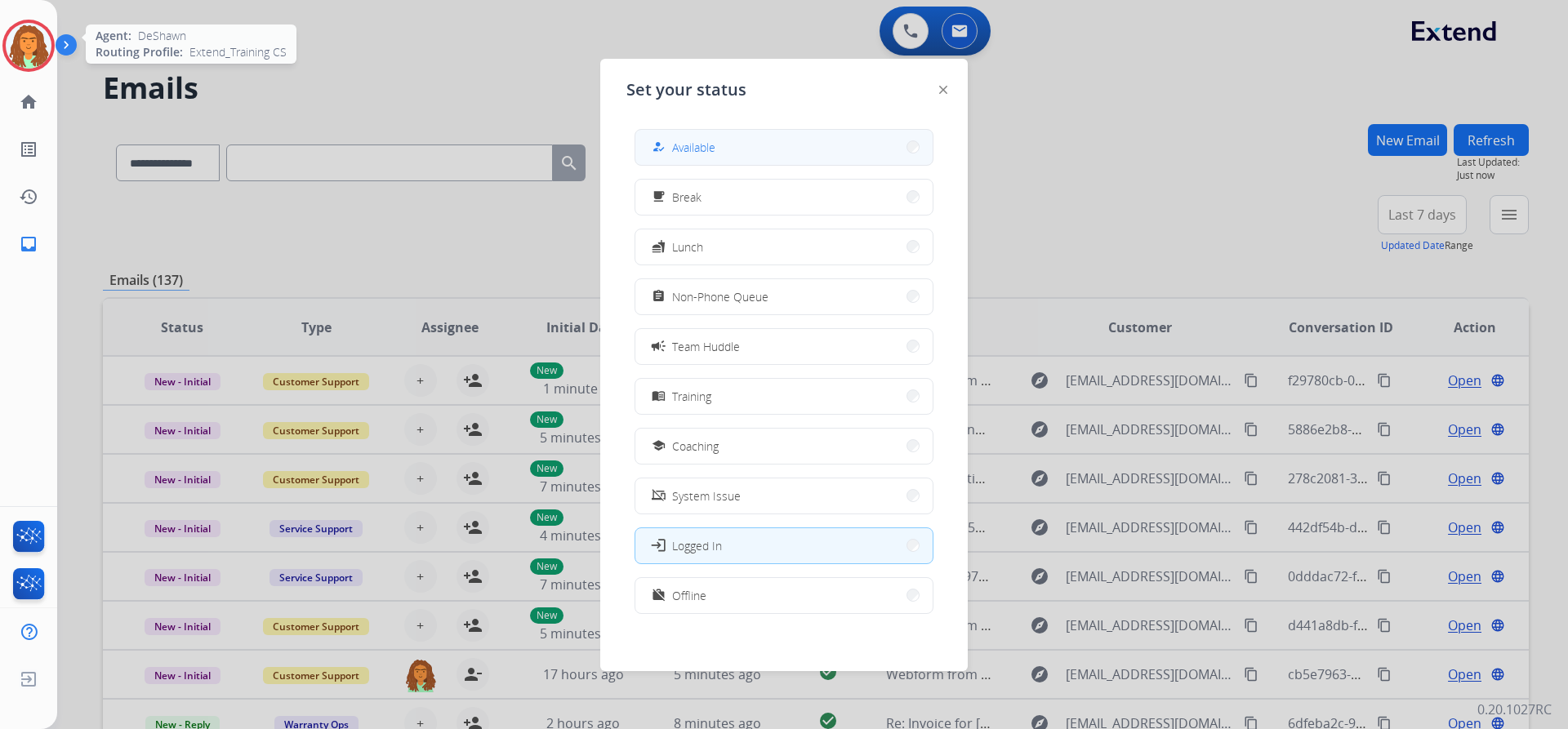
click at [701, 144] on span "Available" at bounding box center [693, 147] width 43 height 18
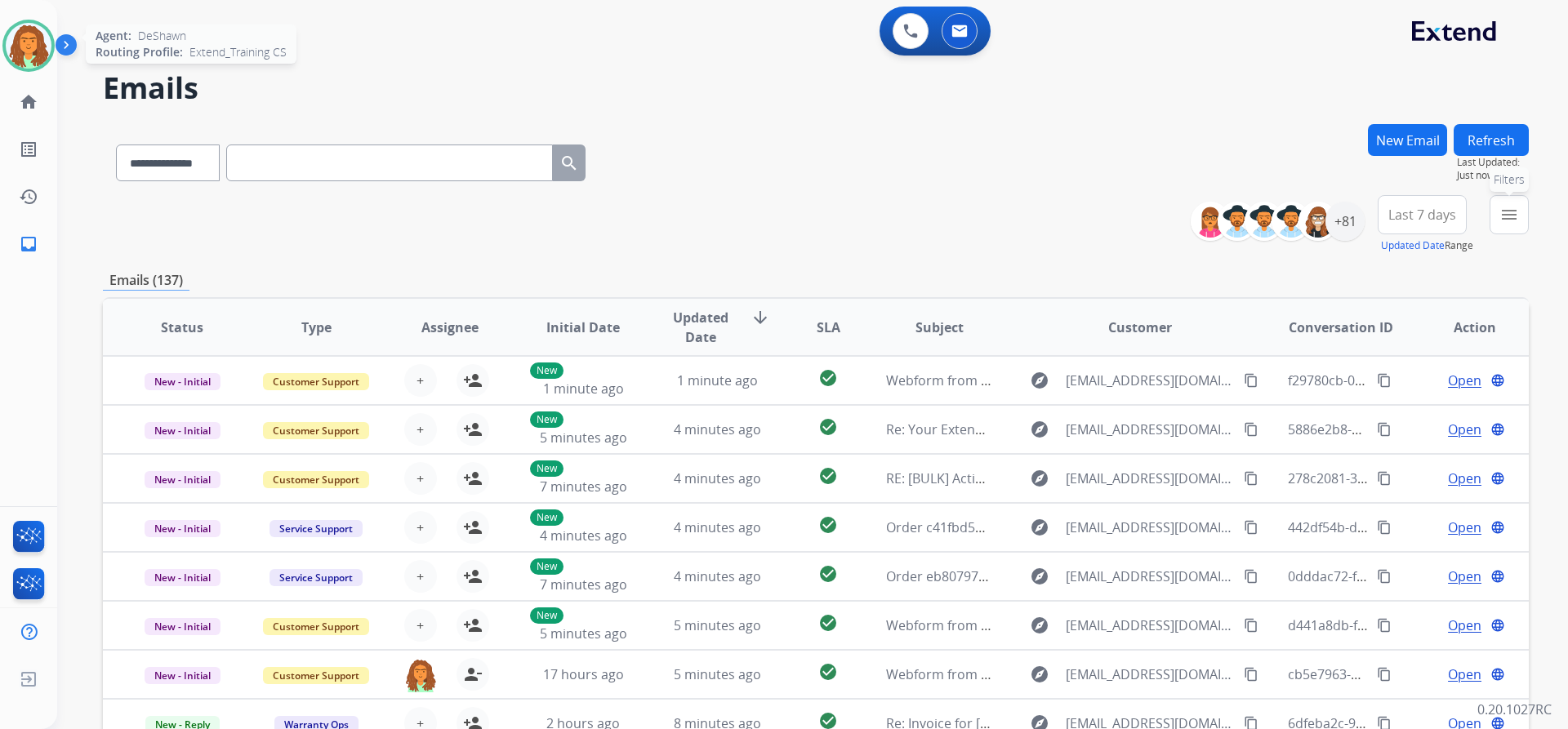
click at [1511, 212] on mat-icon "menu" at bounding box center [1509, 215] width 19 height 19
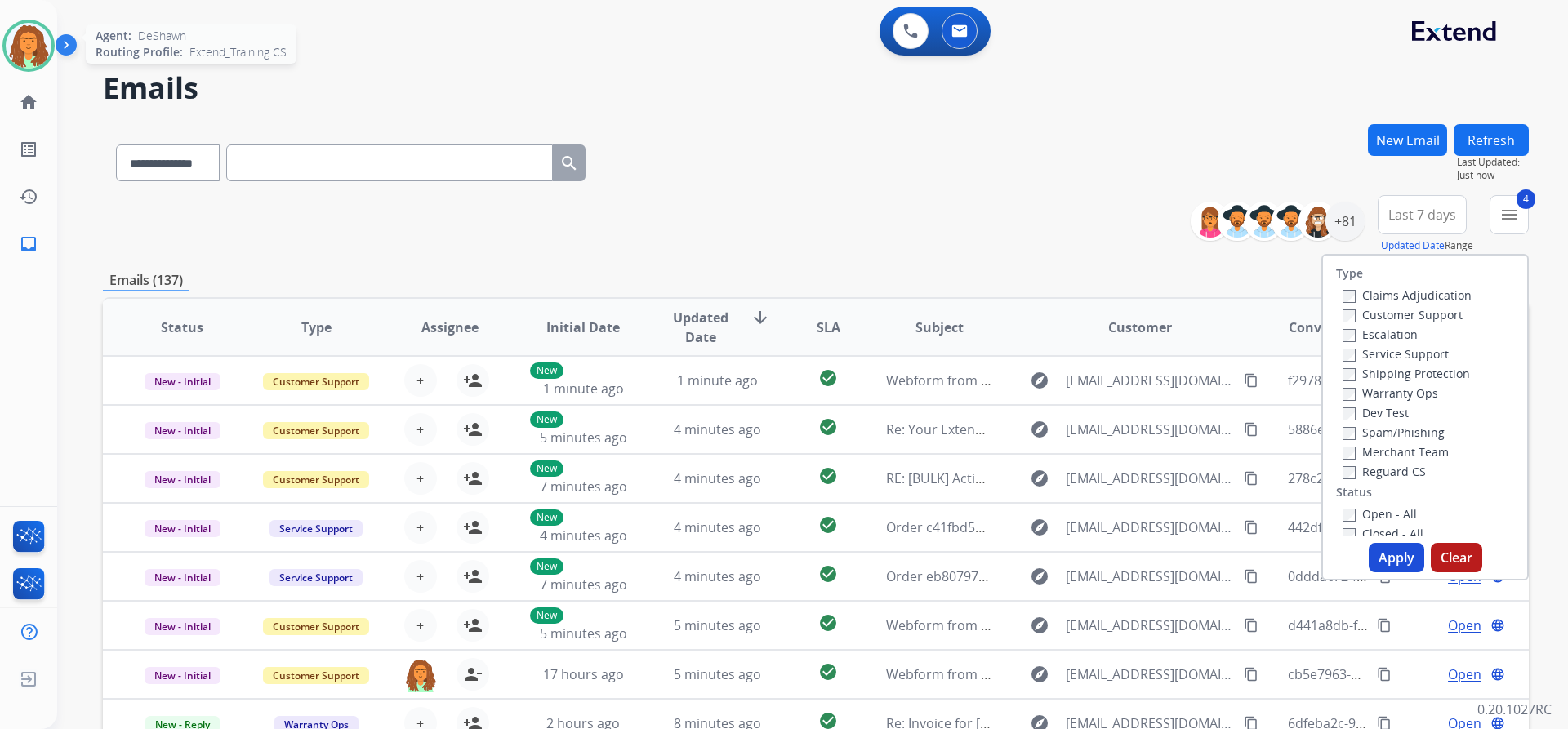
click at [1395, 553] on button "Apply" at bounding box center [1396, 558] width 55 height 30
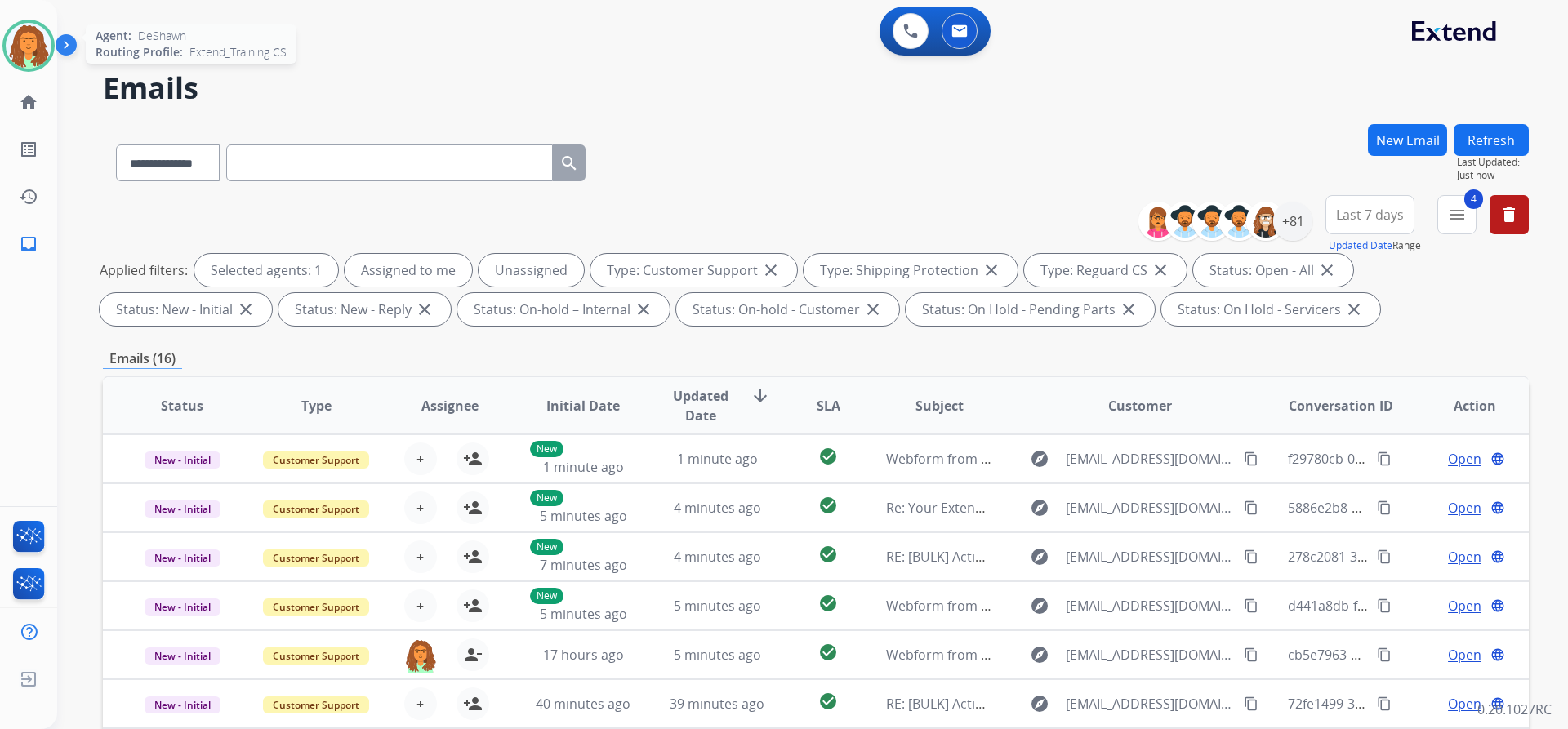
click at [1376, 218] on span "Last 7 days" at bounding box center [1370, 214] width 68 height 6
drag, startPoint x: 1351, startPoint y: 412, endPoint x: 1309, endPoint y: 390, distance: 47.4
click at [1350, 413] on div "Last 90 days" at bounding box center [1364, 413] width 89 height 25
click at [1267, 336] on div "**********" at bounding box center [815, 565] width 1426 height 883
click at [1300, 216] on div "+130" at bounding box center [1292, 221] width 39 height 39
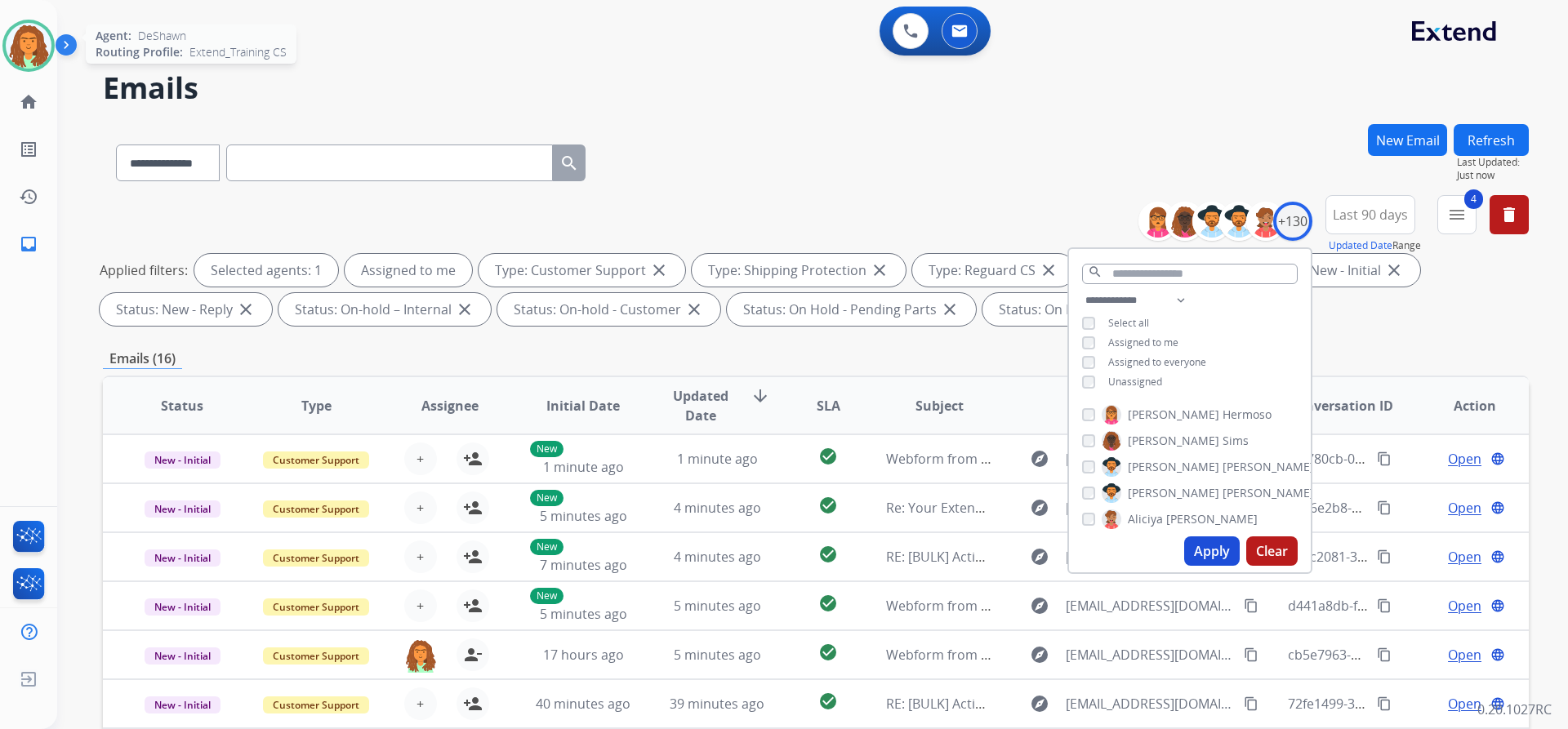
click at [1204, 547] on button "Apply" at bounding box center [1212, 552] width 55 height 30
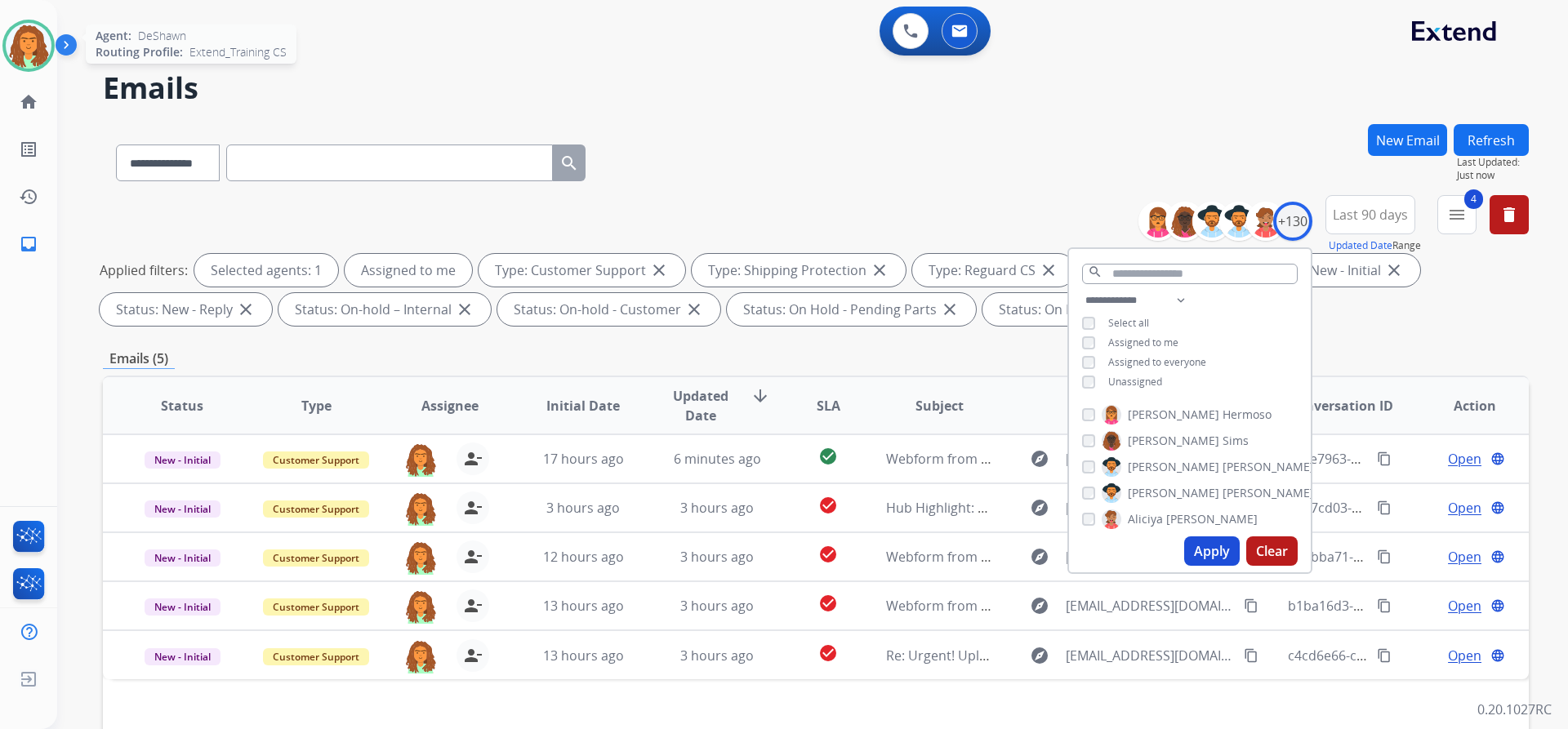
click at [1358, 320] on div "Applied filters: Selected agents: 1 Assigned to me Type: Customer Support close…" at bounding box center [813, 289] width 1426 height 72
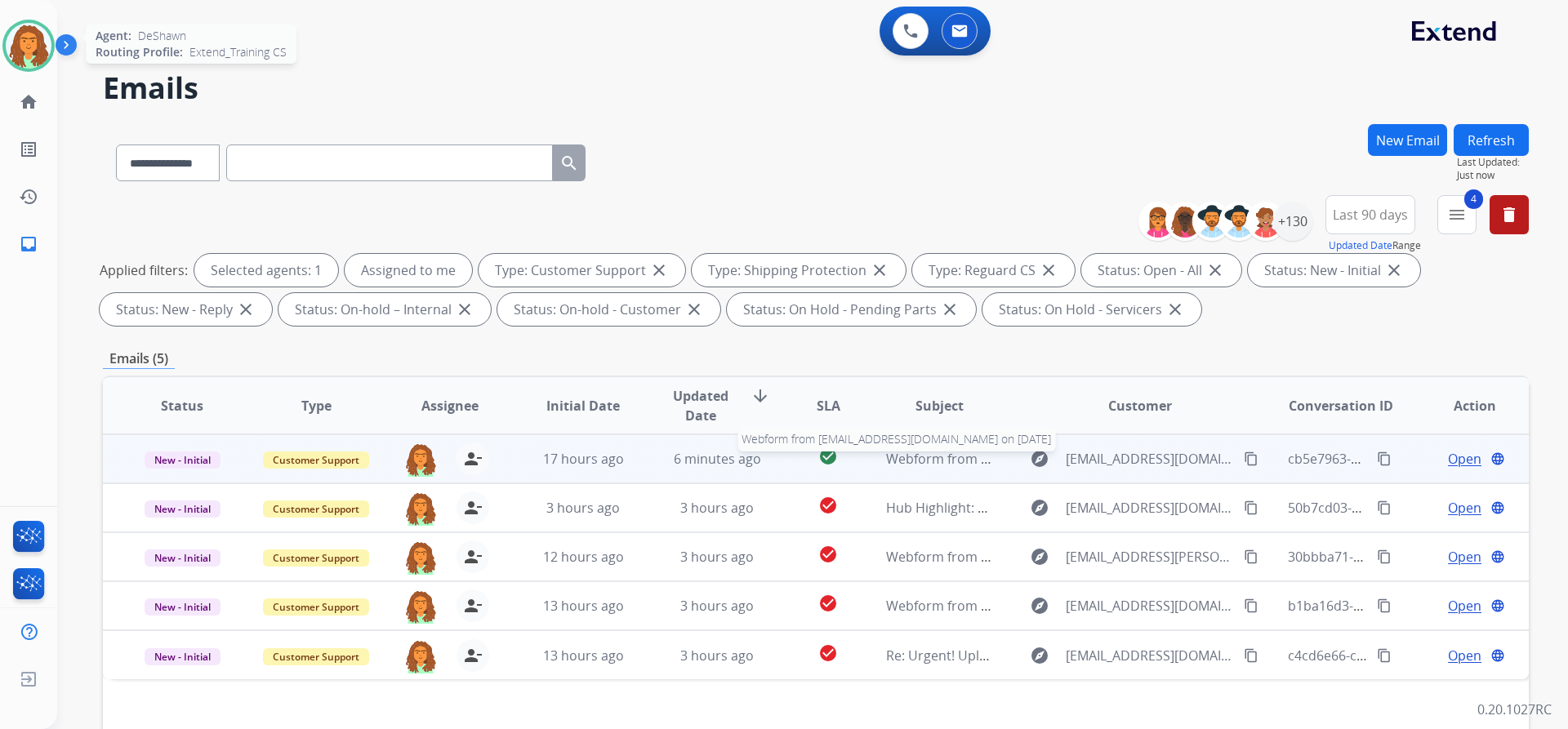
click at [900, 466] on span "Webform from [EMAIL_ADDRESS][DOMAIN_NAME] on [DATE]" at bounding box center [1071, 459] width 370 height 18
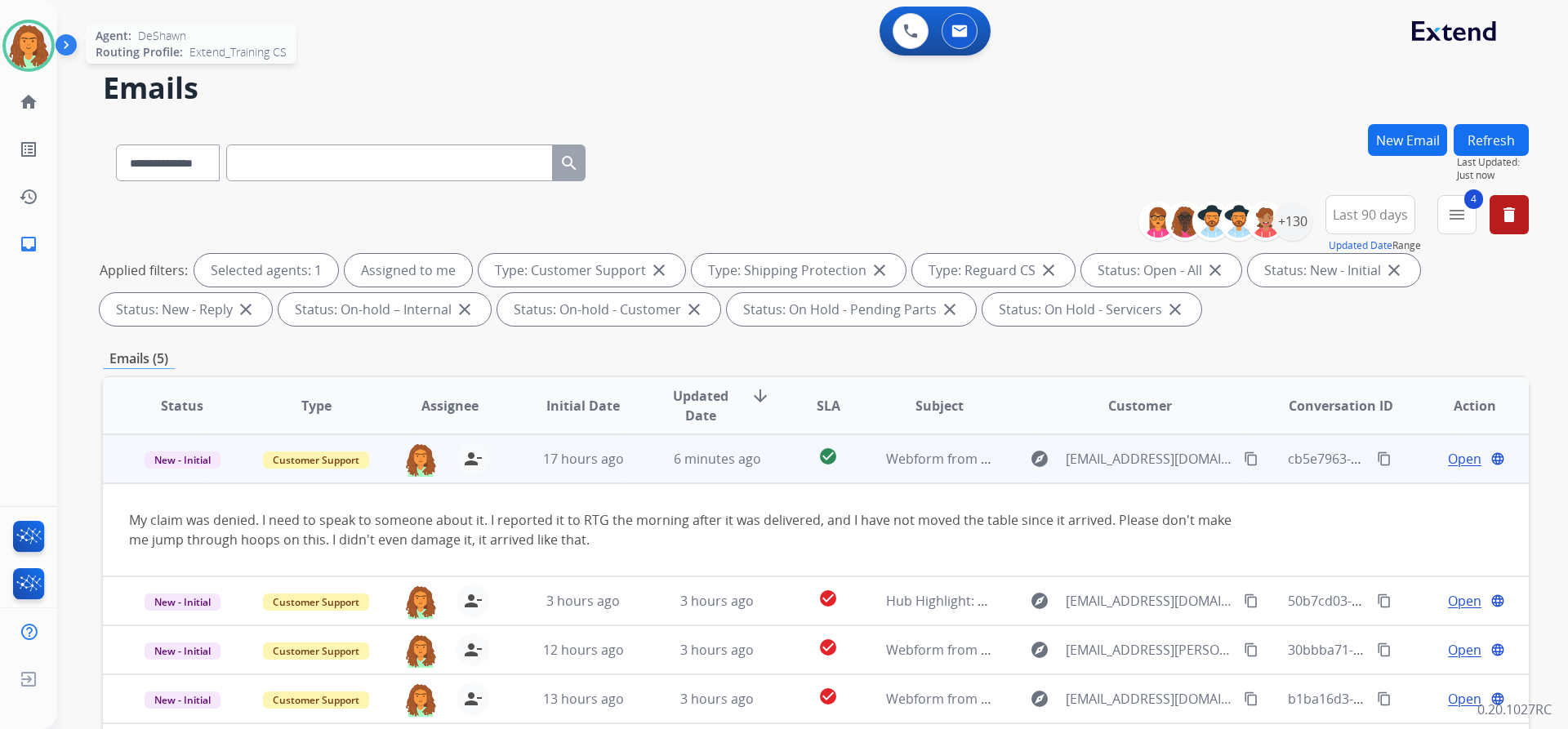
click at [1448, 461] on span "Open" at bounding box center [1464, 459] width 33 height 19
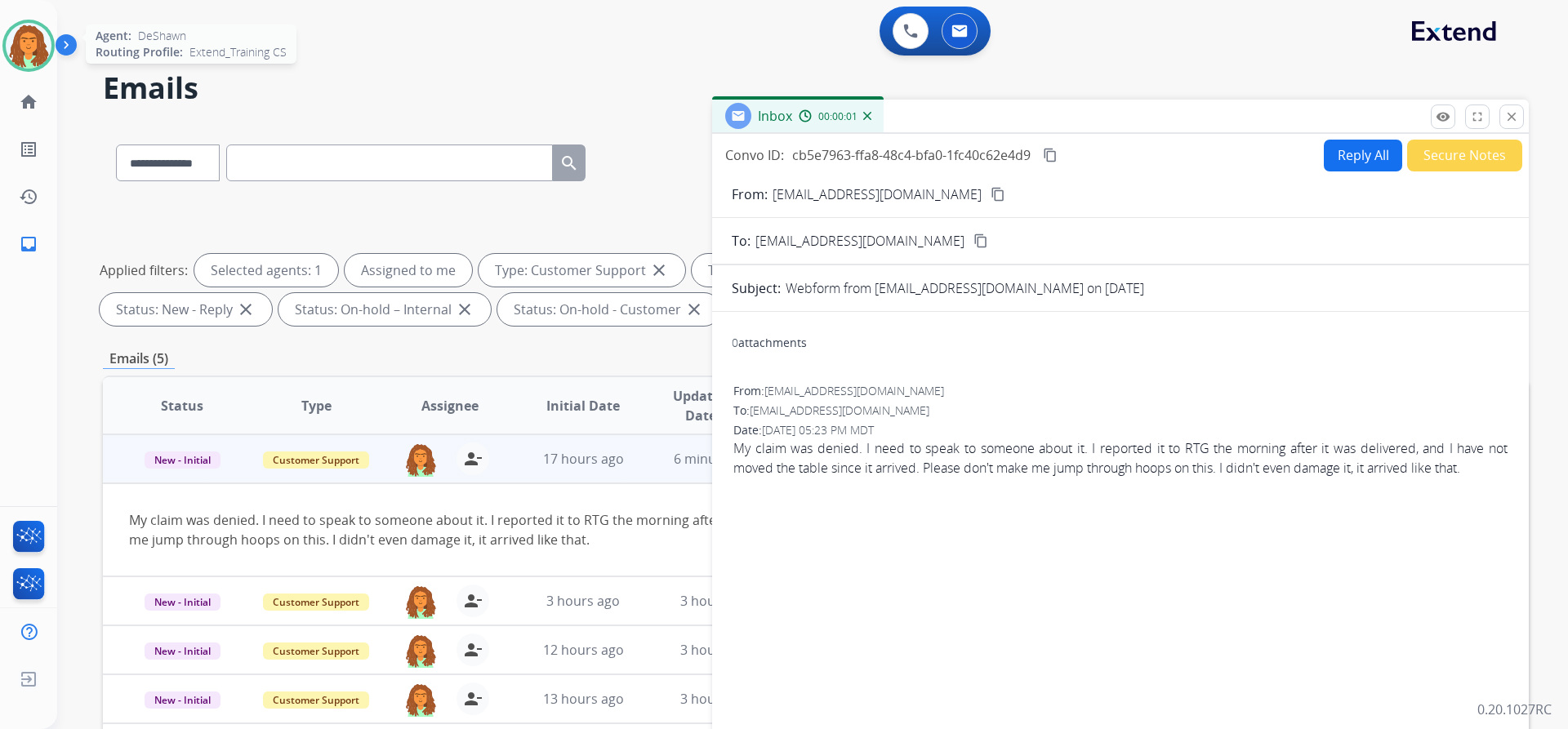
click at [1340, 158] on button "Reply All" at bounding box center [1363, 155] width 78 height 32
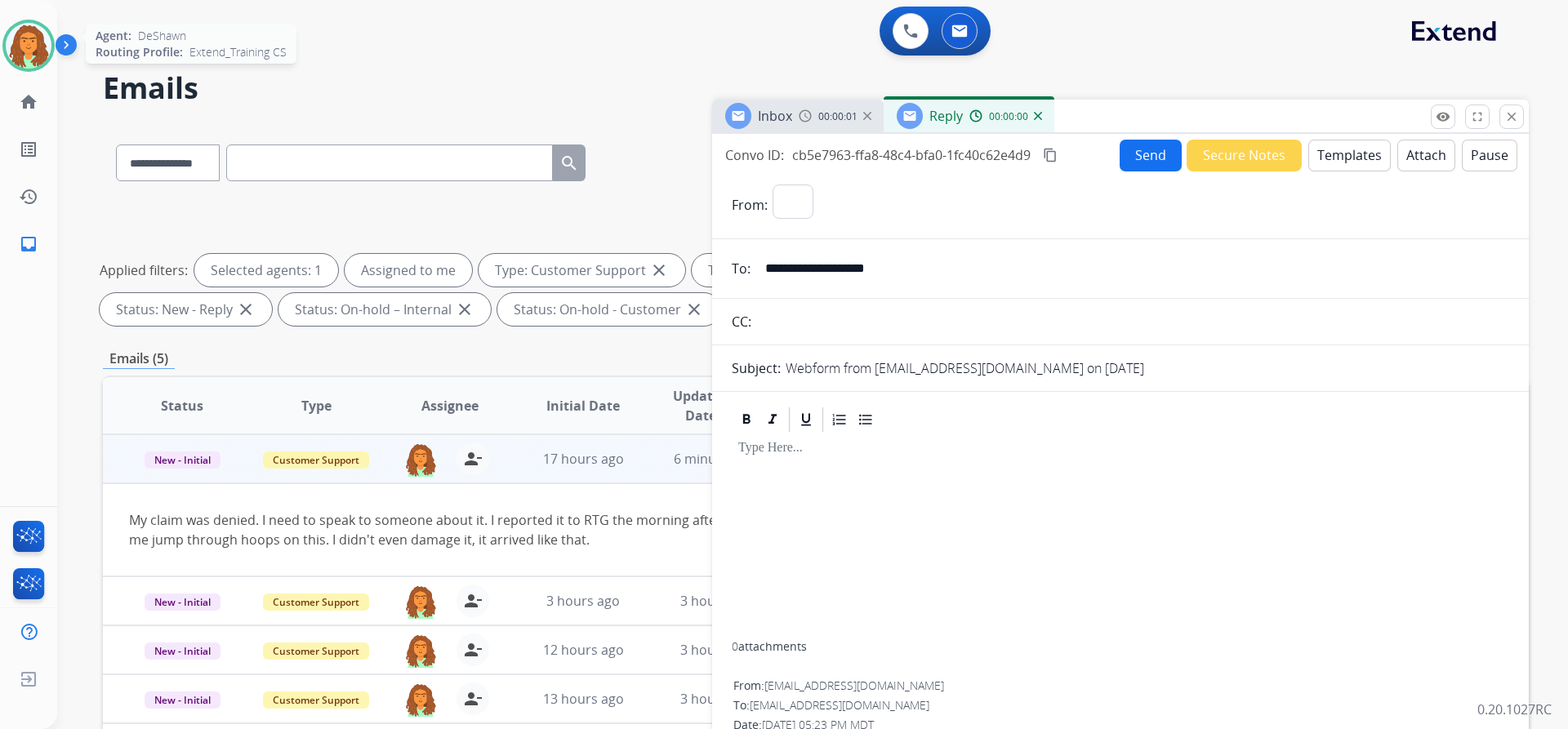
select select "**********"
click at [1345, 157] on button "Templates" at bounding box center [1350, 155] width 82 height 32
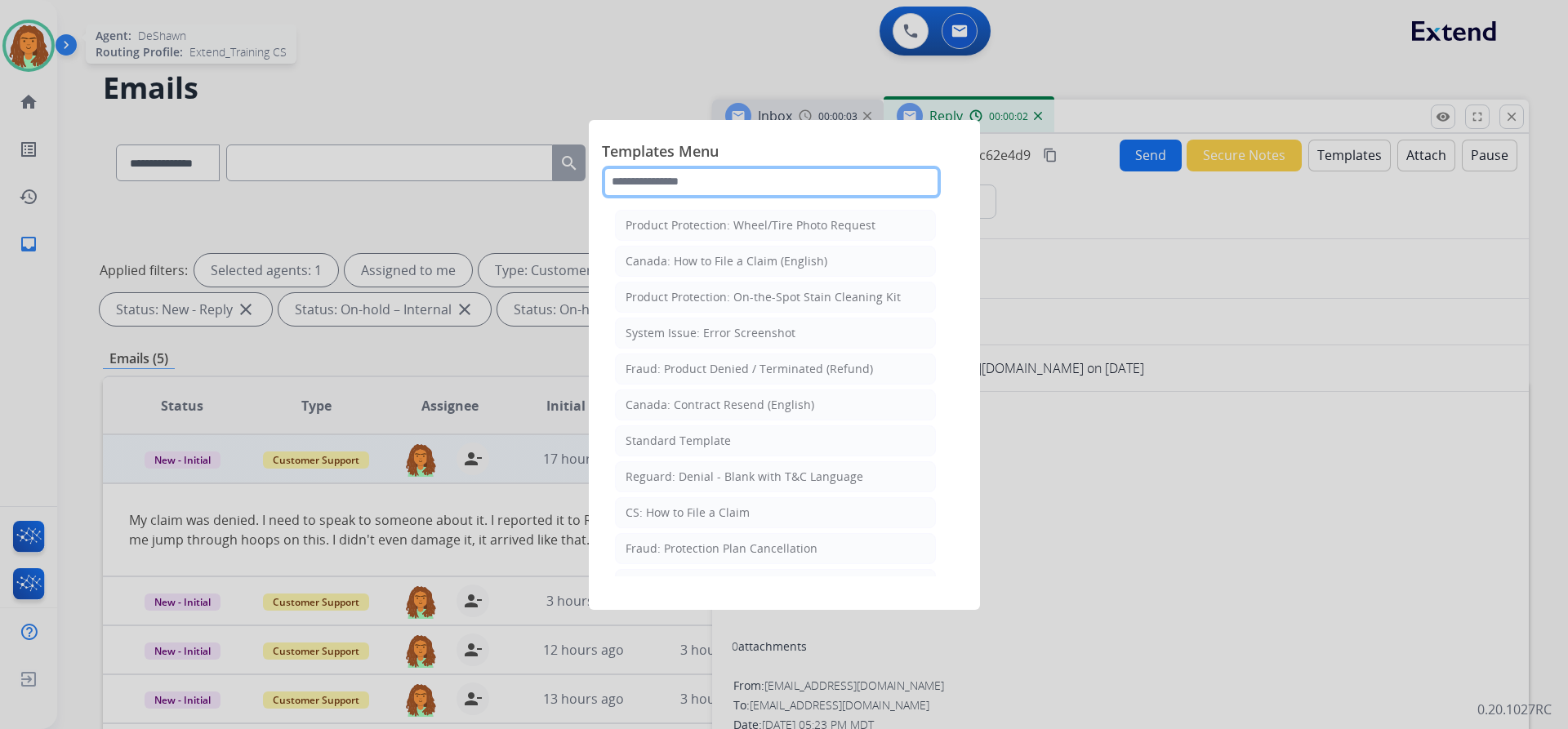
click at [699, 187] on input "text" at bounding box center [771, 182] width 339 height 32
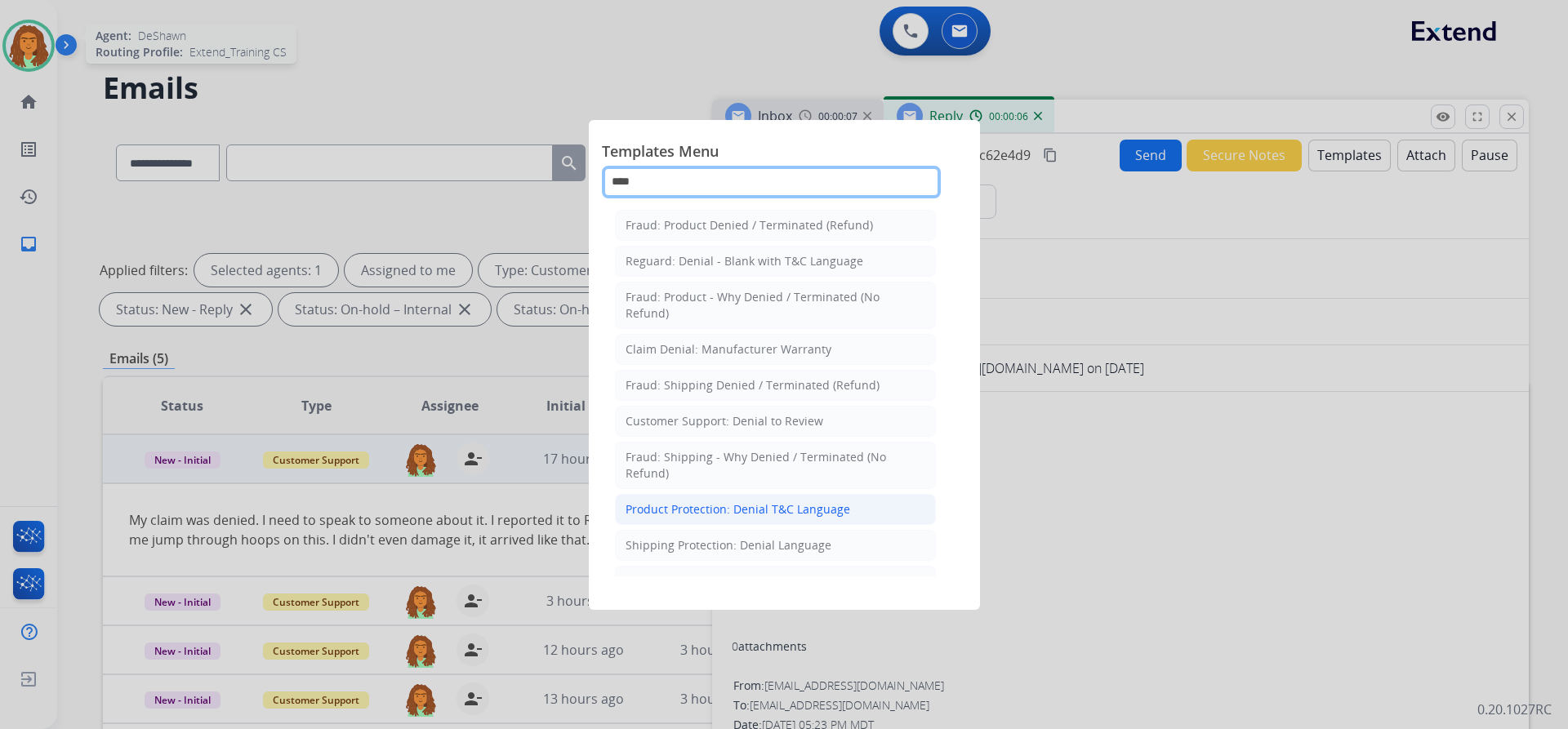
type input "****"
click at [741, 509] on div "Product Protection: Denial T&C Language" at bounding box center [738, 509] width 225 height 17
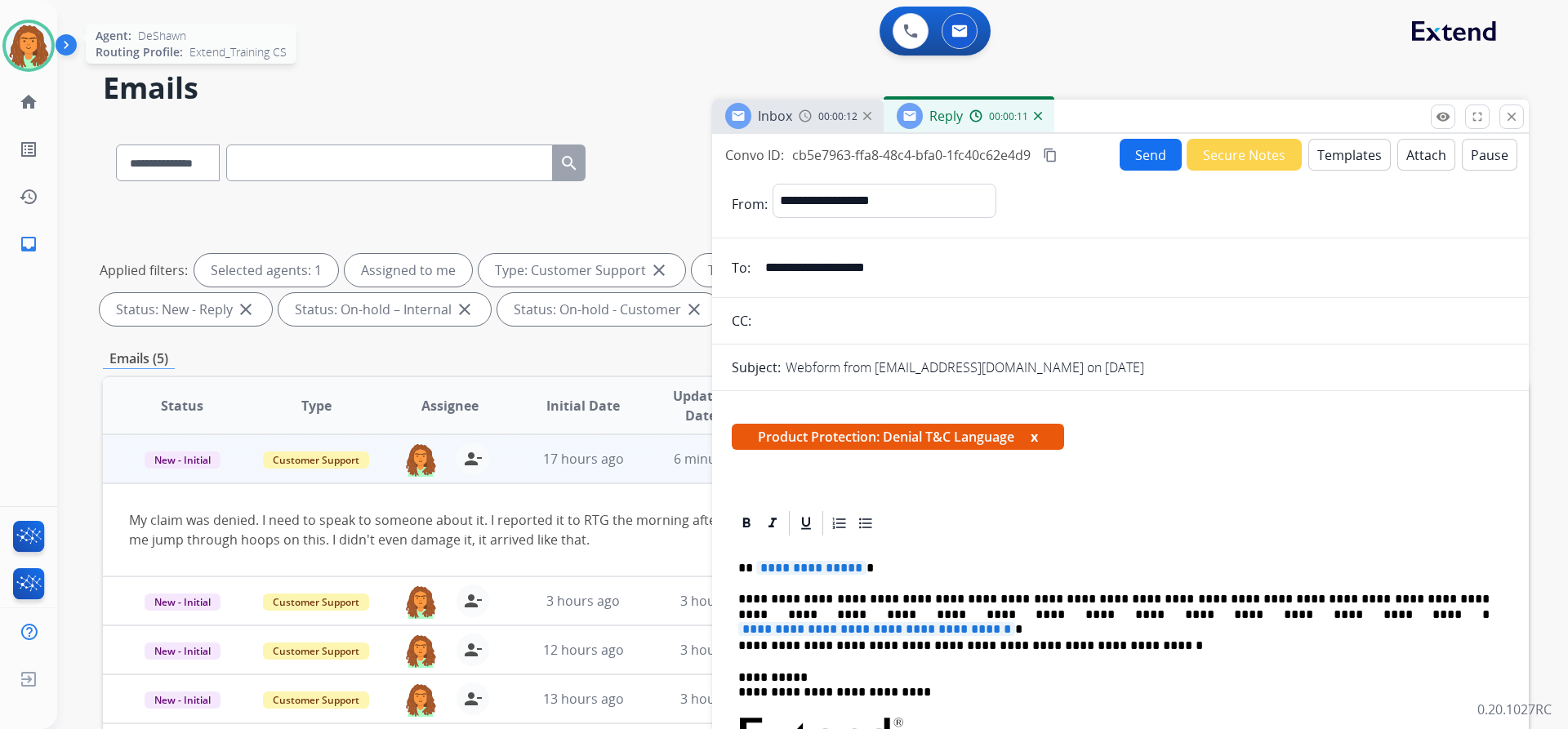
click at [1015, 622] on span "**********" at bounding box center [877, 629] width 277 height 14
paste div
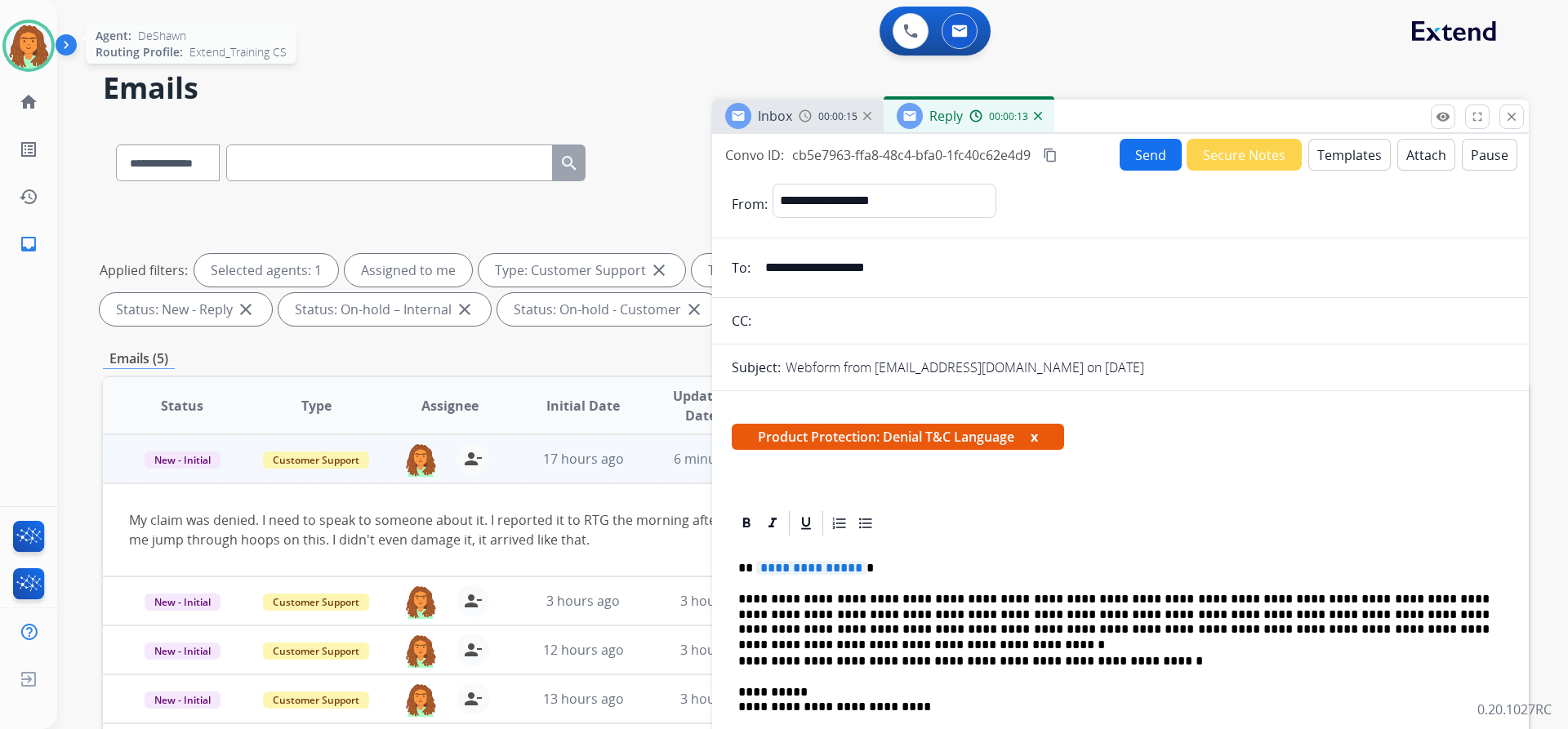
click at [856, 566] on span "**********" at bounding box center [812, 568] width 111 height 14
click at [1410, 153] on button "Attach" at bounding box center [1427, 154] width 58 height 32
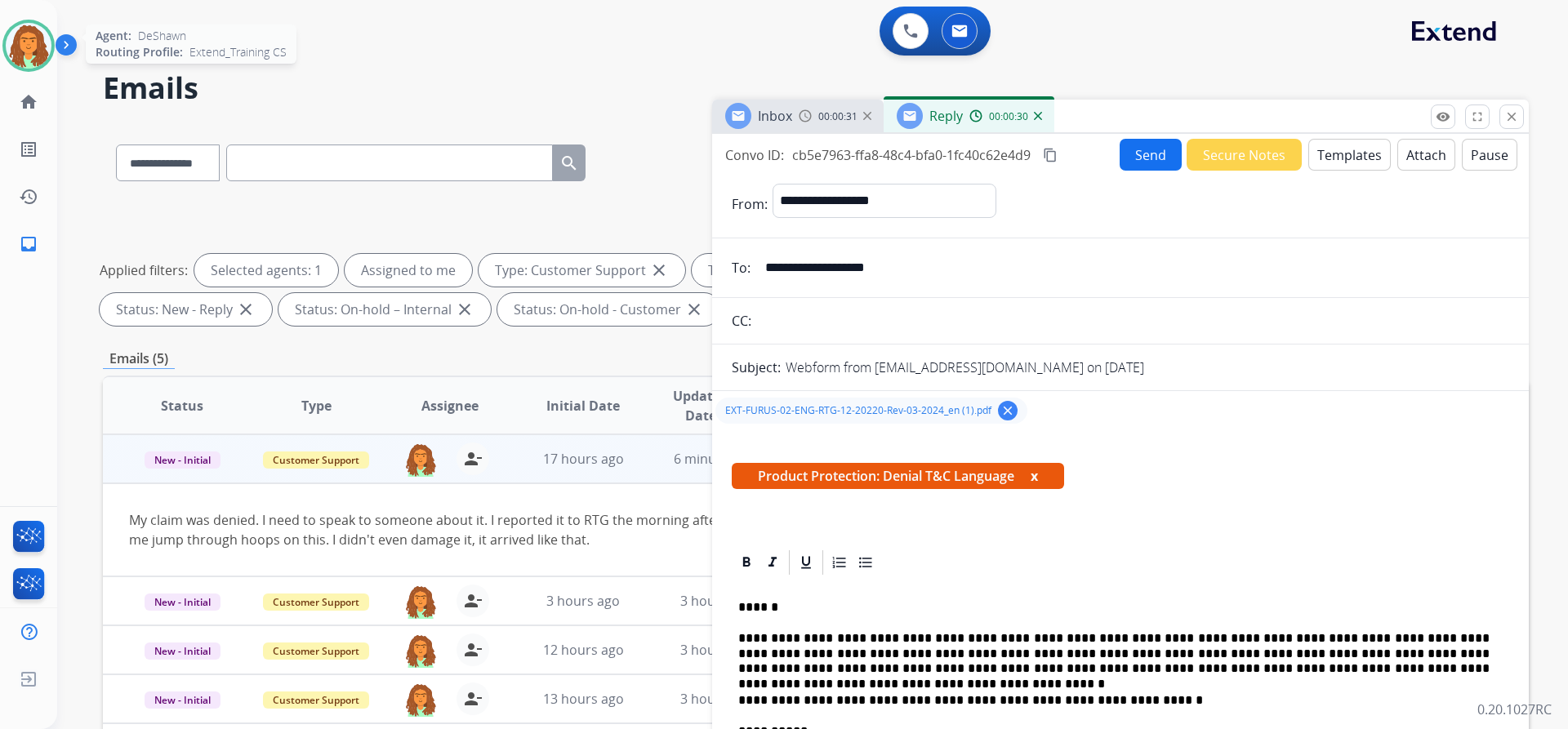
click at [1133, 157] on button "Send" at bounding box center [1150, 154] width 62 height 32
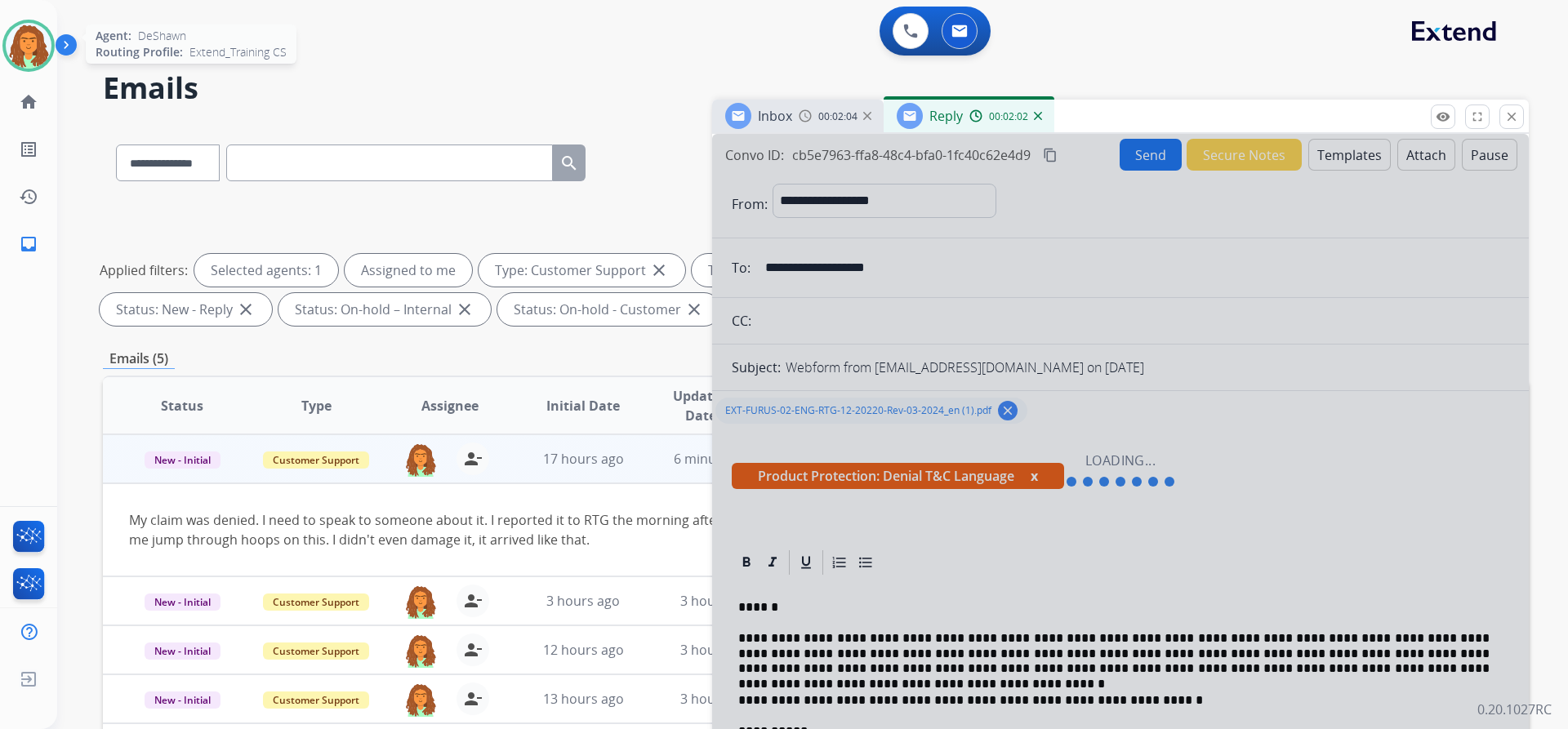
click at [1144, 475] on div at bounding box center [1121, 470] width 817 height 673
drag, startPoint x: 1192, startPoint y: 489, endPoint x: 1279, endPoint y: 465, distance: 90.2
click at [1194, 484] on div at bounding box center [1121, 470] width 817 height 673
click at [1517, 118] on mat-icon "close" at bounding box center [1511, 117] width 15 height 15
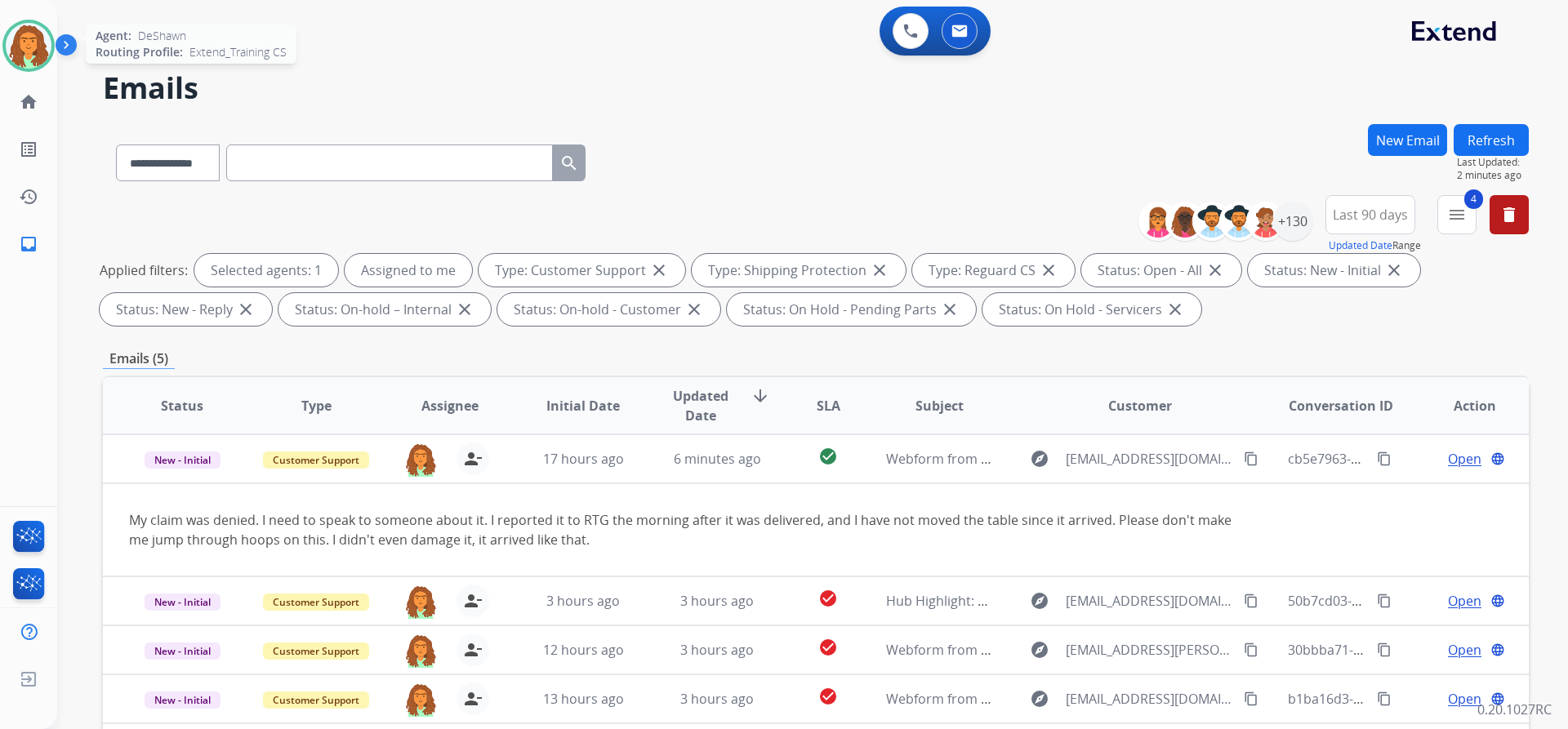
drag, startPoint x: 1567, startPoint y: 0, endPoint x: 1033, endPoint y: 350, distance: 638.5
click at [1033, 352] on div "Emails (5)" at bounding box center [815, 358] width 1426 height 20
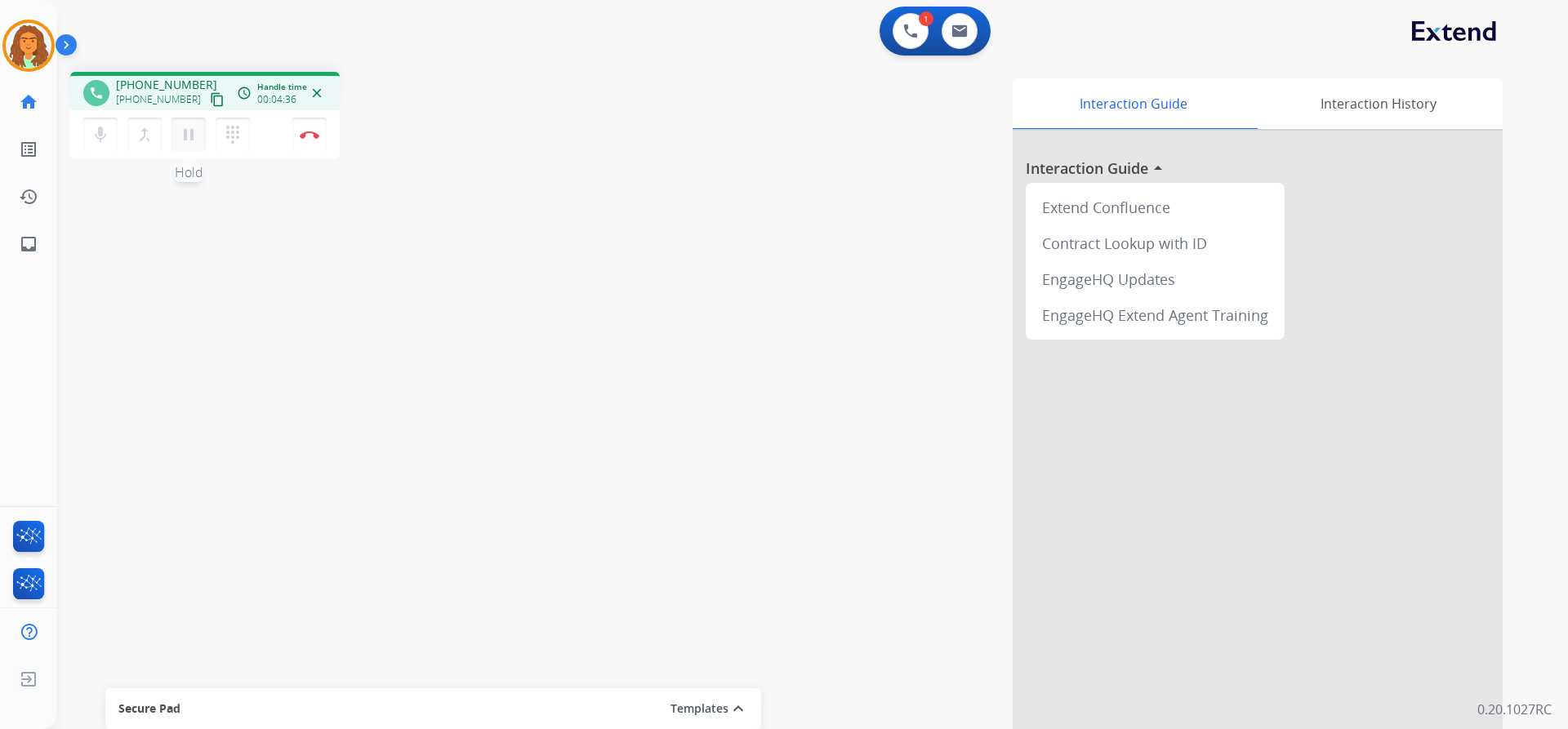
click at [187, 139] on mat-icon "pause" at bounding box center [189, 134] width 19 height 19
click at [184, 140] on mat-icon "play_arrow" at bounding box center [189, 134] width 19 height 19
click at [307, 136] on img at bounding box center [310, 134] width 19 height 8
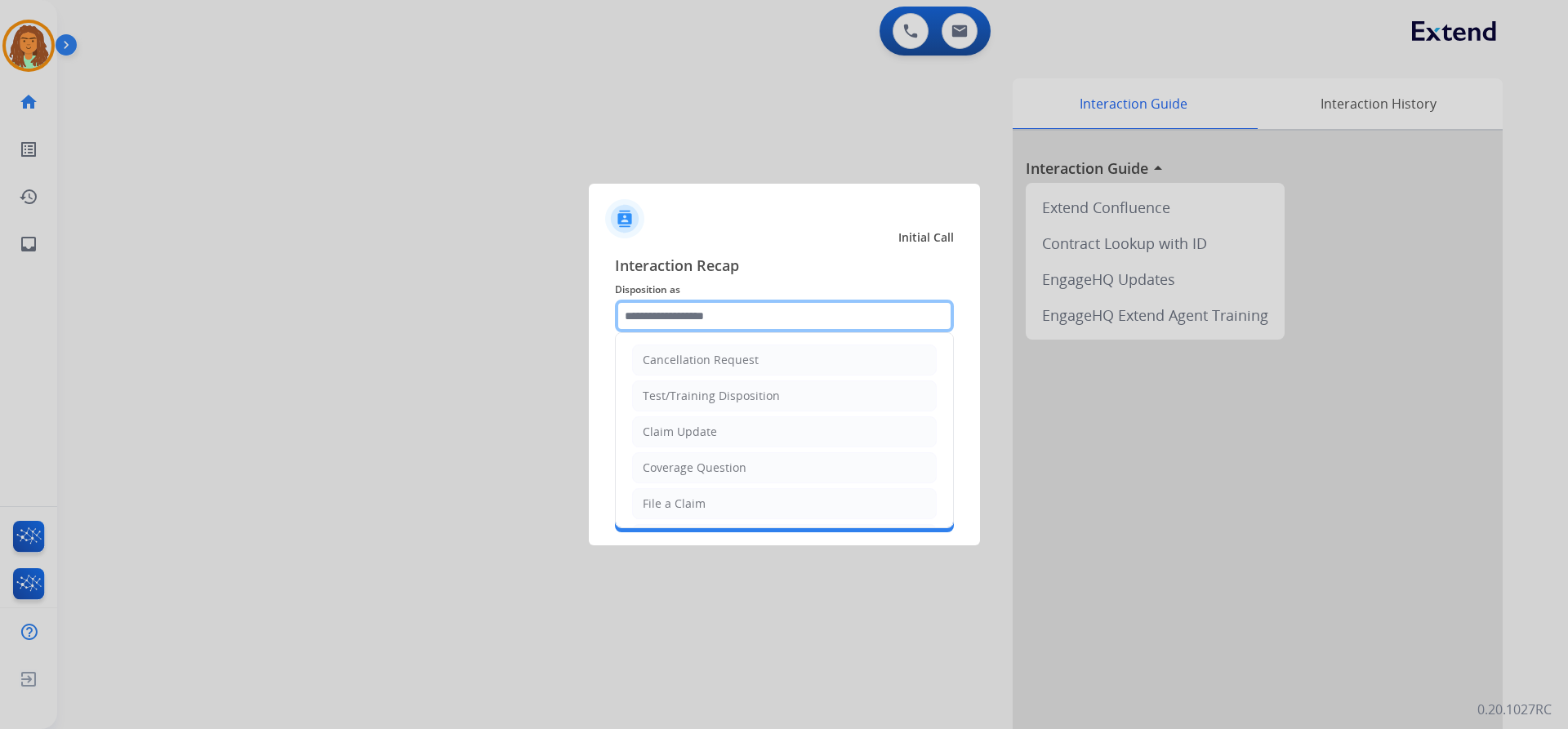
click at [686, 305] on input "text" at bounding box center [784, 316] width 339 height 32
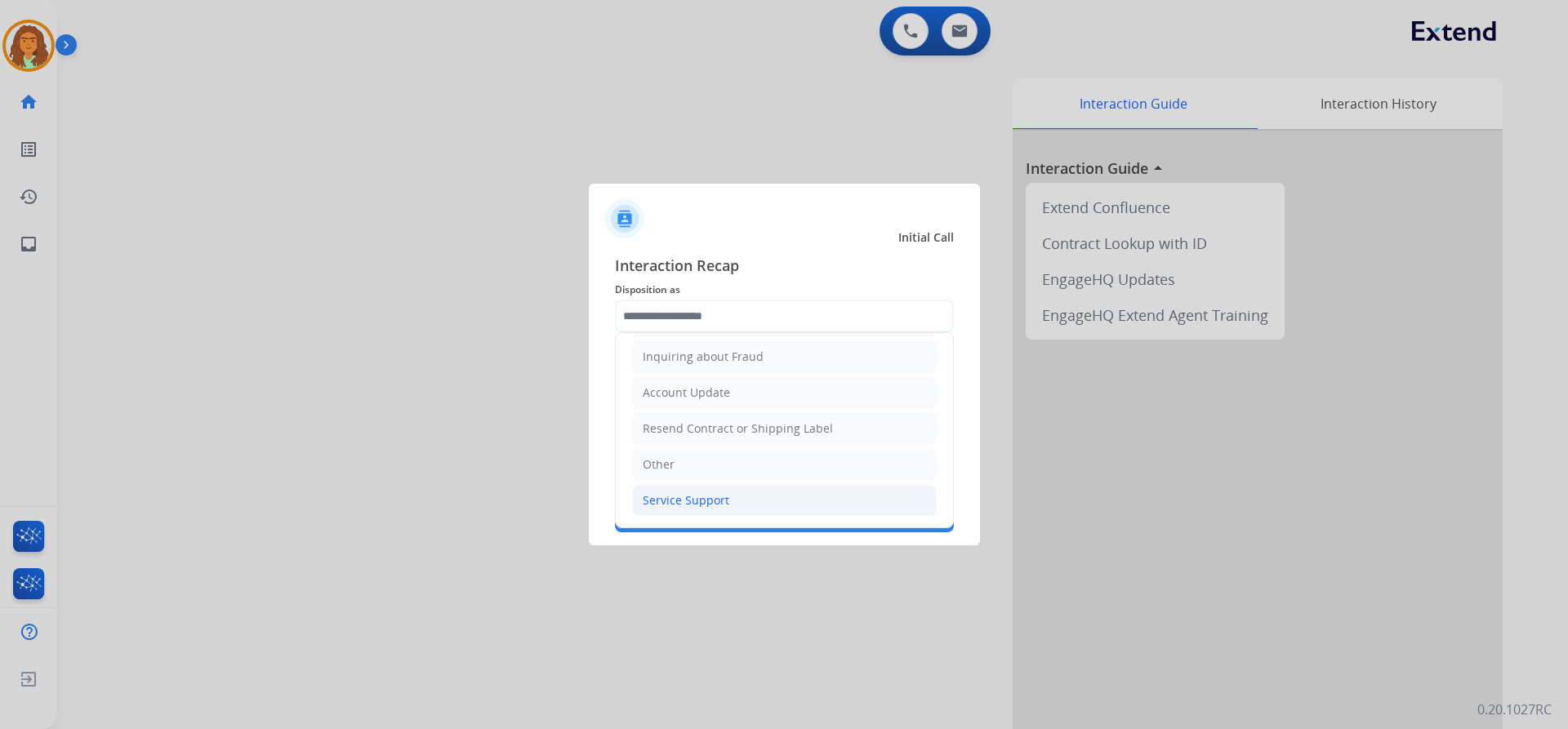
click at [684, 498] on div "Service Support" at bounding box center [686, 500] width 87 height 17
type input "**********"
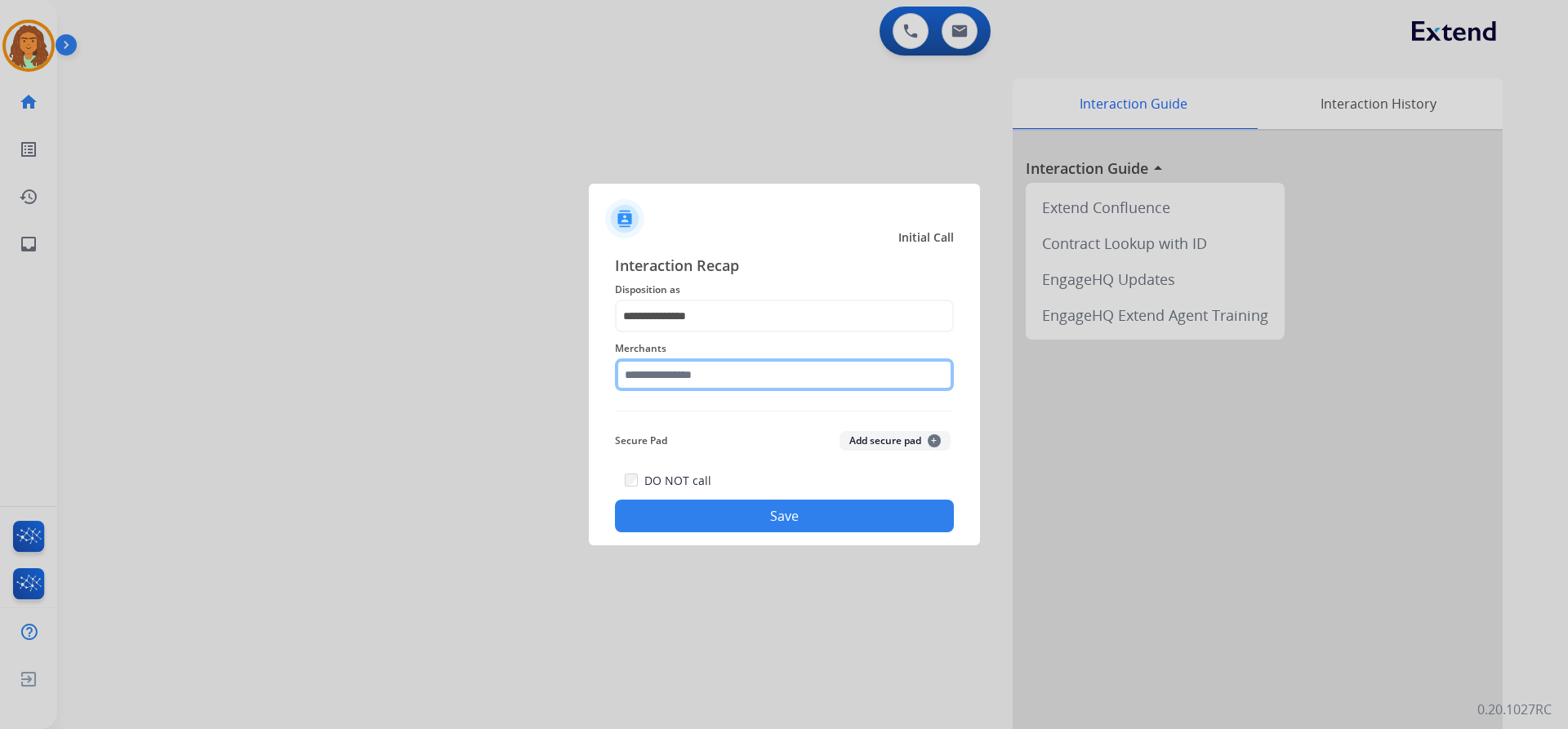
click at [656, 372] on input "text" at bounding box center [784, 375] width 339 height 32
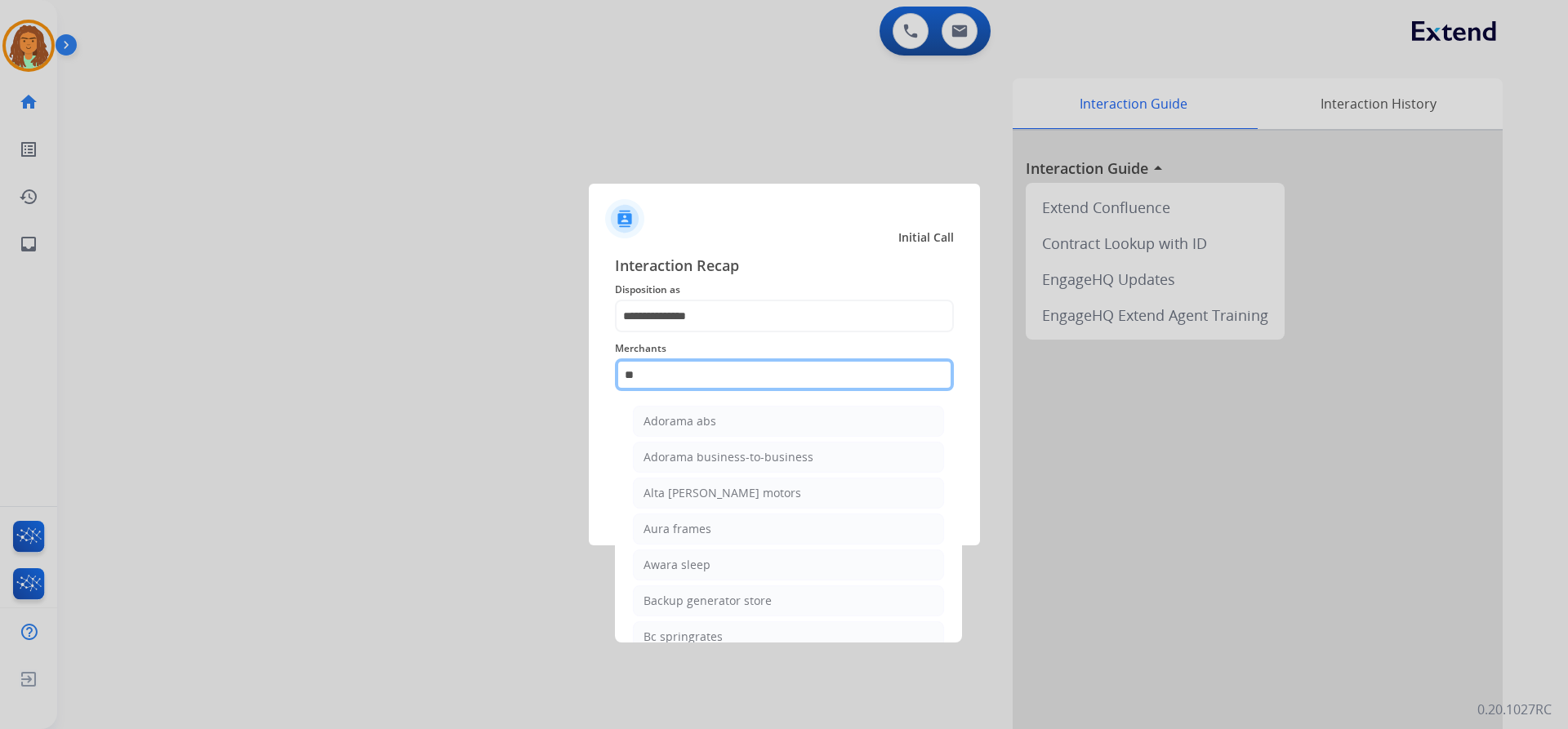
type input "*"
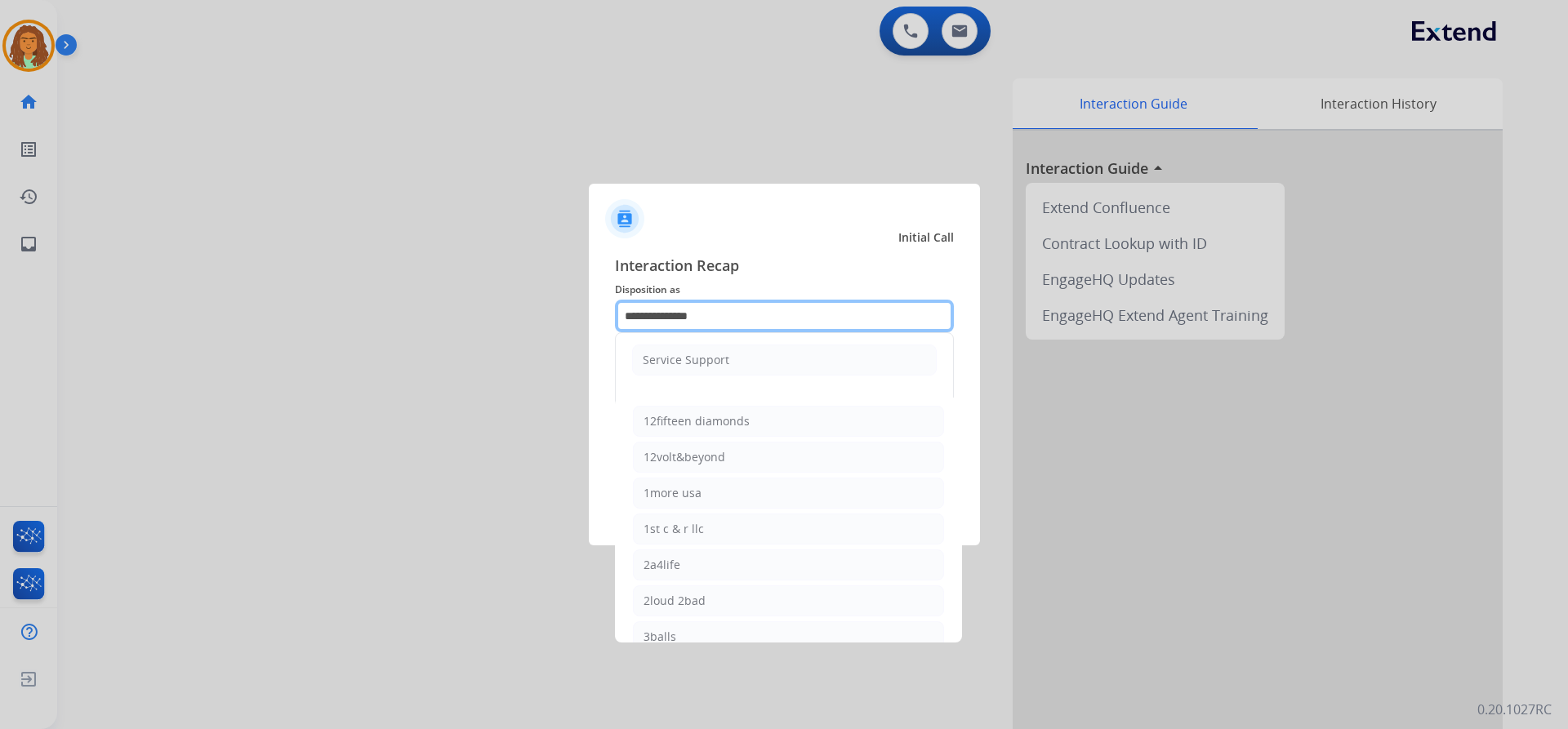
drag, startPoint x: 732, startPoint y: 323, endPoint x: 603, endPoint y: 313, distance: 129.4
click at [603, 313] on div "**********" at bounding box center [784, 393] width 391 height 304
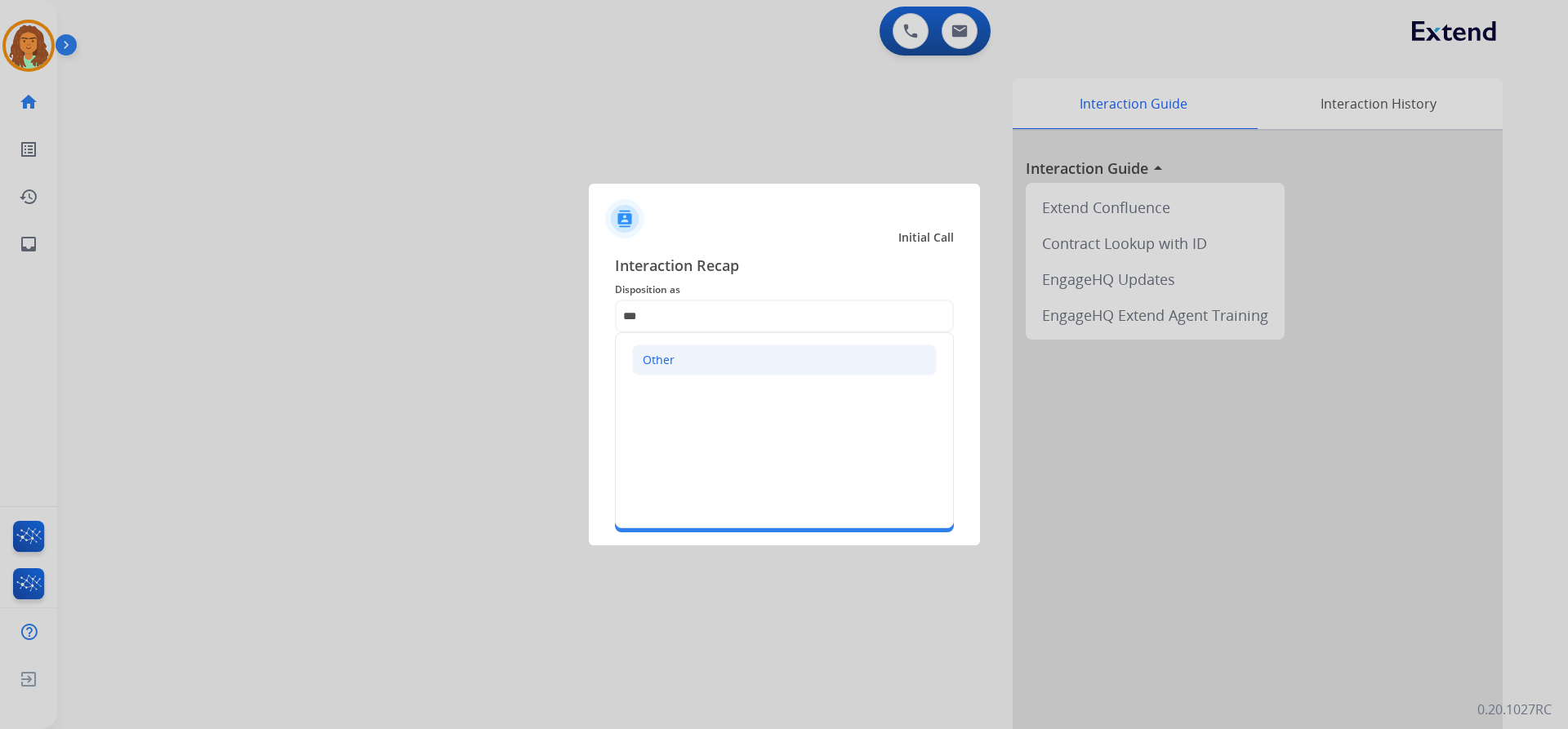
click at [654, 361] on div "Other" at bounding box center [659, 360] width 32 height 17
type input "*****"
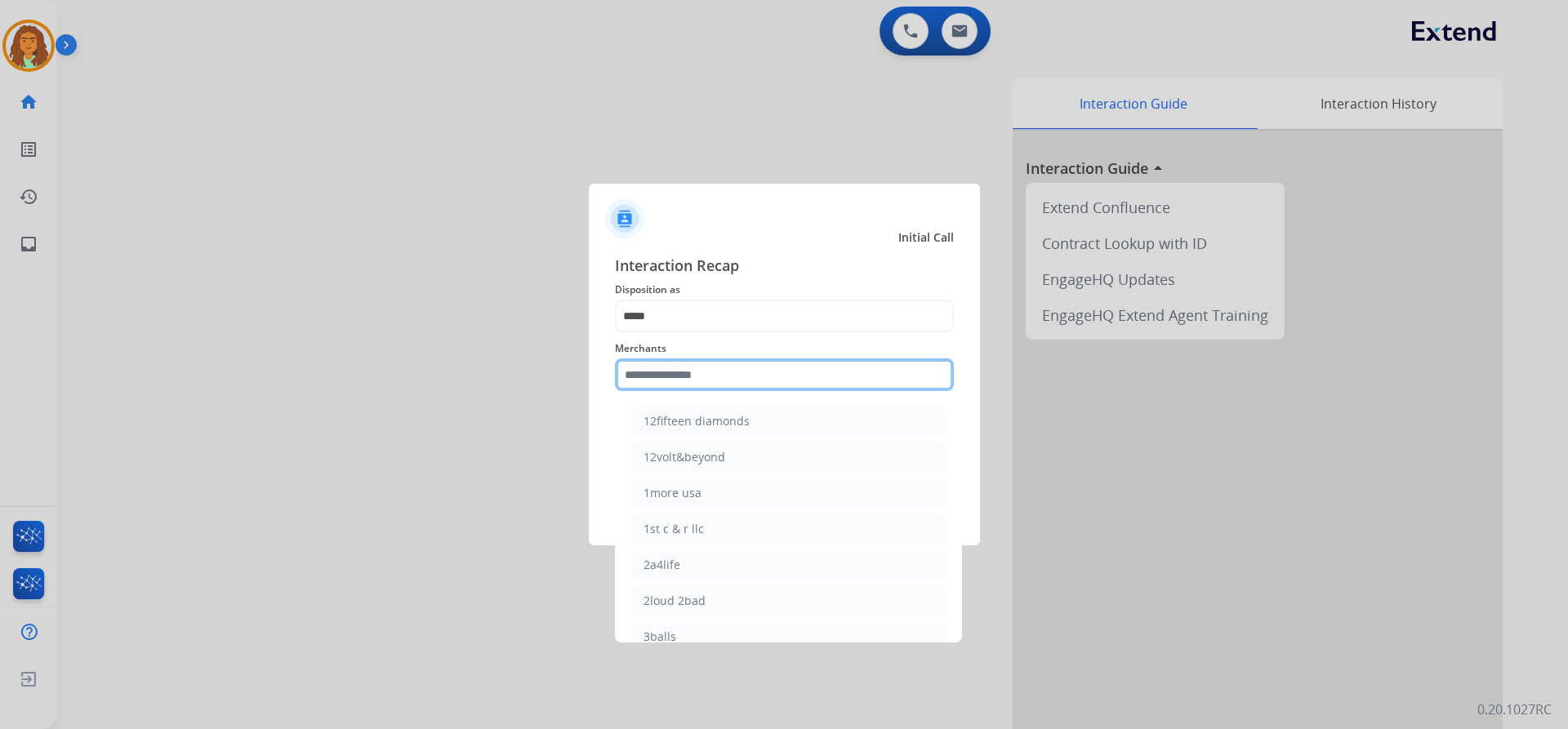
click at [654, 382] on input "text" at bounding box center [784, 375] width 339 height 32
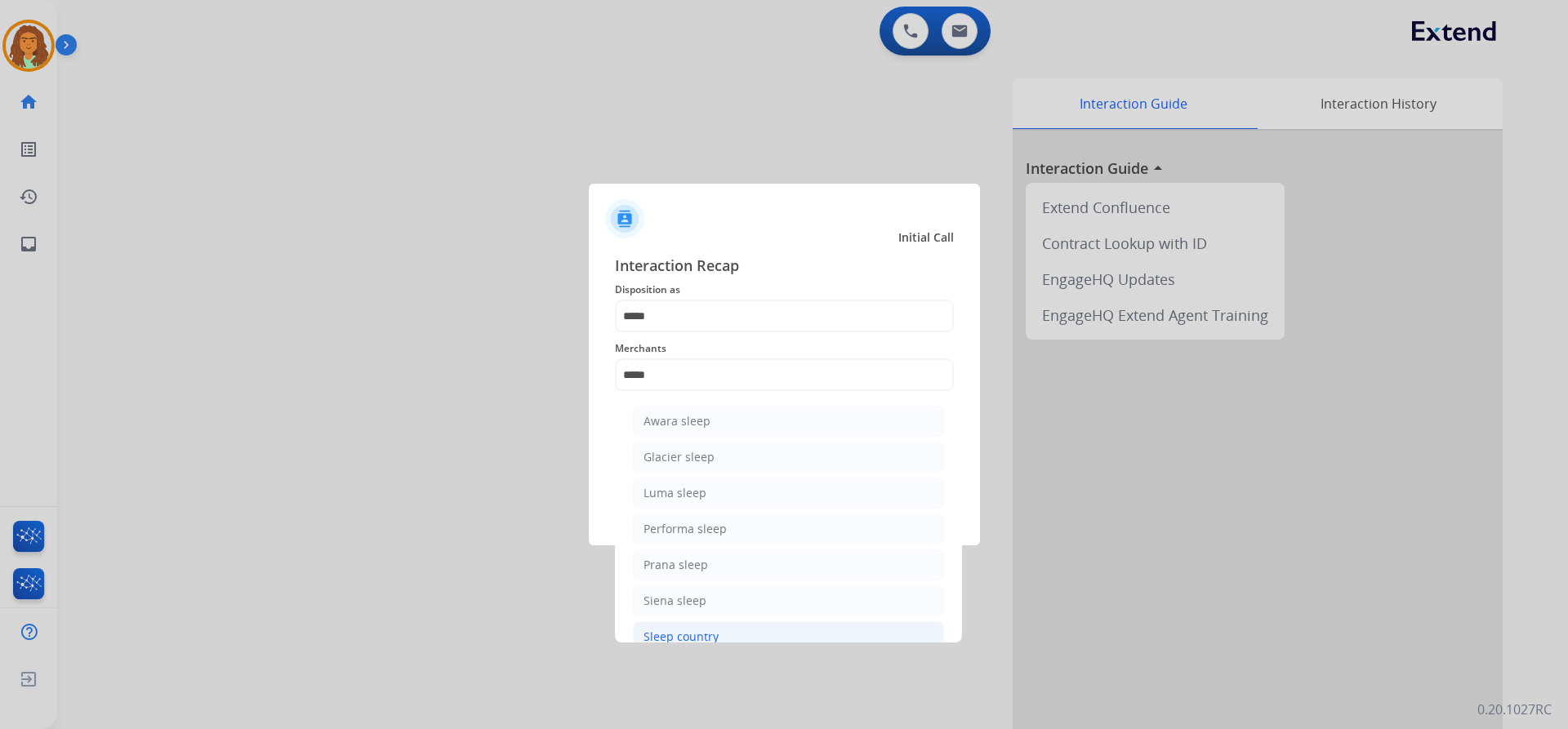
click at [680, 634] on div "Sleep country" at bounding box center [681, 637] width 75 height 17
type input "**********"
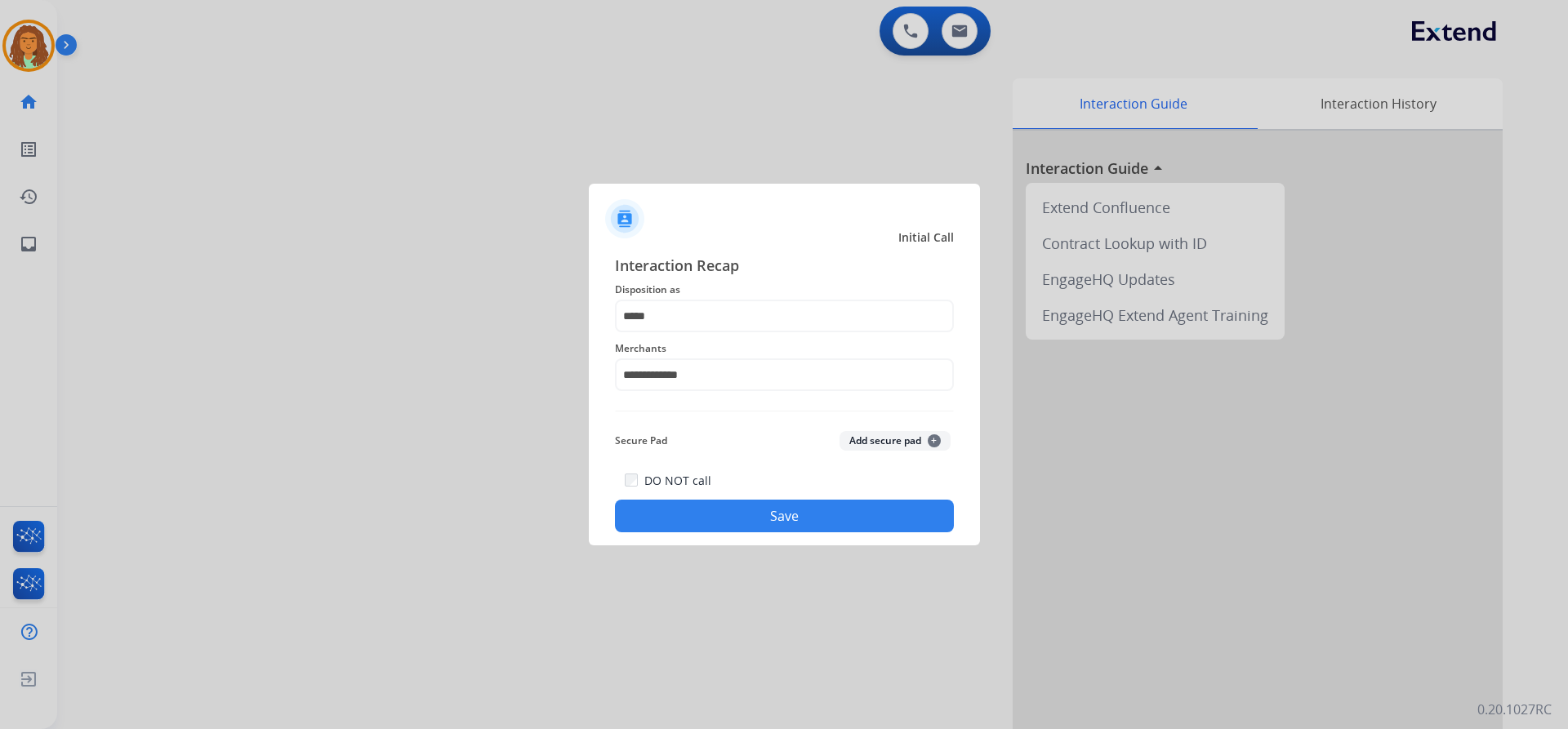
click at [748, 510] on button "Save" at bounding box center [784, 516] width 339 height 32
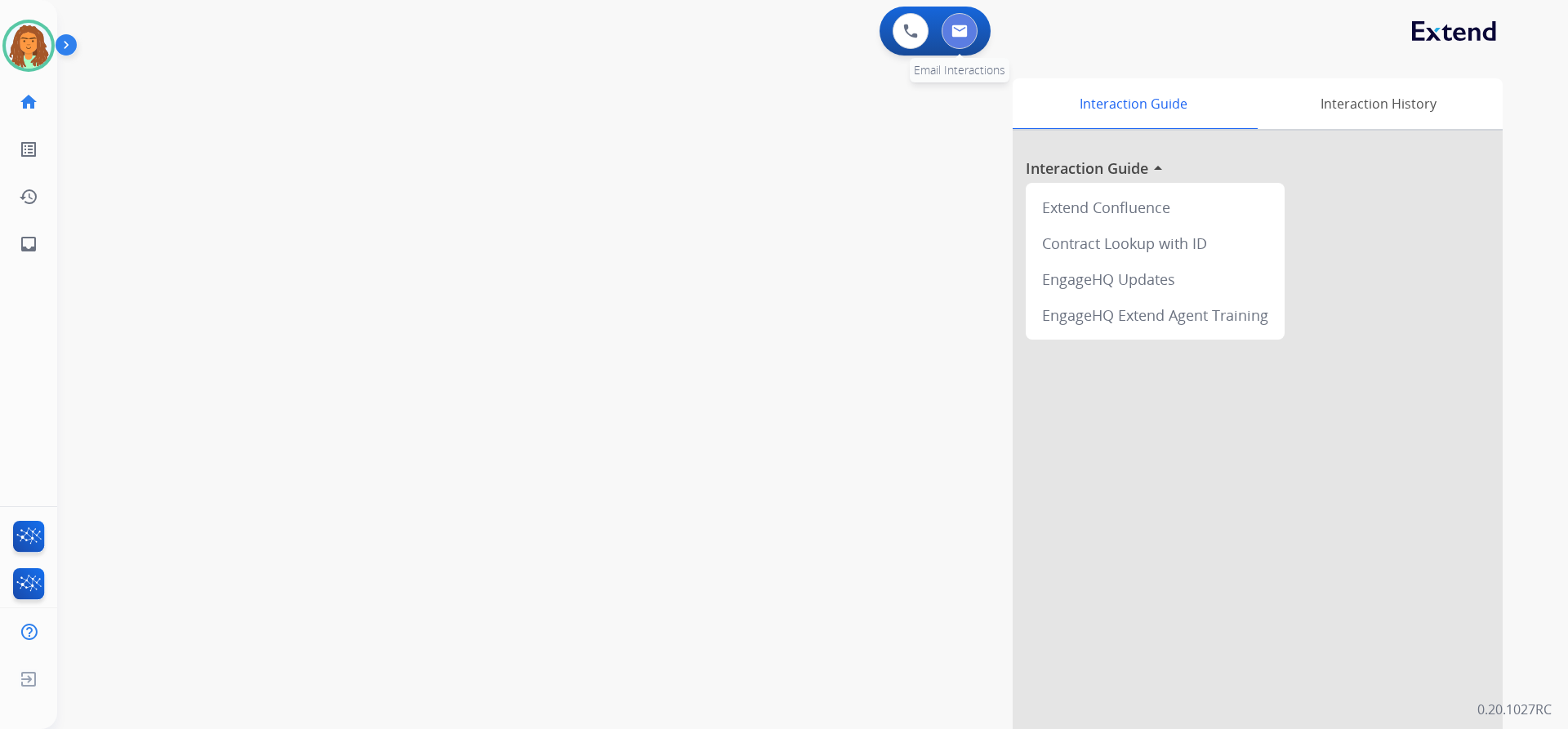
click at [965, 30] on img at bounding box center [959, 31] width 17 height 13
select select "**********"
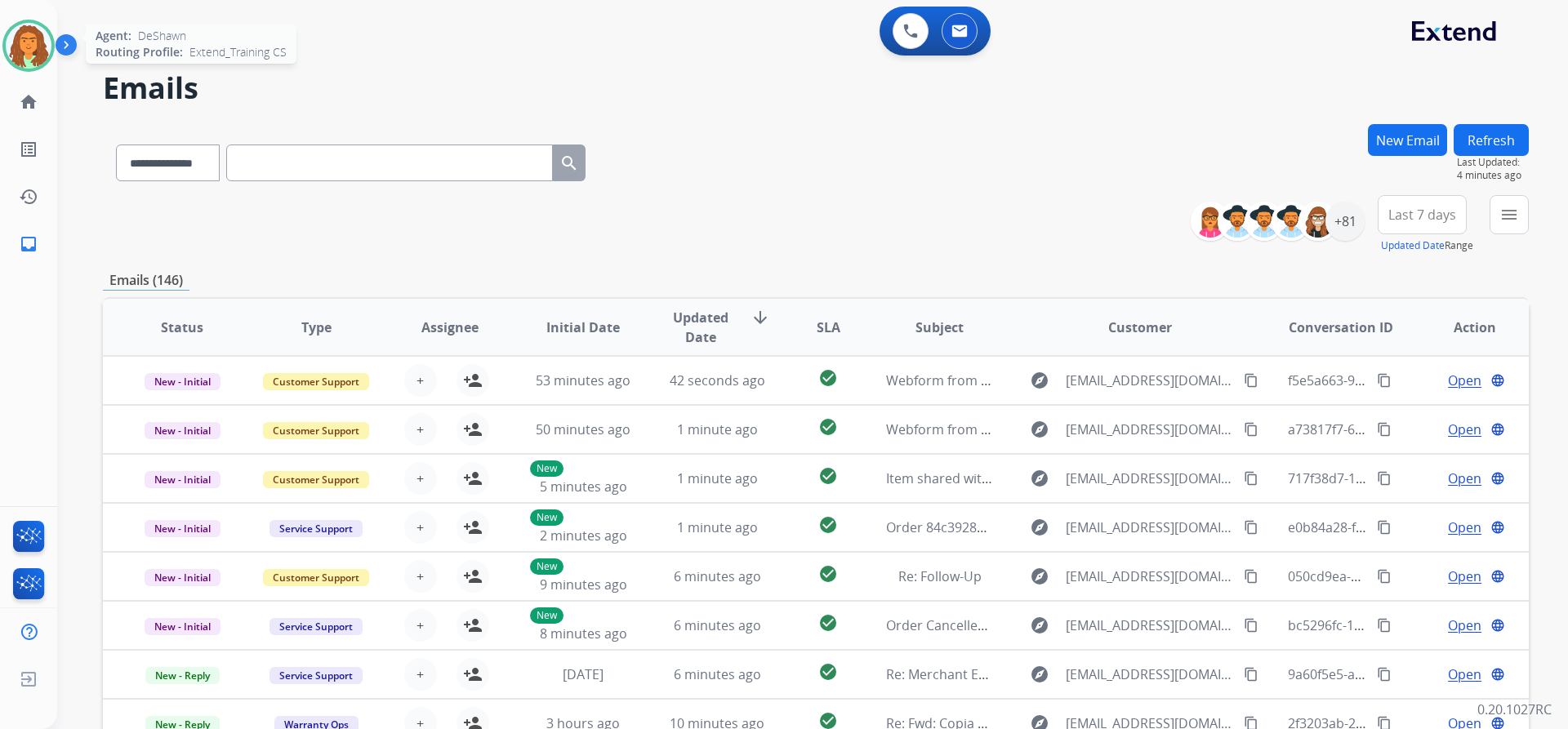
click at [31, 48] on img at bounding box center [29, 46] width 46 height 46
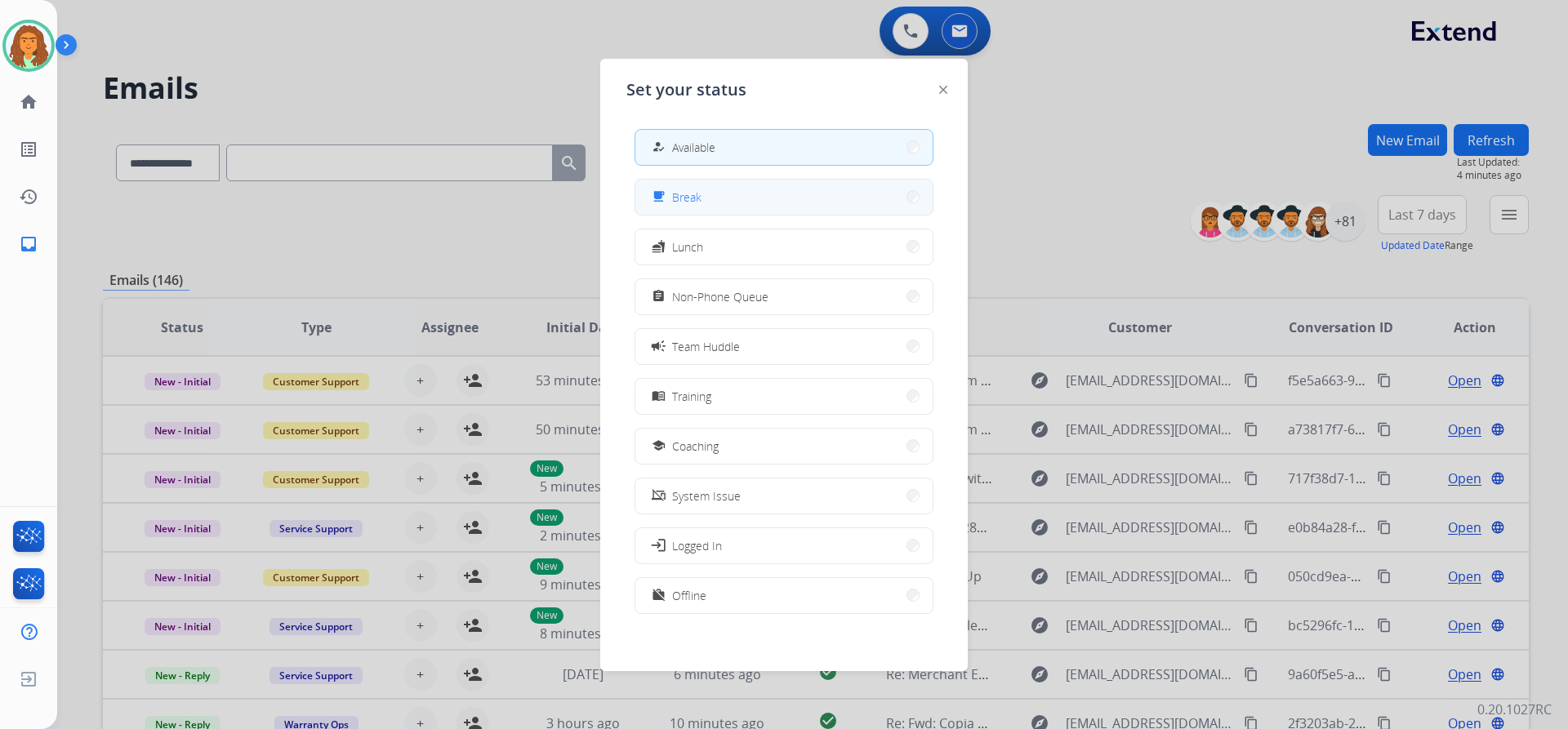
click at [891, 193] on button "free_breakfast Break" at bounding box center [784, 197] width 297 height 35
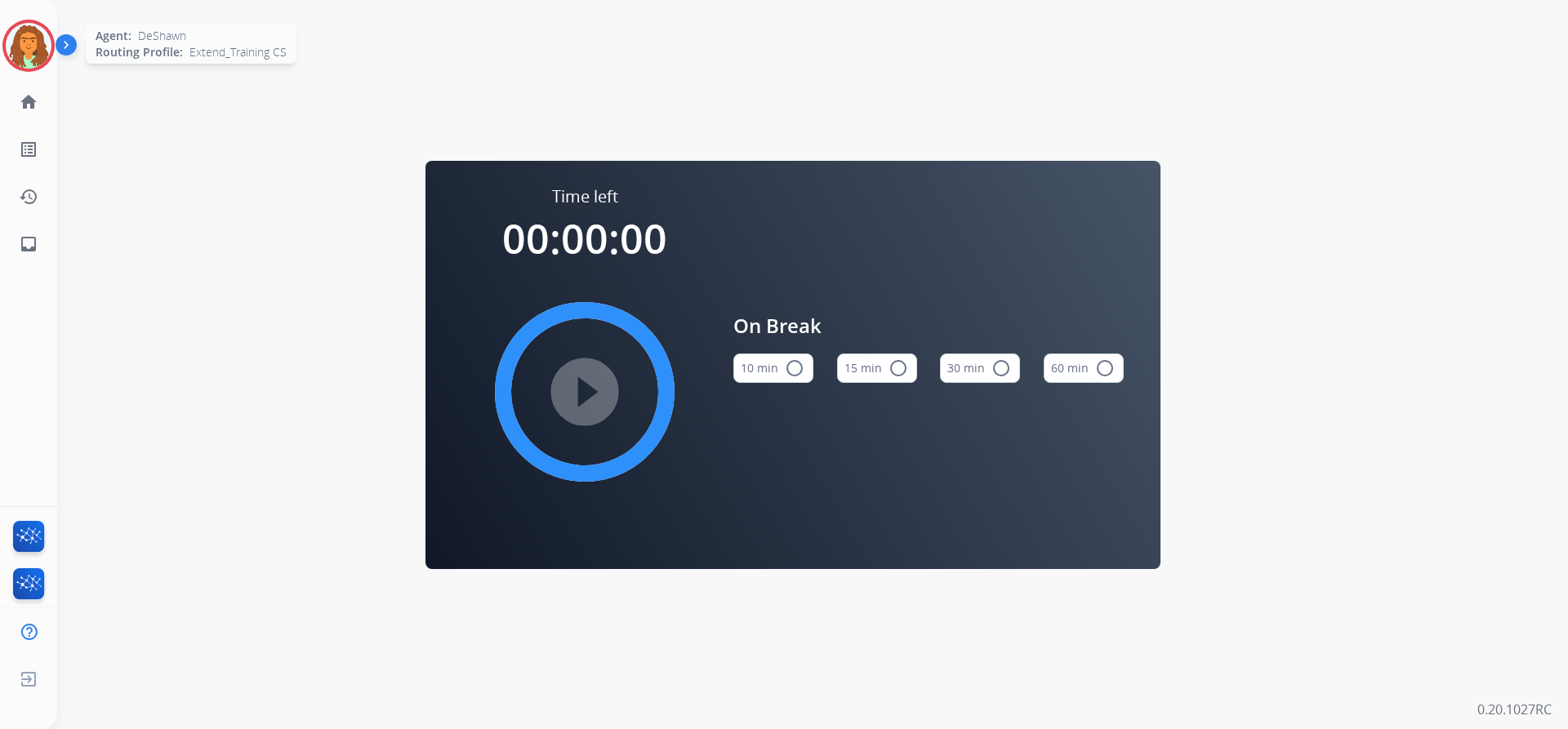
click at [30, 38] on img at bounding box center [29, 46] width 46 height 46
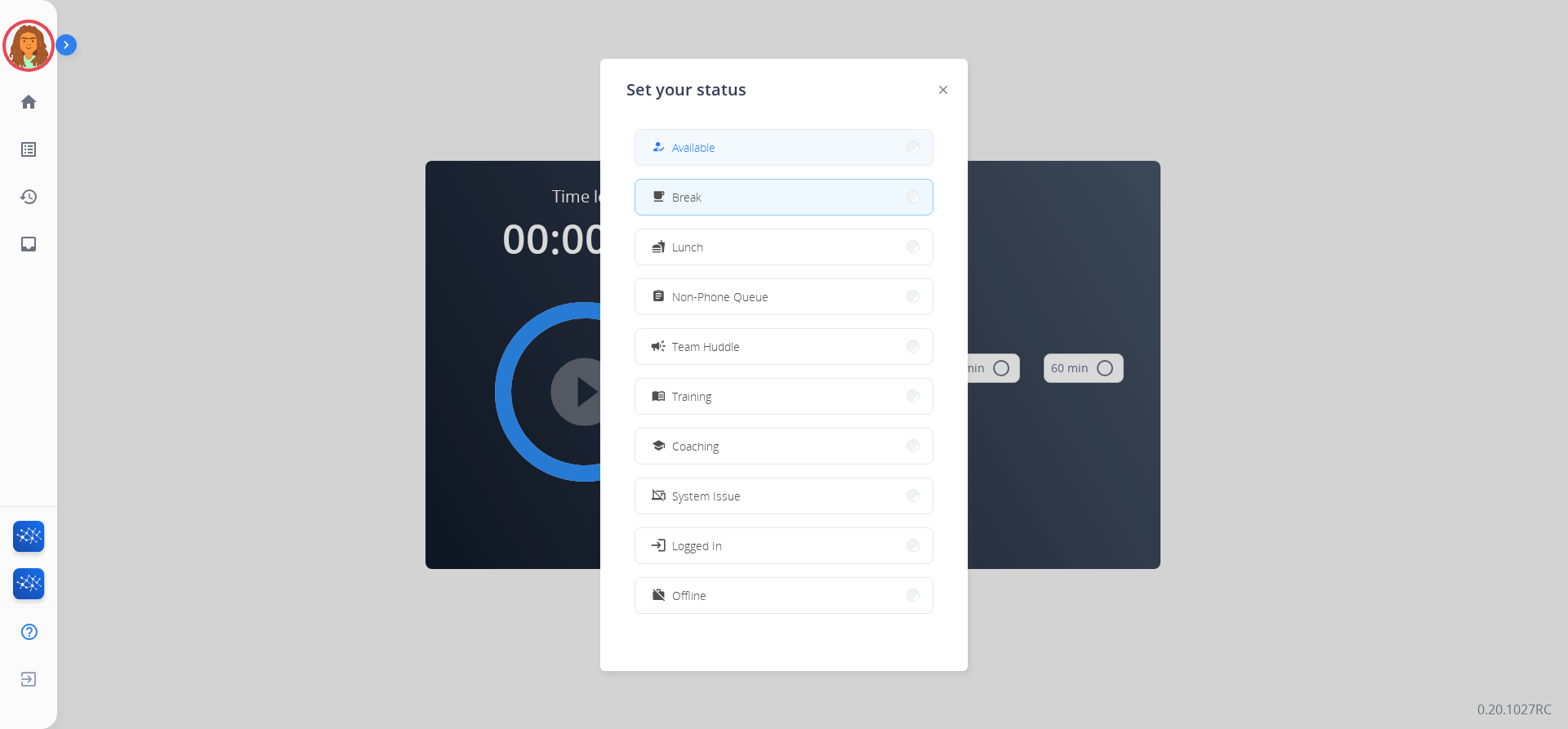
click at [671, 139] on div "how_to_reg" at bounding box center [660, 147] width 24 height 19
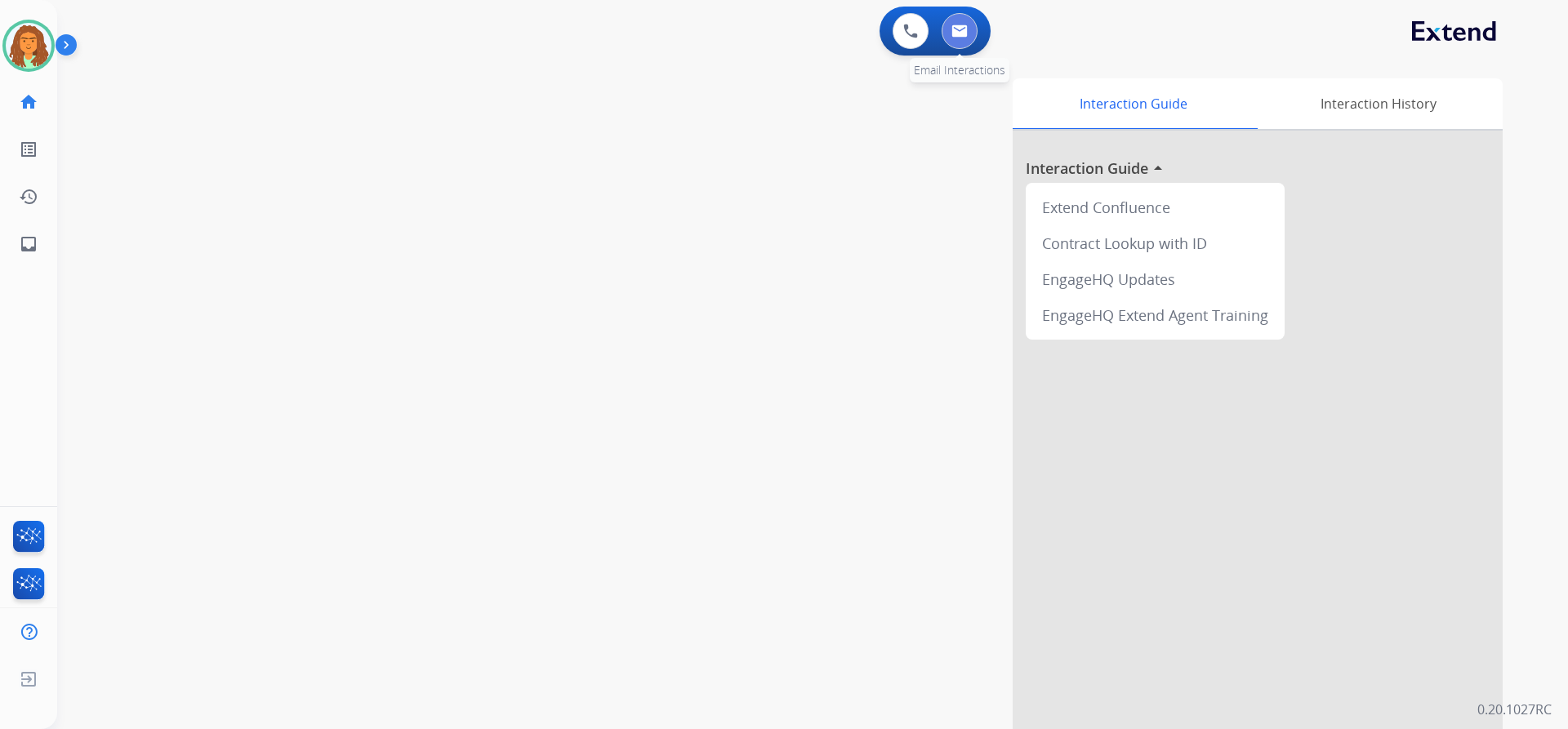
click at [962, 39] on button at bounding box center [959, 31] width 36 height 36
select select "**********"
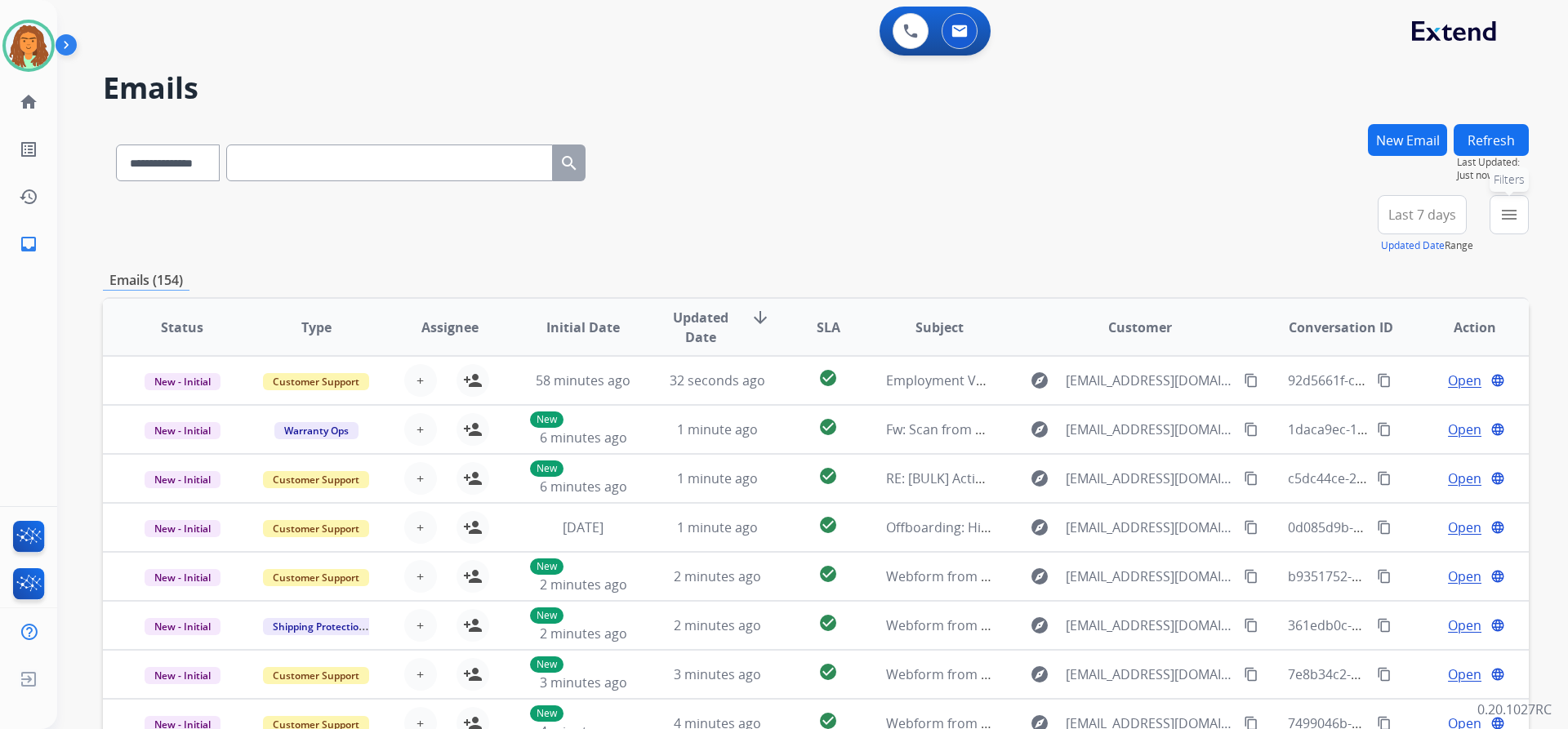
click at [1507, 211] on mat-icon "menu" at bounding box center [1509, 215] width 19 height 19
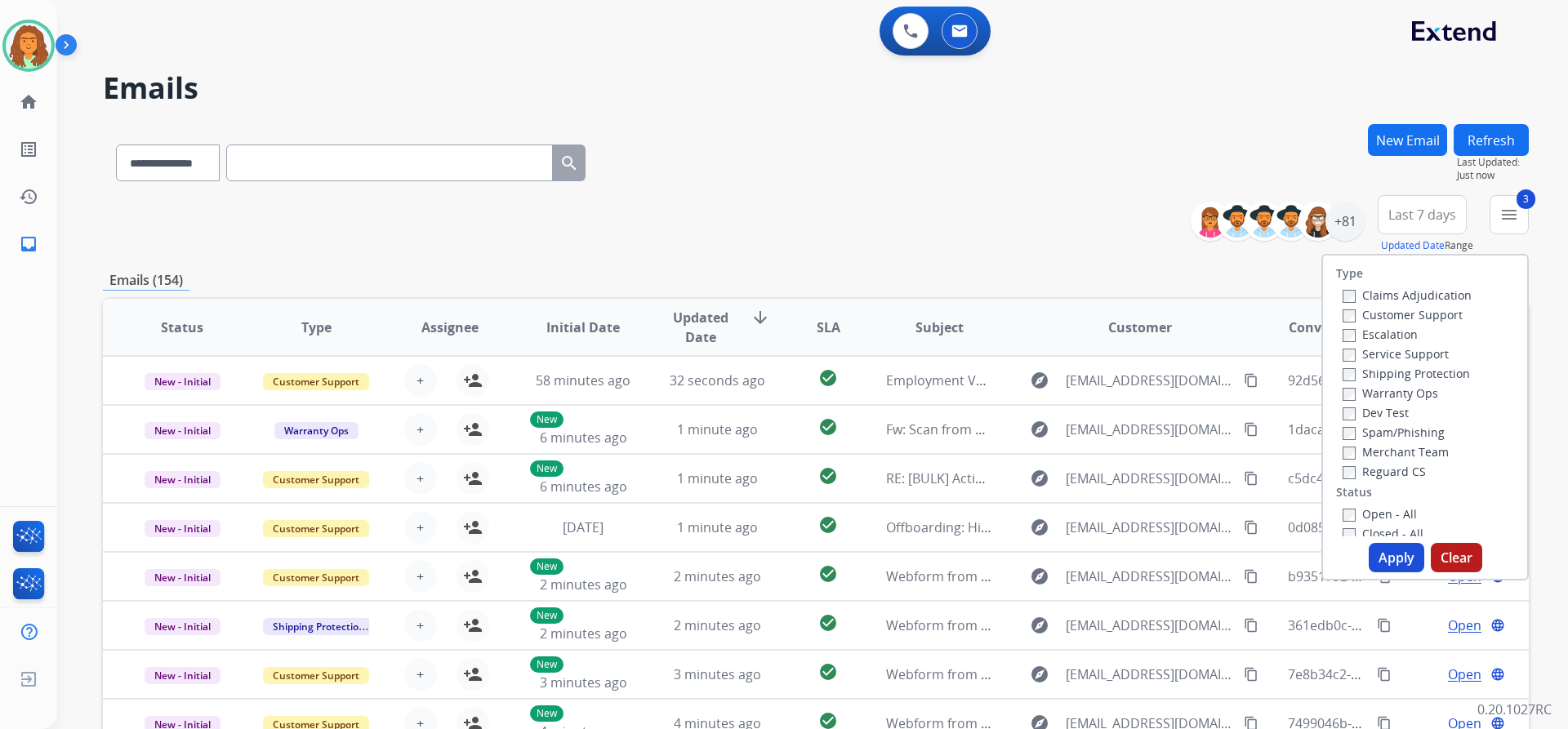
click at [1342, 507] on label "Open - All" at bounding box center [1379, 514] width 75 height 16
click at [1388, 558] on button "Apply" at bounding box center [1396, 558] width 55 height 30
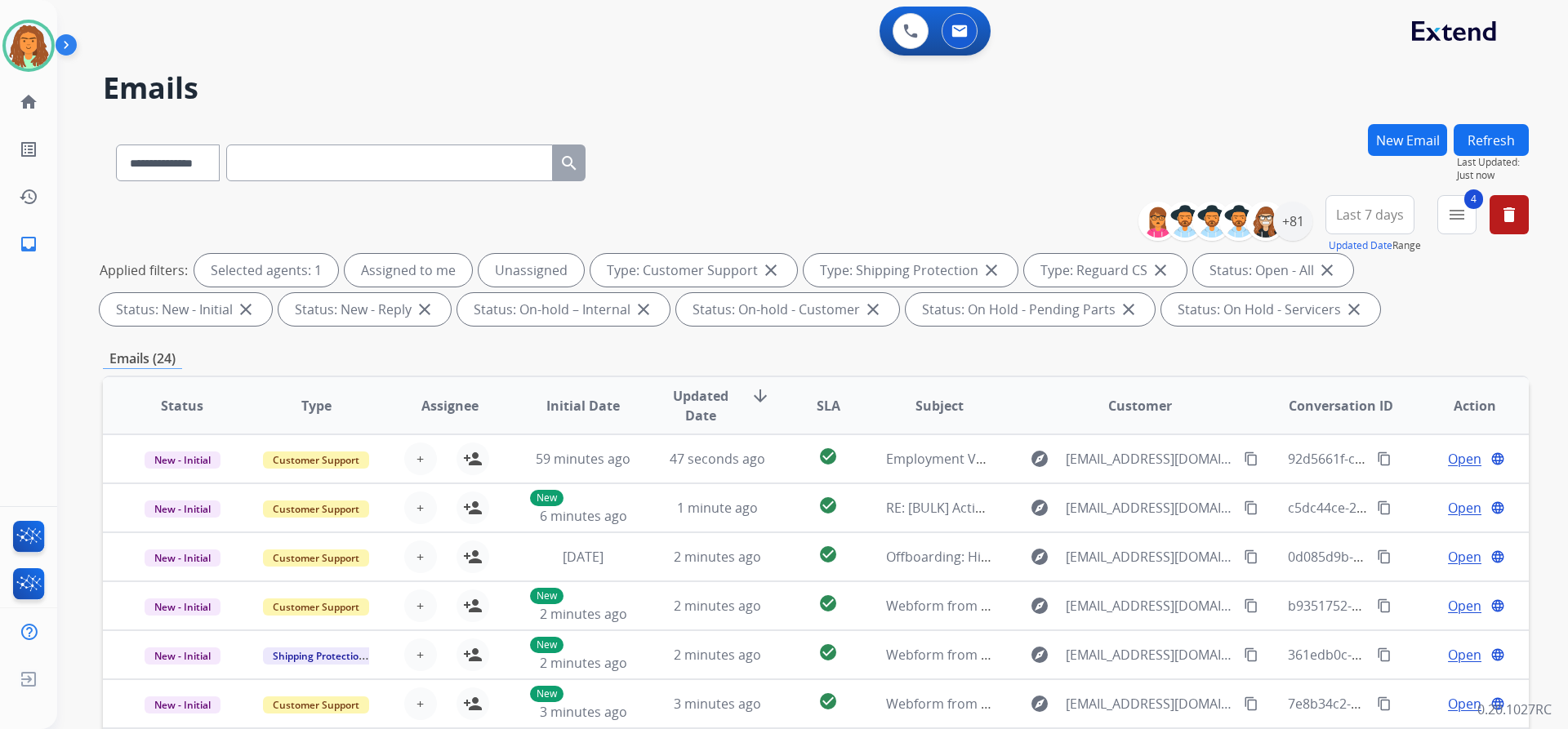
click at [1381, 205] on button "Last 7 days" at bounding box center [1370, 214] width 89 height 39
click at [1344, 412] on div "Last 90 days" at bounding box center [1364, 413] width 89 height 25
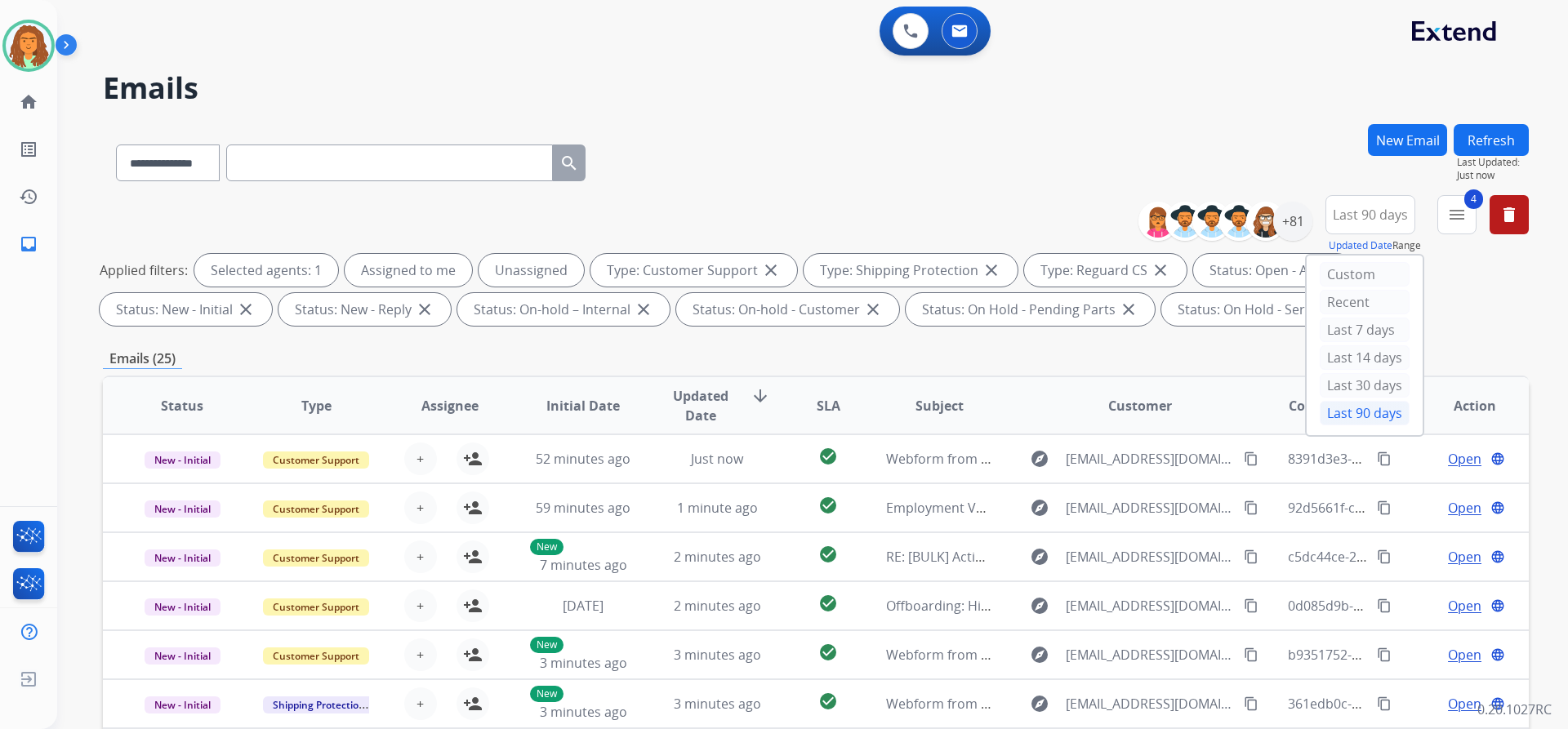
click at [1242, 323] on div "Applied filters: Selected agents: 1 Assigned to me Unassigned Type: Customer Su…" at bounding box center [813, 289] width 1426 height 72
click at [1293, 222] on div "+130" at bounding box center [1292, 221] width 39 height 39
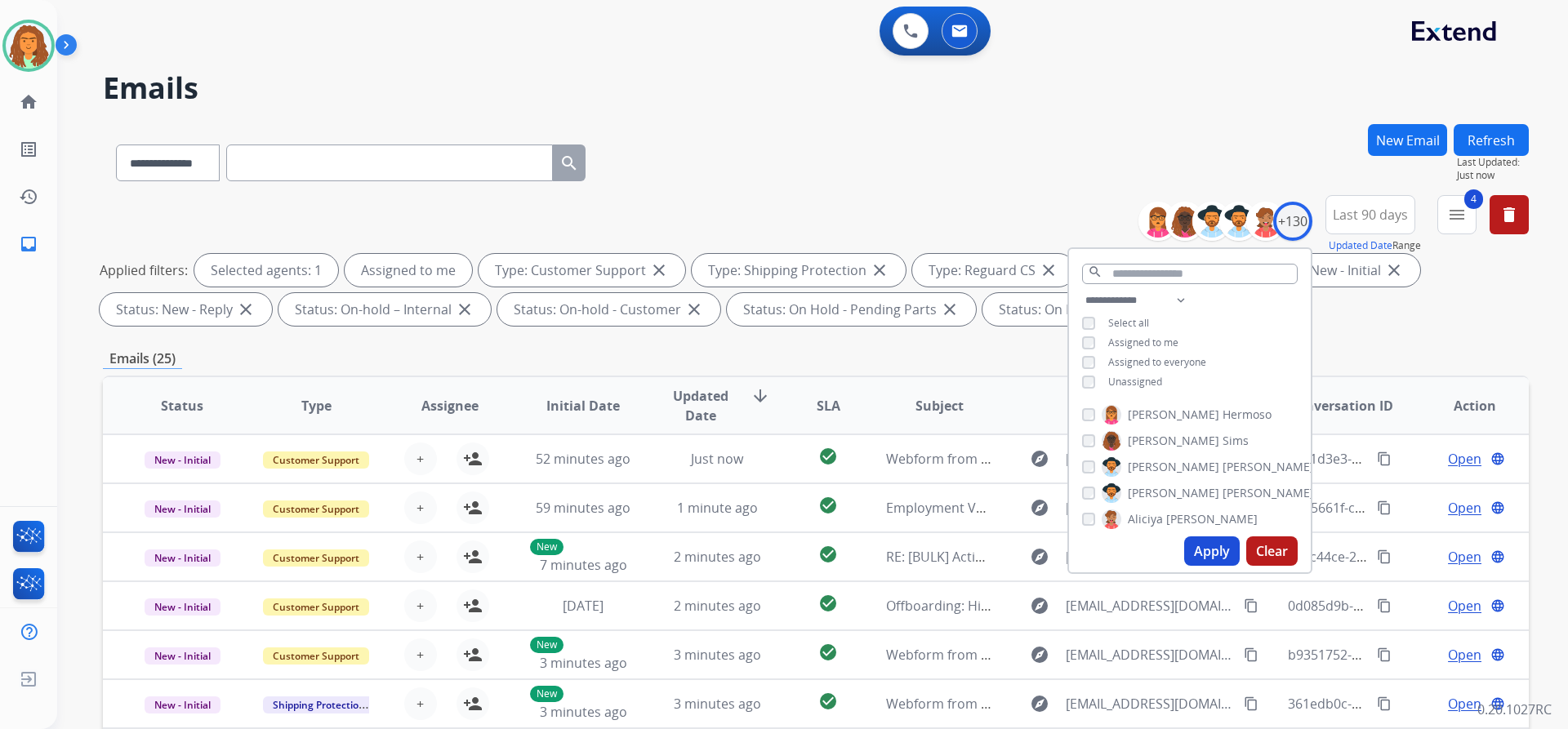
click at [1207, 551] on button "Apply" at bounding box center [1212, 552] width 55 height 30
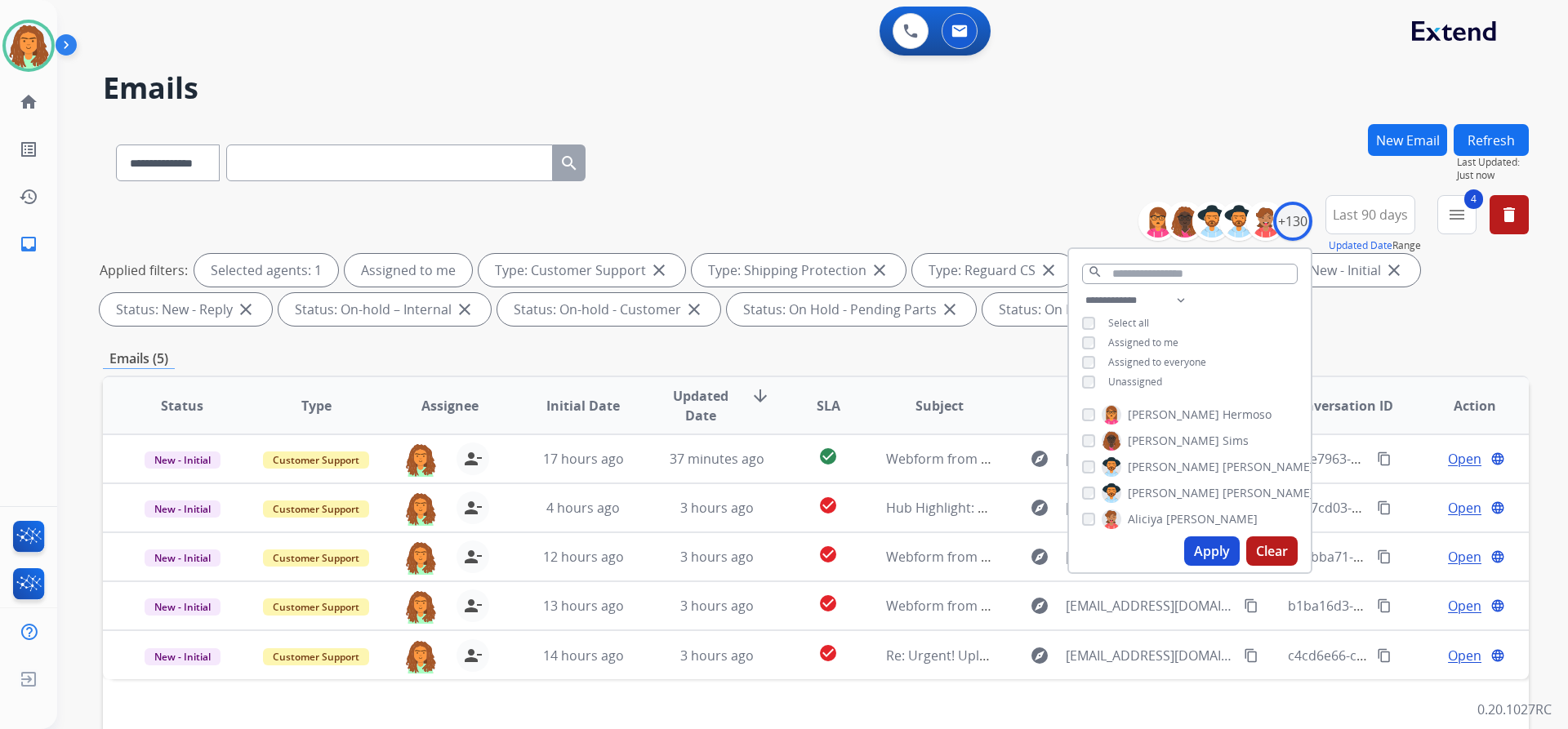
click at [999, 354] on div "Emails (5)" at bounding box center [815, 358] width 1426 height 20
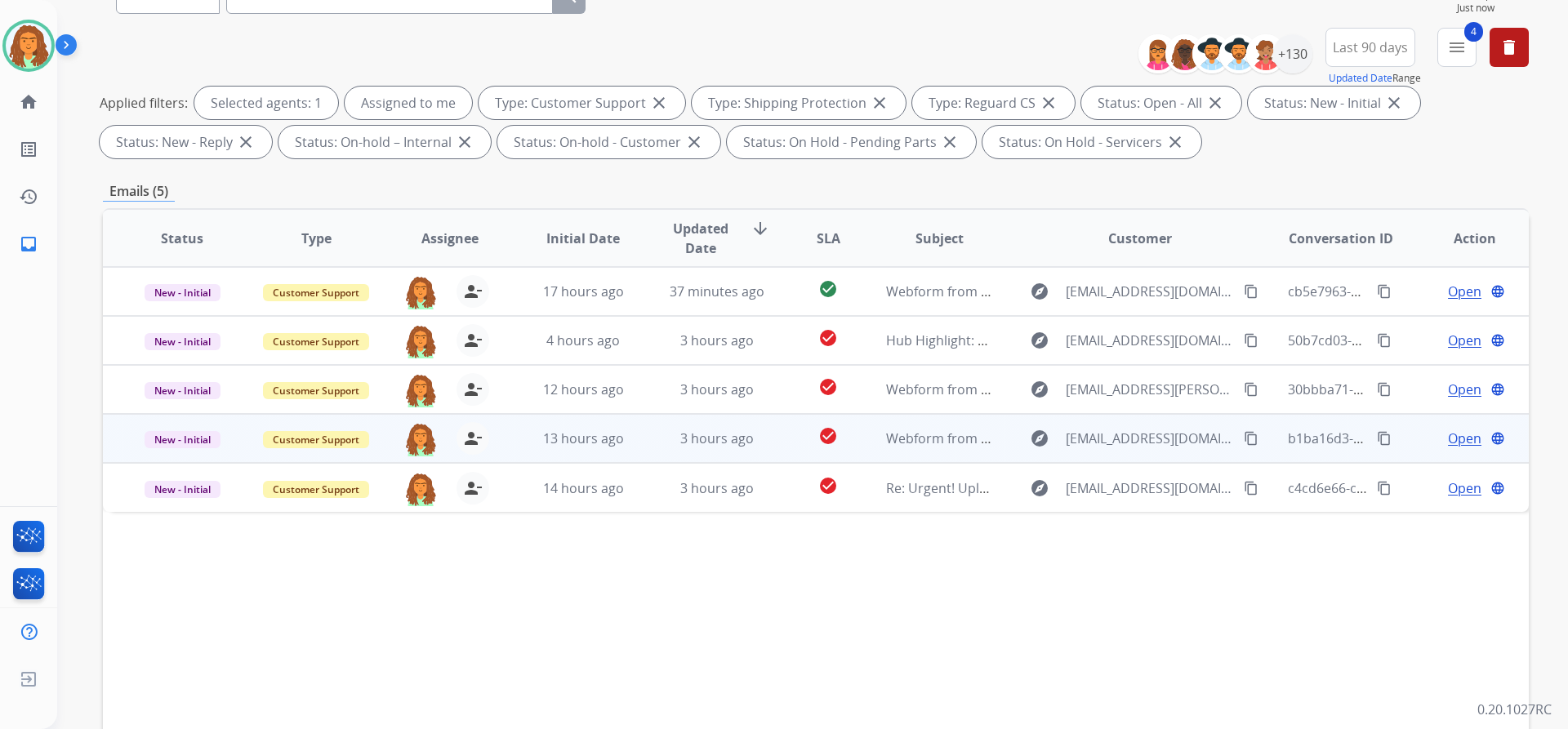
scroll to position [163, 0]
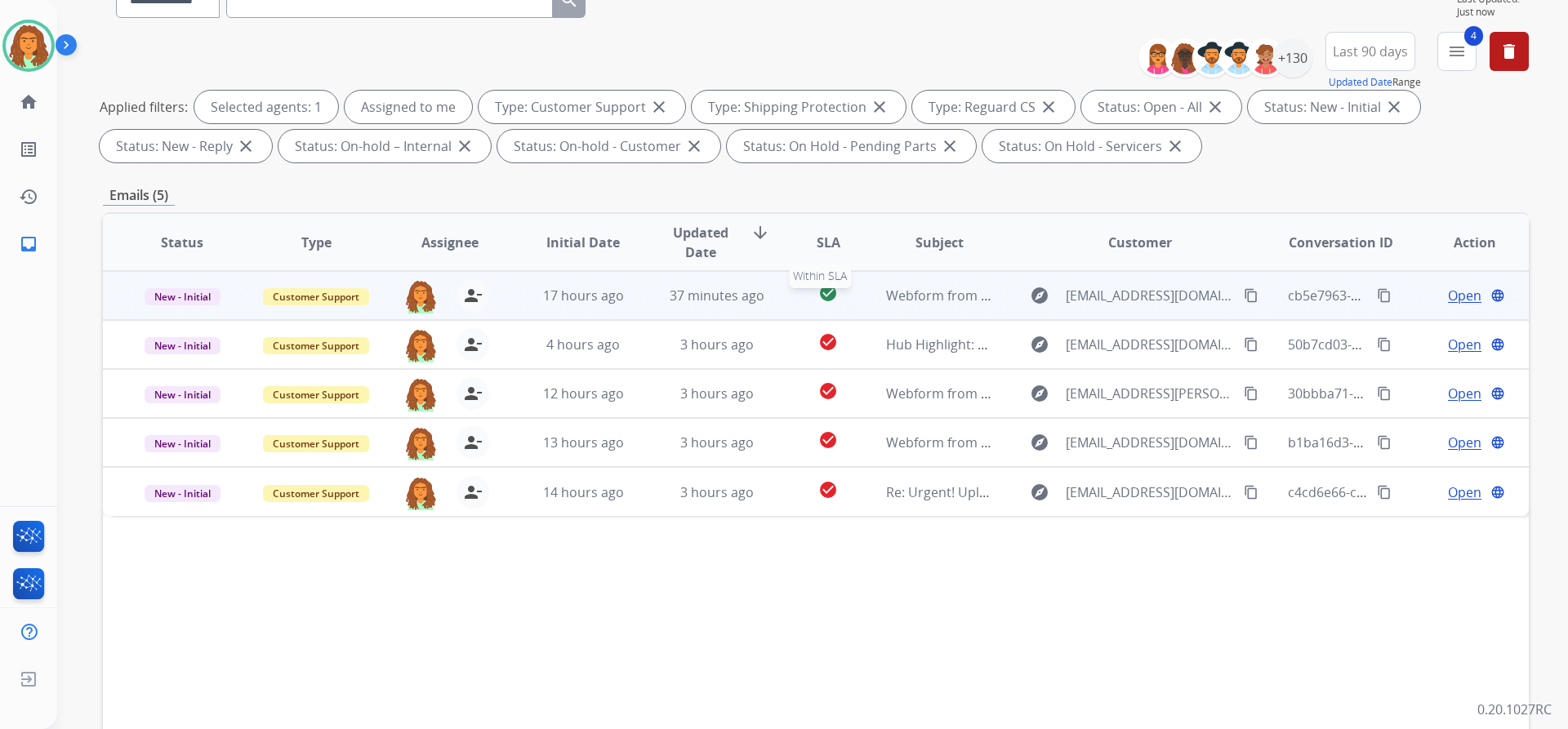
click at [797, 307] on div "check_circle" at bounding box center [827, 296] width 62 height 25
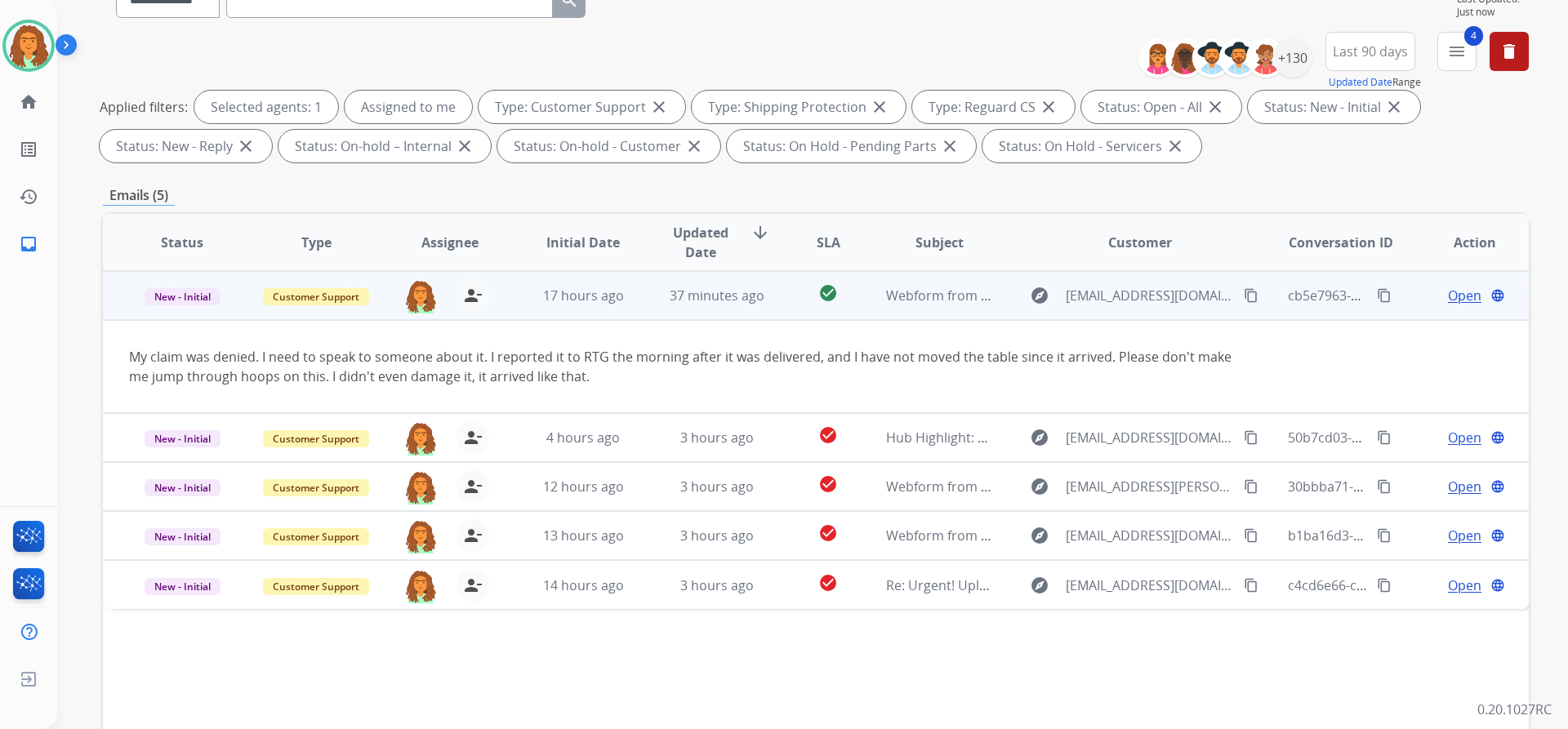
click at [1244, 298] on mat-icon "content_copy" at bounding box center [1251, 296] width 15 height 15
click at [1453, 296] on span "Open" at bounding box center [1464, 296] width 33 height 19
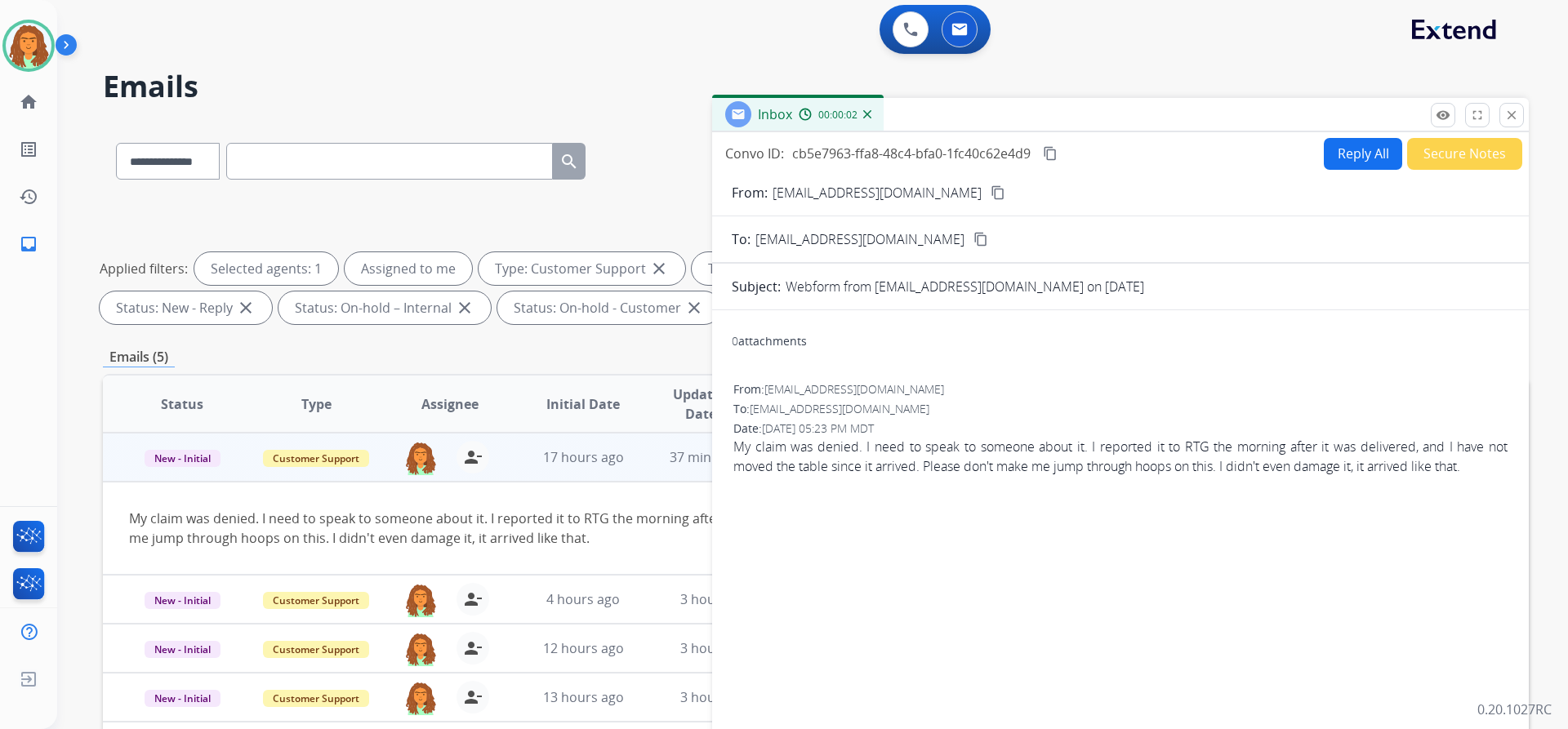
scroll to position [0, 0]
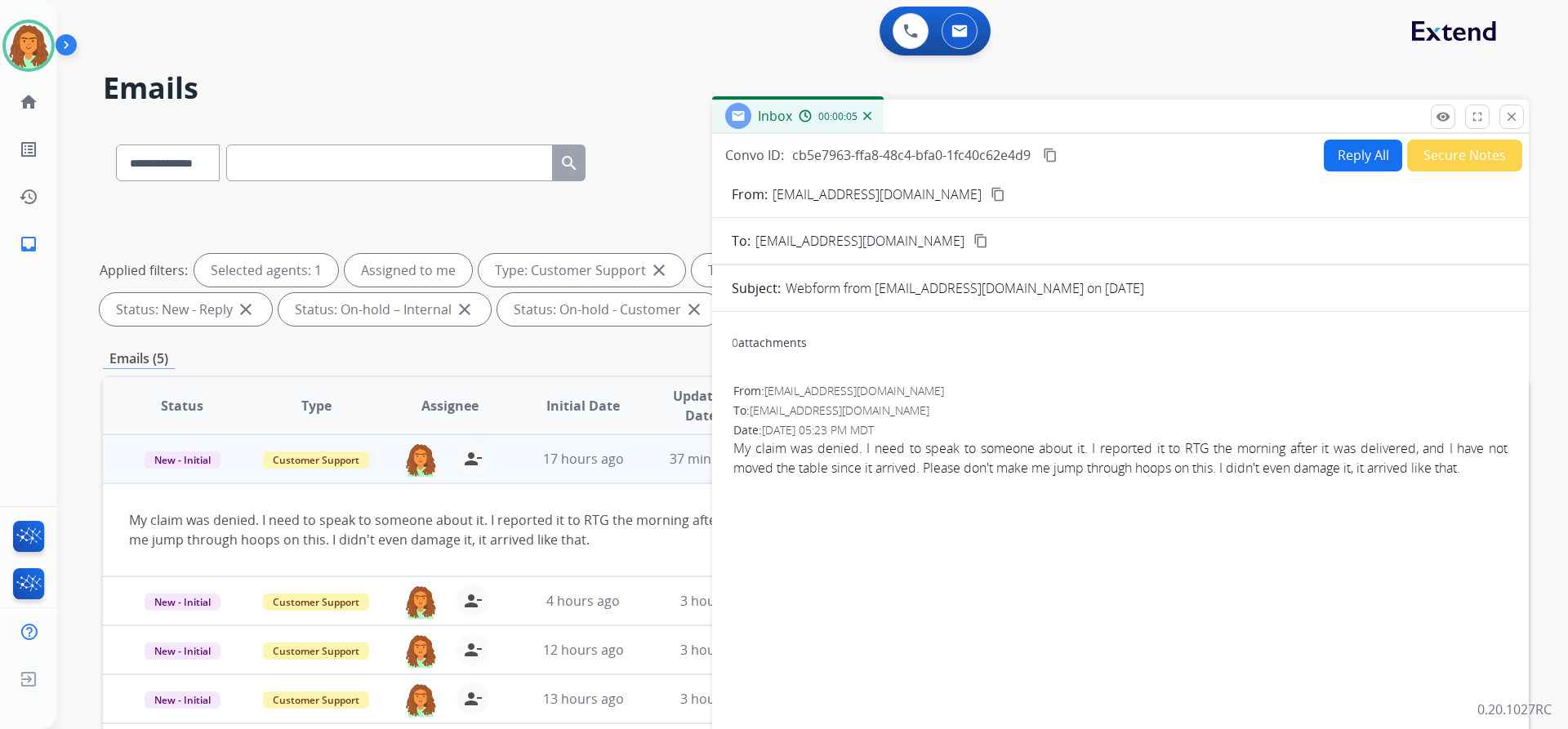
click at [1351, 156] on button "Reply All" at bounding box center [1363, 155] width 78 height 32
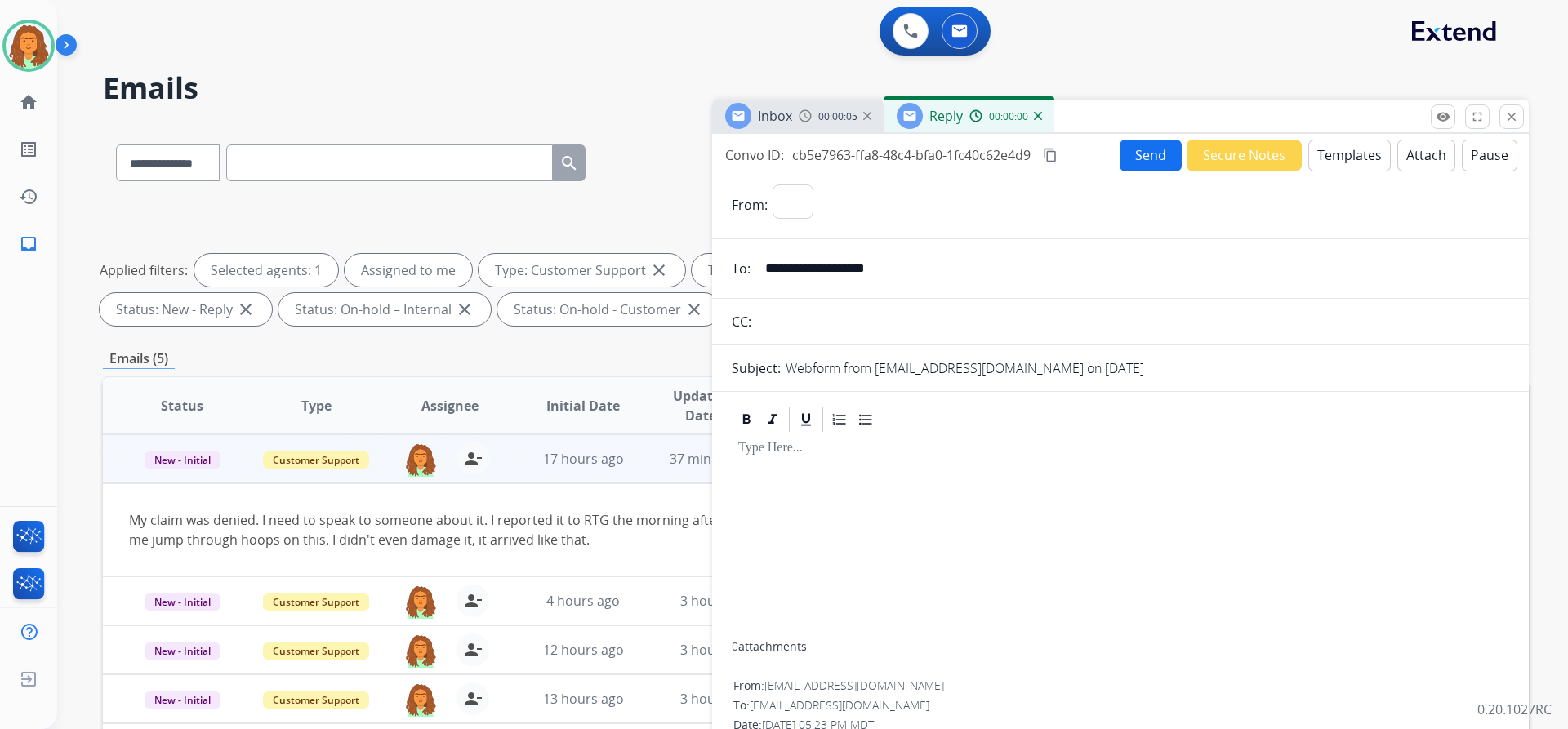
select select "**********"
click at [1334, 152] on button "Templates" at bounding box center [1350, 155] width 82 height 32
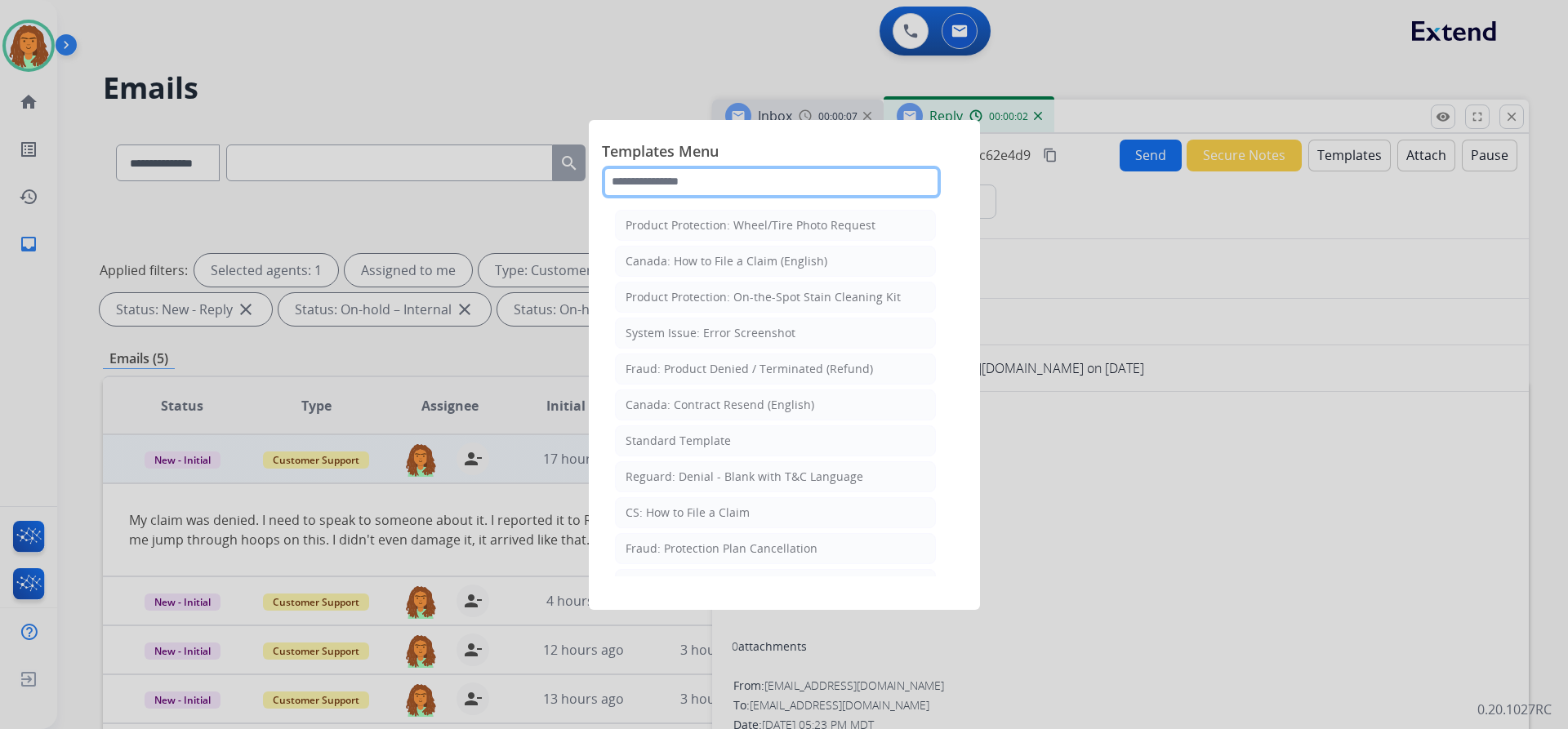
click at [637, 185] on input "text" at bounding box center [771, 182] width 339 height 32
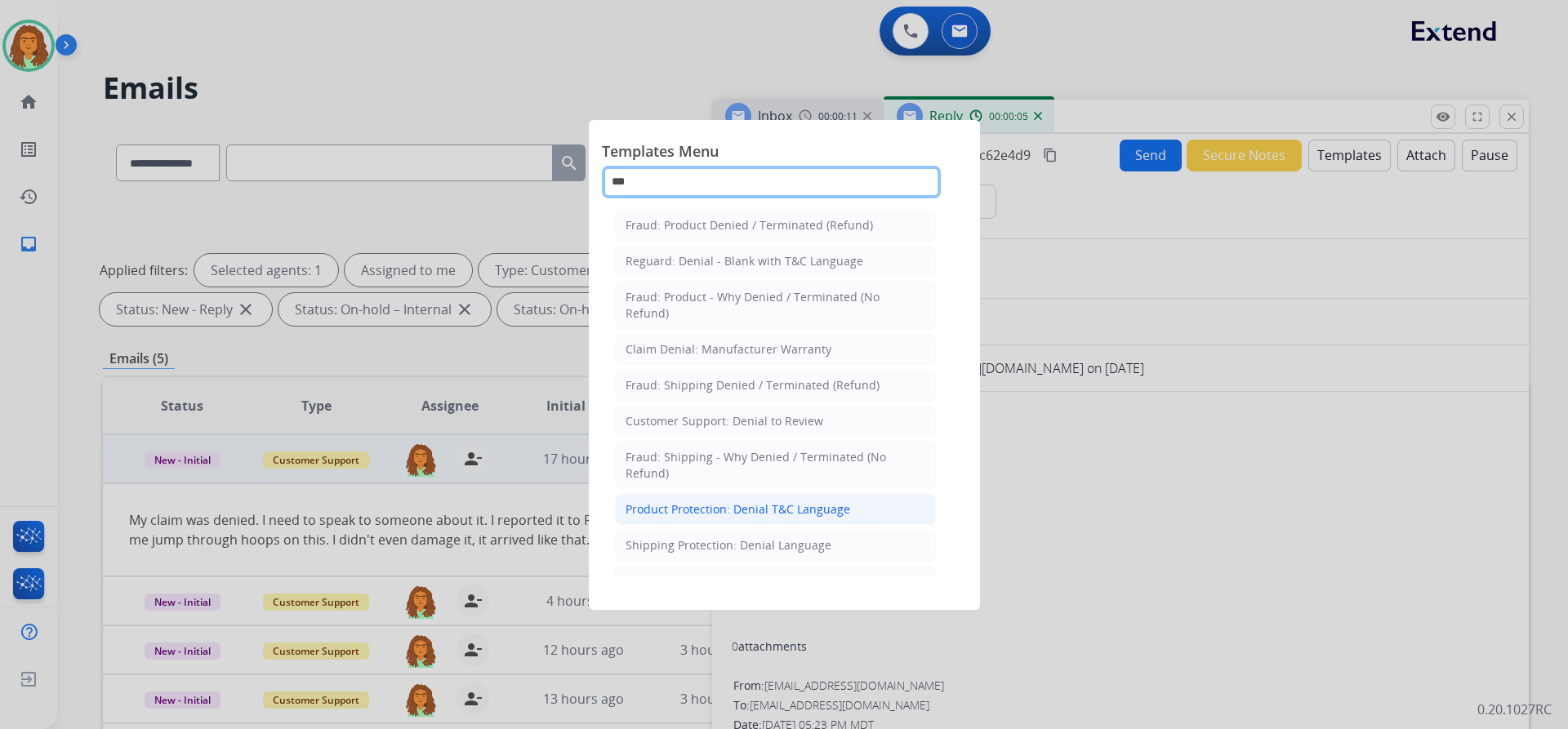
type input "***"
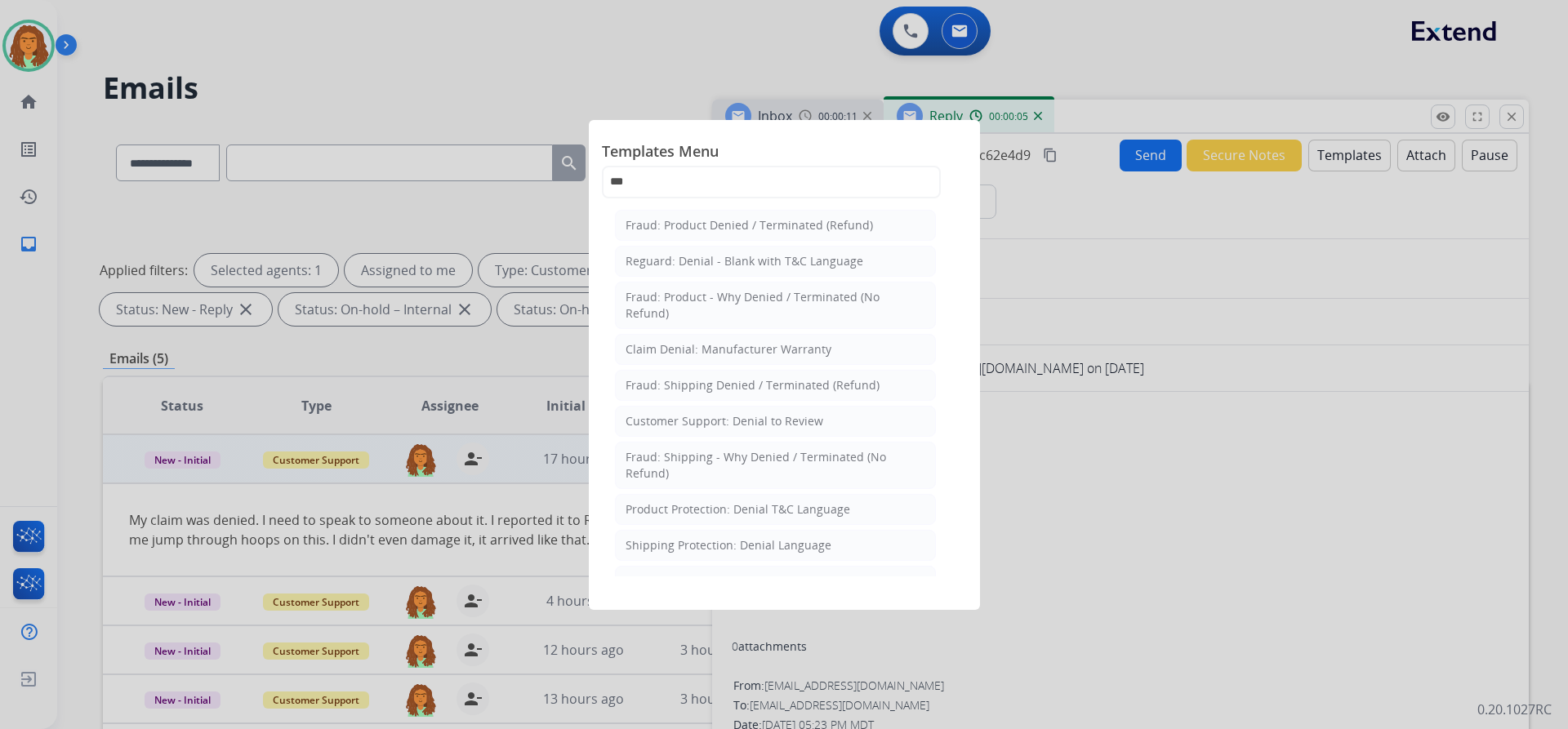
click at [678, 509] on div "Product Protection: Denial T&C Language" at bounding box center [738, 509] width 225 height 17
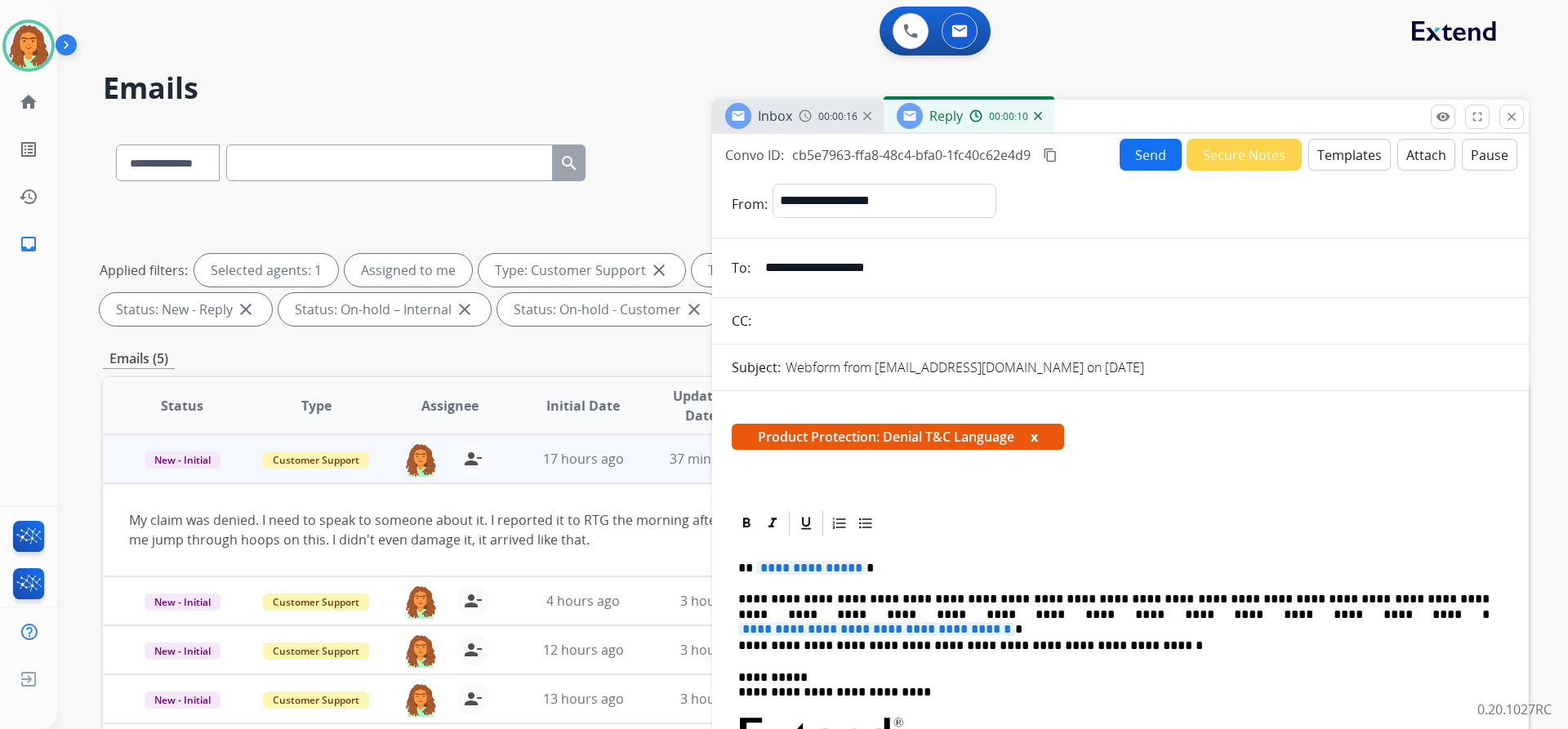
click at [1015, 622] on span "**********" at bounding box center [877, 629] width 277 height 14
paste div
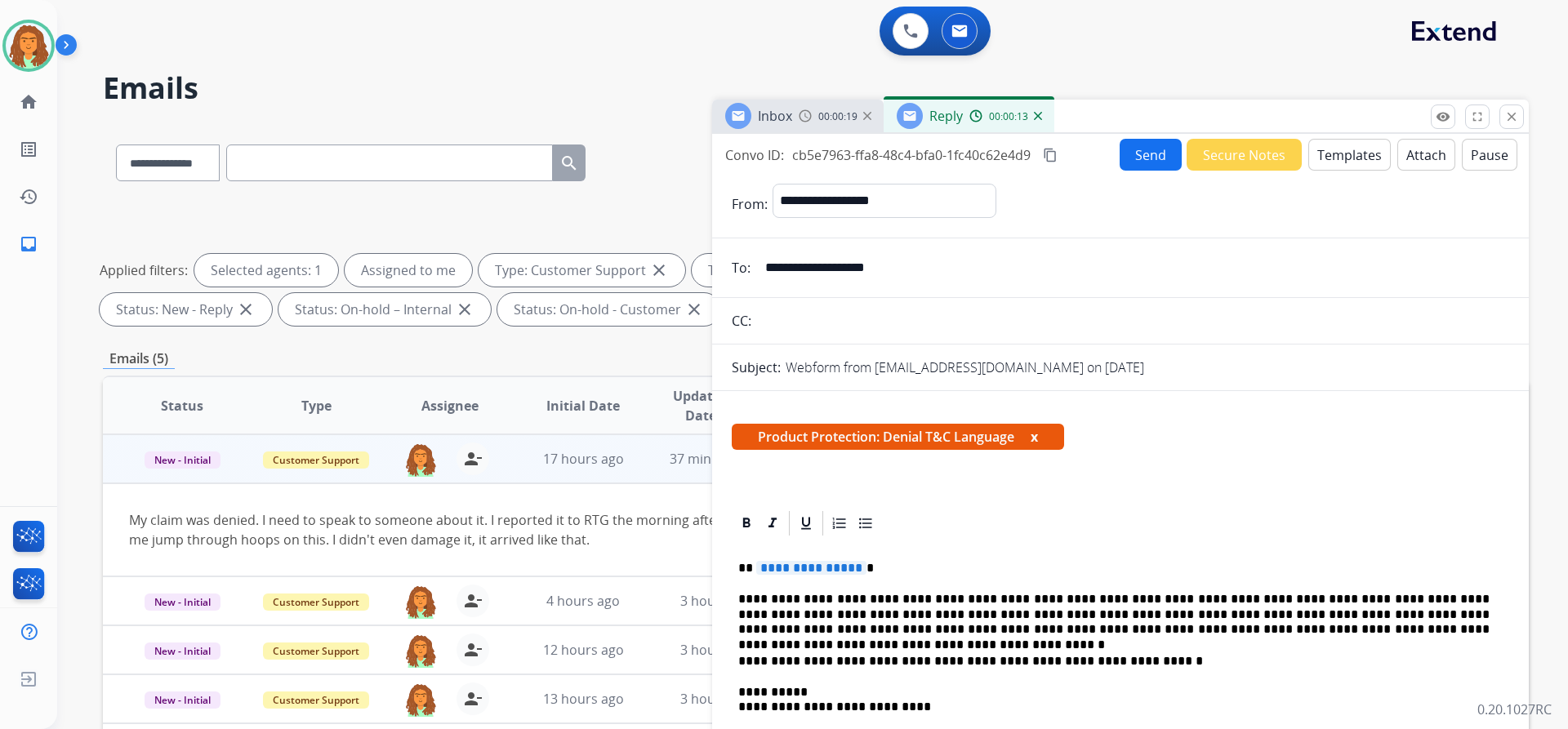
click at [854, 569] on span "**********" at bounding box center [812, 568] width 111 height 14
click at [1409, 154] on button "Attach" at bounding box center [1427, 154] width 58 height 32
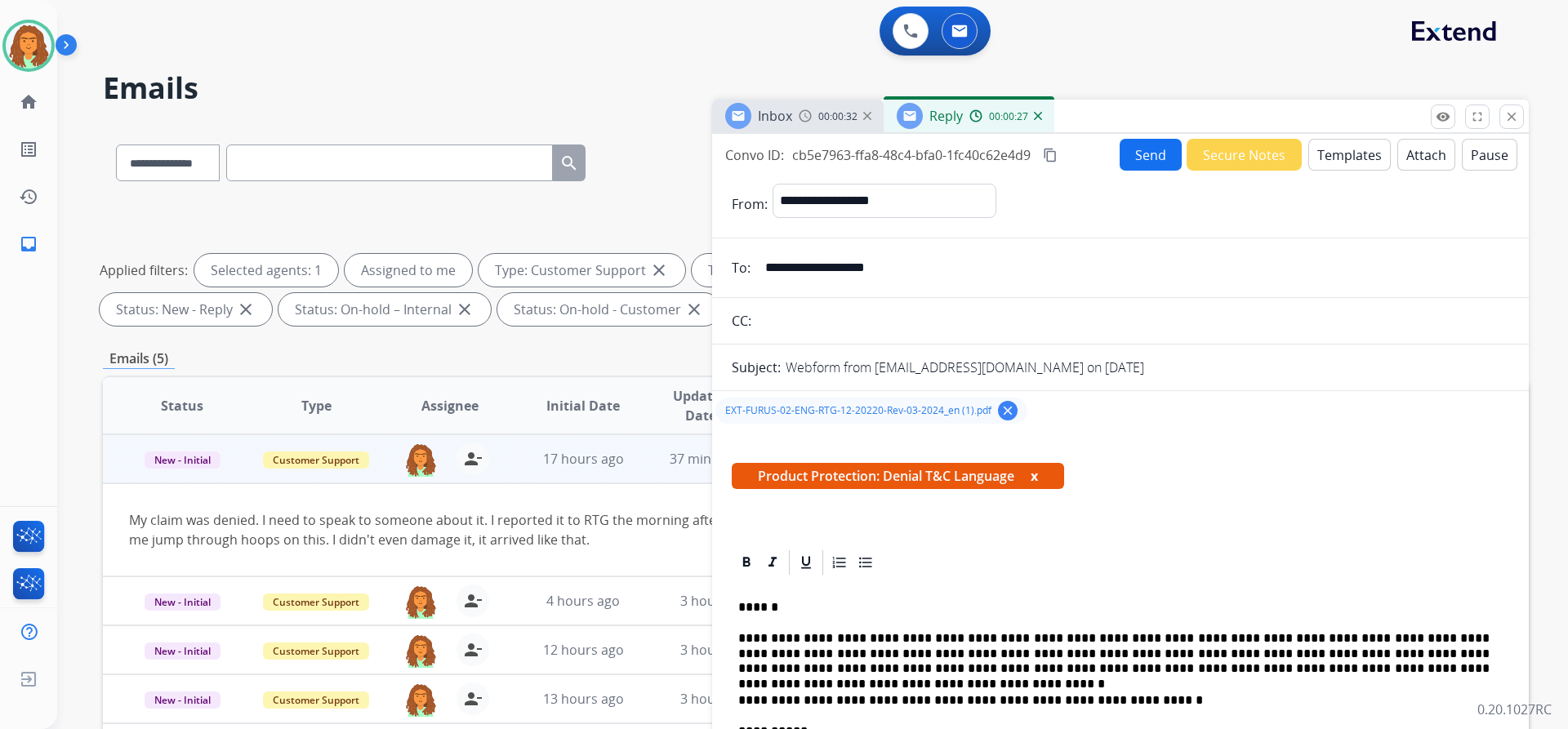
click at [1127, 157] on button "Send" at bounding box center [1150, 154] width 62 height 32
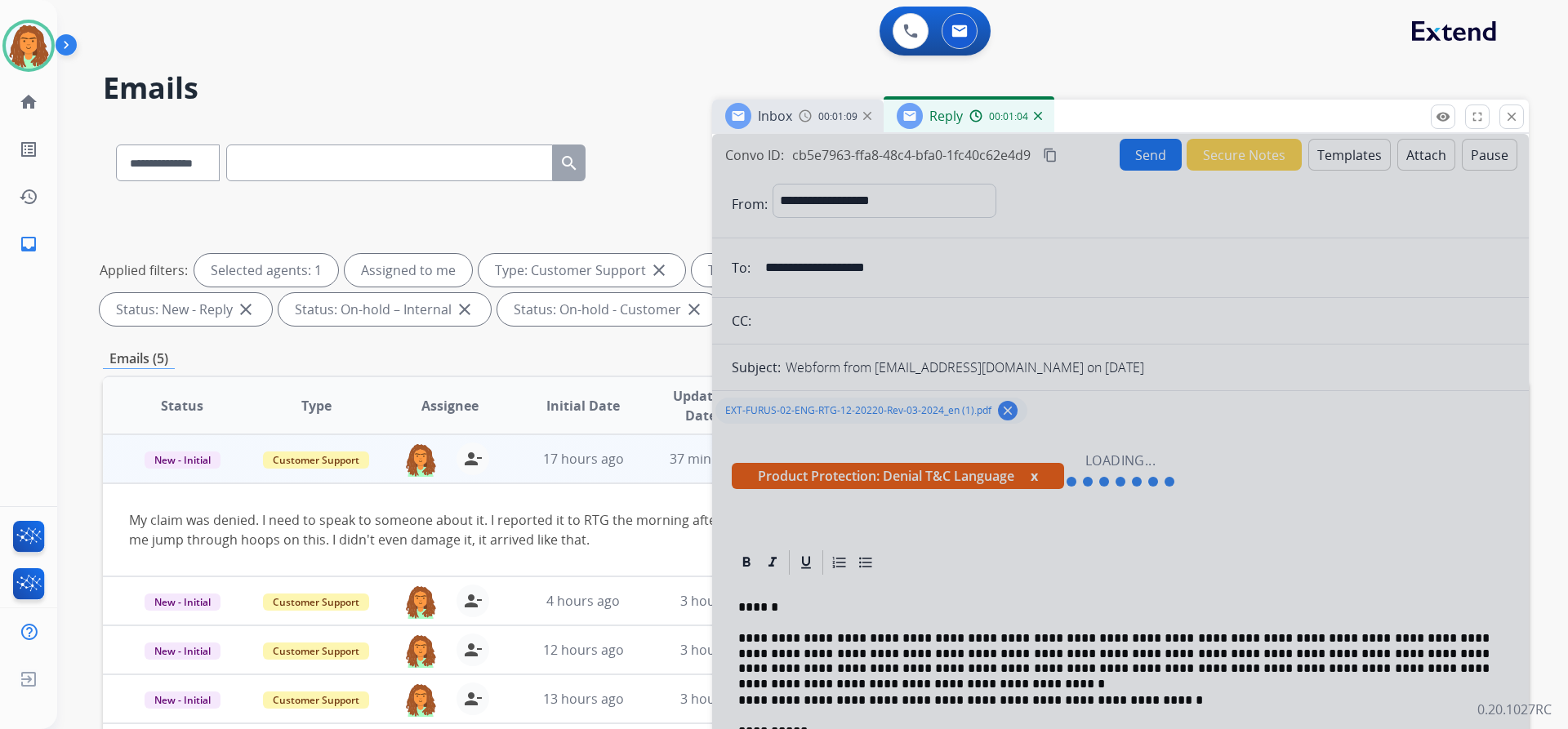
click at [1164, 465] on div at bounding box center [1121, 470] width 817 height 673
click at [1124, 466] on div at bounding box center [1121, 470] width 817 height 673
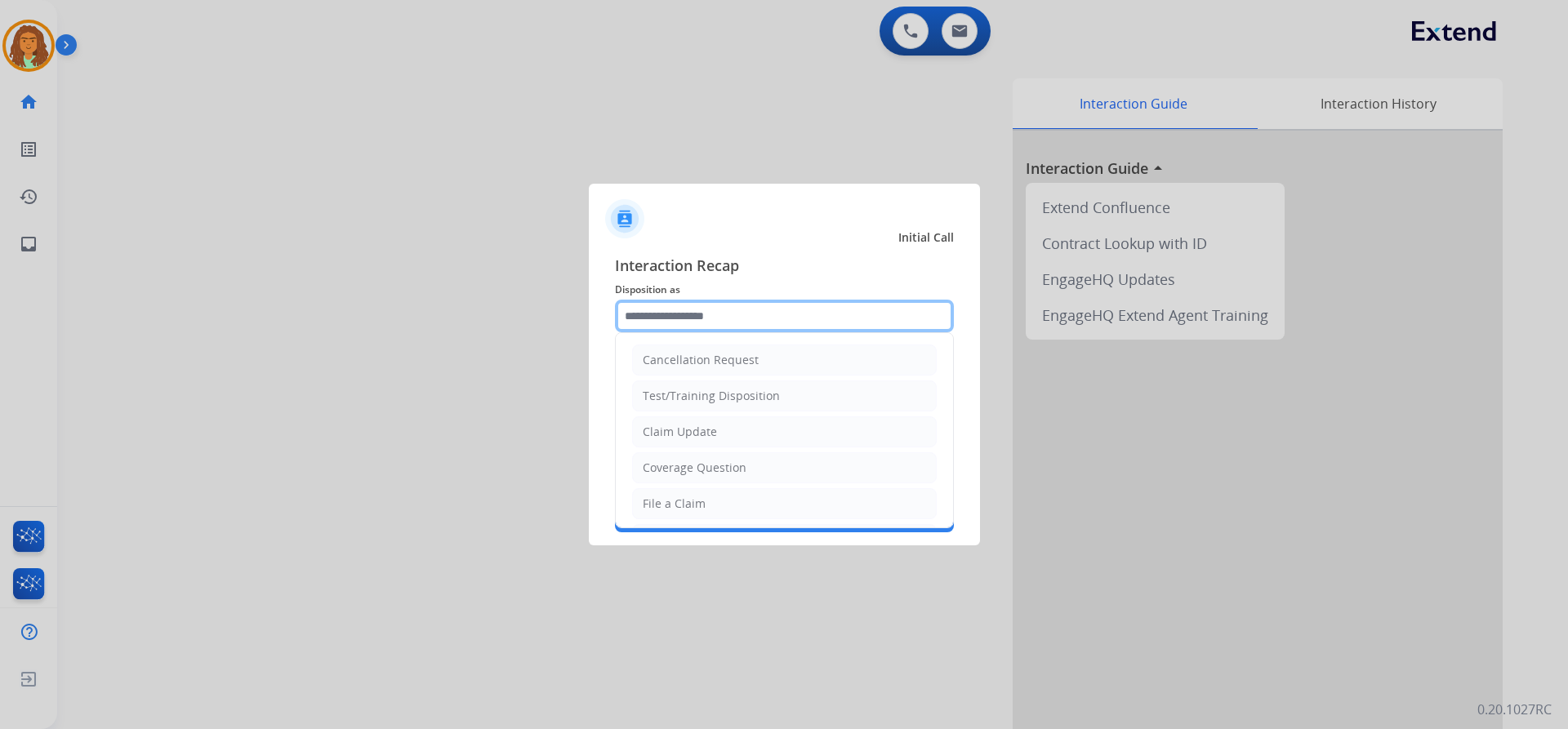
click at [676, 309] on input "text" at bounding box center [784, 316] width 339 height 32
click at [678, 499] on div "File a Claim" at bounding box center [675, 504] width 63 height 17
type input "**********"
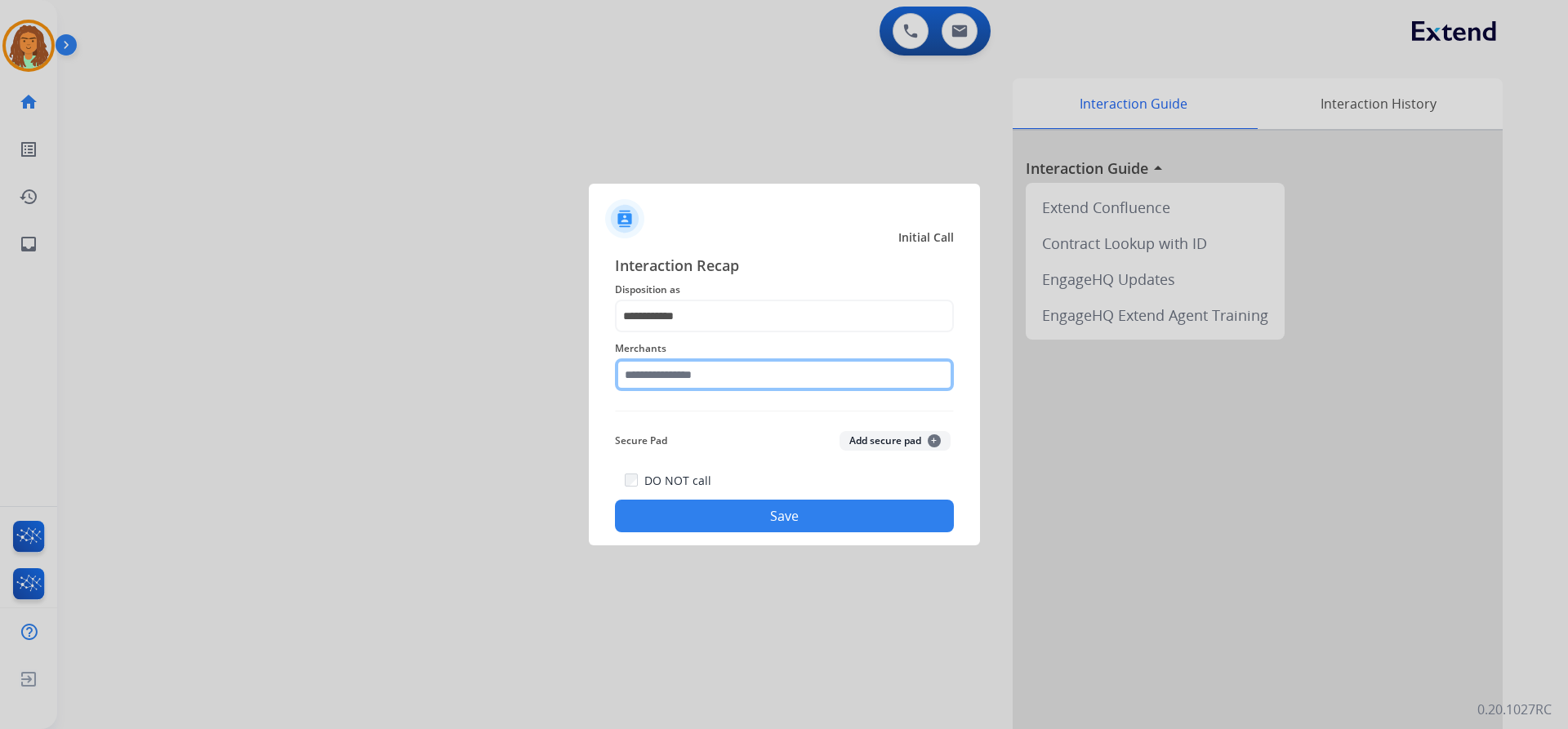
click at [670, 368] on input "text" at bounding box center [784, 375] width 339 height 32
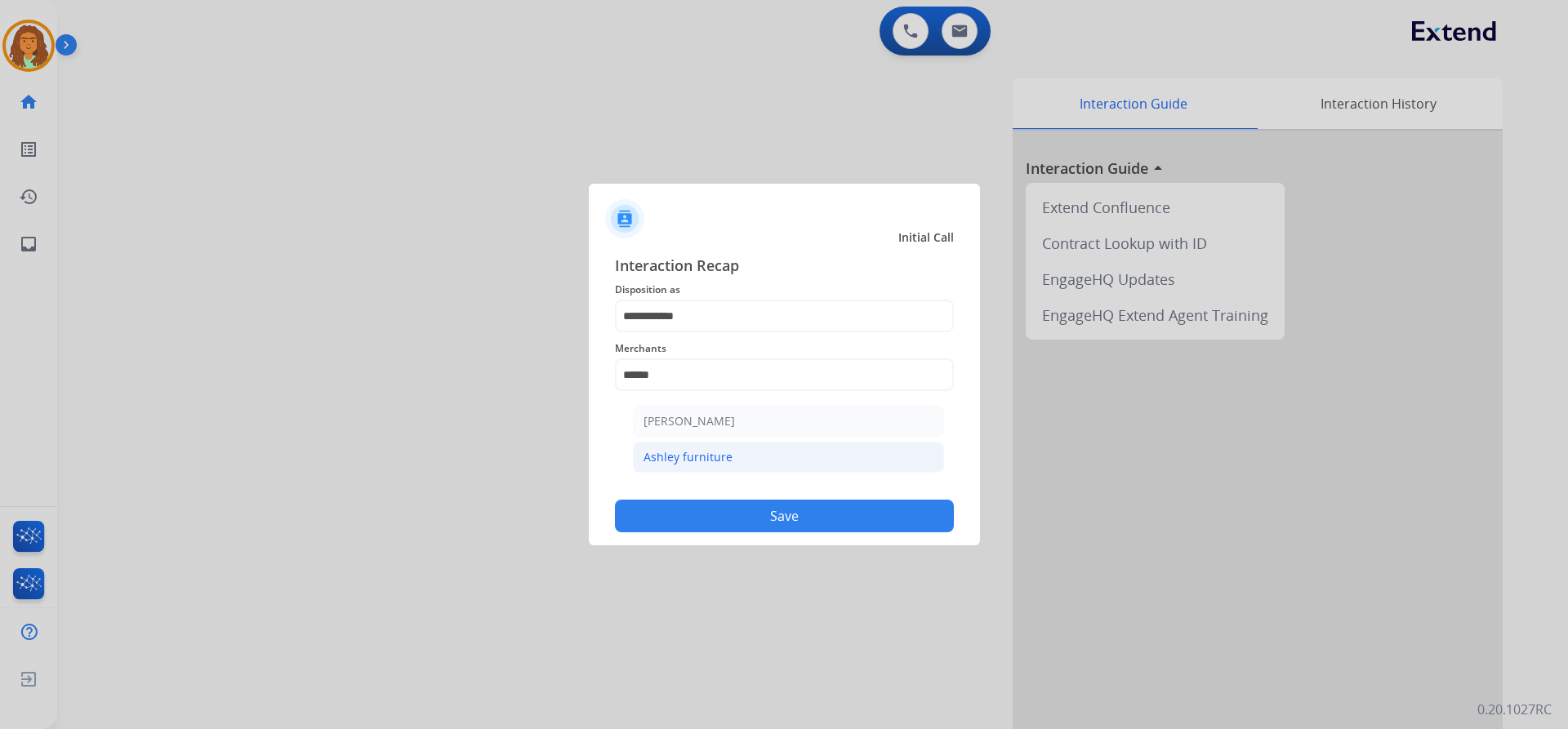
click at [724, 466] on div "Ashley furniture" at bounding box center [687, 457] width 89 height 17
type input "**********"
click at [735, 511] on button "Save" at bounding box center [784, 516] width 339 height 32
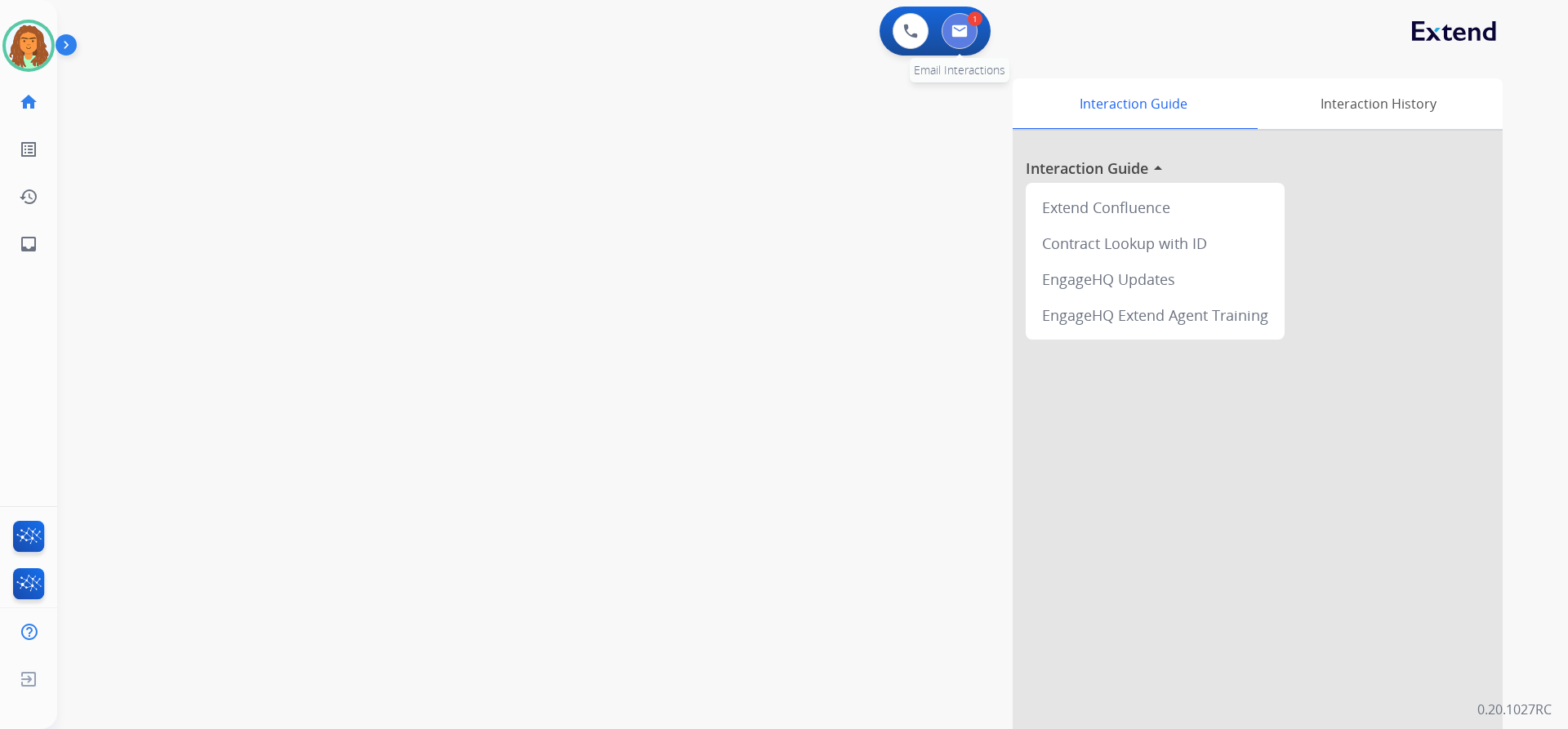
click at [957, 28] on img at bounding box center [959, 31] width 17 height 13
select select "**********"
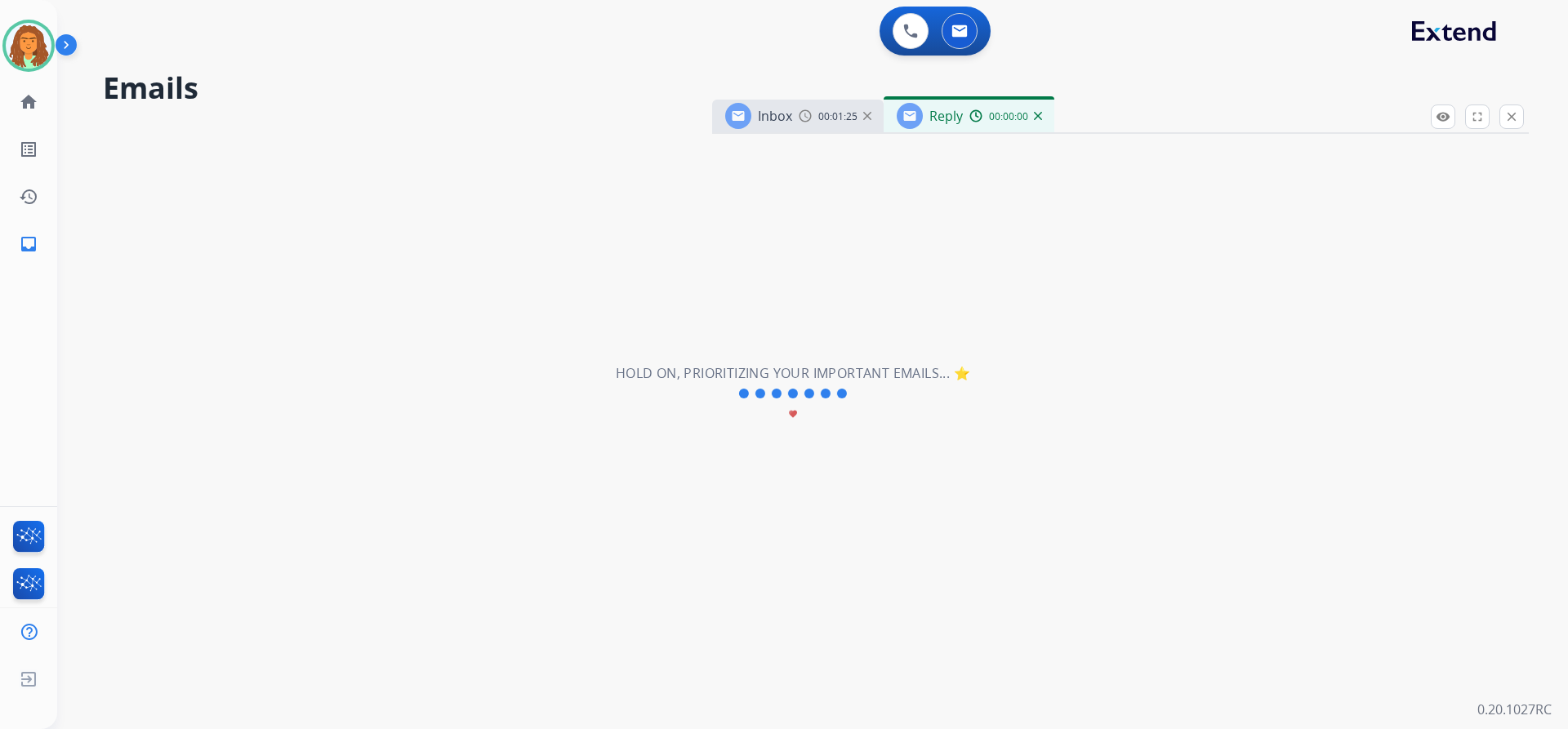
select select "**********"
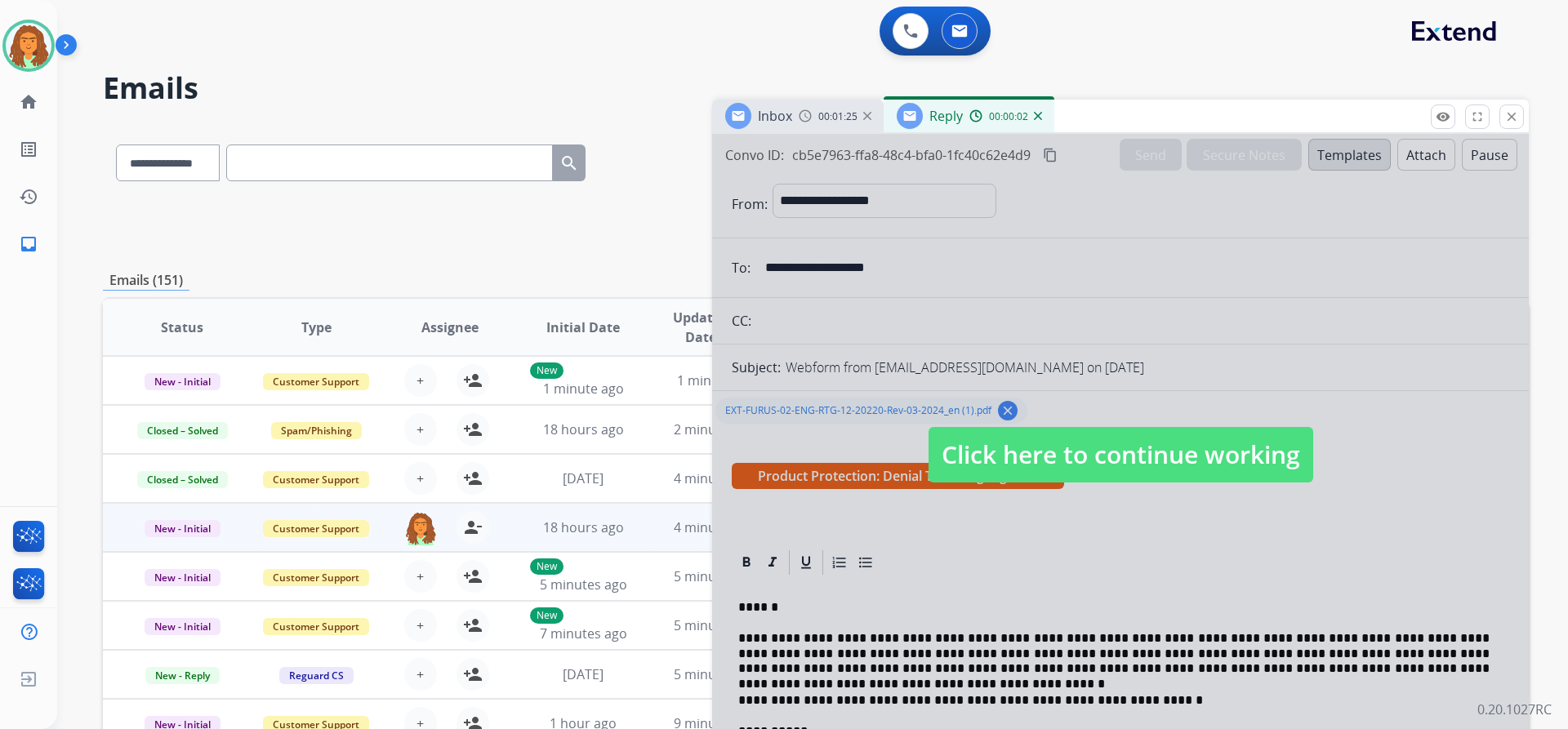
click at [1085, 452] on span "Click here to continue working" at bounding box center [1121, 454] width 384 height 55
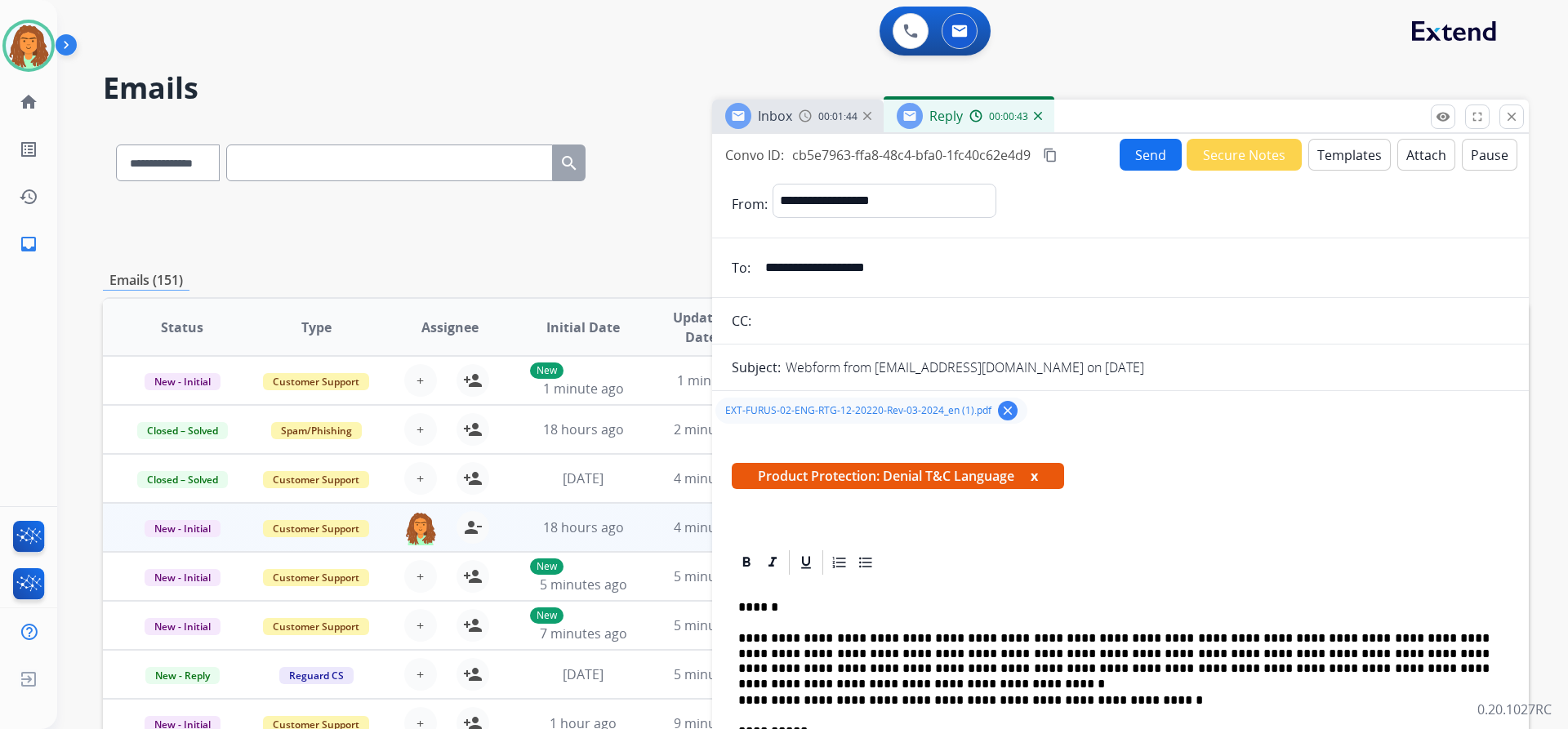
click at [1147, 160] on button "Send" at bounding box center [1150, 154] width 62 height 32
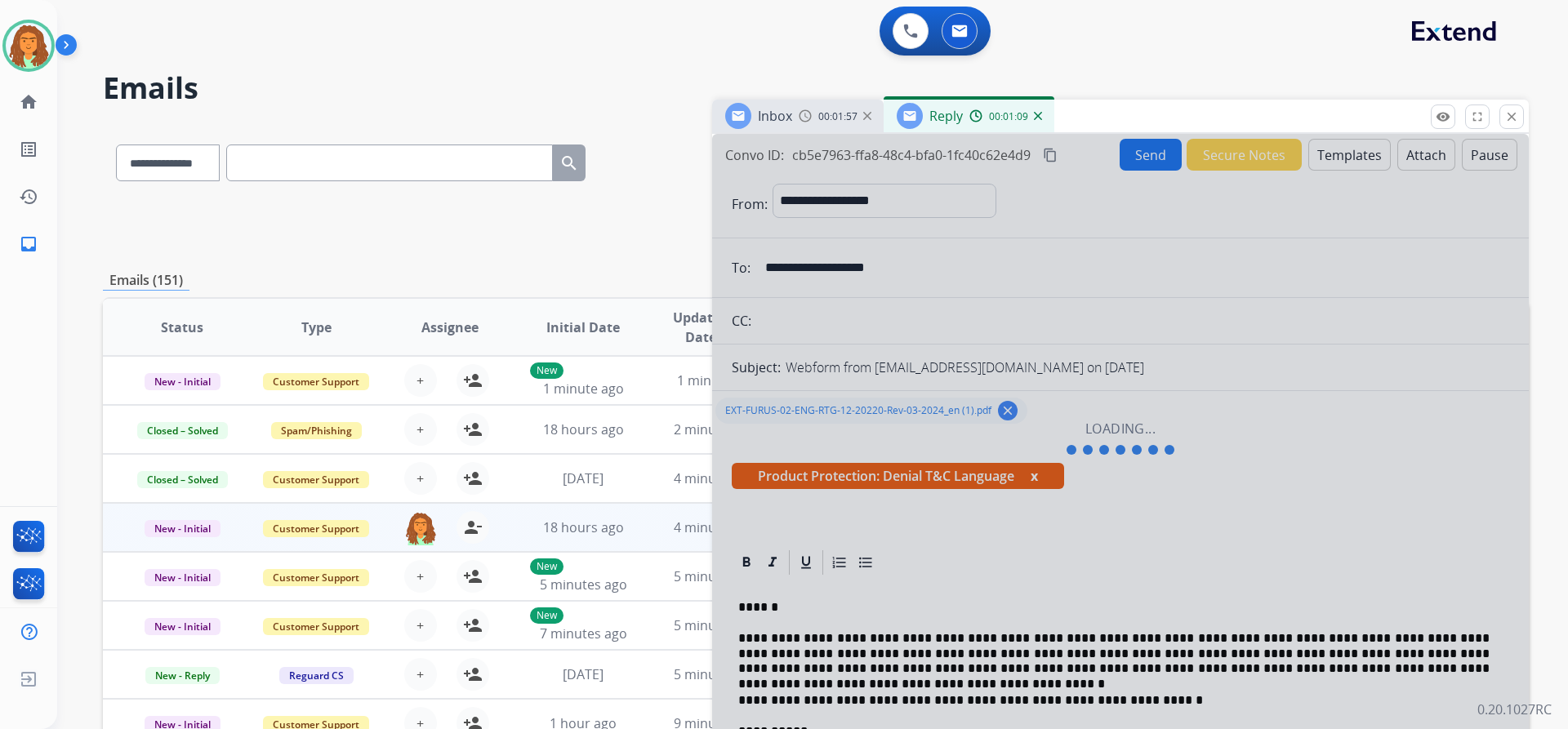
click at [1140, 462] on div at bounding box center [1121, 439] width 817 height 610
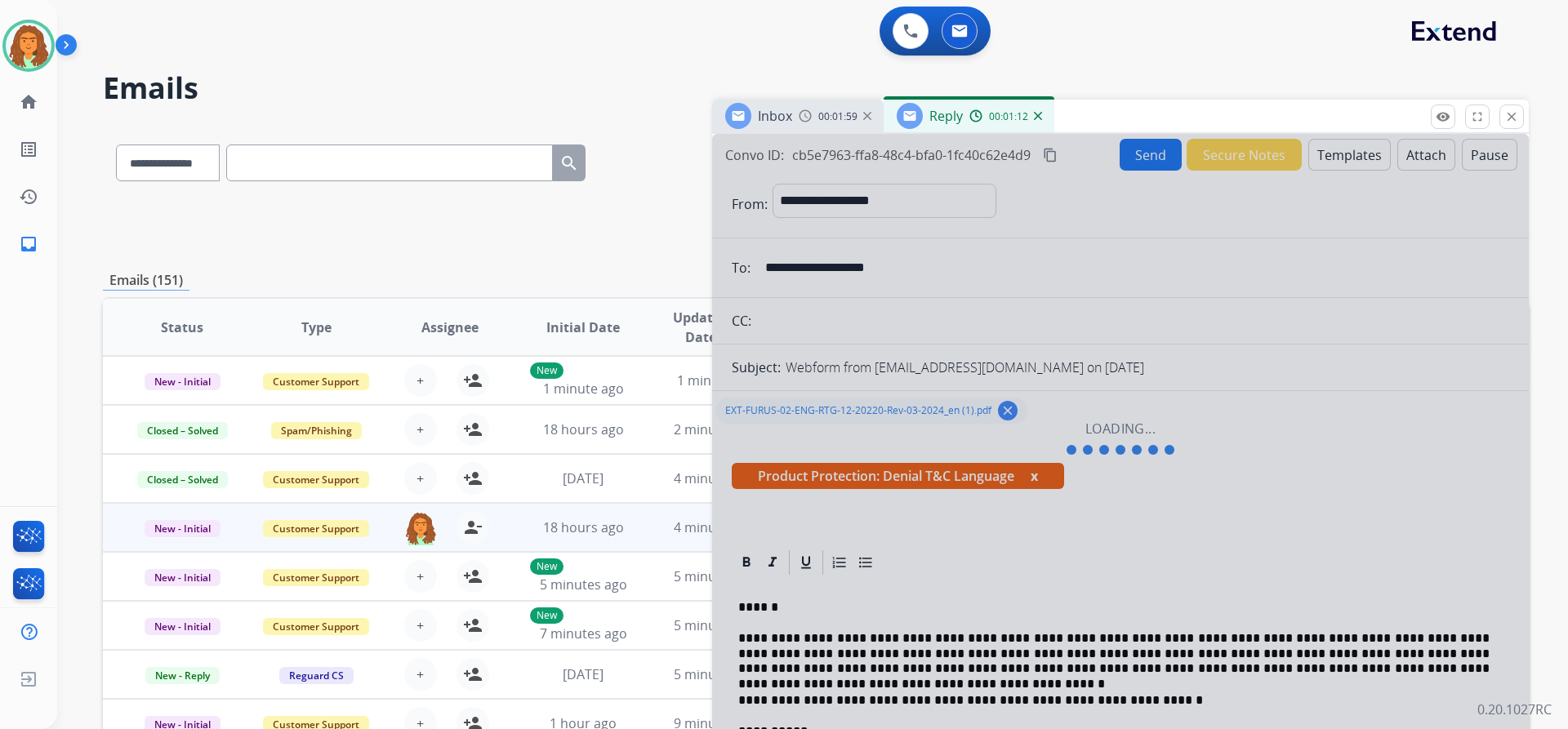
click at [1140, 462] on div at bounding box center [1121, 439] width 817 height 610
click at [1510, 116] on mat-icon "close" at bounding box center [1511, 117] width 15 height 15
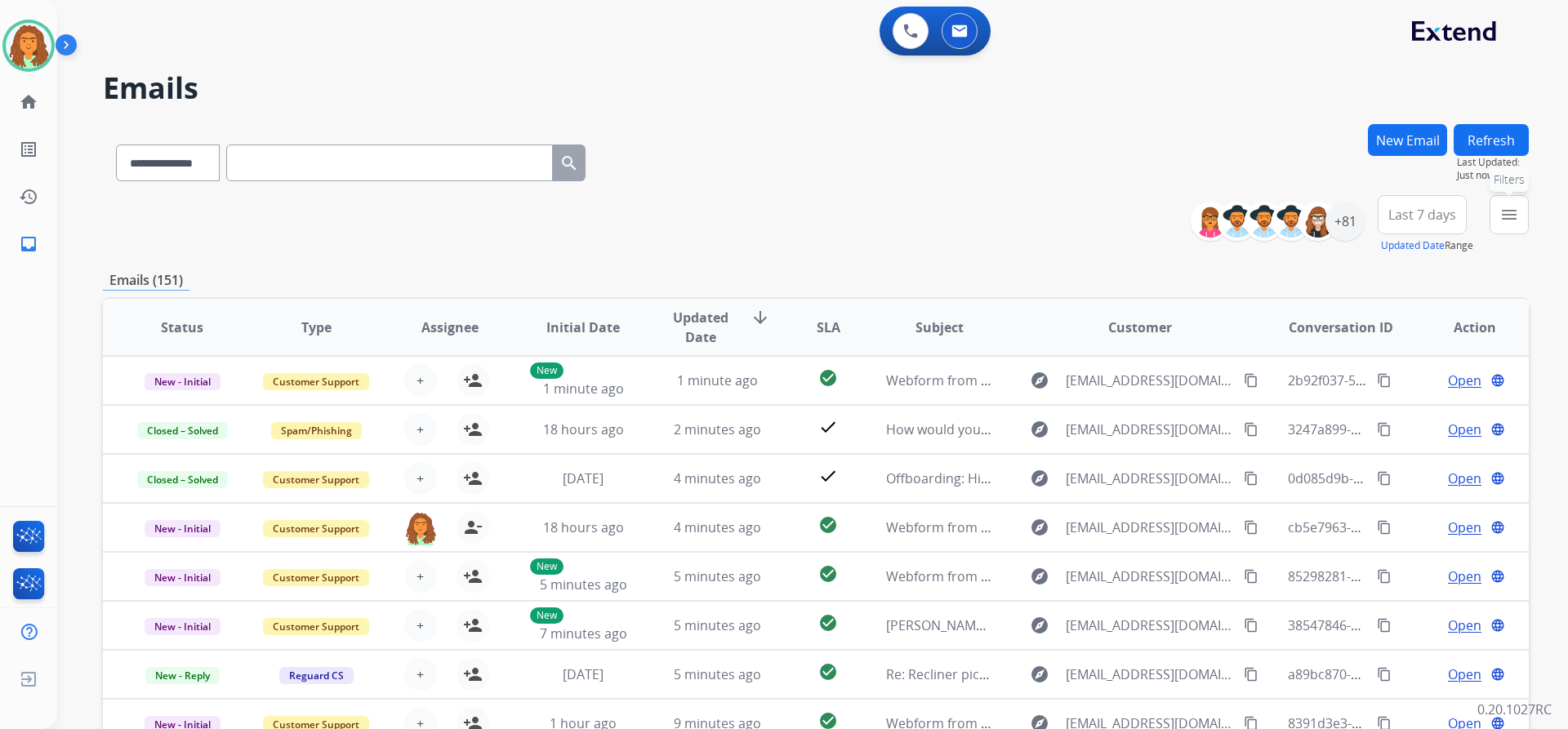
click at [1510, 218] on mat-icon "menu" at bounding box center [1509, 215] width 19 height 19
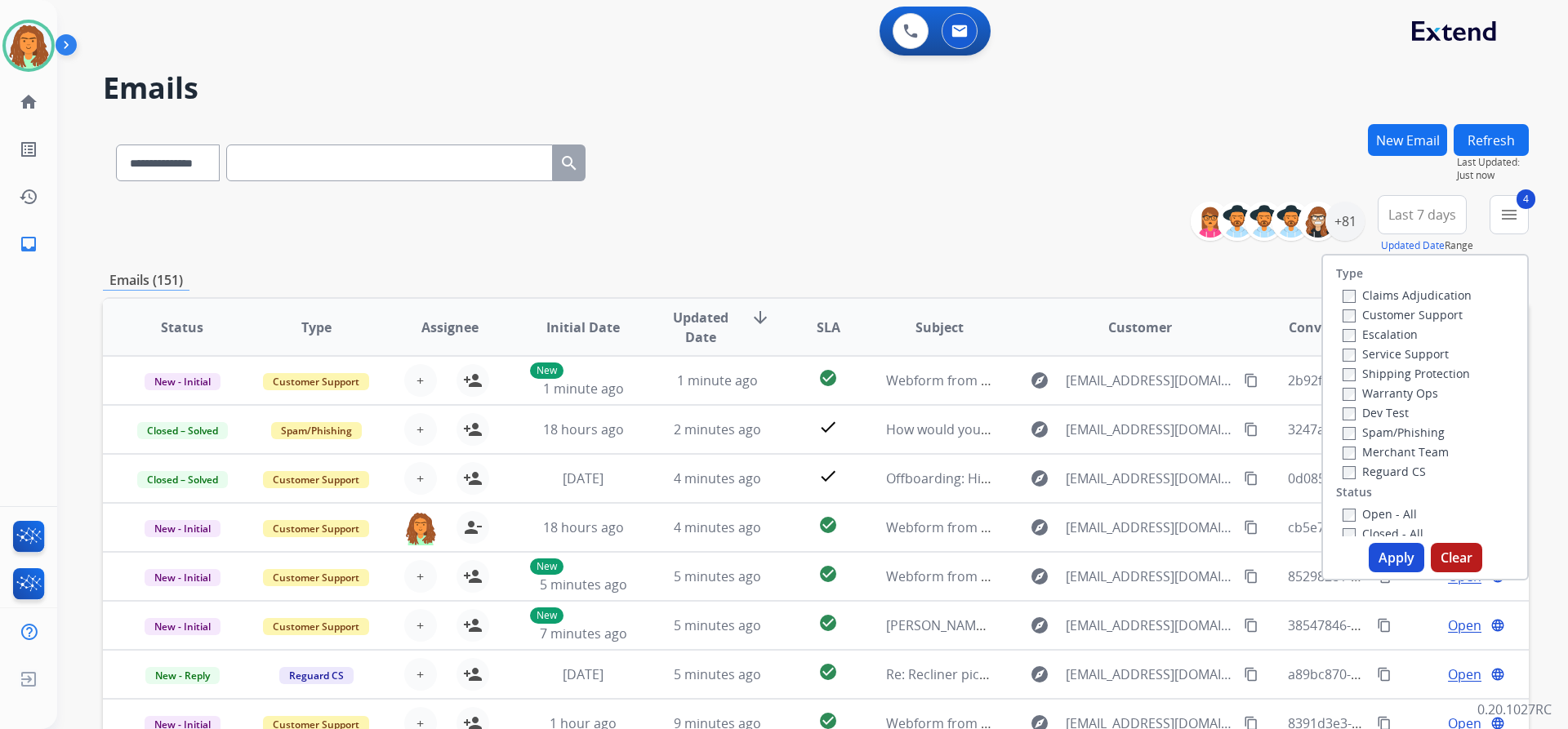
click at [1391, 552] on button "Apply" at bounding box center [1396, 558] width 55 height 30
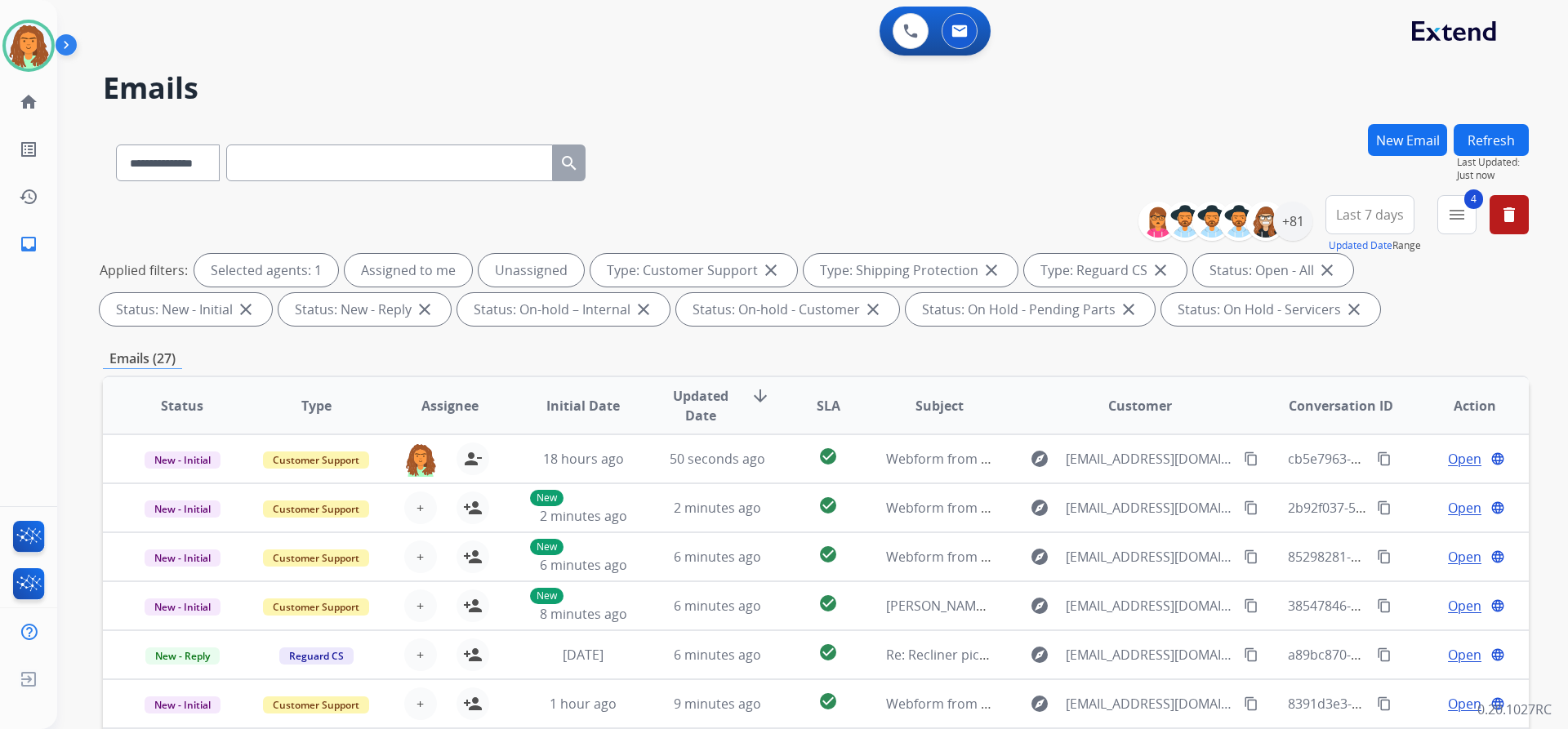
click at [1382, 211] on span "Last 7 days" at bounding box center [1370, 214] width 68 height 6
click at [1336, 414] on div "Last 90 days" at bounding box center [1364, 413] width 89 height 25
click at [1242, 347] on div "**********" at bounding box center [815, 565] width 1426 height 883
click at [1296, 218] on div "+130" at bounding box center [1292, 221] width 39 height 39
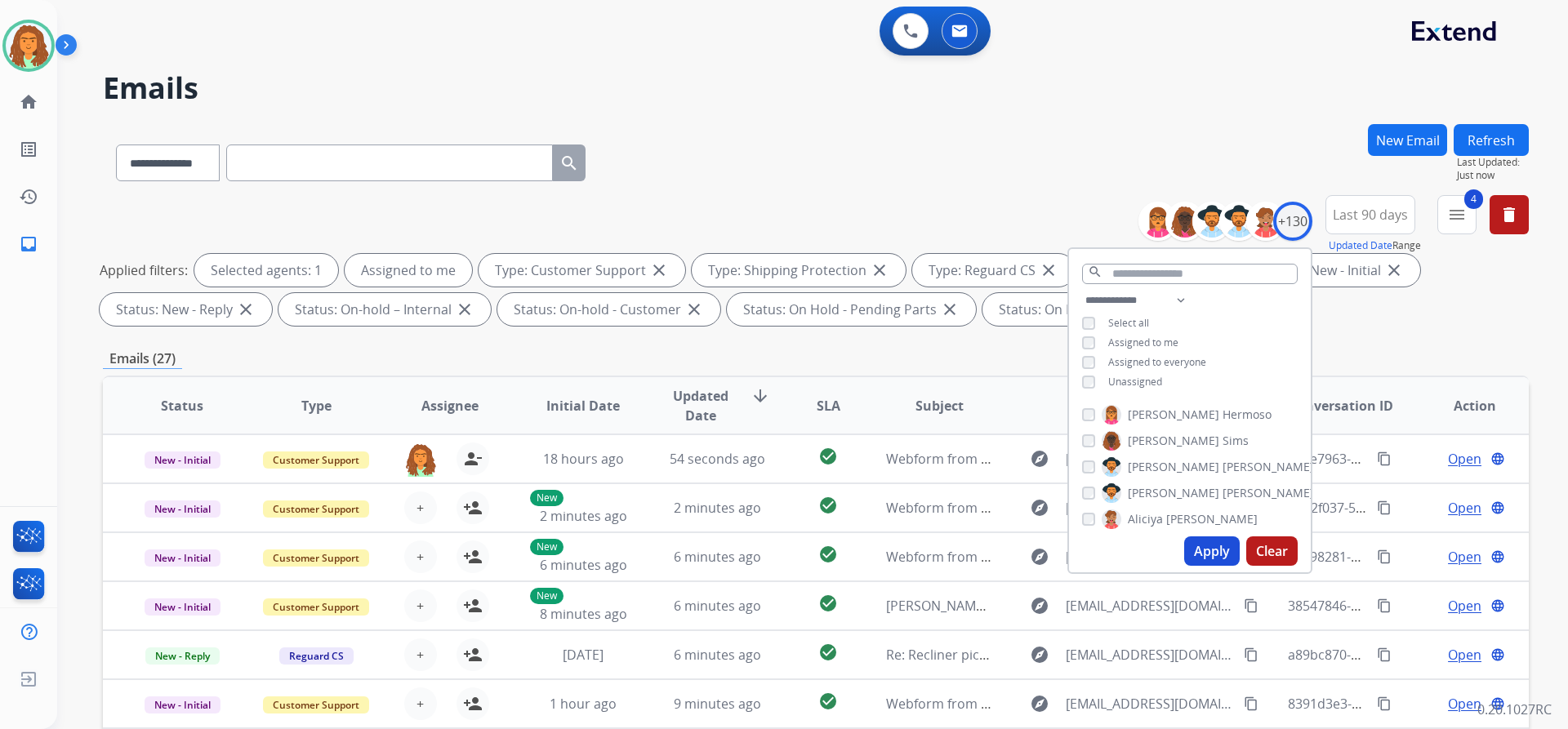
click at [1209, 548] on button "Apply" at bounding box center [1212, 552] width 55 height 30
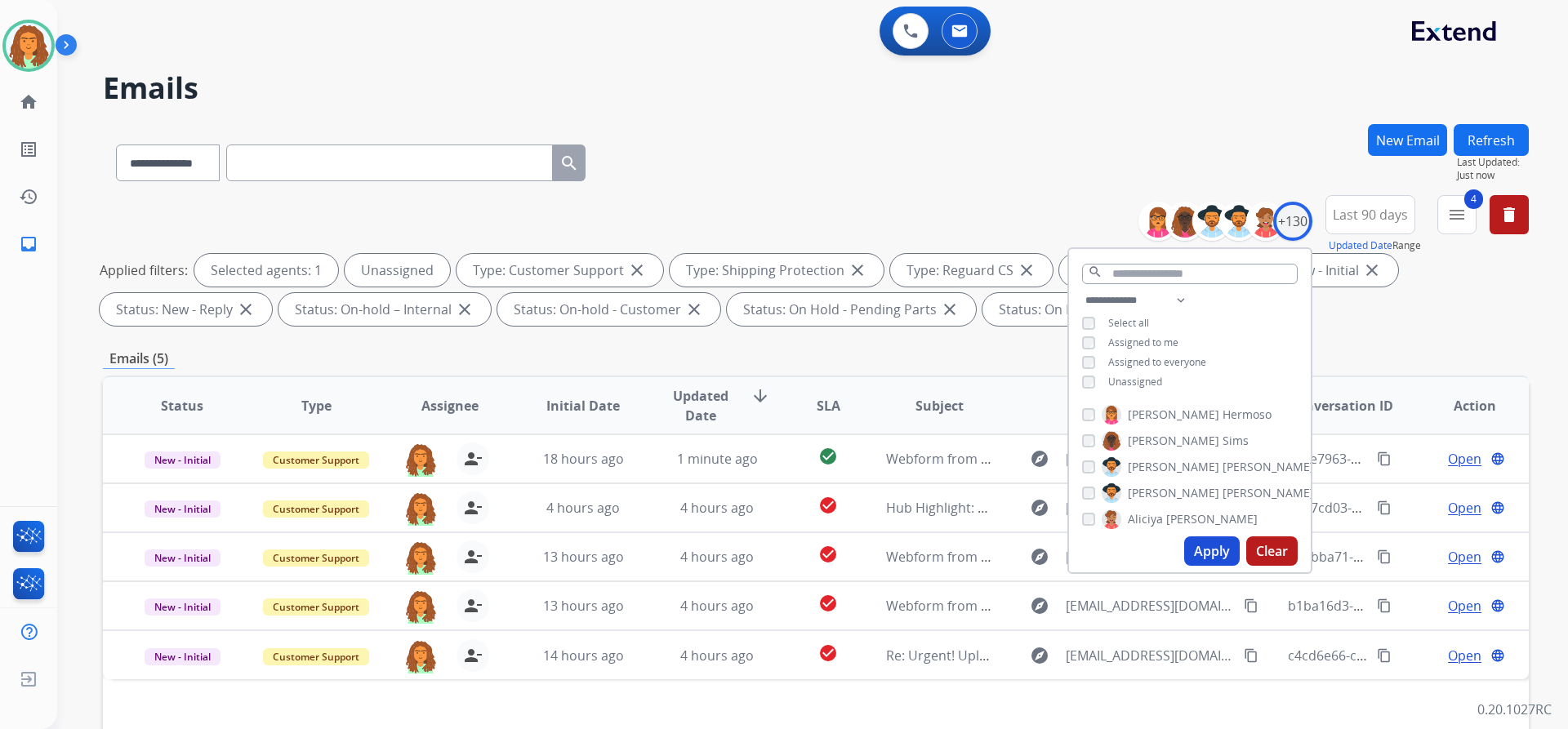
click at [1204, 549] on button "Apply" at bounding box center [1212, 552] width 55 height 30
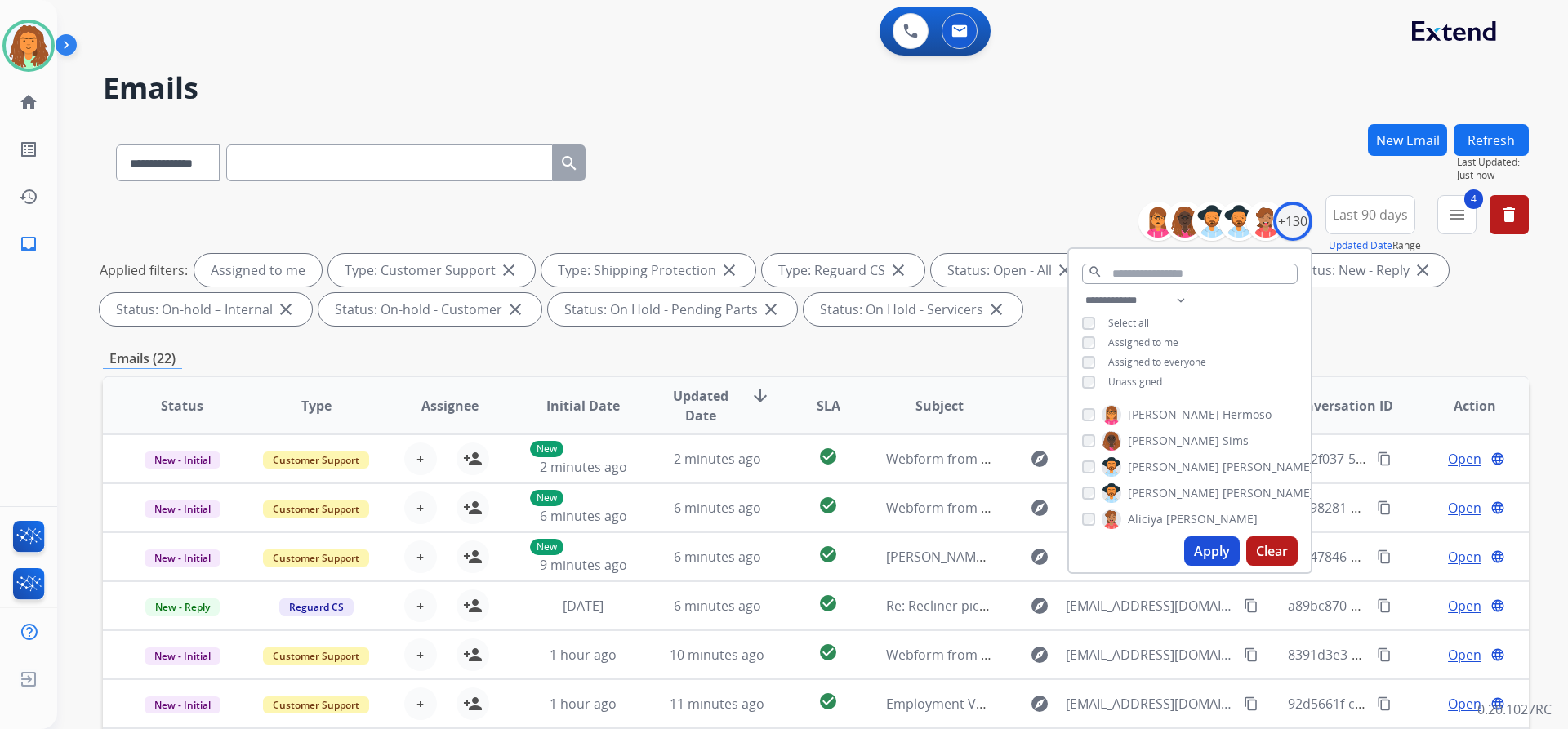
click at [1217, 550] on button "Apply" at bounding box center [1212, 552] width 55 height 30
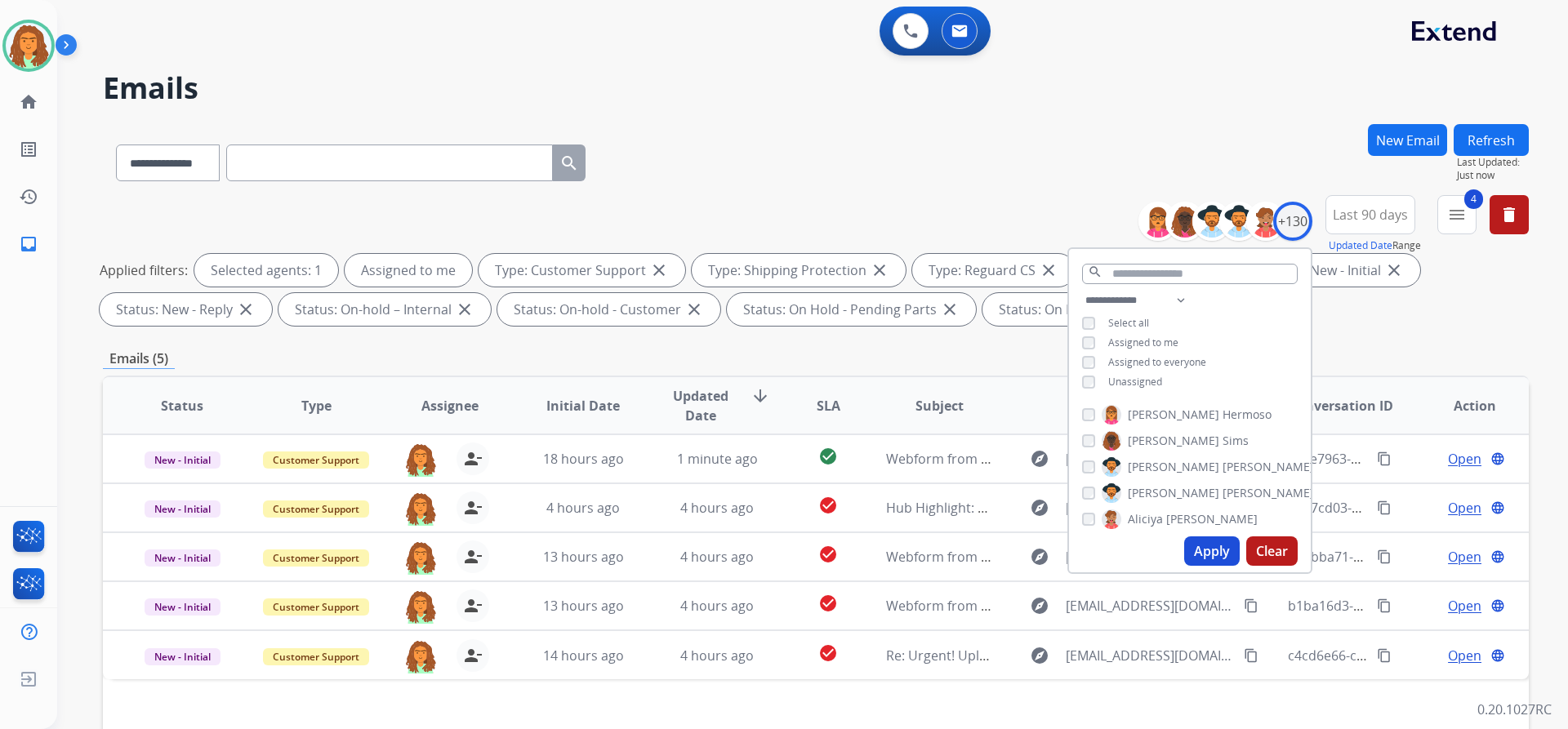
click at [896, 354] on div "Emails (5)" at bounding box center [815, 358] width 1426 height 20
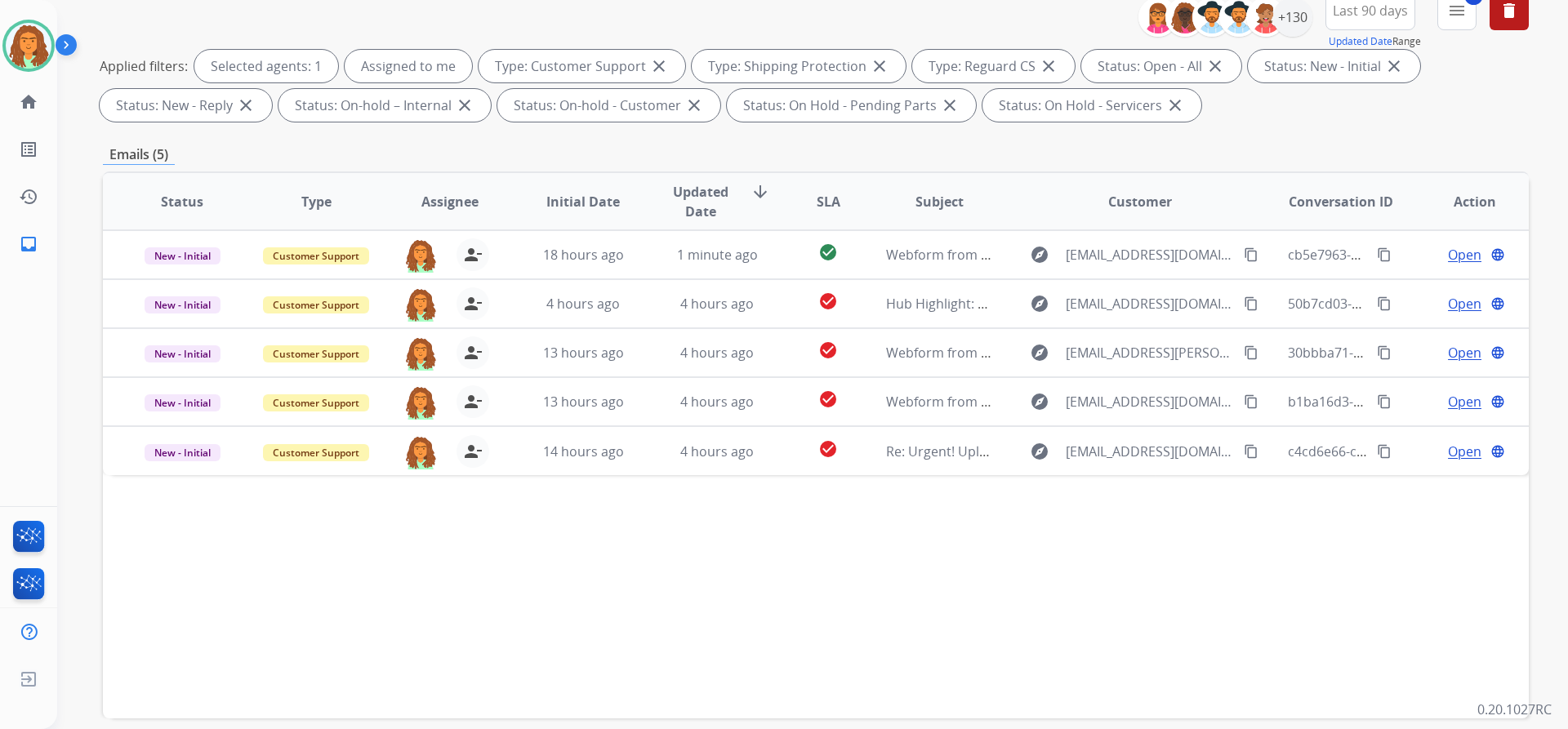
scroll to position [278, 0]
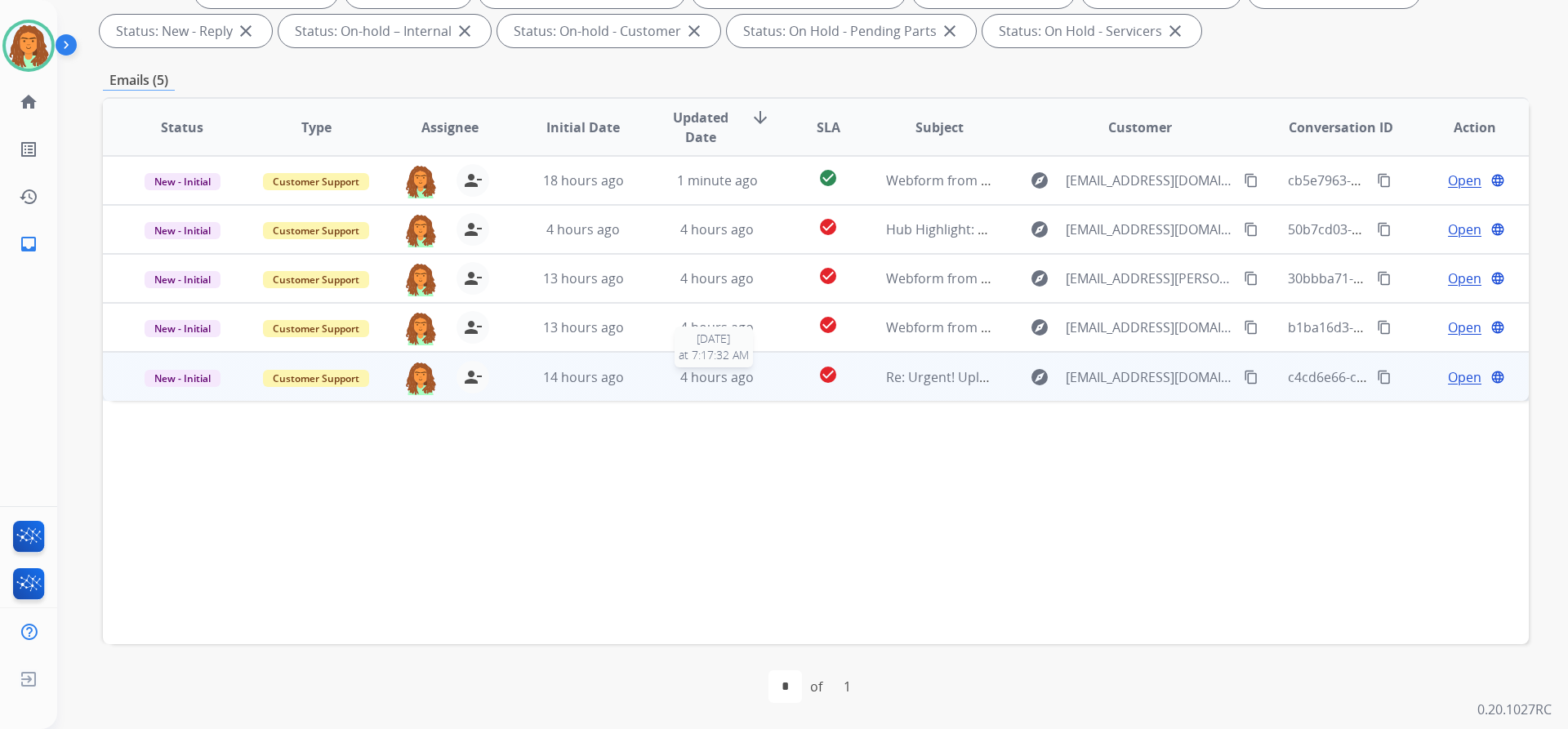
click at [763, 386] on div "4 hours ago" at bounding box center [718, 377] width 107 height 19
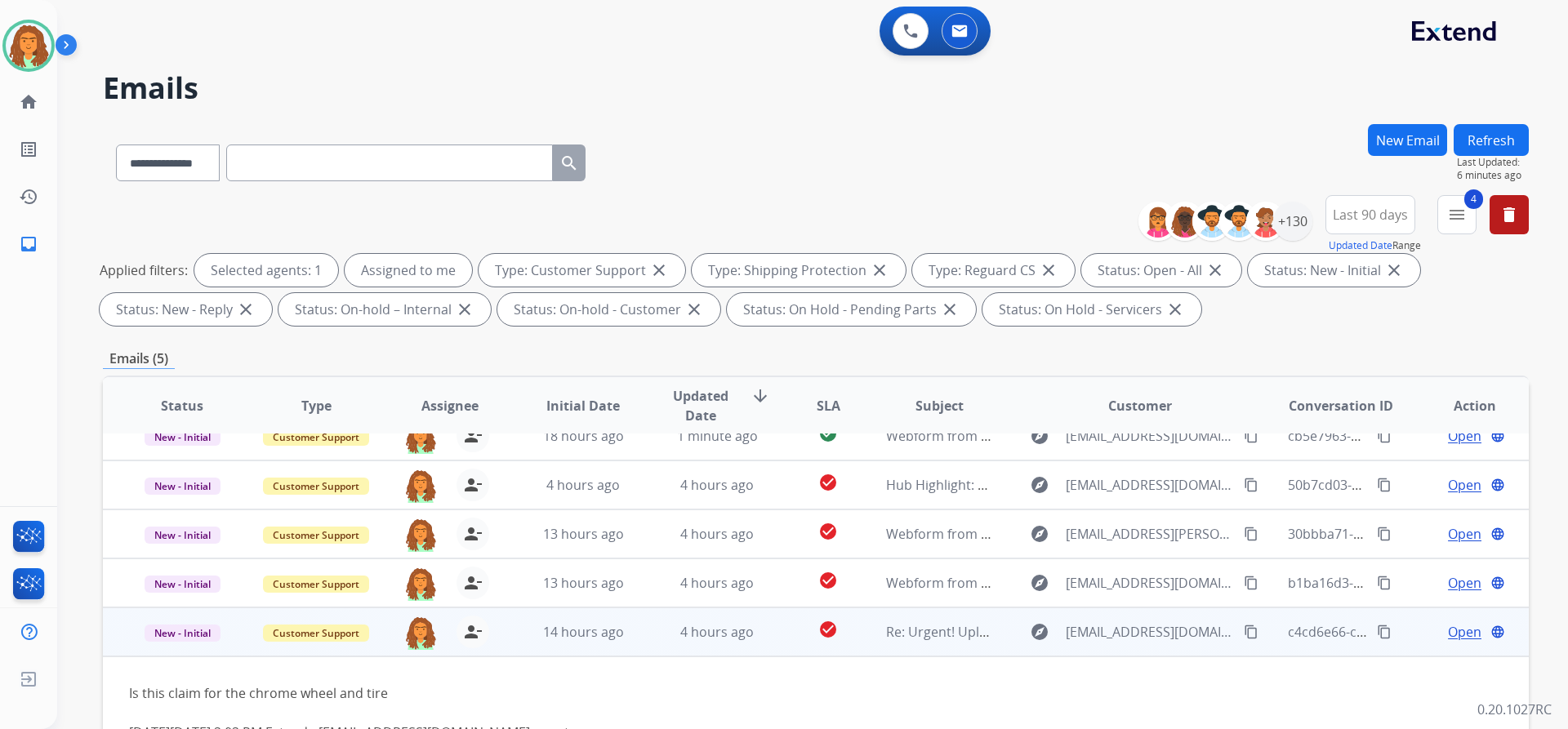
scroll to position [0, 0]
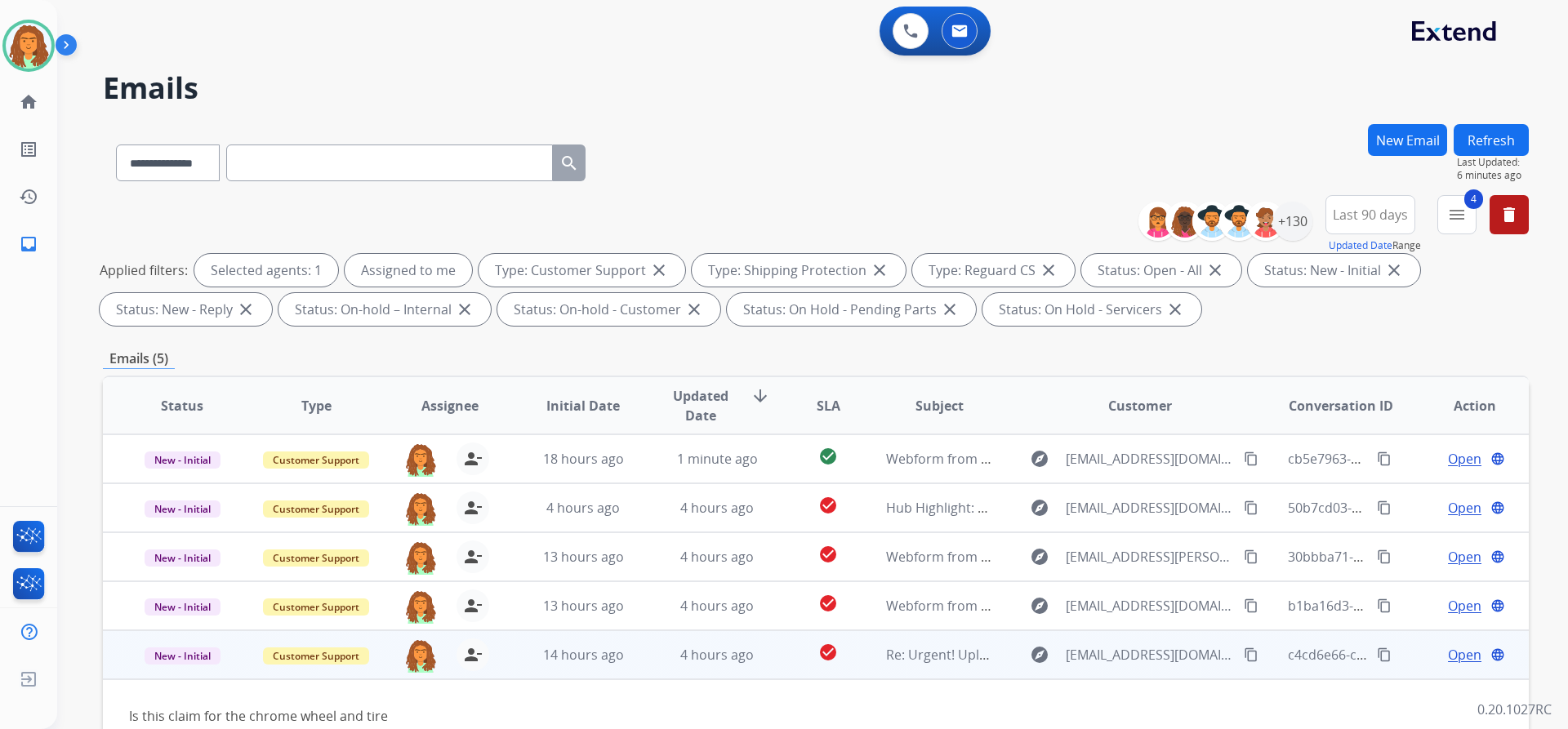
click at [781, 659] on td "check_circle" at bounding box center [815, 655] width 89 height 49
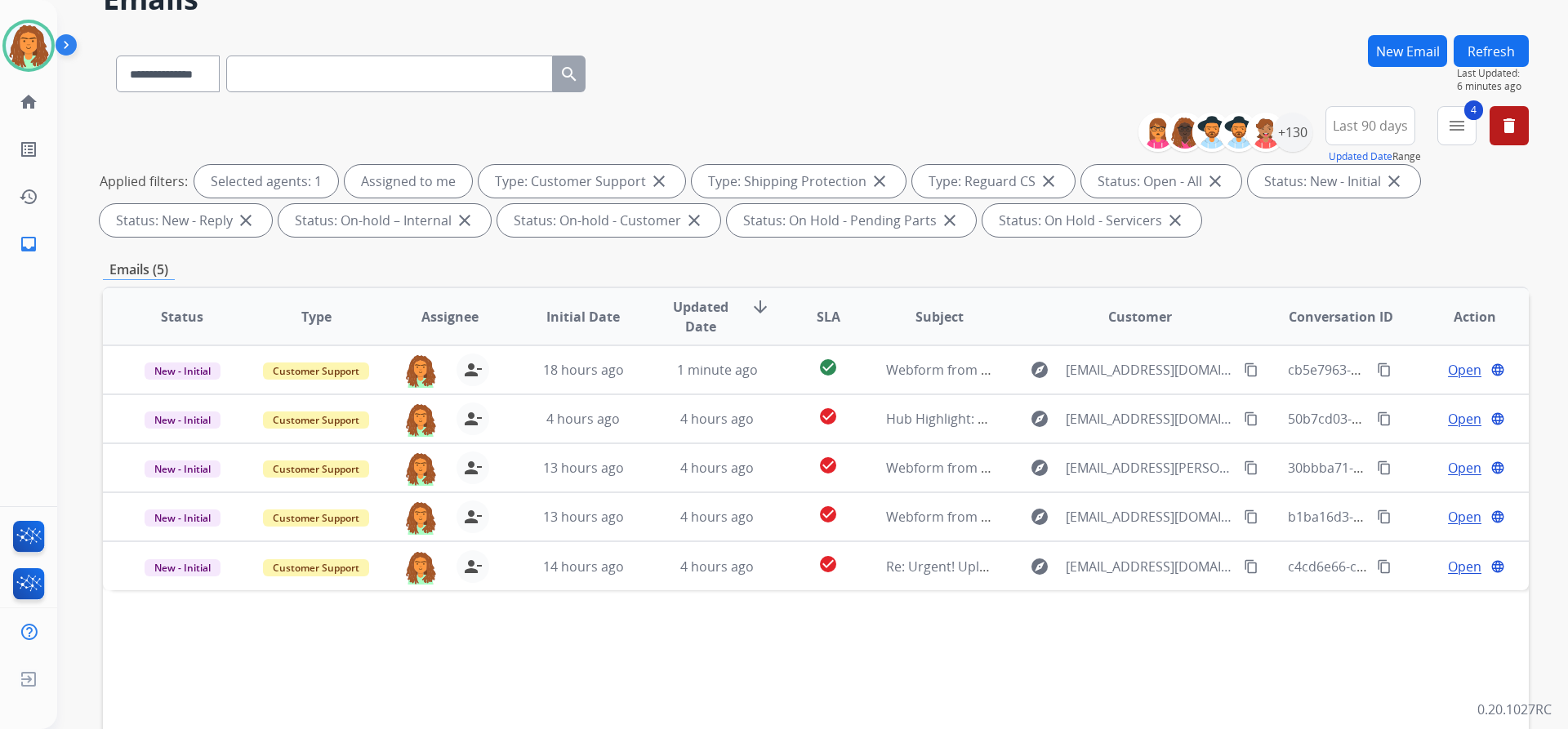
scroll to position [278, 0]
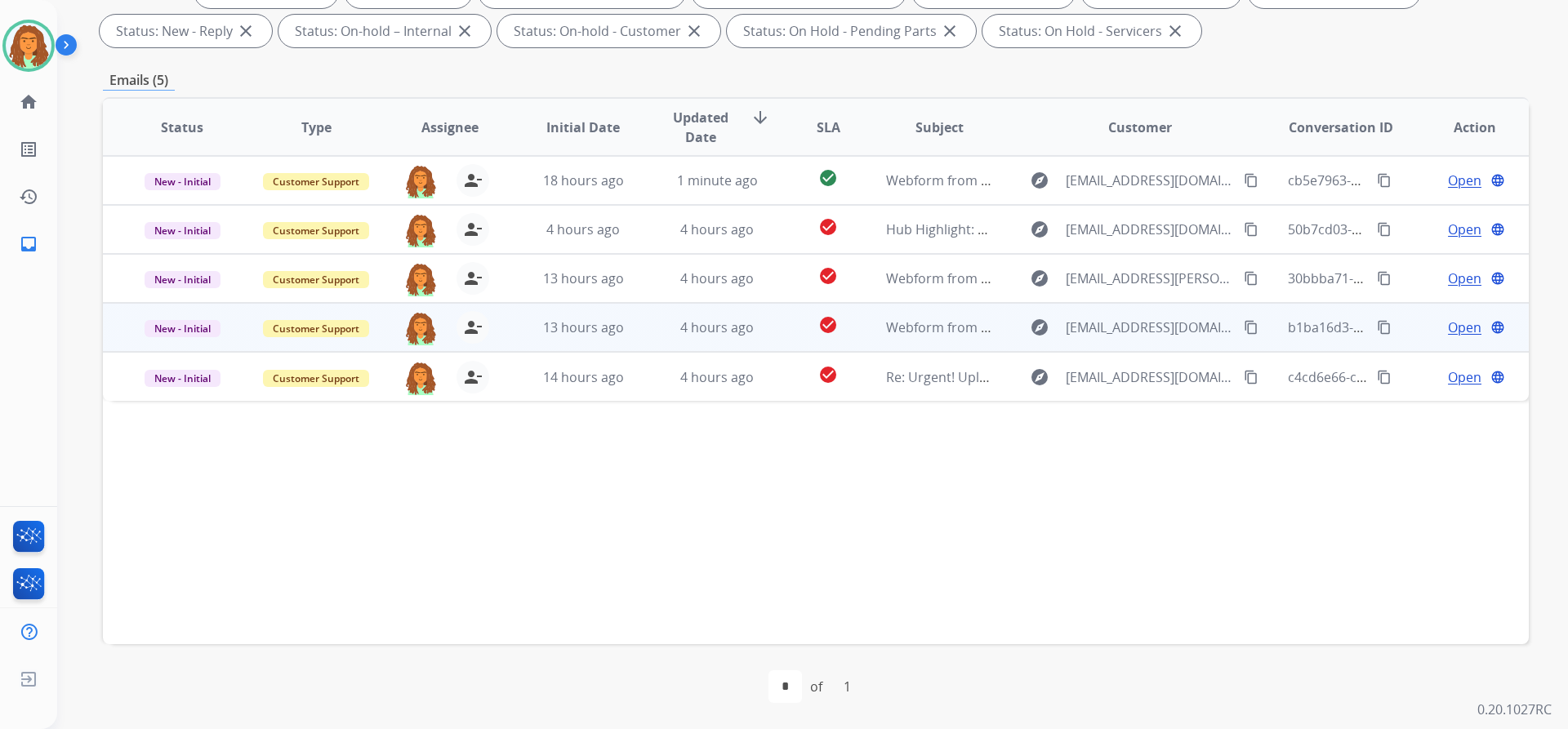
click at [781, 333] on td "check_circle" at bounding box center [815, 327] width 89 height 49
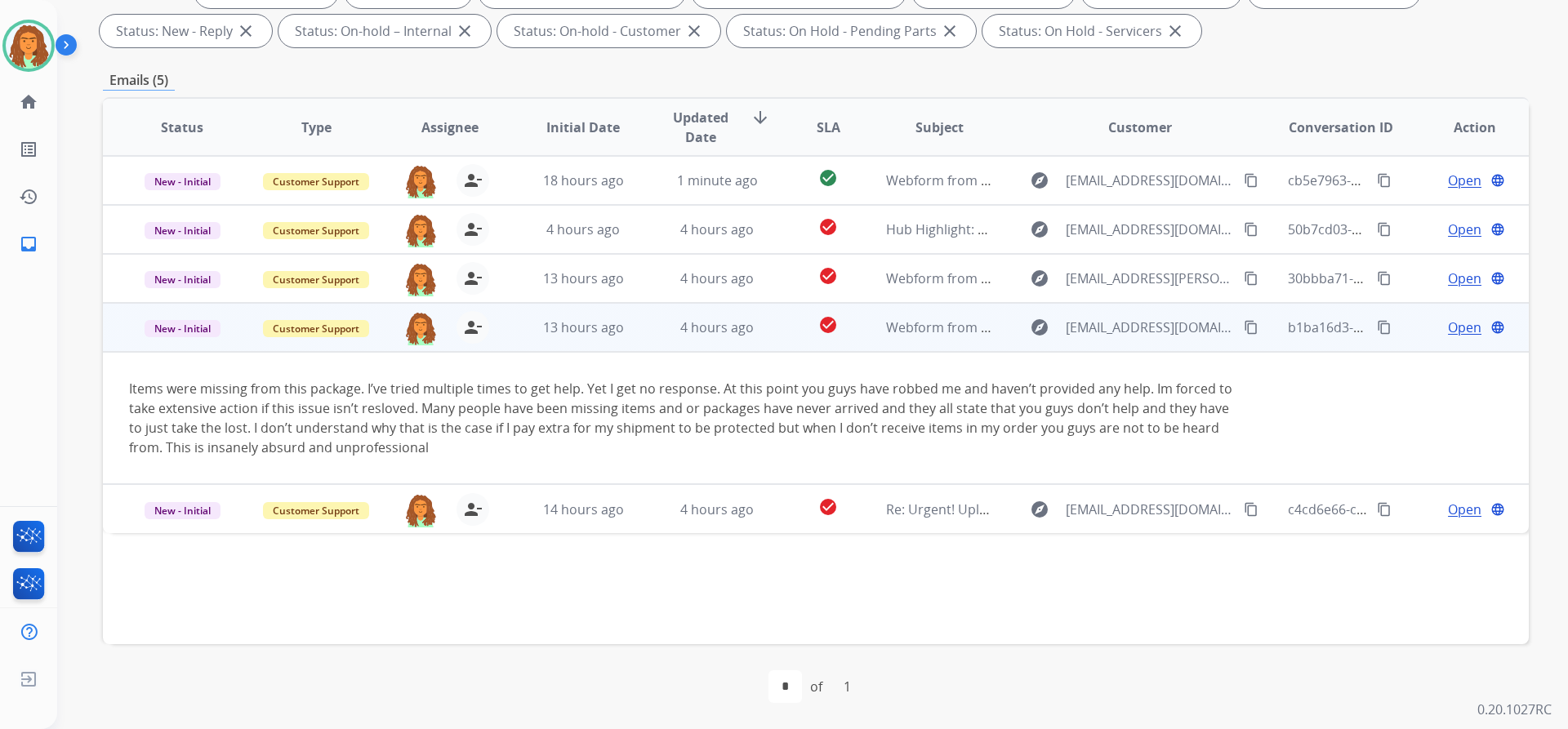
click at [1244, 330] on mat-icon "content_copy" at bounding box center [1251, 327] width 15 height 15
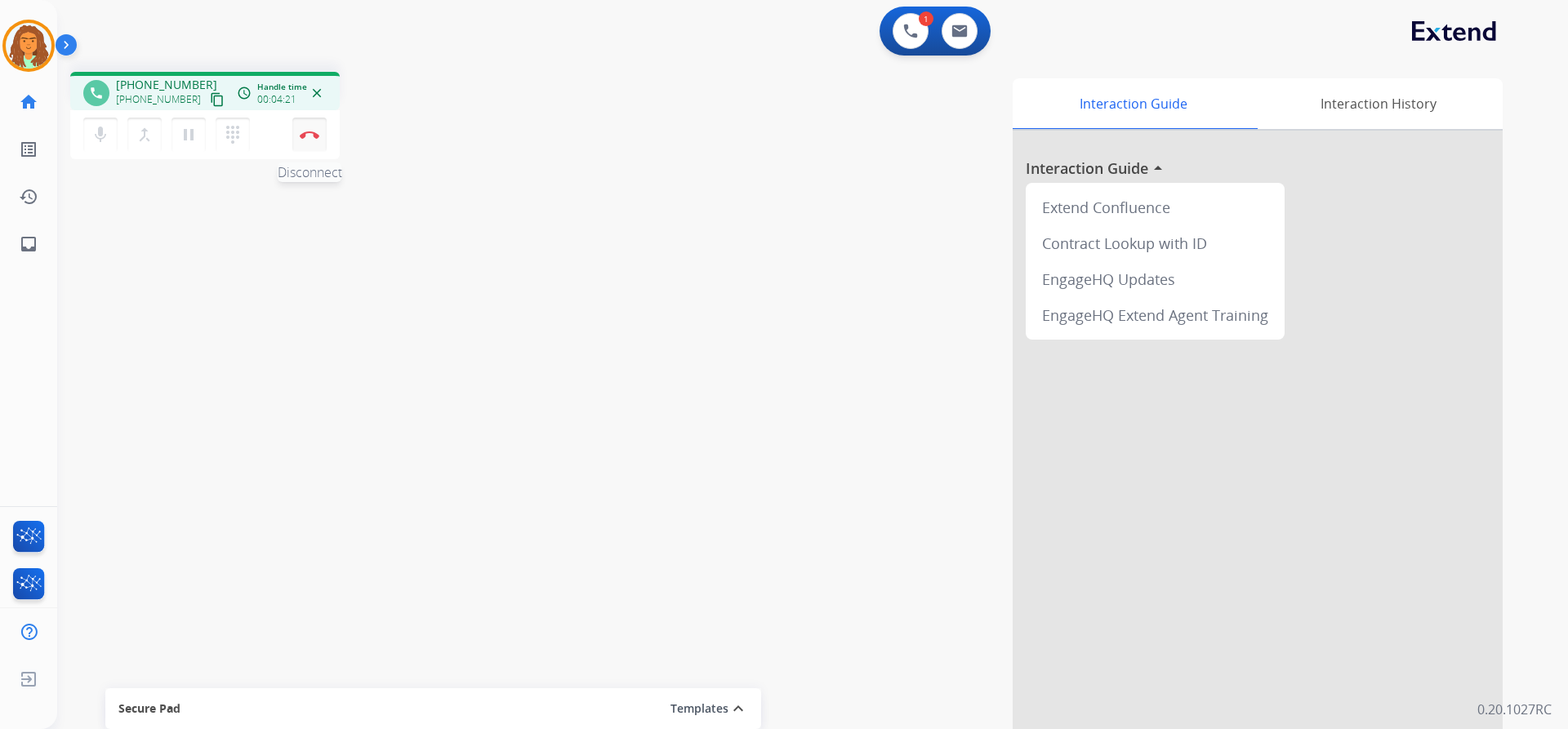
click at [309, 125] on button "Disconnect" at bounding box center [309, 134] width 34 height 34
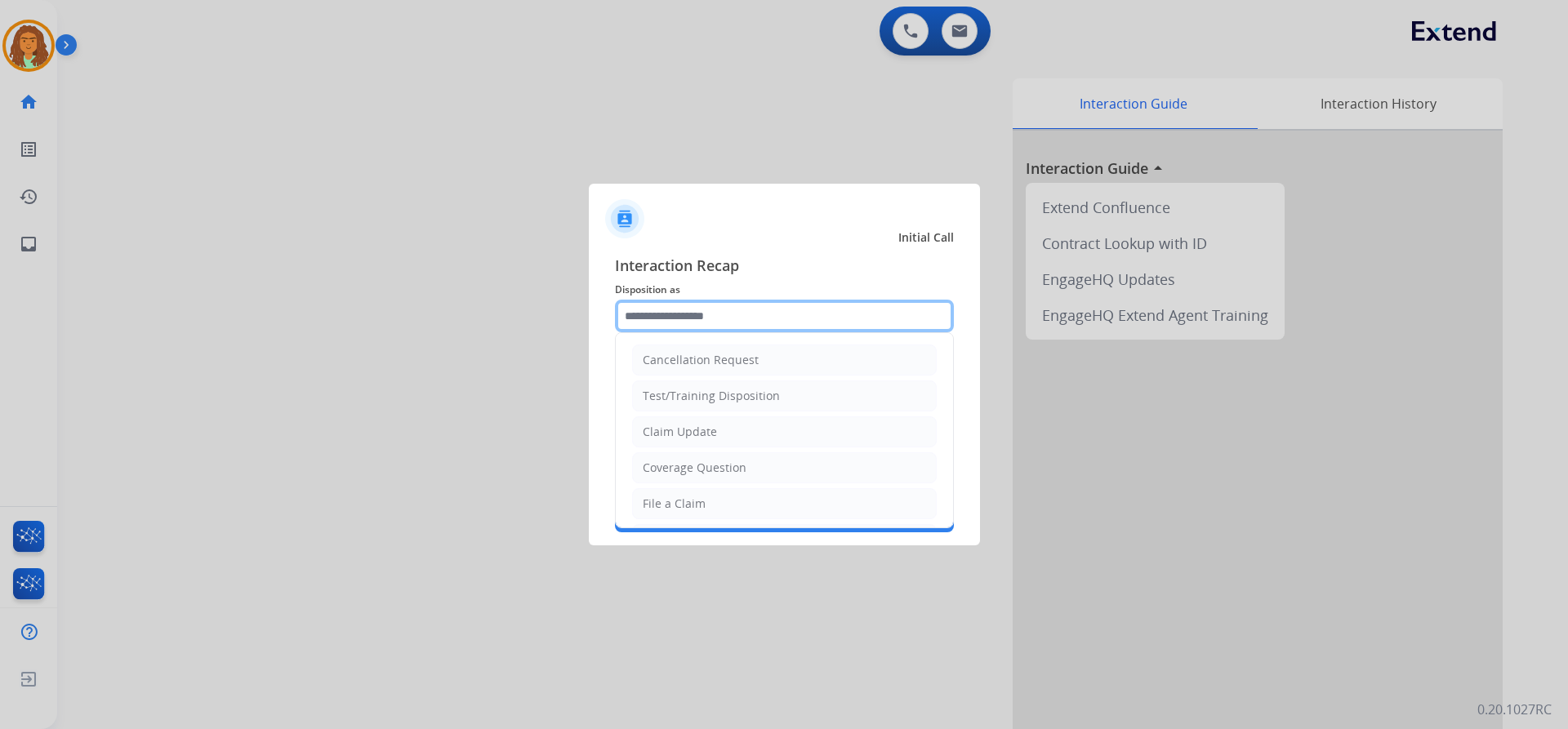
click at [649, 311] on input "text" at bounding box center [784, 316] width 339 height 32
drag, startPoint x: 662, startPoint y: 466, endPoint x: 660, endPoint y: 458, distance: 8.2
click at [660, 466] on div "Other" at bounding box center [659, 464] width 32 height 17
type input "*****"
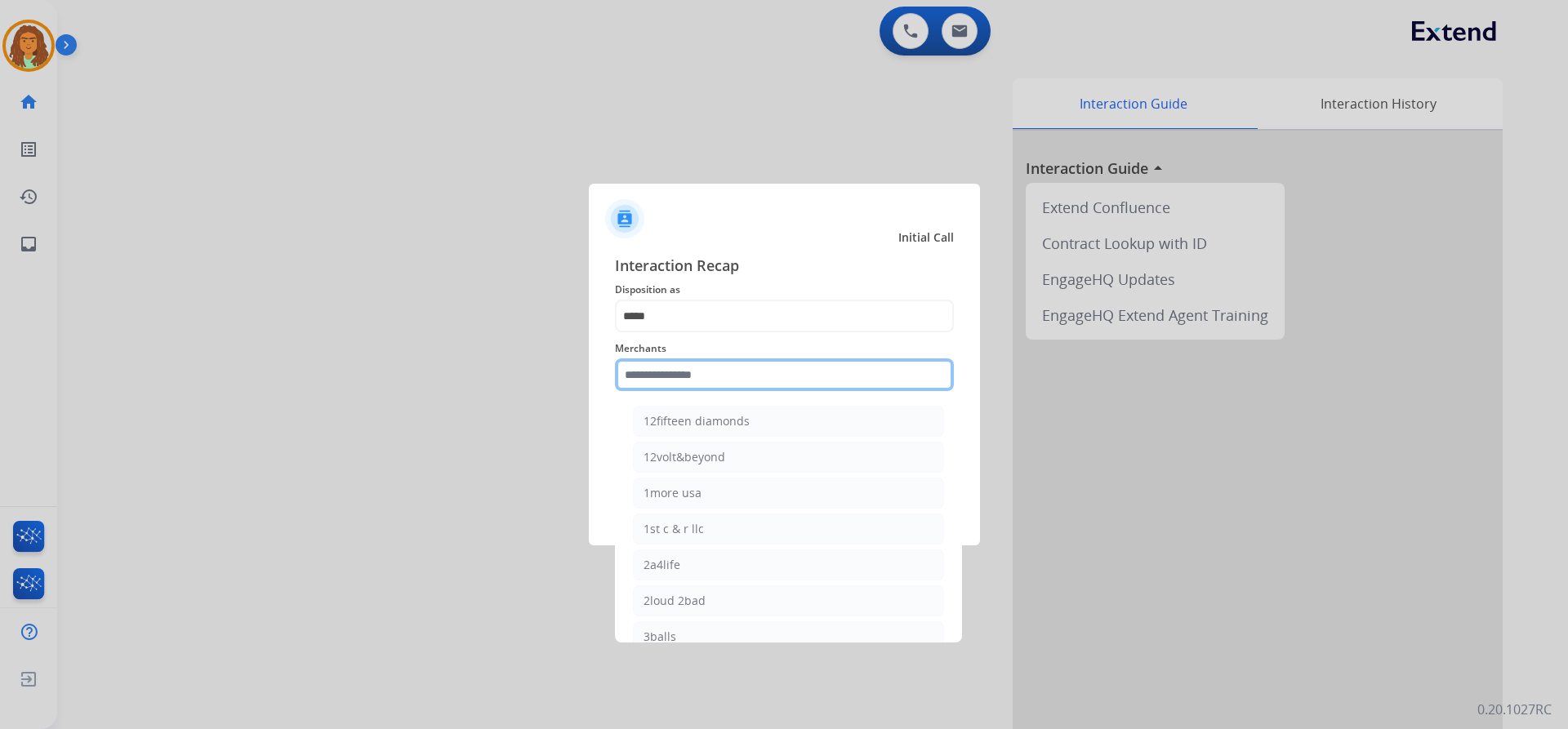
click at [682, 372] on input "text" at bounding box center [784, 375] width 339 height 32
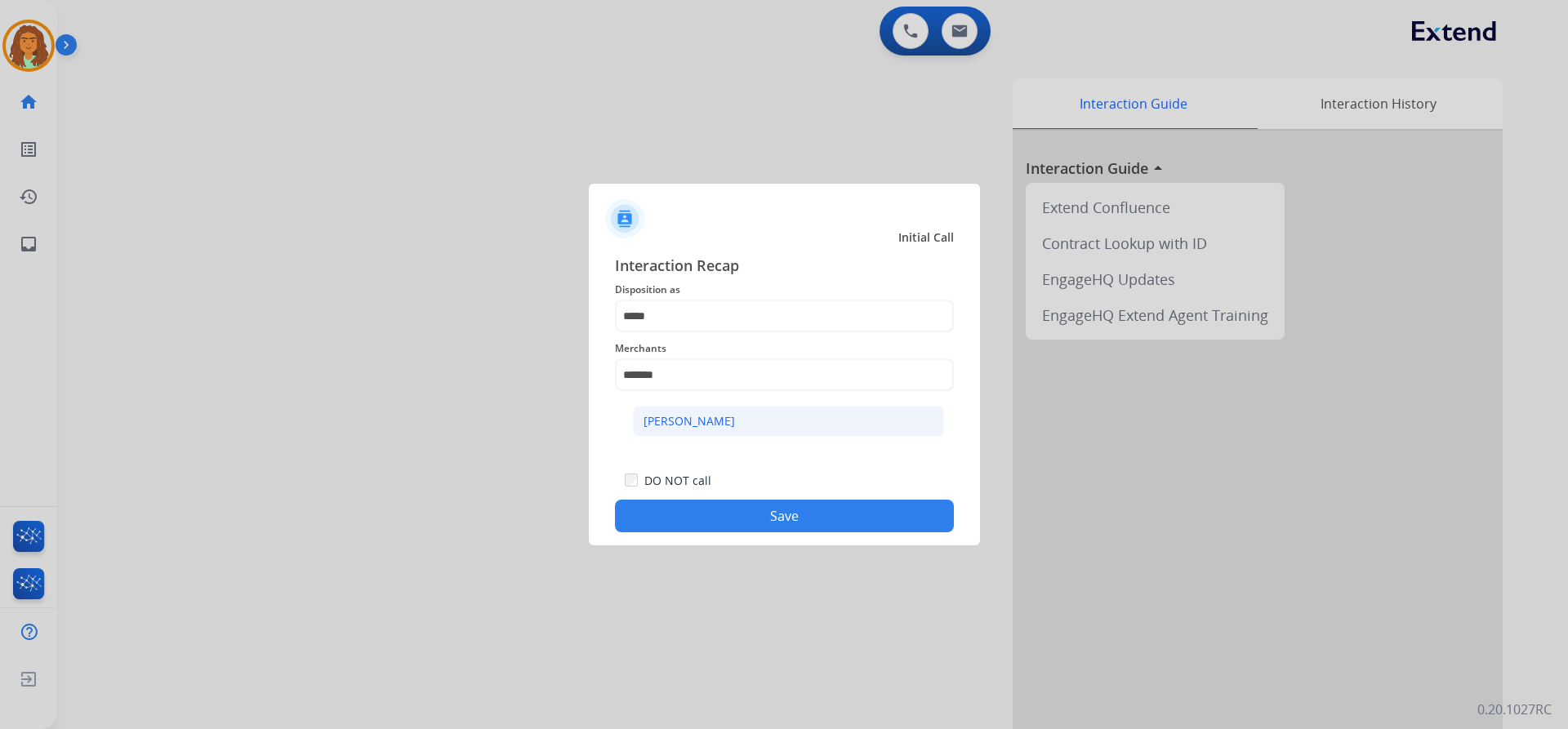
click at [712, 424] on div "Ashley - Reguard" at bounding box center [689, 421] width 91 height 17
type input "**********"
click at [784, 511] on button "Save" at bounding box center [784, 516] width 339 height 32
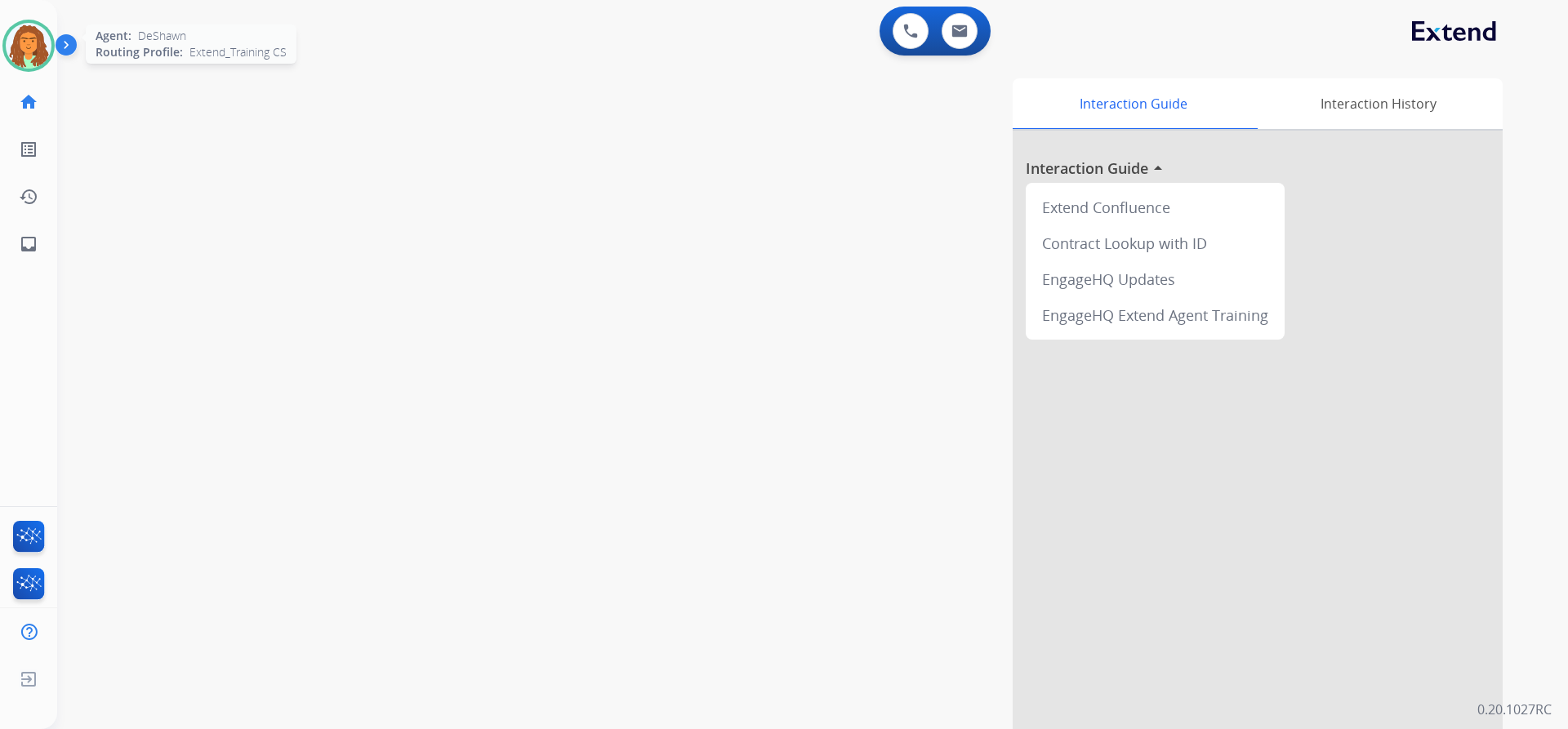
click at [43, 45] on img at bounding box center [29, 46] width 46 height 46
click at [30, 45] on img at bounding box center [29, 46] width 46 height 46
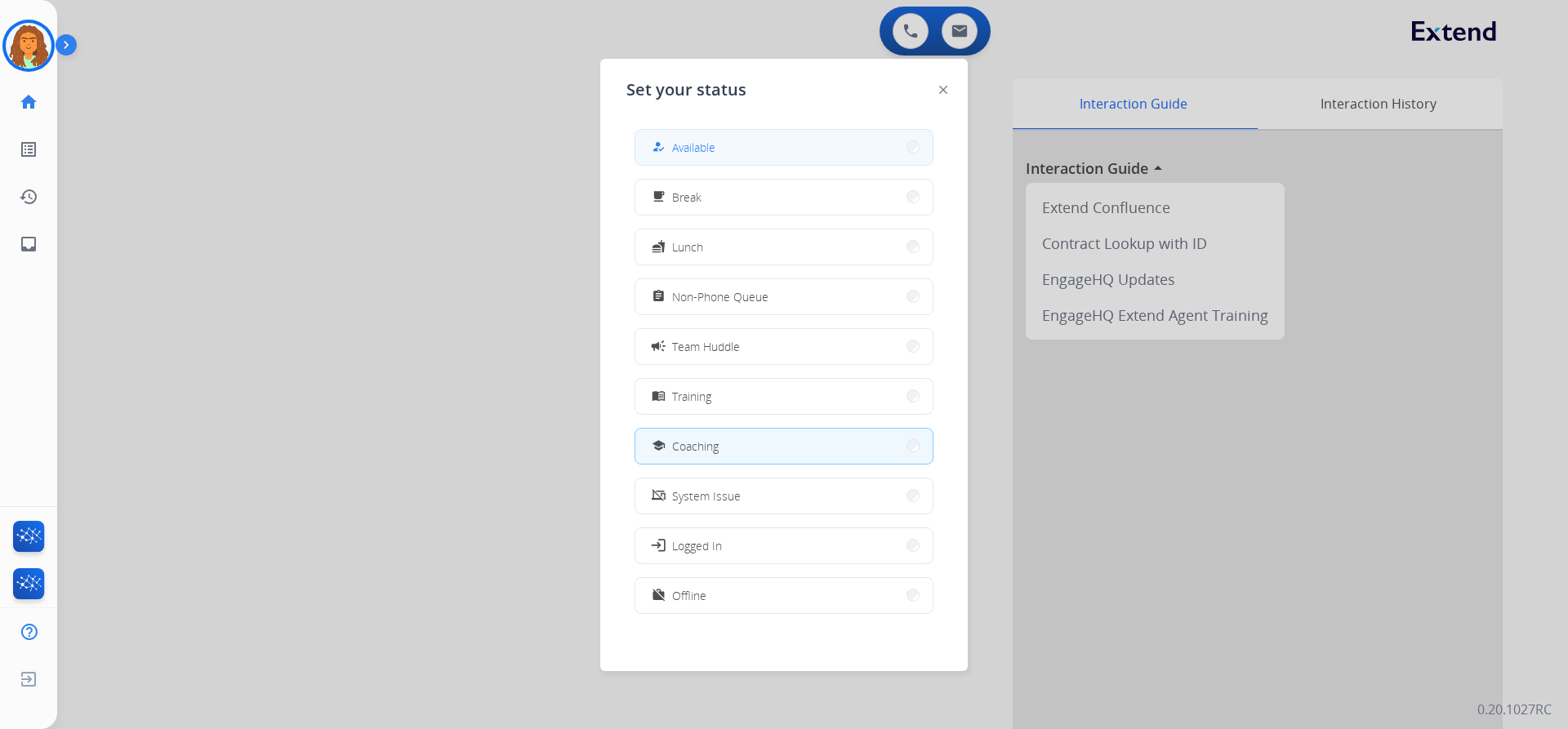
click at [734, 145] on button "how_to_reg Available" at bounding box center [784, 147] width 297 height 35
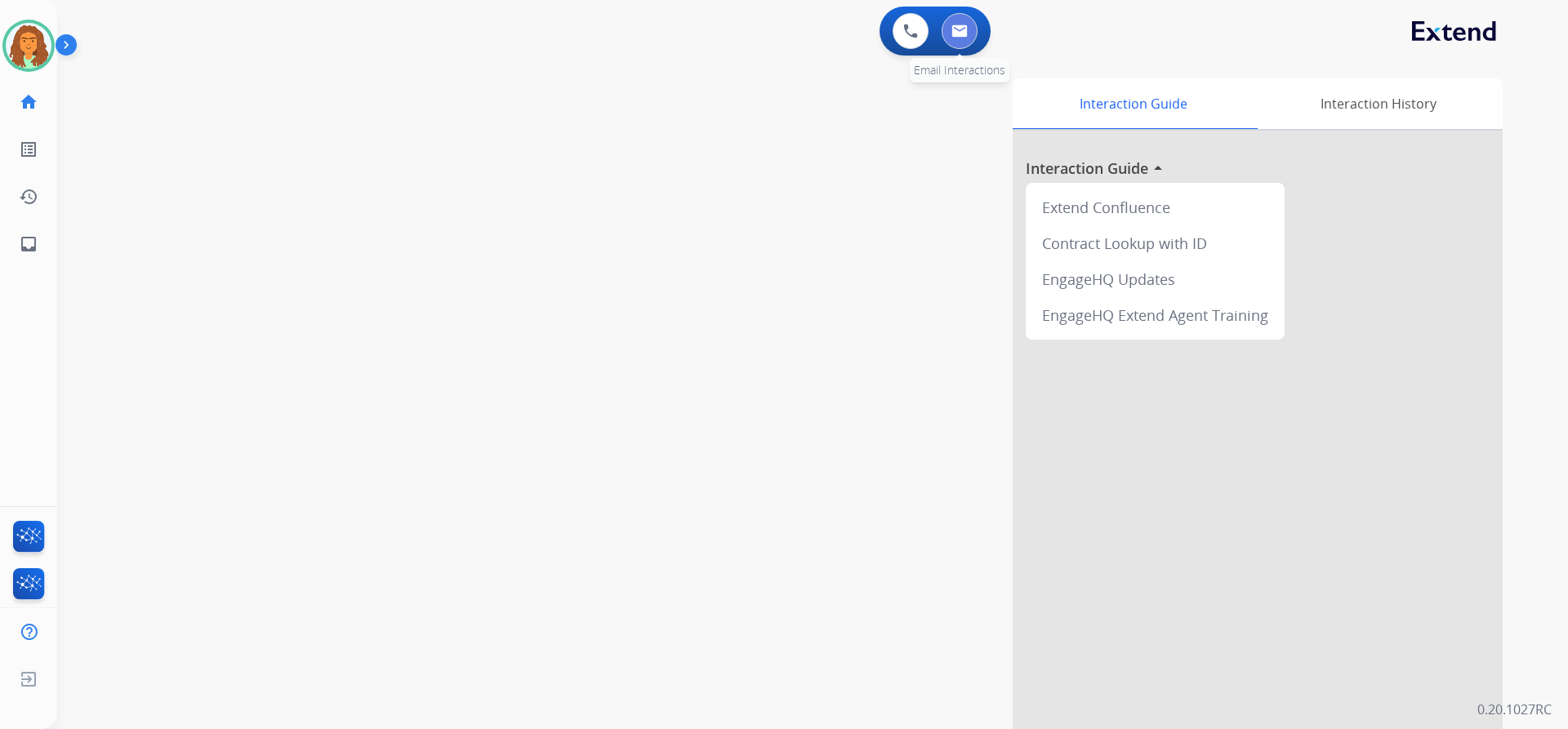
click at [970, 32] on button at bounding box center [959, 31] width 36 height 36
select select "**********"
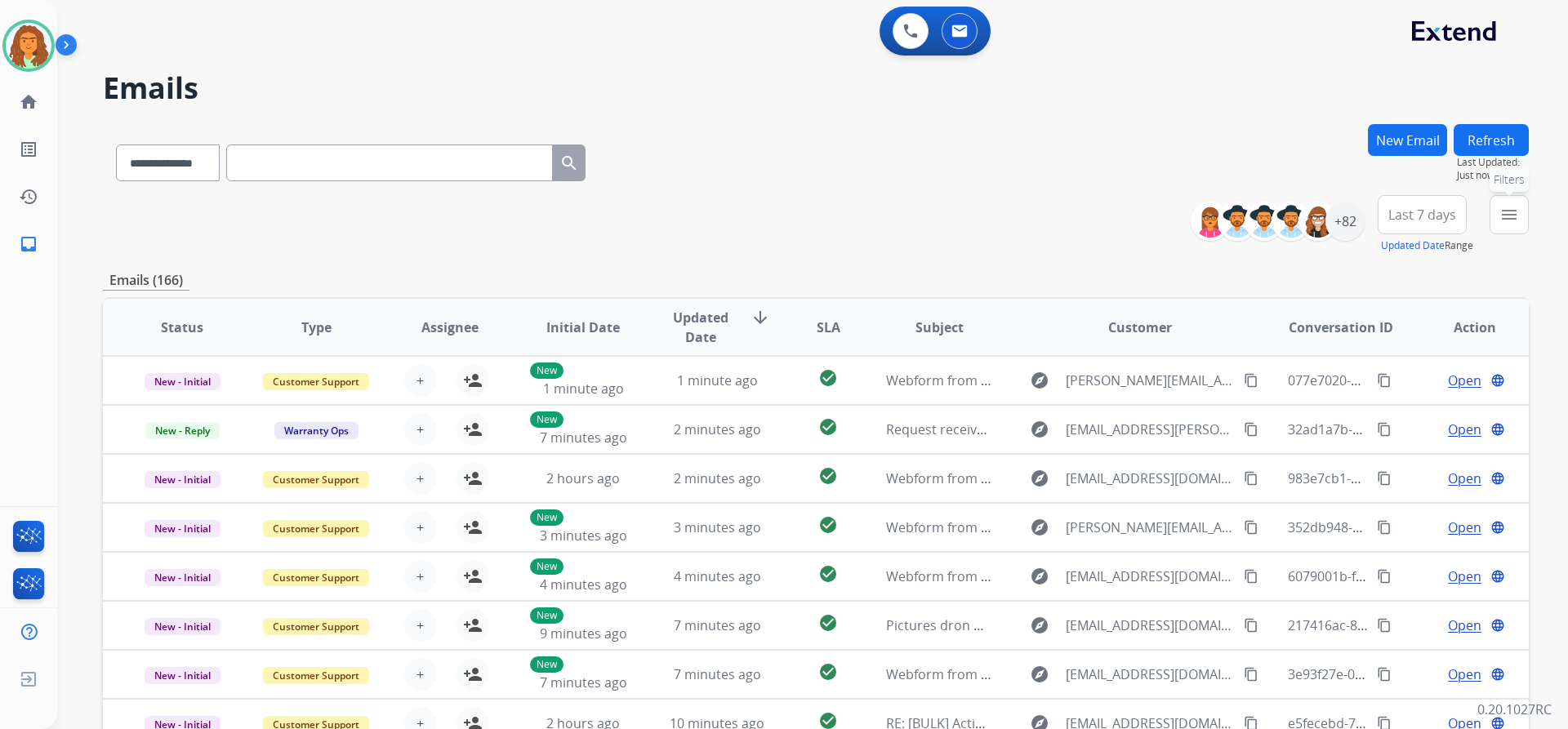
click at [1506, 216] on mat-icon "menu" at bounding box center [1509, 215] width 19 height 19
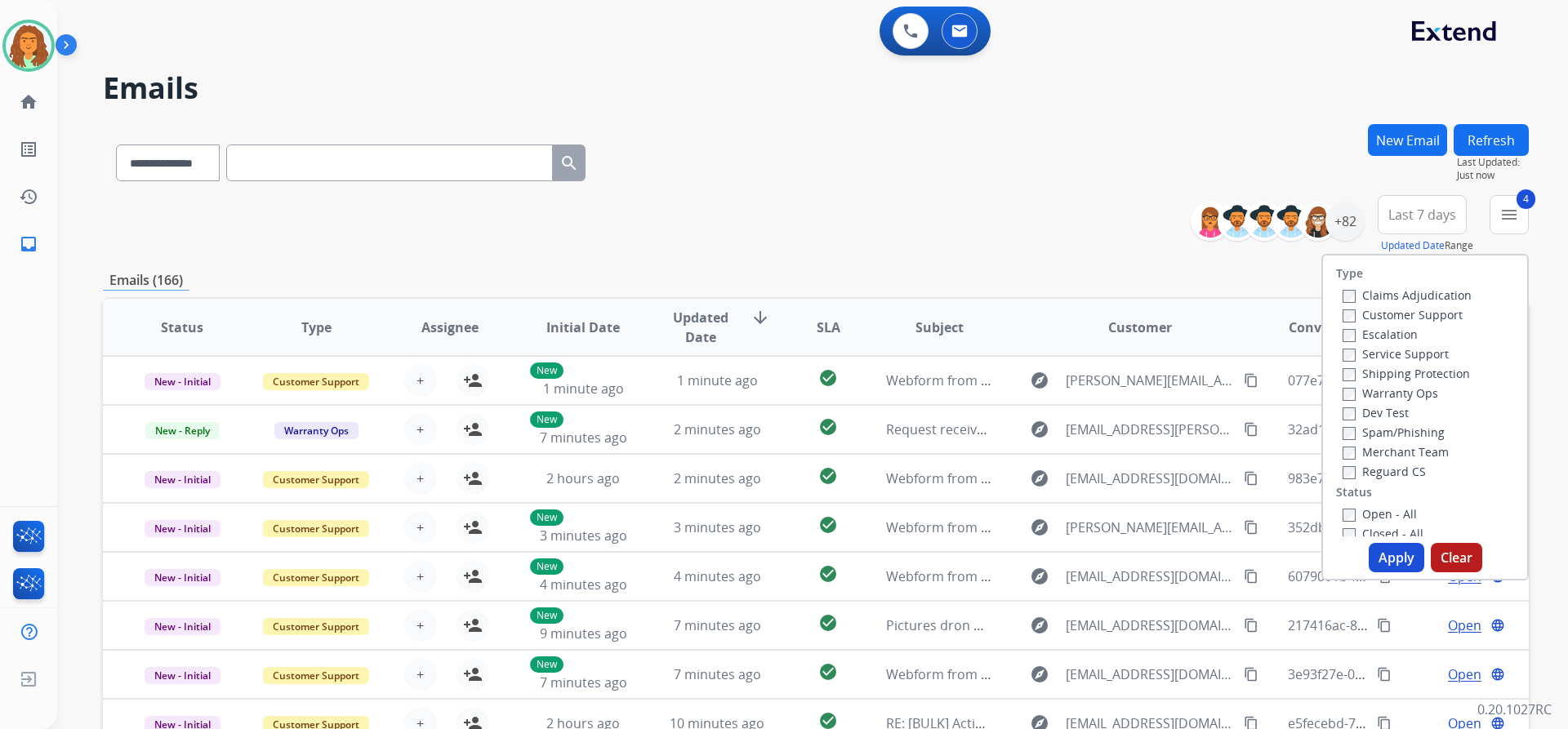
click at [1386, 550] on button "Apply" at bounding box center [1396, 558] width 55 height 30
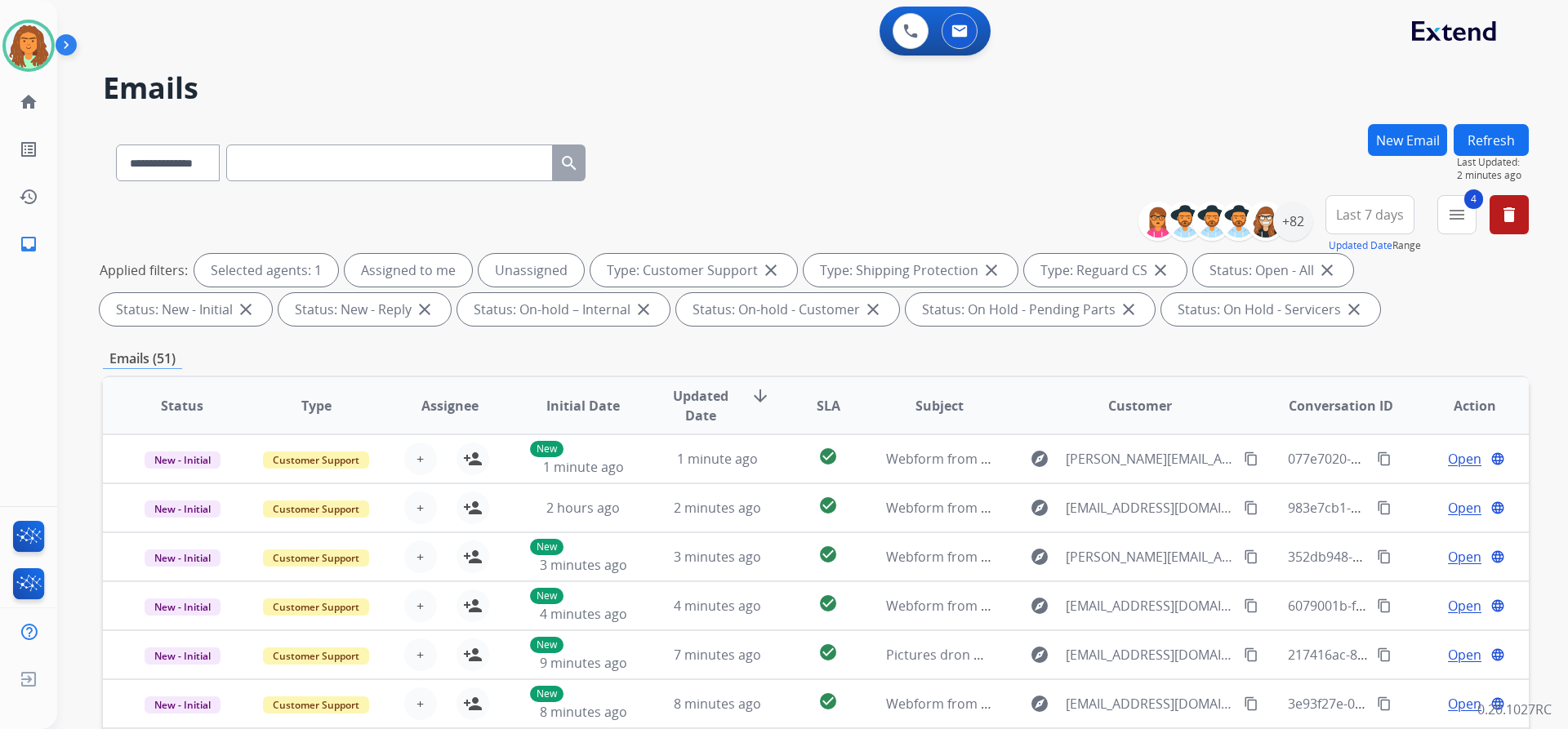
click at [1376, 213] on span "Last 7 days" at bounding box center [1370, 214] width 68 height 6
click at [1355, 418] on div "Last 90 days" at bounding box center [1364, 413] width 89 height 25
click at [1270, 325] on div "Applied filters: Selected agents: 1 Assigned to me Unassigned Type: Customer Su…" at bounding box center [813, 289] width 1426 height 72
click at [1298, 225] on div "+130" at bounding box center [1292, 221] width 39 height 39
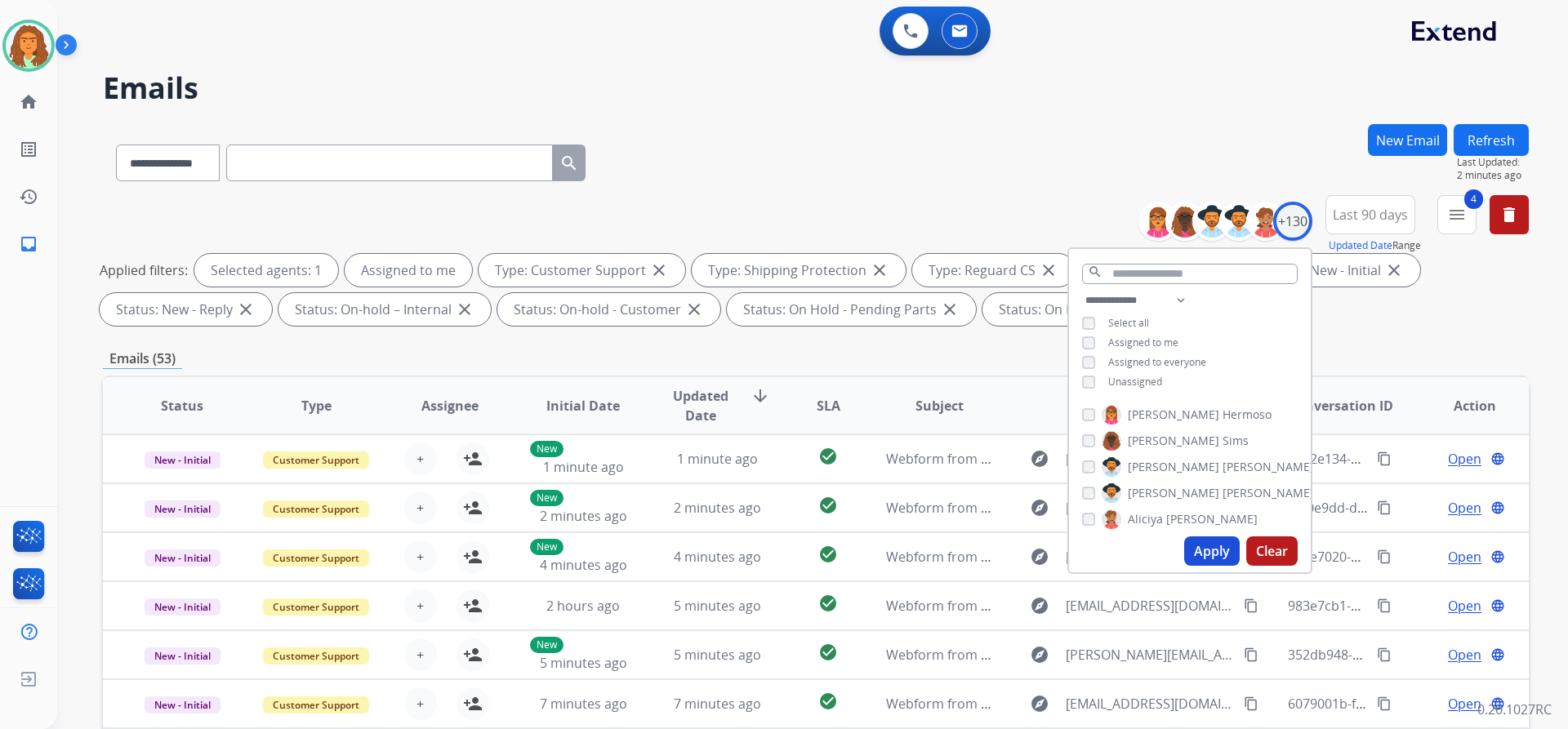
click at [1206, 550] on button "Apply" at bounding box center [1212, 552] width 55 height 30
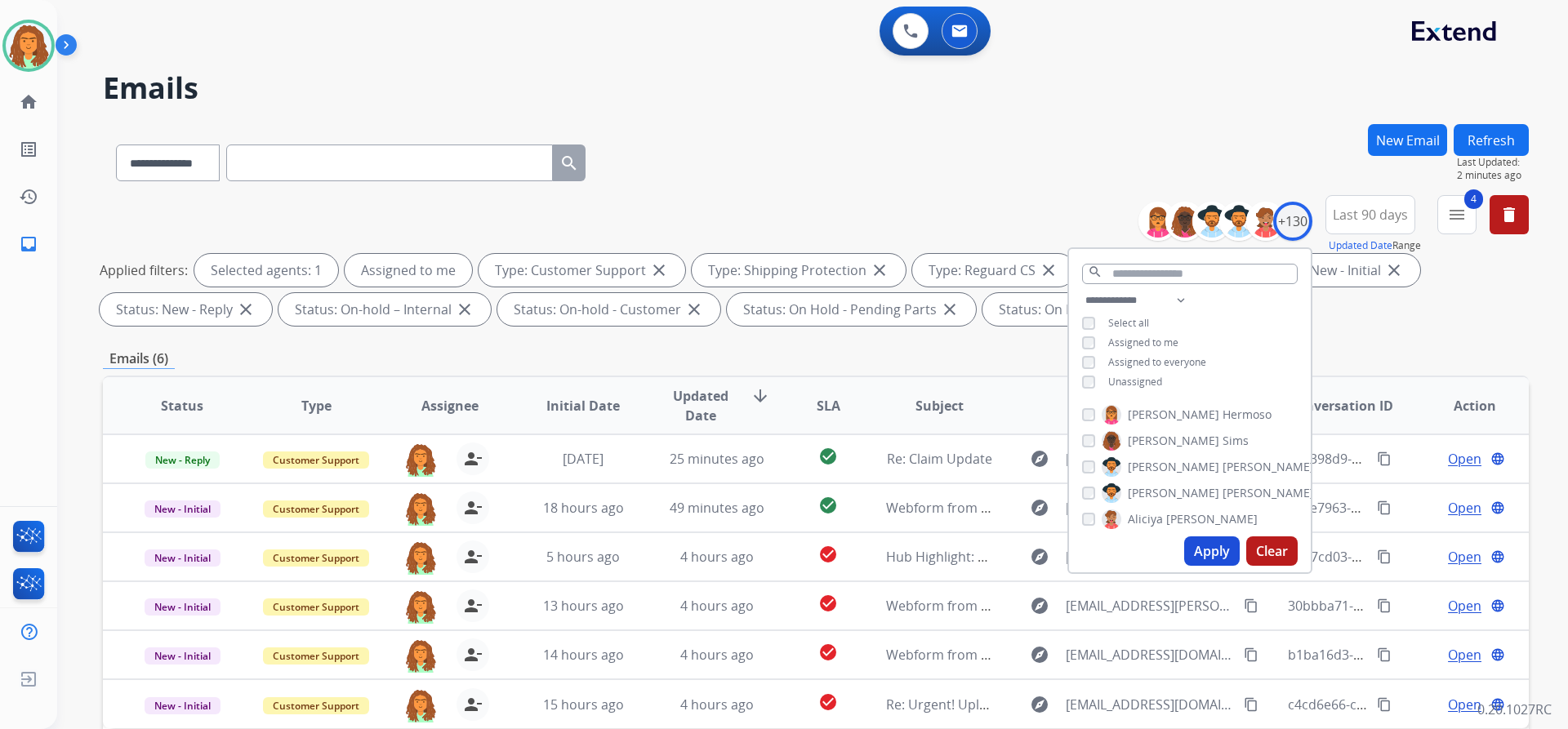
click at [1012, 361] on div "Emails (6)" at bounding box center [815, 358] width 1426 height 20
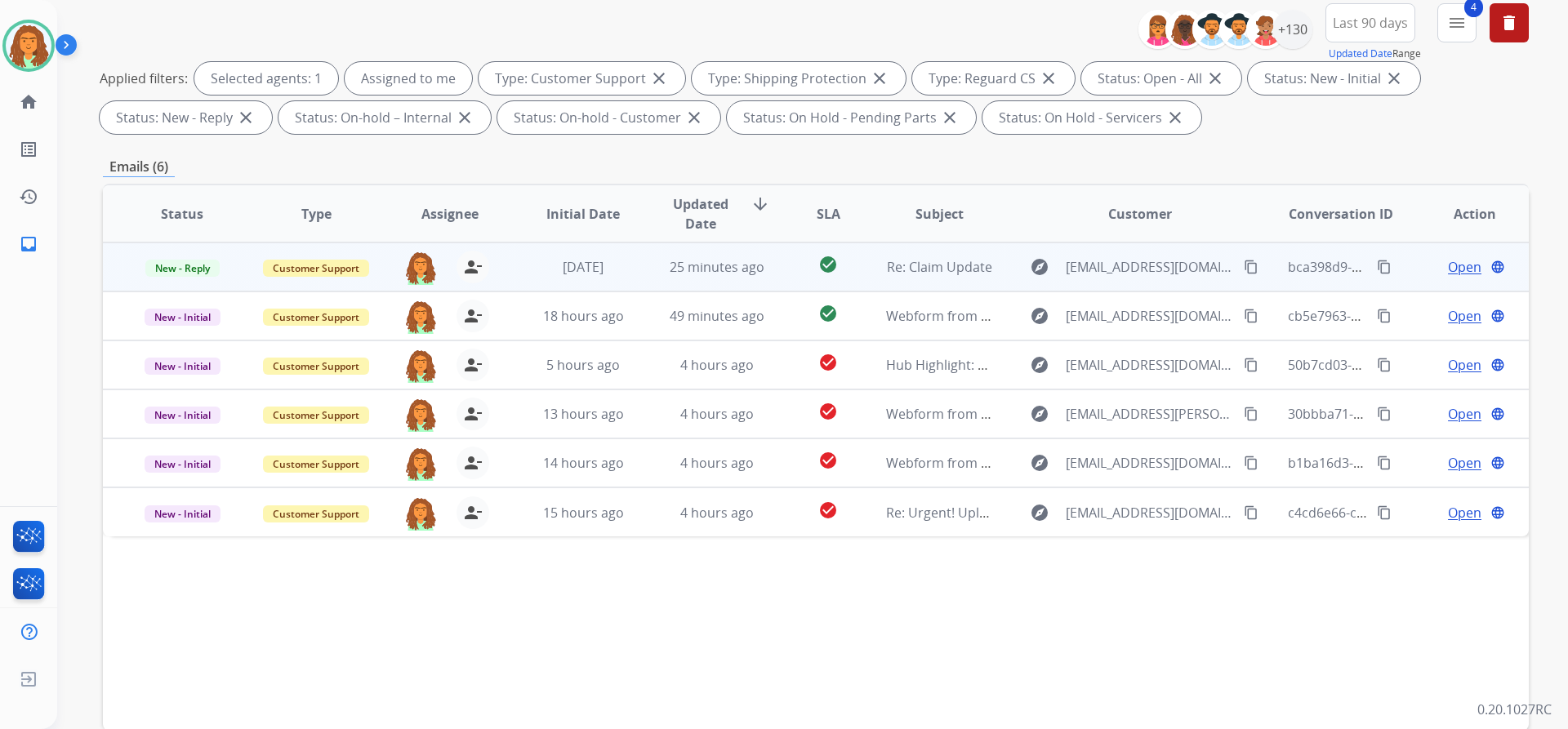
scroll to position [115, 0]
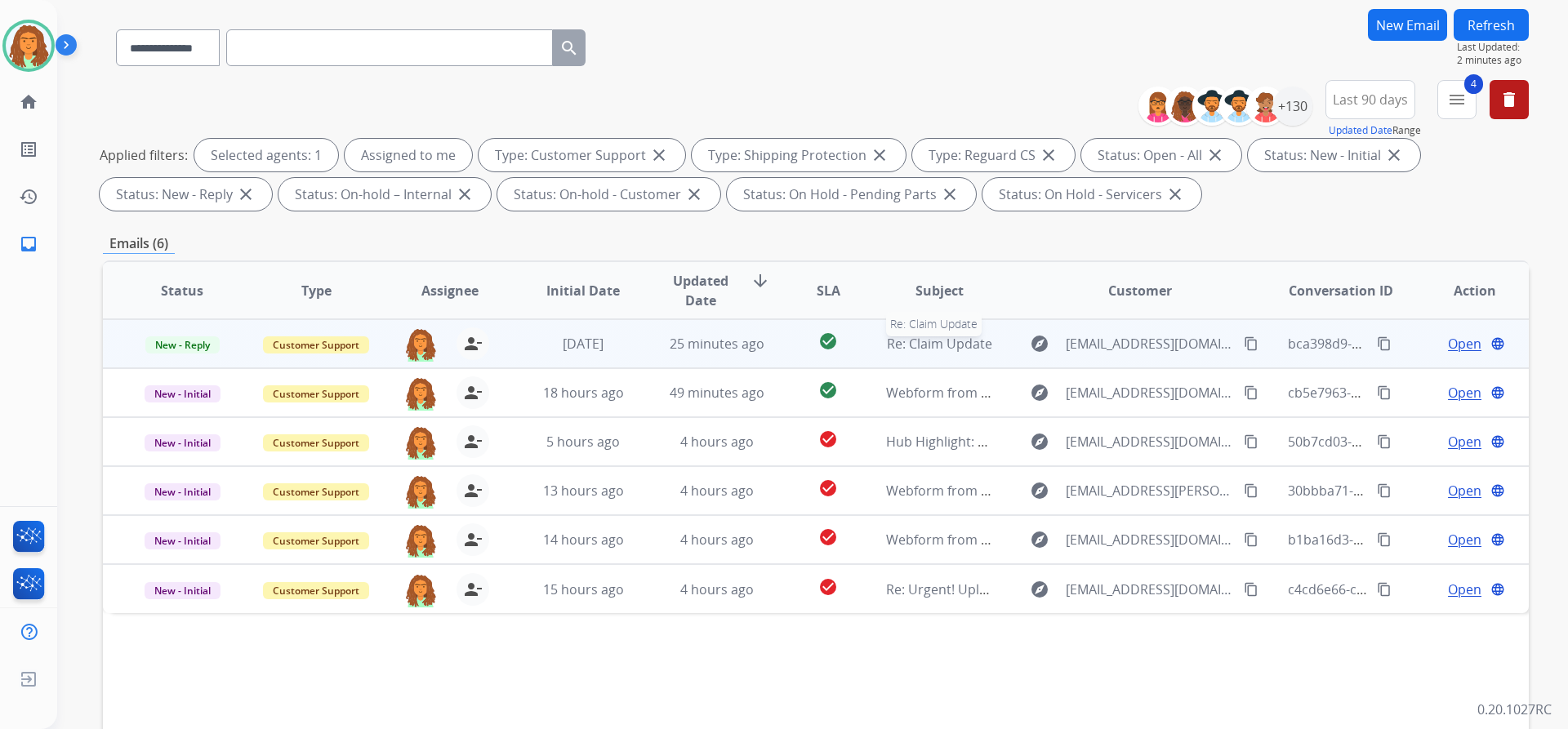
click at [923, 350] on span "Re: Claim Update" at bounding box center [940, 344] width 105 height 18
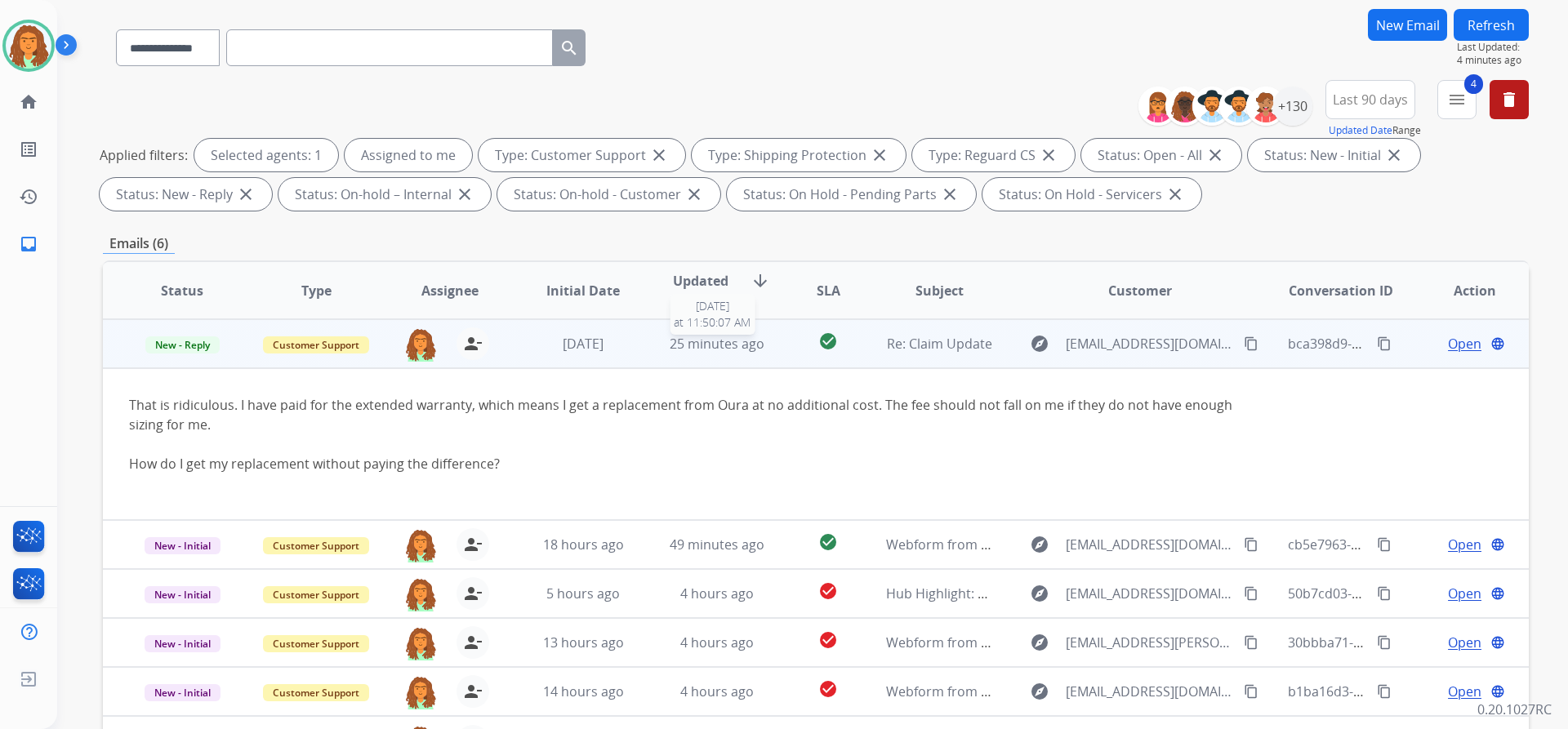
click at [761, 349] on div "25 minutes ago" at bounding box center [718, 344] width 107 height 19
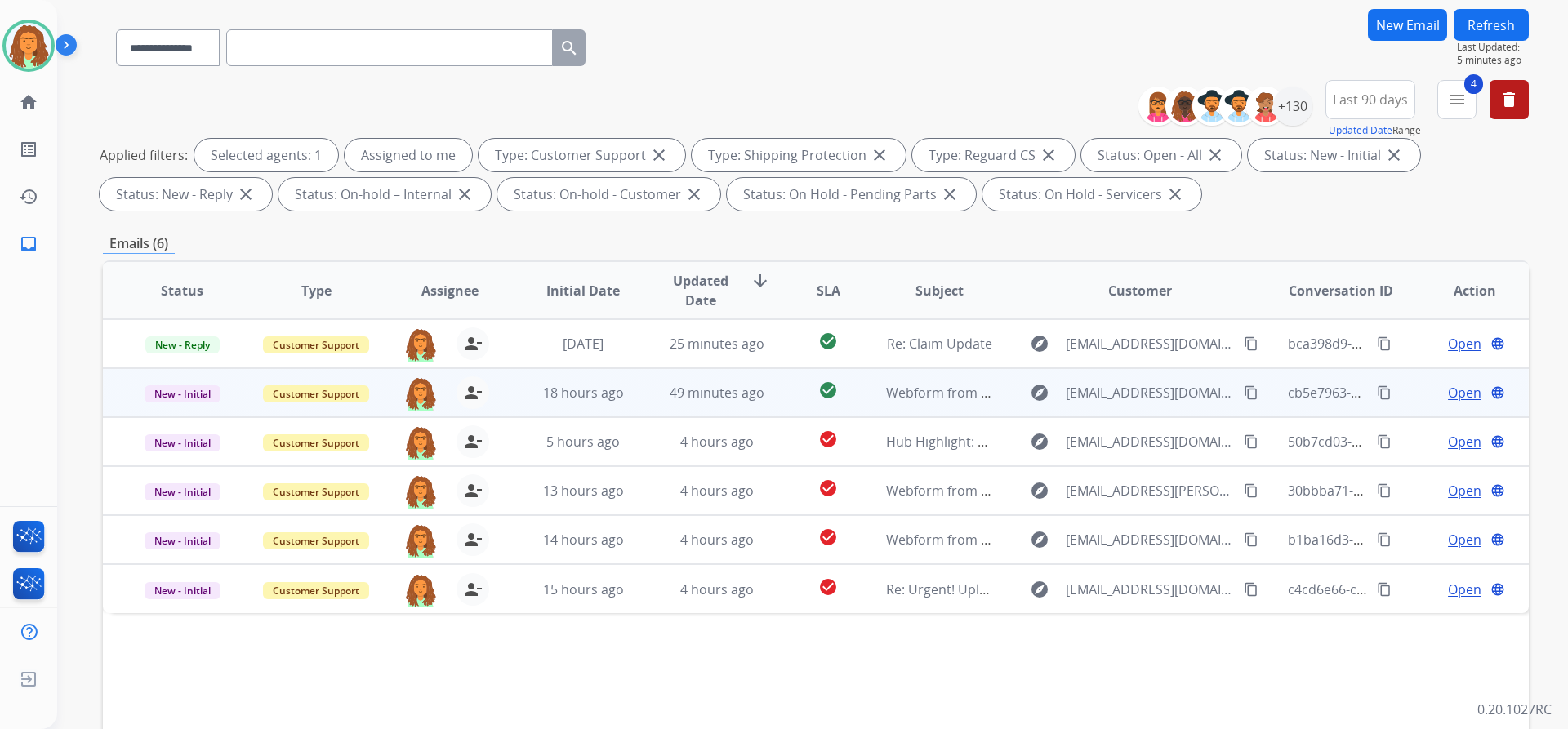
click at [730, 409] on td "49 minutes ago" at bounding box center [705, 393] width 134 height 49
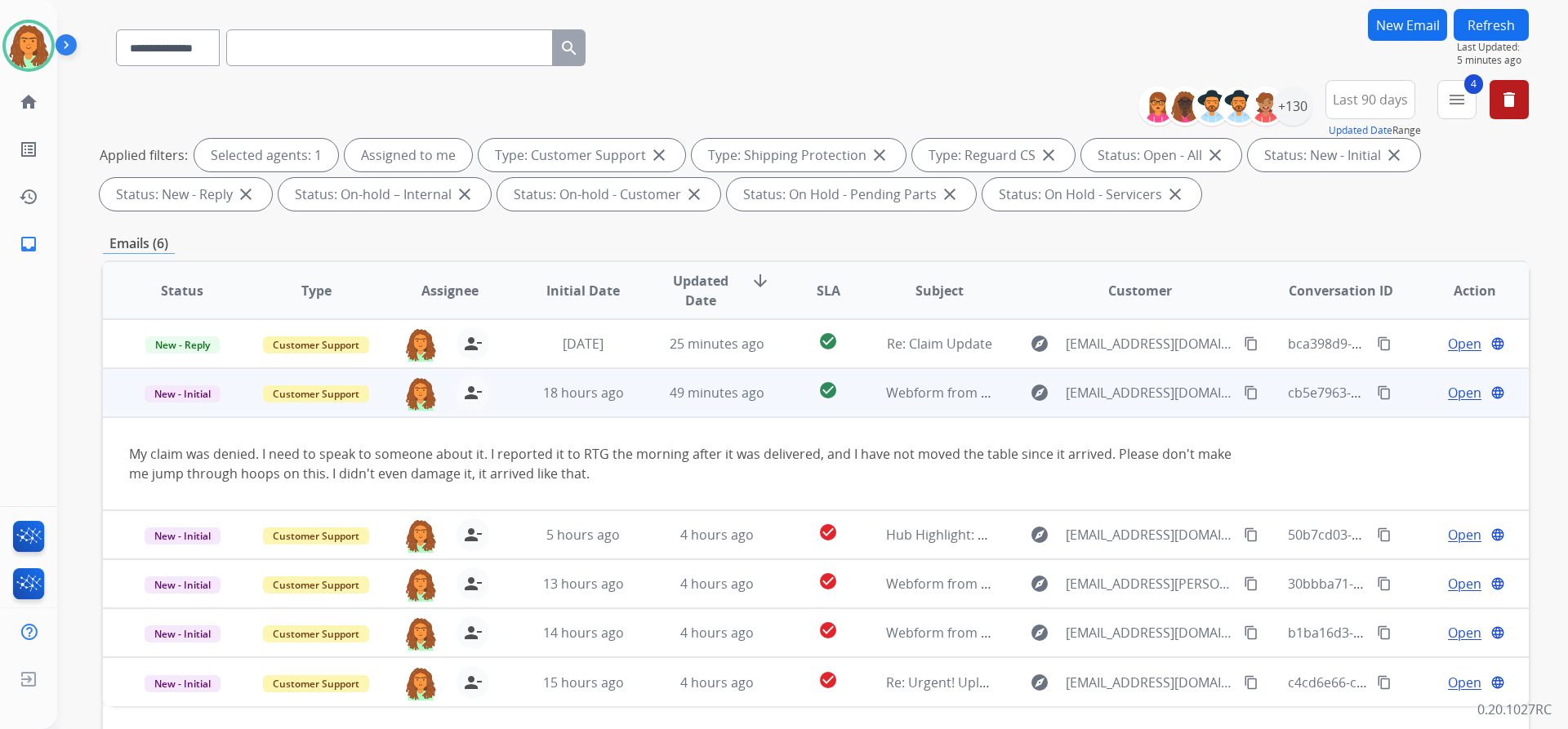
click at [1450, 395] on span "Open" at bounding box center [1464, 393] width 33 height 19
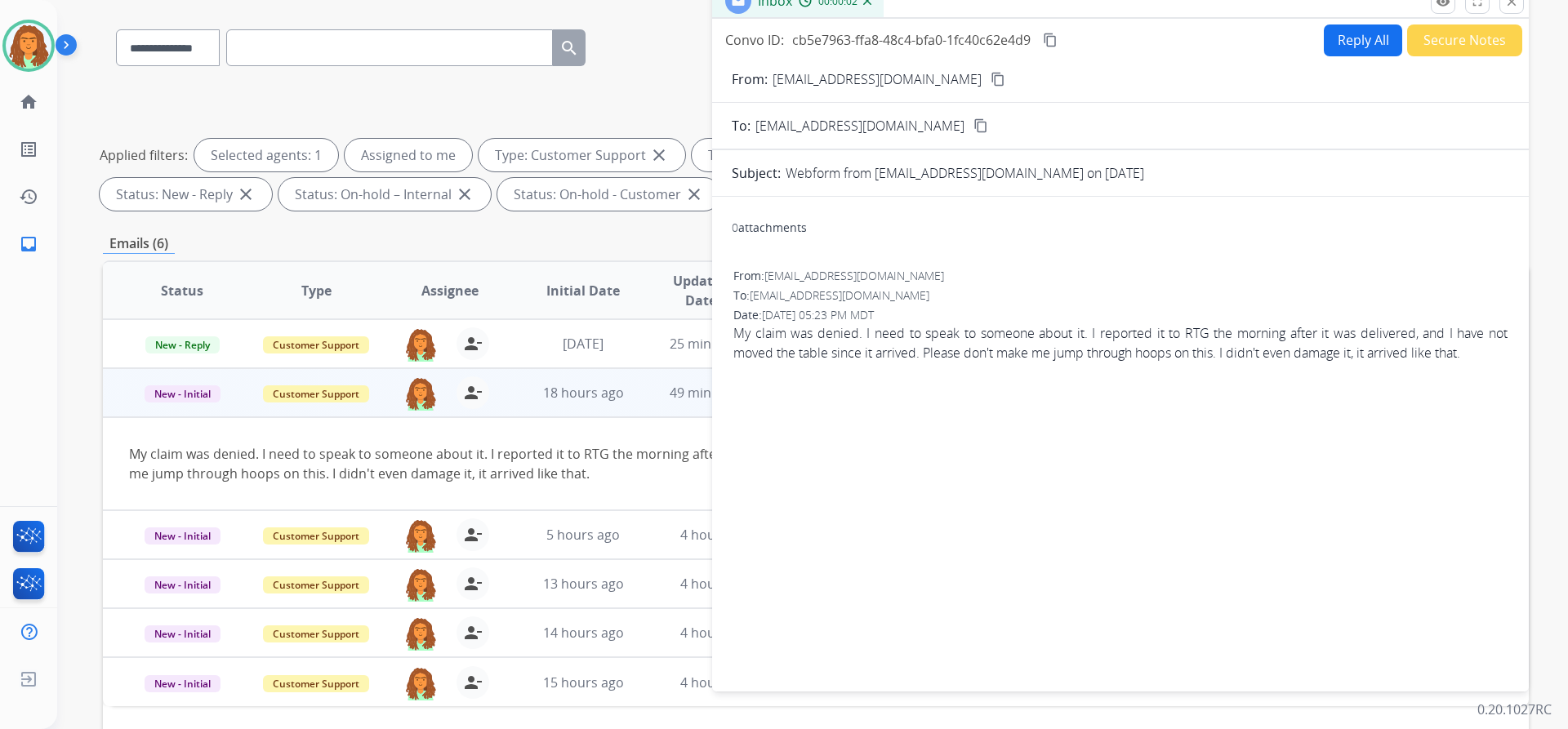
click at [1347, 45] on button "Reply All" at bounding box center [1363, 40] width 78 height 32
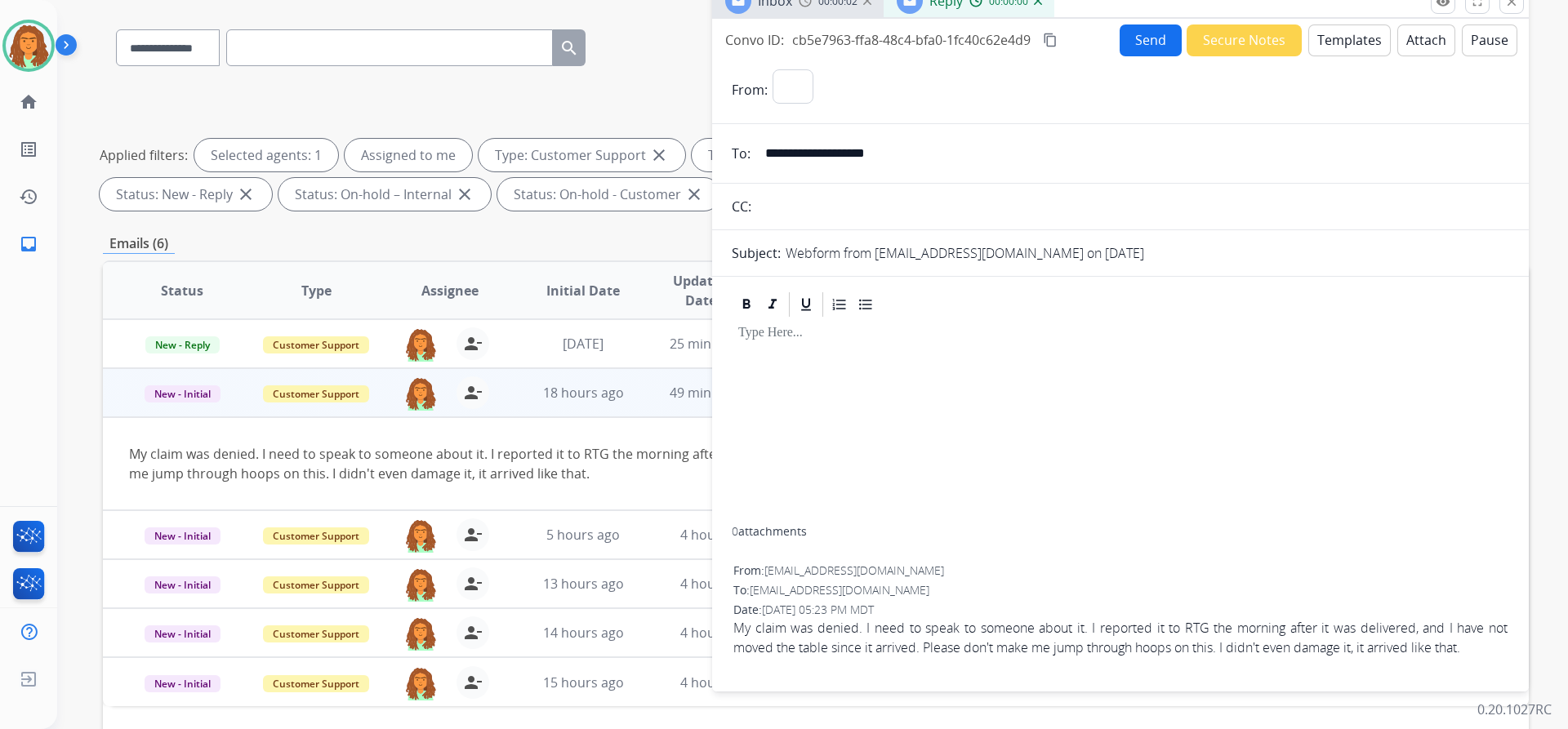
select select "**********"
click at [1330, 44] on button "Templates" at bounding box center [1350, 40] width 82 height 32
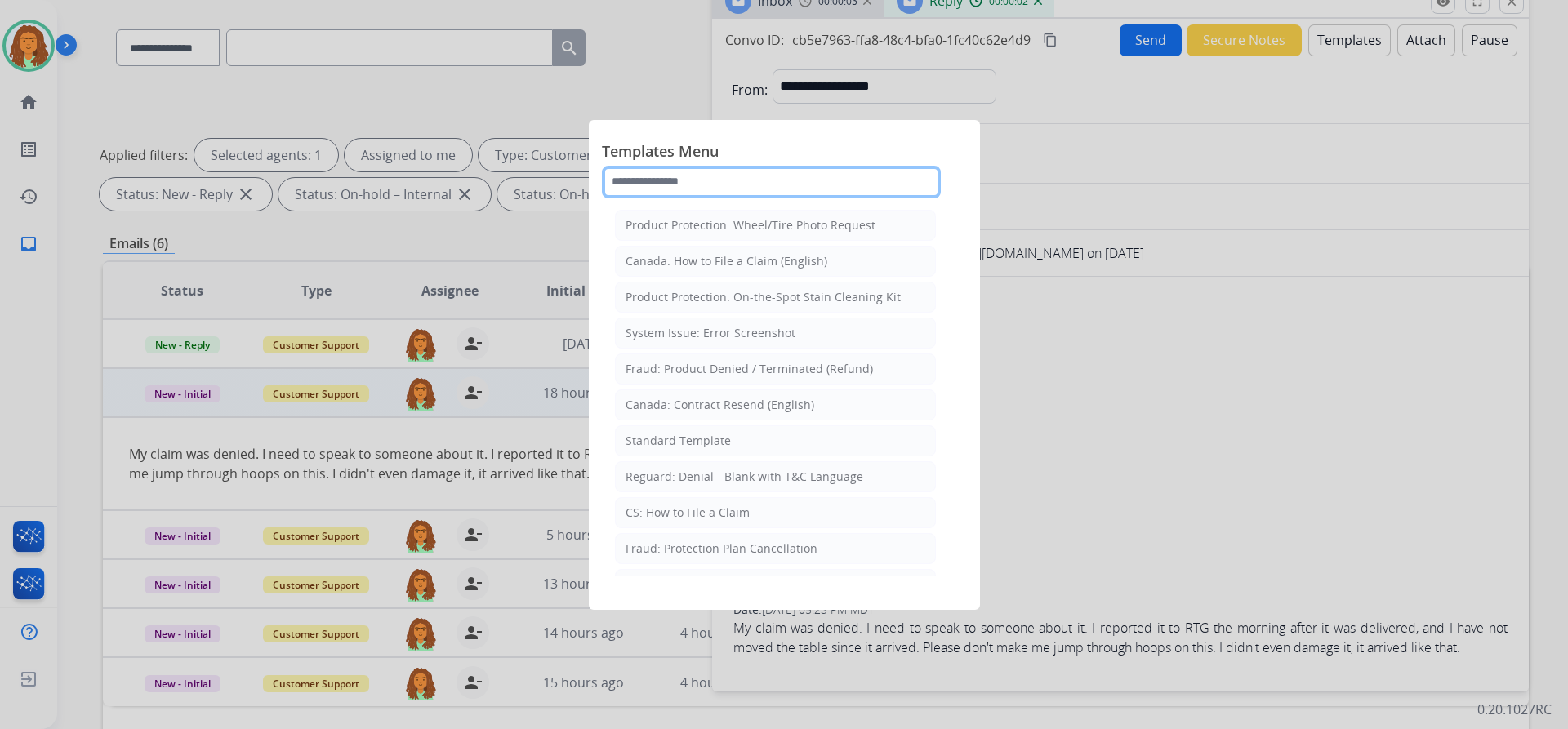
click at [658, 190] on input "text" at bounding box center [771, 182] width 339 height 32
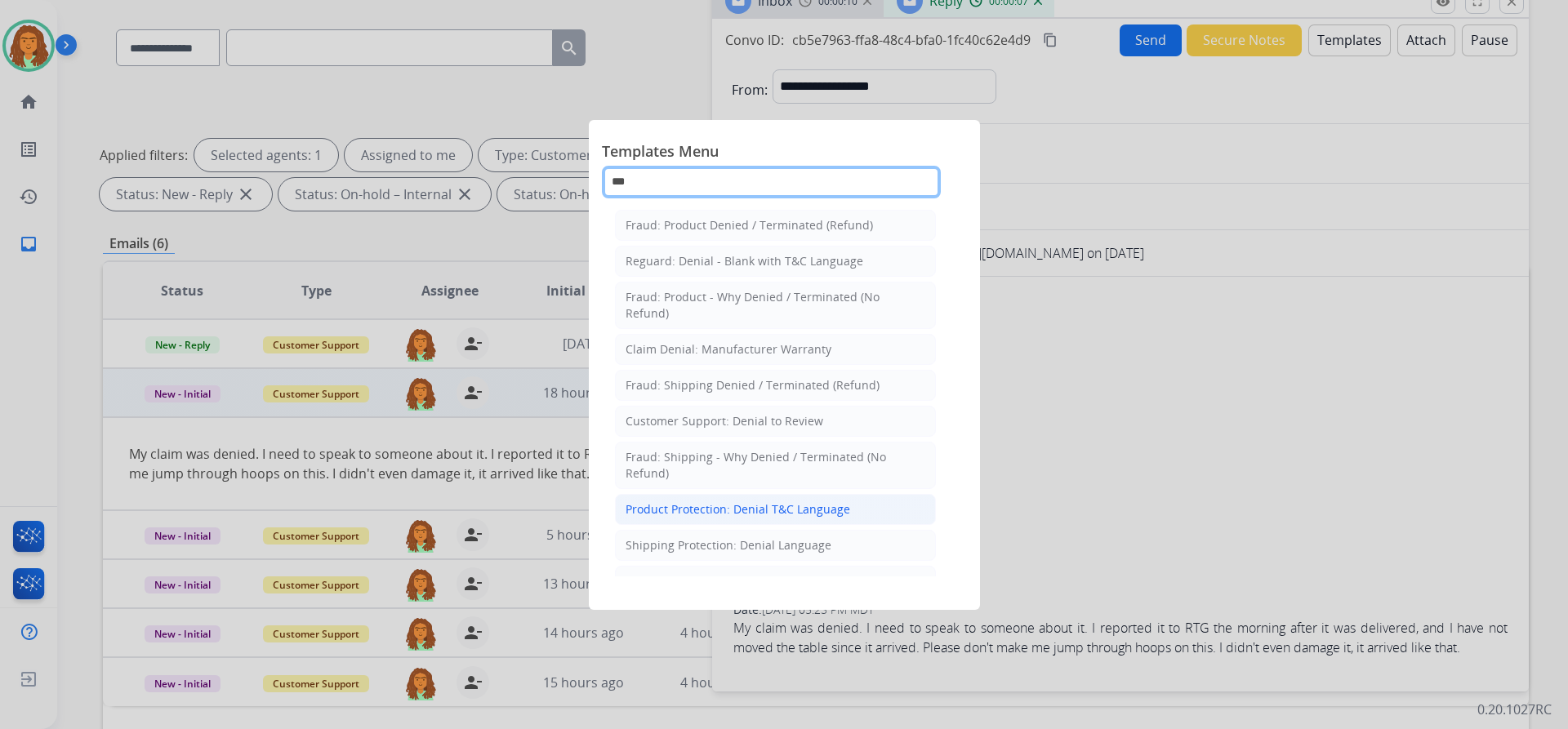
type input "***"
click at [705, 511] on div "Product Protection: Denial T&C Language" at bounding box center [738, 509] width 225 height 17
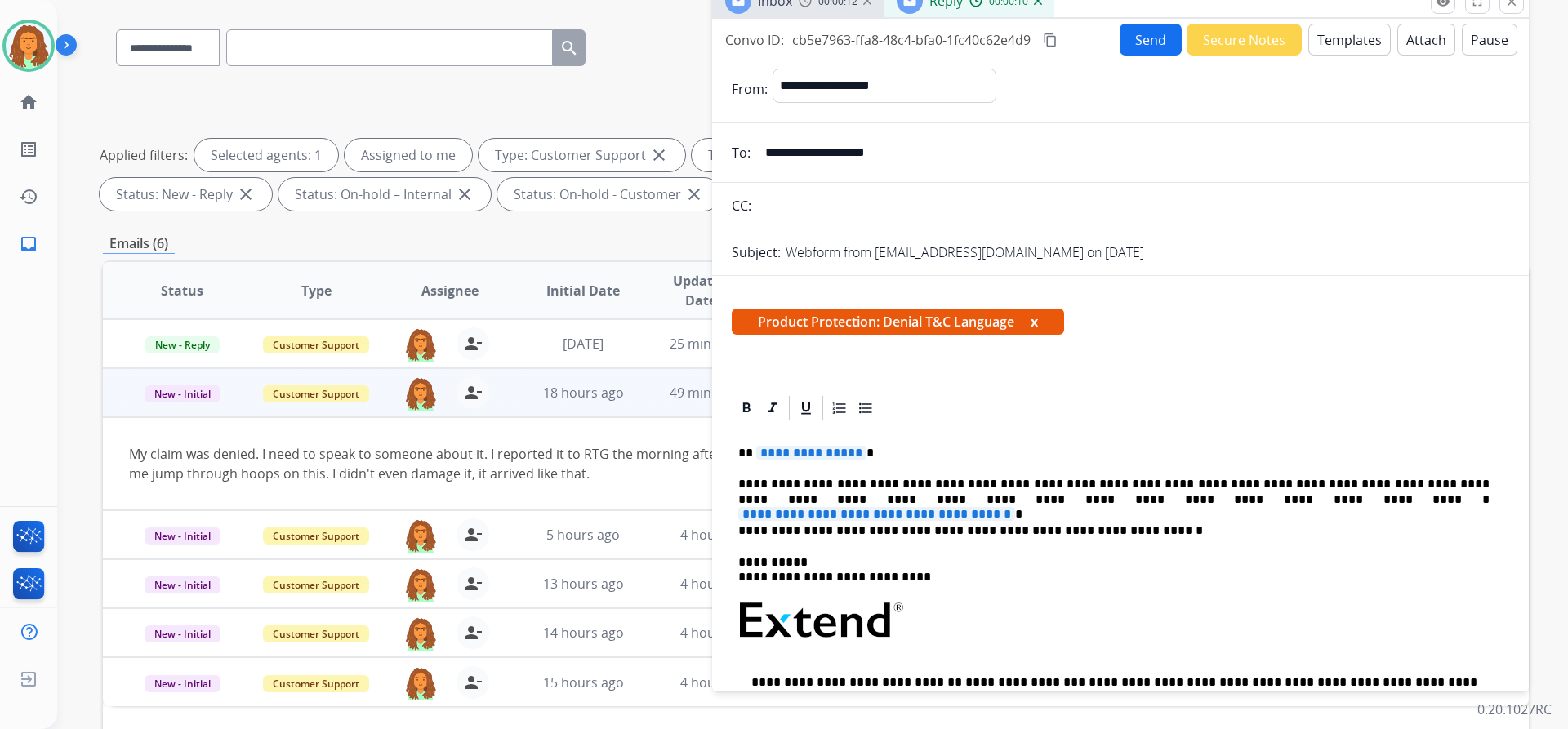
click at [853, 454] on span "**********" at bounding box center [812, 453] width 111 height 14
click at [1015, 507] on span "**********" at bounding box center [877, 514] width 277 height 14
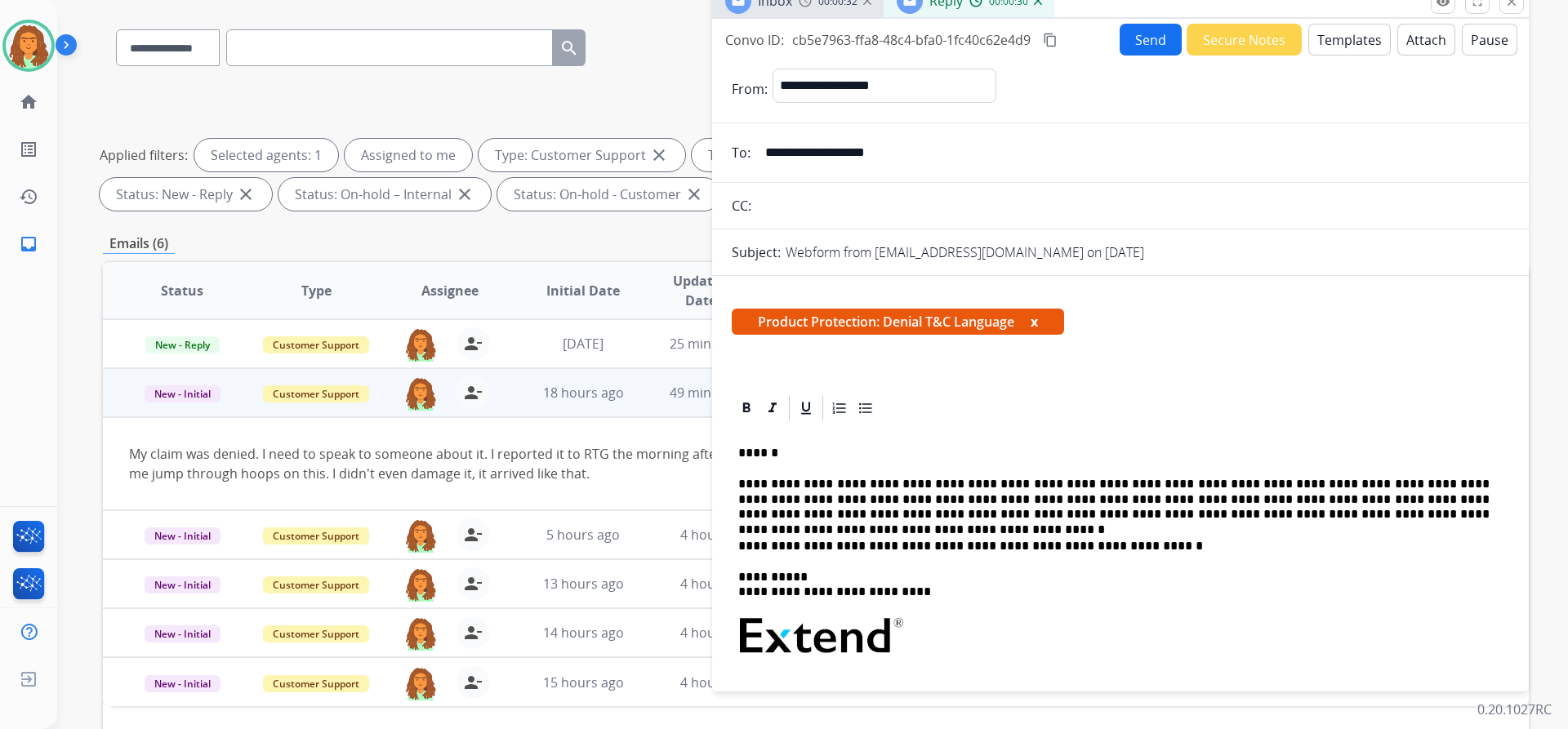
click at [1407, 35] on button "Attach" at bounding box center [1427, 39] width 58 height 32
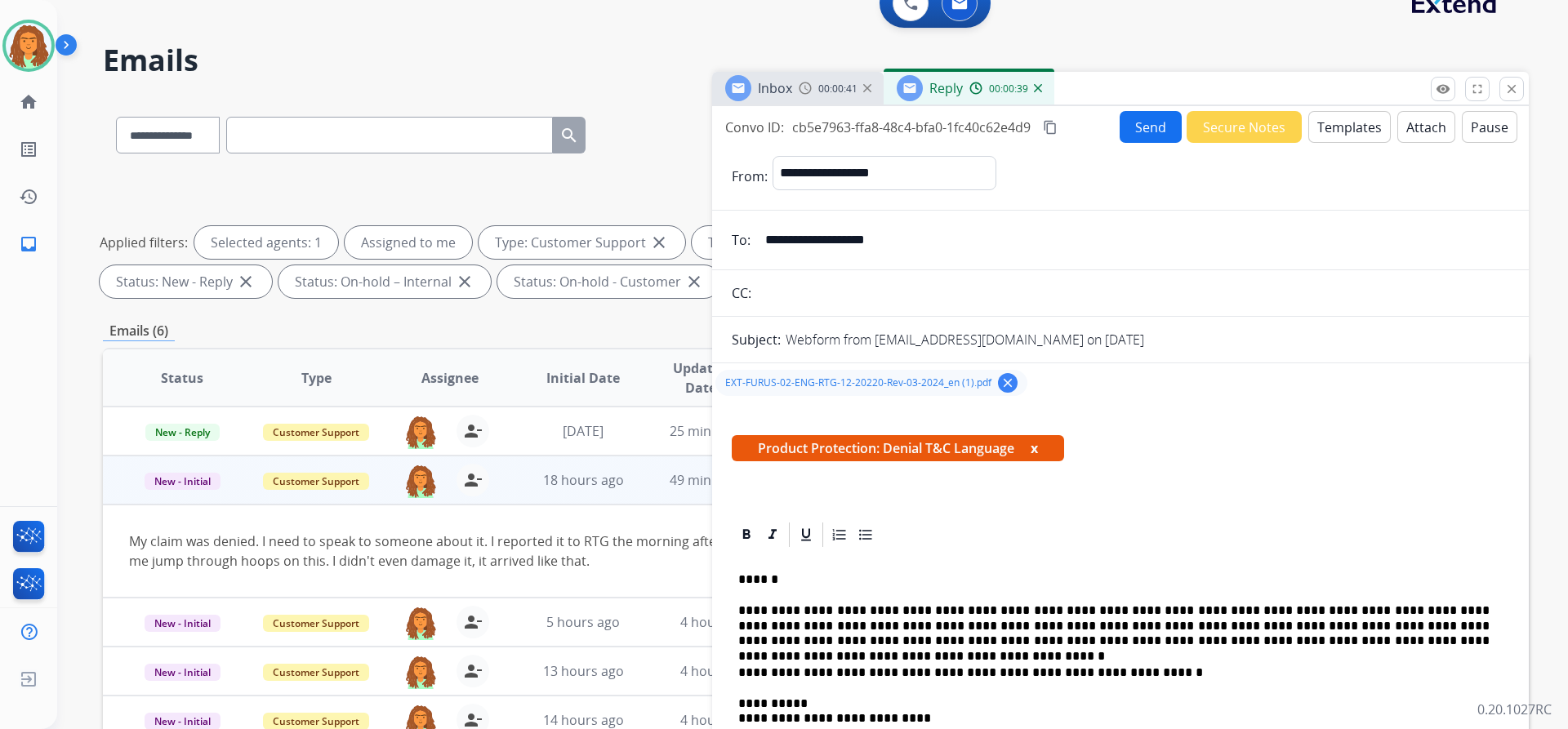
scroll to position [0, 0]
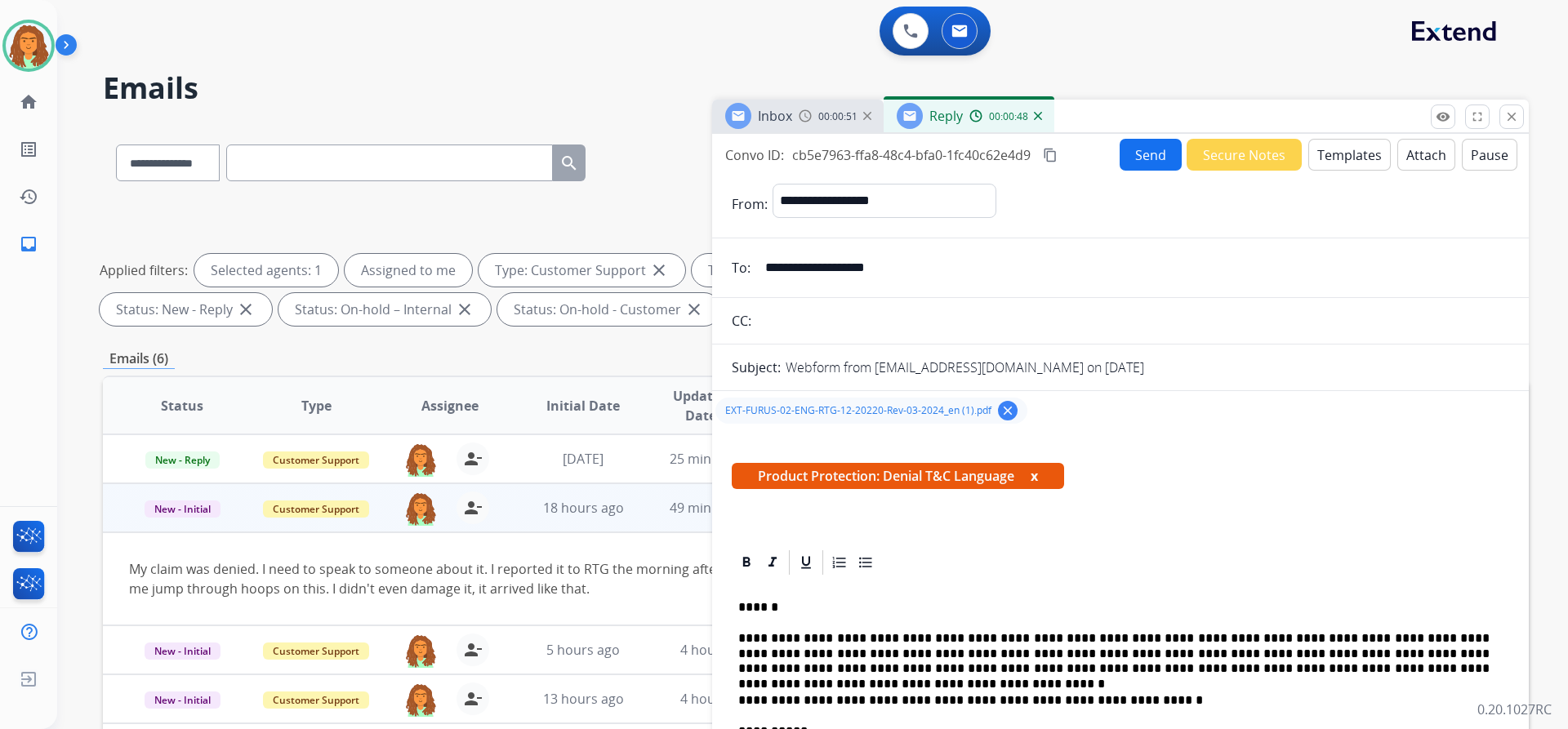
click at [1131, 151] on button "Send" at bounding box center [1150, 154] width 62 height 32
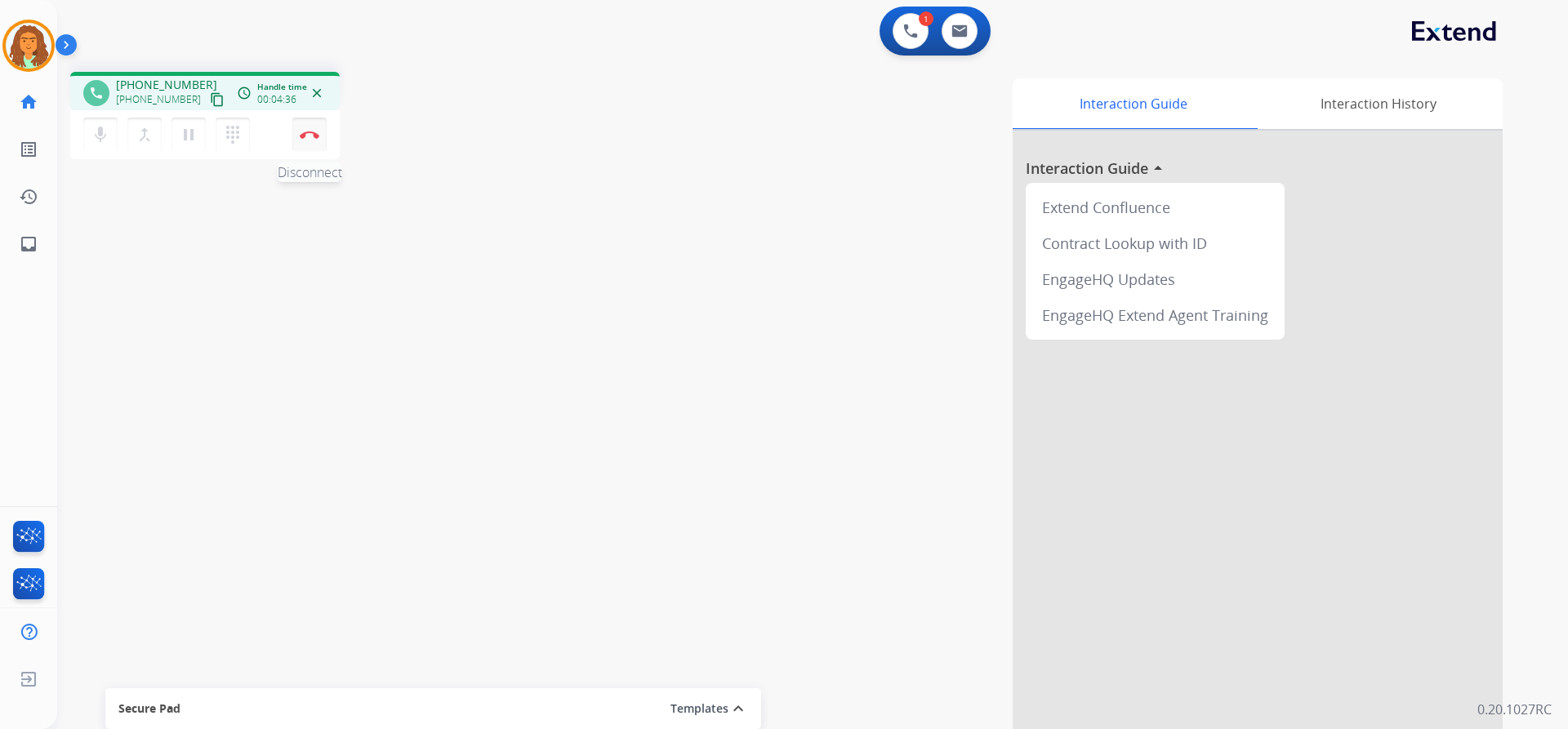
click at [306, 134] on img at bounding box center [310, 134] width 19 height 8
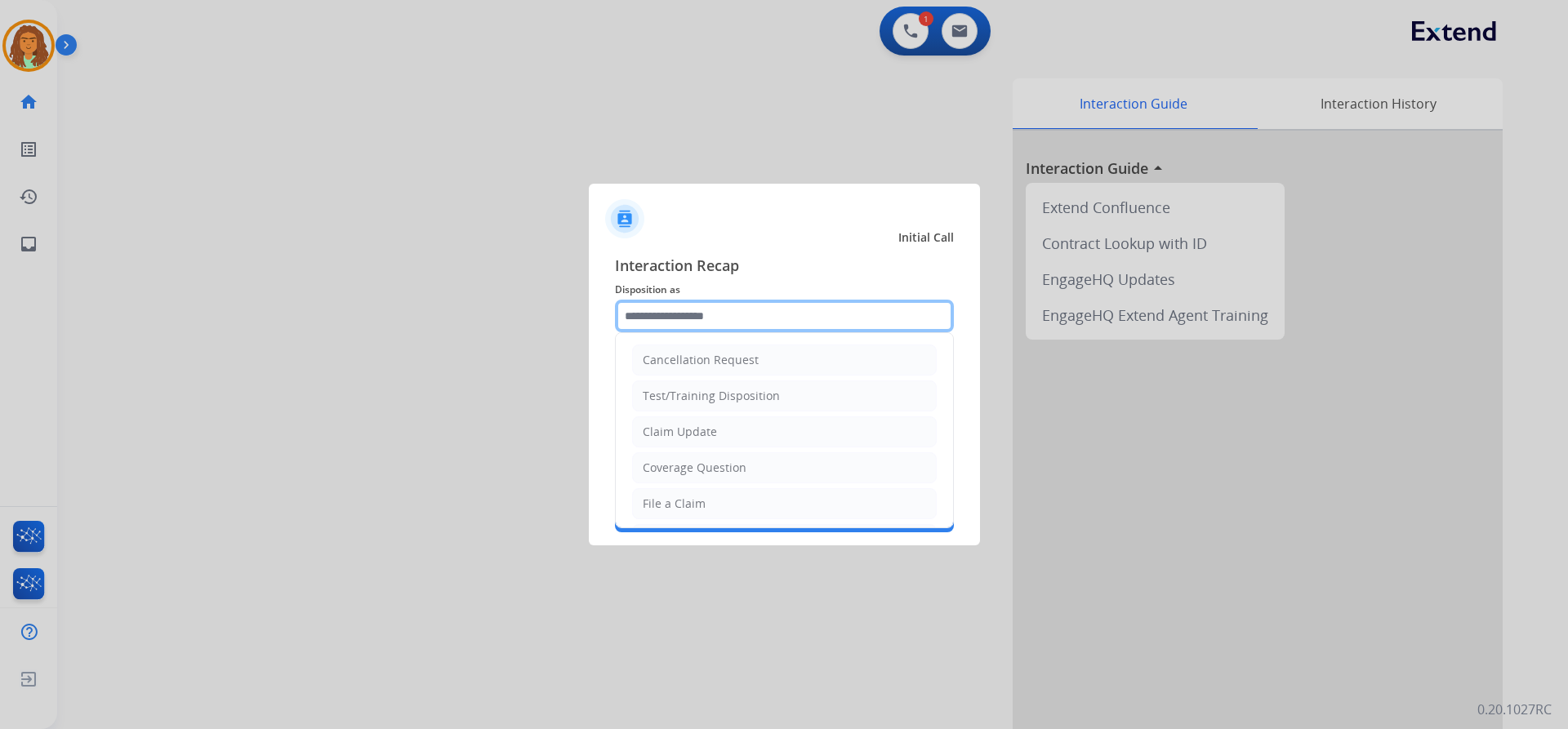
click at [688, 311] on input "text" at bounding box center [784, 316] width 339 height 32
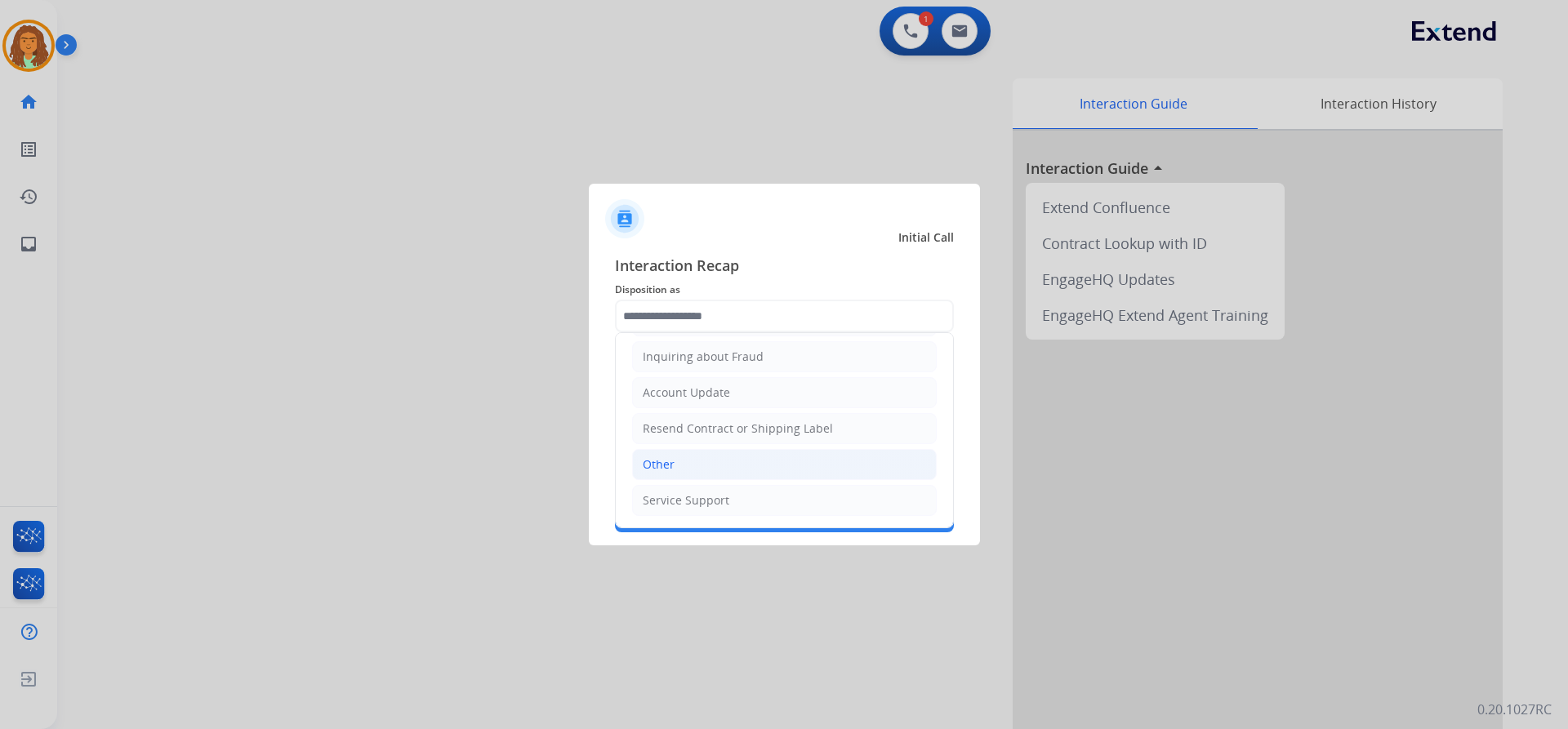
click at [658, 461] on div "Other" at bounding box center [659, 464] width 32 height 17
type input "*****"
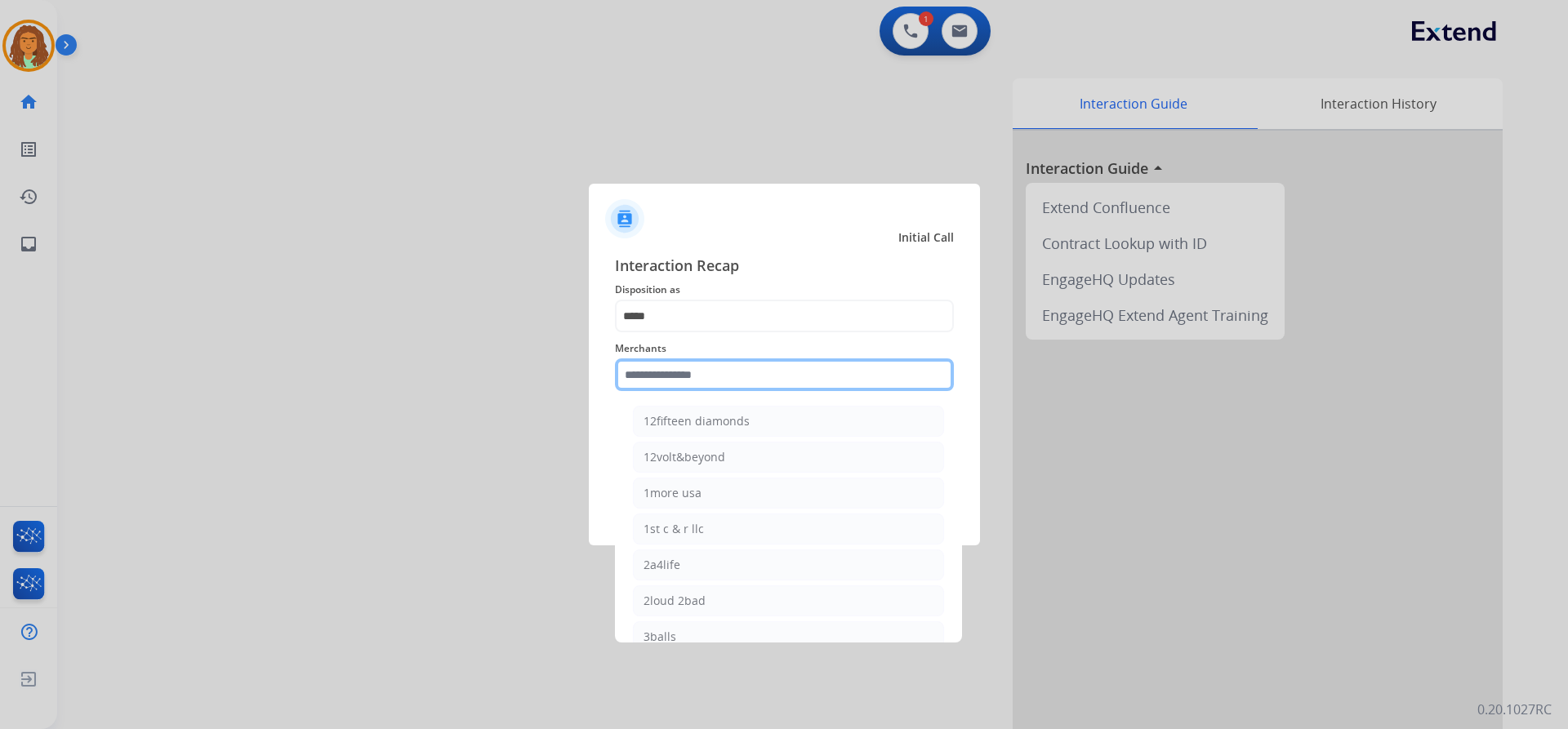
click at [657, 371] on input "text" at bounding box center [784, 375] width 339 height 32
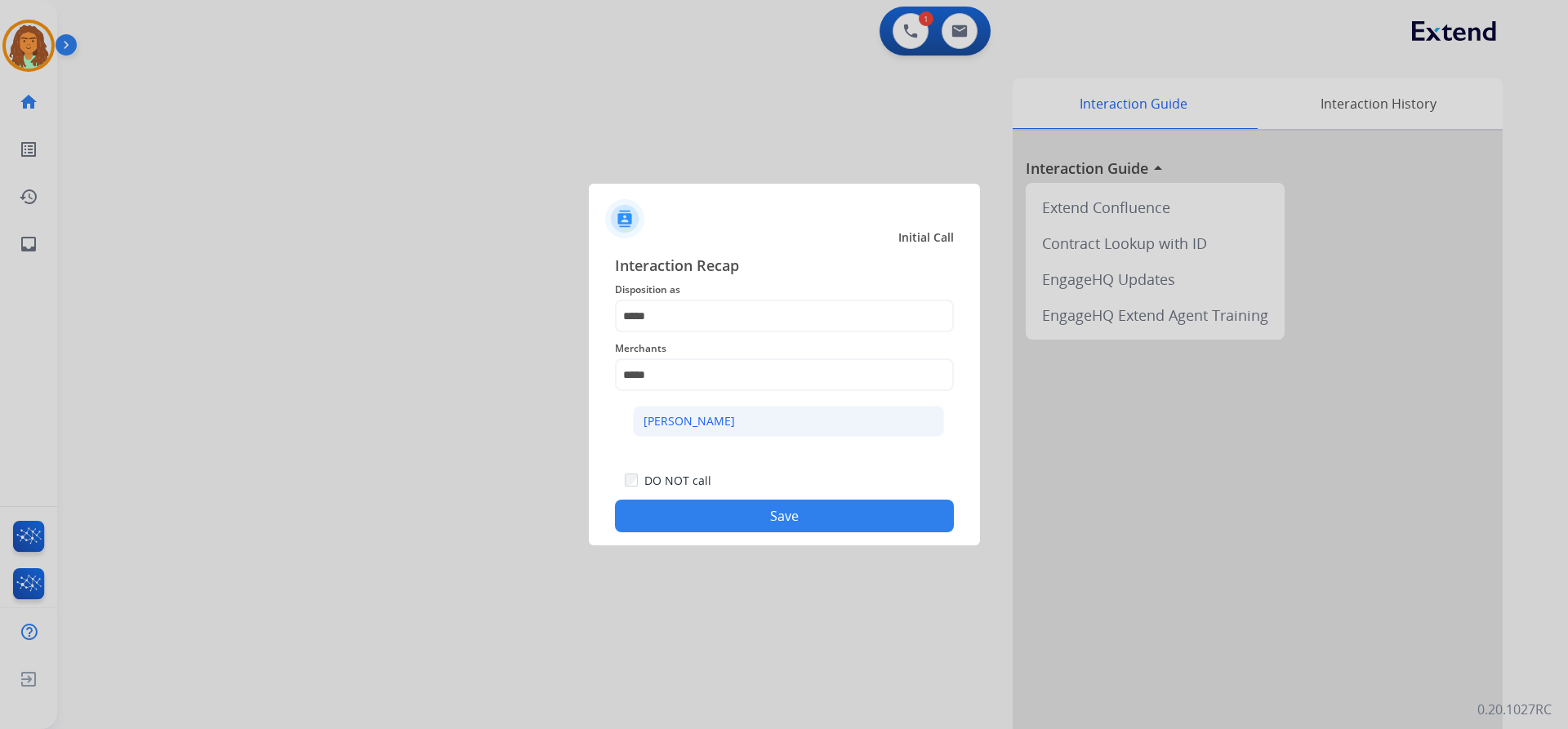
click at [679, 418] on div "Ashley - Reguard" at bounding box center [689, 421] width 91 height 17
type input "**********"
click at [783, 513] on button "Save" at bounding box center [784, 516] width 339 height 32
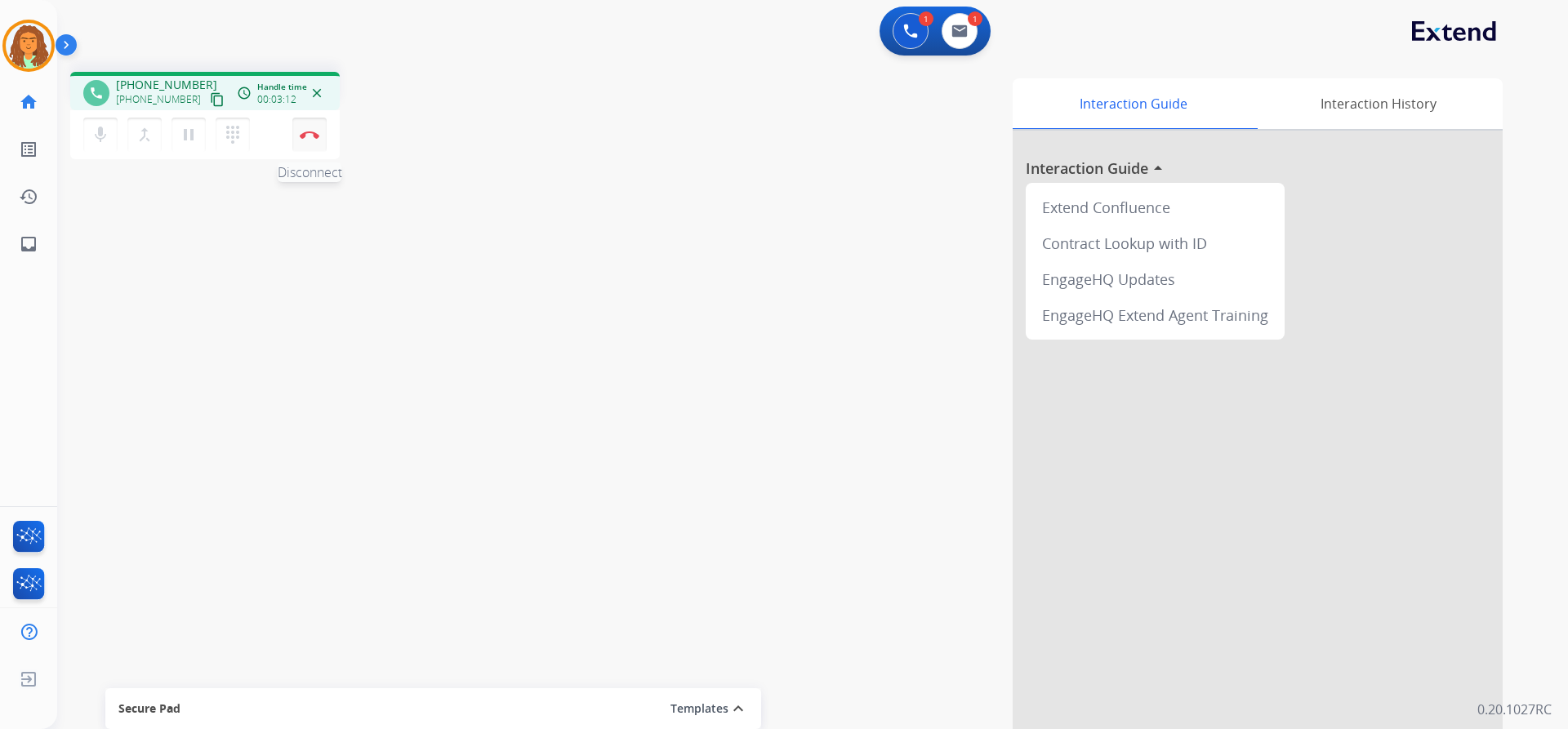
click at [312, 132] on img at bounding box center [310, 134] width 19 height 8
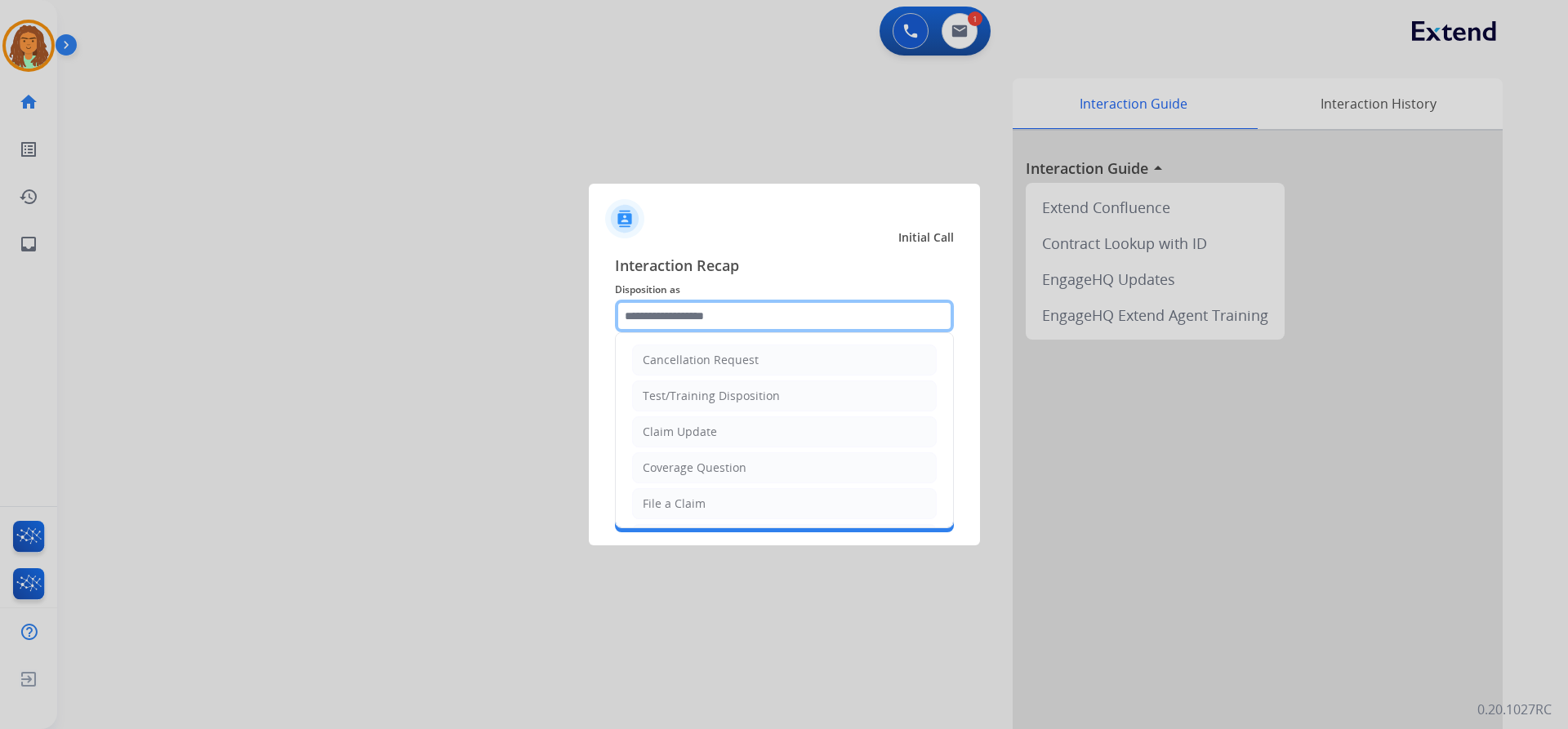
click at [660, 314] on input "text" at bounding box center [784, 316] width 339 height 32
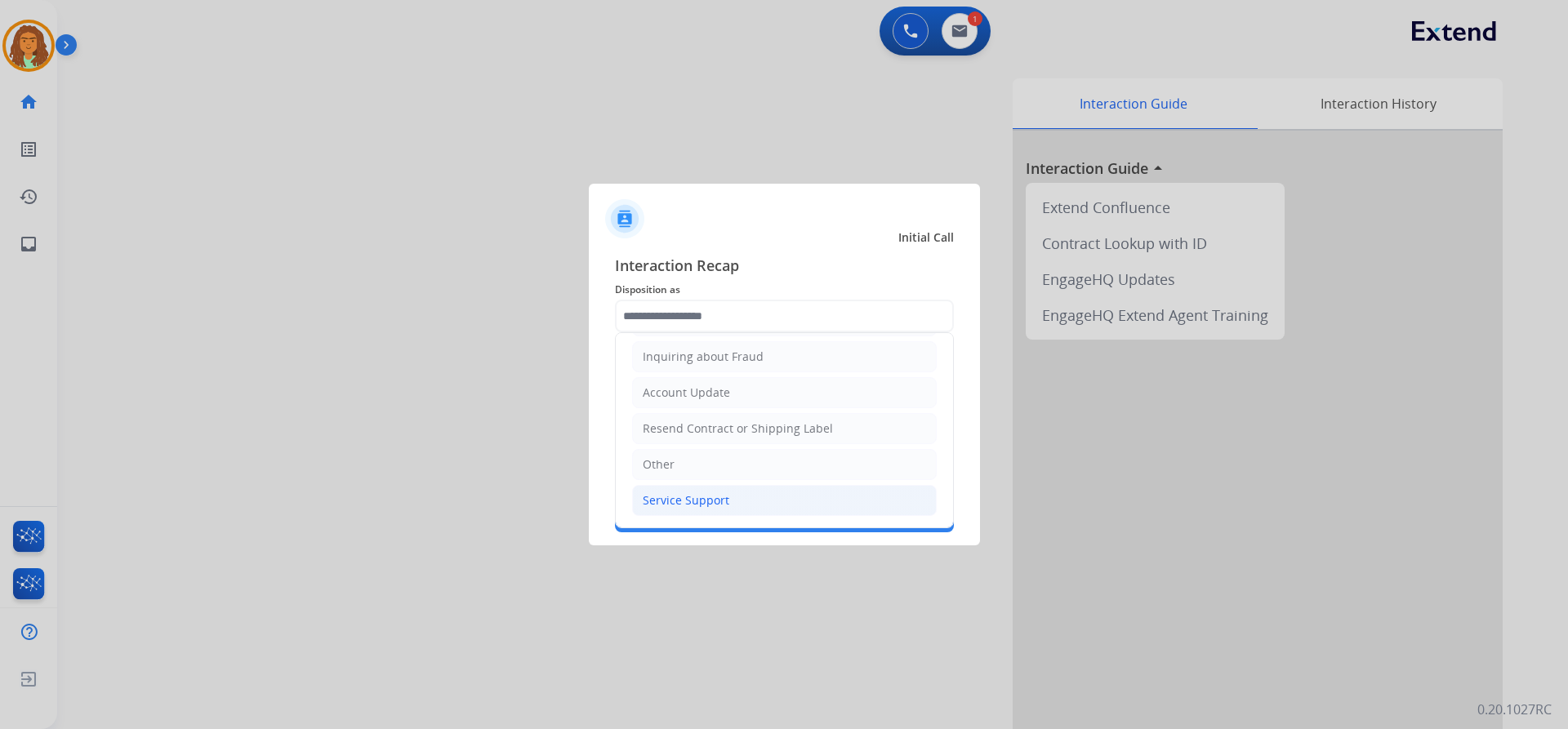
click at [680, 497] on div "Service Support" at bounding box center [686, 500] width 87 height 17
type input "**********"
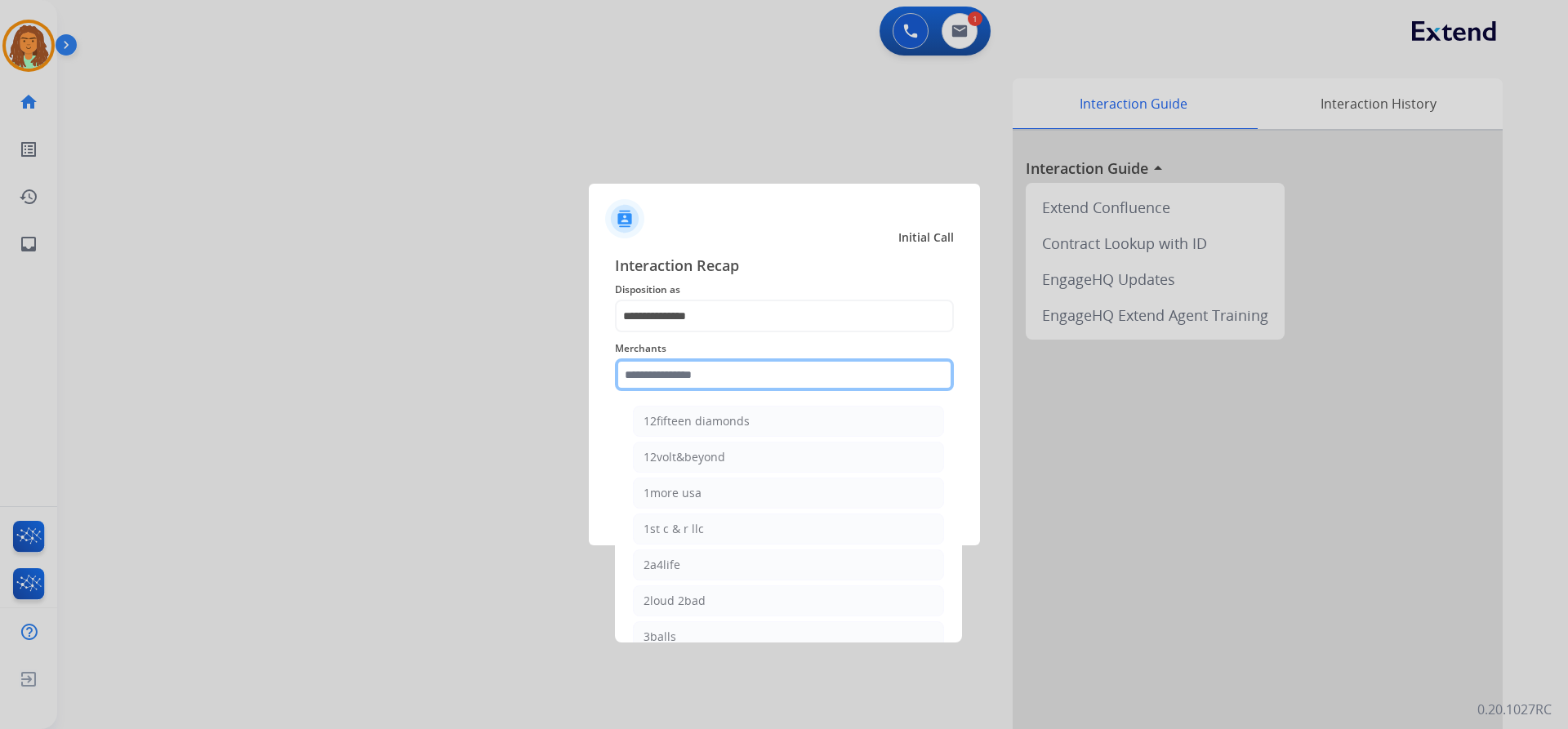
click at [664, 375] on input "text" at bounding box center [784, 375] width 339 height 32
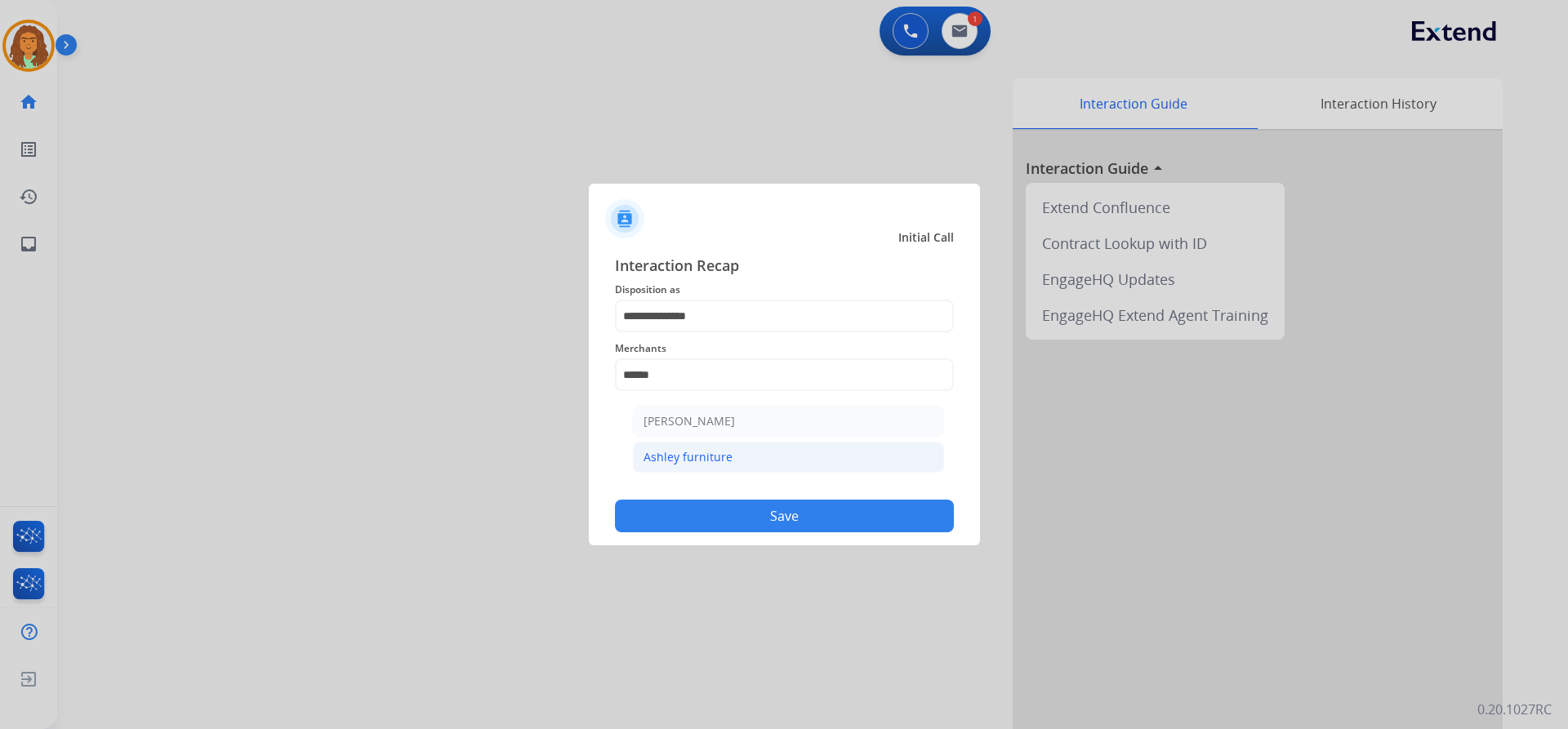
click at [672, 454] on div "Ashley furniture" at bounding box center [687, 457] width 89 height 17
type input "**********"
click at [741, 511] on button "Save" at bounding box center [784, 516] width 339 height 32
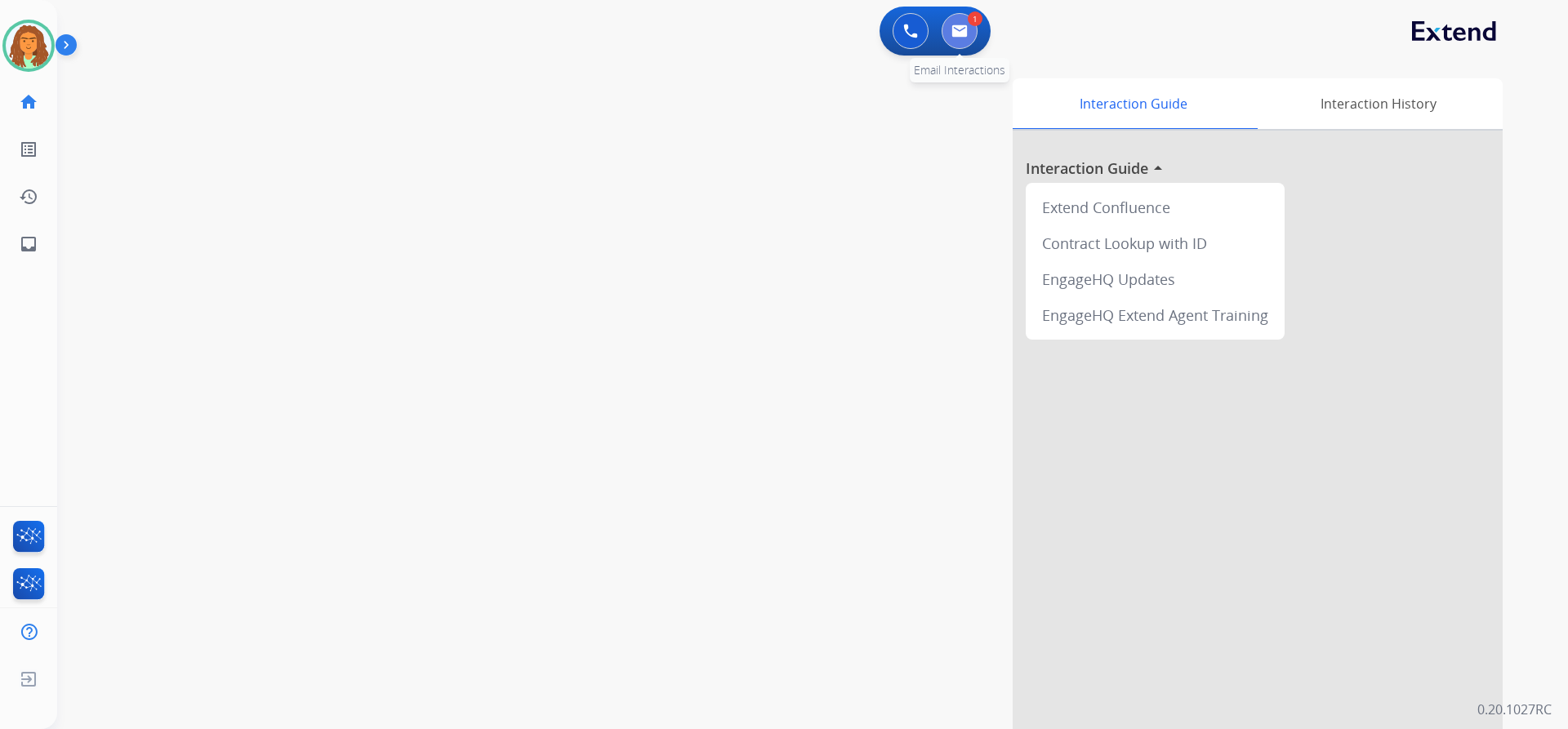
click at [962, 33] on img at bounding box center [959, 31] width 17 height 13
select select "**********"
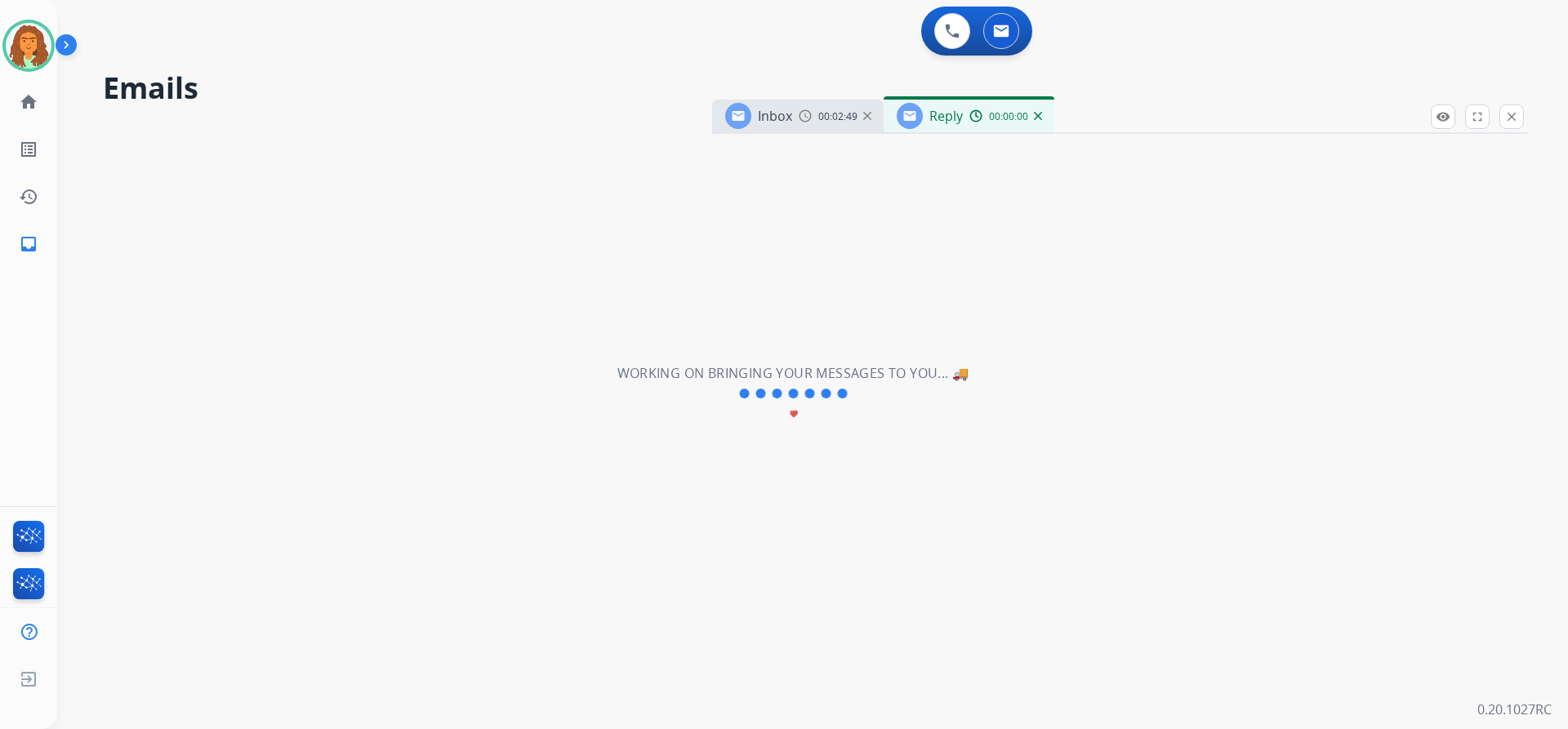
select select "**********"
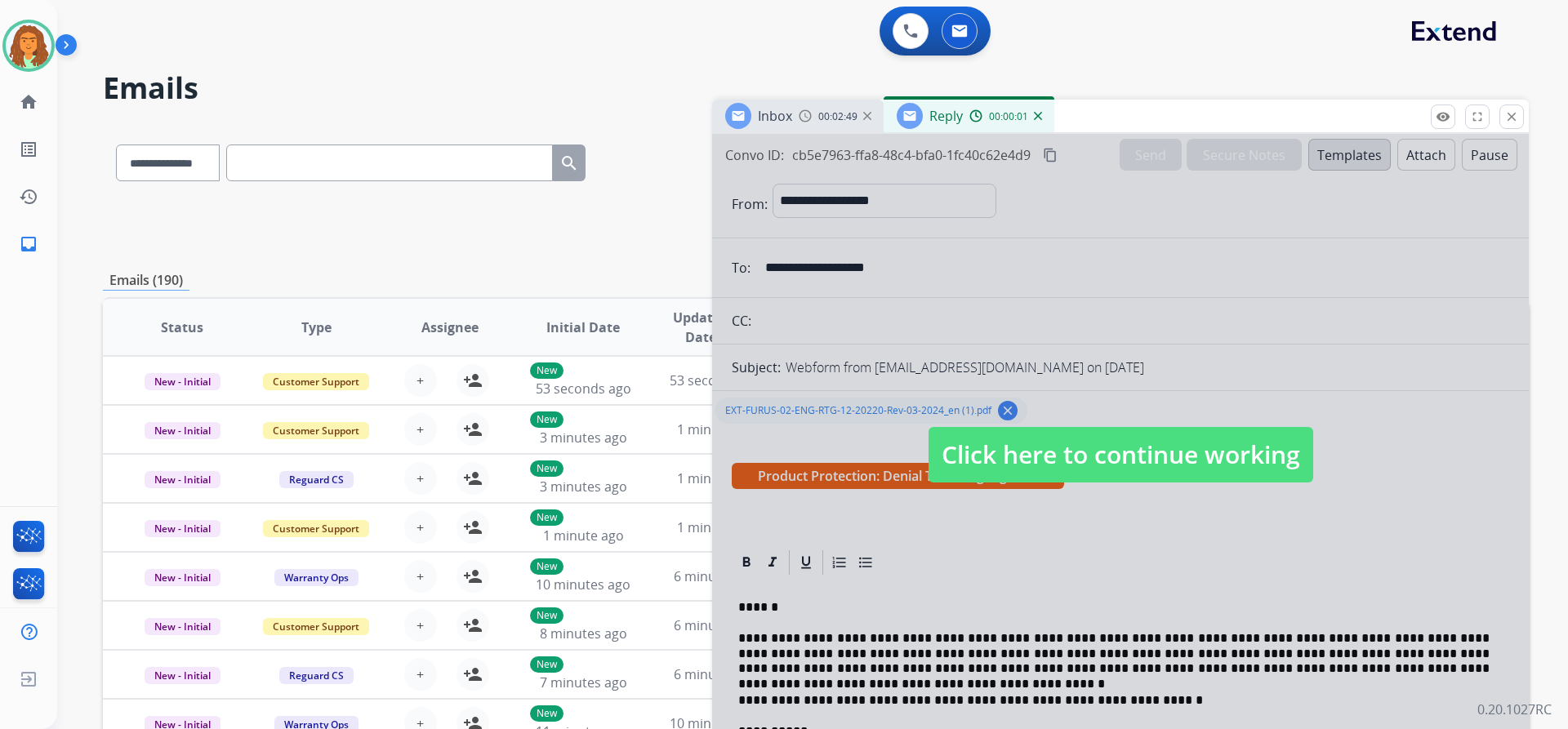
click at [1079, 452] on span "Click here to continue working" at bounding box center [1121, 454] width 384 height 55
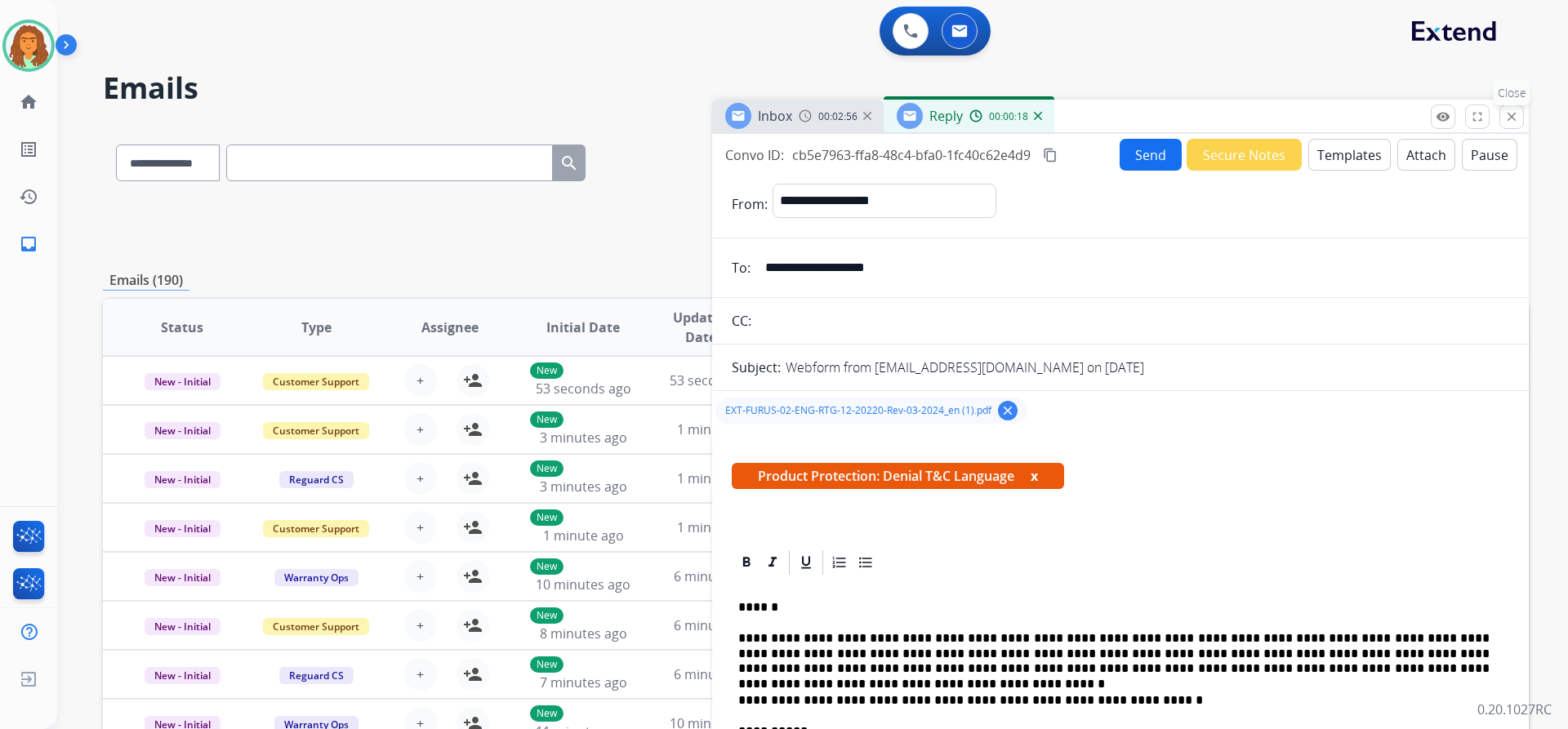
click at [1508, 118] on mat-icon "close" at bounding box center [1511, 117] width 15 height 15
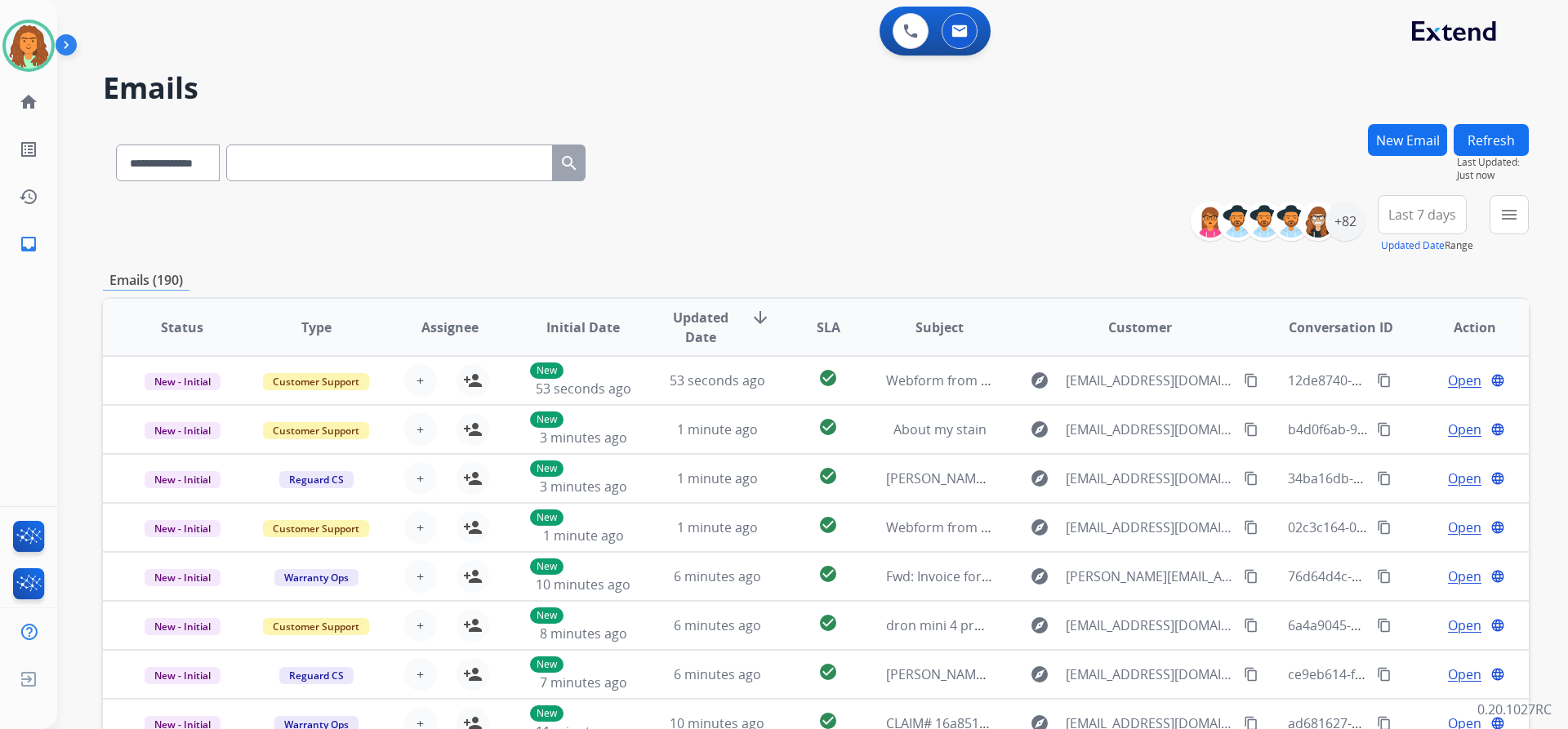
click at [1404, 138] on button "New Email" at bounding box center [1407, 139] width 79 height 32
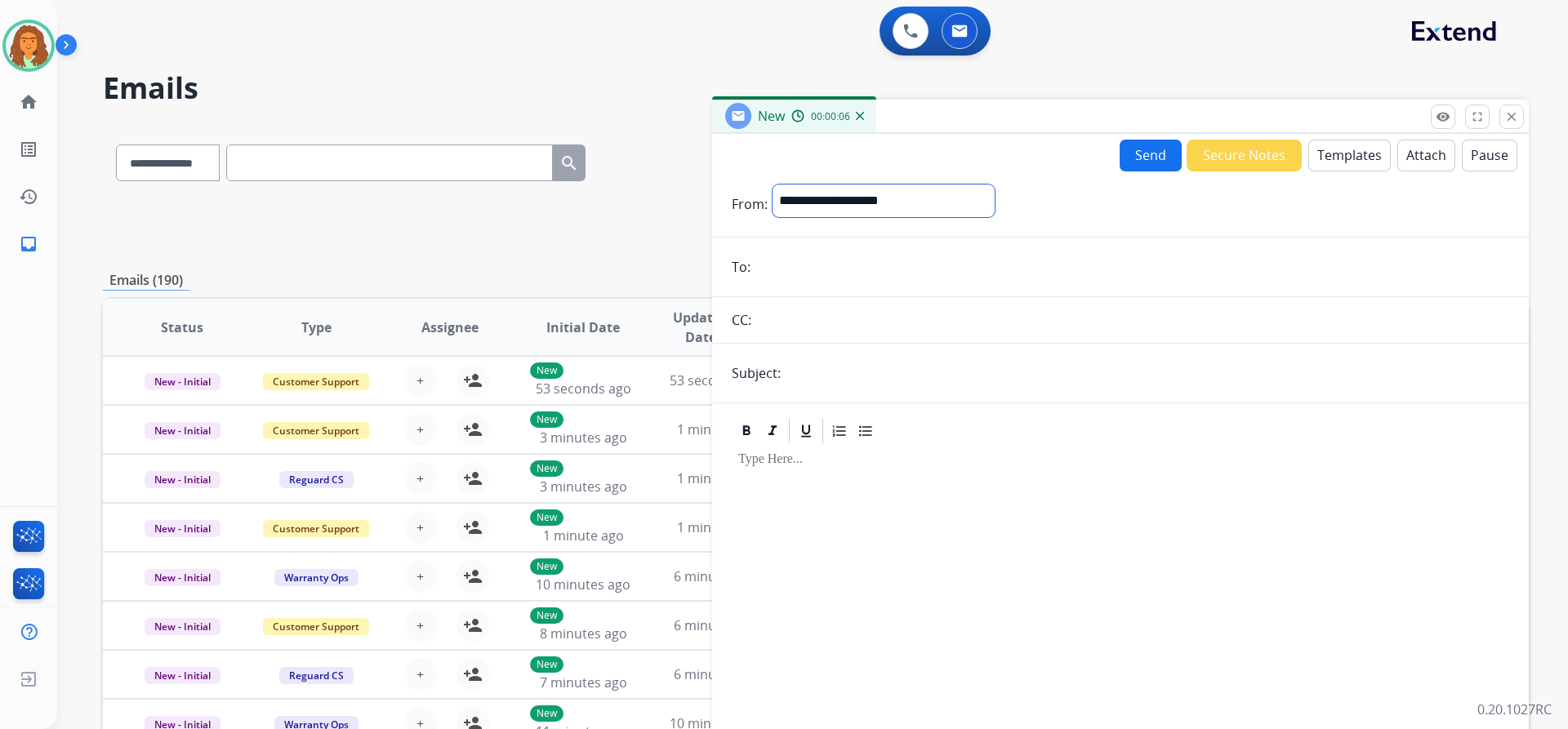
click at [843, 194] on select "**********" at bounding box center [883, 200] width 222 height 32
select select "**********"
click at [772, 184] on select "**********" at bounding box center [883, 200] width 222 height 32
paste input "**********"
type input "**********"
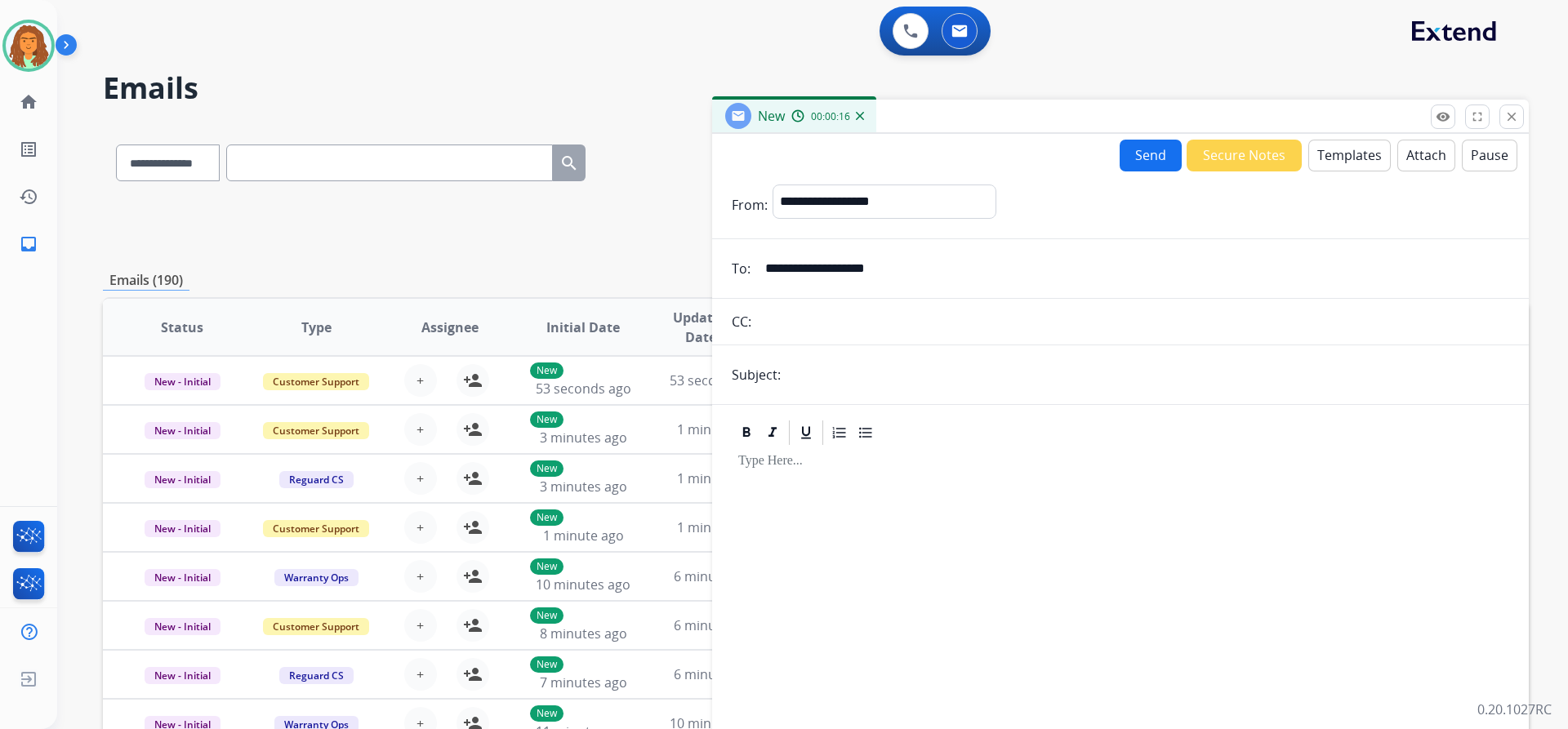
click at [813, 379] on input "text" at bounding box center [1147, 375] width 724 height 32
type input "**********"
click at [854, 482] on div at bounding box center [1121, 587] width 777 height 280
click at [1342, 161] on button "Templates" at bounding box center [1350, 155] width 82 height 32
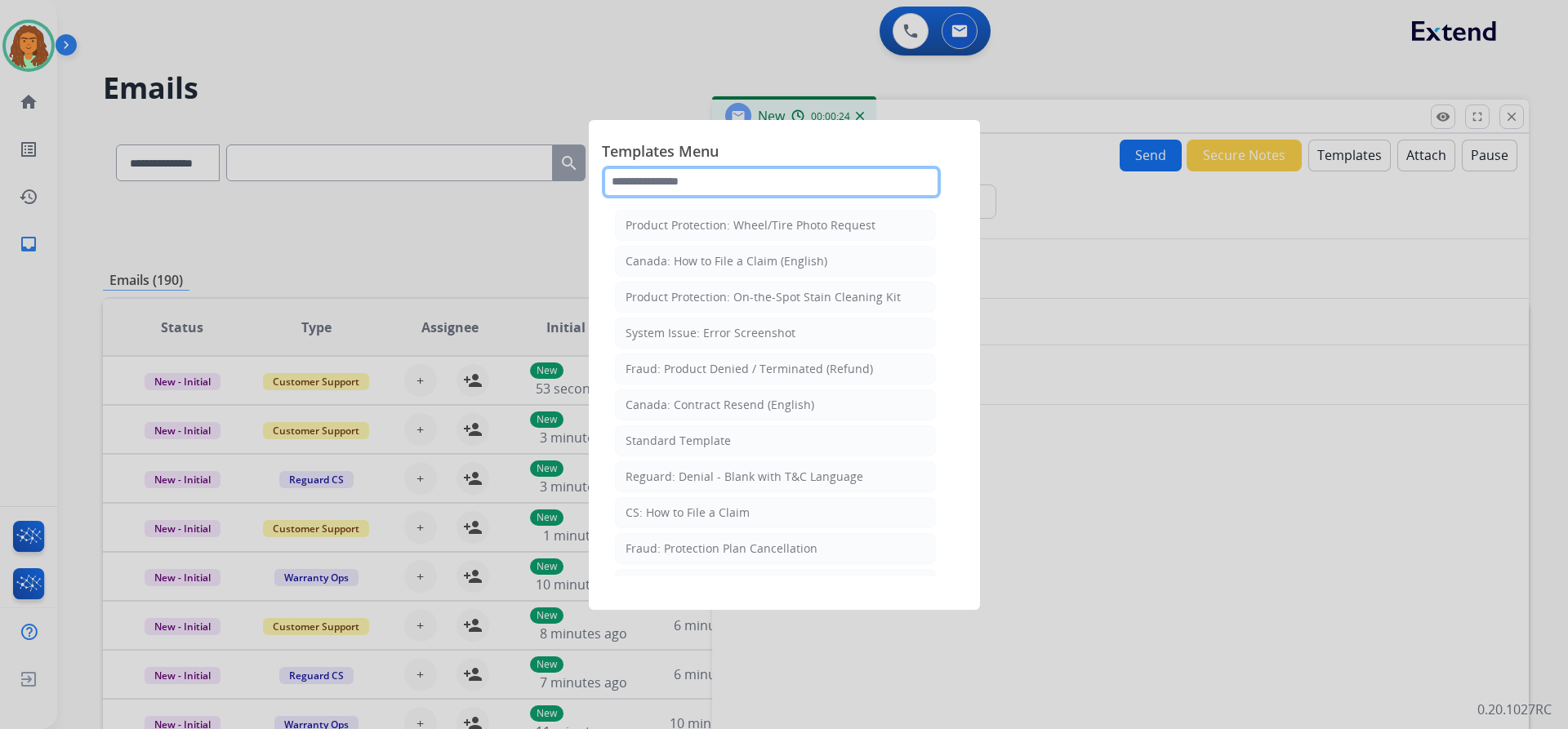
click at [690, 178] on input "text" at bounding box center [771, 182] width 339 height 32
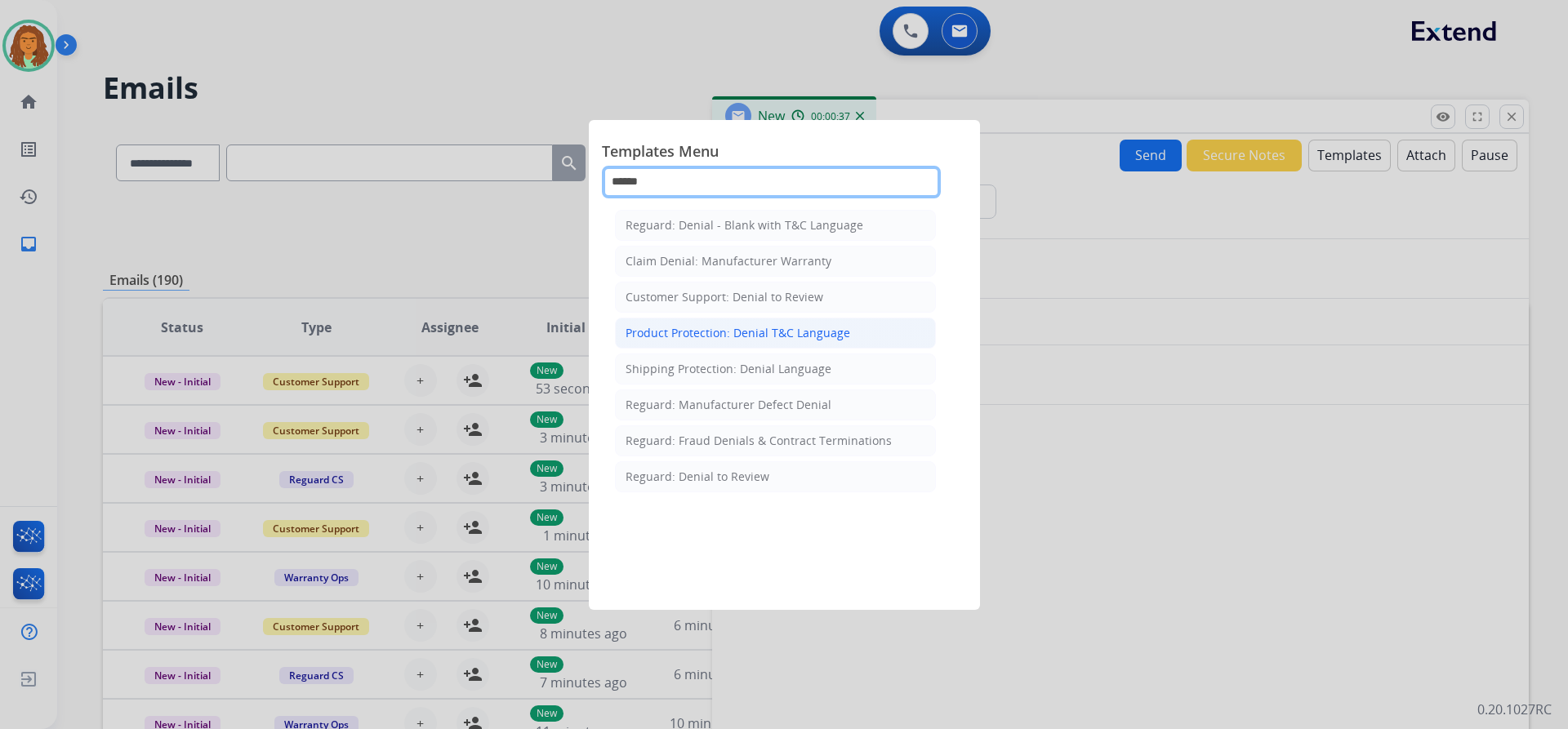
type input "******"
click at [699, 332] on div "Product Protection: Denial T&C Language" at bounding box center [738, 332] width 225 height 17
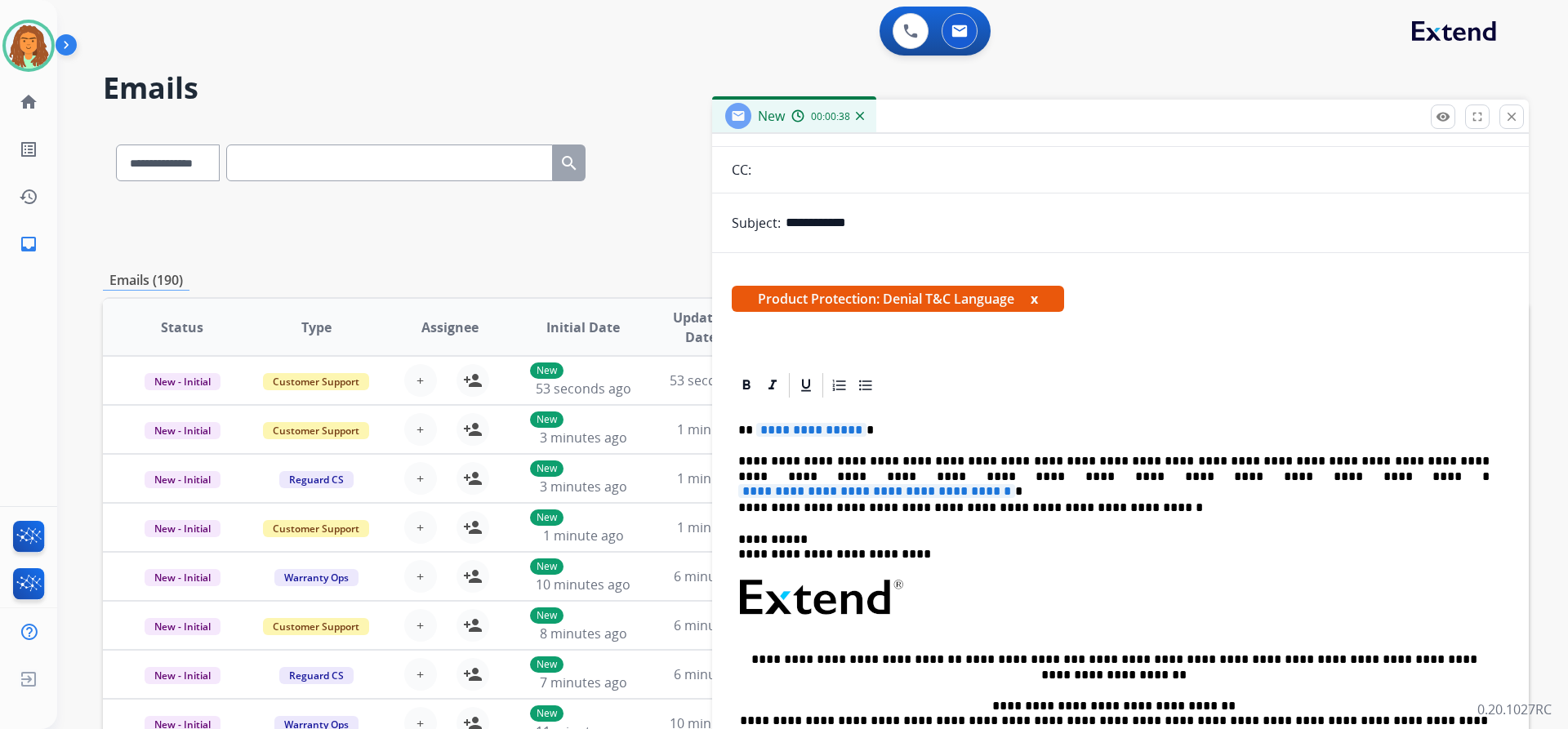
scroll to position [163, 0]
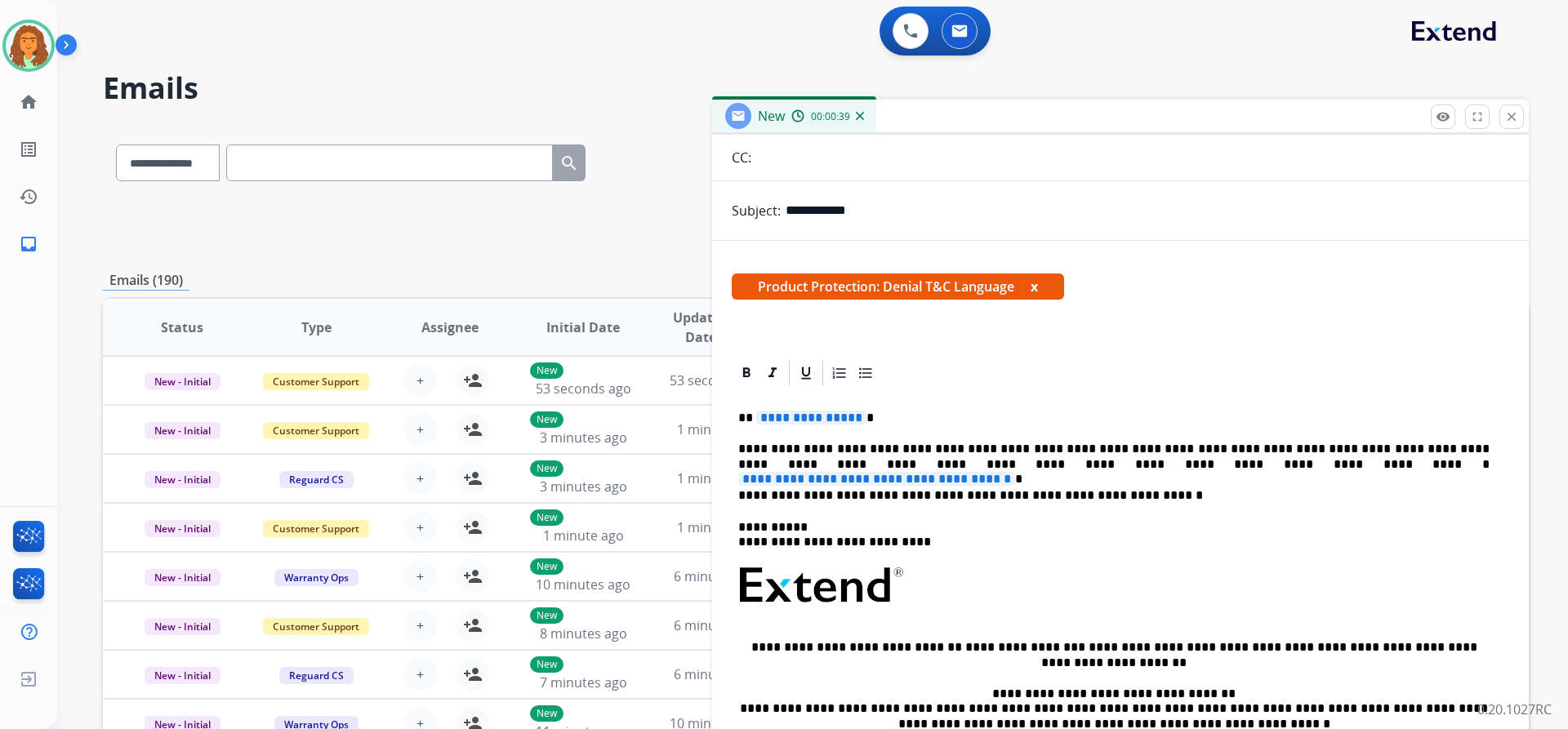
click at [856, 417] on span "**********" at bounding box center [812, 418] width 111 height 14
click at [1015, 472] on span "**********" at bounding box center [877, 479] width 277 height 14
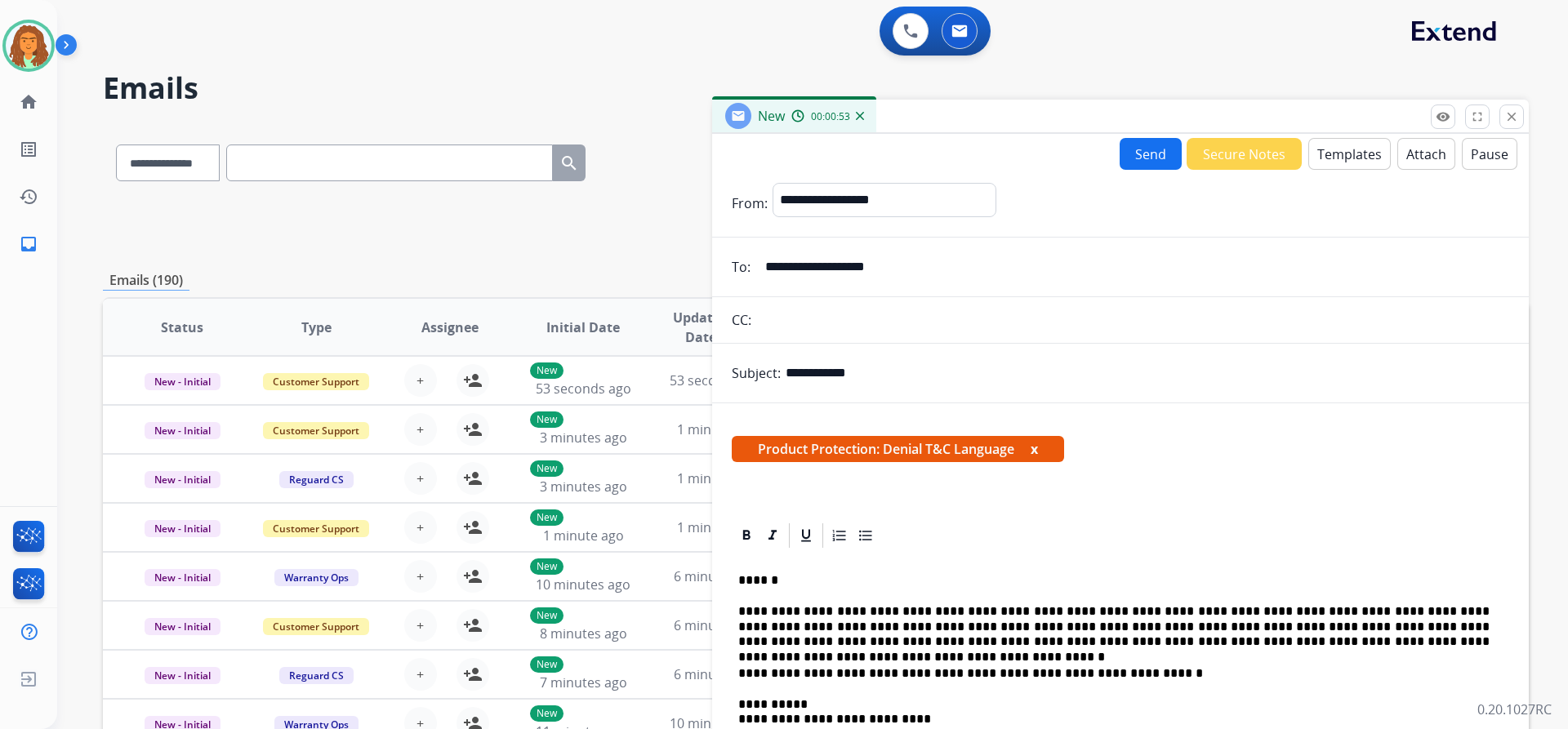
scroll to position [0, 0]
click at [1414, 156] on button "Attach" at bounding box center [1427, 154] width 58 height 32
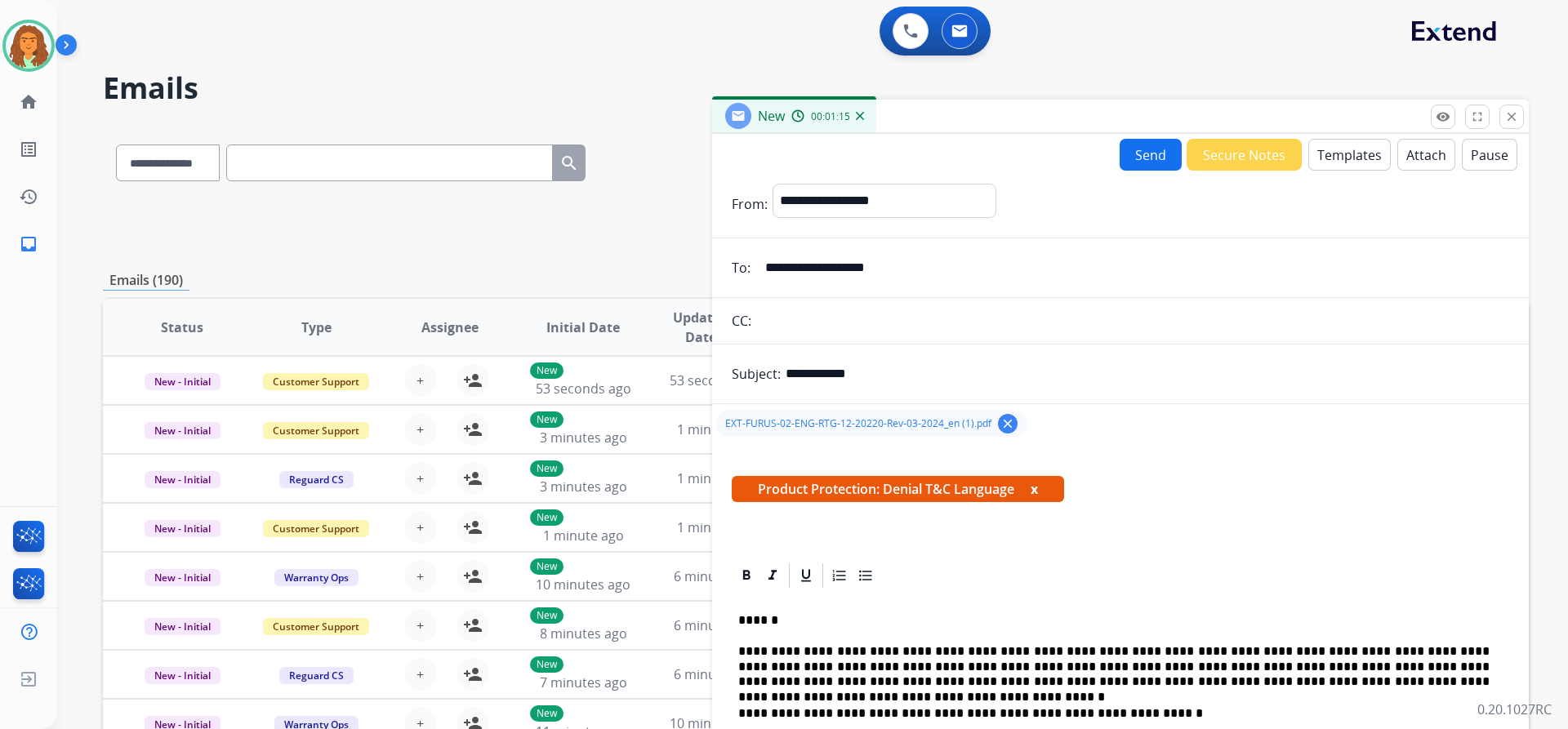
click at [1138, 158] on button "Send" at bounding box center [1150, 154] width 62 height 32
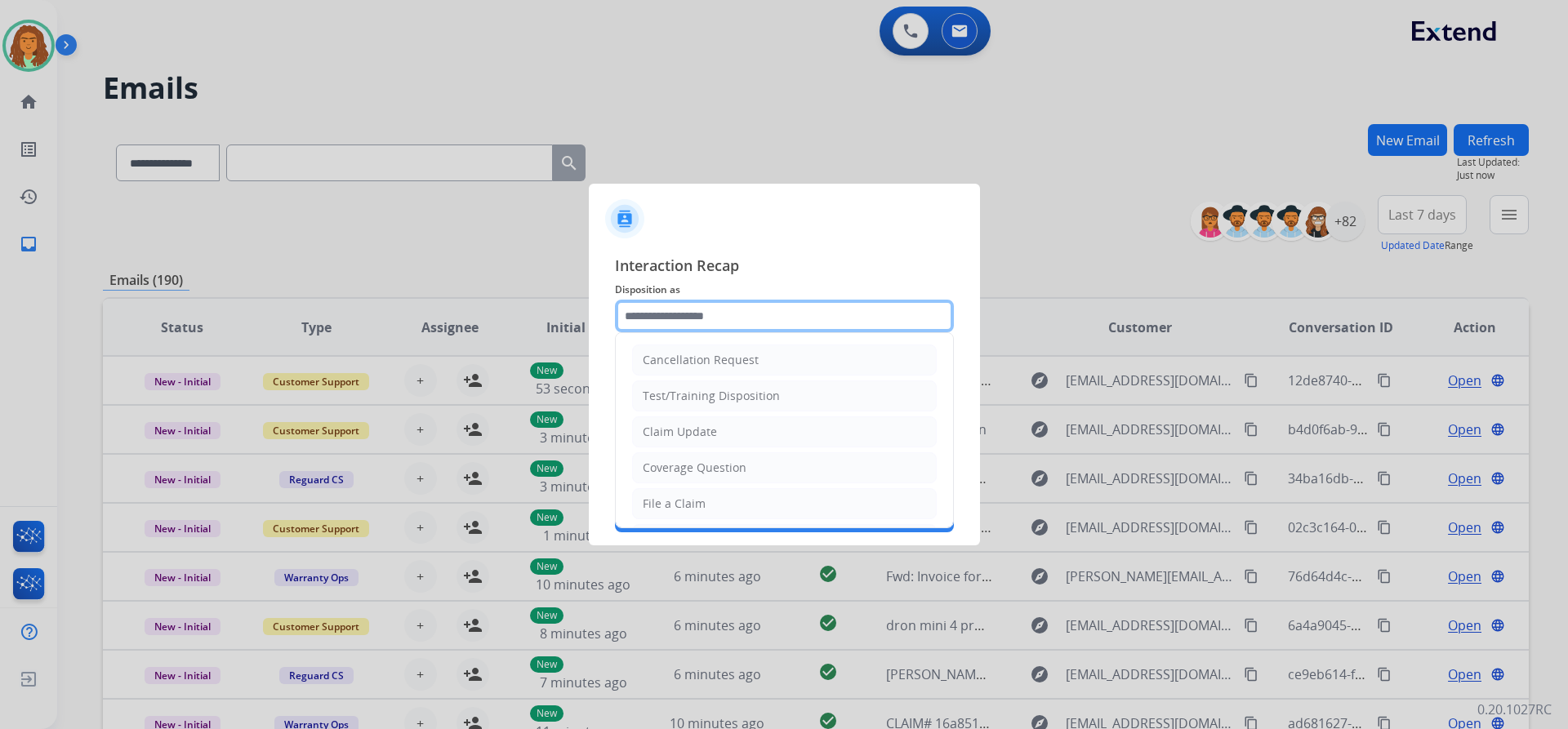
click at [644, 320] on input "text" at bounding box center [784, 316] width 339 height 32
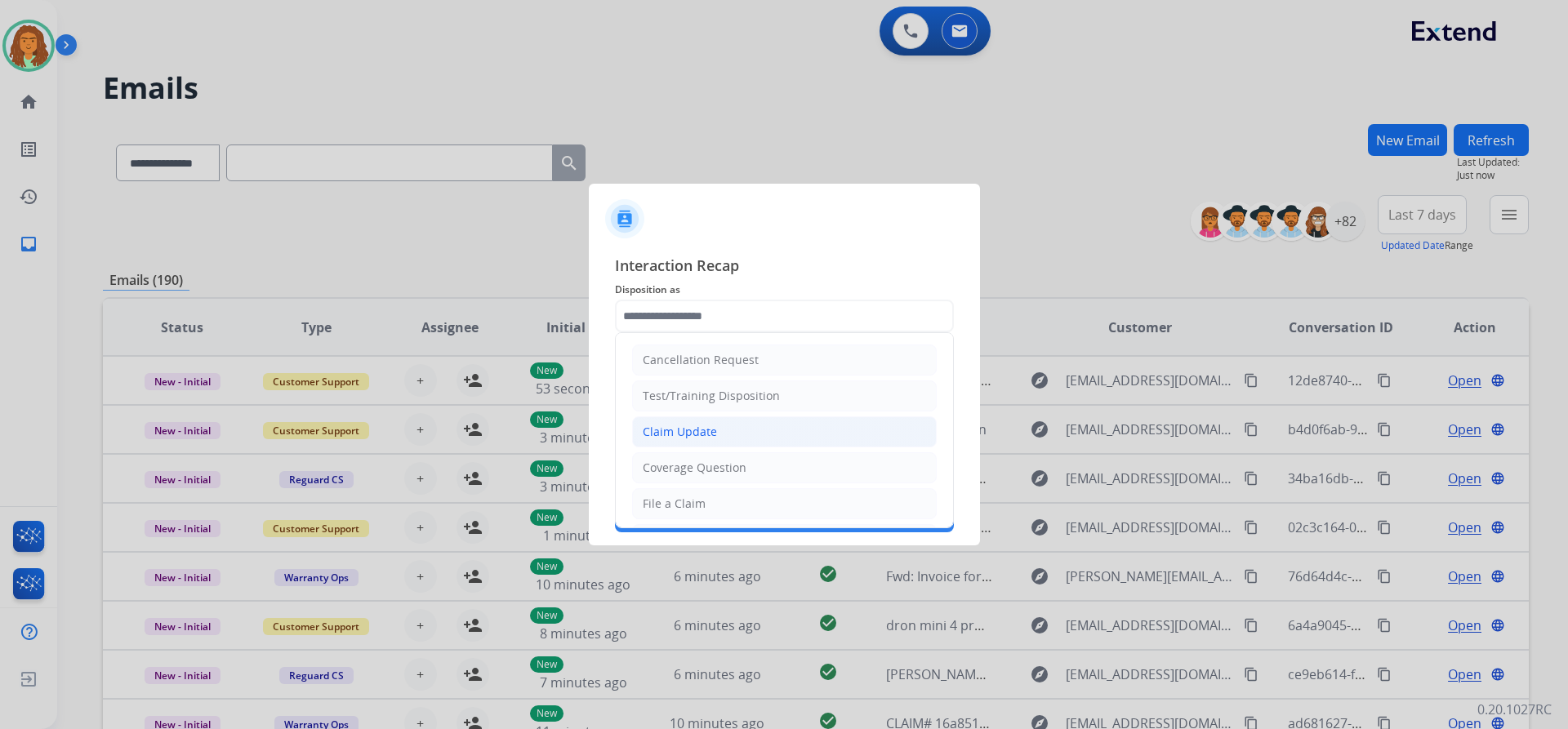
click at [648, 433] on div "Claim Update" at bounding box center [680, 432] width 75 height 17
type input "**********"
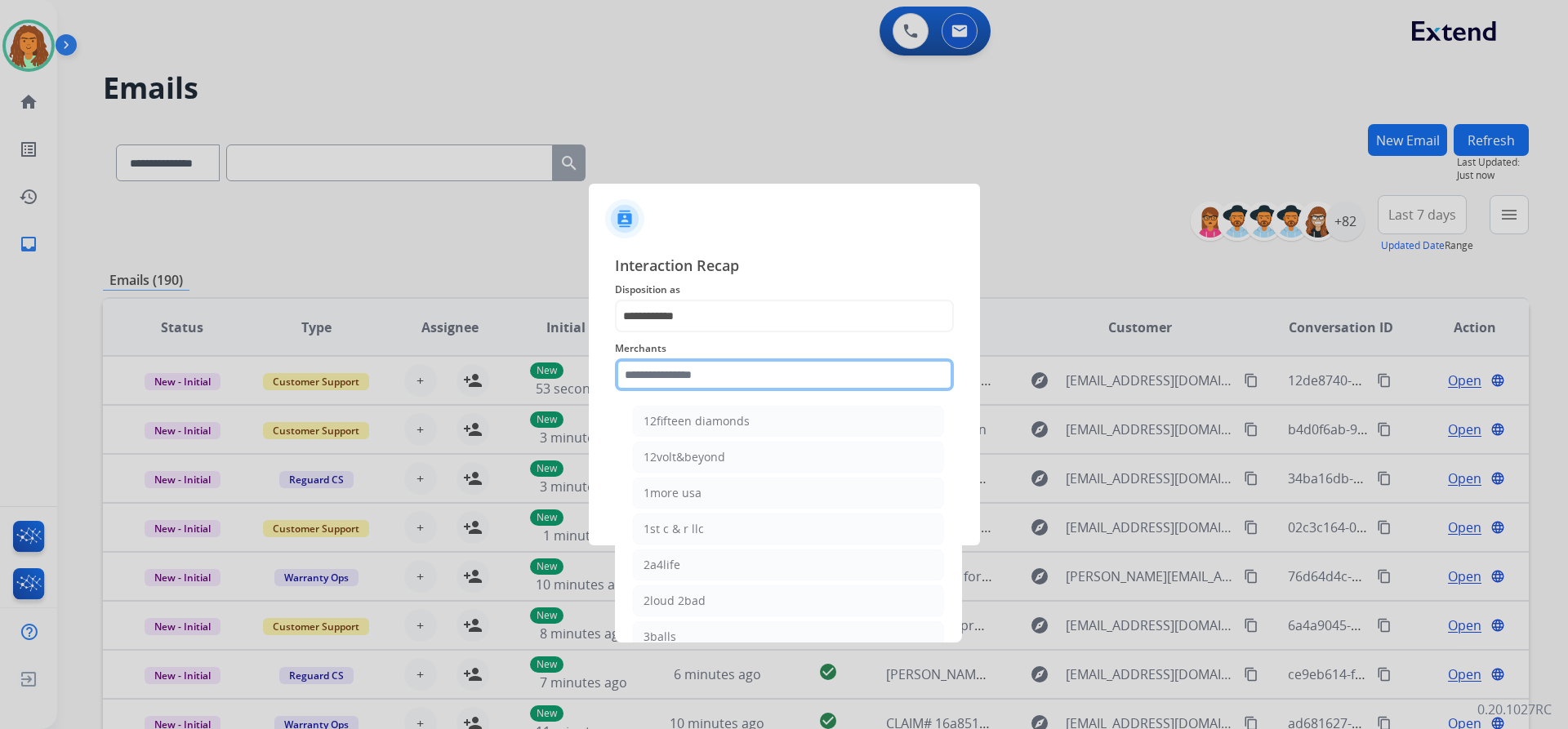
click at [664, 376] on input "text" at bounding box center [784, 375] width 339 height 32
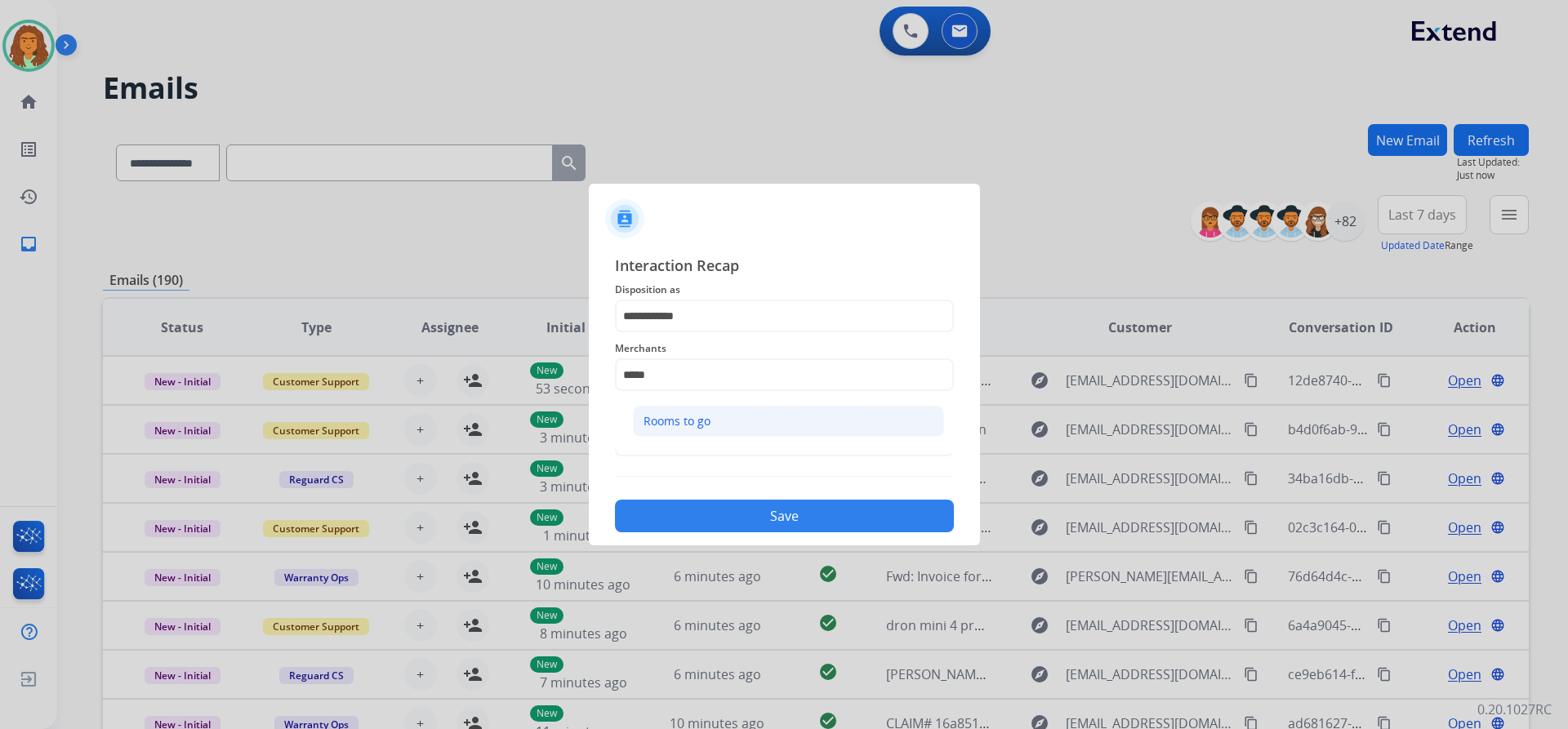
click at [669, 418] on div "Rooms to go" at bounding box center [677, 421] width 67 height 17
type input "**********"
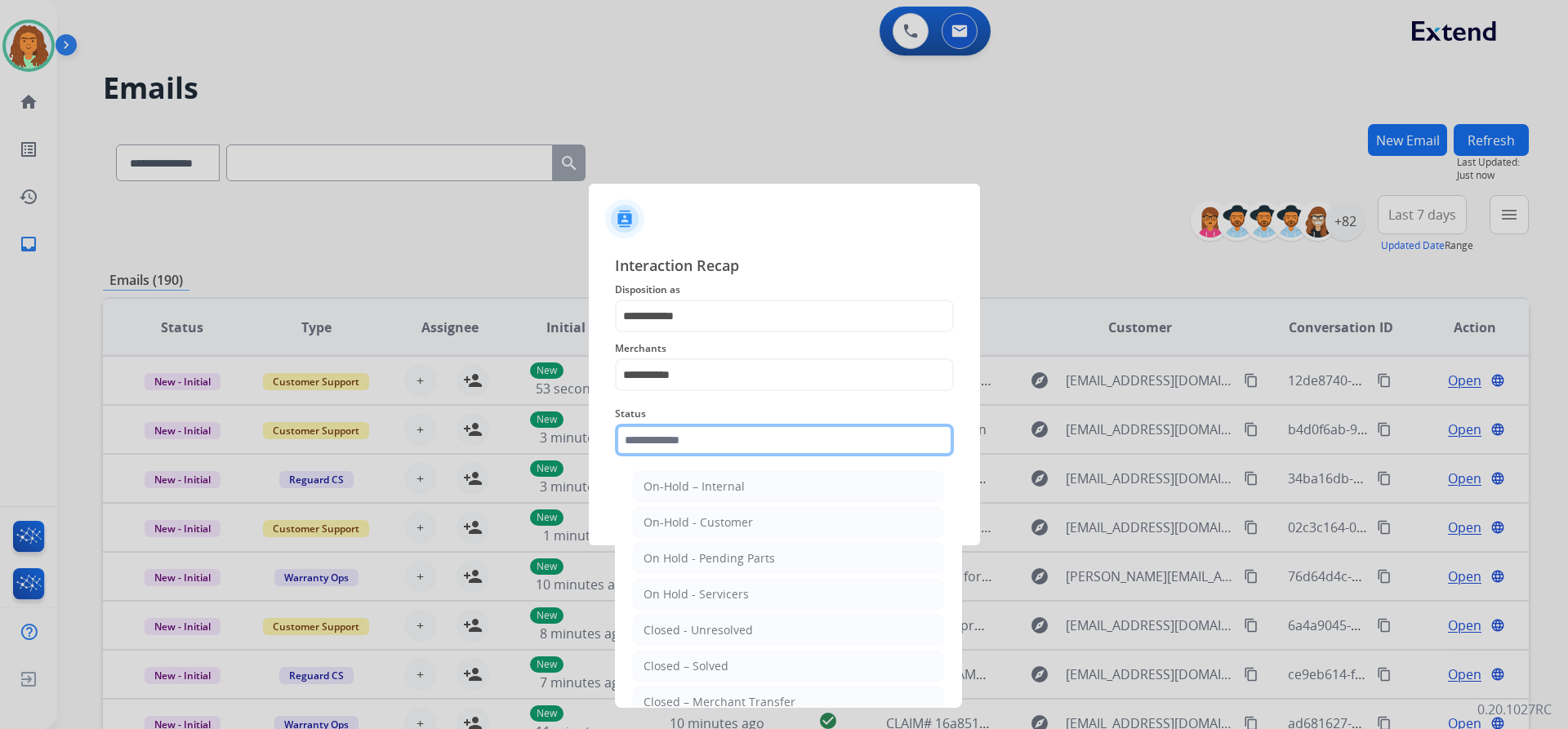
click at [684, 446] on input "text" at bounding box center [784, 440] width 339 height 32
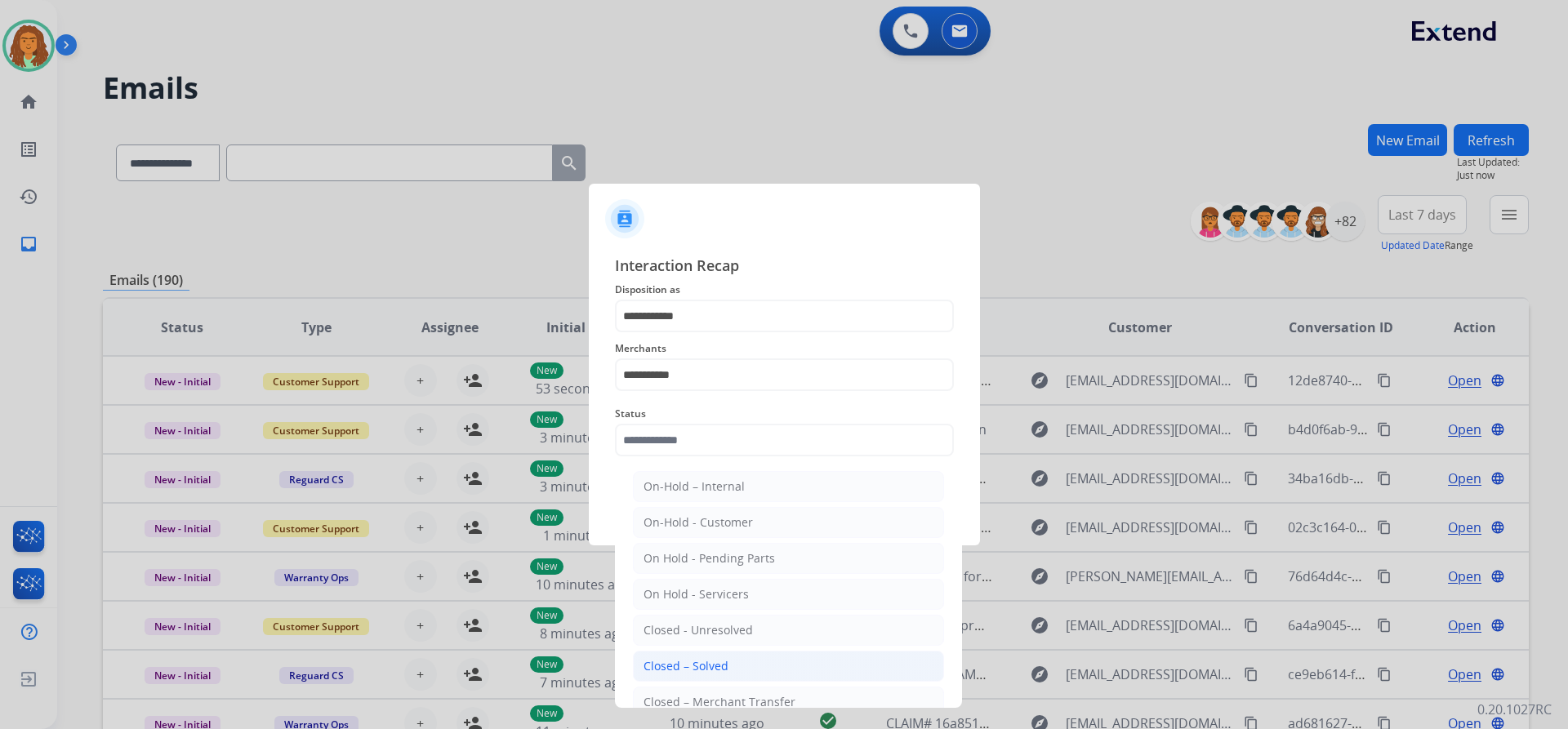
click at [695, 667] on div "Closed – Solved" at bounding box center [685, 666] width 85 height 17
type input "**********"
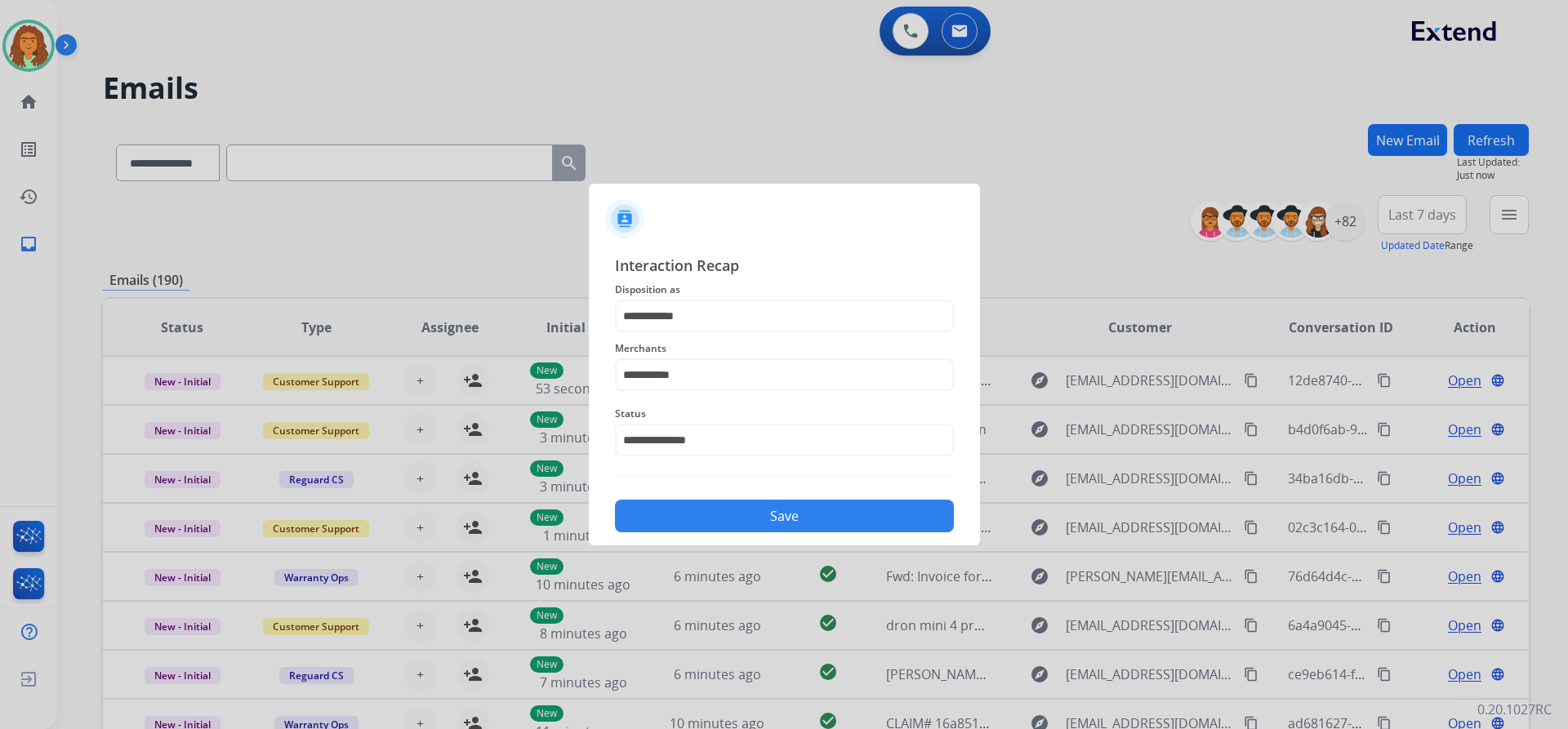
click at [773, 513] on button "Save" at bounding box center [784, 516] width 339 height 32
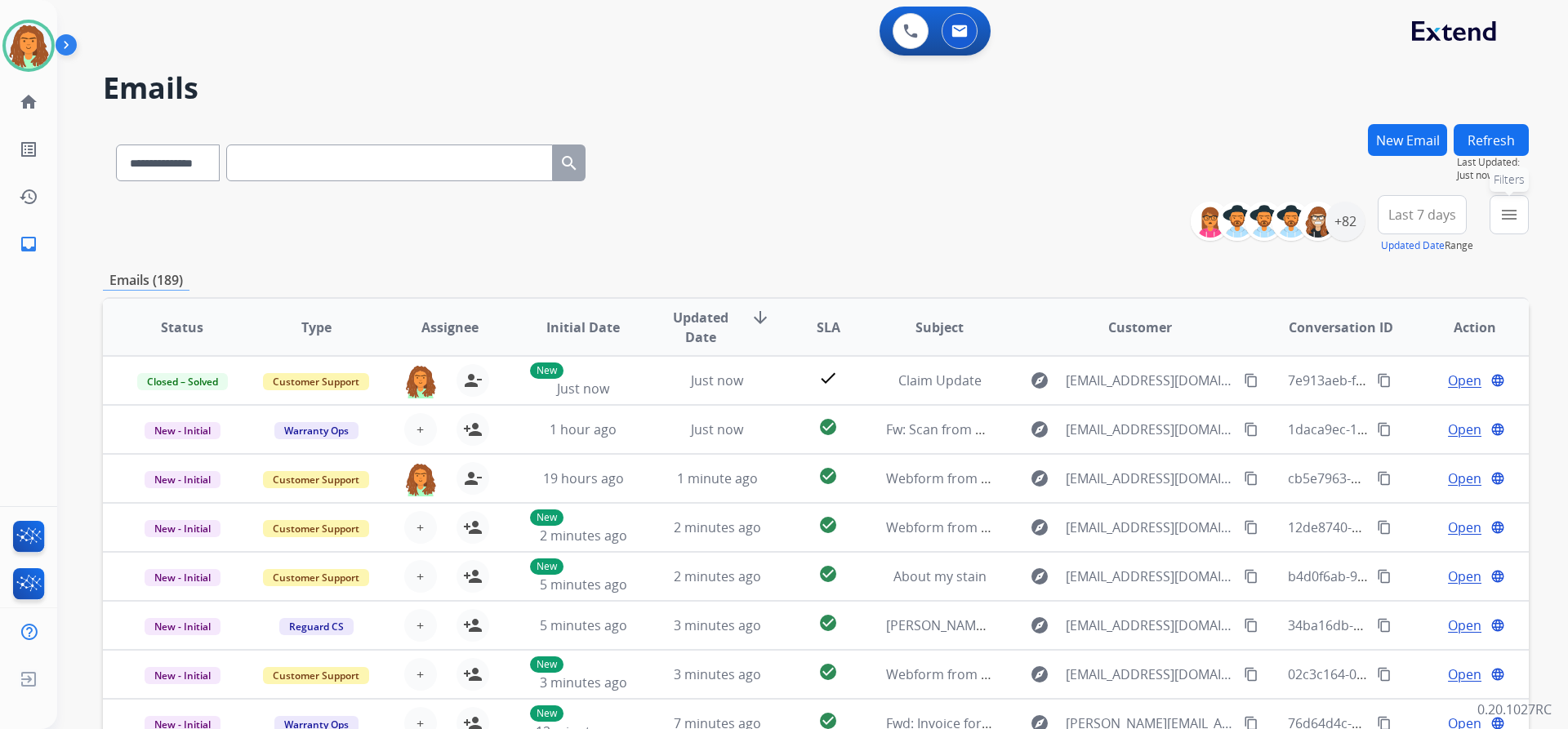
click at [1510, 217] on mat-icon "menu" at bounding box center [1509, 215] width 19 height 19
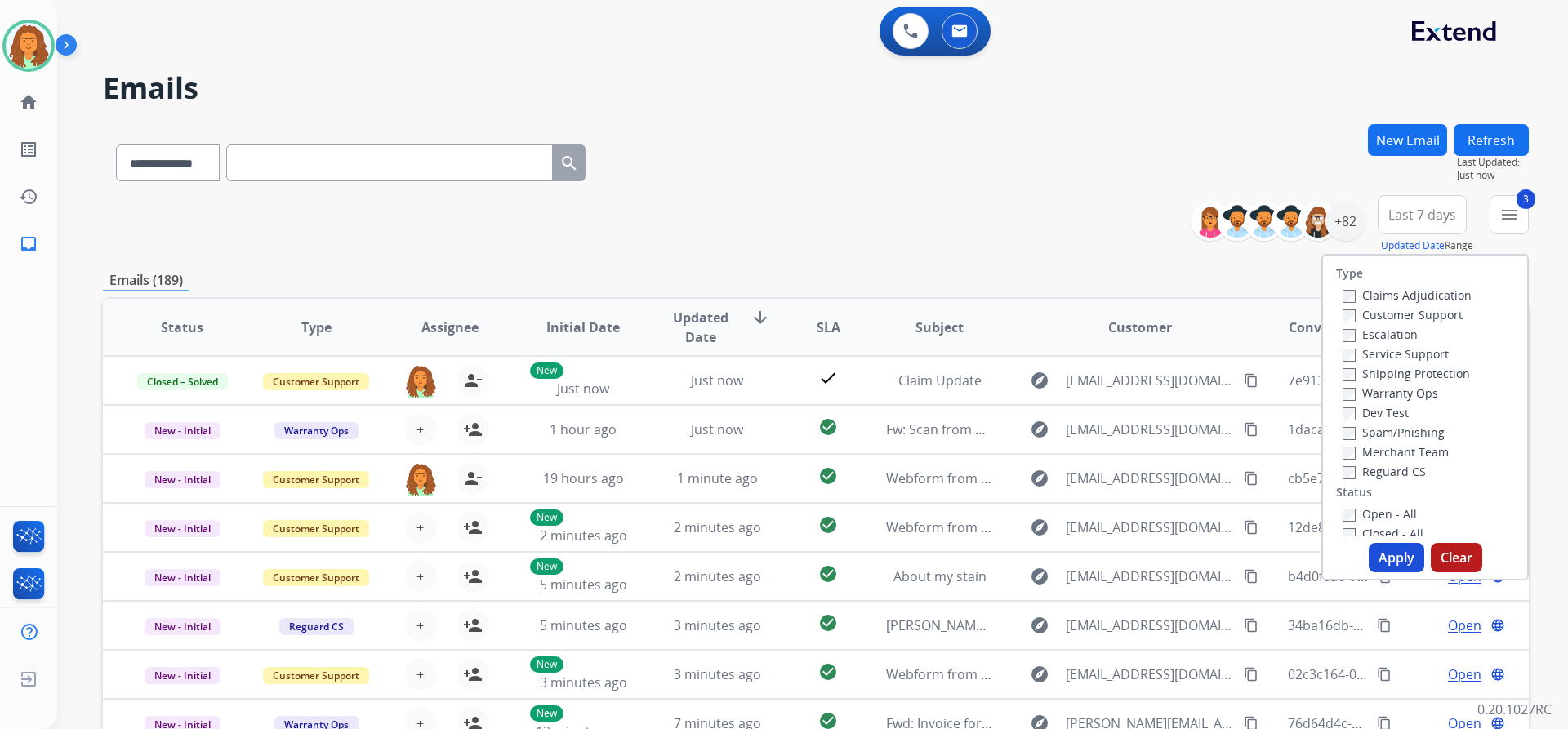
click at [1027, 229] on div "**********" at bounding box center [815, 224] width 1426 height 59
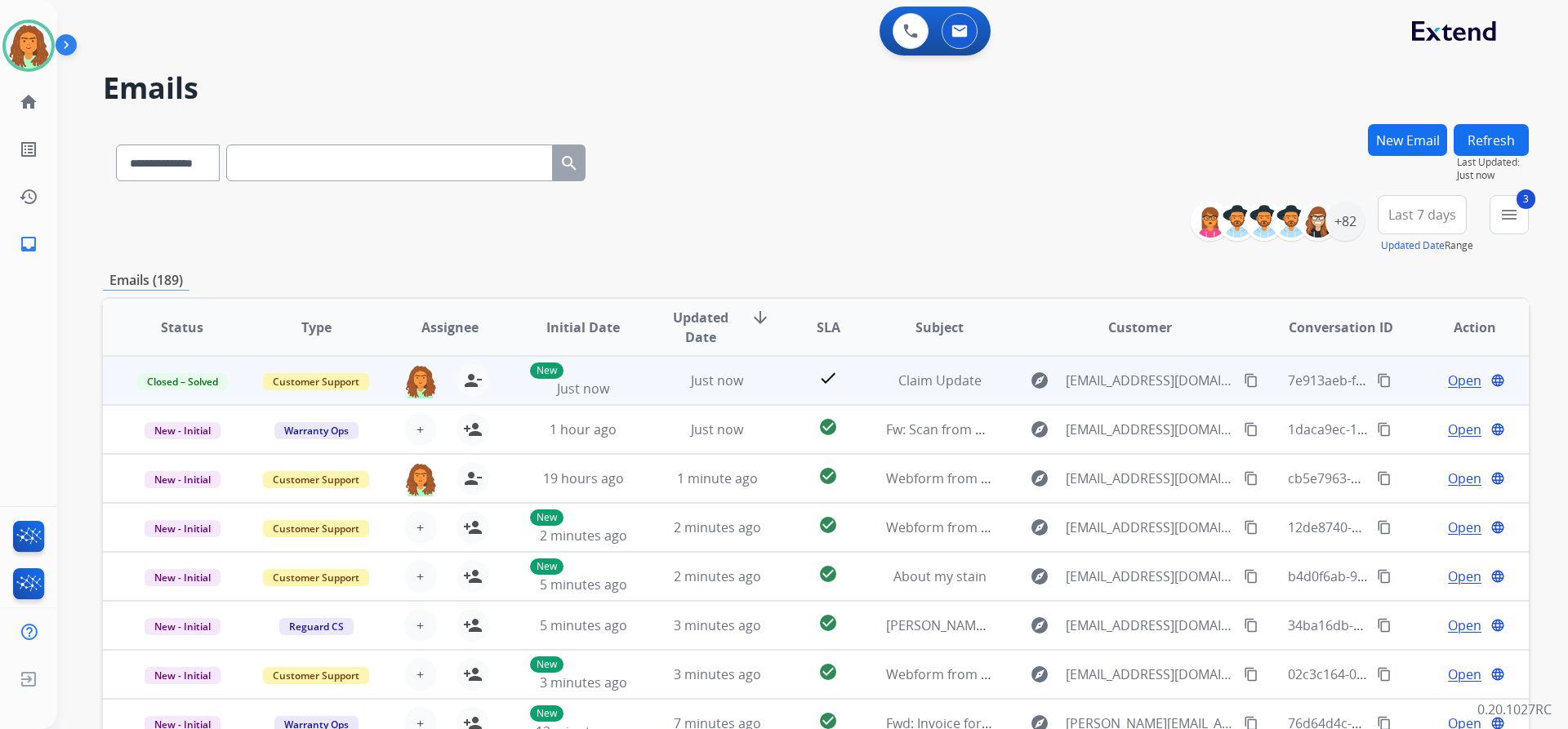
click at [1377, 382] on mat-icon "content_copy" at bounding box center [1384, 380] width 15 height 15
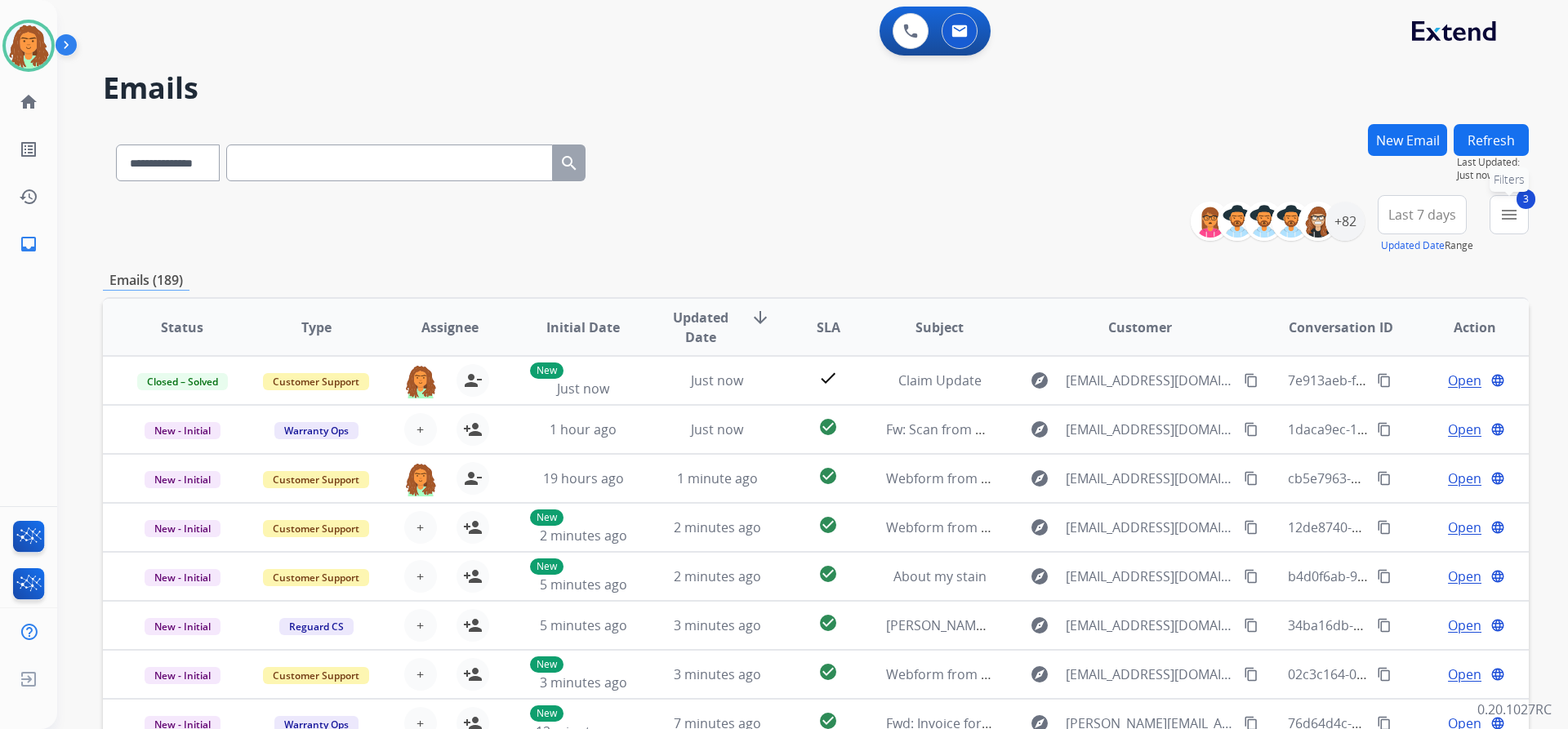
click at [1515, 222] on mat-icon "menu" at bounding box center [1509, 215] width 19 height 19
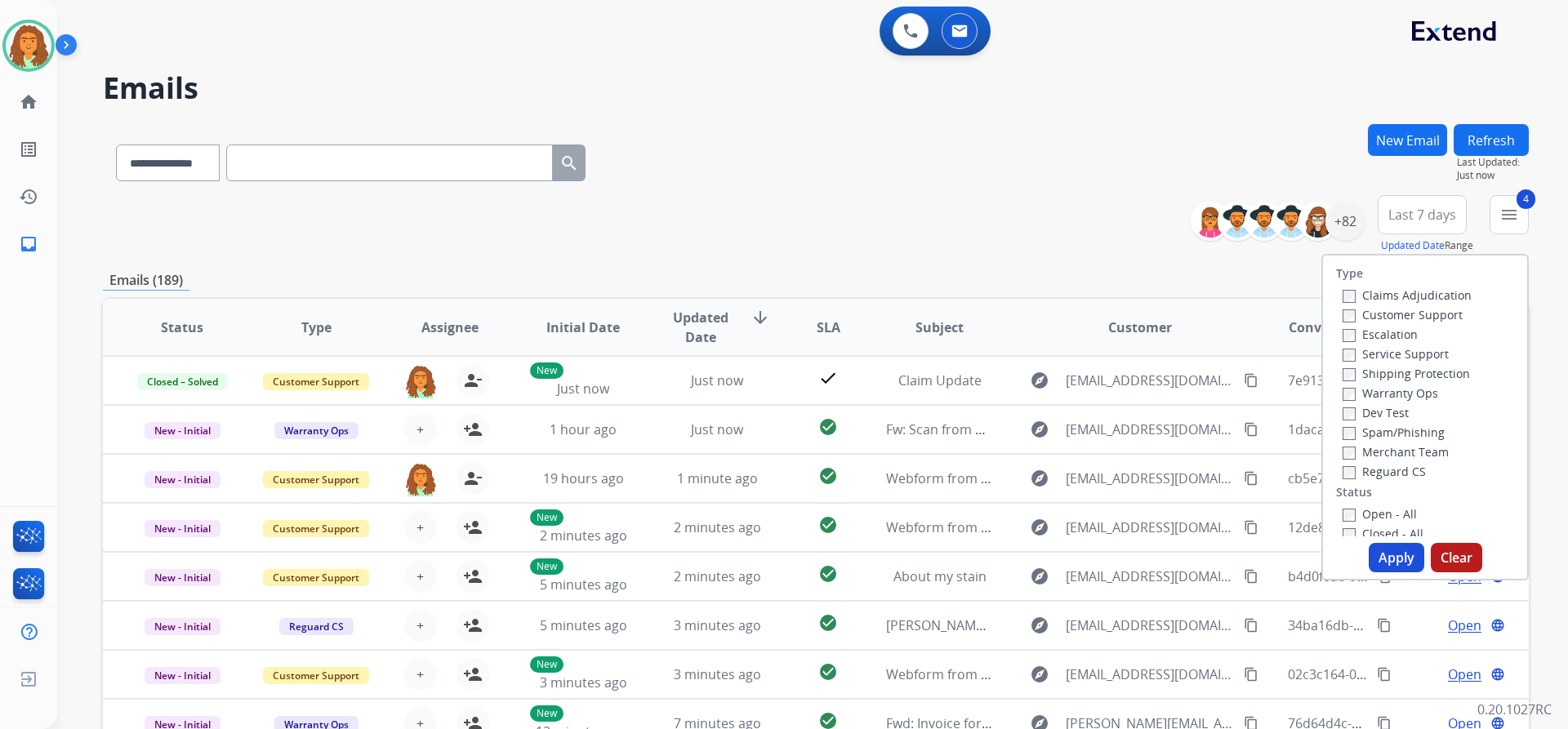
click at [1387, 549] on button "Apply" at bounding box center [1396, 558] width 55 height 30
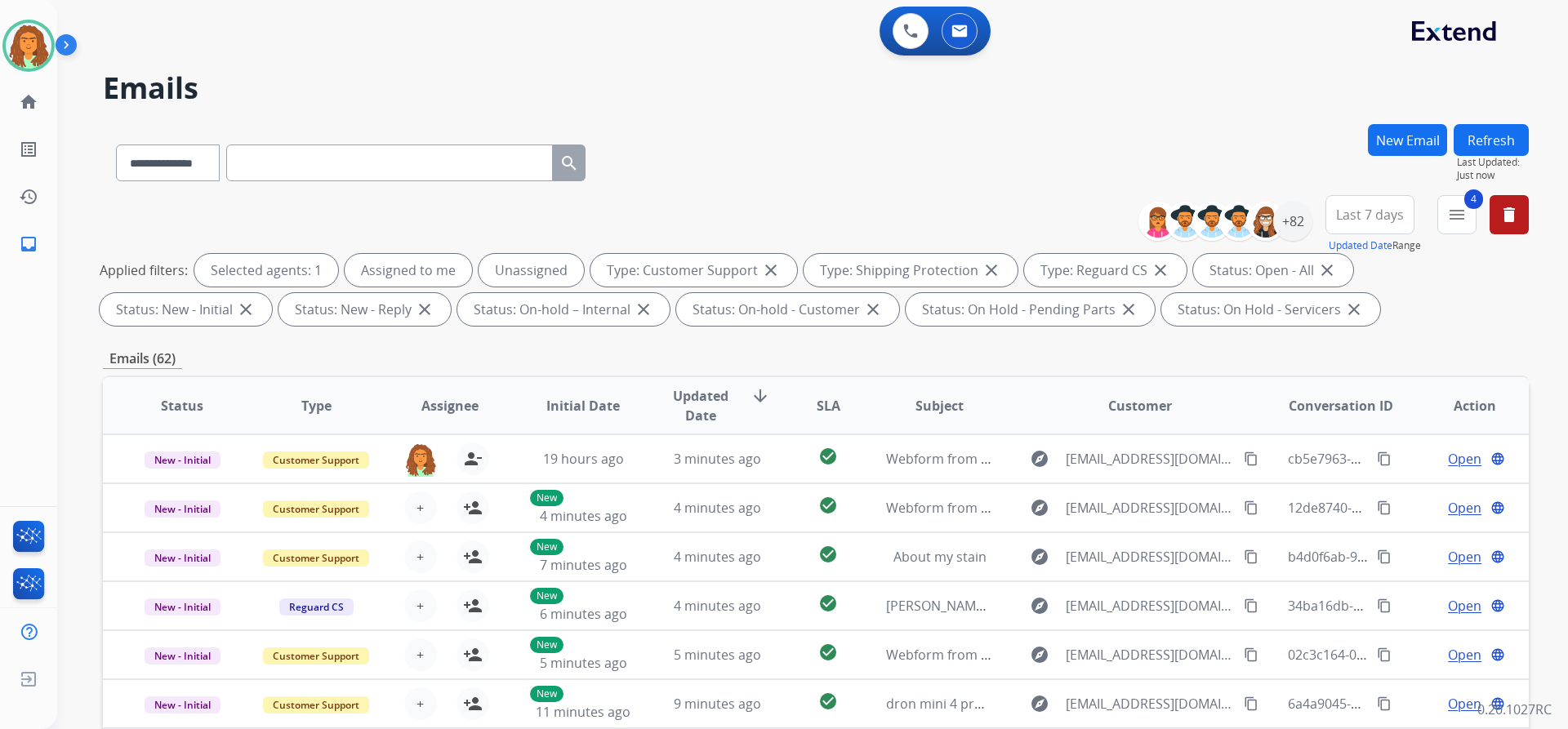
click at [1377, 323] on div "Applied filters: Selected agents: 1 Assigned to me Unassigned Type: Customer Su…" at bounding box center [813, 289] width 1426 height 72
click at [1355, 218] on span "Last 7 days" at bounding box center [1370, 214] width 68 height 6
click at [1344, 416] on div "Last 90 days" at bounding box center [1364, 413] width 89 height 25
click at [1253, 335] on div "**********" at bounding box center [815, 565] width 1426 height 883
click at [1307, 222] on div "+82" at bounding box center [1292, 221] width 39 height 39
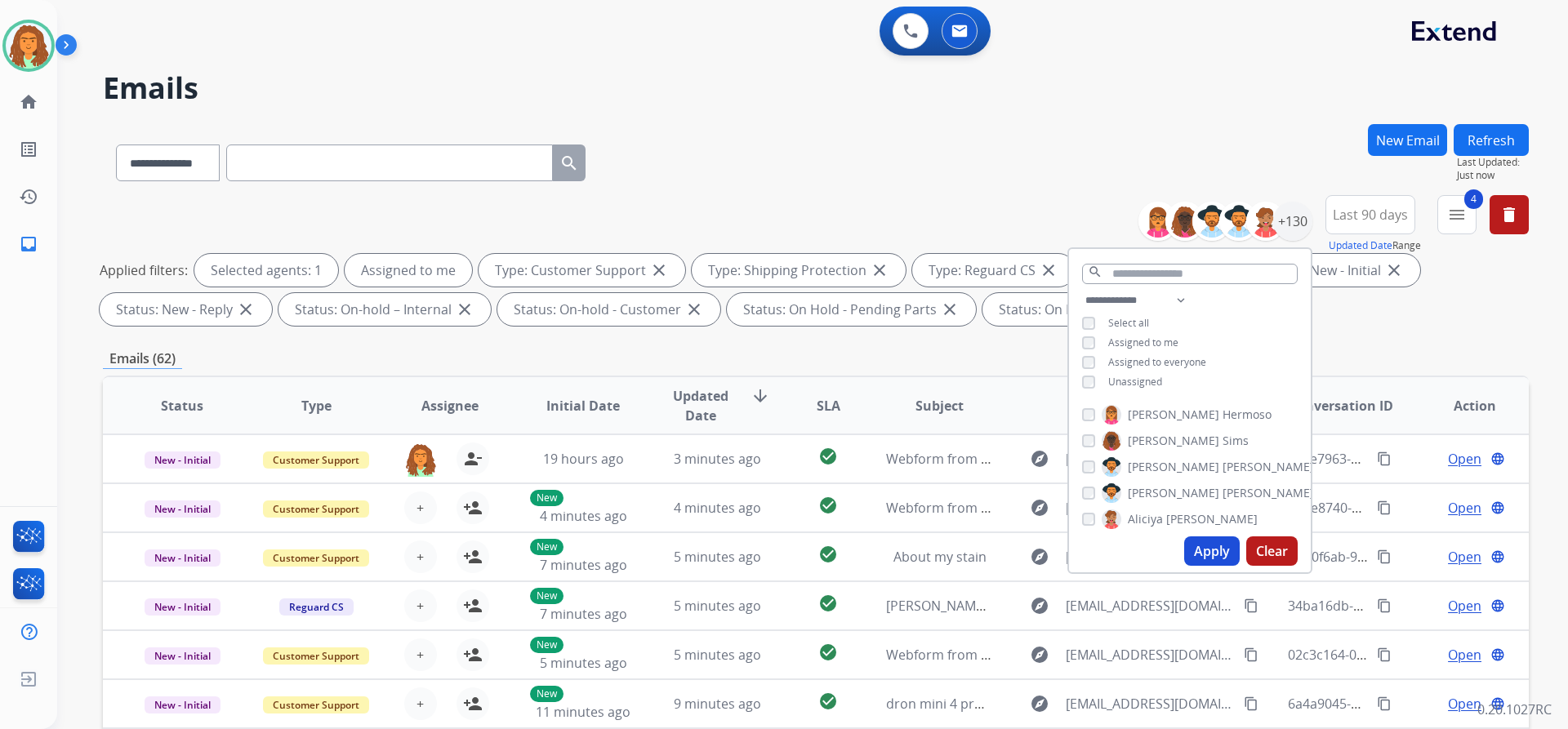
click at [1214, 545] on button "Apply" at bounding box center [1212, 552] width 55 height 30
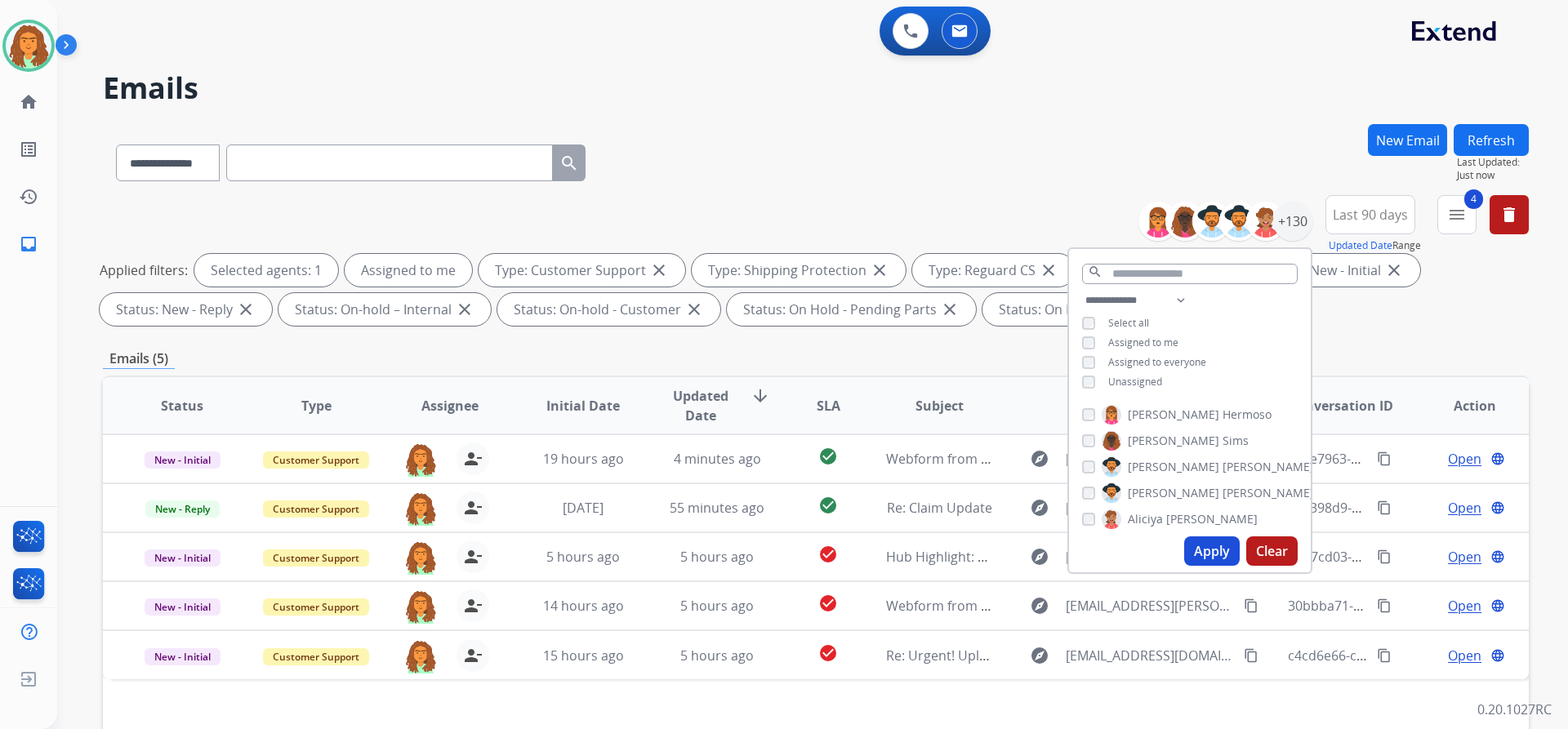
click at [1373, 339] on div "**********" at bounding box center [815, 565] width 1426 height 883
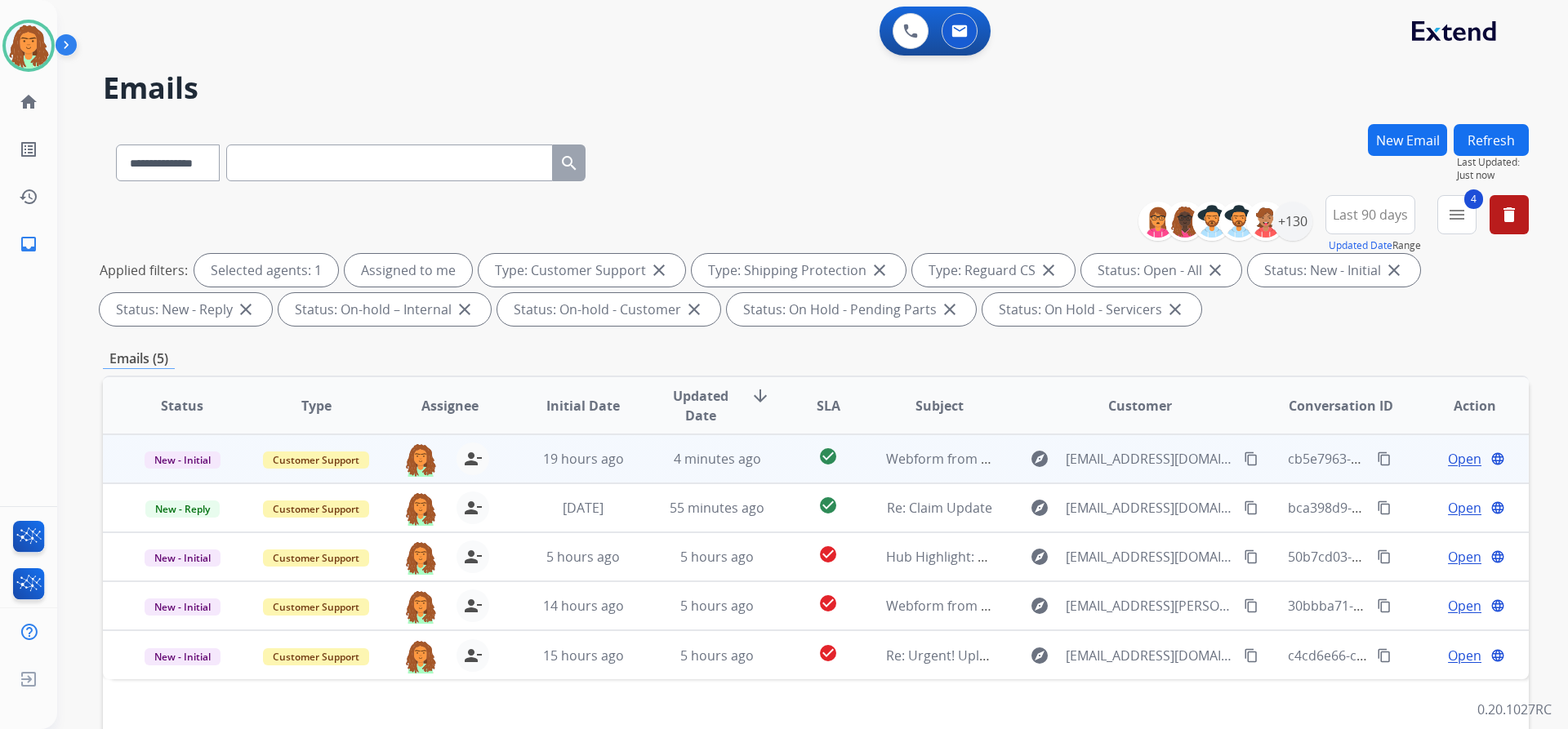
click at [867, 472] on td "Webform from [EMAIL_ADDRESS][DOMAIN_NAME] on [DATE]" at bounding box center [927, 459] width 134 height 49
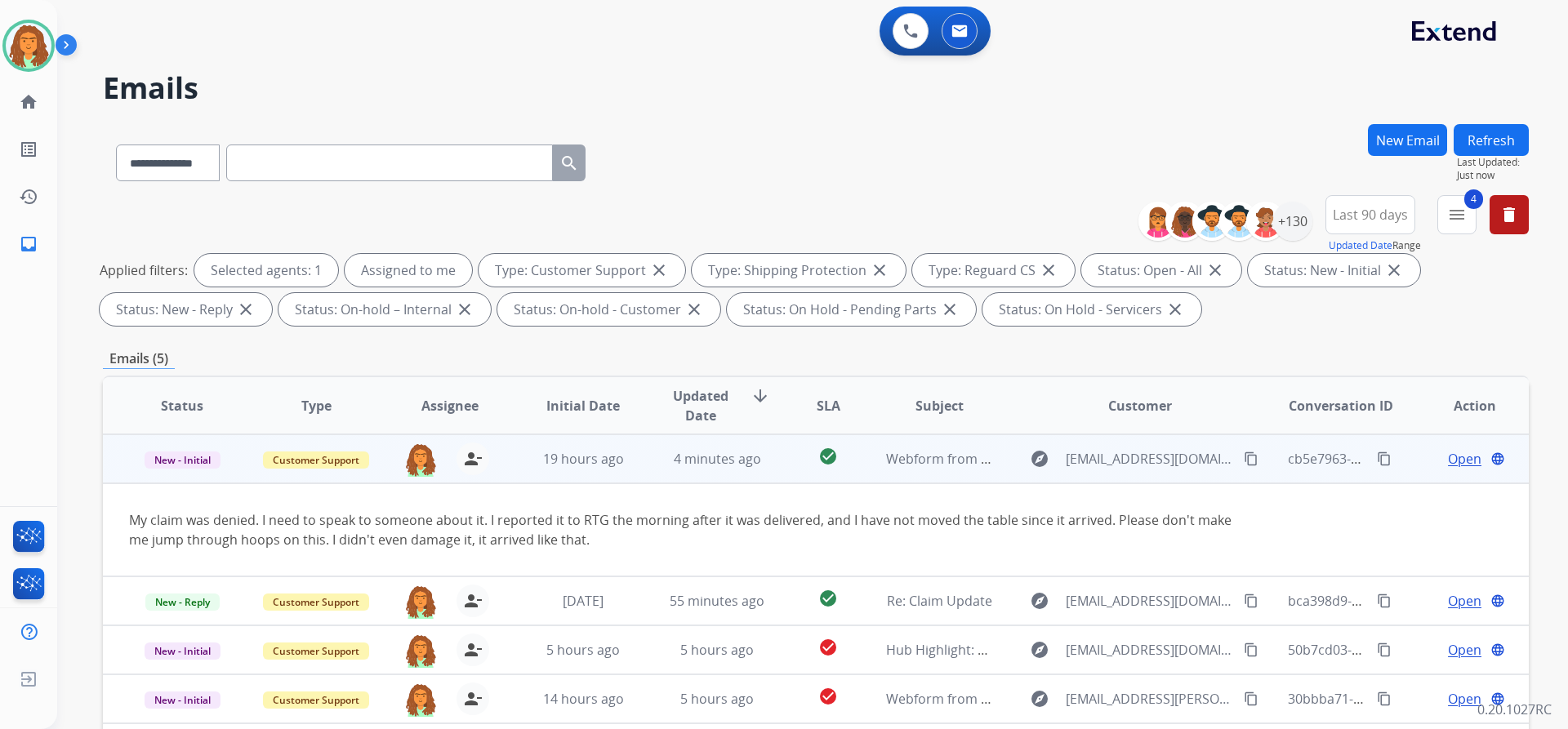
click at [867, 472] on td "Webform from [EMAIL_ADDRESS][DOMAIN_NAME] on [DATE]" at bounding box center [927, 459] width 134 height 49
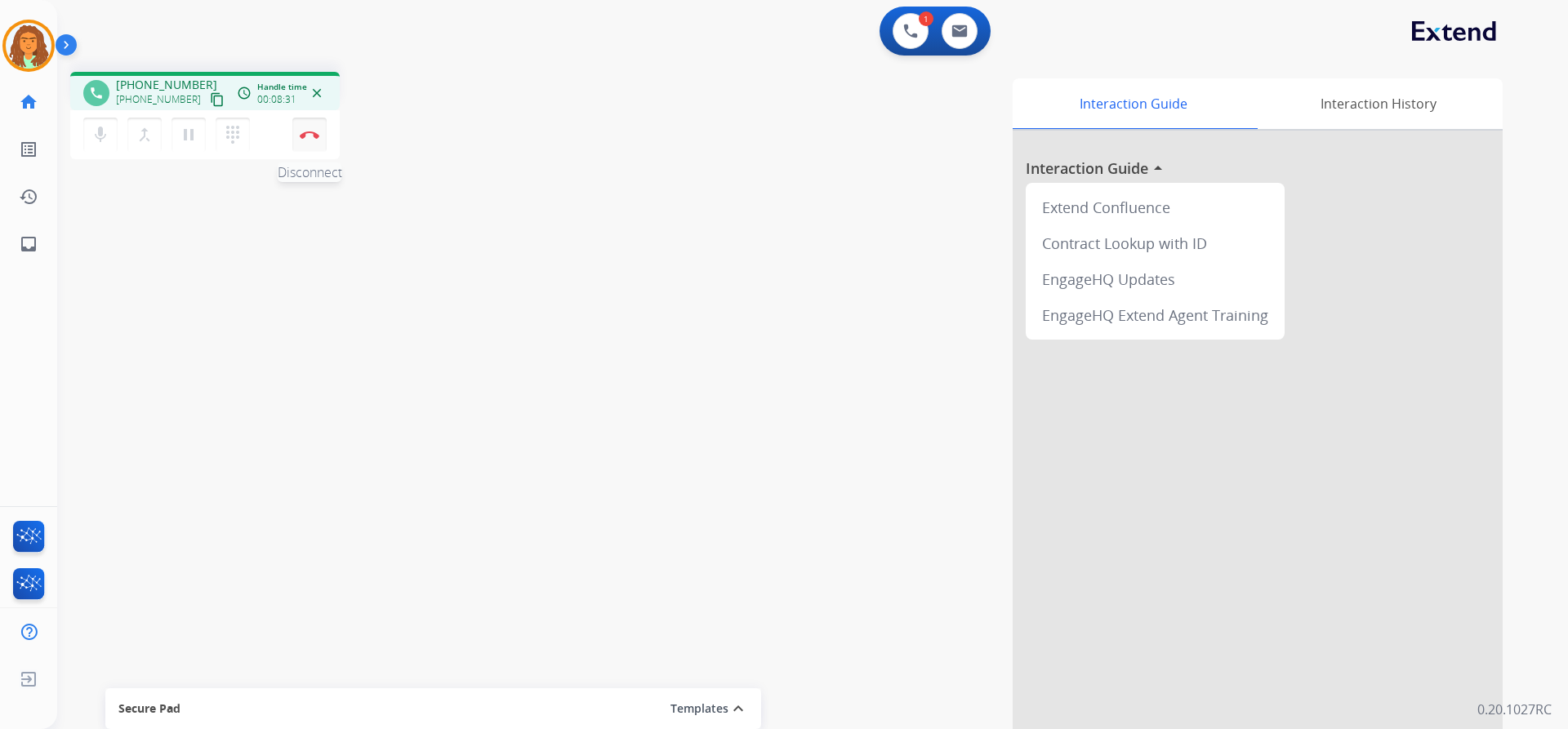
click at [313, 136] on img at bounding box center [310, 134] width 19 height 8
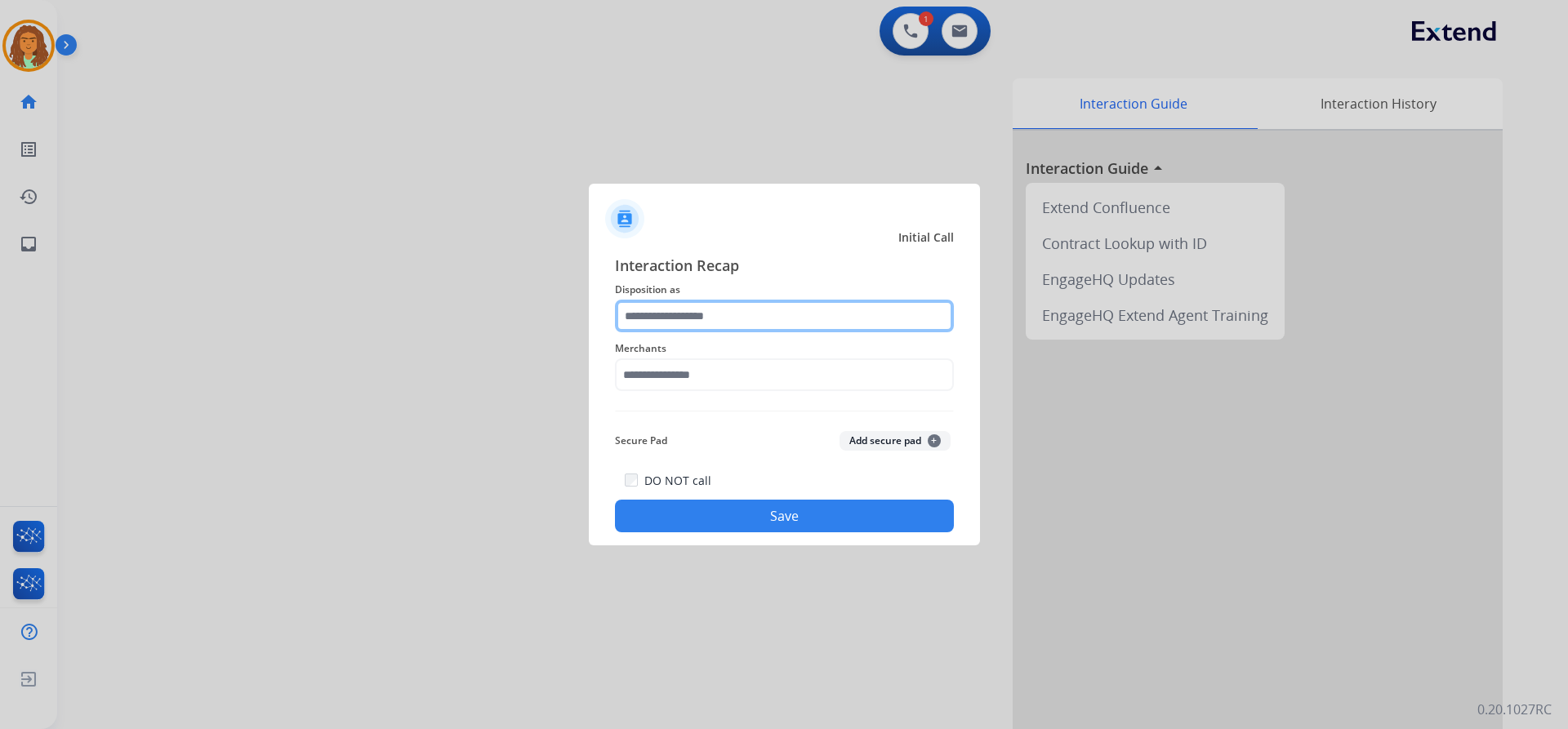
click at [678, 315] on input "text" at bounding box center [784, 316] width 339 height 32
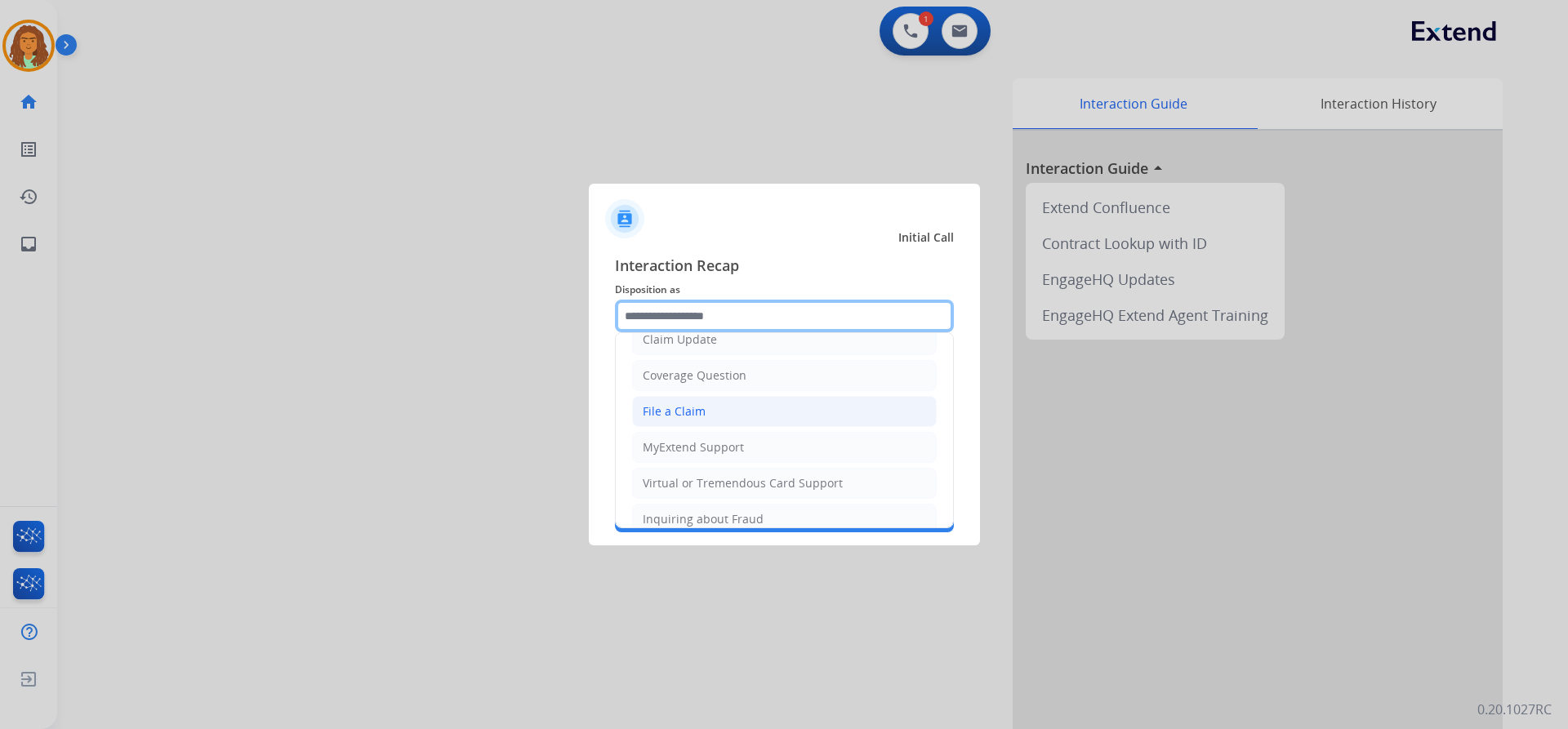
scroll to position [91, 0]
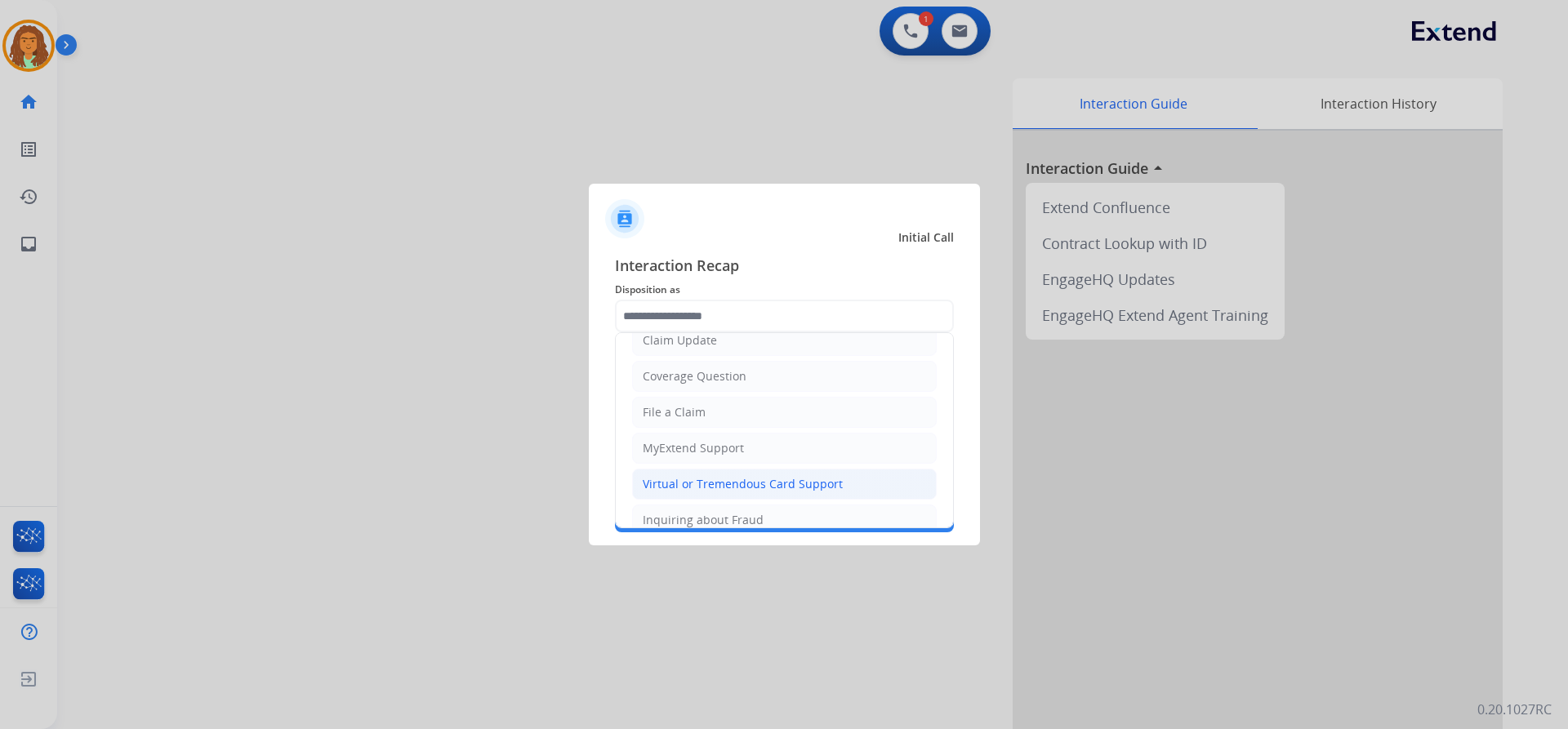
click at [745, 482] on div "Virtual or Tremendous Card Support" at bounding box center [743, 484] width 200 height 17
type input "**********"
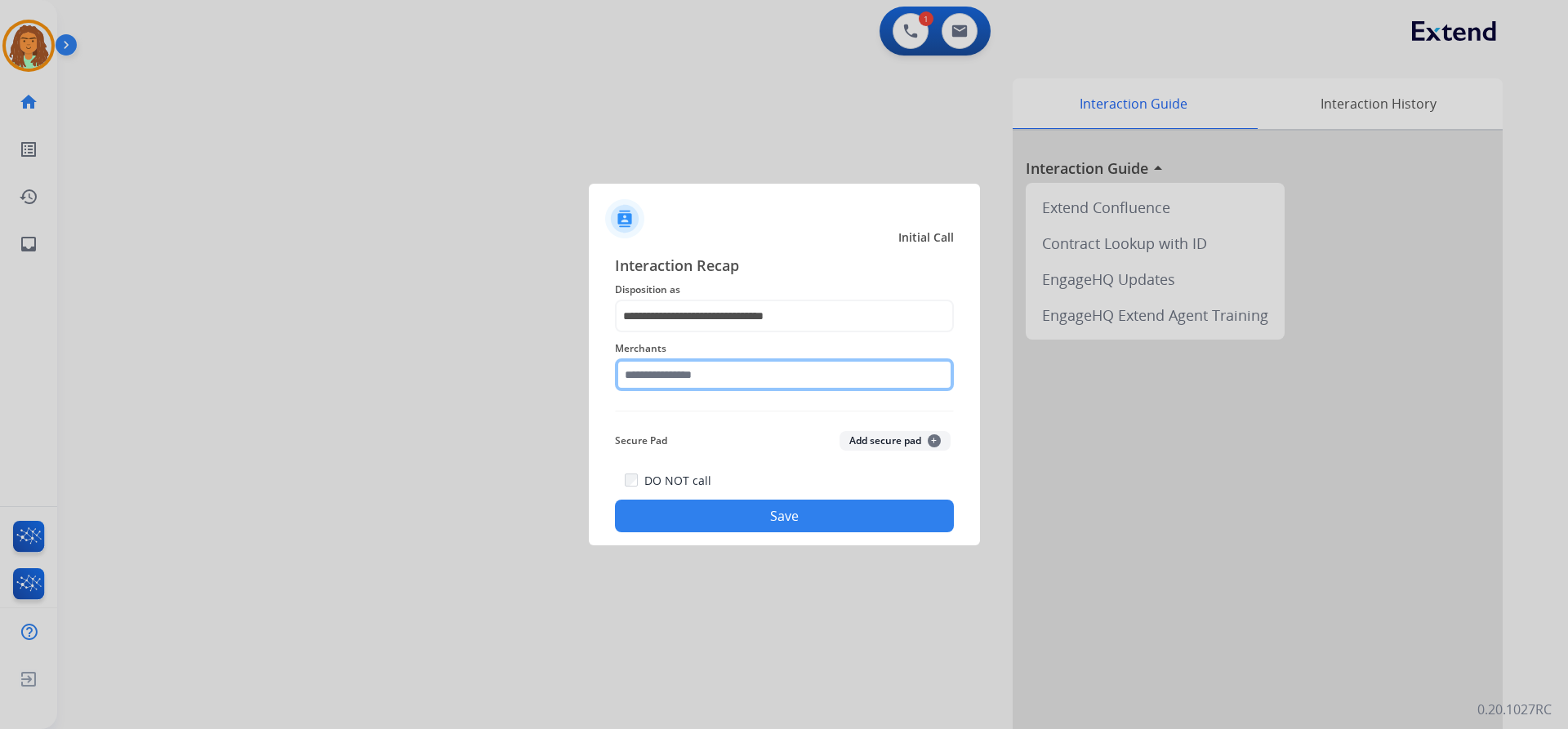
click at [684, 377] on input "text" at bounding box center [784, 375] width 339 height 32
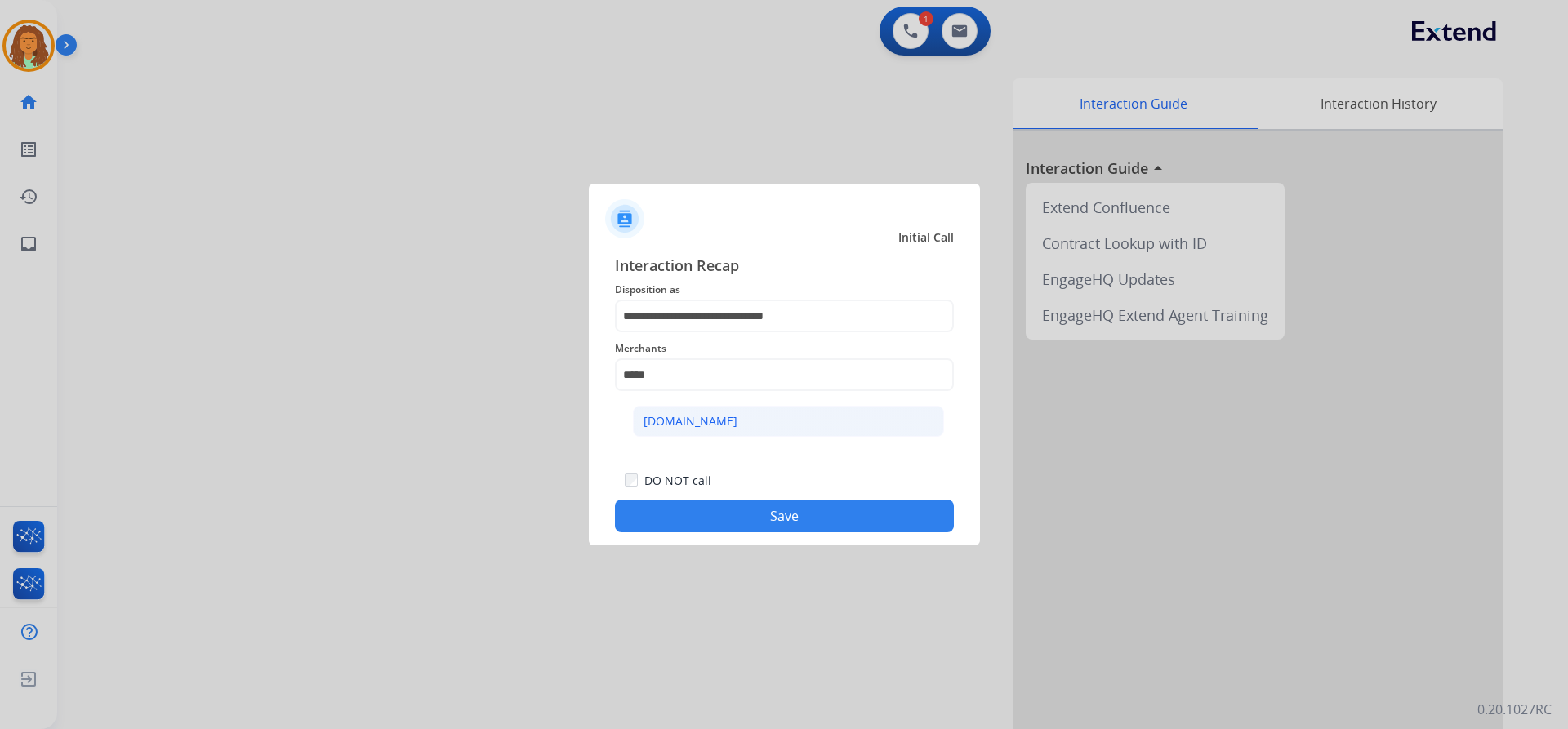
click at [672, 422] on div "Carparts.com" at bounding box center [690, 421] width 94 height 17
type input "**********"
click at [793, 514] on button "Save" at bounding box center [784, 516] width 339 height 32
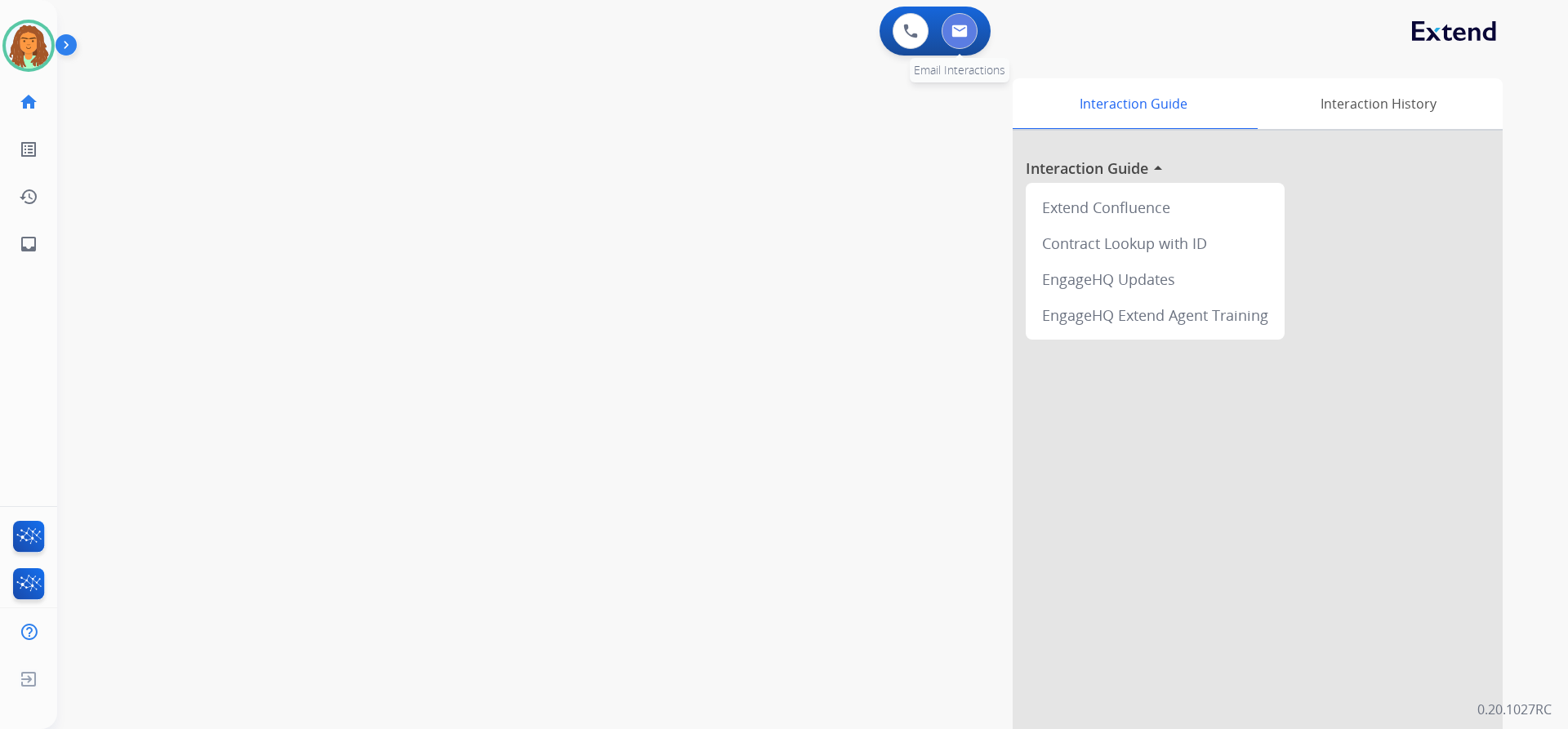
click at [963, 34] on img at bounding box center [959, 31] width 17 height 13
select select "**********"
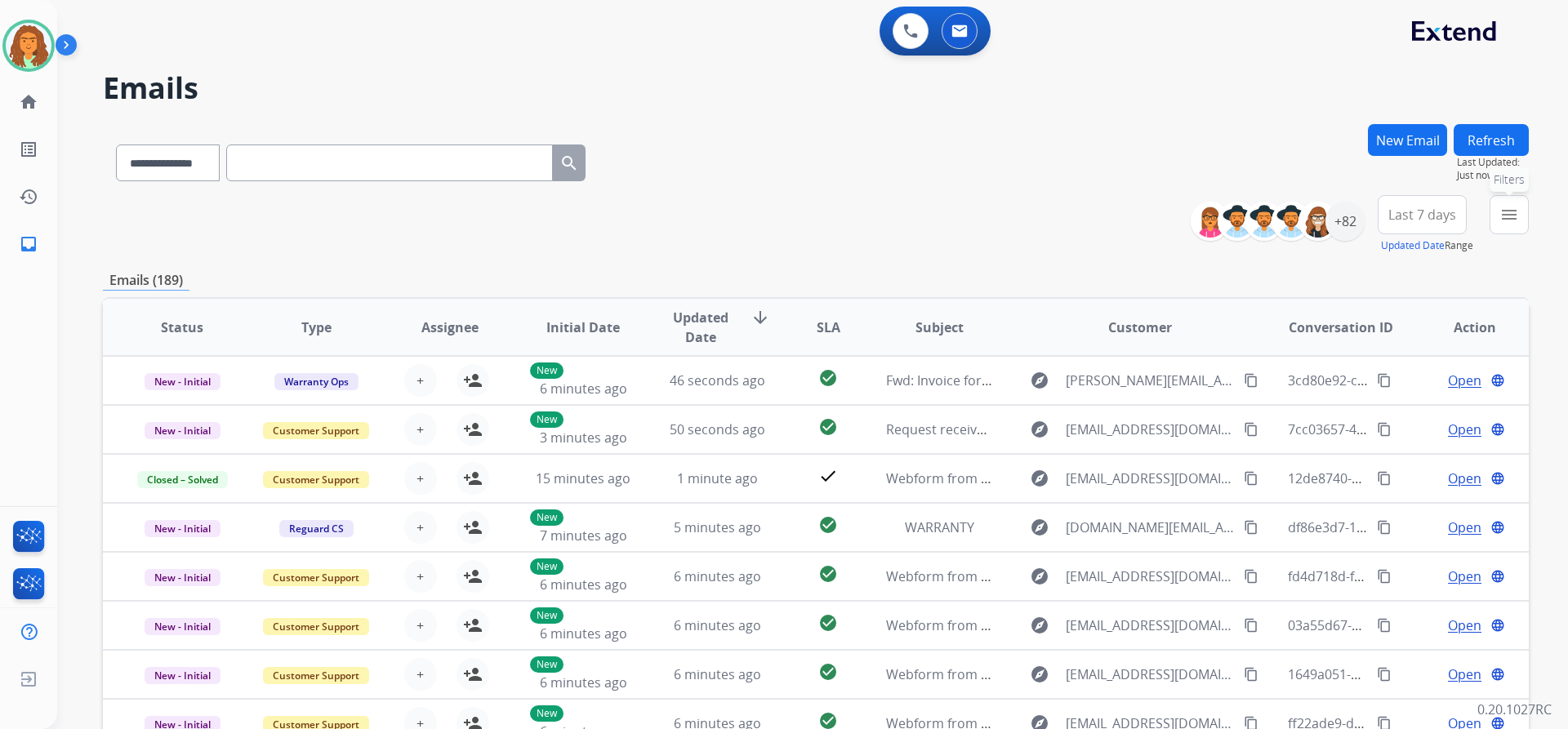
click at [1518, 213] on mat-icon "menu" at bounding box center [1509, 215] width 19 height 19
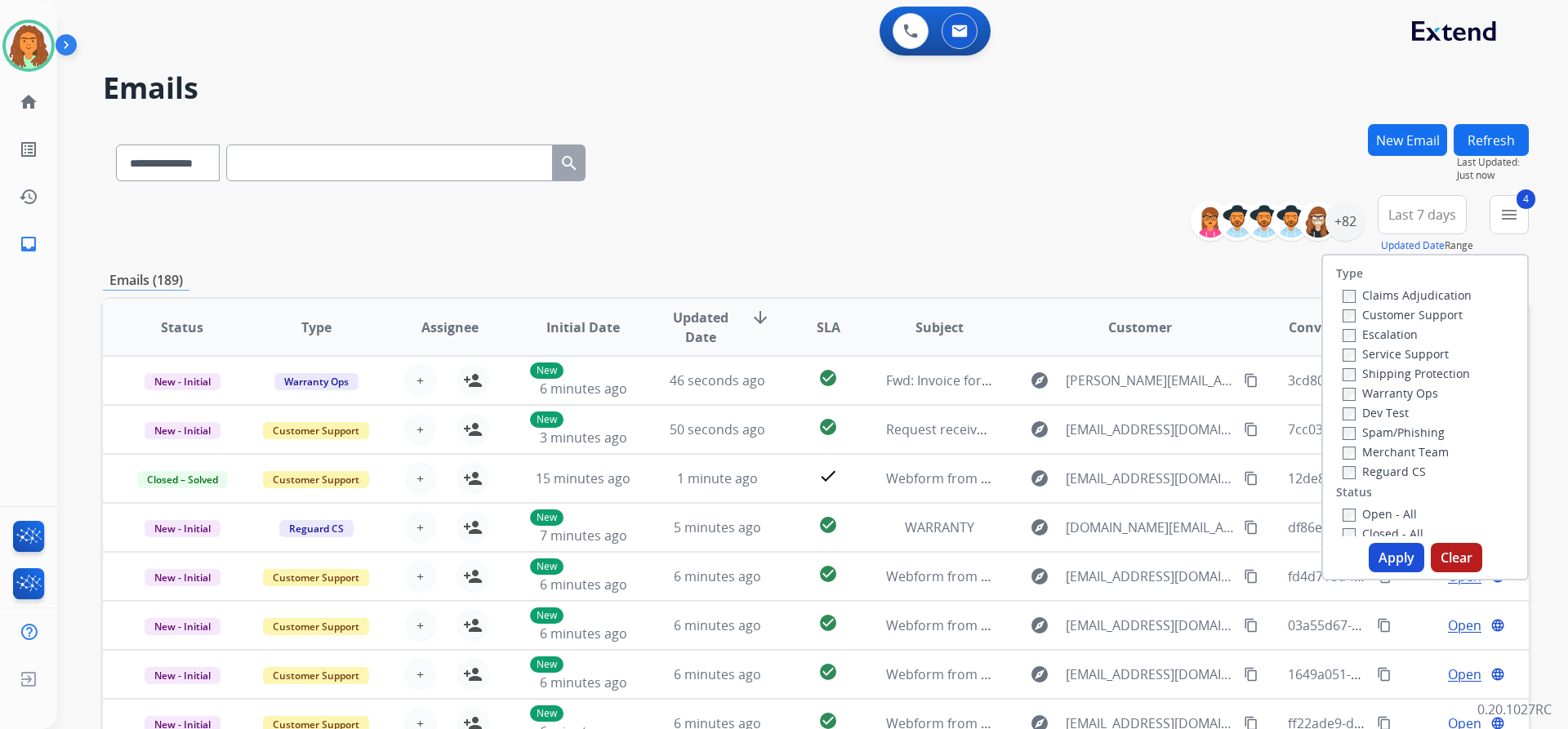
click at [1383, 561] on button "Apply" at bounding box center [1396, 558] width 55 height 30
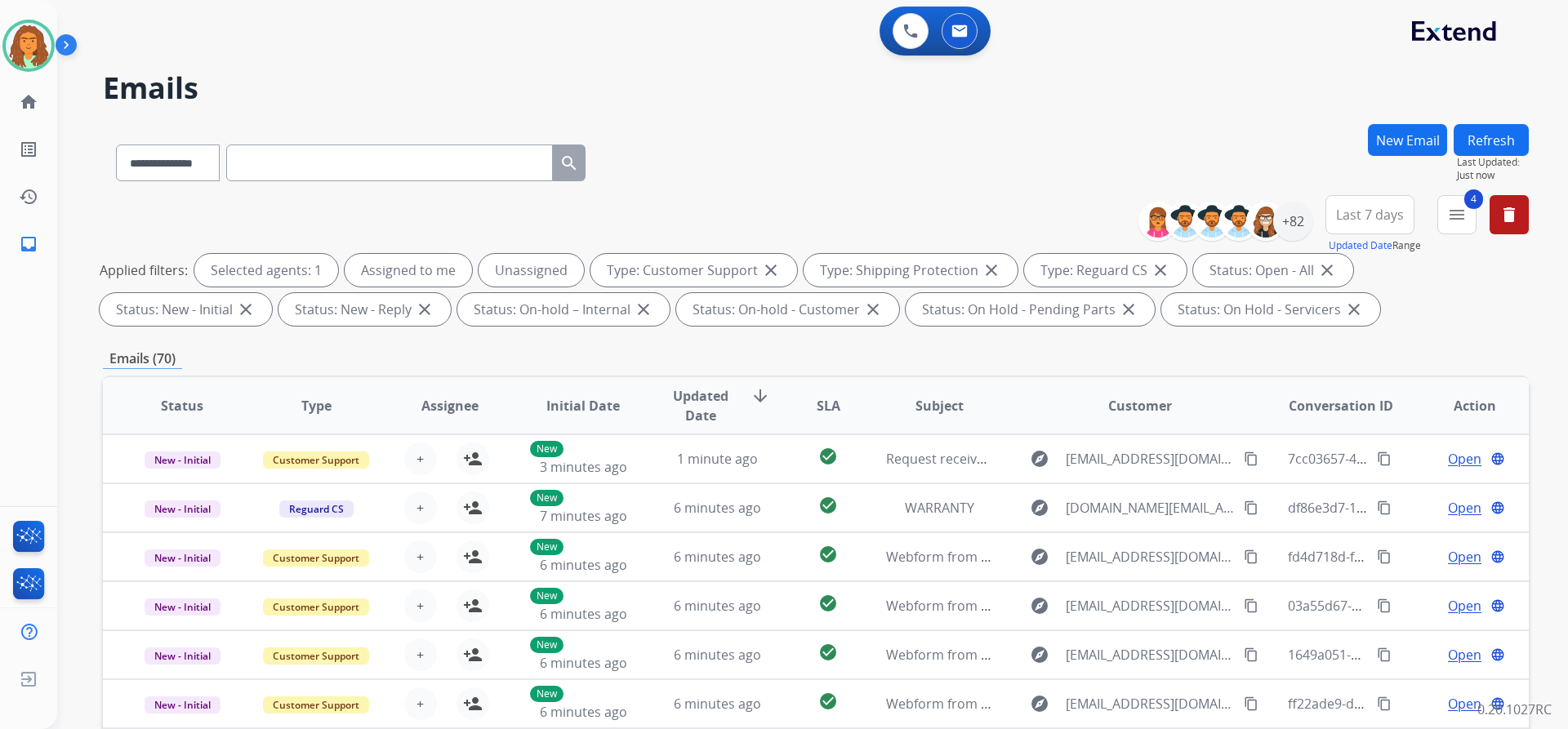
click at [1361, 218] on span "Last 7 days" at bounding box center [1370, 214] width 68 height 6
click at [1353, 416] on div "Last 90 days" at bounding box center [1364, 413] width 89 height 25
click at [1251, 354] on div "Emails (70)" at bounding box center [815, 358] width 1426 height 20
click at [1291, 209] on div "+130" at bounding box center [1292, 221] width 39 height 39
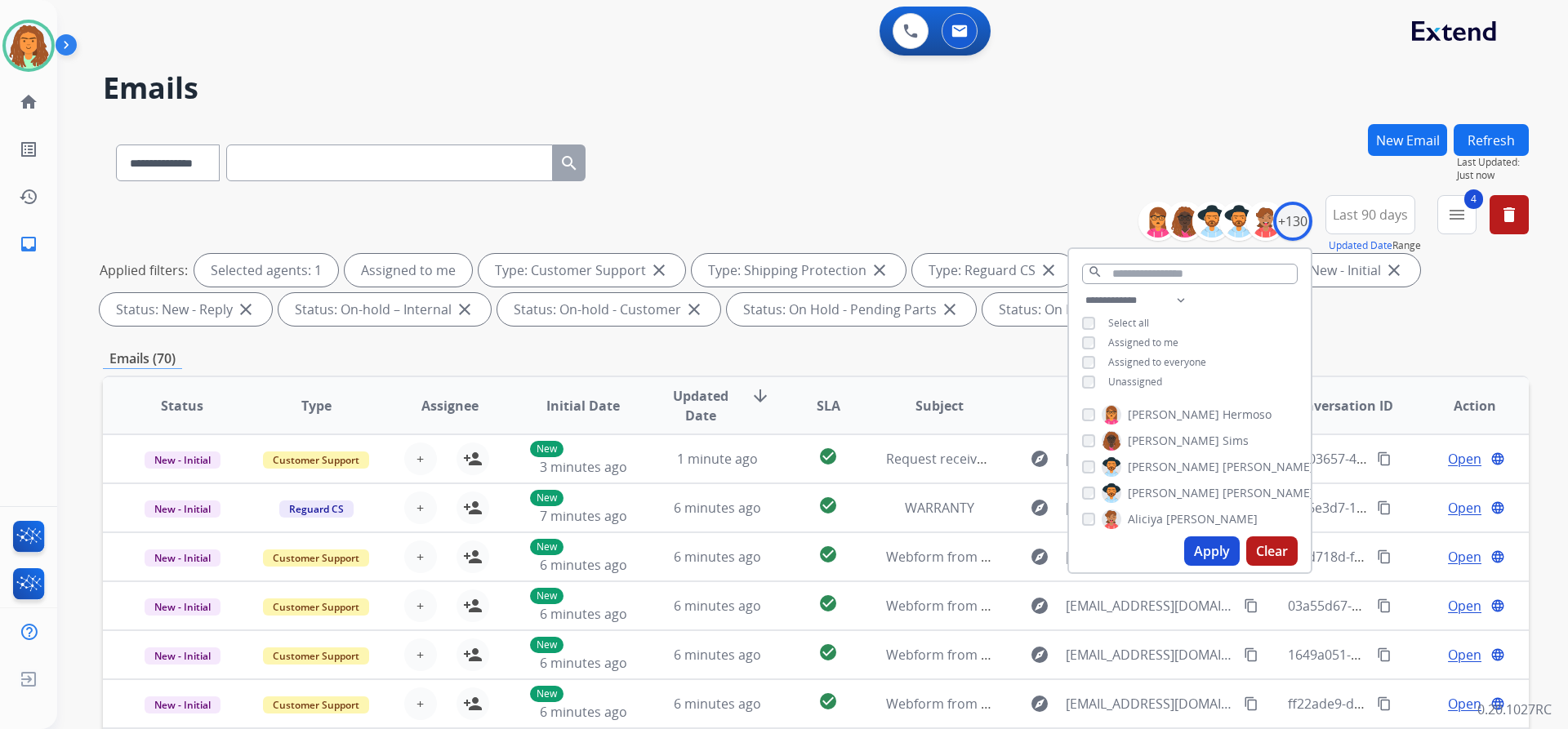
click at [1217, 549] on button "Apply" at bounding box center [1212, 552] width 55 height 30
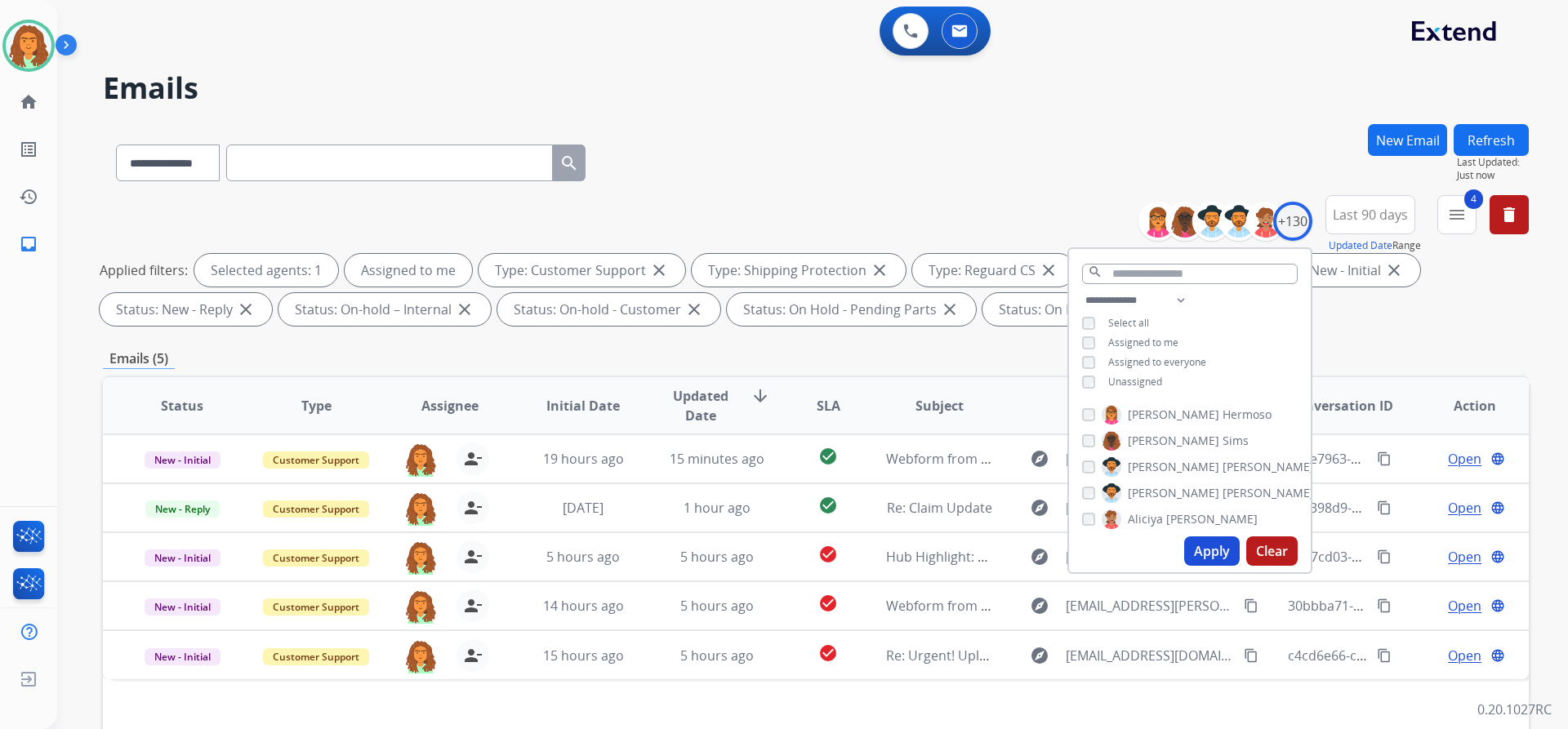
click at [980, 352] on div "Emails (5)" at bounding box center [815, 358] width 1426 height 20
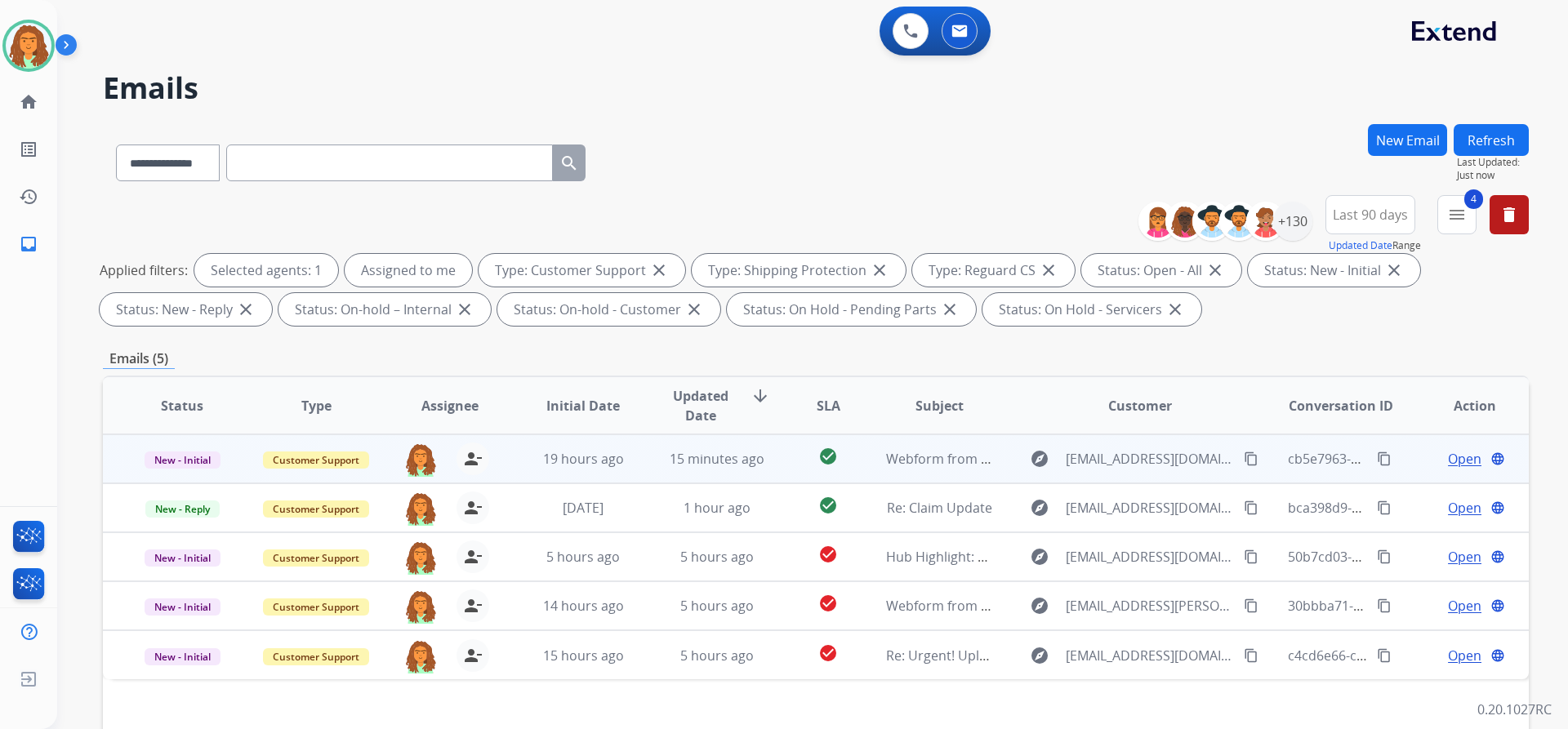
click at [994, 467] on td "explore lynnesv650@yahoo.com content_copy" at bounding box center [1128, 459] width 267 height 49
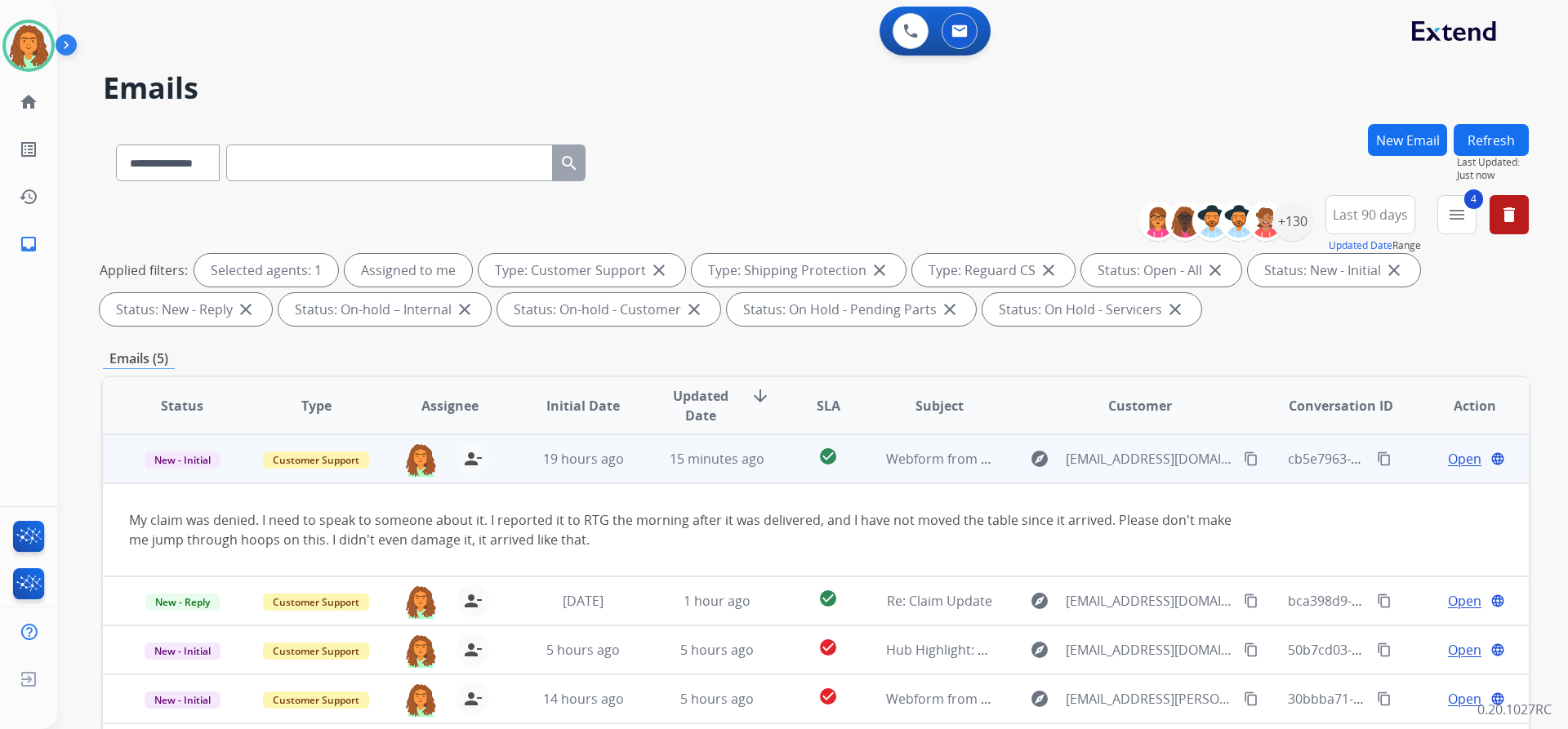
click at [1448, 456] on span "Open" at bounding box center [1464, 459] width 33 height 19
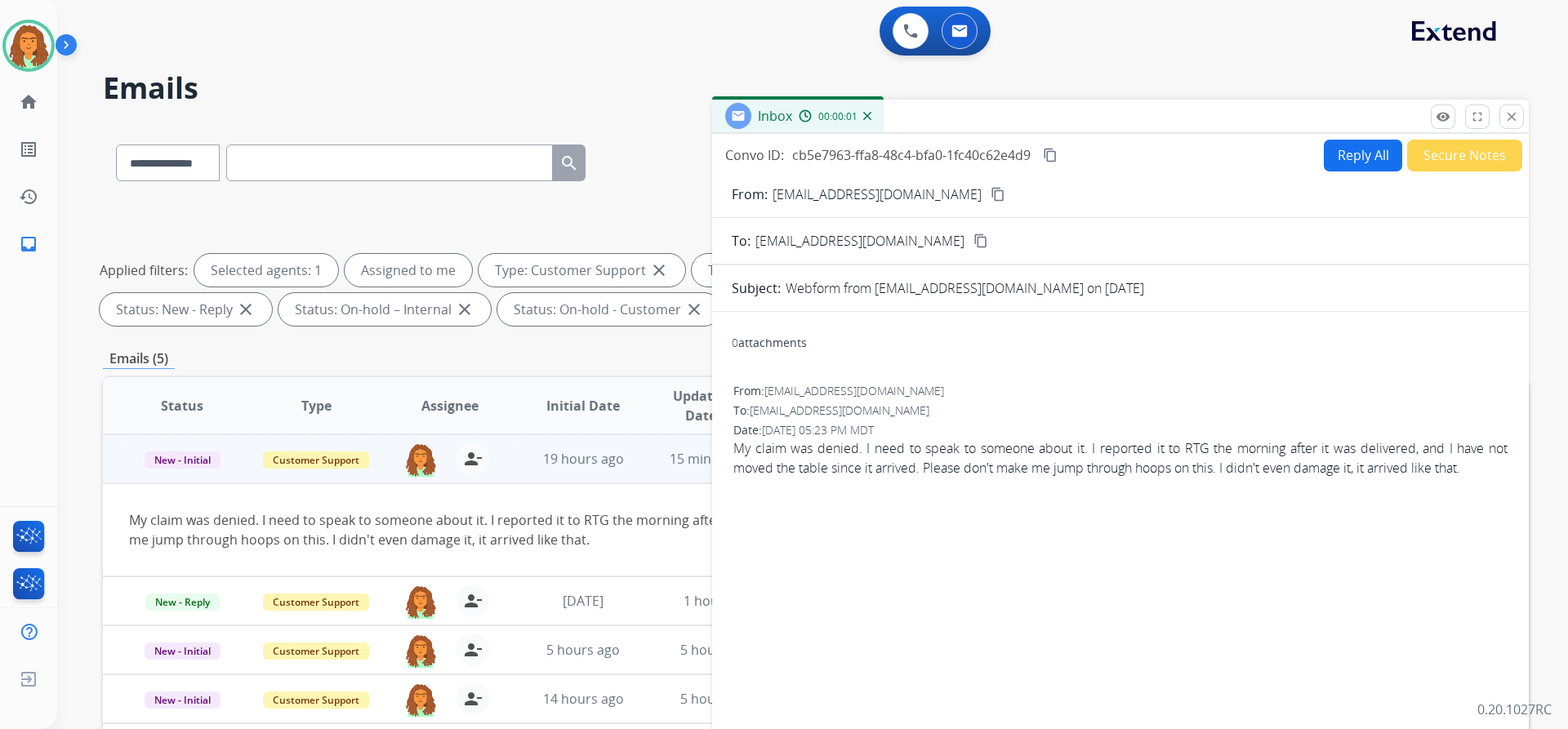
click at [1443, 160] on button "Secure Notes" at bounding box center [1464, 155] width 115 height 32
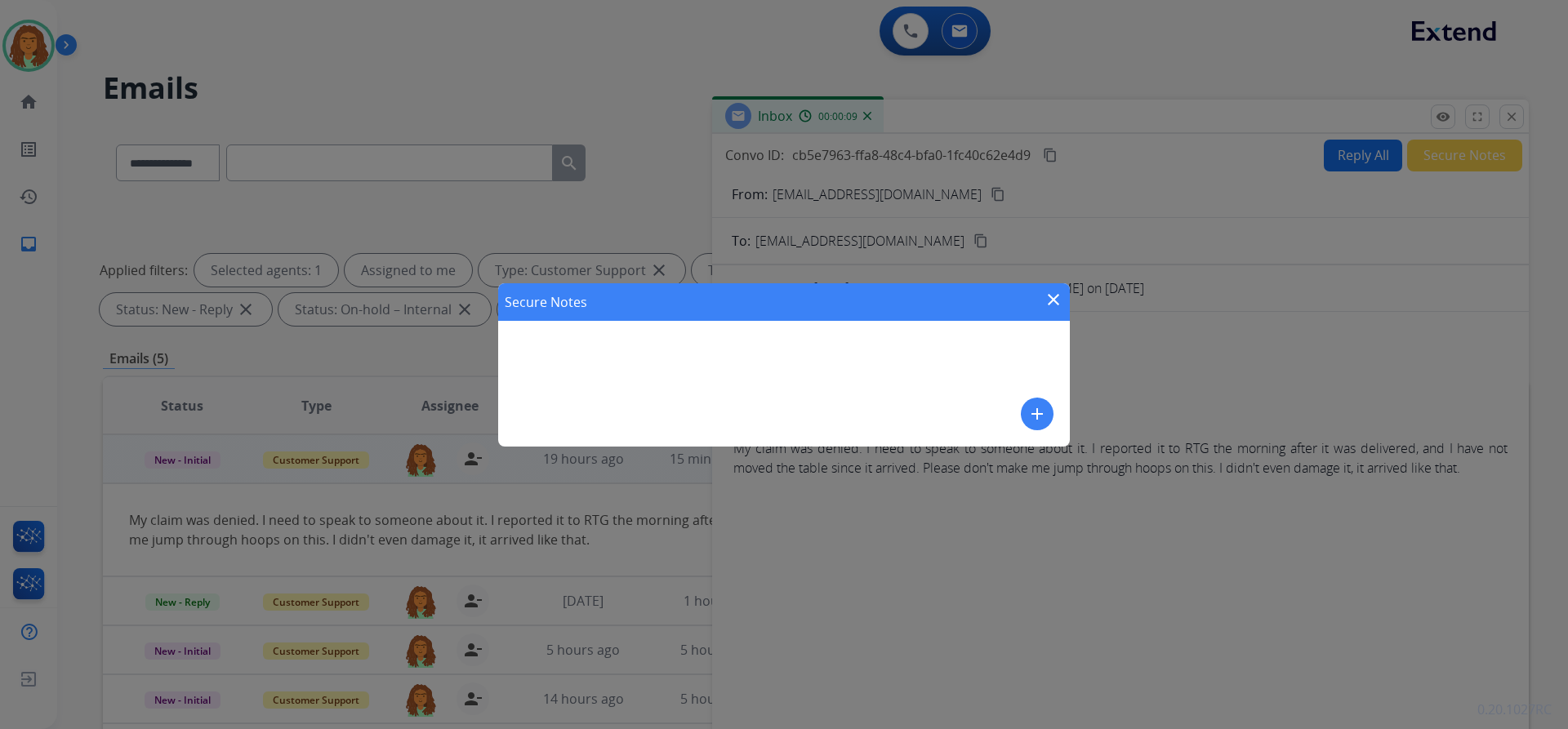
click at [1033, 415] on mat-icon "add" at bounding box center [1037, 414] width 19 height 19
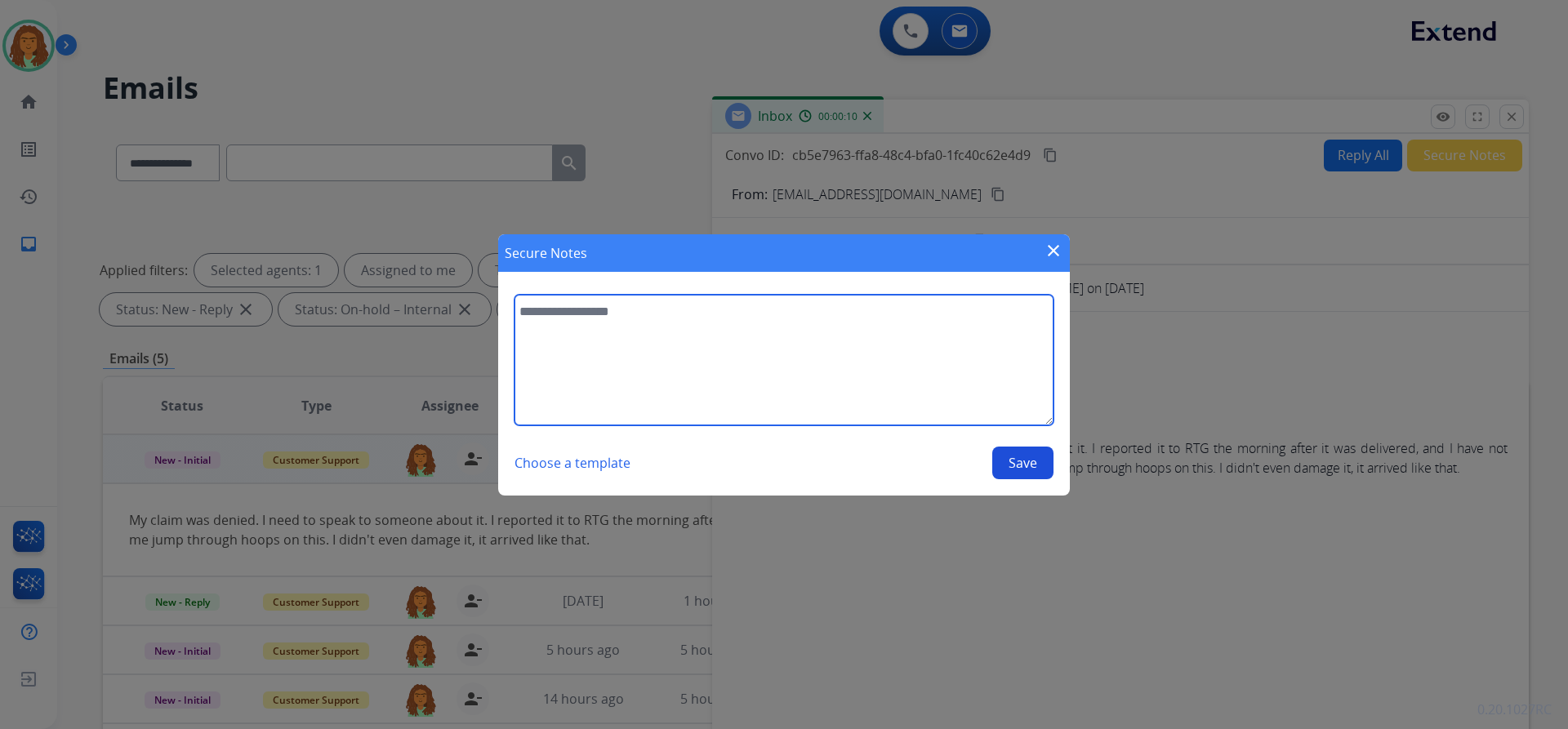
click at [588, 315] on textarea at bounding box center [784, 360] width 539 height 131
click at [687, 318] on textarea "**********" at bounding box center [784, 360] width 539 height 131
paste textarea "**********"
type textarea "**********"
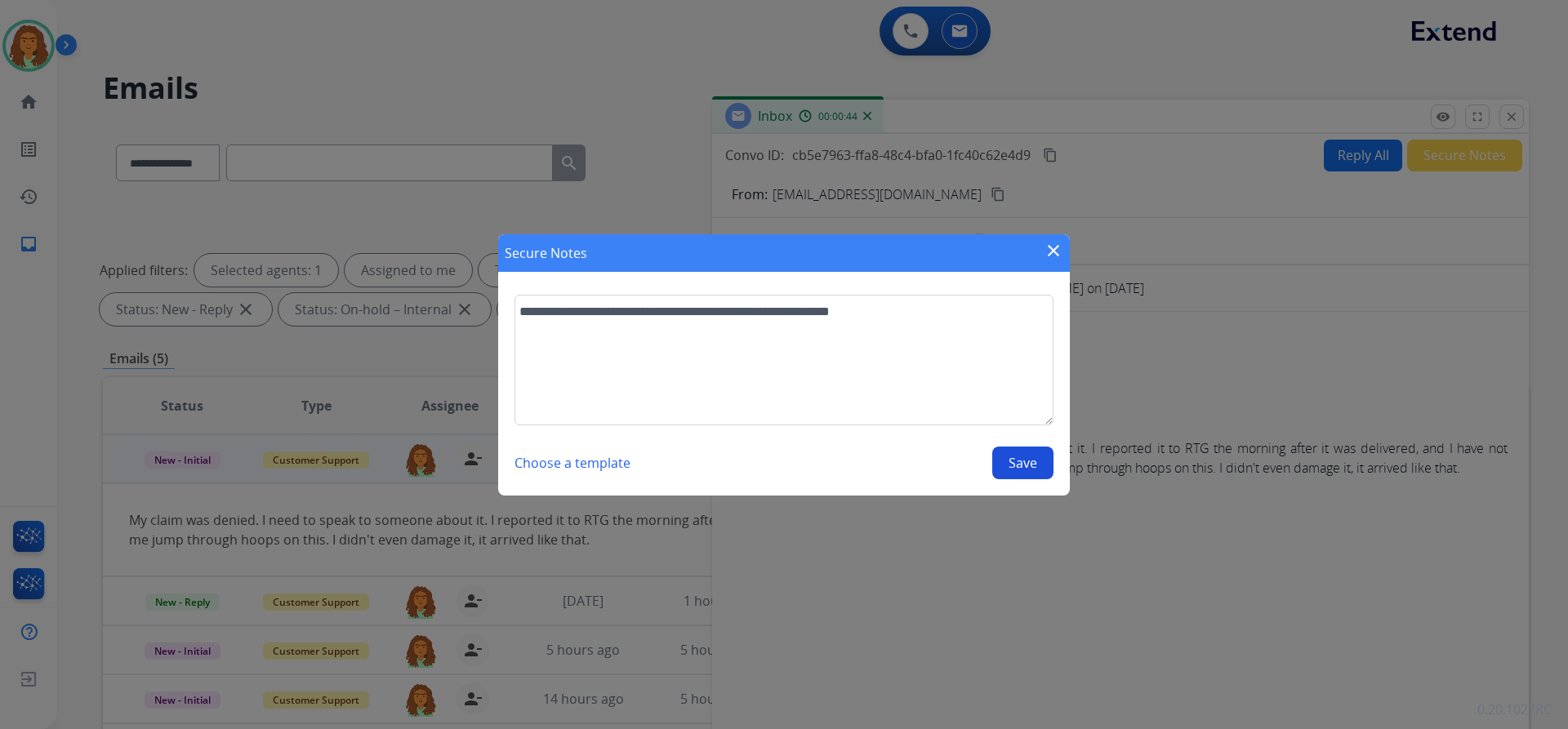
click at [1020, 457] on button "Save" at bounding box center [1023, 462] width 61 height 32
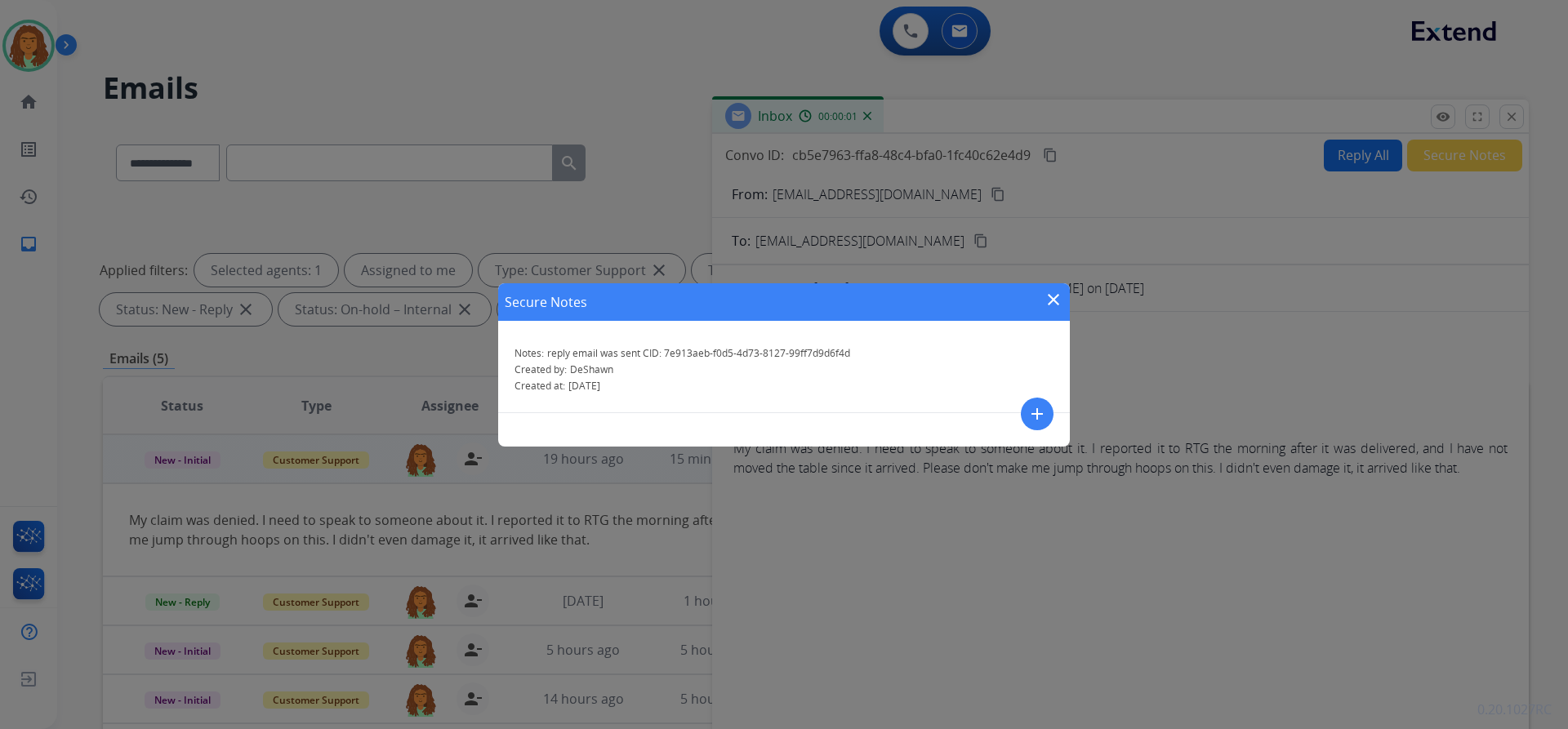
click at [1051, 294] on mat-icon "close" at bounding box center [1054, 299] width 19 height 19
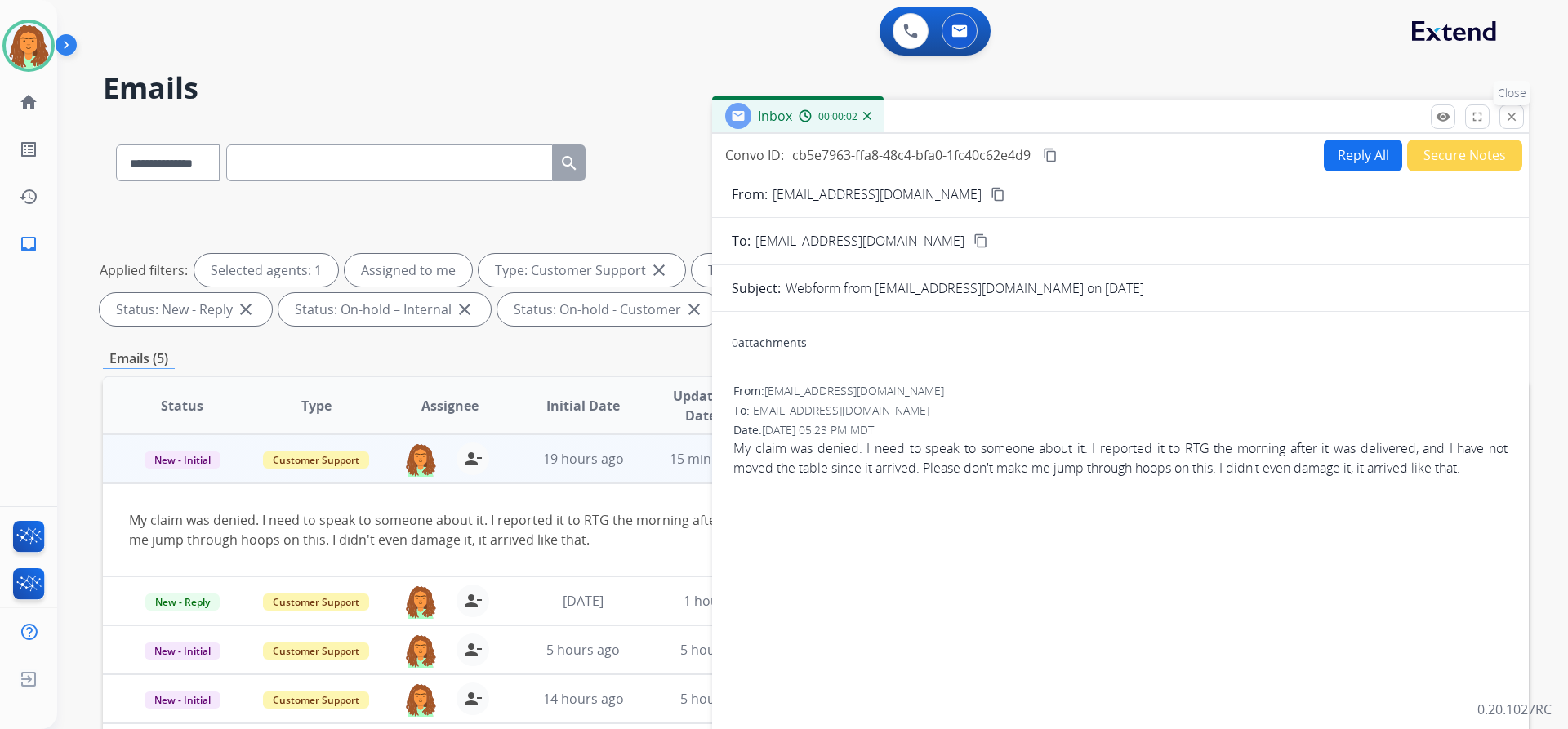
click at [1515, 119] on mat-icon "close" at bounding box center [1511, 117] width 15 height 15
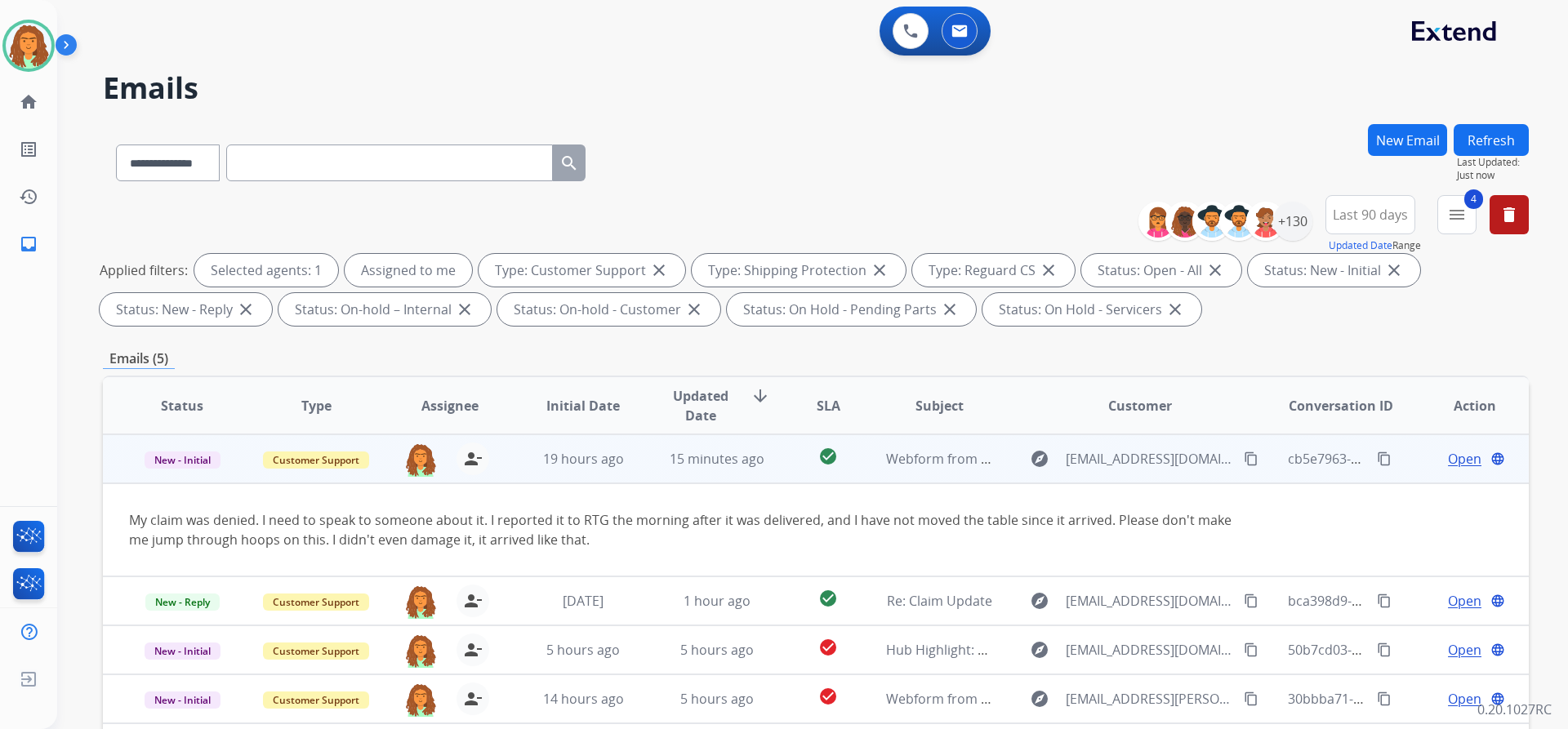
click at [784, 477] on td "check_circle" at bounding box center [815, 459] width 89 height 49
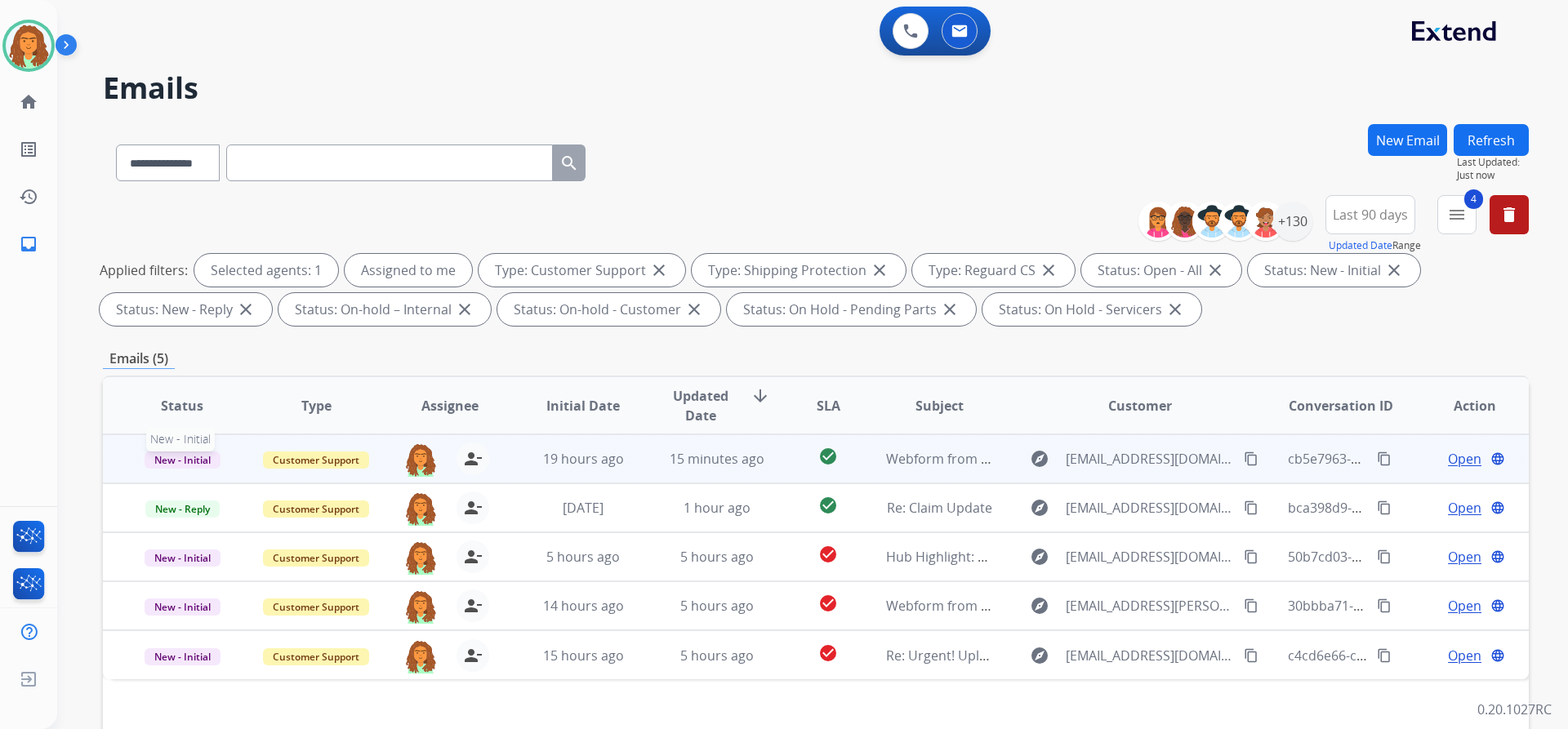
click at [195, 460] on span "New - Initial" at bounding box center [183, 461] width 76 height 18
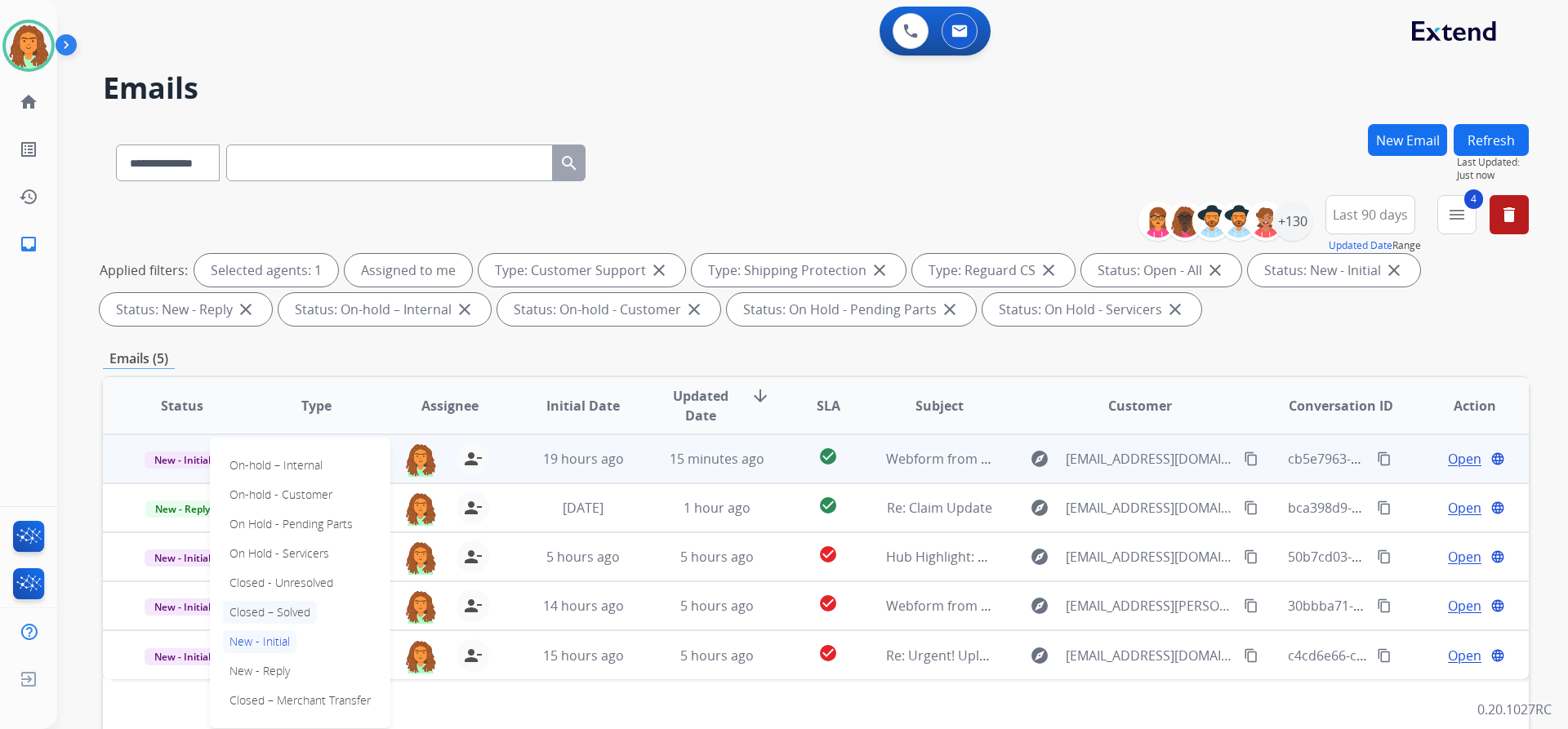
click at [263, 614] on p "Closed – Solved" at bounding box center [269, 612] width 94 height 23
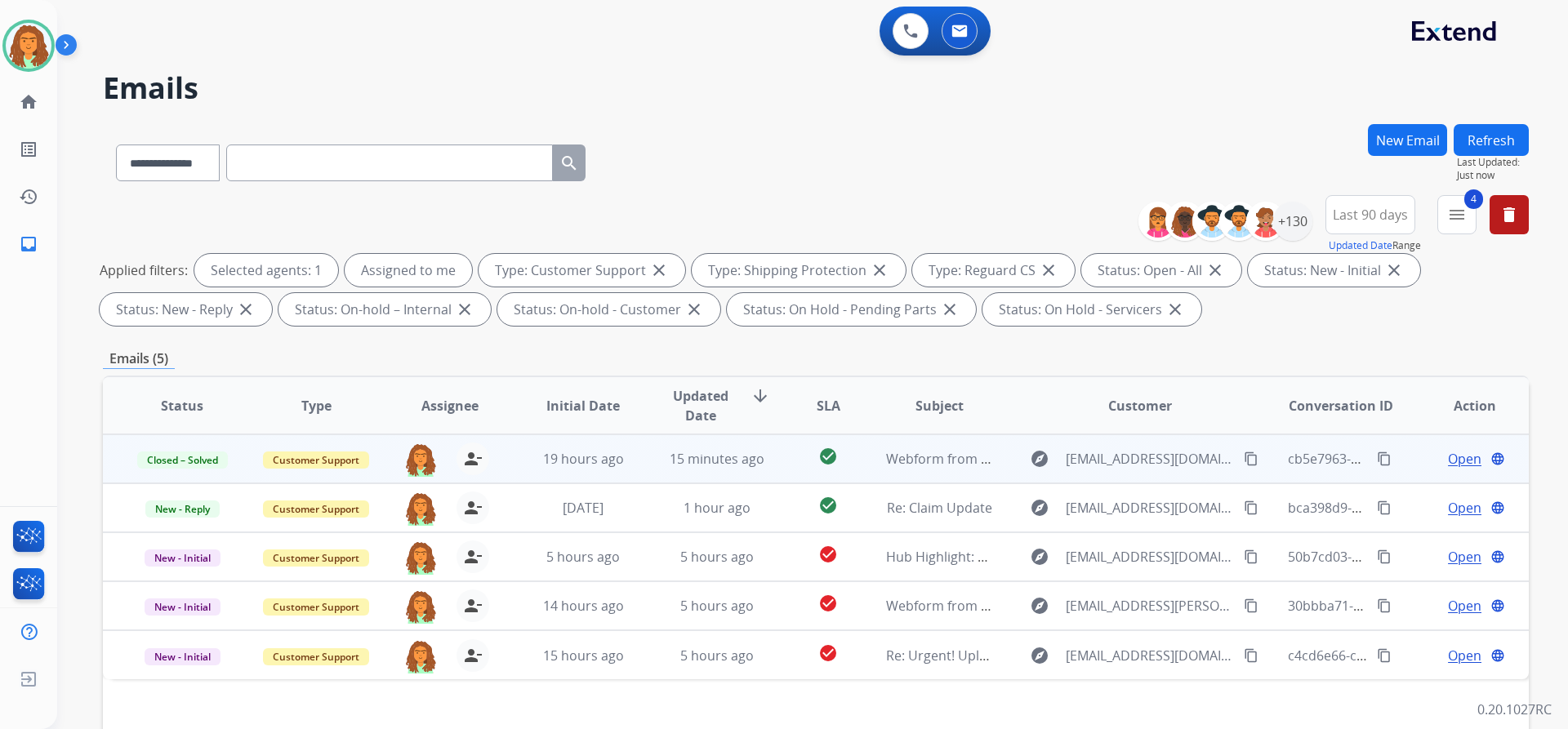
click at [1508, 143] on button "Refresh" at bounding box center [1492, 139] width 75 height 32
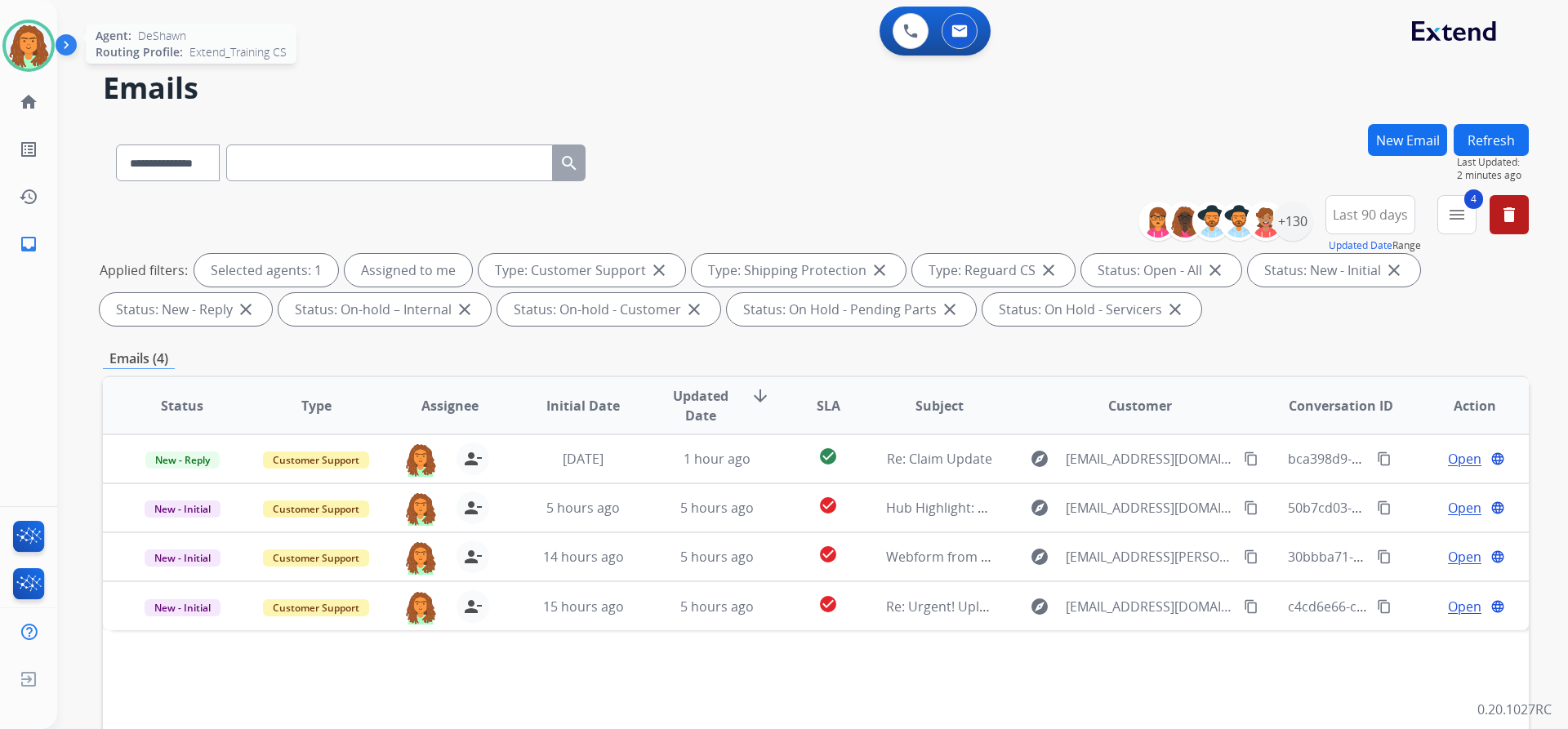
click at [39, 53] on img at bounding box center [29, 46] width 46 height 46
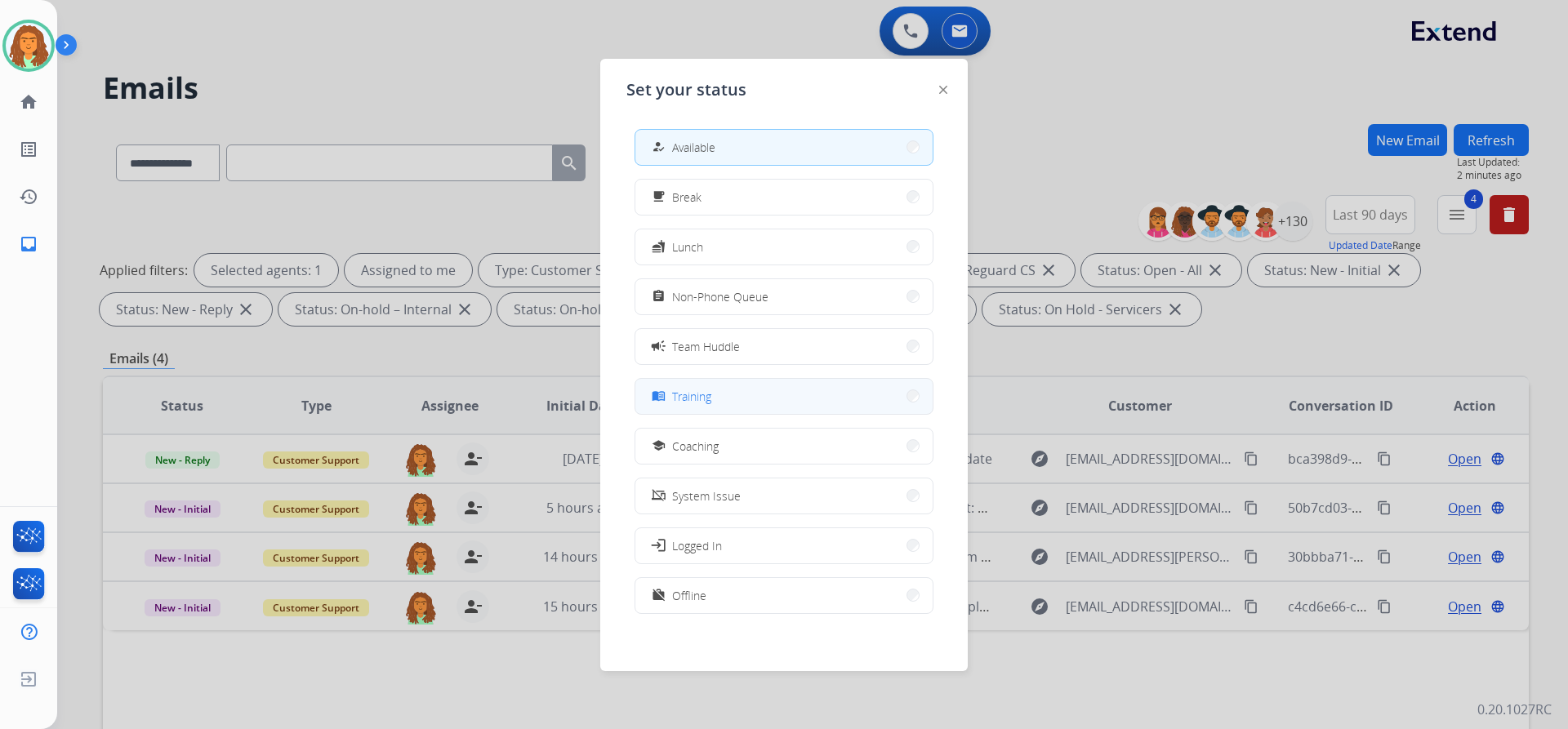
click at [684, 398] on span "Training" at bounding box center [691, 397] width 39 height 18
